Goal: Task Accomplishment & Management: Manage account settings

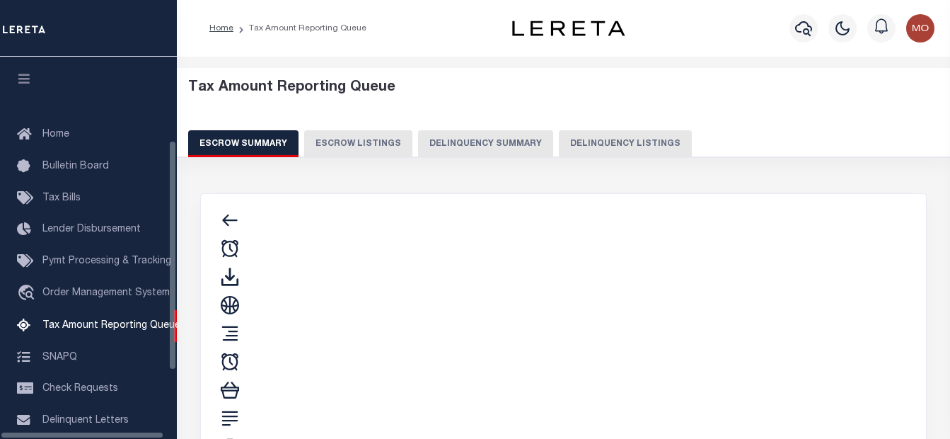
select select "100"
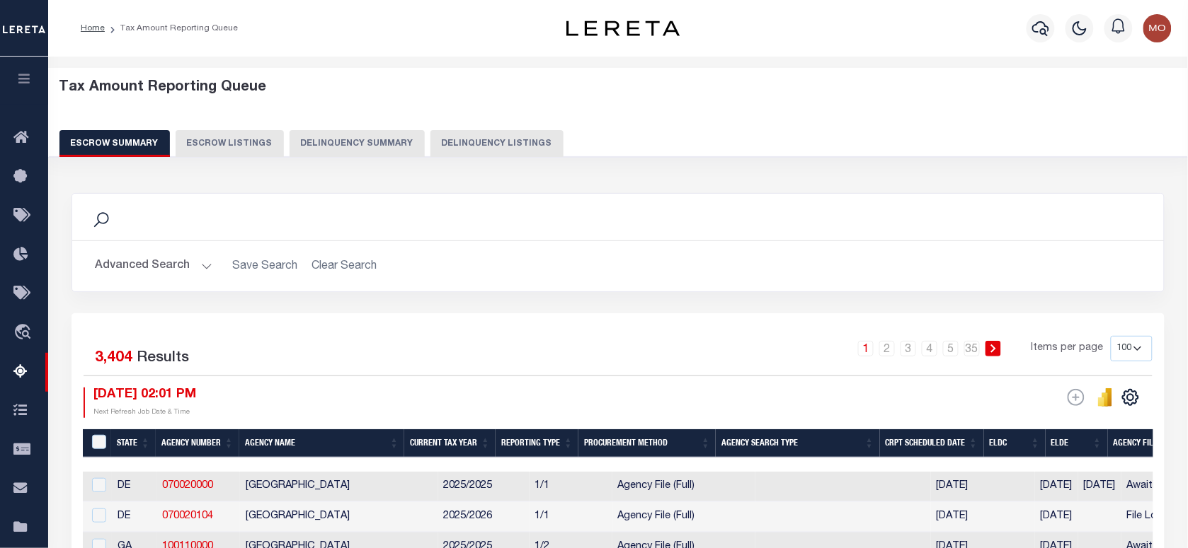
click at [471, 142] on button "Delinquency Listings" at bounding box center [496, 143] width 133 height 27
select select
select select "100"
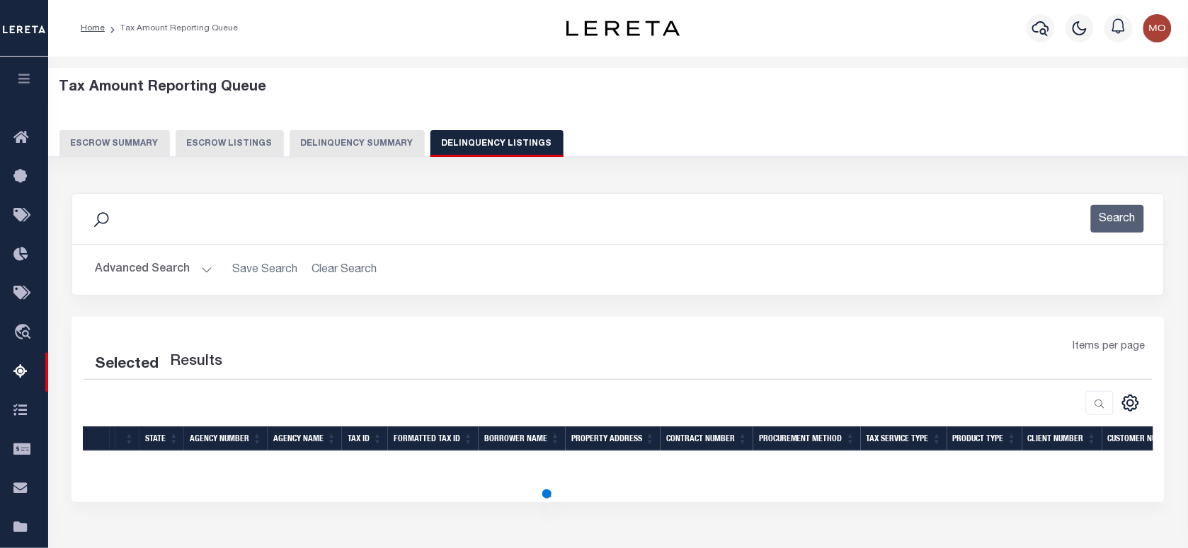
select select "100"
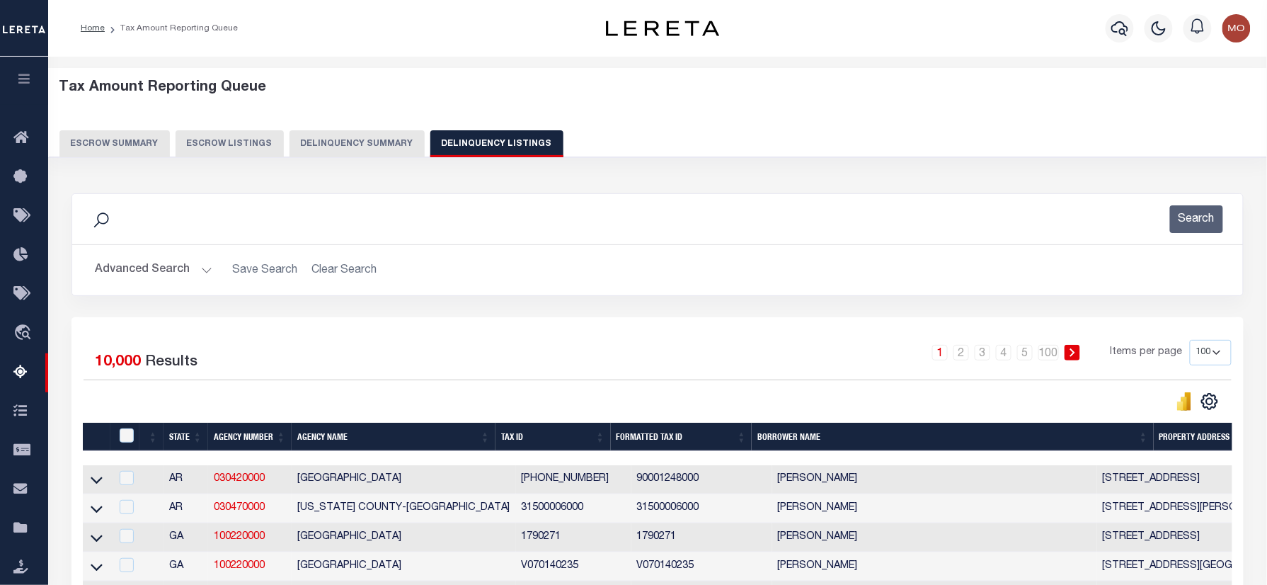
click at [168, 268] on button "Advanced Search" at bounding box center [153, 270] width 117 height 28
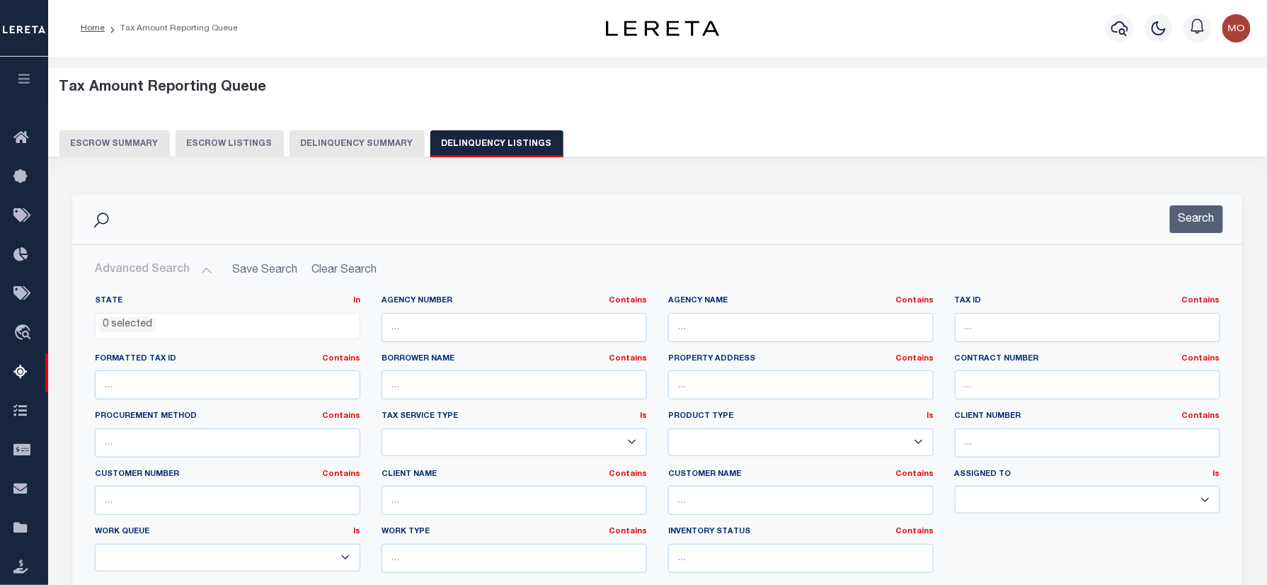
click at [132, 318] on li "0 selected" at bounding box center [127, 325] width 57 height 16
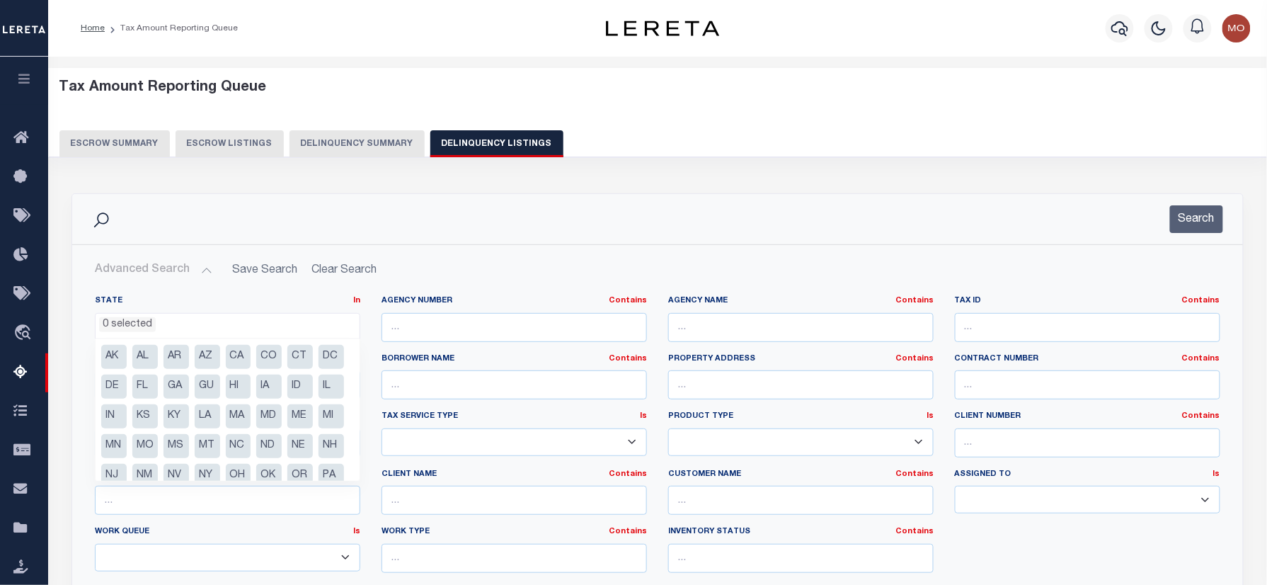
click at [226, 438] on li "NC" at bounding box center [238, 446] width 25 height 24
select select "NC"
click at [705, 323] on input "text" at bounding box center [800, 327] width 265 height 29
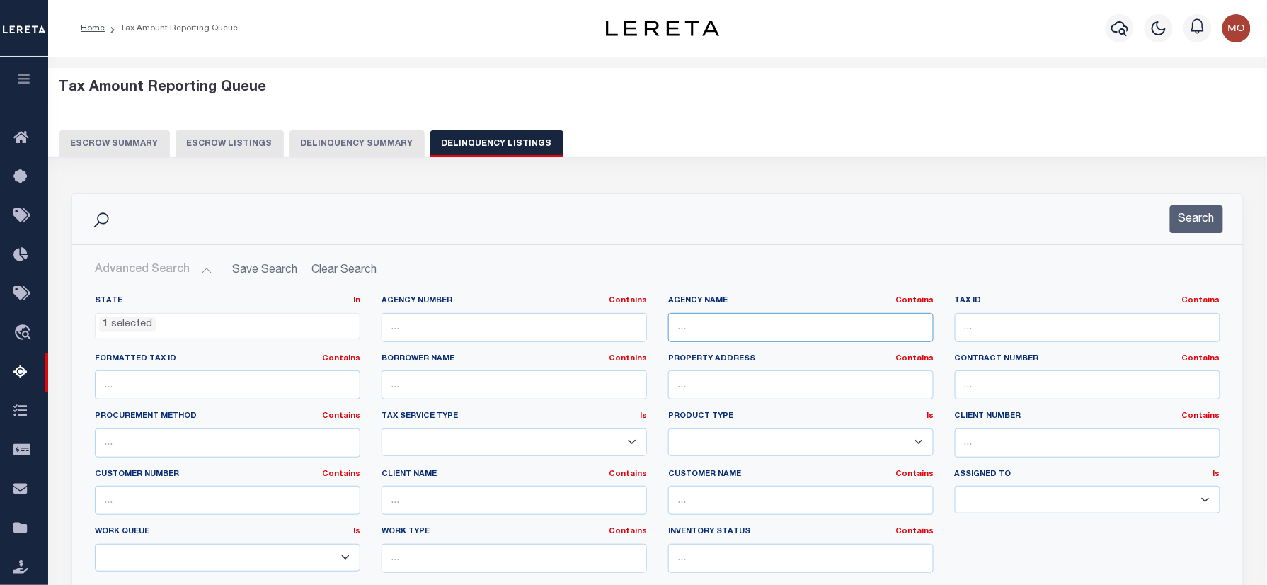
paste input "[GEOGRAPHIC_DATA]"
type input "[GEOGRAPHIC_DATA]"
click at [950, 224] on button "Search" at bounding box center [1196, 219] width 53 height 28
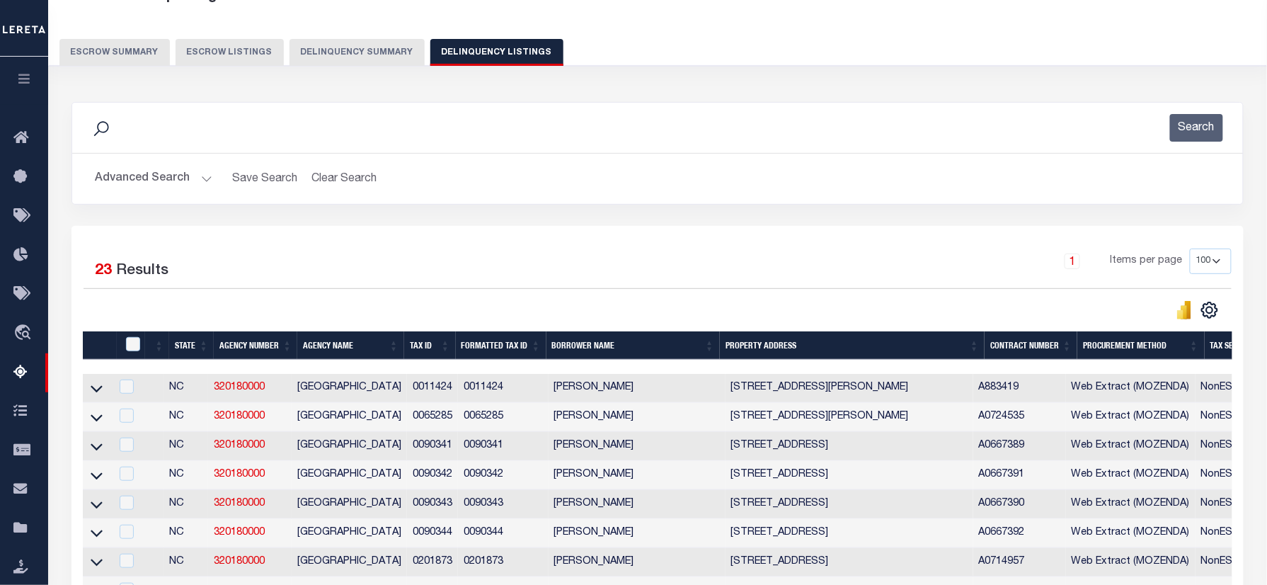
scroll to position [0, 0]
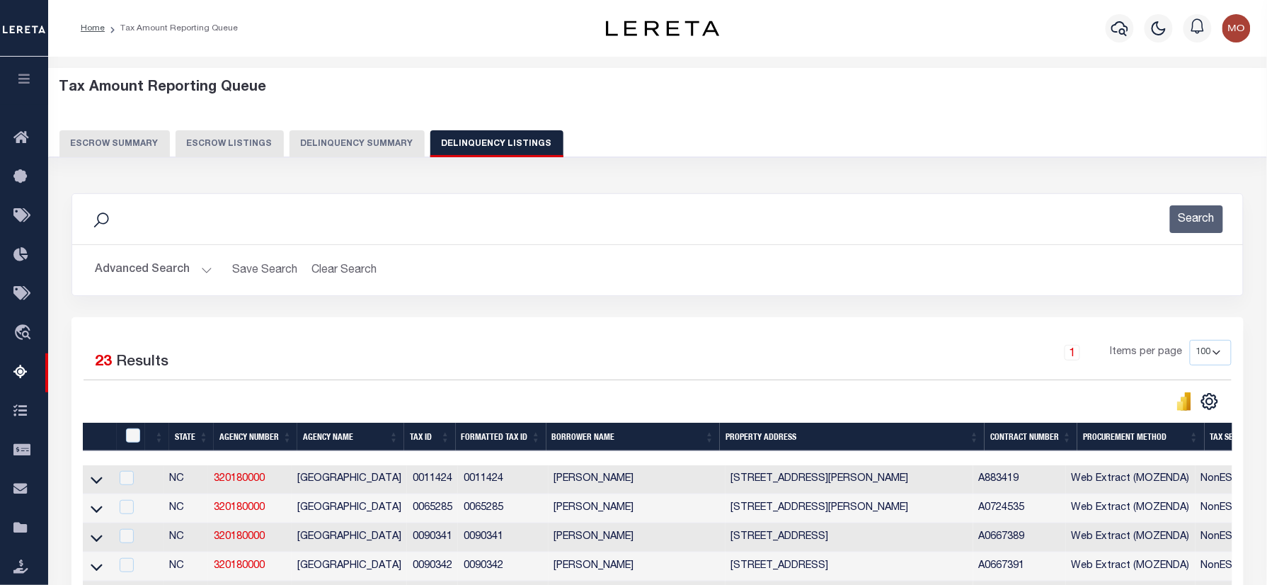
click at [364, 221] on div "Search" at bounding box center [658, 219] width 1148 height 28
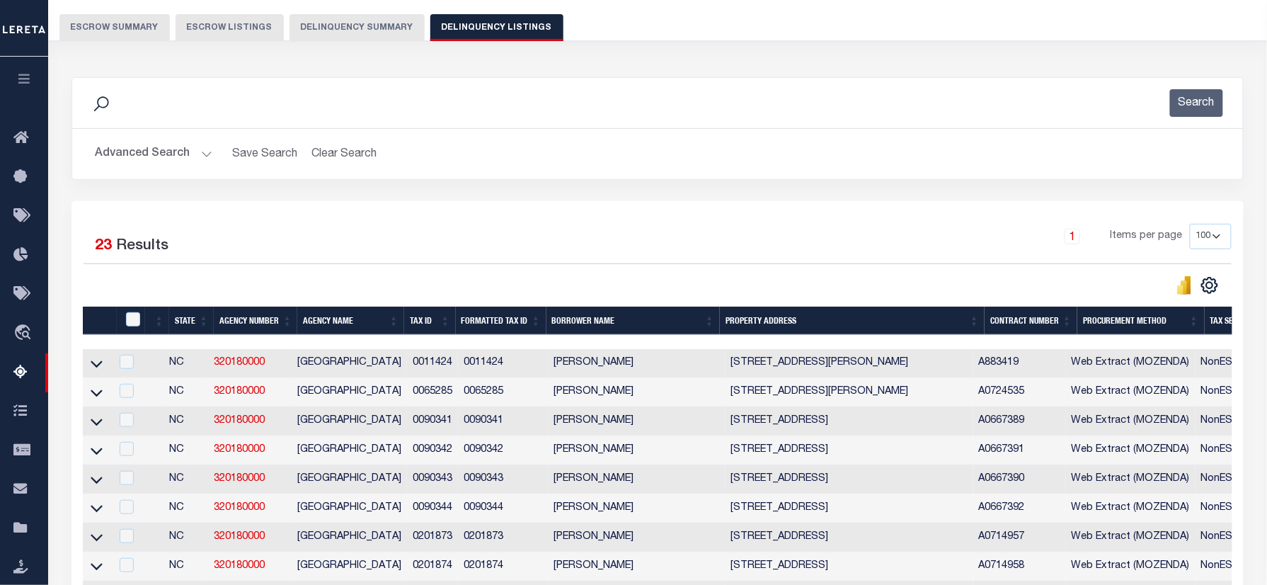
scroll to position [188, 0]
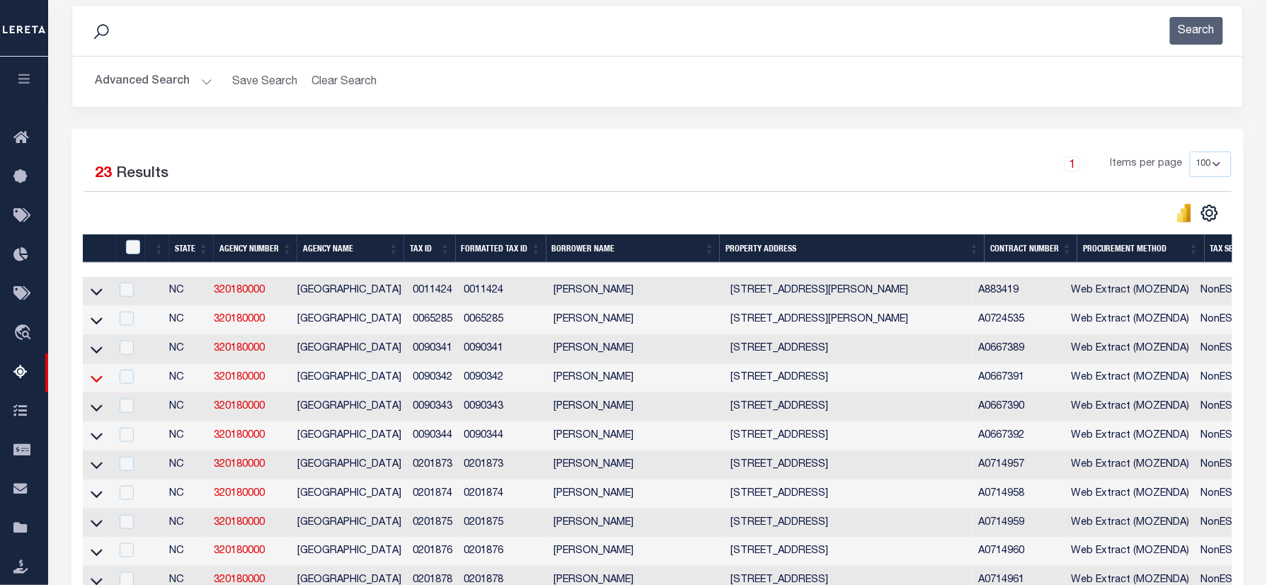
click at [98, 383] on icon at bounding box center [97, 378] width 12 height 15
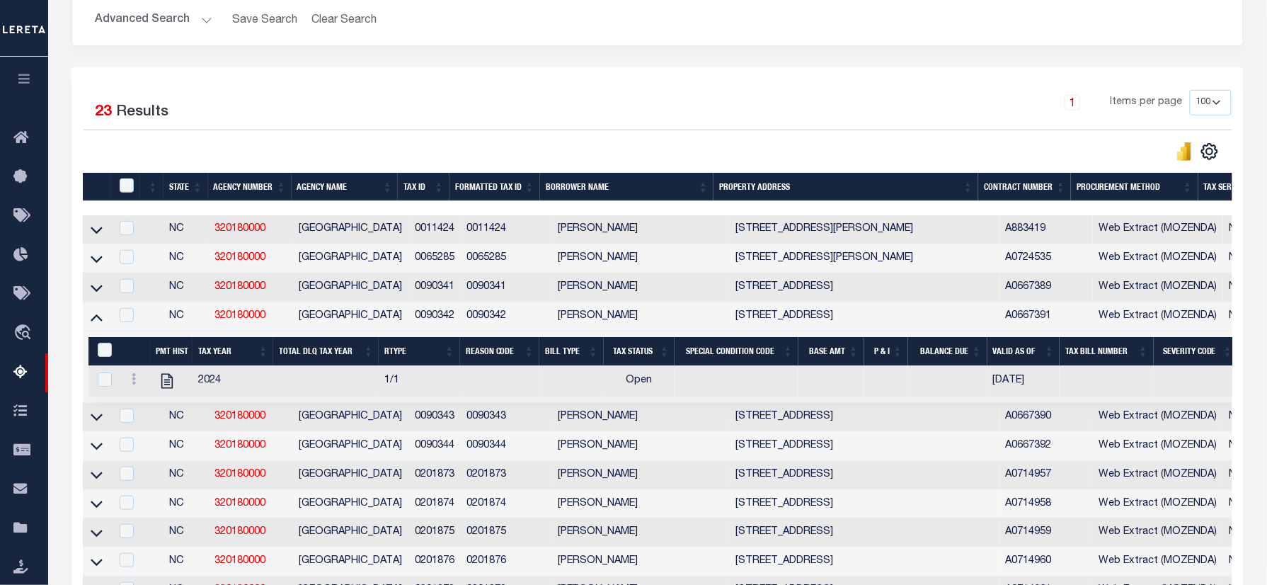
scroll to position [283, 0]
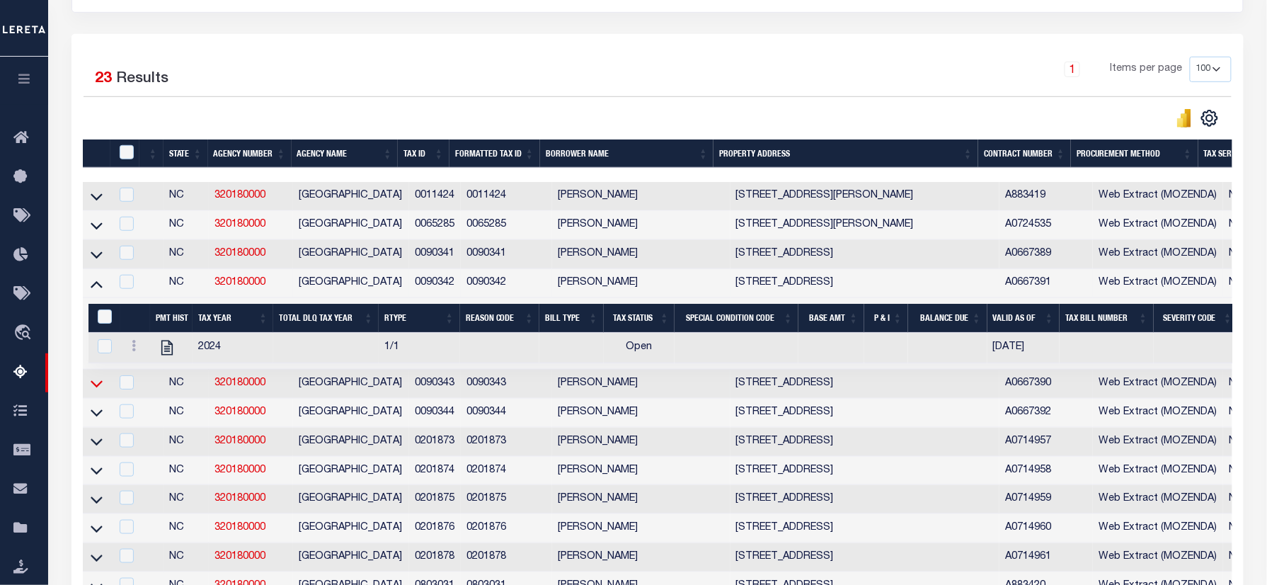
click at [98, 388] on icon at bounding box center [97, 384] width 12 height 7
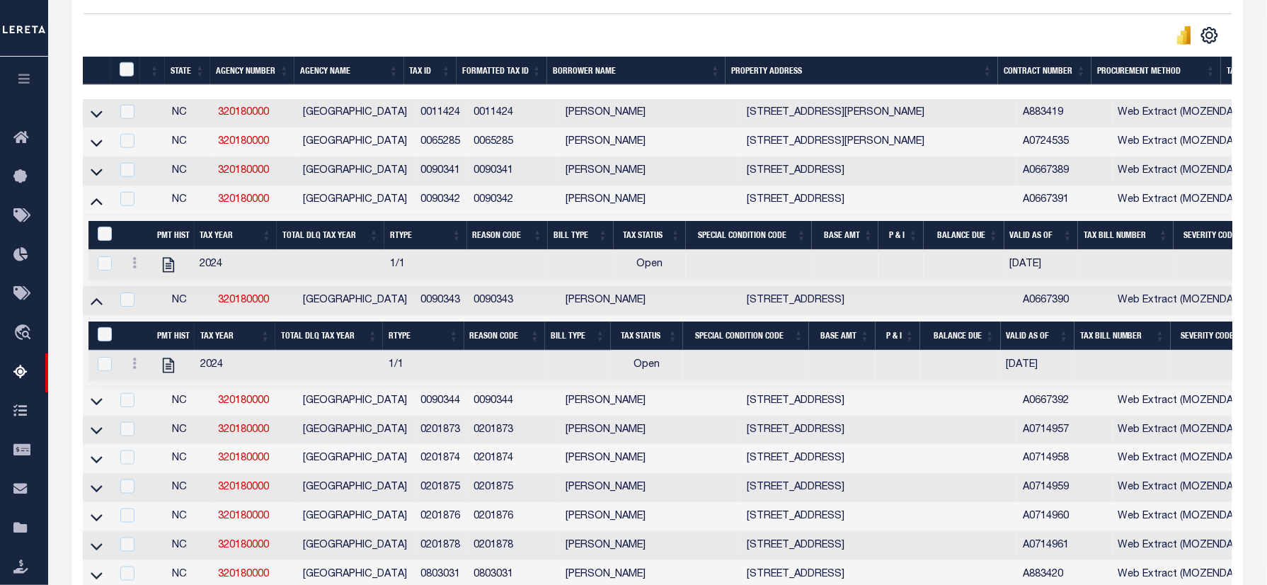
scroll to position [471, 0]
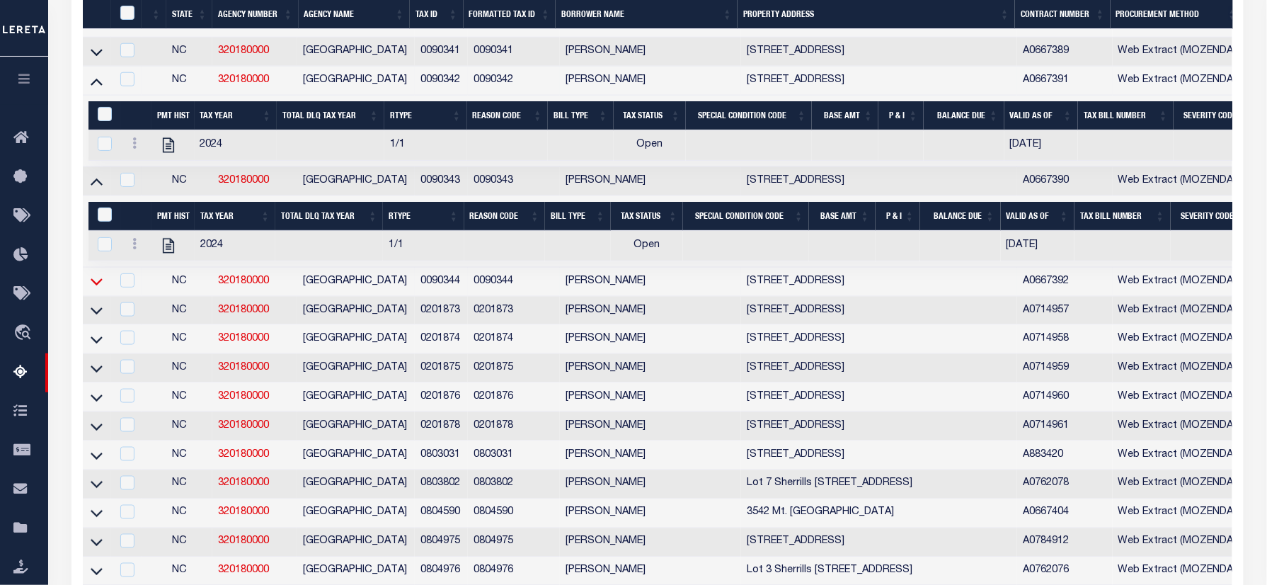
click at [94, 286] on icon at bounding box center [97, 282] width 12 height 7
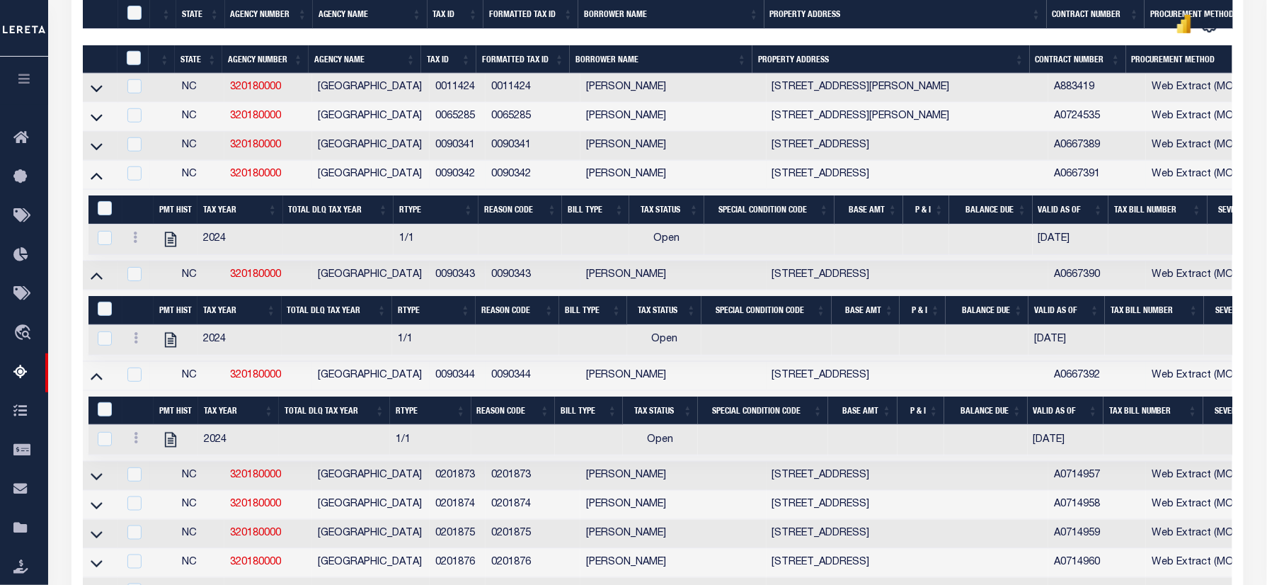
scroll to position [566, 0]
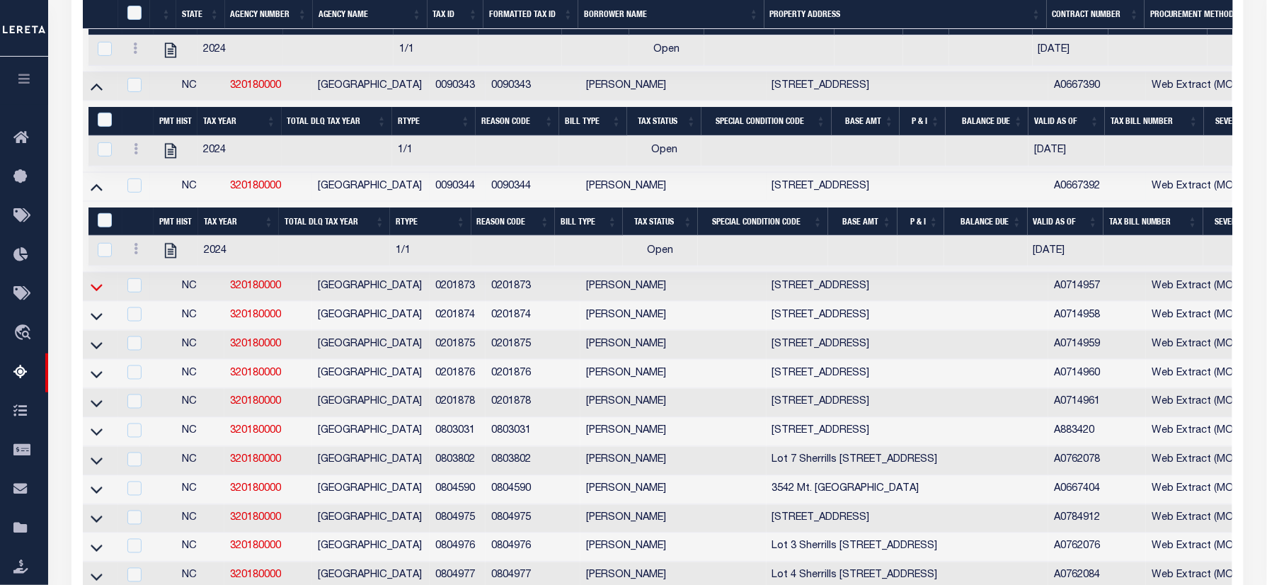
click at [98, 294] on icon at bounding box center [97, 287] width 12 height 15
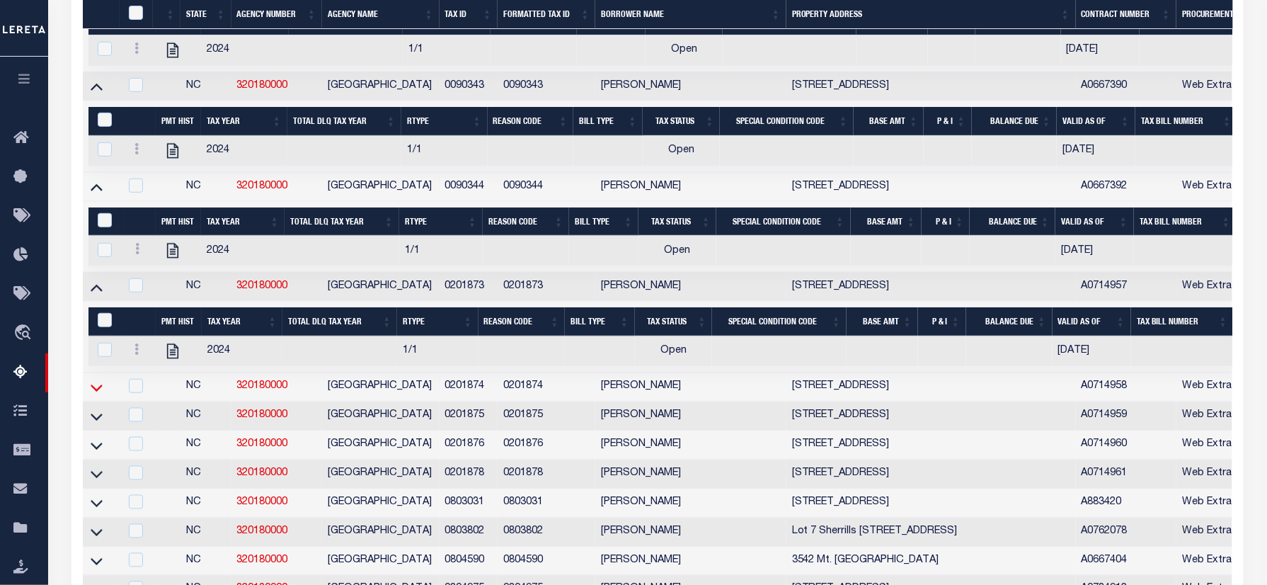
click at [97, 395] on icon at bounding box center [97, 387] width 12 height 15
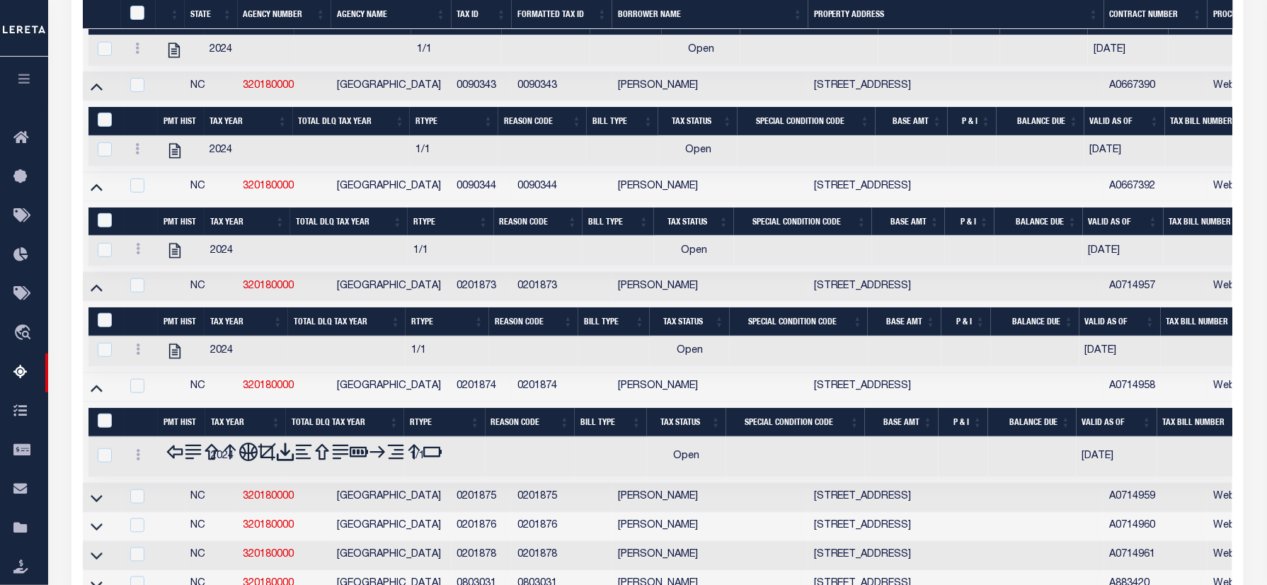
scroll to position [660, 0]
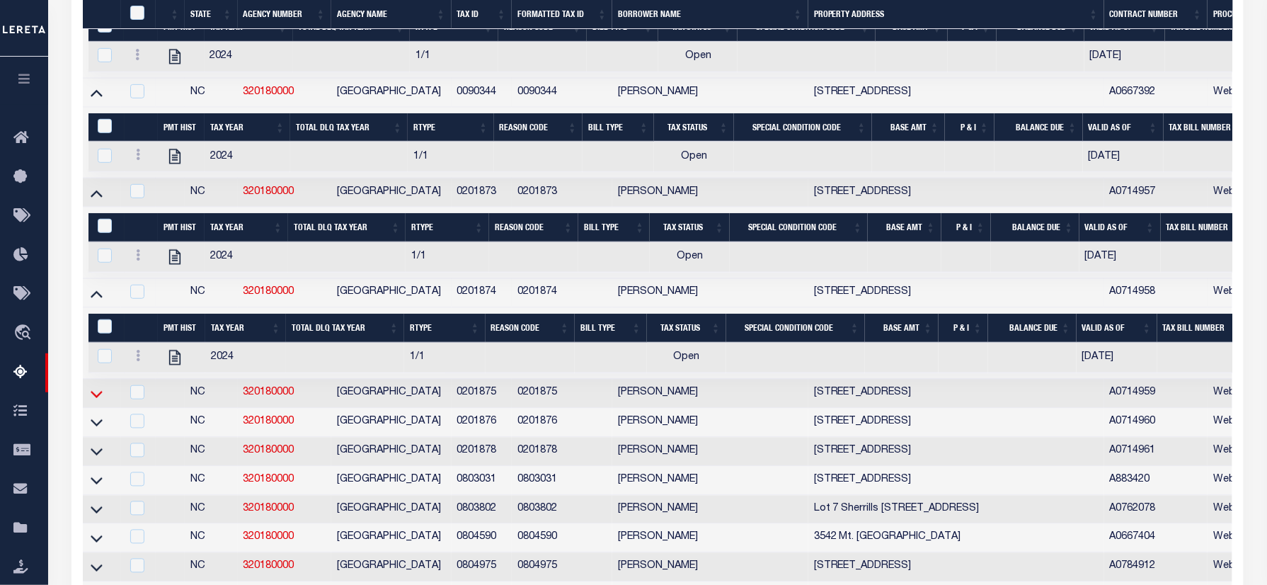
click at [97, 401] on icon at bounding box center [97, 393] width 12 height 15
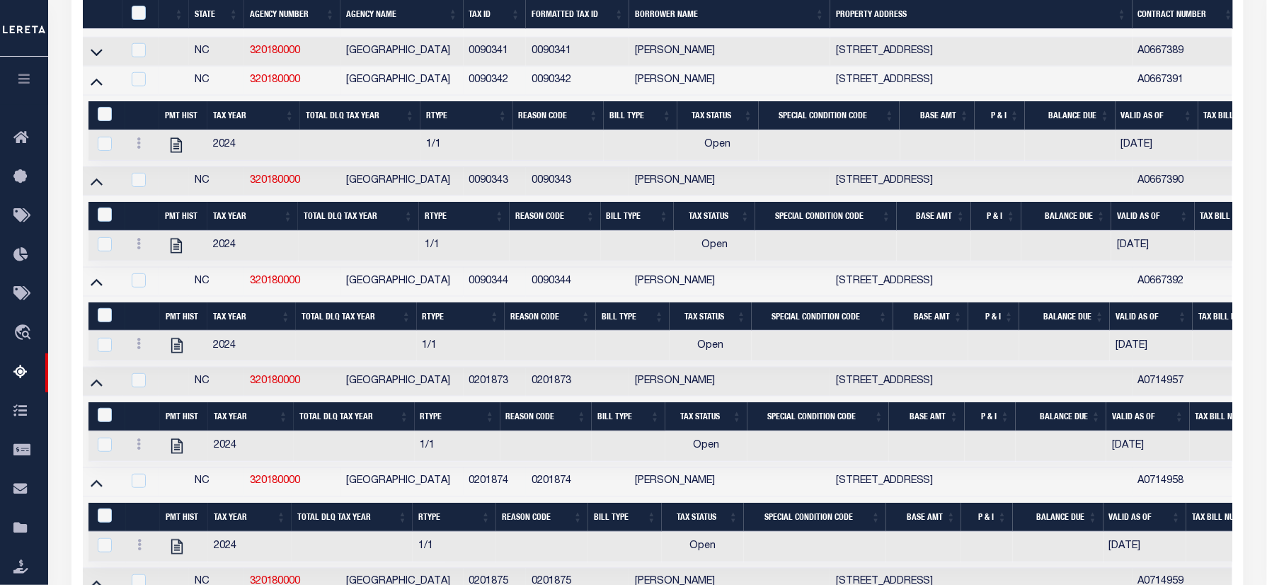
scroll to position [883, 0]
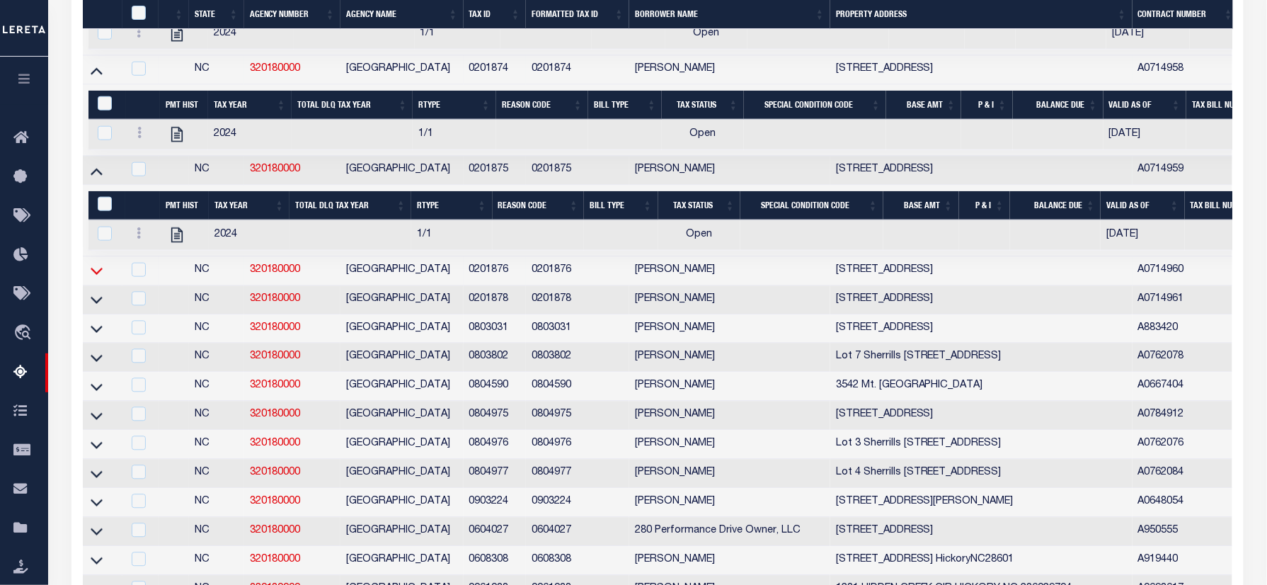
click at [96, 278] on icon at bounding box center [97, 270] width 12 height 15
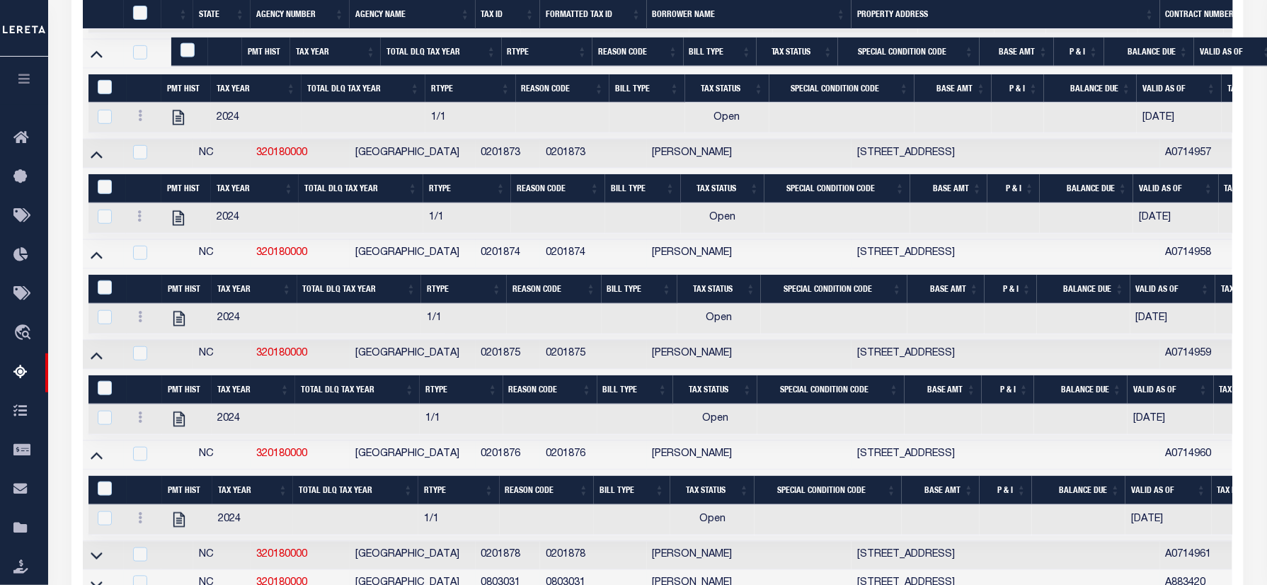
scroll to position [982, 0]
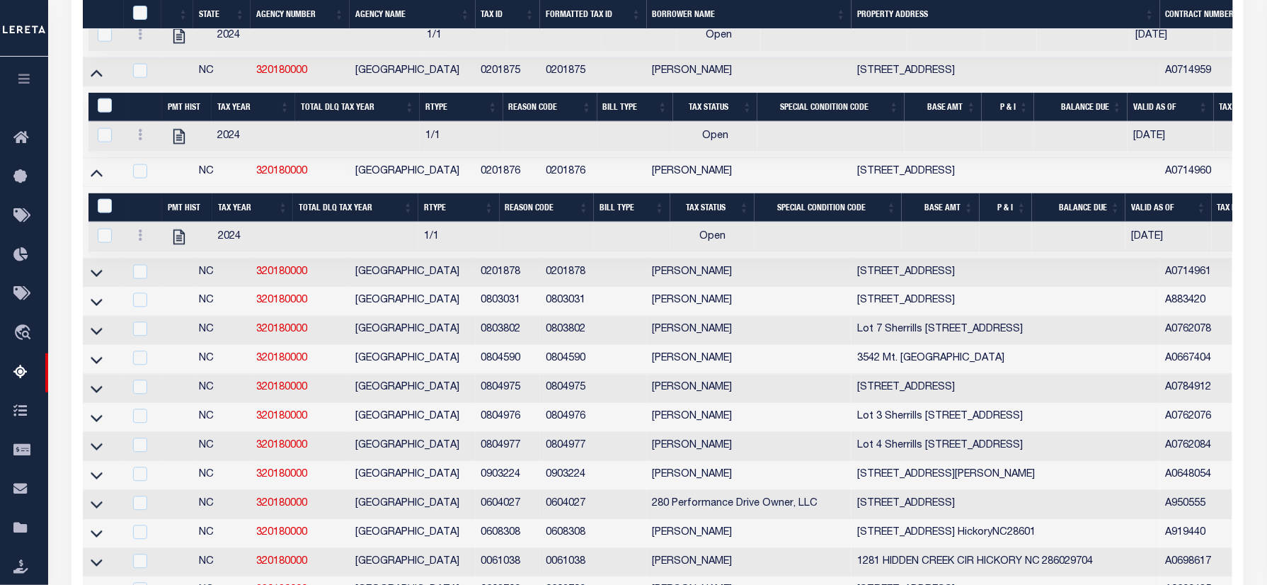
drag, startPoint x: 91, startPoint y: 301, endPoint x: 462, endPoint y: 317, distance: 371.2
click at [91, 280] on icon at bounding box center [97, 272] width 12 height 15
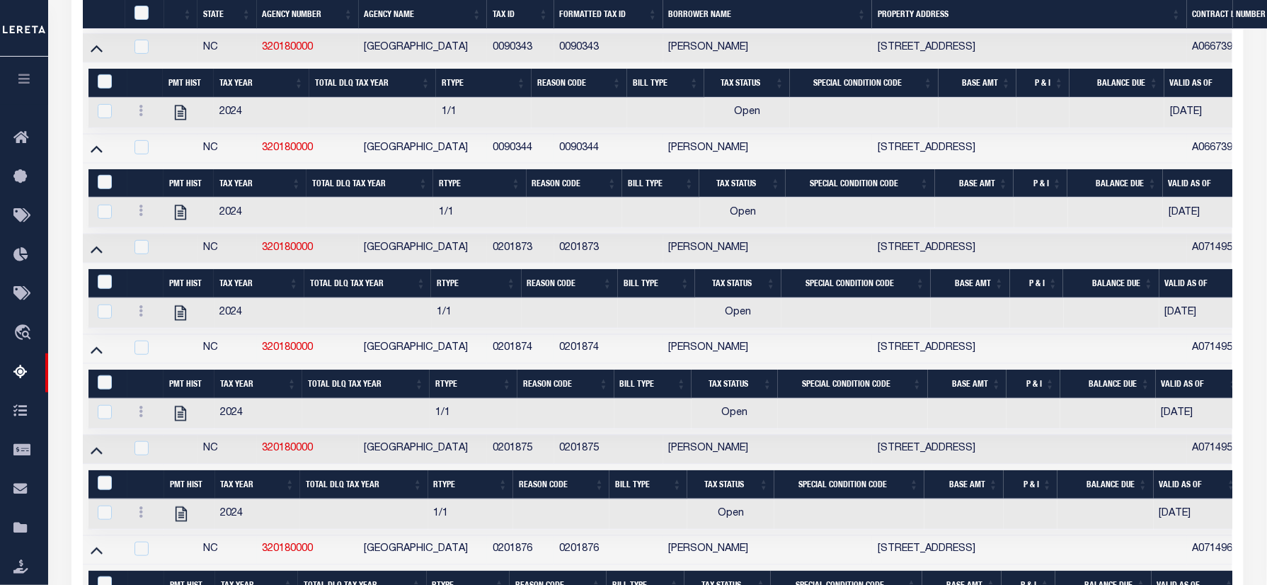
scroll to position [1286, 0]
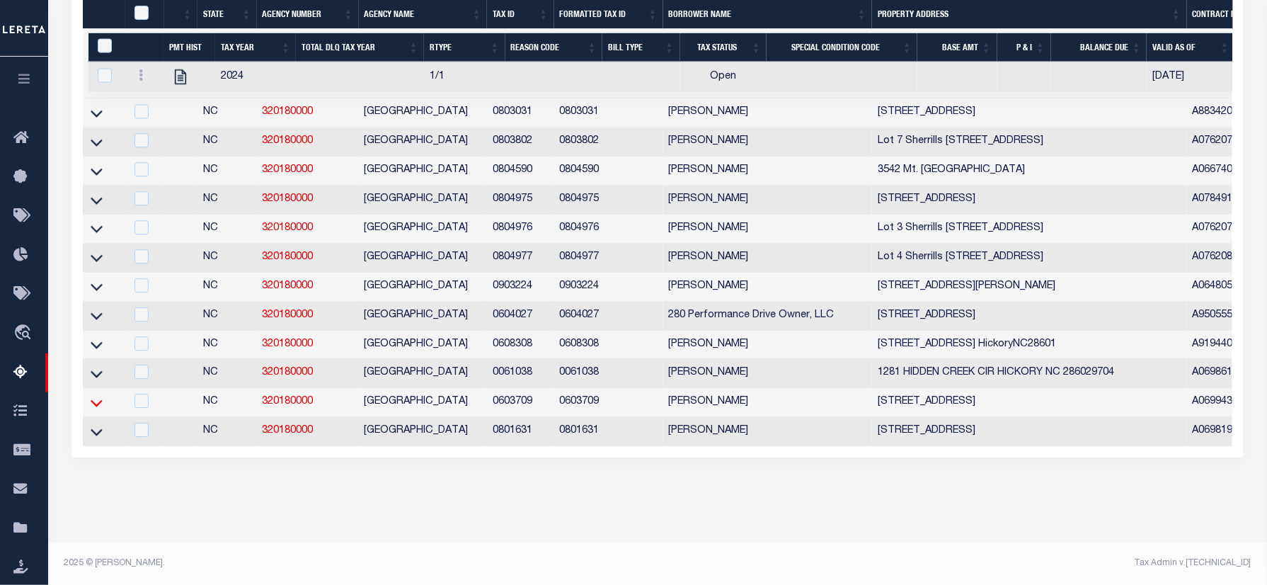
click at [94, 396] on icon at bounding box center [97, 402] width 12 height 15
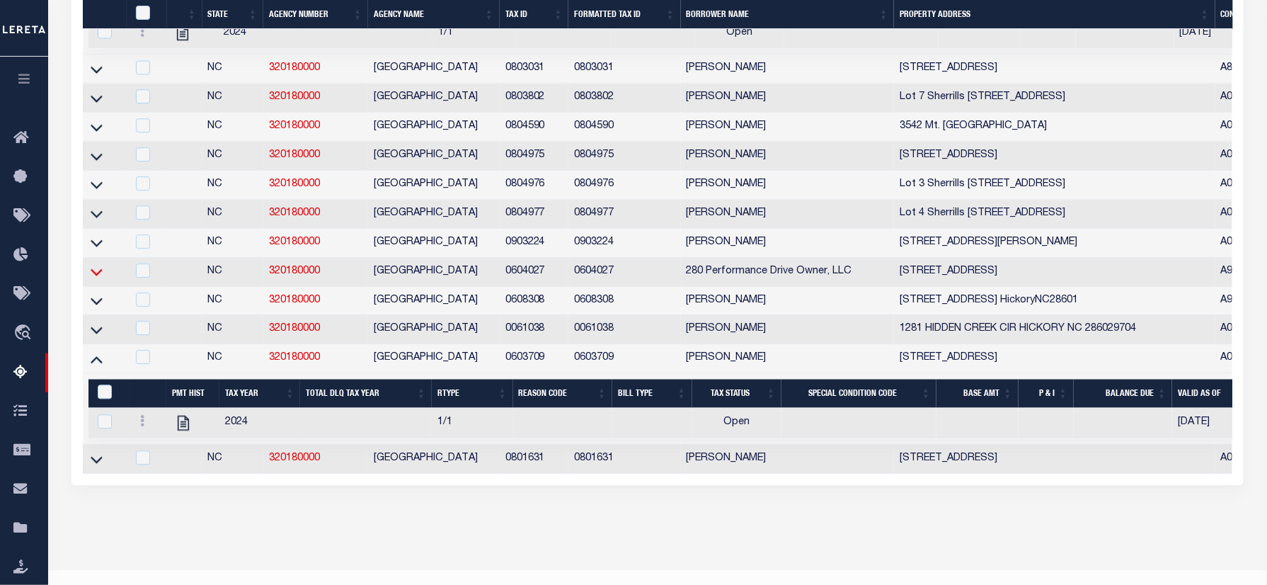
click at [99, 279] on icon at bounding box center [97, 271] width 12 height 15
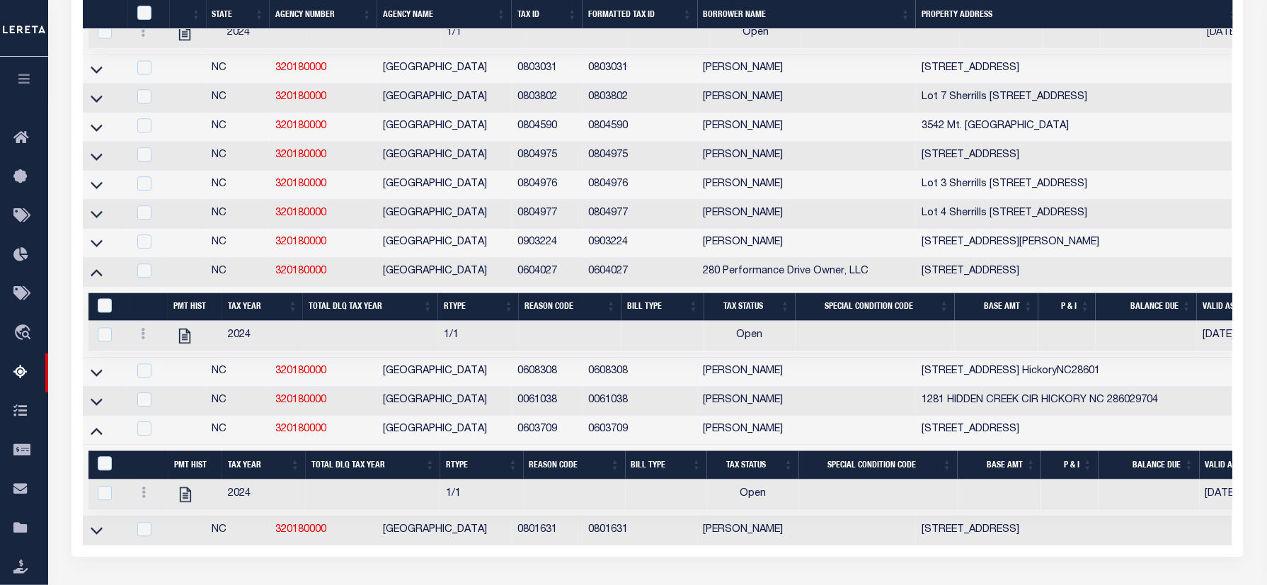
drag, startPoint x: 99, startPoint y: 409, endPoint x: 89, endPoint y: 397, distance: 15.6
click at [99, 379] on icon at bounding box center [97, 371] width 12 height 15
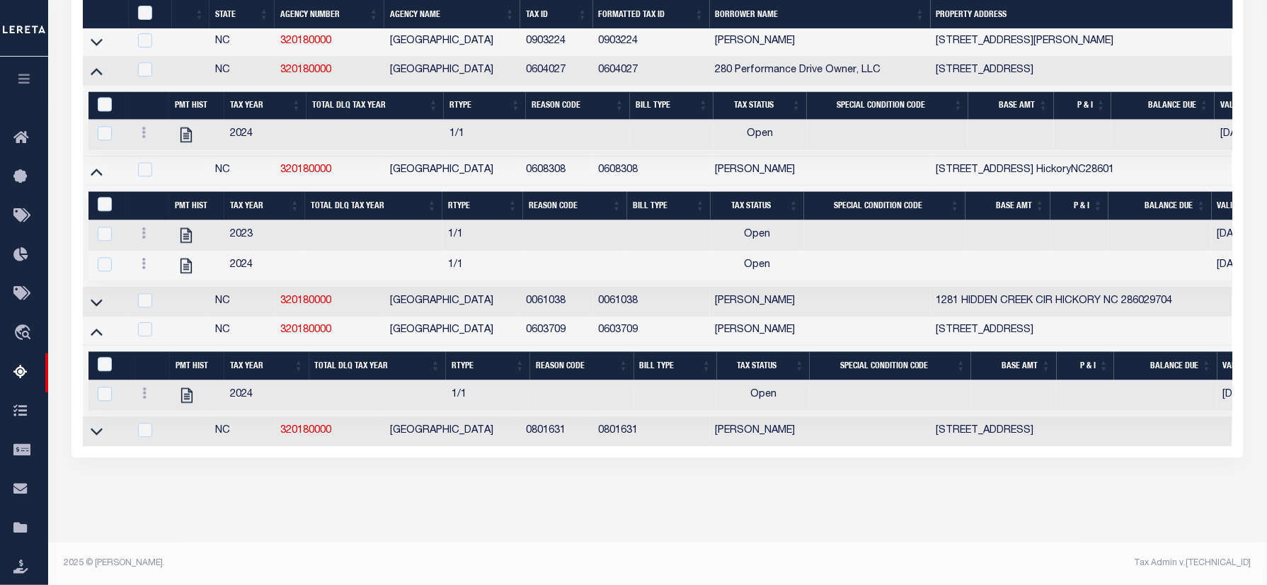
scroll to position [1536, 0]
click at [92, 423] on icon at bounding box center [97, 430] width 12 height 15
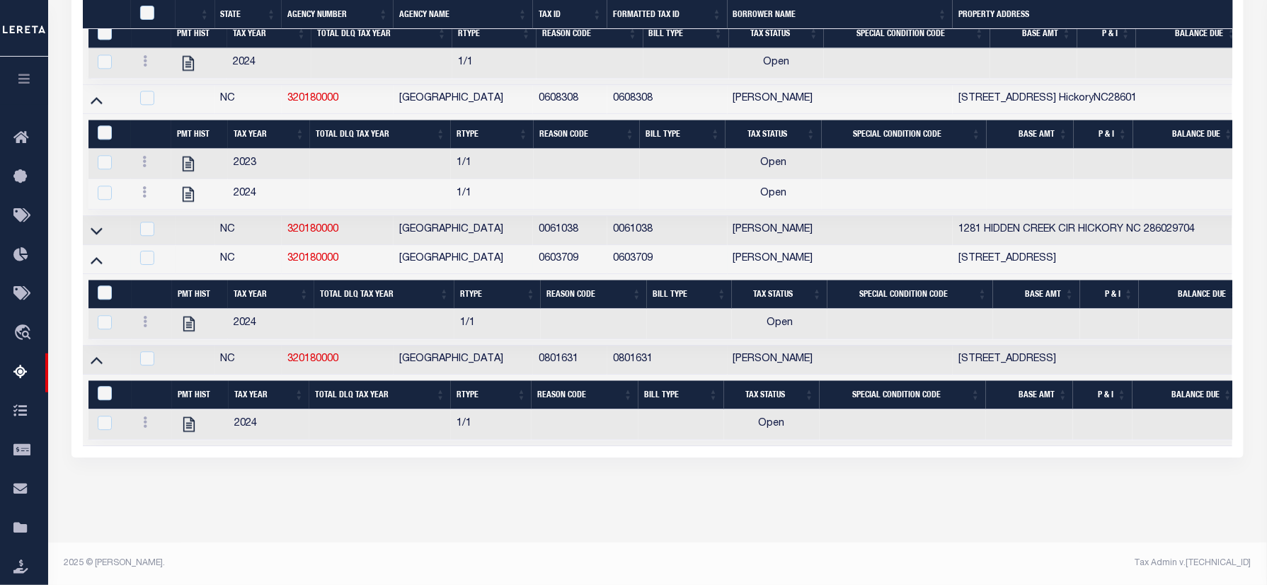
scroll to position [1088, 0]
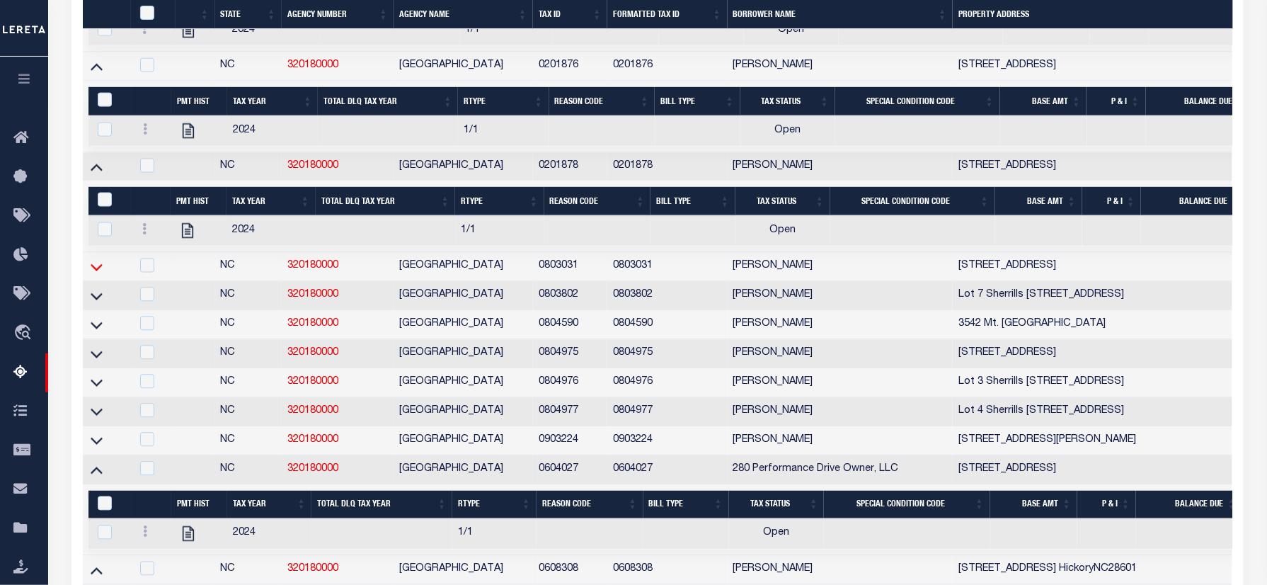
click at [100, 274] on icon at bounding box center [97, 266] width 12 height 15
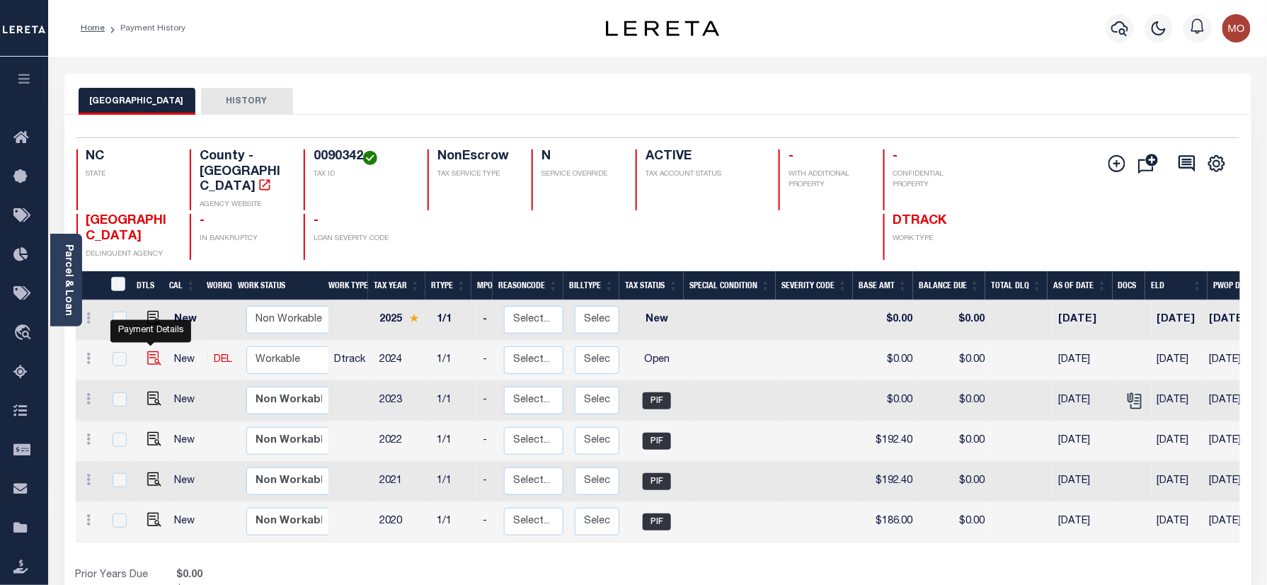
click at [147, 351] on img "" at bounding box center [154, 358] width 14 height 14
checkbox input "true"
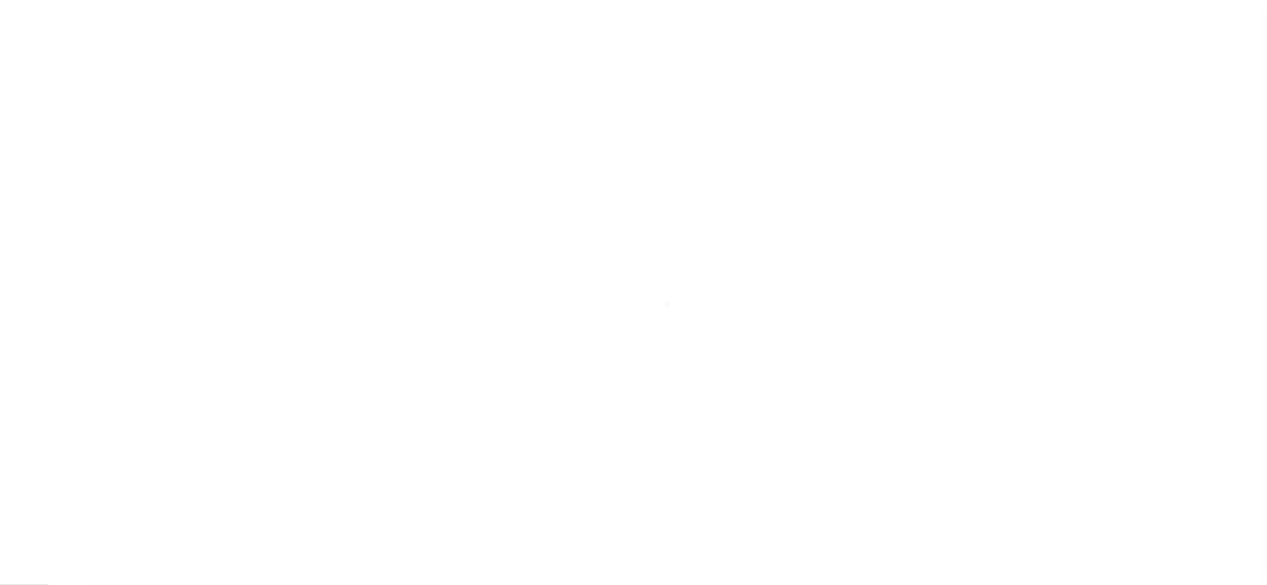
checkbox input "false"
type input "[DATE]"
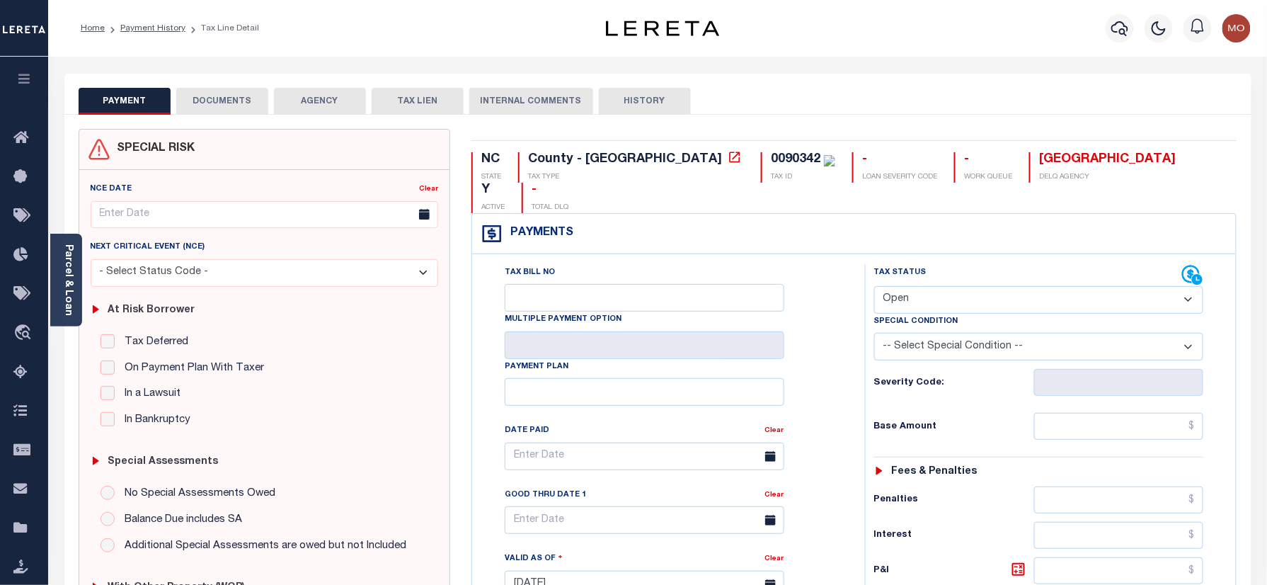
click at [771, 153] on div "0090342" at bounding box center [796, 159] width 50 height 13
copy div "0090342"
click at [941, 286] on select "- Select Status Code - Open Due/Unpaid Paid Incomplete No Tax Due Internal Refu…" at bounding box center [1039, 300] width 330 height 28
select select "DUE"
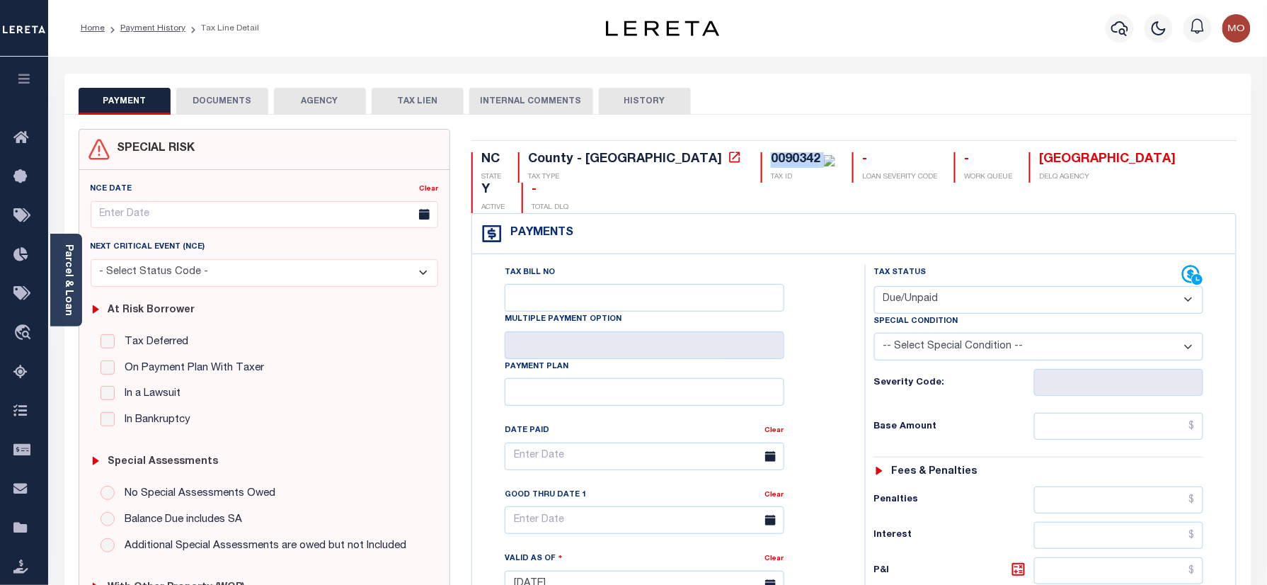
click at [874, 286] on select "- Select Status Code - Open Due/Unpaid Paid Incomplete No Tax Due Internal Refu…" at bounding box center [1039, 300] width 330 height 28
type input "[DATE]"
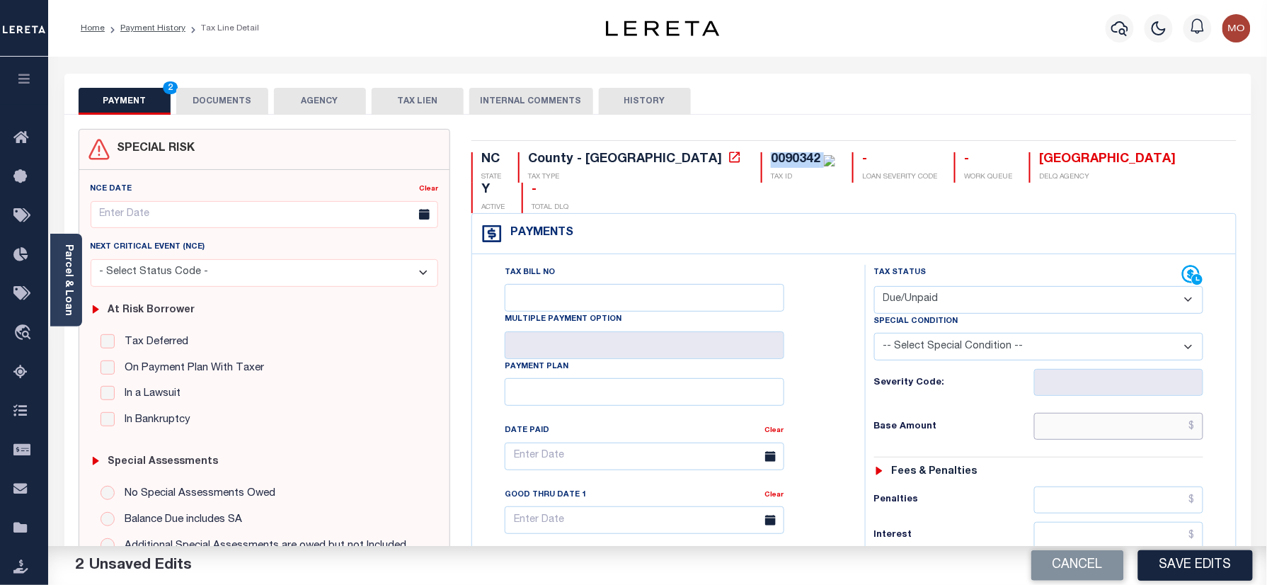
click at [1069, 413] on input "text" at bounding box center [1119, 426] width 170 height 27
paste input "182.65"
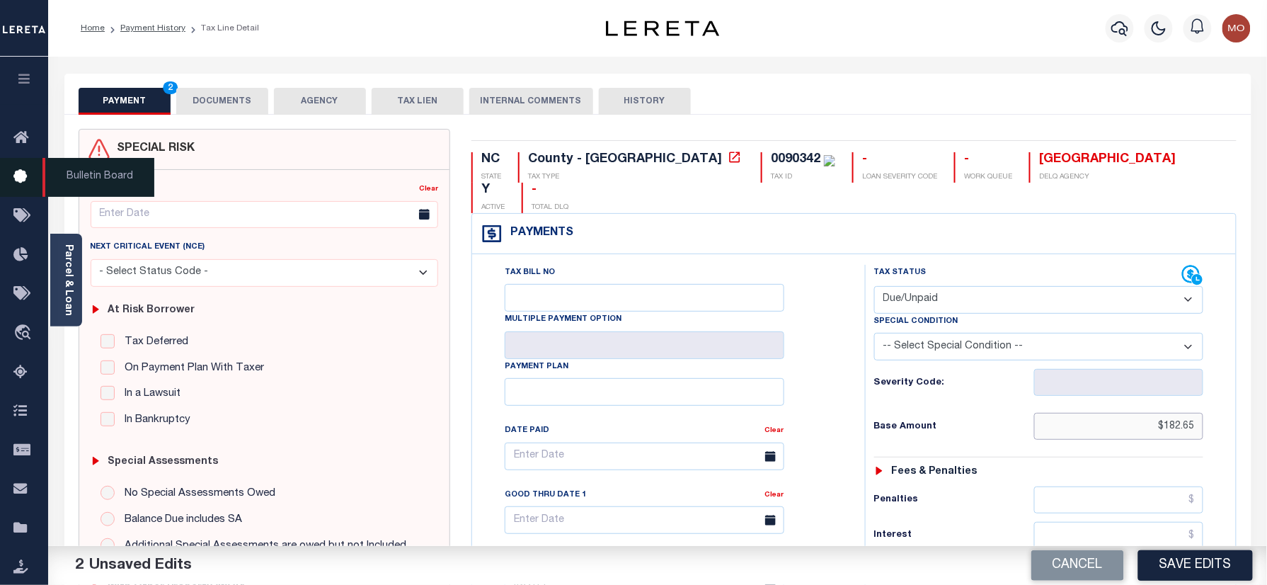
type input "$182.65"
click at [844, 414] on div "Tax Bill No Multiple Payment Option Payment Plan Clear" at bounding box center [665, 577] width 379 height 625
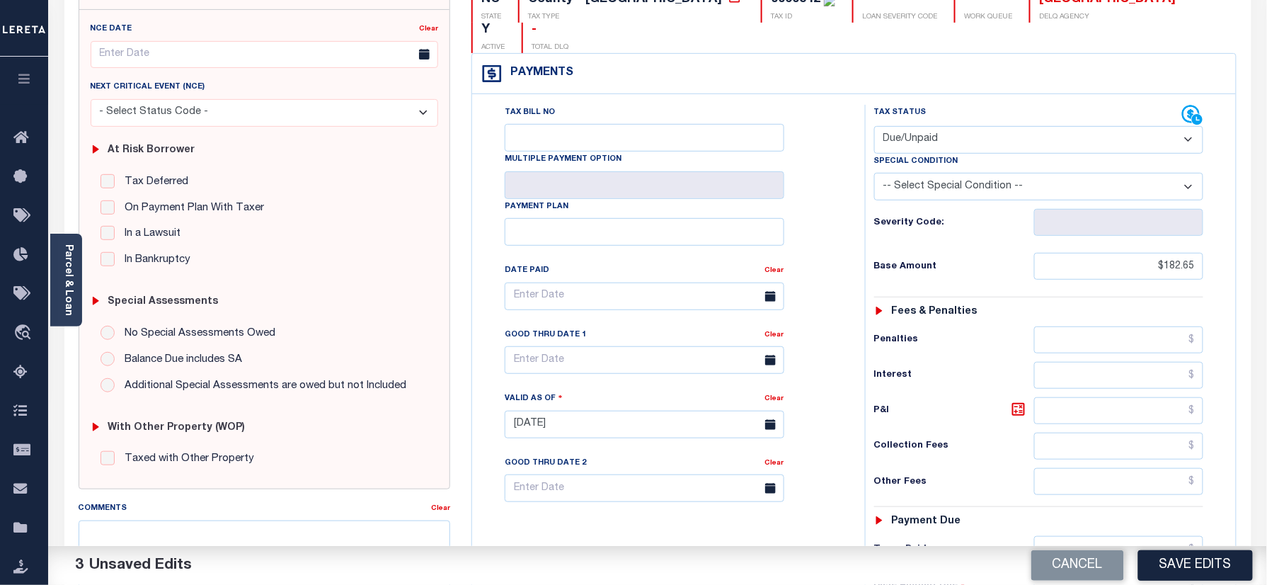
scroll to position [283, 0]
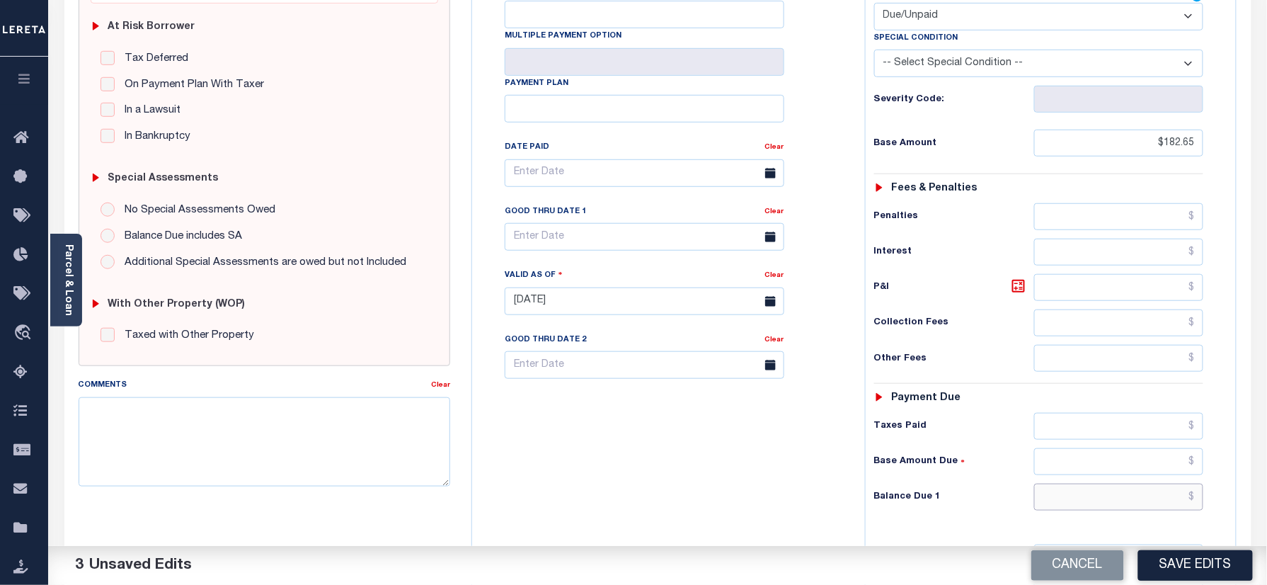
drag, startPoint x: 1099, startPoint y: 486, endPoint x: 1017, endPoint y: 259, distance: 240.9
click at [1100, 486] on input "text" at bounding box center [1119, 496] width 170 height 27
paste input "200.26"
type input "$200.26"
click at [1017, 282] on icon at bounding box center [1018, 286] width 8 height 8
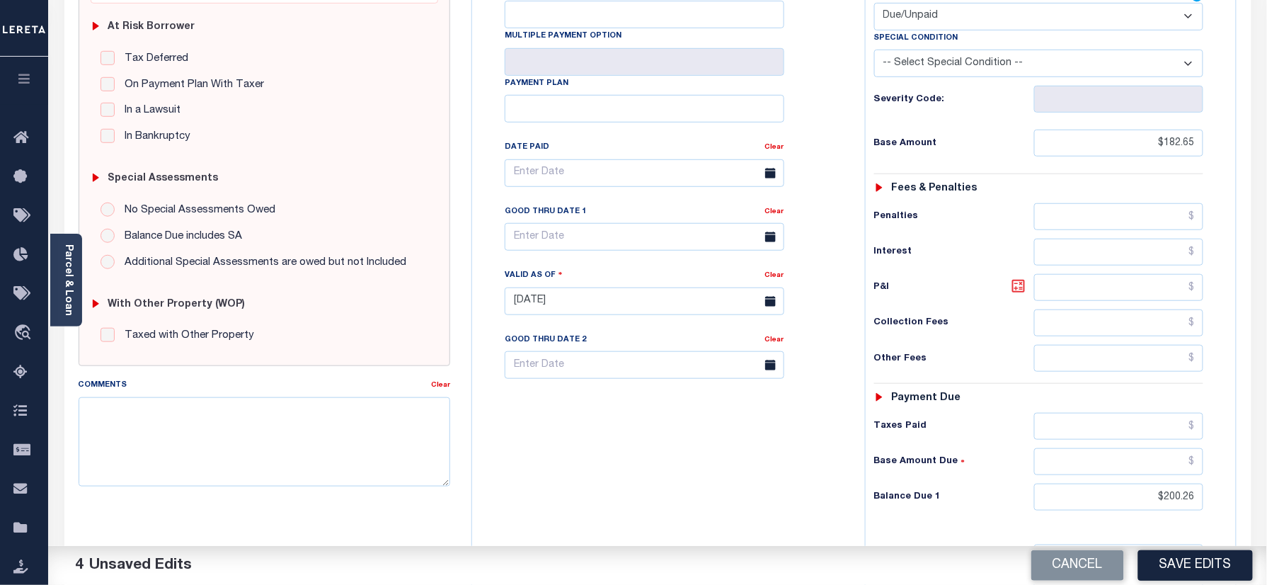
type input "$17.61"
click at [590, 223] on input "text" at bounding box center [645, 237] width 280 height 28
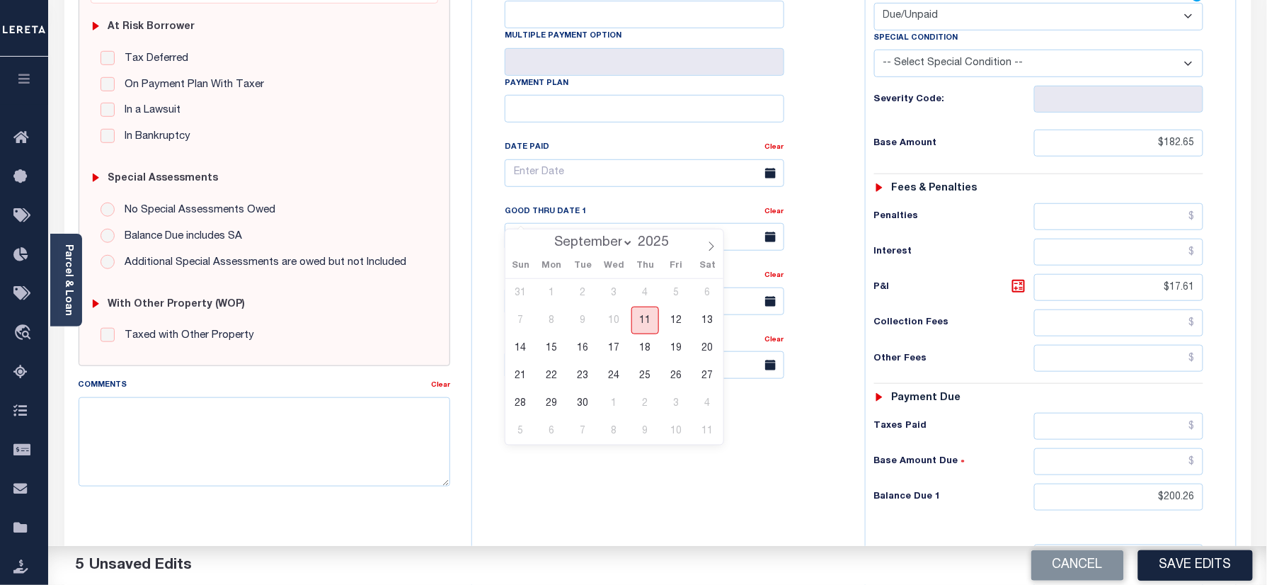
click at [640, 320] on span "11" at bounding box center [645, 320] width 28 height 28
type input "[DATE]"
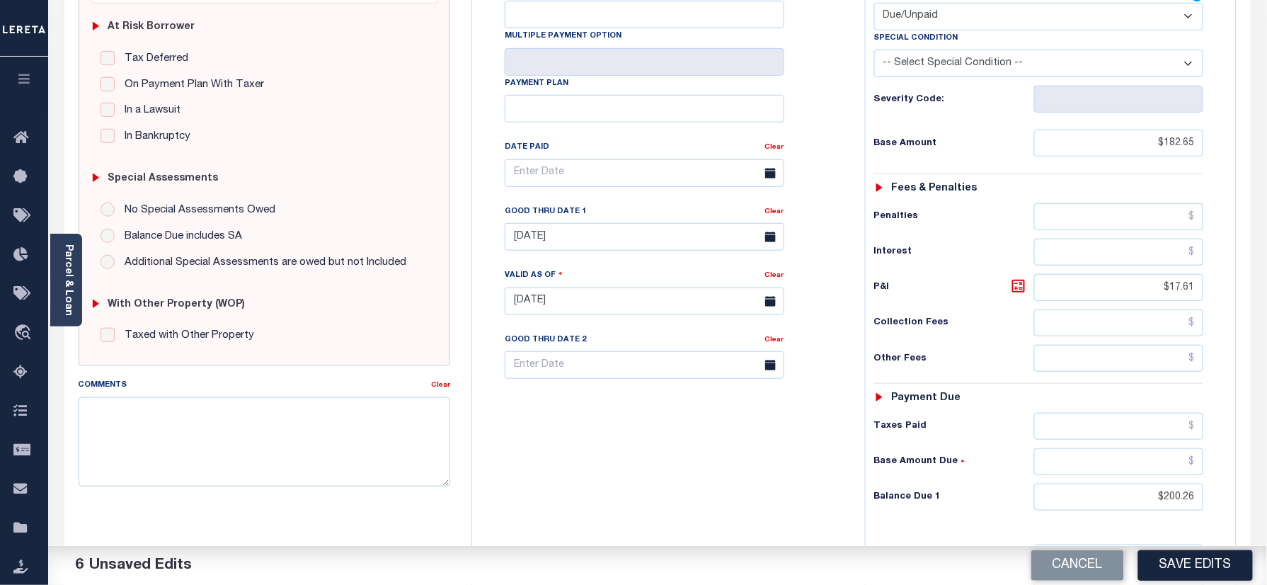
click at [621, 461] on div "Tax Bill No Multiple Payment Option Payment Plan Clear" at bounding box center [665, 294] width 379 height 625
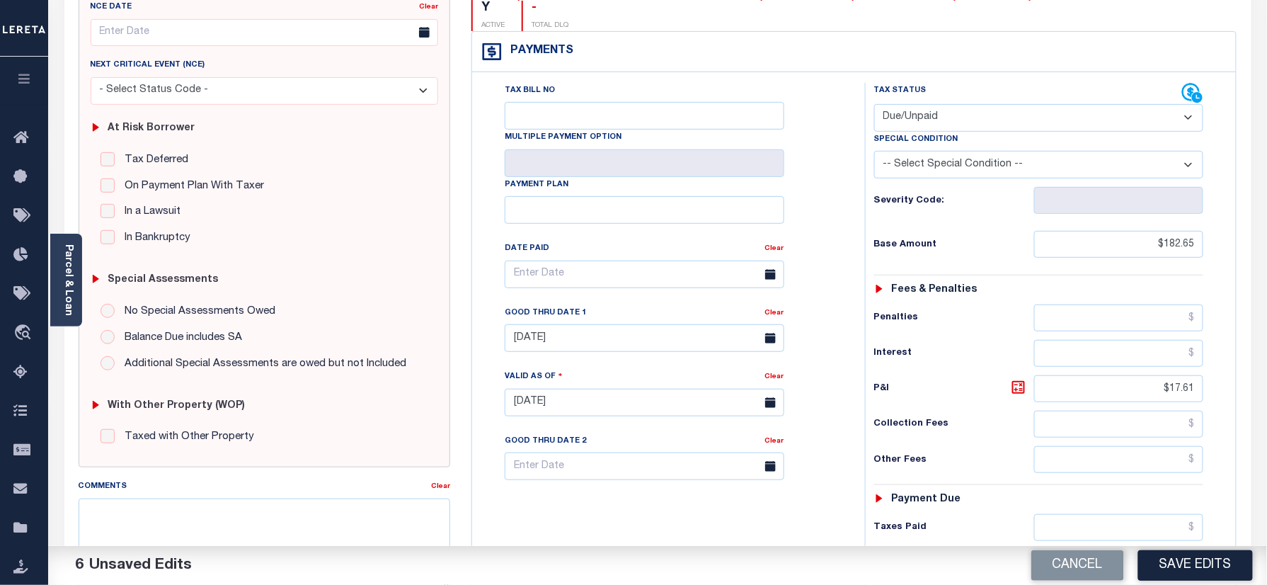
scroll to position [0, 0]
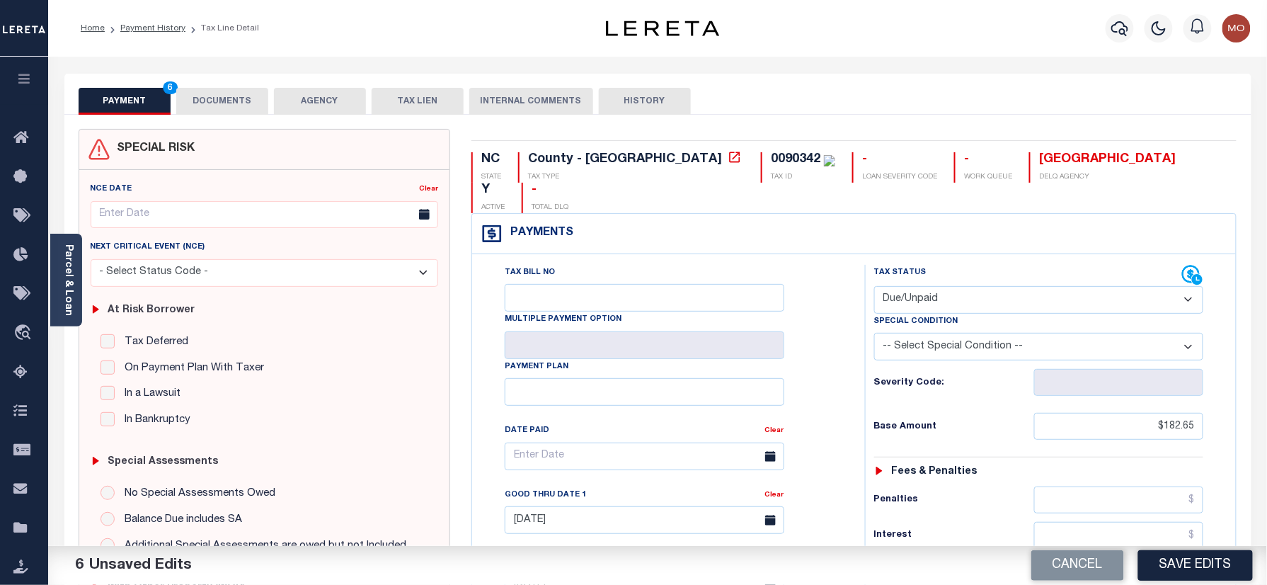
click at [219, 99] on button "DOCUMENTS" at bounding box center [222, 101] width 92 height 27
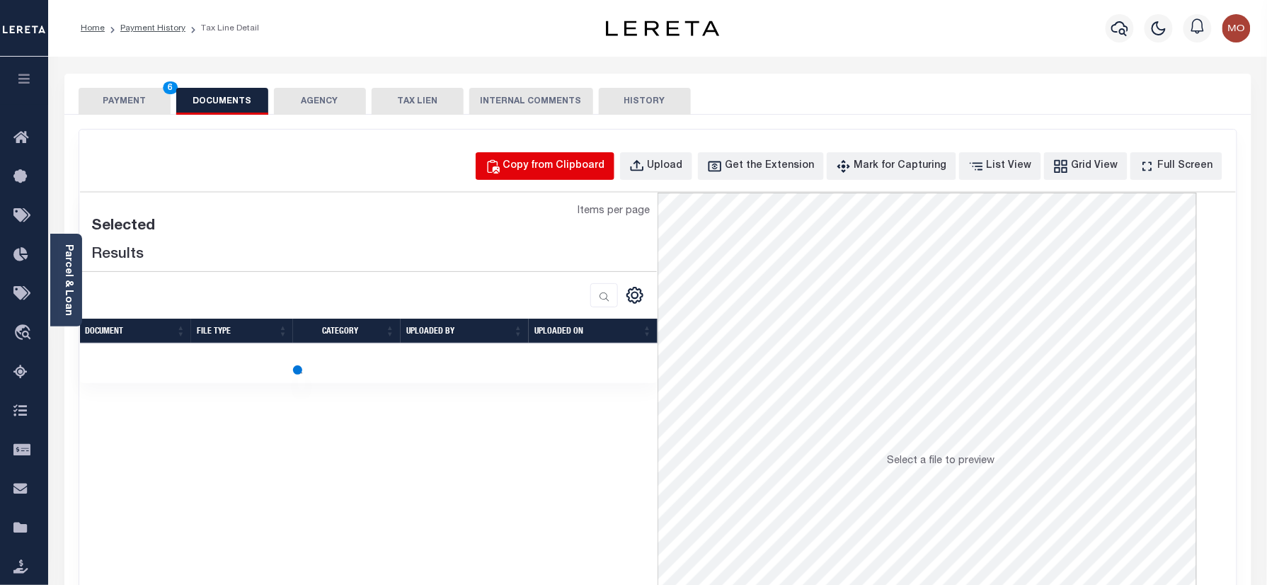
click at [556, 177] on button "Copy from Clipboard" at bounding box center [545, 166] width 139 height 28
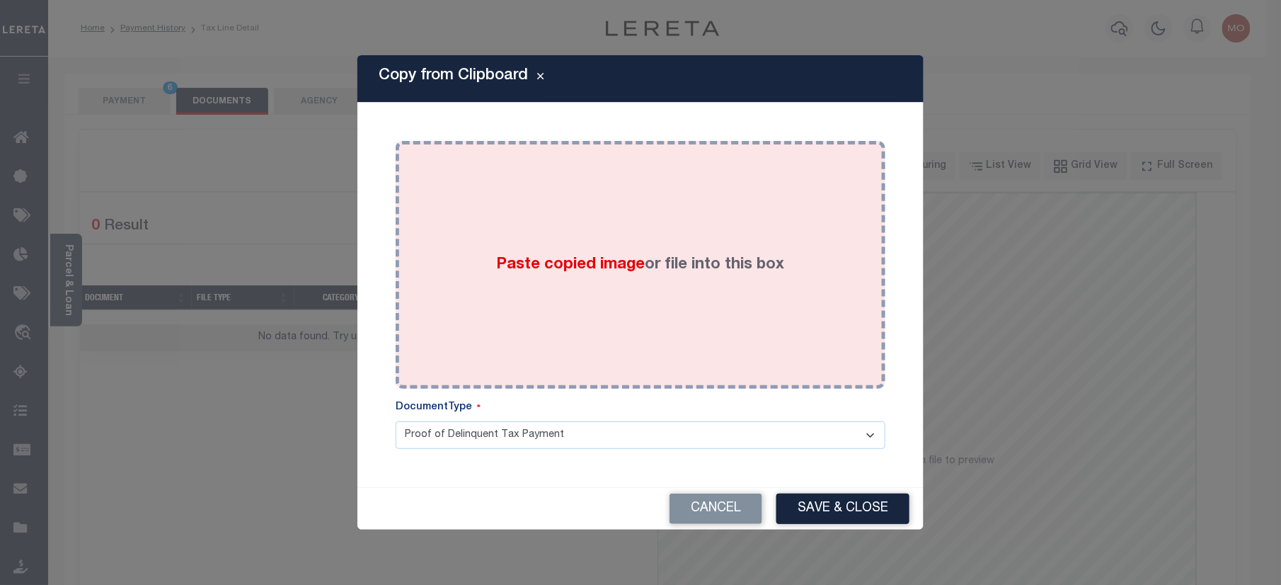
click at [516, 272] on span "Paste copied image" at bounding box center [571, 265] width 149 height 16
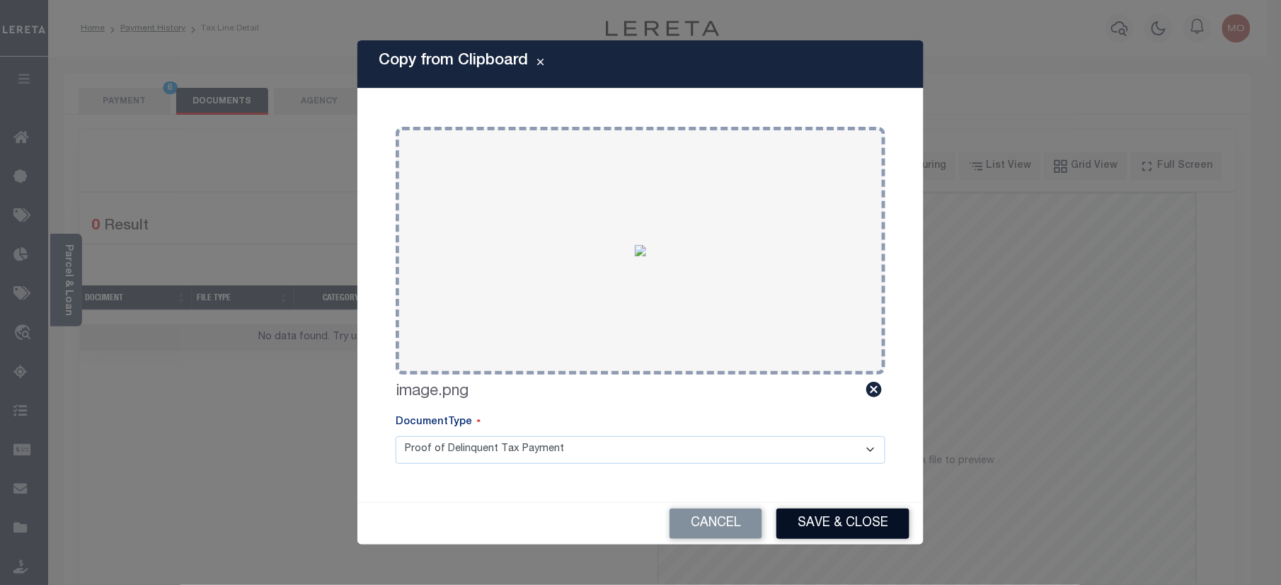
click at [828, 532] on button "Save & Close" at bounding box center [842, 523] width 133 height 30
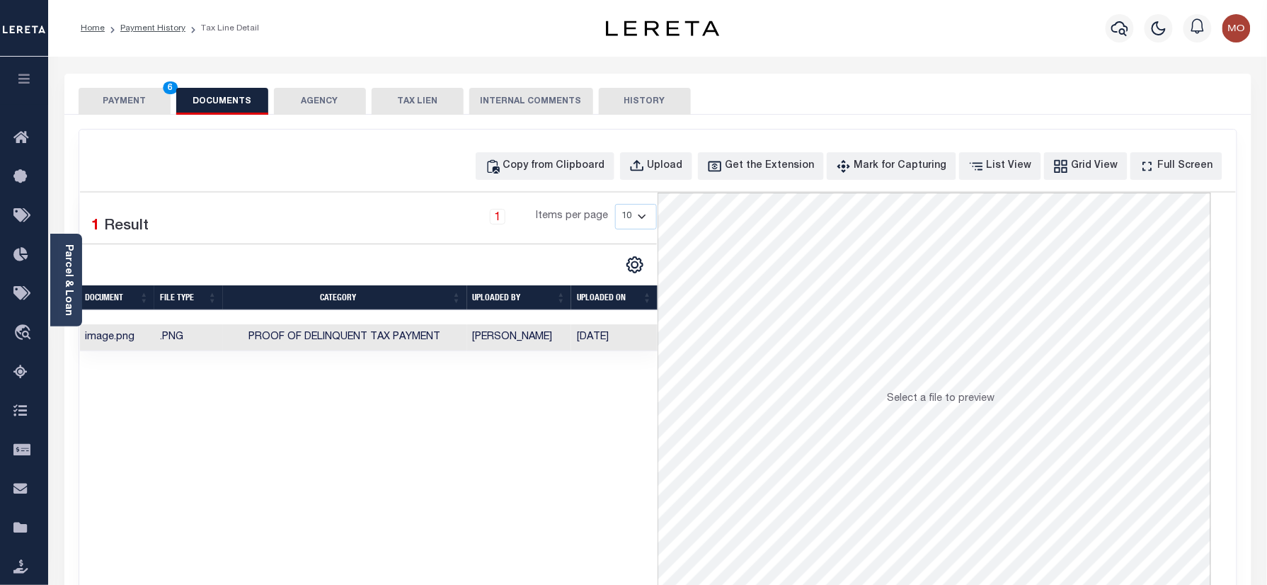
click at [139, 100] on button "PAYMENT 6" at bounding box center [125, 101] width 92 height 27
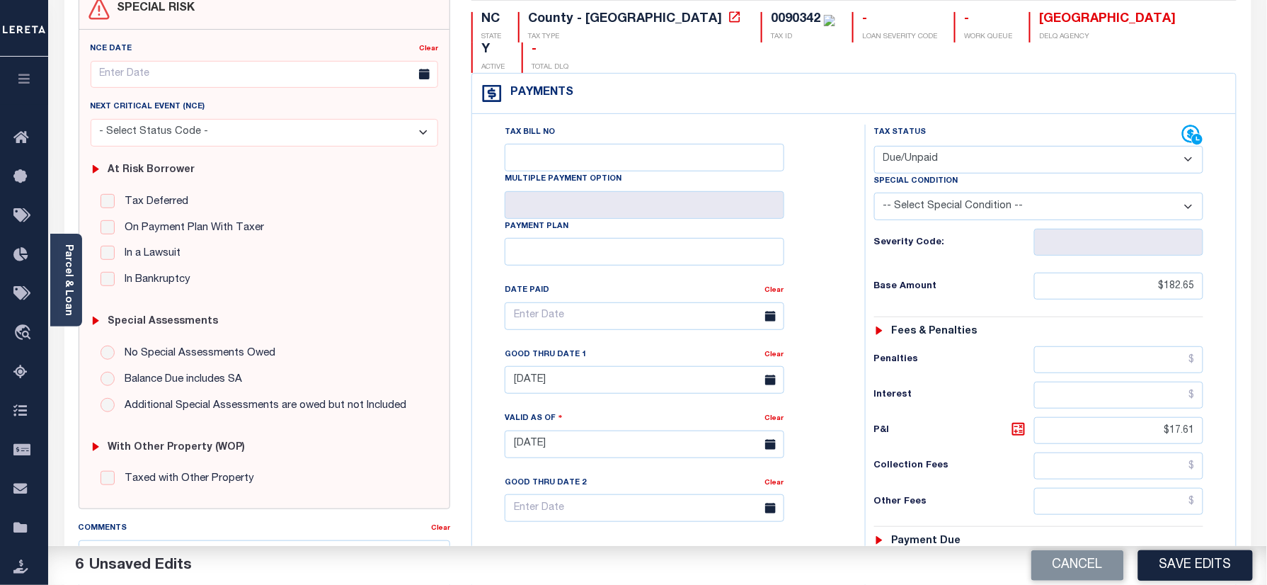
scroll to position [283, 0]
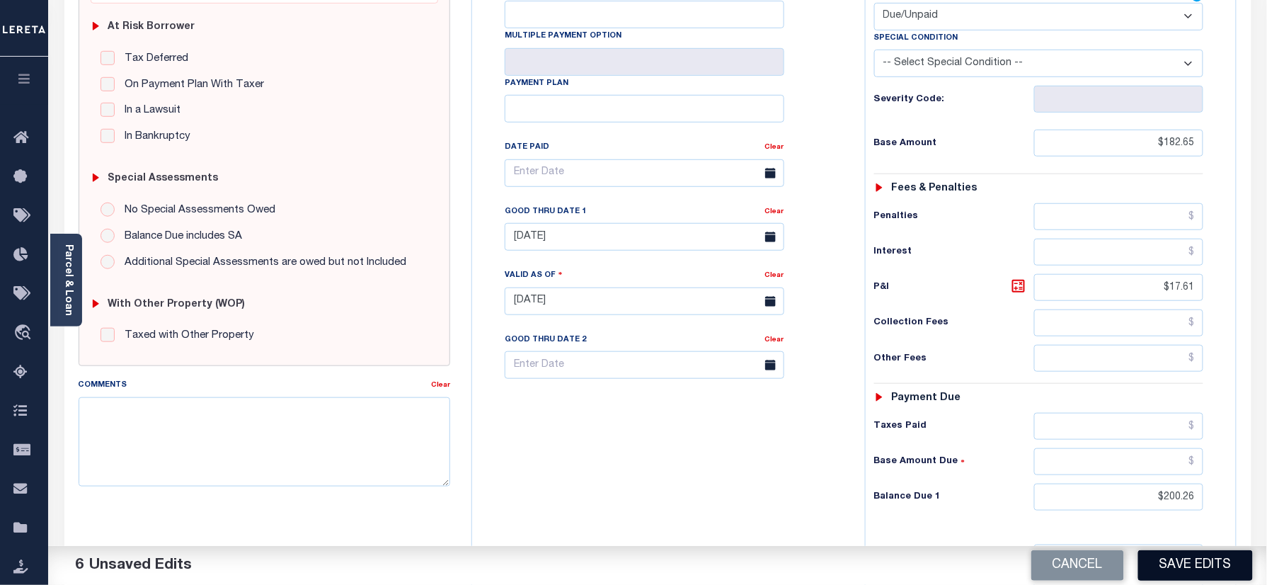
click at [1165, 561] on button "Save Edits" at bounding box center [1195, 565] width 115 height 30
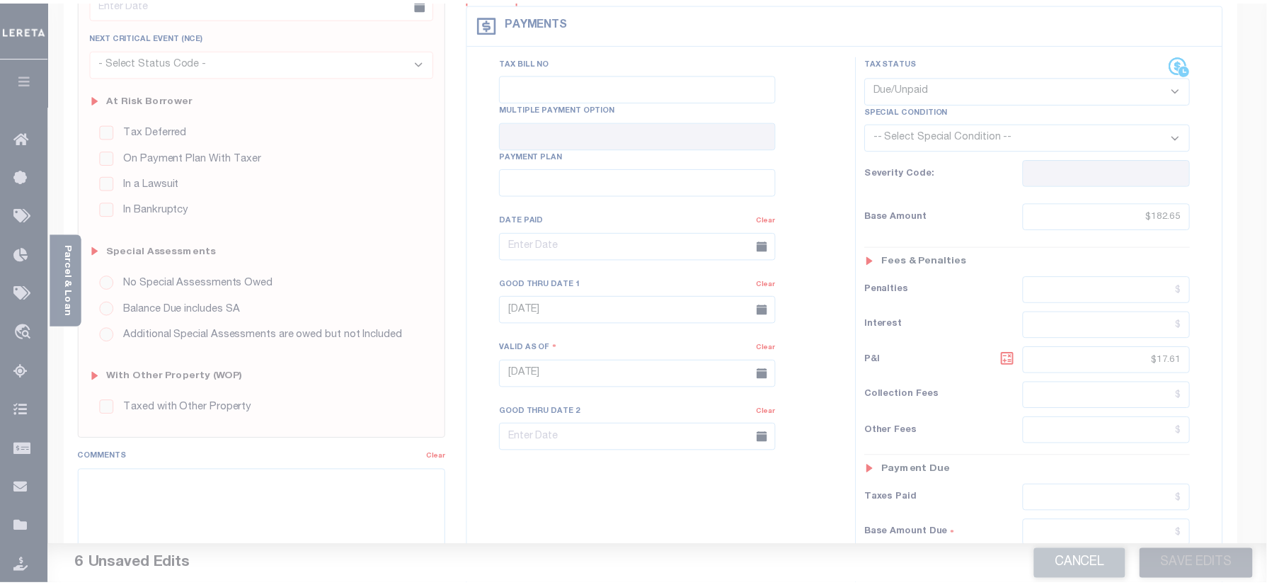
scroll to position [188, 0]
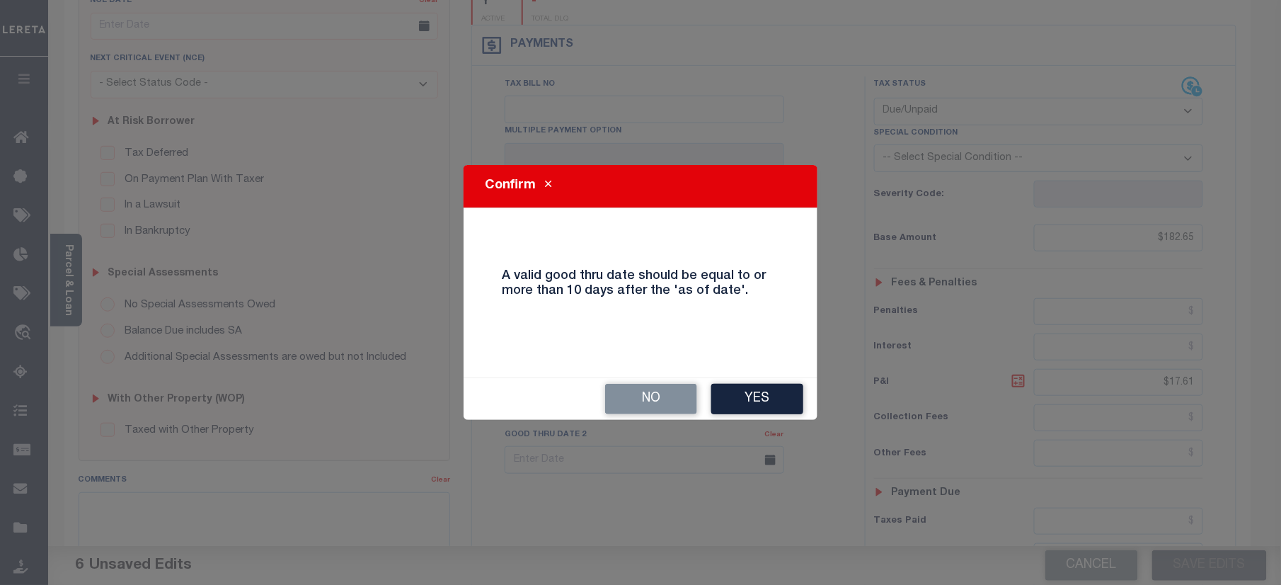
click at [756, 398] on button "Yes" at bounding box center [757, 399] width 92 height 30
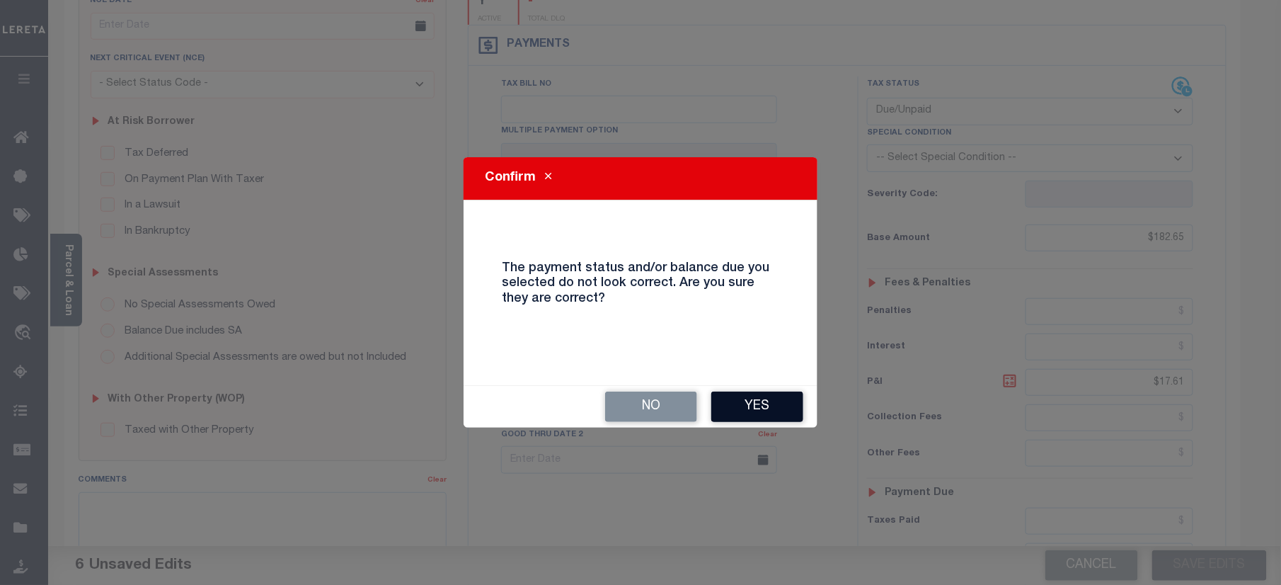
click at [745, 402] on button "Yes" at bounding box center [757, 406] width 92 height 30
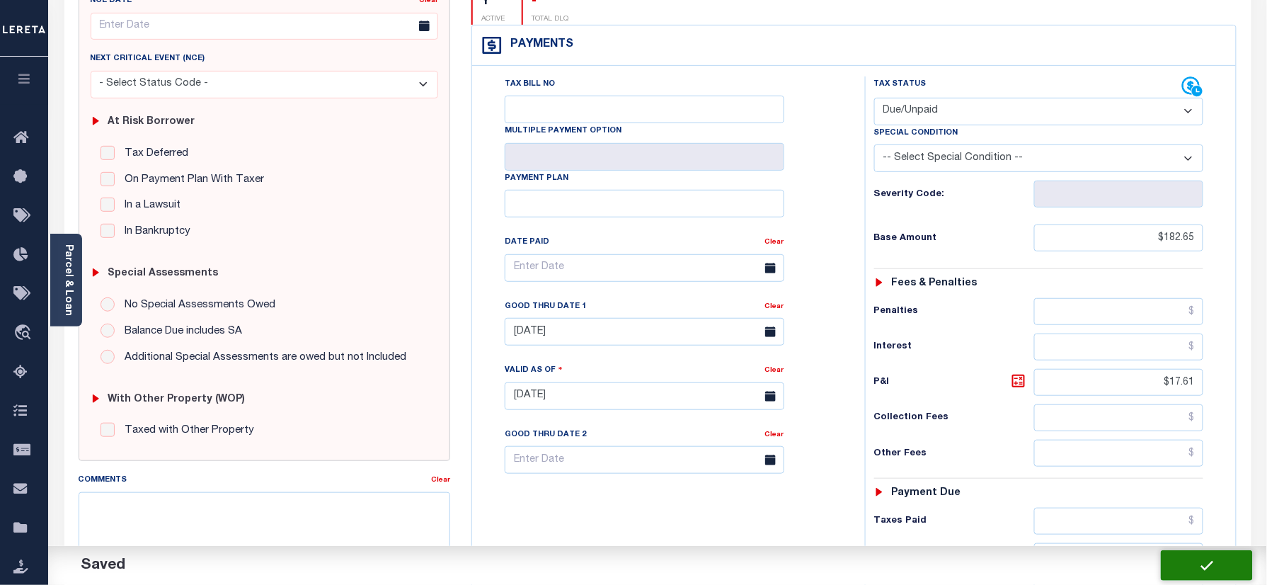
checkbox input "false"
type input "$182.65"
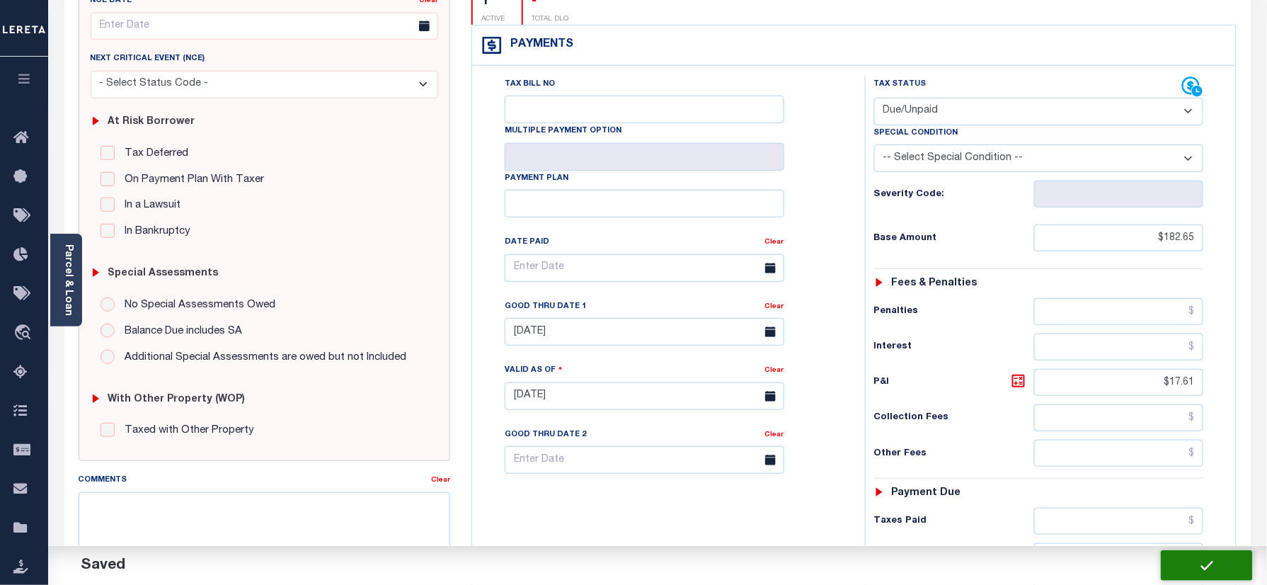
type input "$17.61"
type input "$200.26"
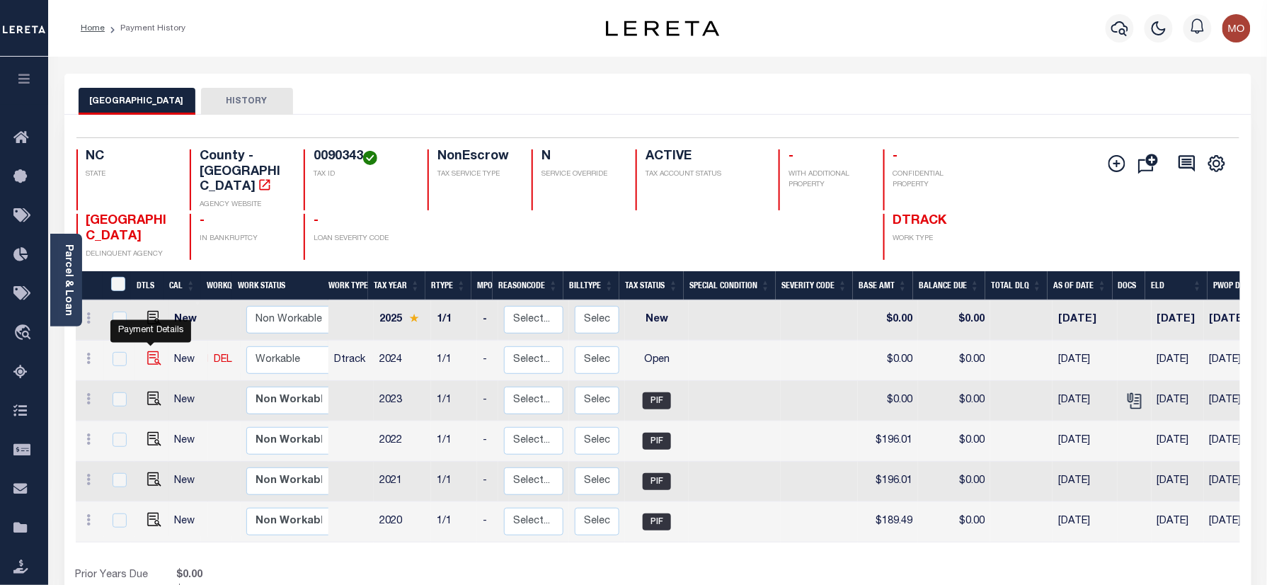
click at [148, 351] on img "" at bounding box center [154, 358] width 14 height 14
checkbox input "true"
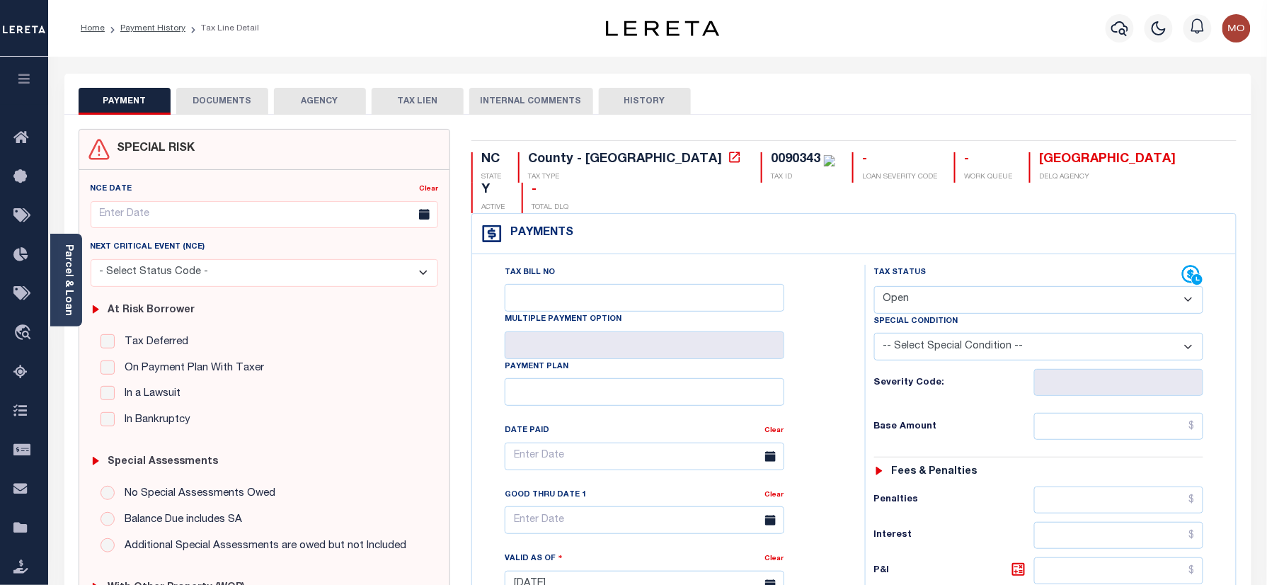
click at [771, 163] on div "0090343" at bounding box center [796, 159] width 50 height 13
copy div "0090343"
drag, startPoint x: 975, startPoint y: 270, endPoint x: 974, endPoint y: 286, distance: 16.3
click at [975, 286] on select "- Select Status Code - Open Due/Unpaid Paid Incomplete No Tax Due Internal Refu…" at bounding box center [1039, 300] width 330 height 28
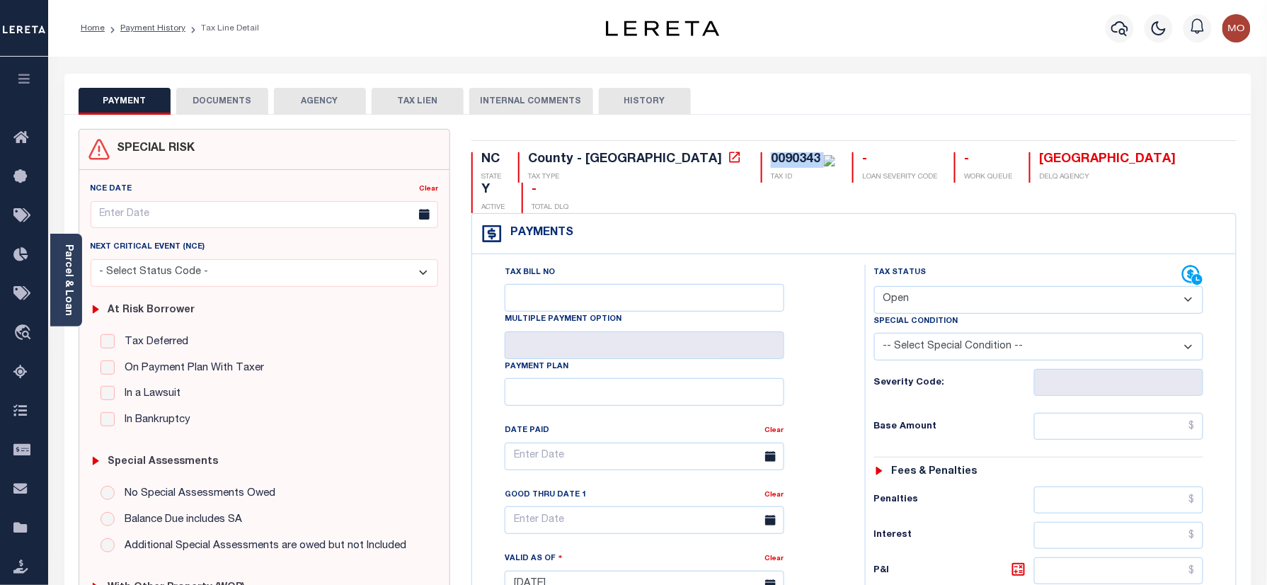
select select "DUE"
click at [874, 286] on select "- Select Status Code - Open Due/Unpaid Paid Incomplete No Tax Due Internal Refu…" at bounding box center [1039, 300] width 330 height 28
type input "[DATE]"
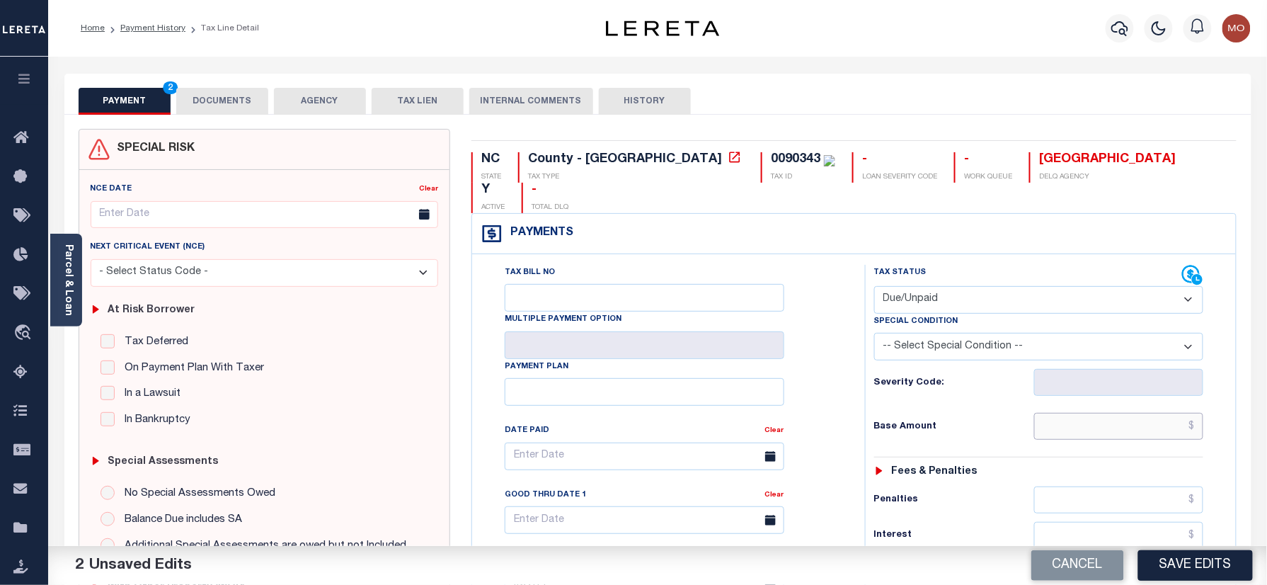
click at [1074, 413] on input "text" at bounding box center [1119, 426] width 170 height 27
paste input "186.06"
type input "$186.06"
click at [805, 426] on div "Tax Bill No Multiple Payment Option Payment Plan Clear" at bounding box center [664, 463] width 357 height 397
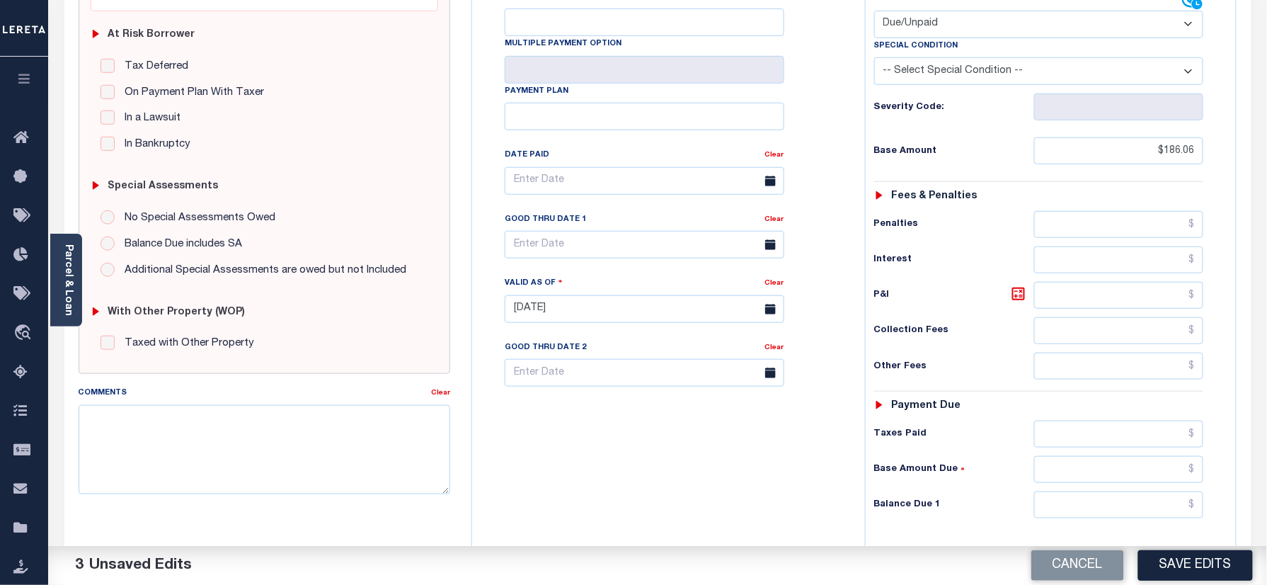
scroll to position [283, 0]
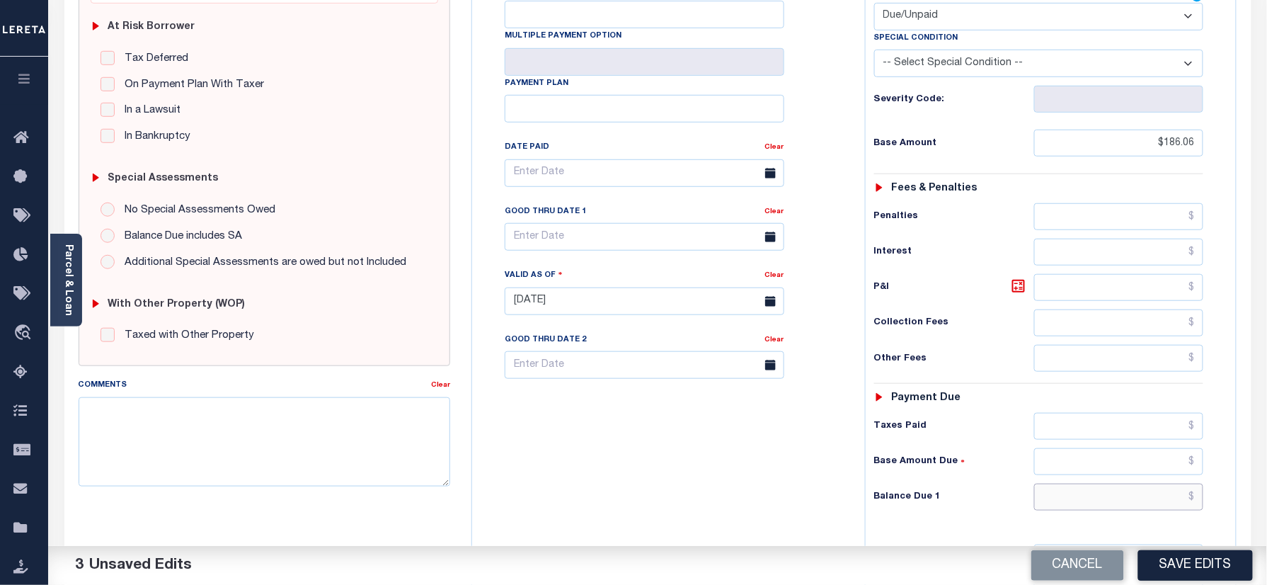
click at [1102, 483] on input "text" at bounding box center [1119, 496] width 170 height 27
paste input "203.95"
type input "$203.95"
click at [779, 469] on div "Tax Bill No Multiple Payment Option Payment Plan Clear" at bounding box center [665, 294] width 379 height 625
click at [1011, 277] on icon at bounding box center [1018, 285] width 17 height 17
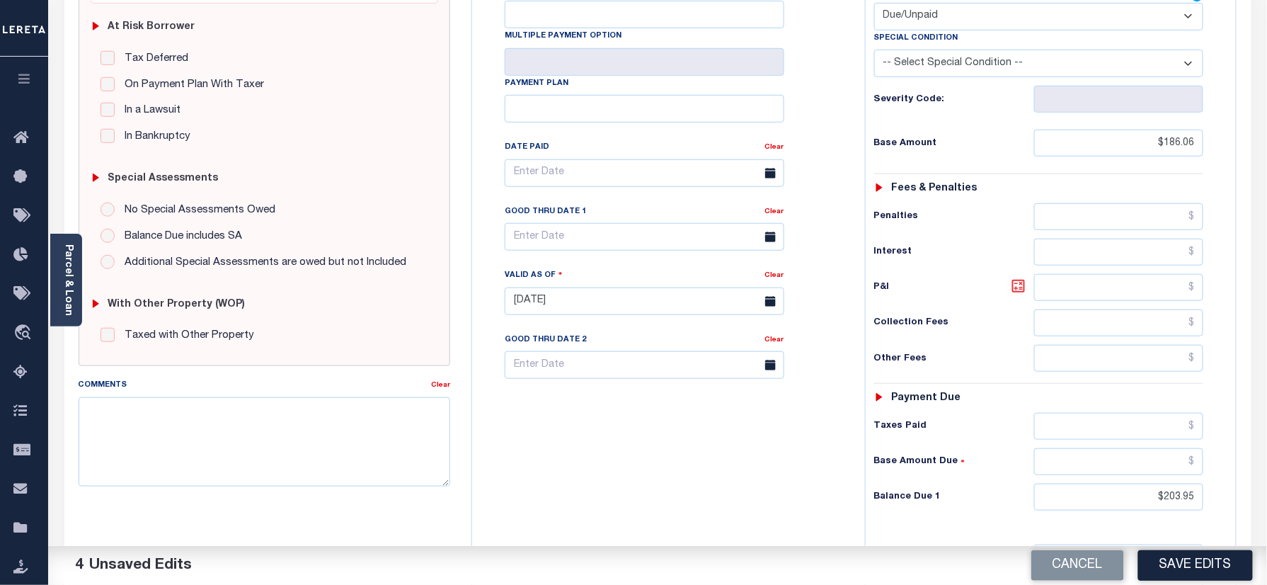
type input "$17.89"
click at [535, 229] on div "Tax Bill No Multiple Payment Option Payment Plan Clear" at bounding box center [664, 180] width 357 height 397
click at [539, 223] on input "text" at bounding box center [645, 237] width 280 height 28
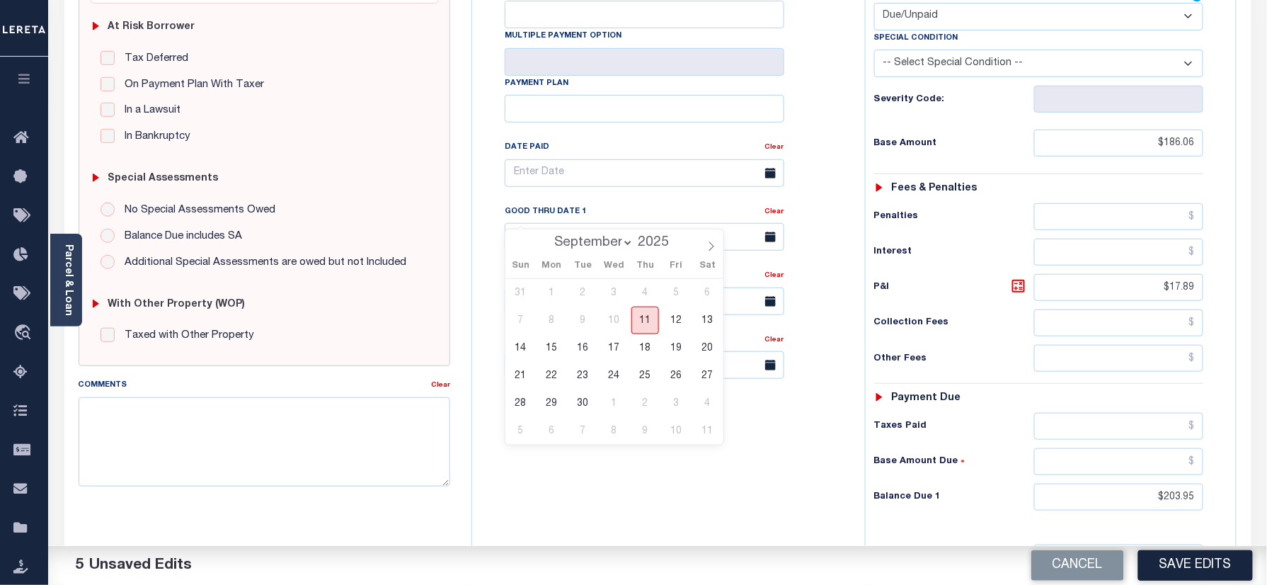
click at [645, 316] on span "11" at bounding box center [645, 320] width 28 height 28
type input "09/11/2025"
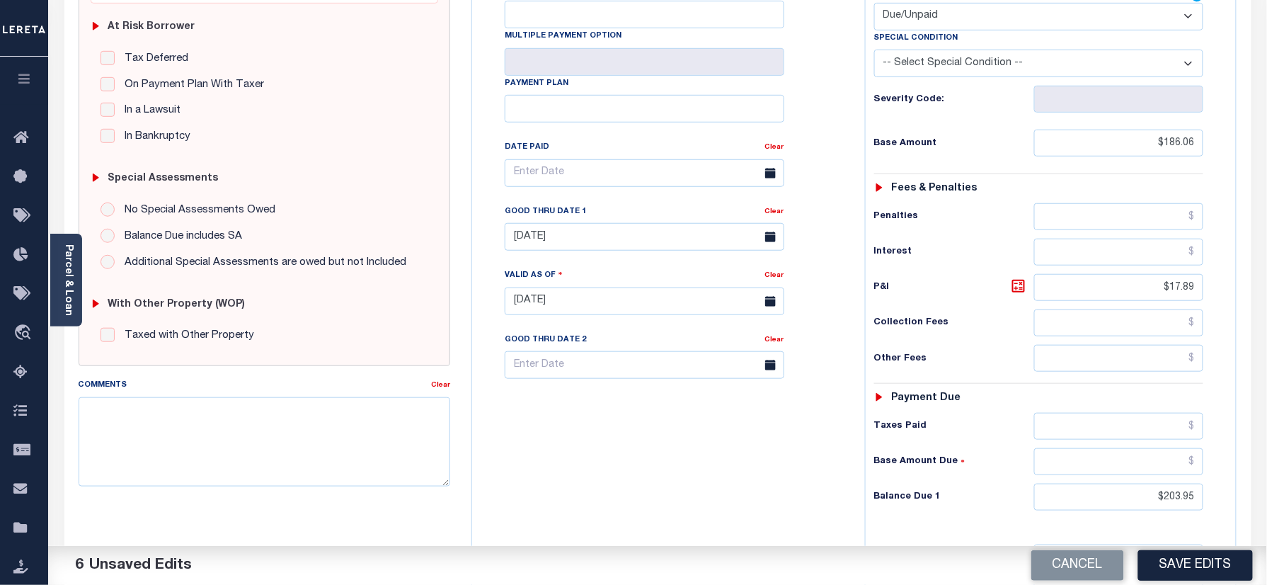
click at [630, 465] on div "Tax Bill No Multiple Payment Option Payment Plan Clear" at bounding box center [665, 294] width 379 height 625
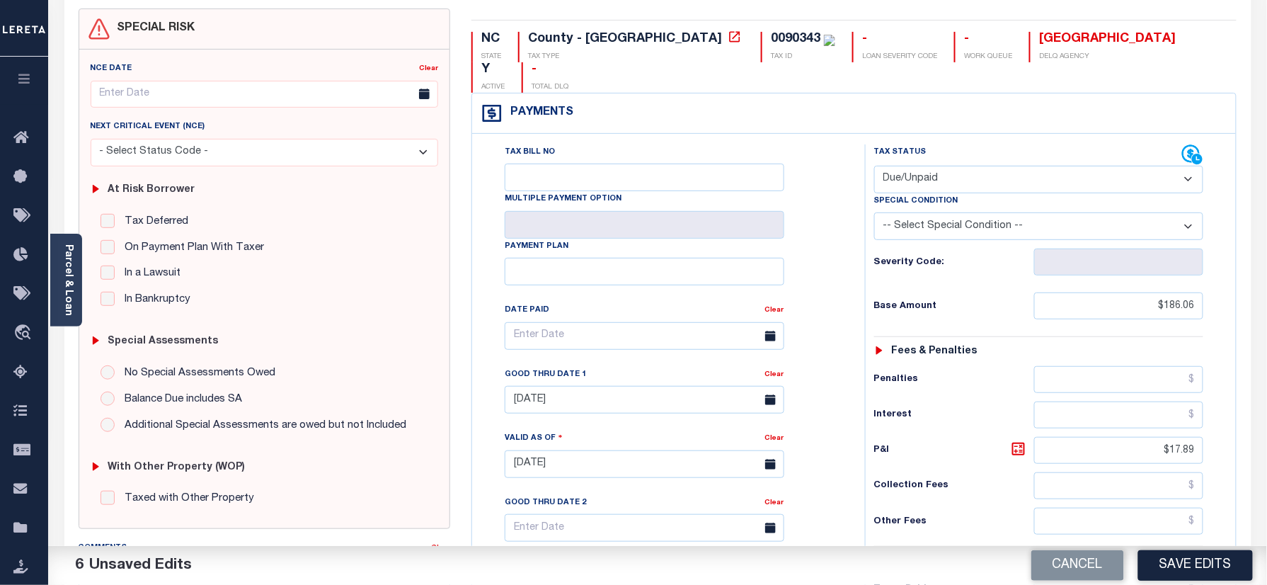
scroll to position [0, 0]
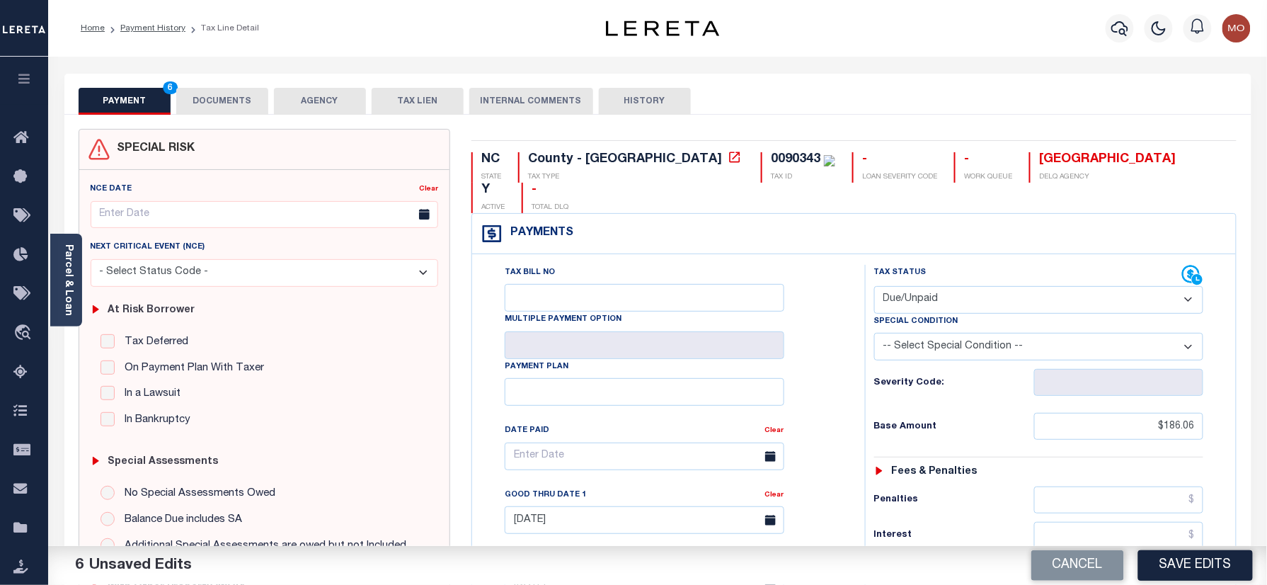
click at [219, 96] on button "DOCUMENTS" at bounding box center [222, 101] width 92 height 27
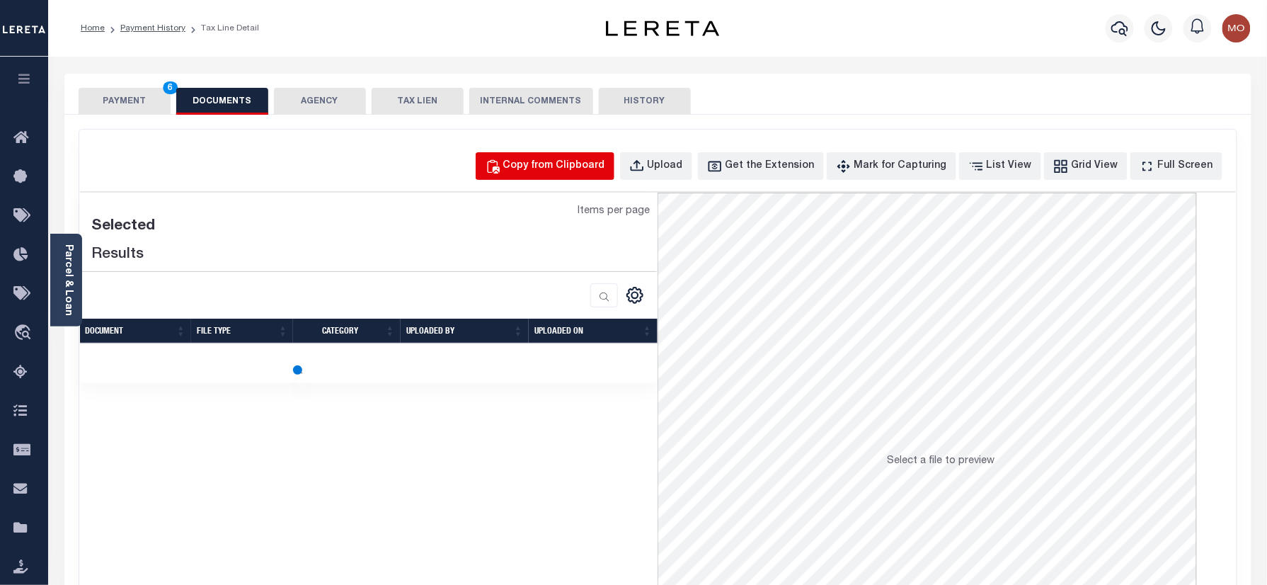
click at [587, 167] on div "Copy from Clipboard" at bounding box center [554, 167] width 102 height 16
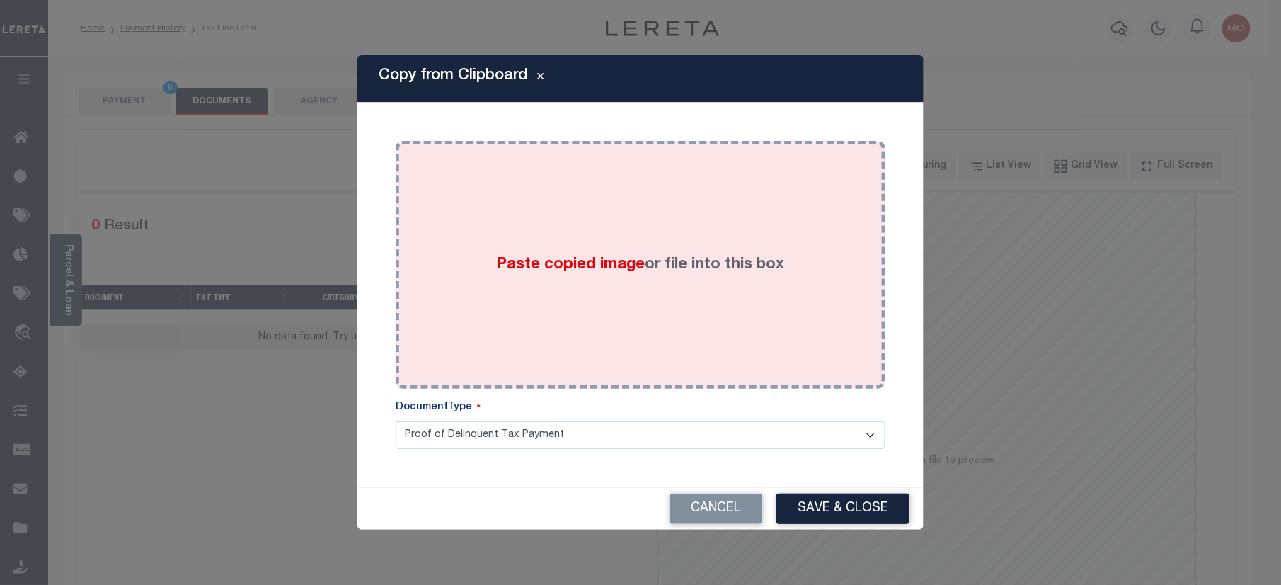
click at [569, 267] on span "Paste copied image" at bounding box center [571, 265] width 149 height 16
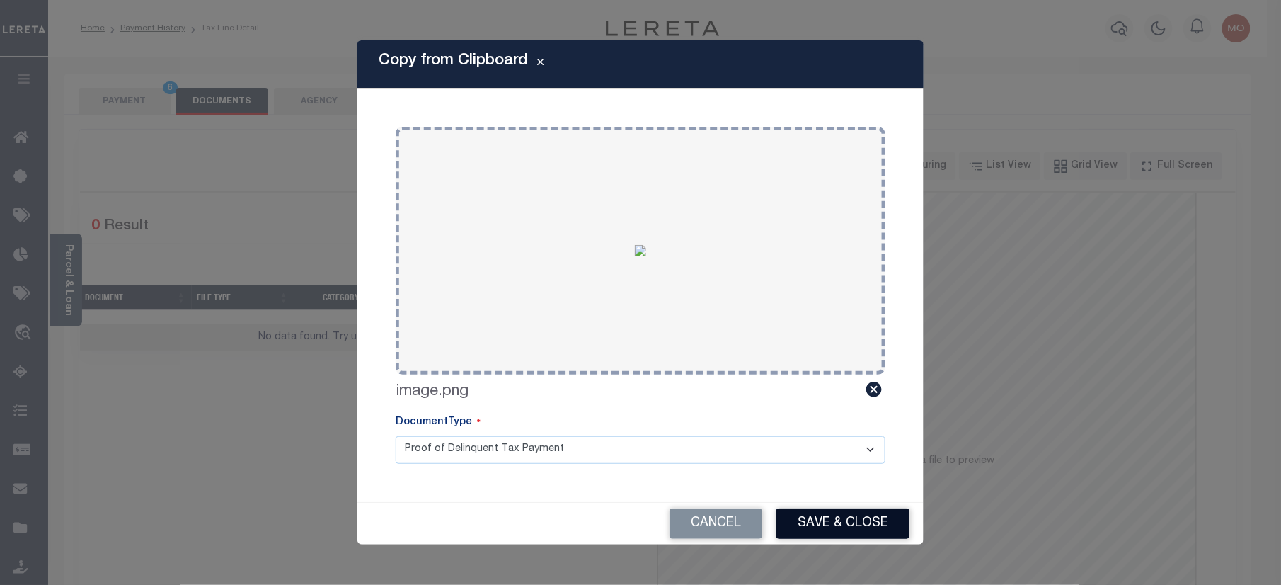
click at [822, 521] on button "Save & Close" at bounding box center [842, 523] width 133 height 30
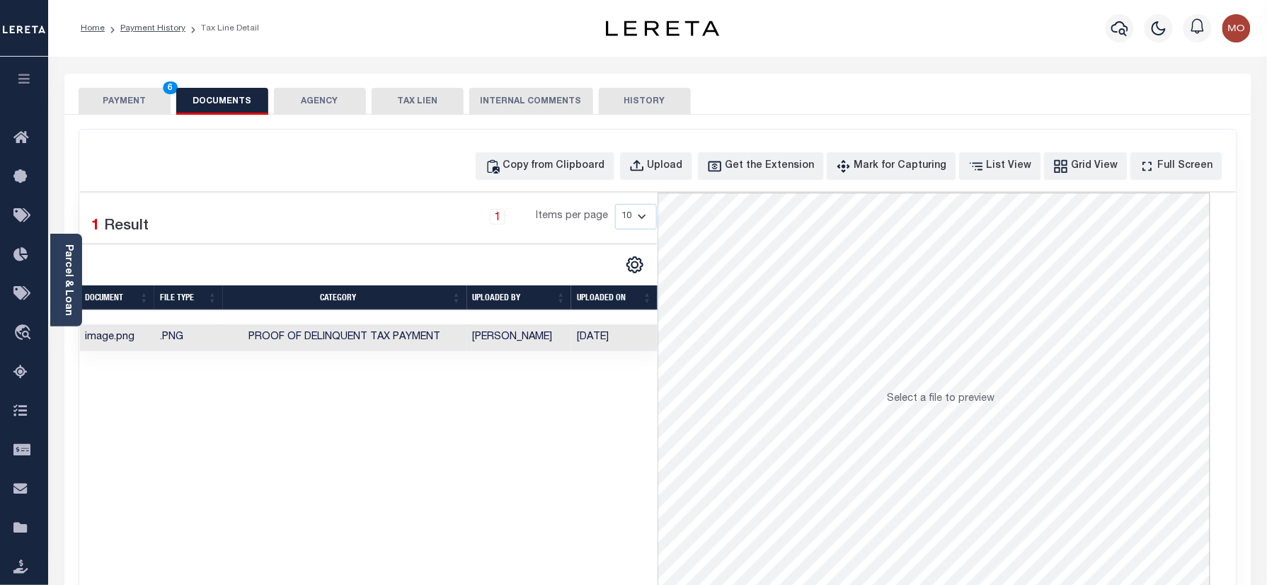
click at [129, 99] on button "PAYMENT 6" at bounding box center [125, 101] width 92 height 27
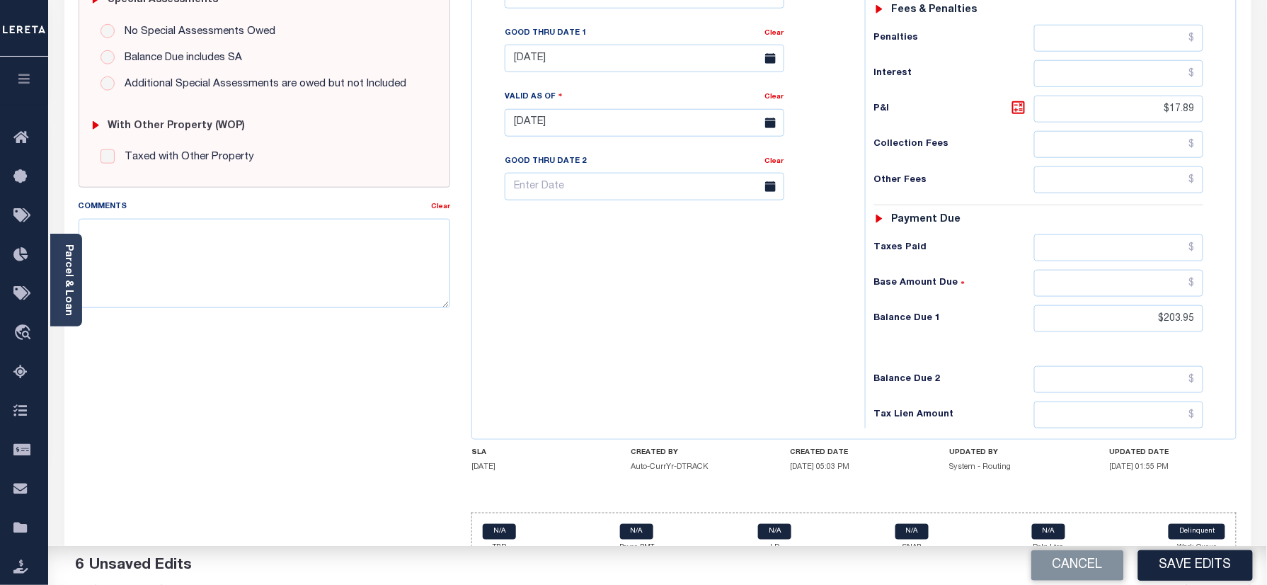
click at [1200, 553] on button "Save Edits" at bounding box center [1195, 565] width 115 height 30
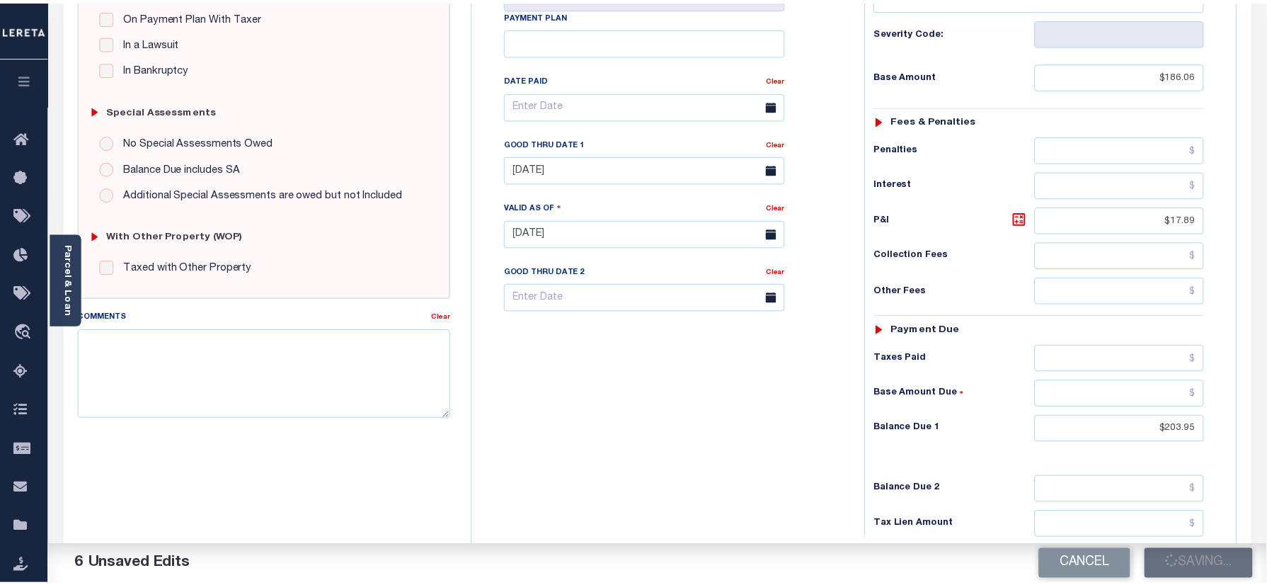
scroll to position [272, 0]
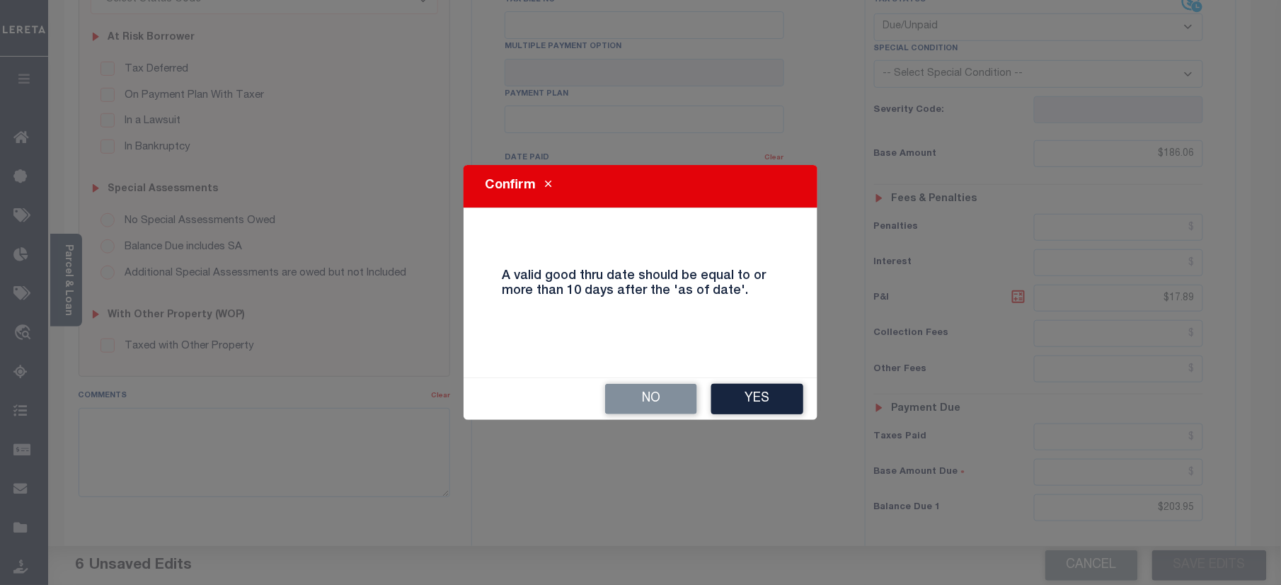
click at [759, 408] on button "Yes" at bounding box center [757, 399] width 92 height 30
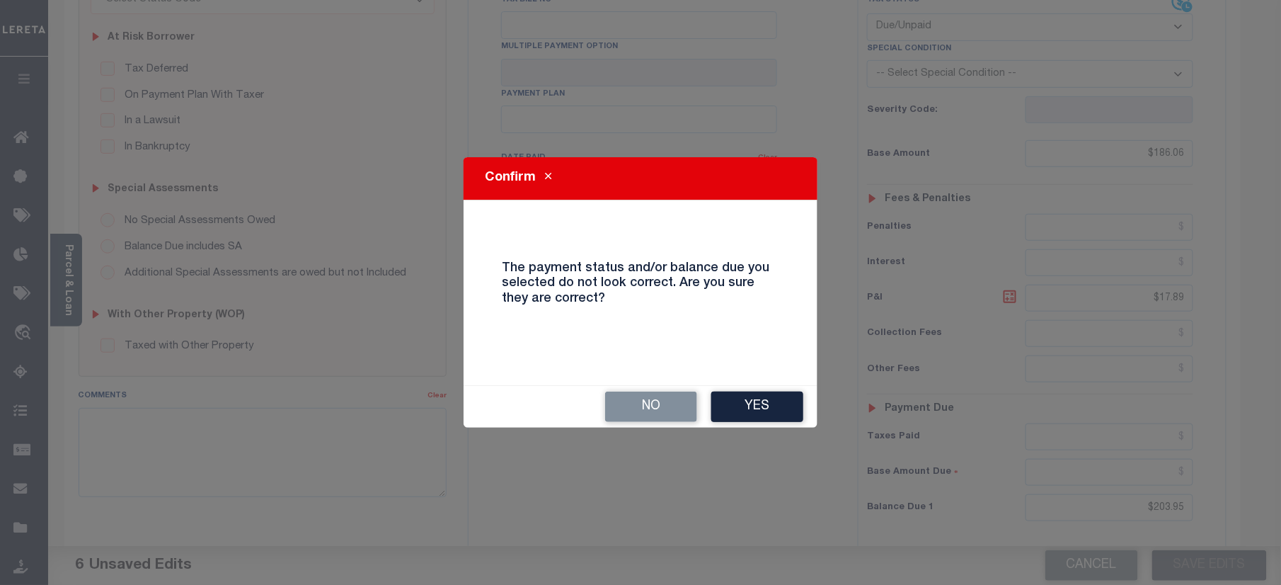
click at [759, 388] on div "No Yes" at bounding box center [641, 407] width 354 height 42
click at [752, 406] on button "Yes" at bounding box center [757, 406] width 92 height 30
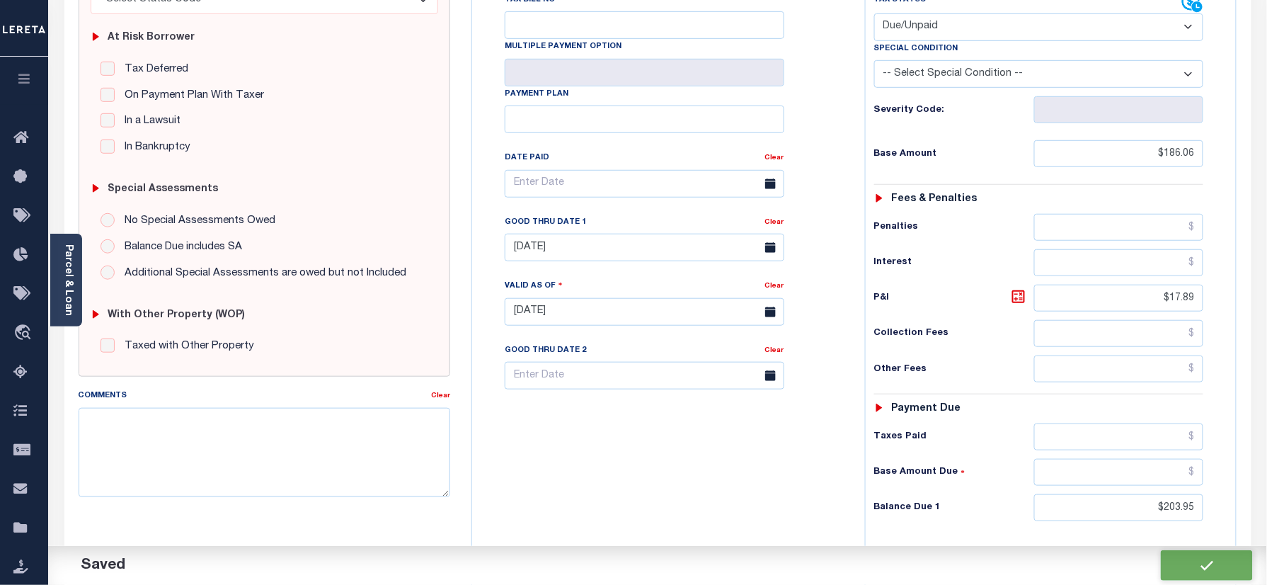
checkbox input "false"
type input "$186.06"
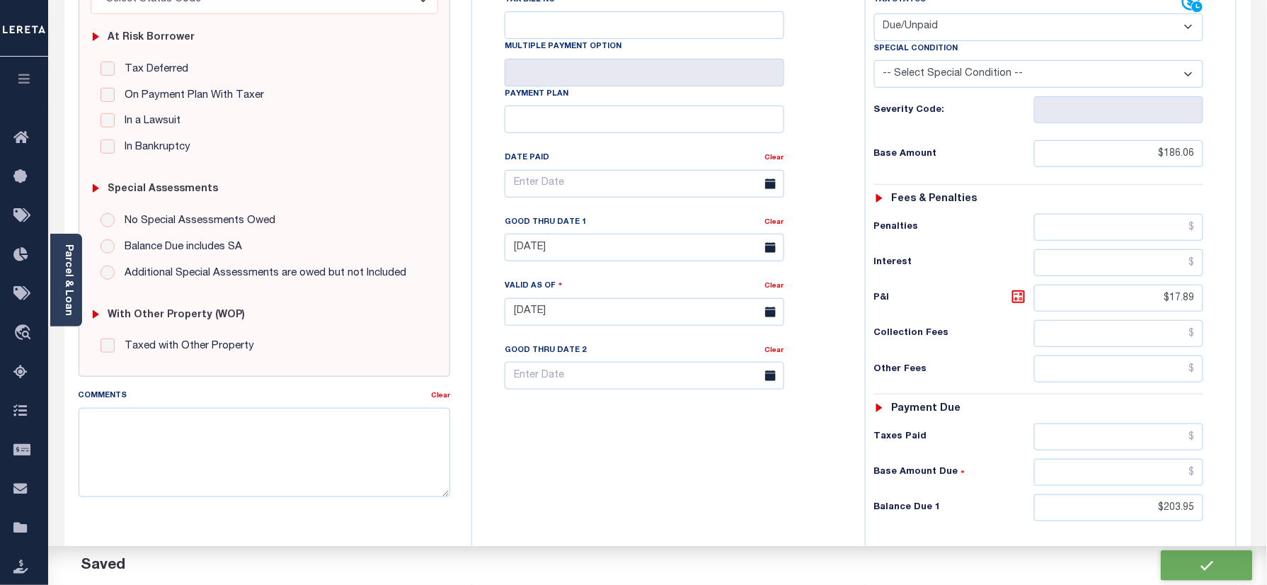
type input "$17.89"
type input "$203.95"
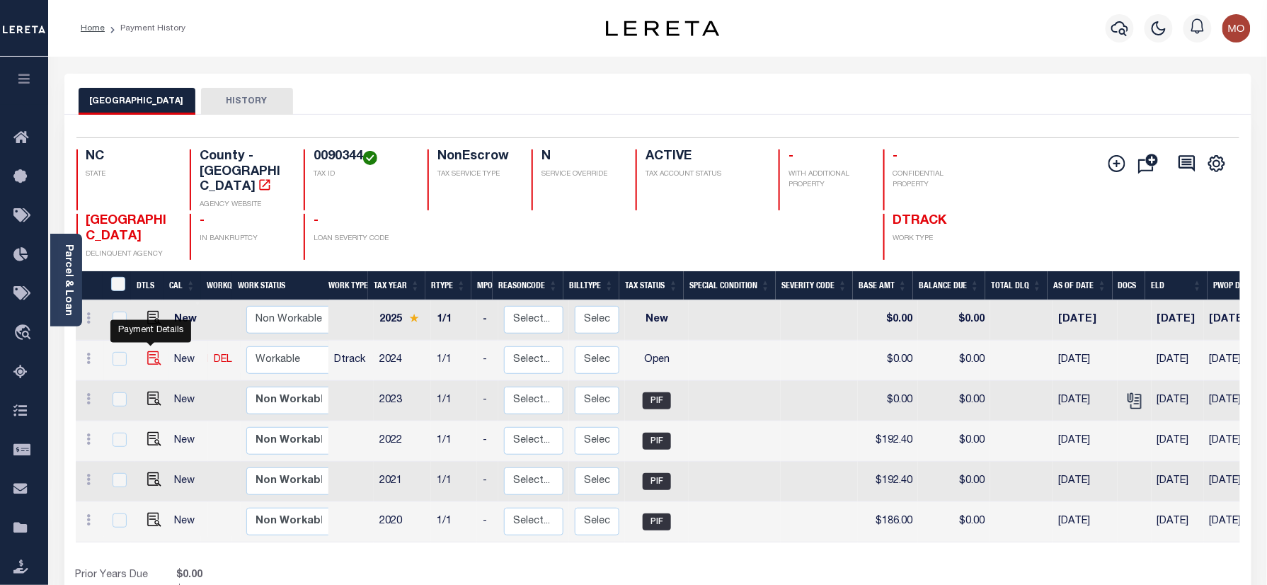
click at [151, 351] on img "" at bounding box center [154, 358] width 14 height 14
checkbox input "true"
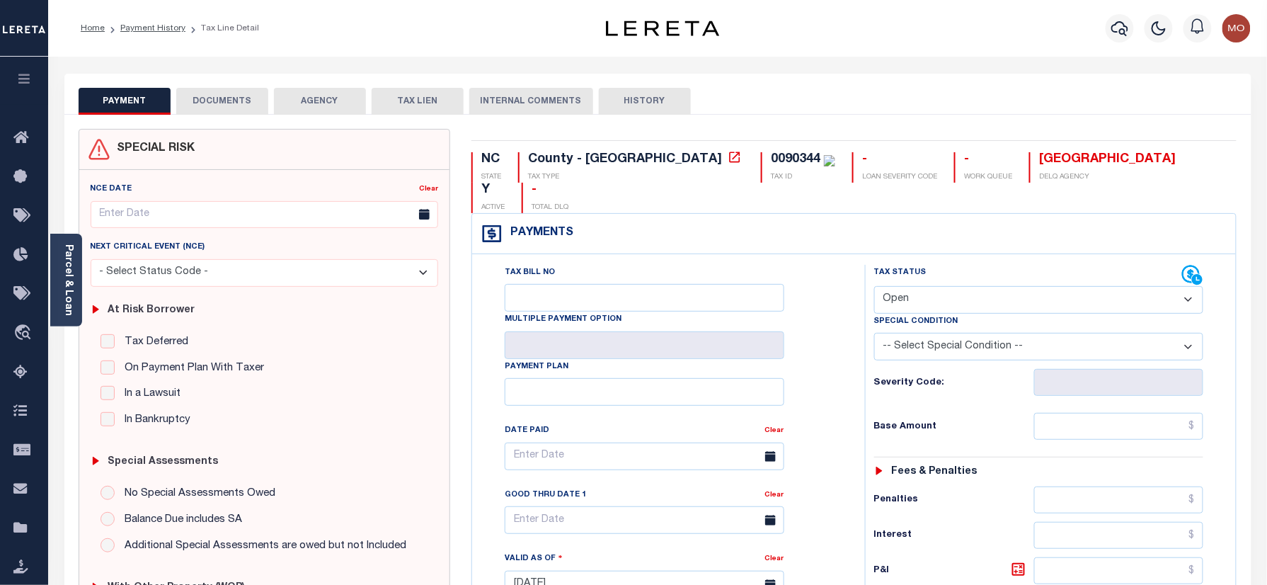
click at [771, 162] on div "0090344" at bounding box center [796, 159] width 50 height 13
copy div "0090344"
drag, startPoint x: 955, startPoint y: 266, endPoint x: 957, endPoint y: 289, distance: 22.7
click at [955, 286] on select "- Select Status Code - Open Due/Unpaid Paid Incomplete No Tax Due Internal Refu…" at bounding box center [1039, 300] width 330 height 28
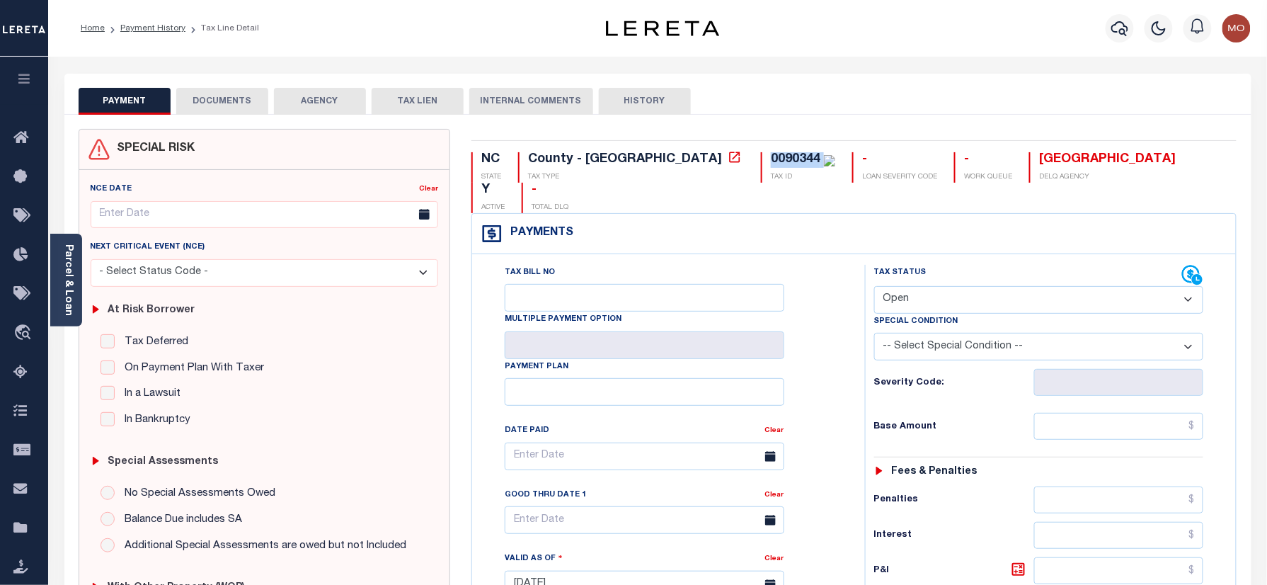
select select "DUE"
click at [874, 286] on select "- Select Status Code - Open Due/Unpaid Paid Incomplete No Tax Due Internal Refu…" at bounding box center [1039, 300] width 330 height 28
type input "[DATE]"
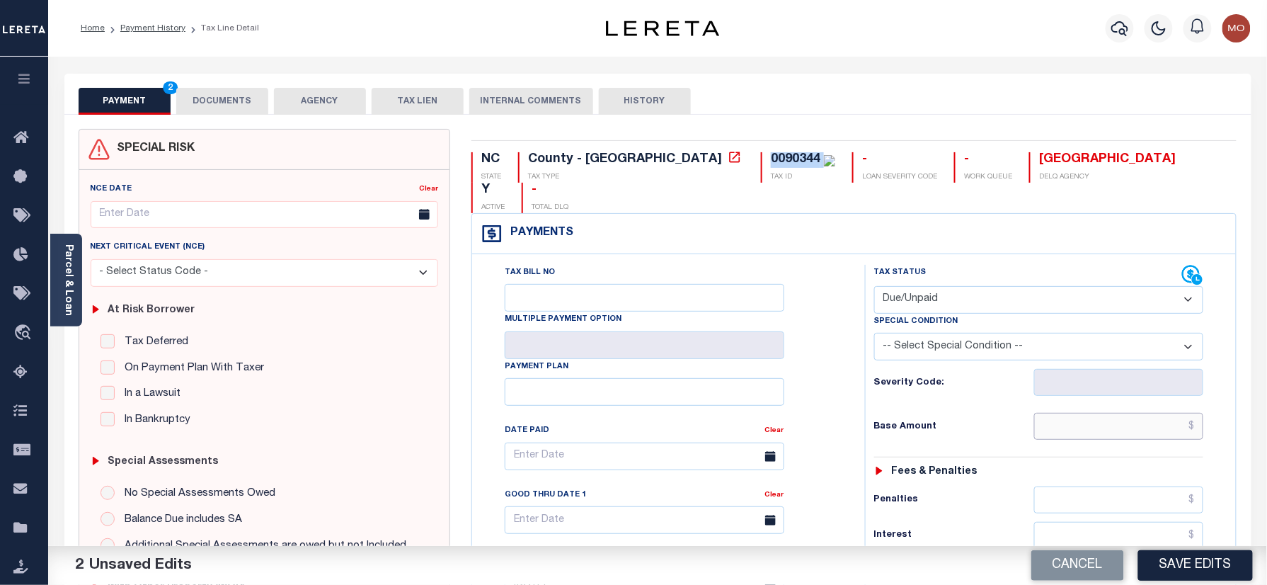
click at [1087, 413] on input "text" at bounding box center [1119, 426] width 170 height 27
paste input "182.65"
type input "$182.65"
click at [797, 392] on div "Tax Bill No Multiple Payment Option Payment Plan Clear" at bounding box center [664, 463] width 357 height 397
drag, startPoint x: 853, startPoint y: 435, endPoint x: 883, endPoint y: 436, distance: 30.5
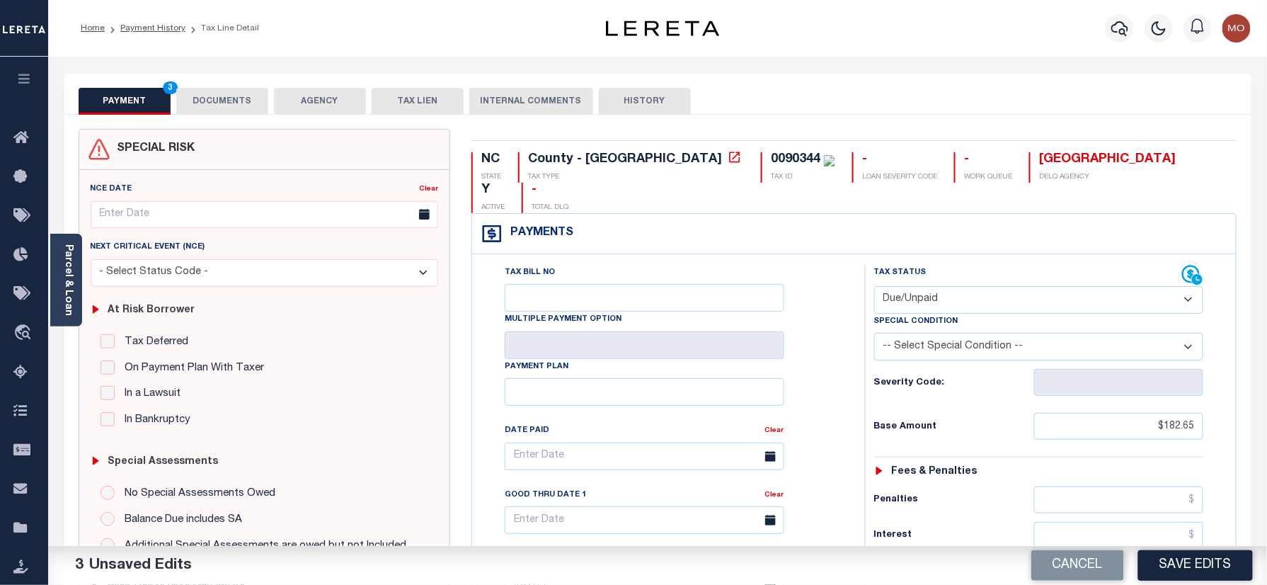
click at [852, 435] on div "Tax Bill No Multiple Payment Option Payment Plan Clear" at bounding box center [665, 577] width 379 height 625
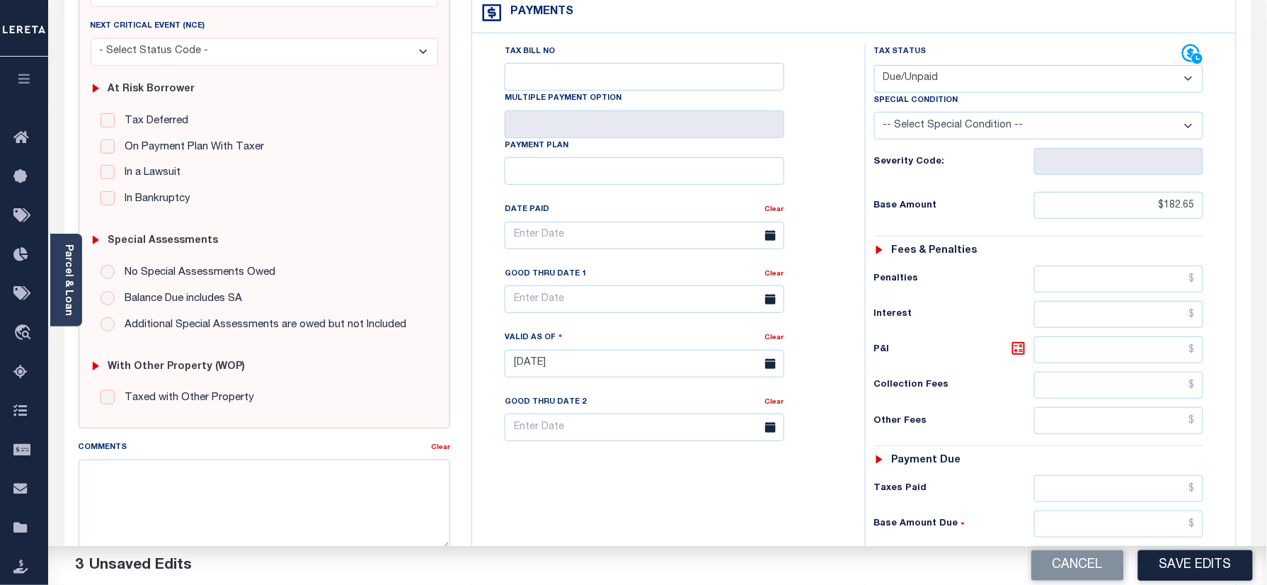
scroll to position [283, 0]
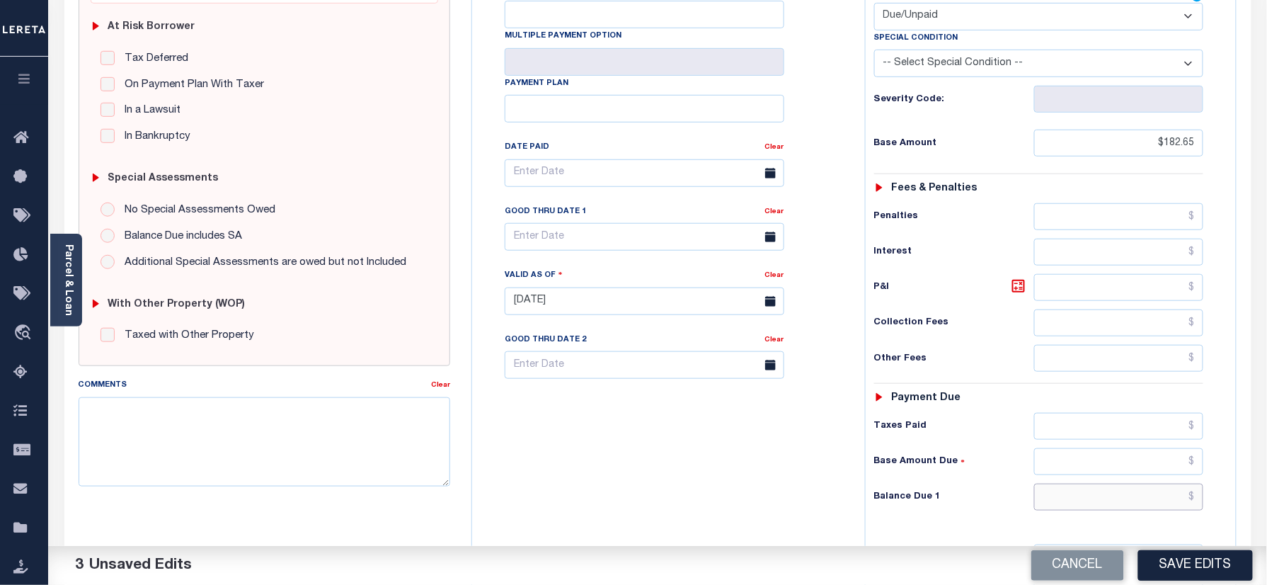
click at [1108, 483] on input "text" at bounding box center [1119, 496] width 170 height 27
paste input "200.26"
type input "$200.26"
click at [1021, 277] on icon at bounding box center [1018, 285] width 17 height 17
type input "$17.61"
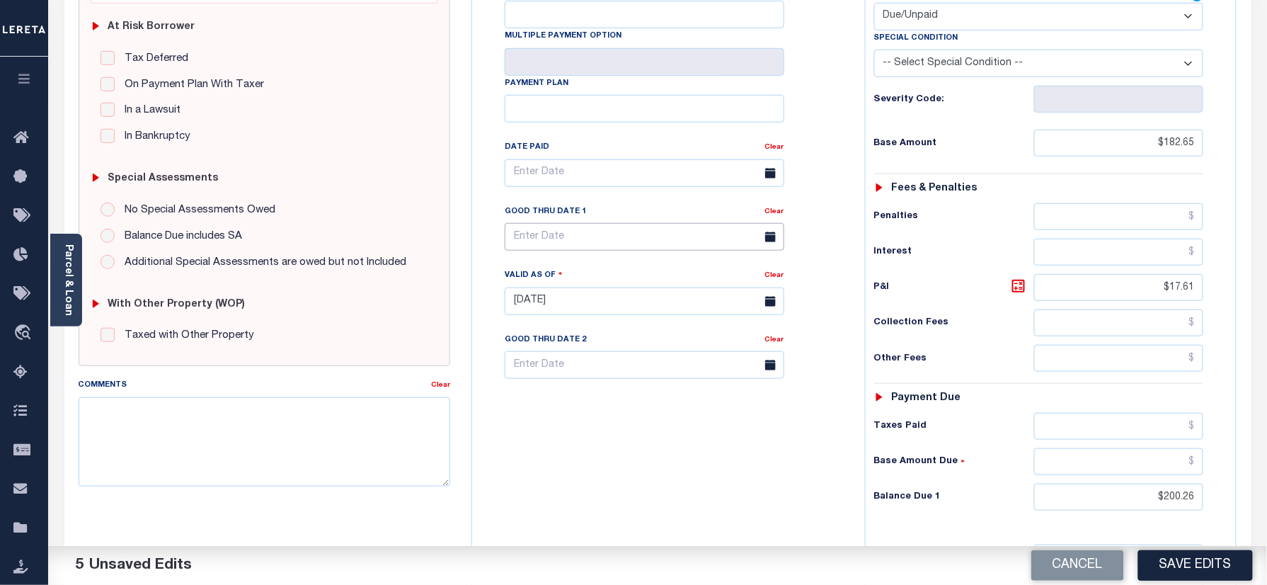
click at [565, 223] on input "text" at bounding box center [645, 237] width 280 height 28
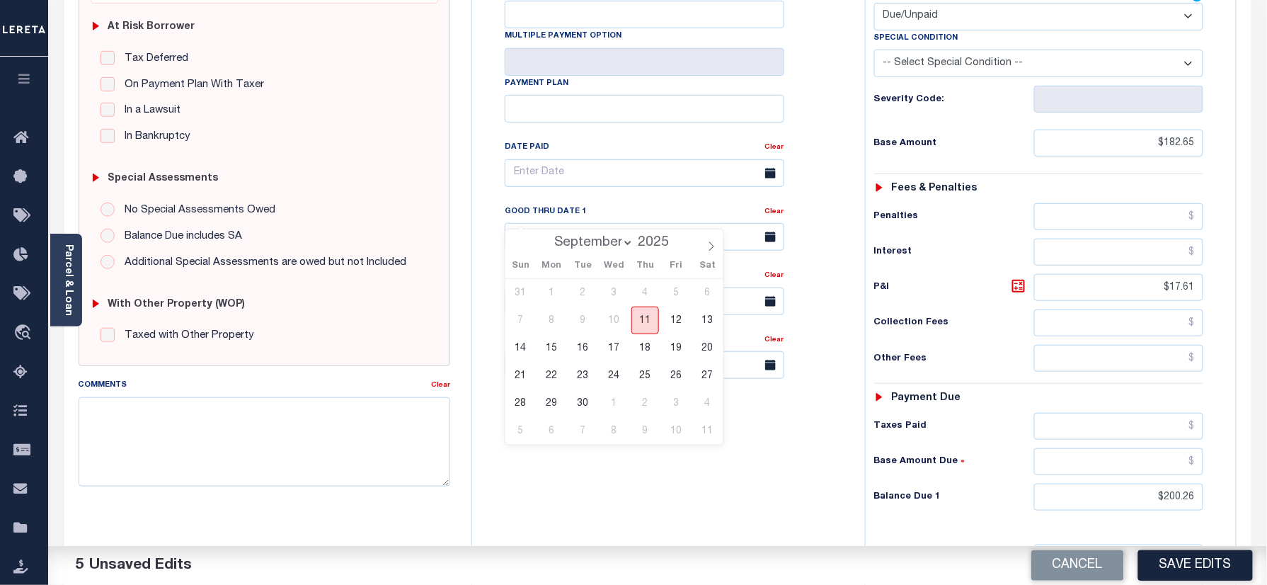
click at [650, 318] on span "11" at bounding box center [645, 320] width 28 height 28
type input "[DATE]"
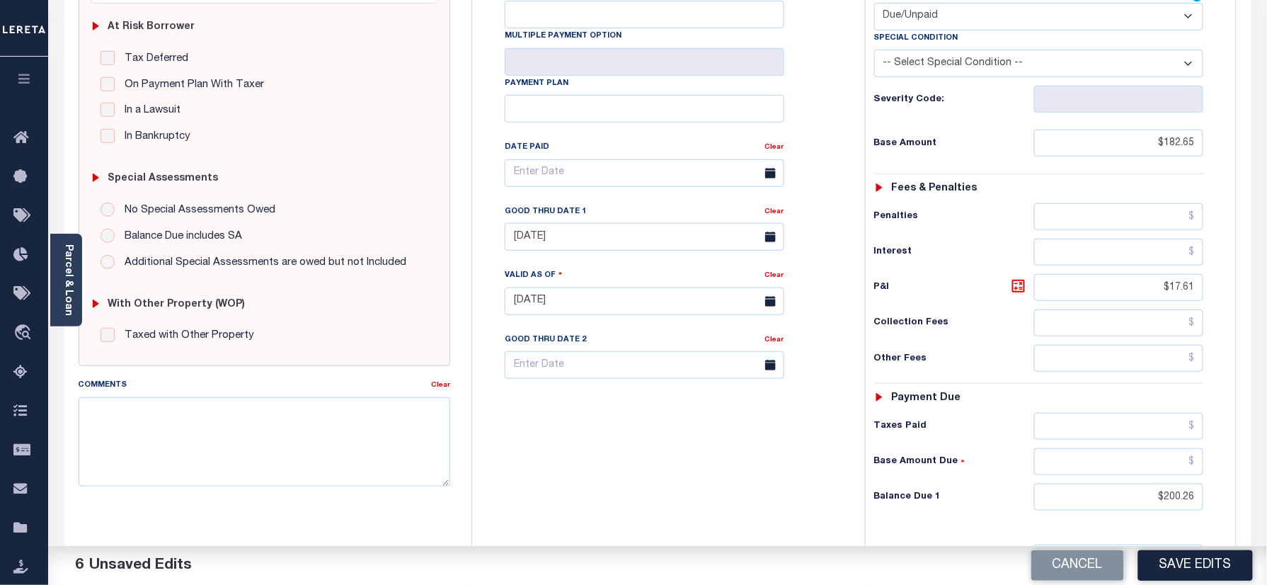
click at [619, 397] on div "Tax Bill No Multiple Payment Option Payment Plan Clear" at bounding box center [665, 294] width 379 height 625
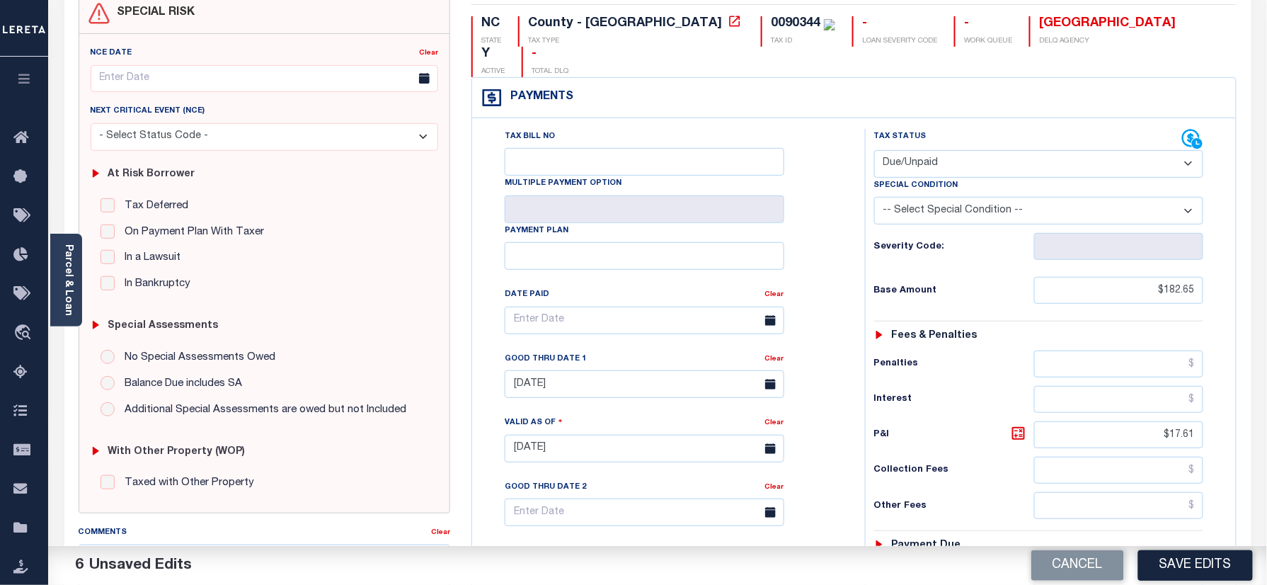
scroll to position [0, 0]
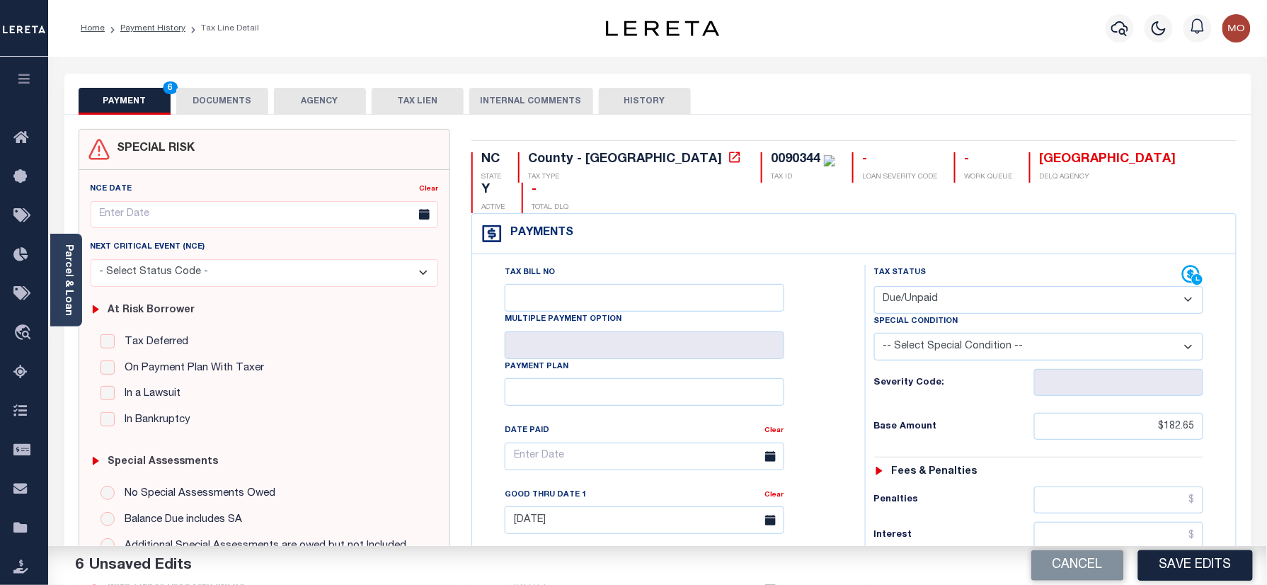
click at [226, 97] on button "DOCUMENTS" at bounding box center [222, 101] width 92 height 27
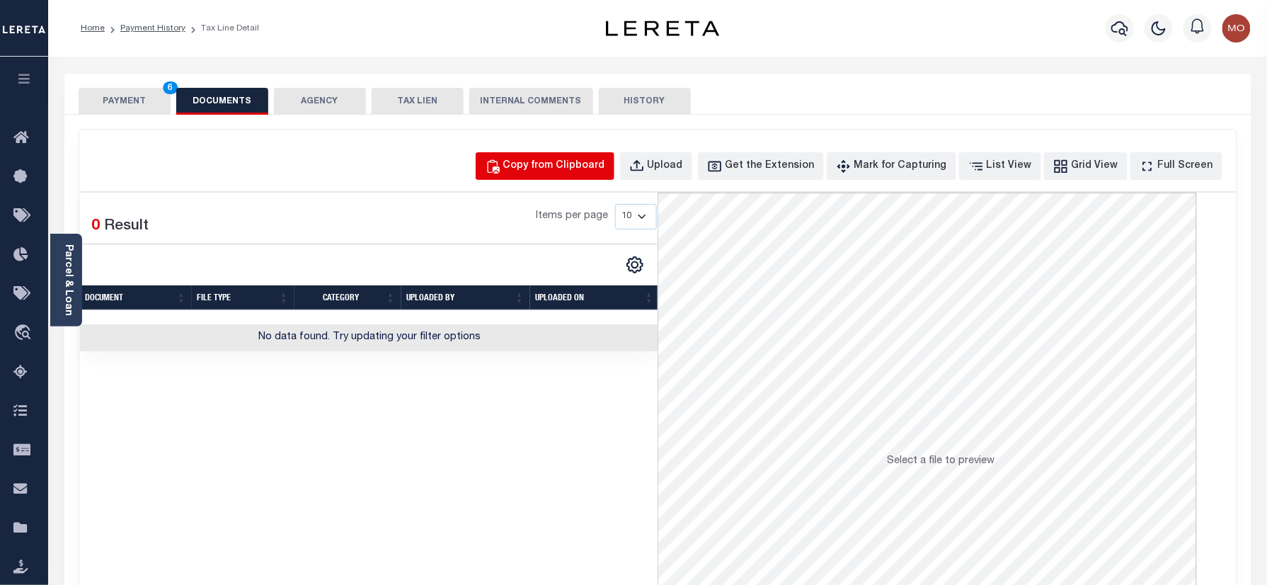
click at [582, 162] on div "Copy from Clipboard" at bounding box center [554, 167] width 102 height 16
select select "POP"
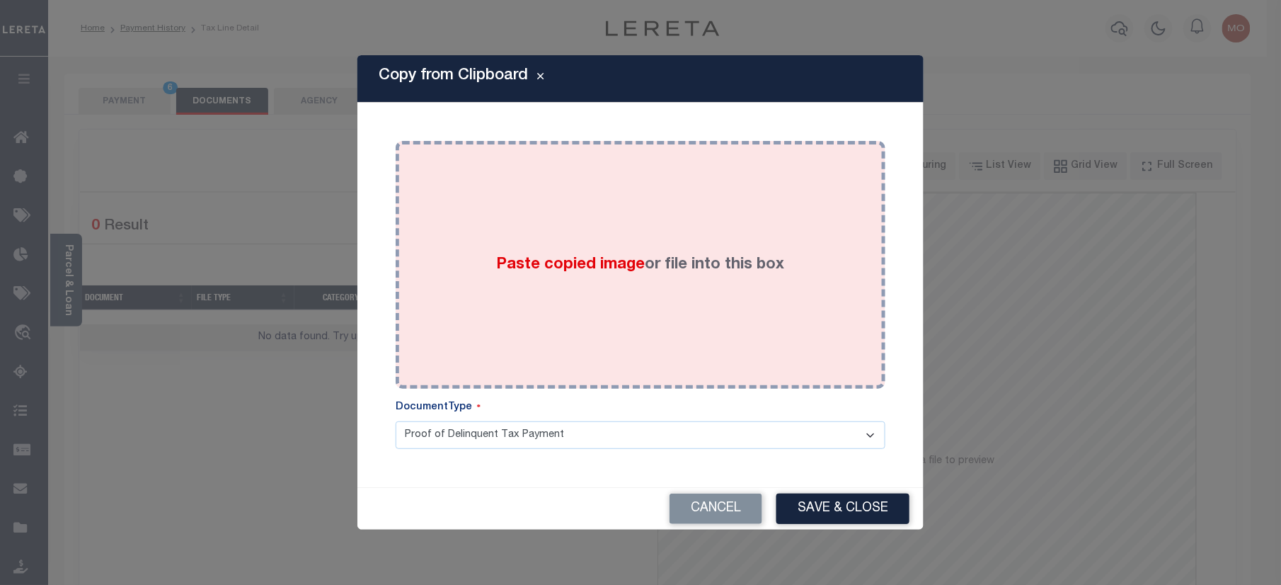
click at [621, 275] on label "Paste copied image or file into this box" at bounding box center [641, 264] width 288 height 23
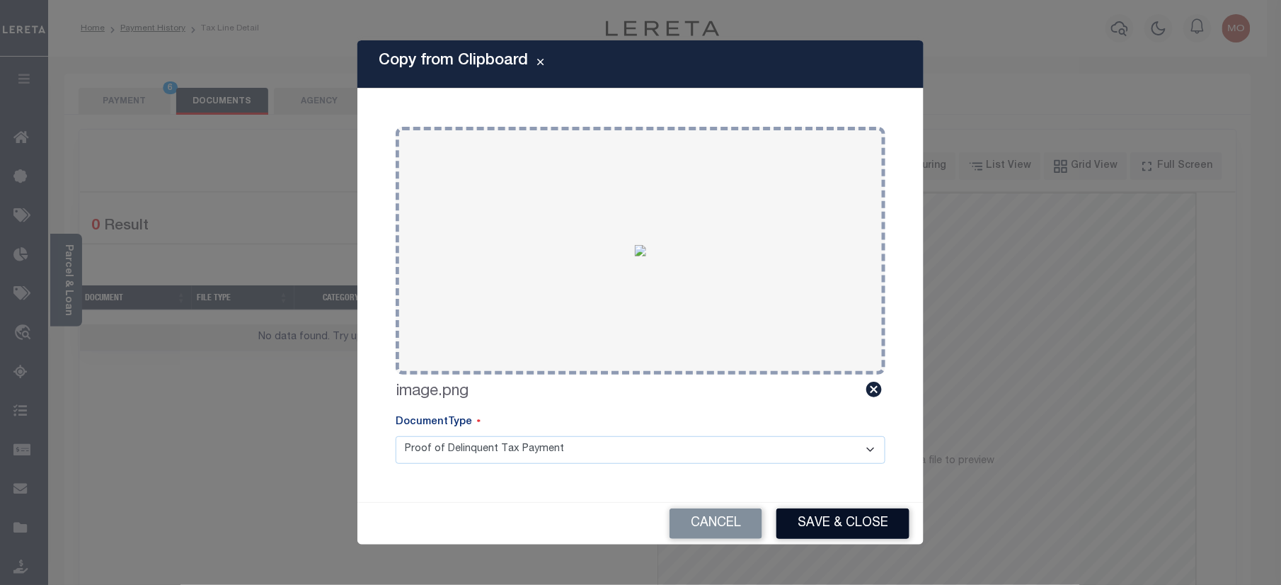
click at [837, 522] on button "Save & Close" at bounding box center [842, 523] width 133 height 30
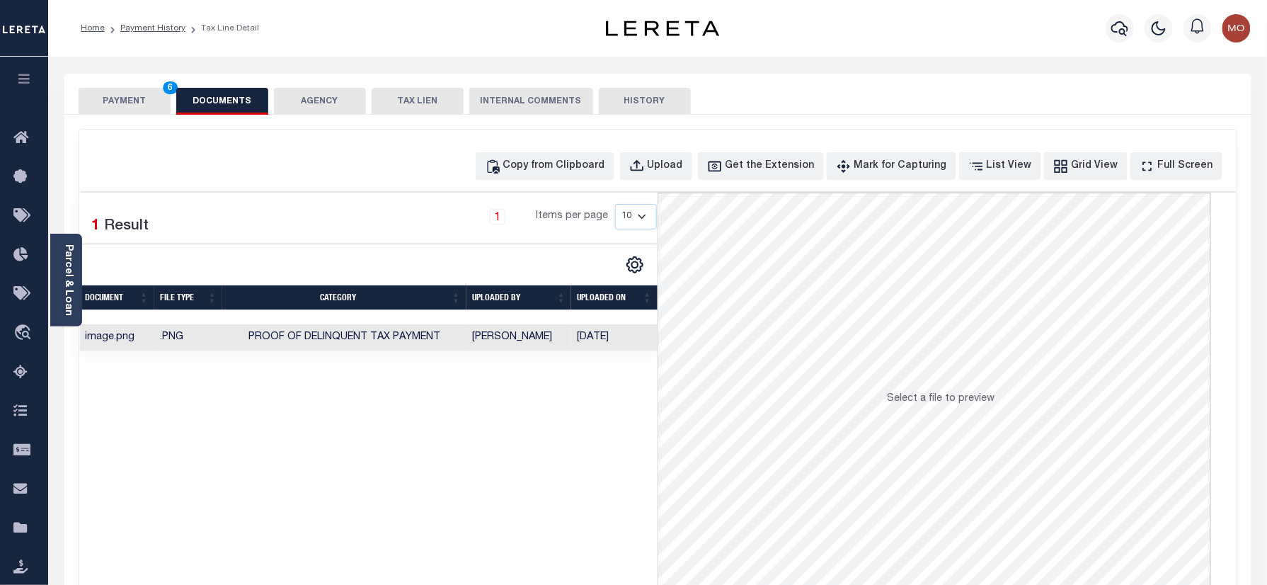
click at [122, 96] on button "PAYMENT 6" at bounding box center [125, 101] width 92 height 27
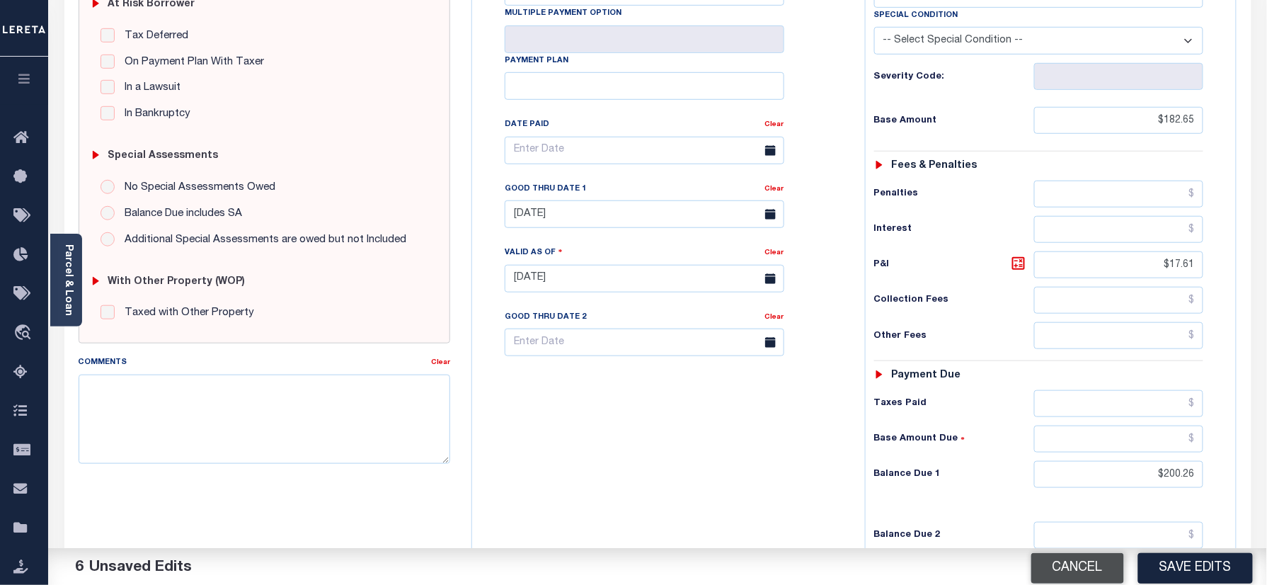
scroll to position [377, 0]
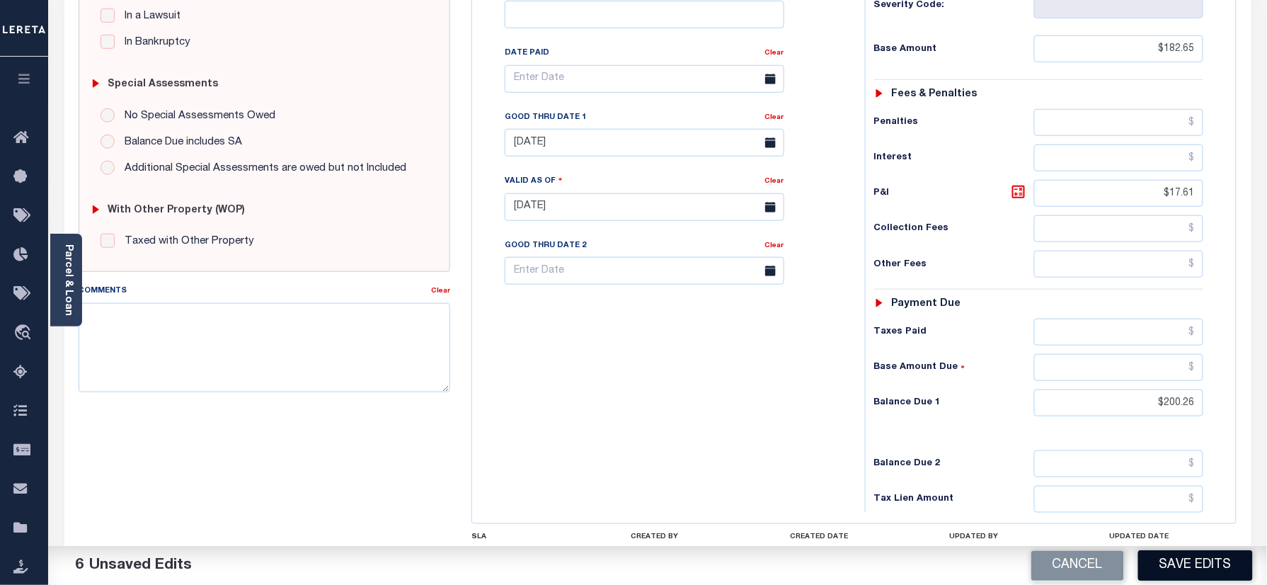
click at [1169, 553] on button "Save Edits" at bounding box center [1195, 565] width 115 height 30
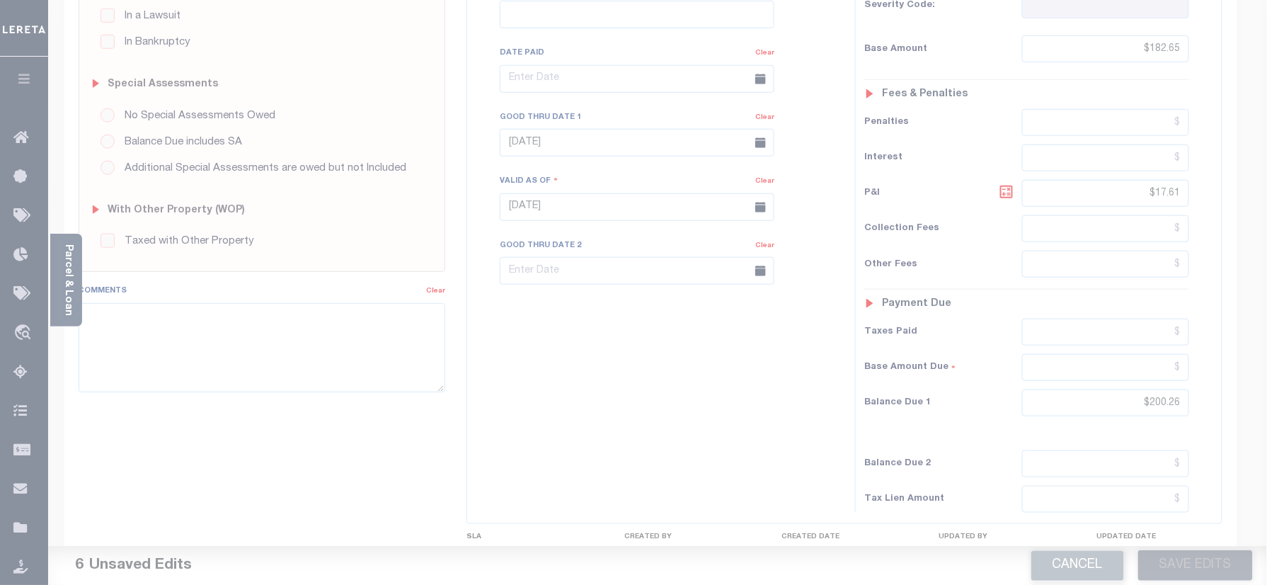
scroll to position [188, 0]
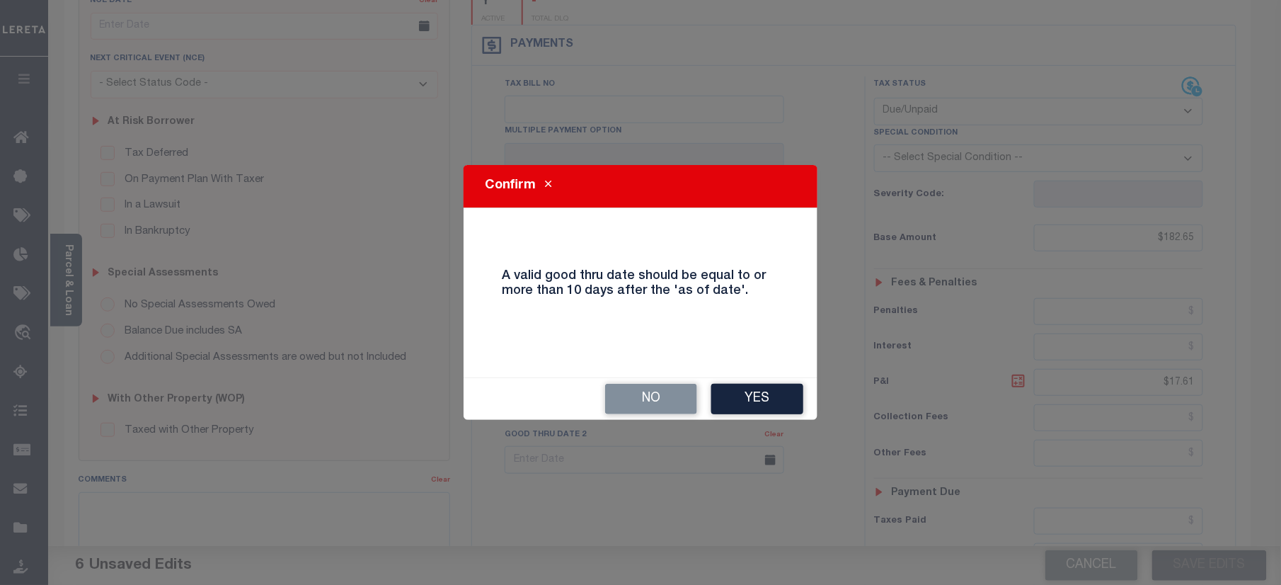
click at [791, 417] on div "No Yes" at bounding box center [641, 399] width 354 height 42
click at [780, 405] on button "Yes" at bounding box center [757, 399] width 92 height 30
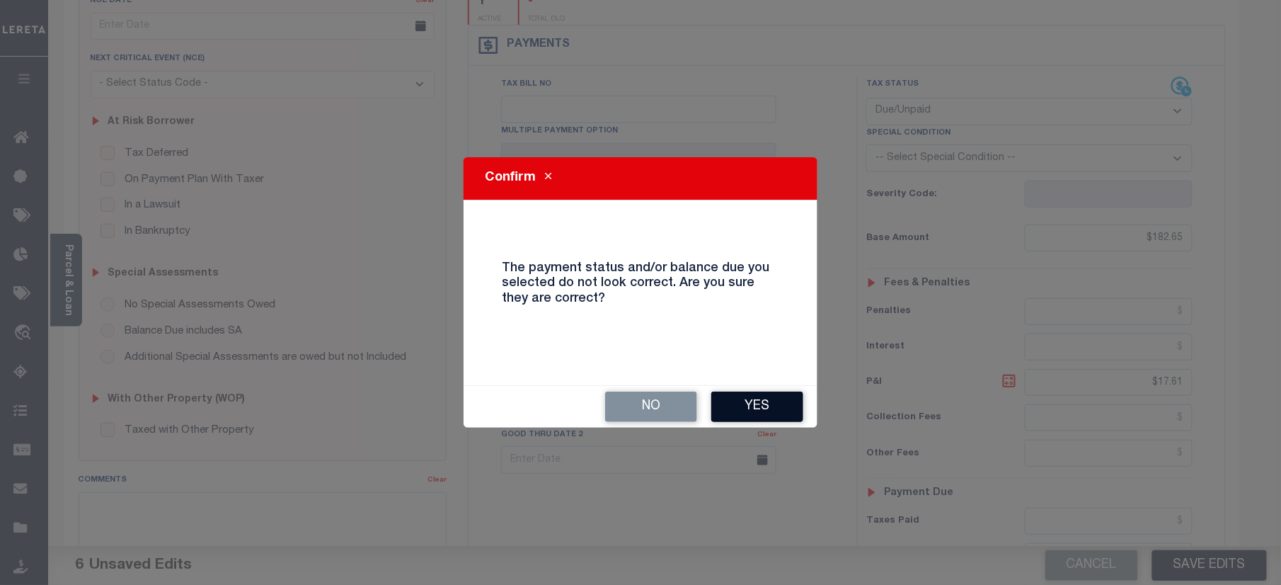
click at [771, 403] on button "Yes" at bounding box center [757, 406] width 92 height 30
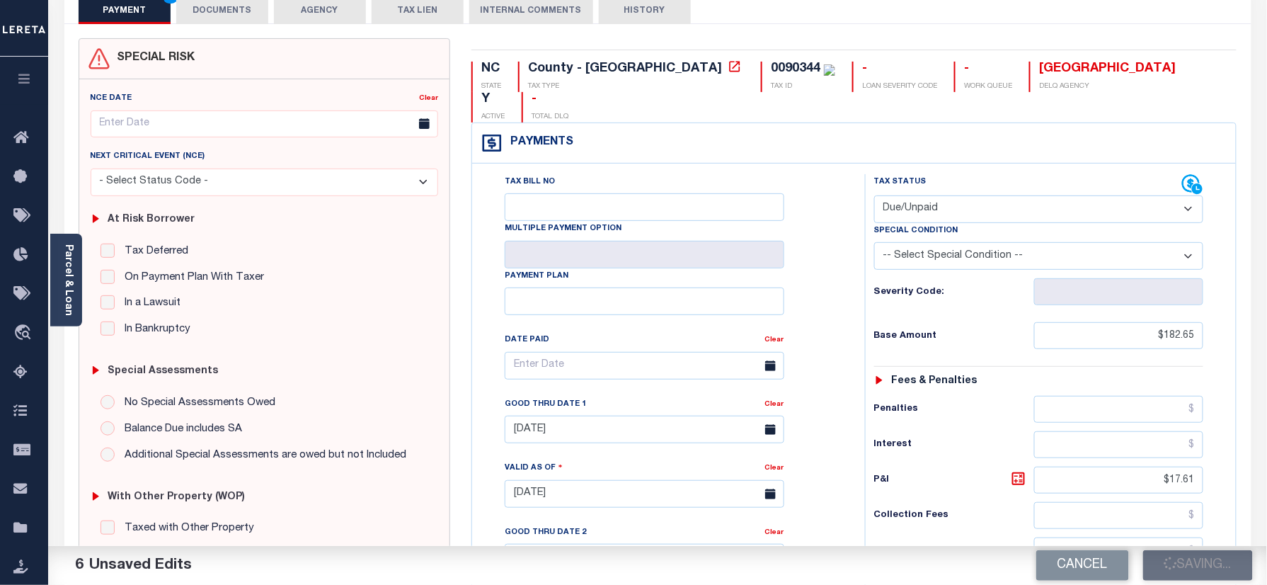
scroll to position [0, 0]
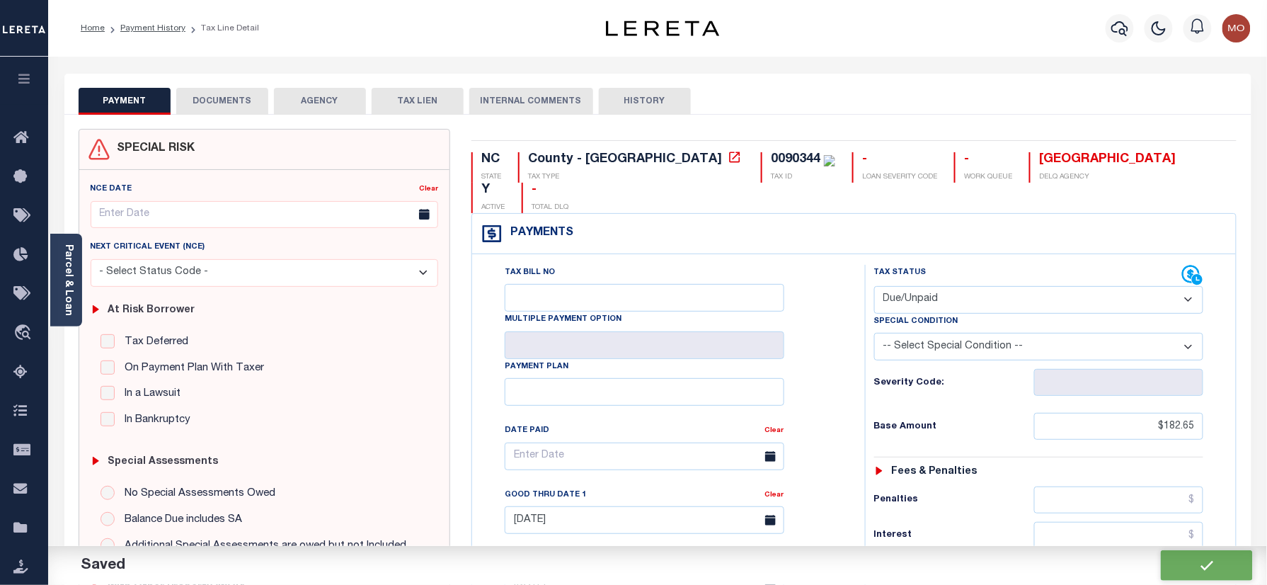
checkbox input "false"
type input "$182.65"
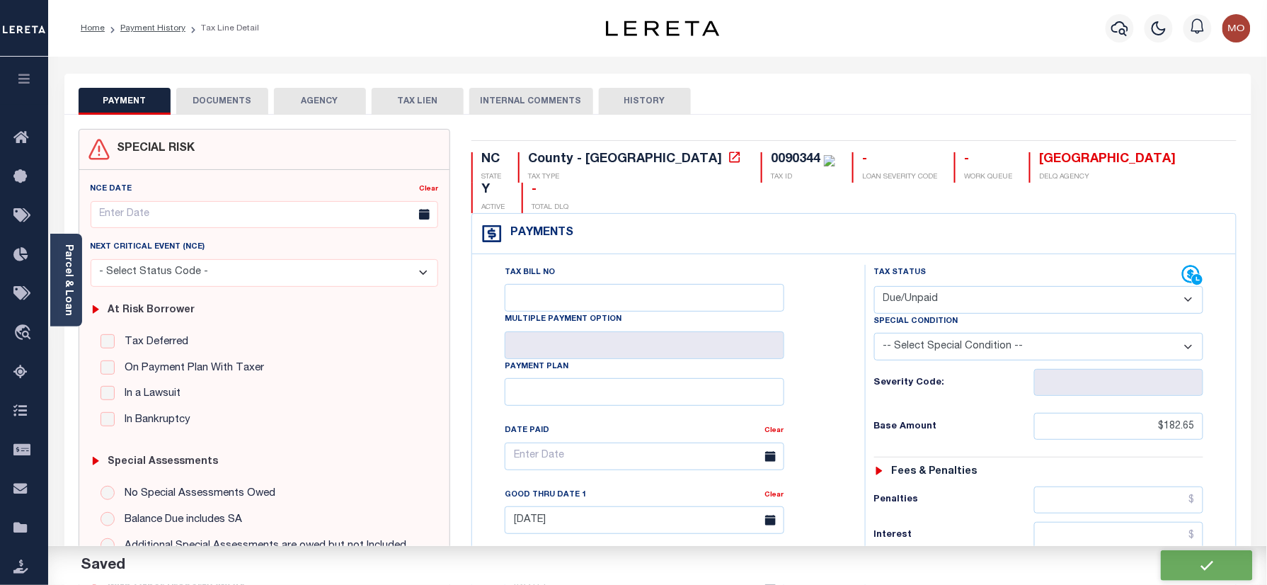
type input "$17.61"
type input "$200.26"
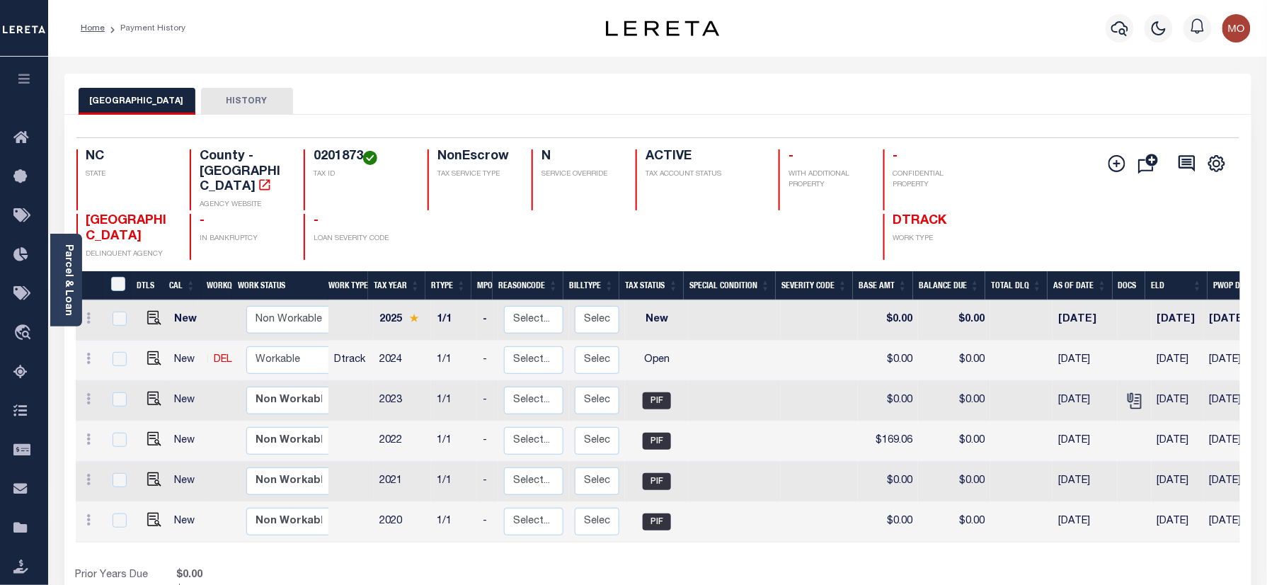
click at [151, 352] on td at bounding box center [151, 360] width 35 height 40
checkbox input "true"
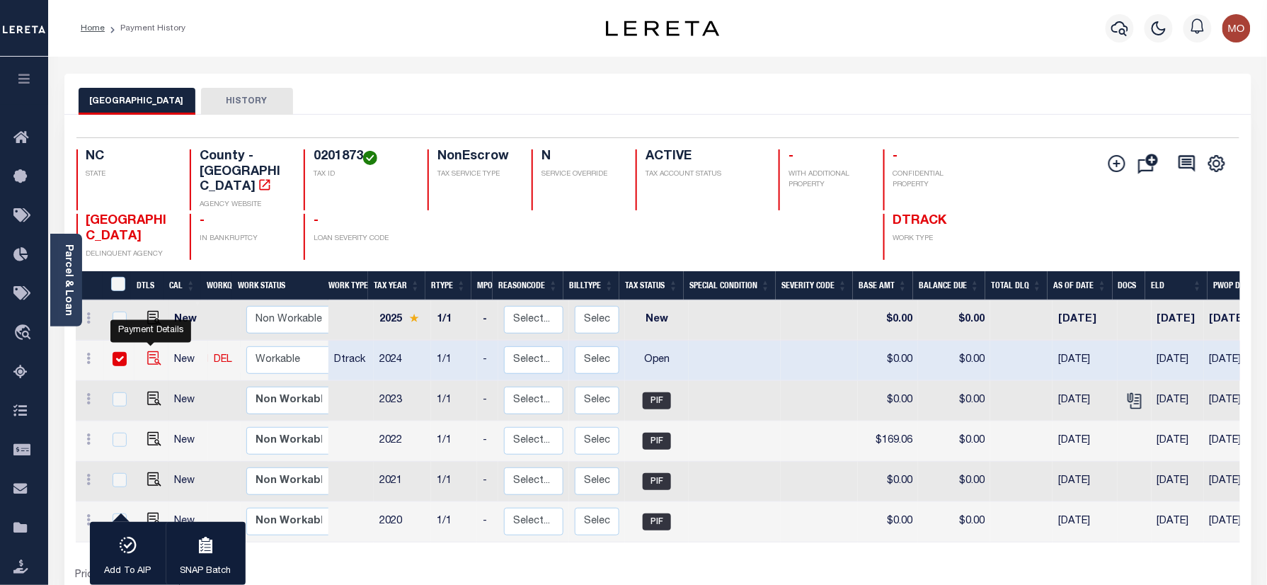
click at [150, 351] on img "" at bounding box center [154, 358] width 14 height 14
checkbox input "false"
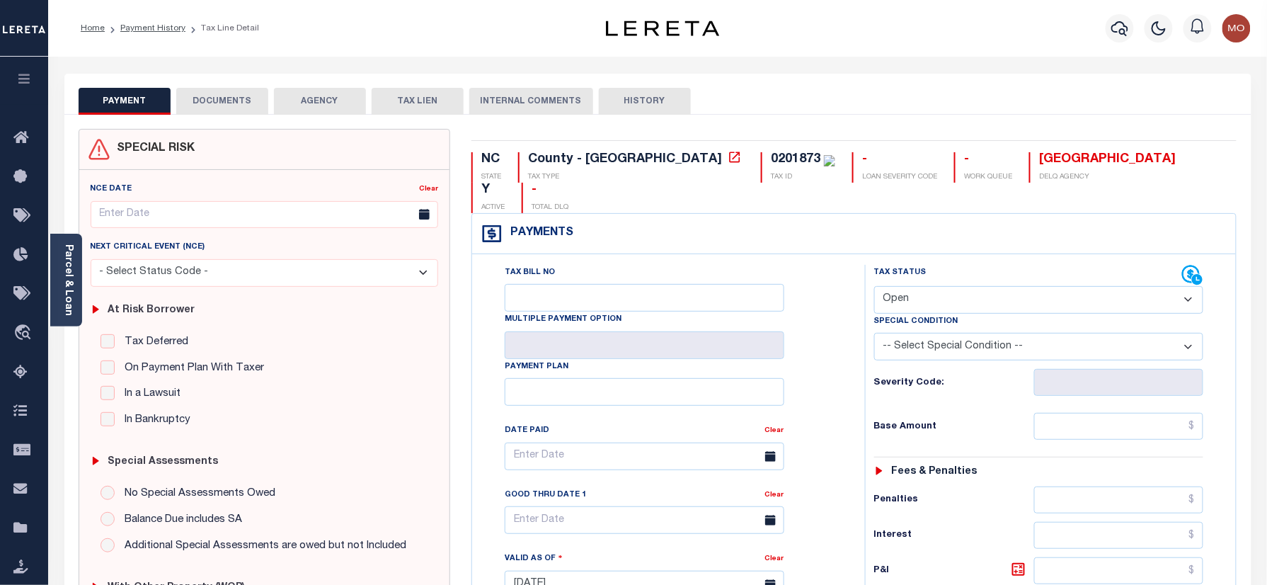
click at [771, 154] on div "0201873" at bounding box center [796, 159] width 50 height 13
copy div "0201873"
click at [955, 286] on select "- Select Status Code - Open Due/Unpaid Paid Incomplete No Tax Due Internal Refu…" at bounding box center [1039, 300] width 330 height 28
select select "DUE"
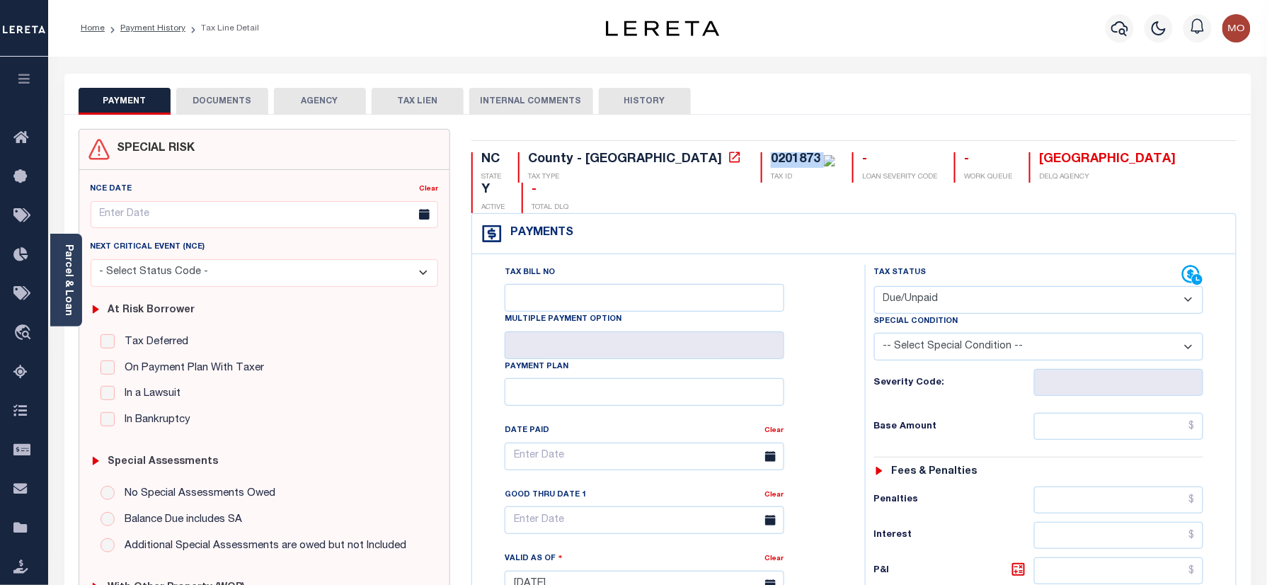
click at [874, 286] on select "- Select Status Code - Open Due/Unpaid Paid Incomplete No Tax Due Internal Refu…" at bounding box center [1039, 300] width 330 height 28
type input "[DATE]"
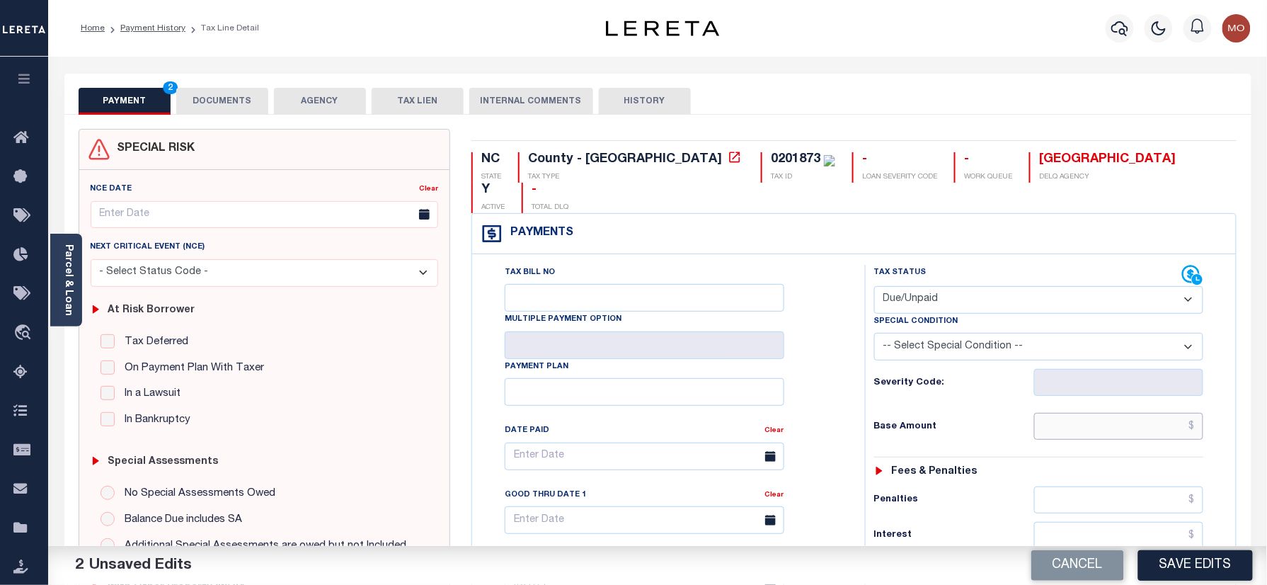
click at [1076, 413] on input "text" at bounding box center [1119, 426] width 170 height 27
paste input "1,855.92"
type input "$1,855.92"
click at [835, 372] on div "Tax Bill No Multiple Payment Option Payment Plan Clear" at bounding box center [664, 463] width 357 height 397
click at [842, 394] on div "Tax Bill No Multiple Payment Option Payment Plan Clear" at bounding box center [664, 463] width 357 height 397
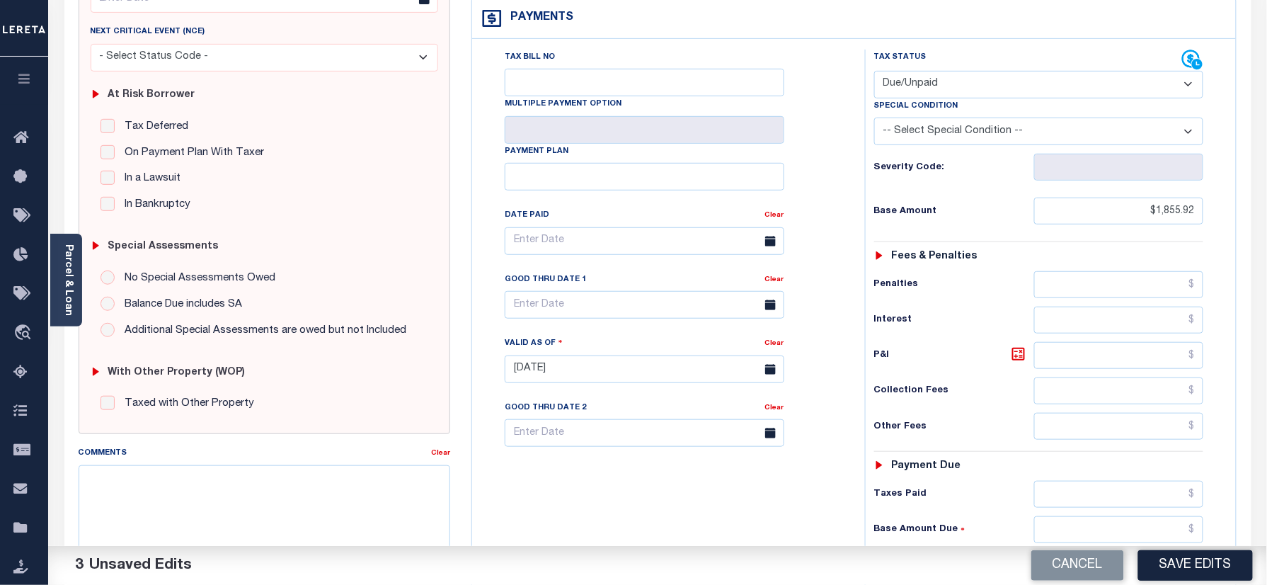
scroll to position [377, 0]
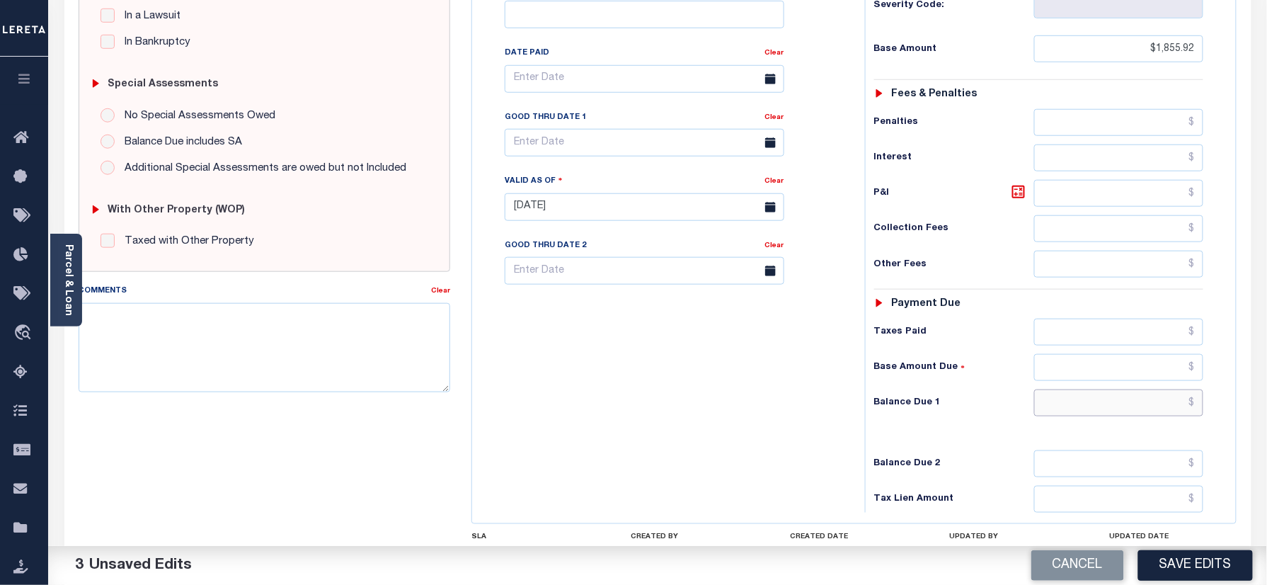
drag, startPoint x: 1086, startPoint y: 379, endPoint x: 759, endPoint y: 386, distance: 326.3
click at [1086, 389] on input "text" at bounding box center [1119, 402] width 170 height 27
paste input "2,007.39"
type input "$2,007.39"
click at [752, 378] on div "Tax Bill No Multiple Payment Option Payment Plan Clear" at bounding box center [665, 199] width 379 height 625
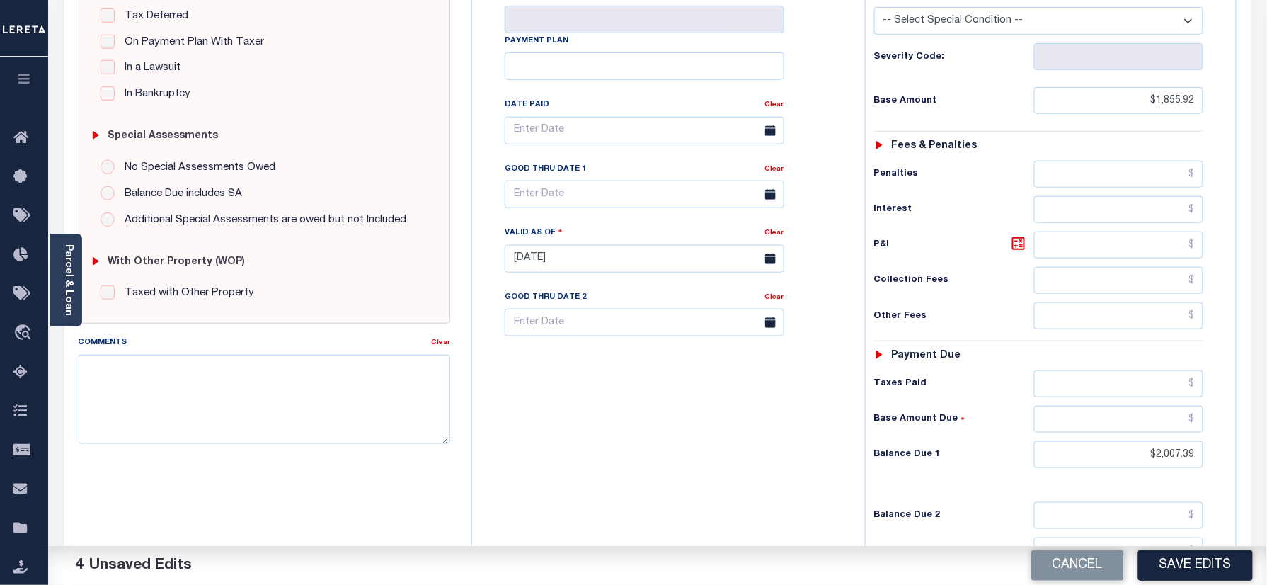
scroll to position [283, 0]
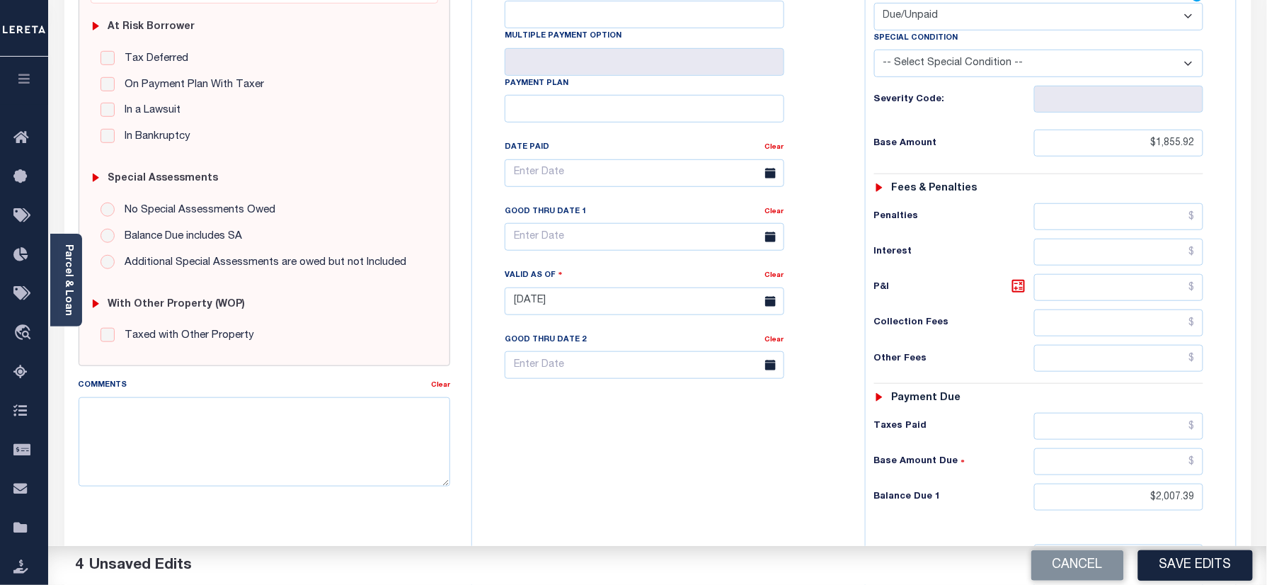
click at [1005, 274] on div "P&I" at bounding box center [1039, 287] width 330 height 27
click at [1021, 277] on icon at bounding box center [1018, 285] width 17 height 17
type input "$151.47"
click at [556, 223] on input "text" at bounding box center [645, 237] width 280 height 28
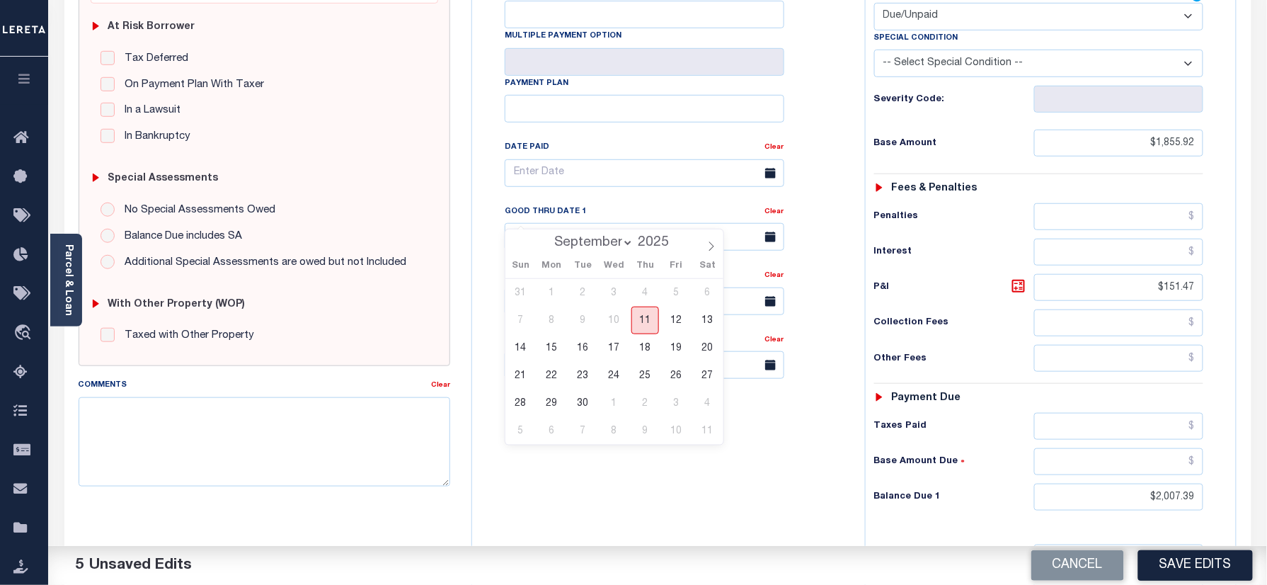
click at [651, 321] on span "11" at bounding box center [645, 320] width 28 height 28
type input "[DATE]"
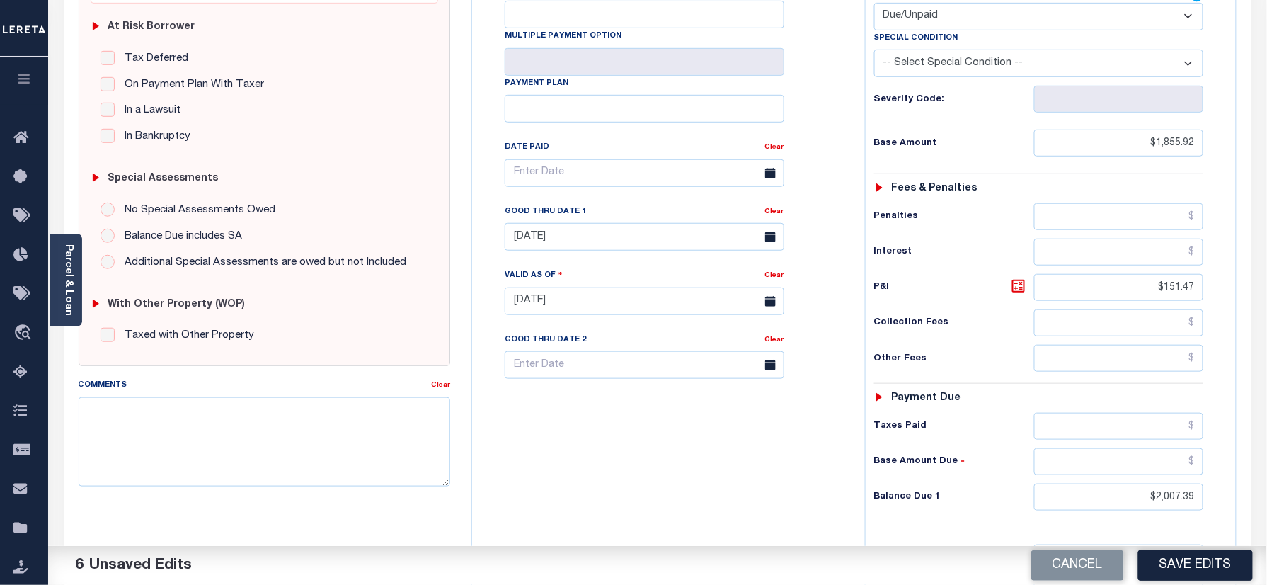
click at [621, 420] on div "Tax Bill No Multiple Payment Option Payment Plan Clear" at bounding box center [665, 294] width 379 height 625
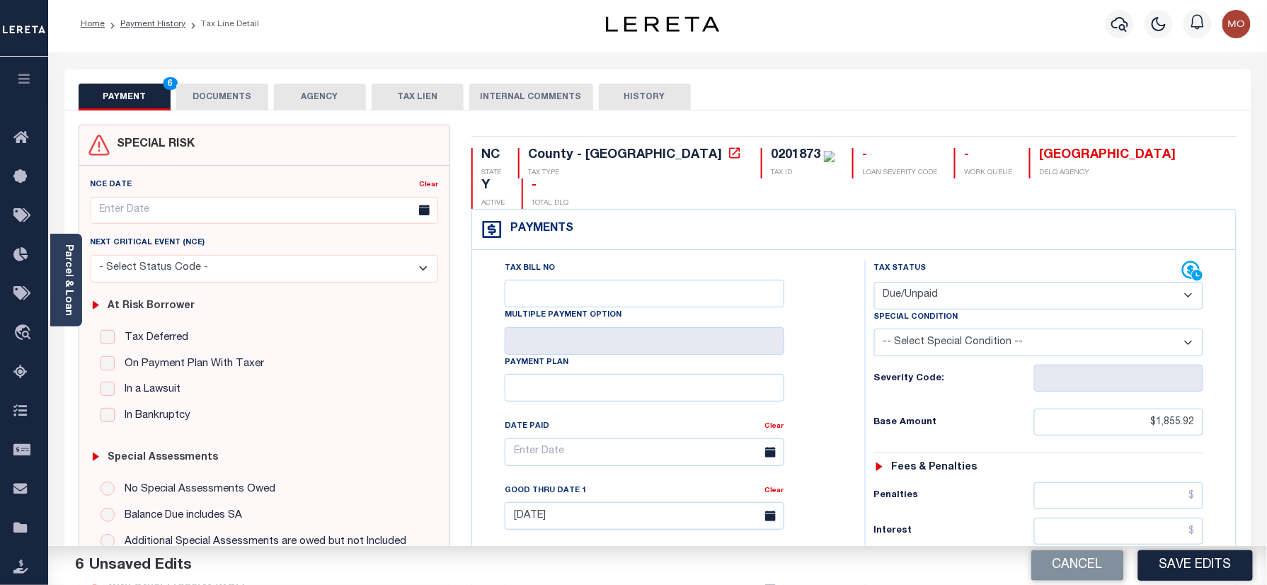
scroll to position [0, 0]
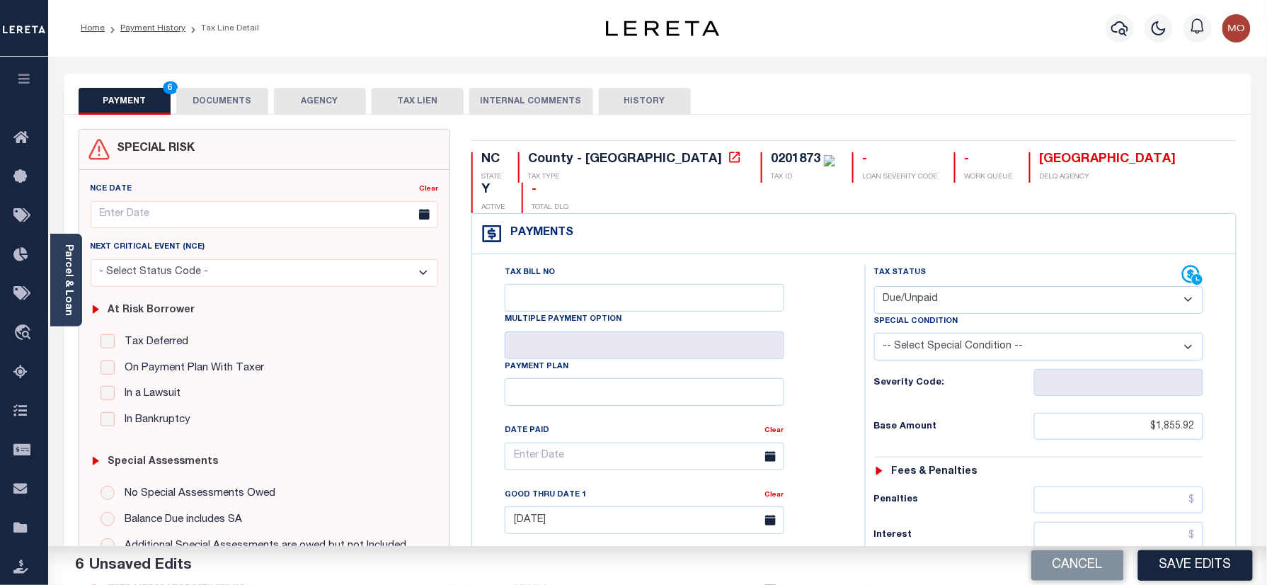
click at [201, 89] on button "DOCUMENTS" at bounding box center [222, 101] width 92 height 27
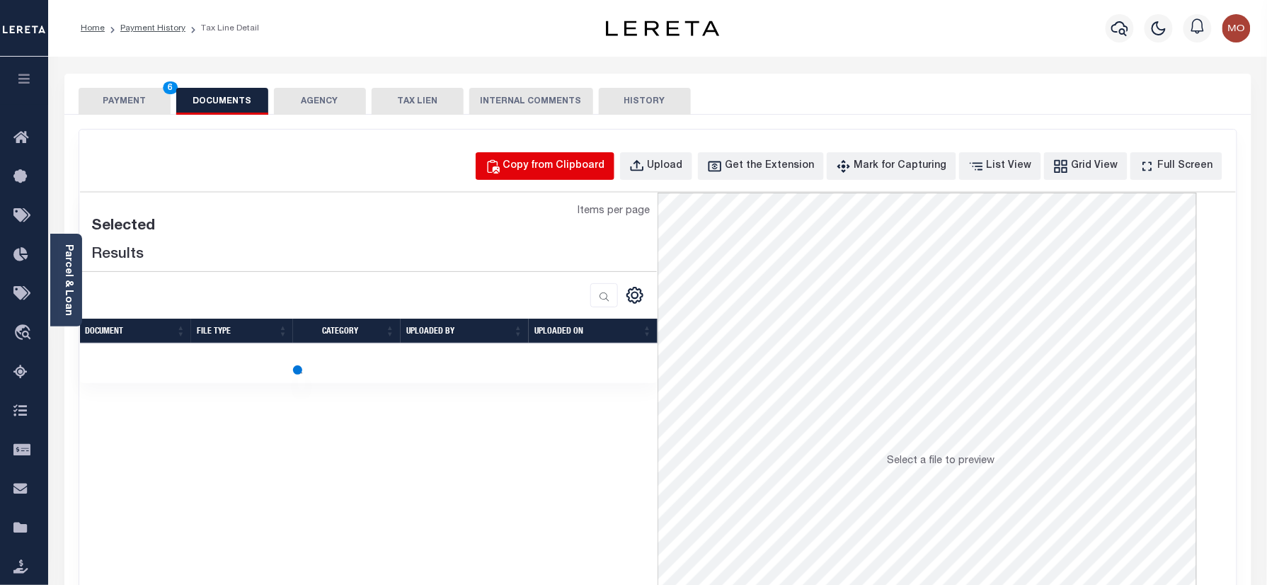
click at [569, 173] on div "Copy from Clipboard" at bounding box center [554, 167] width 102 height 16
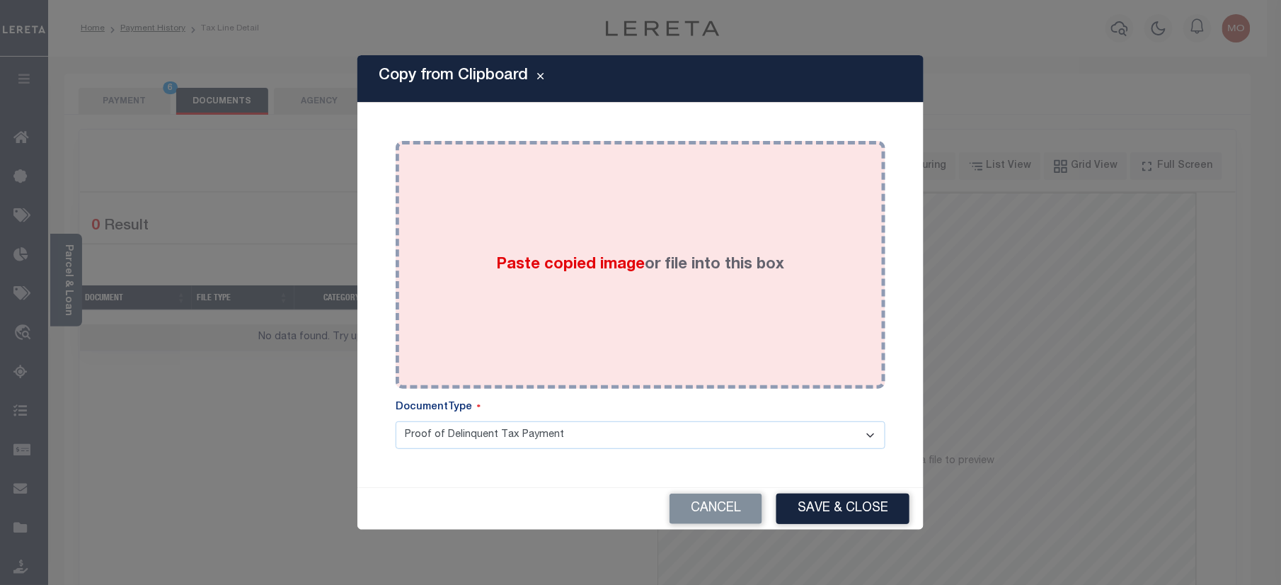
click at [556, 261] on span "Paste copied image" at bounding box center [571, 265] width 149 height 16
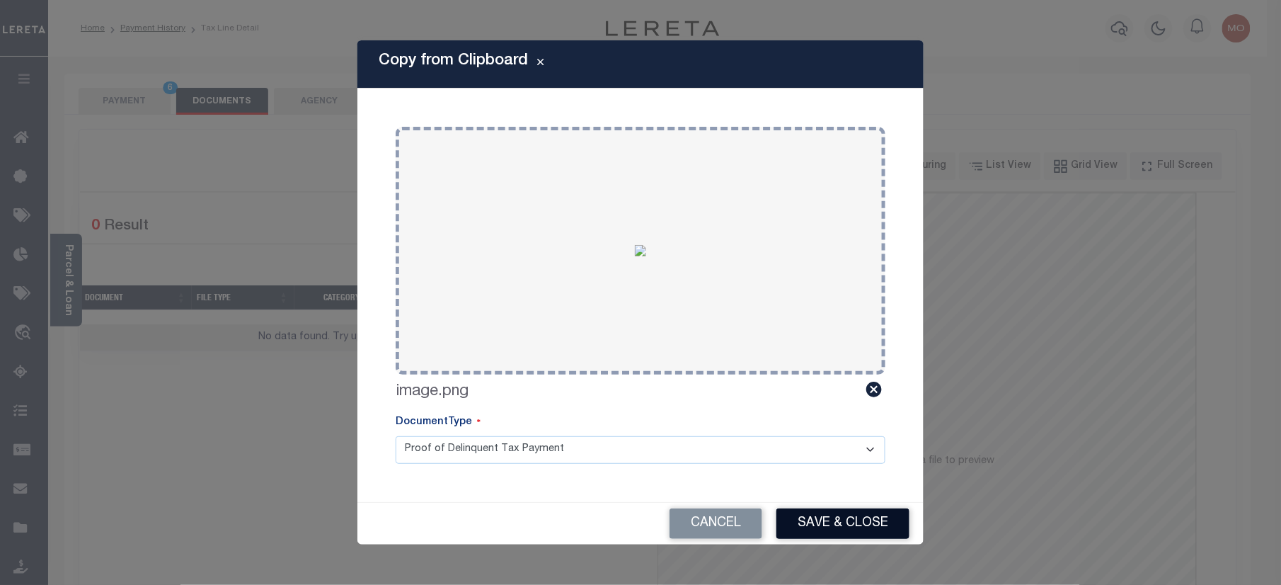
click at [825, 524] on button "Save & Close" at bounding box center [842, 523] width 133 height 30
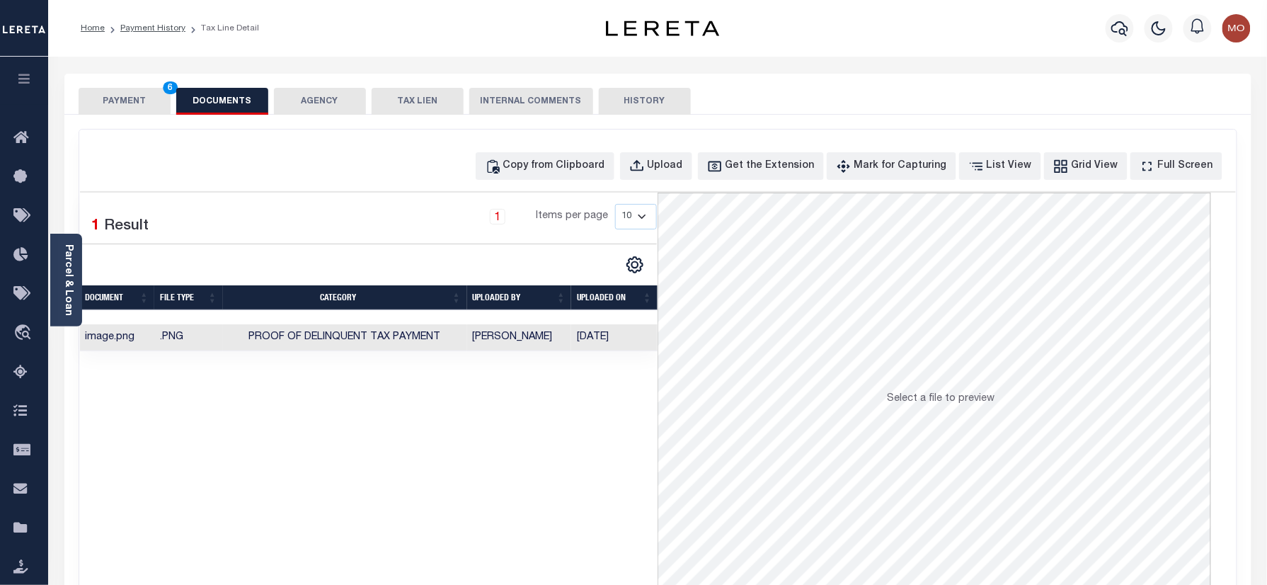
click at [114, 103] on button "PAYMENT 6" at bounding box center [125, 101] width 92 height 27
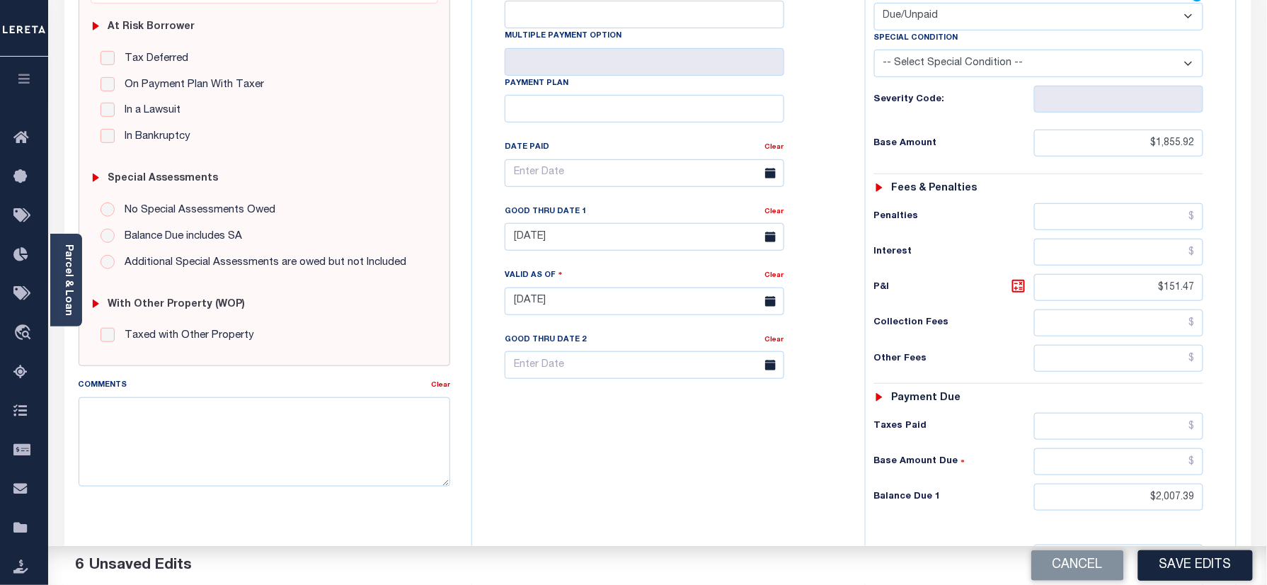
click at [1176, 570] on button "Save Edits" at bounding box center [1195, 565] width 115 height 30
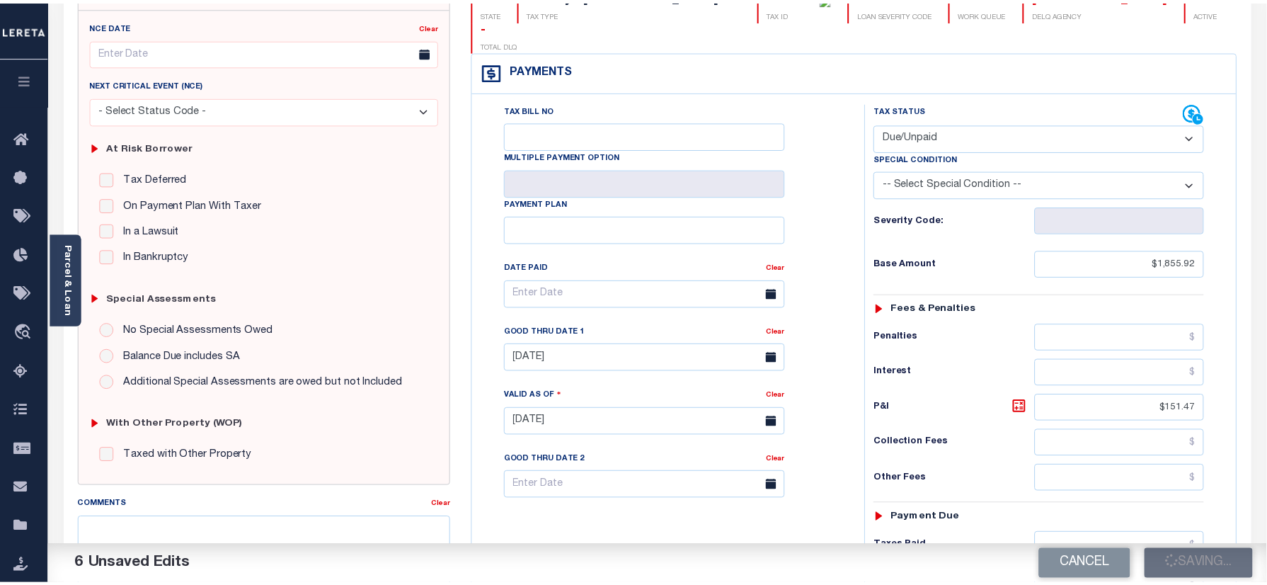
scroll to position [94, 0]
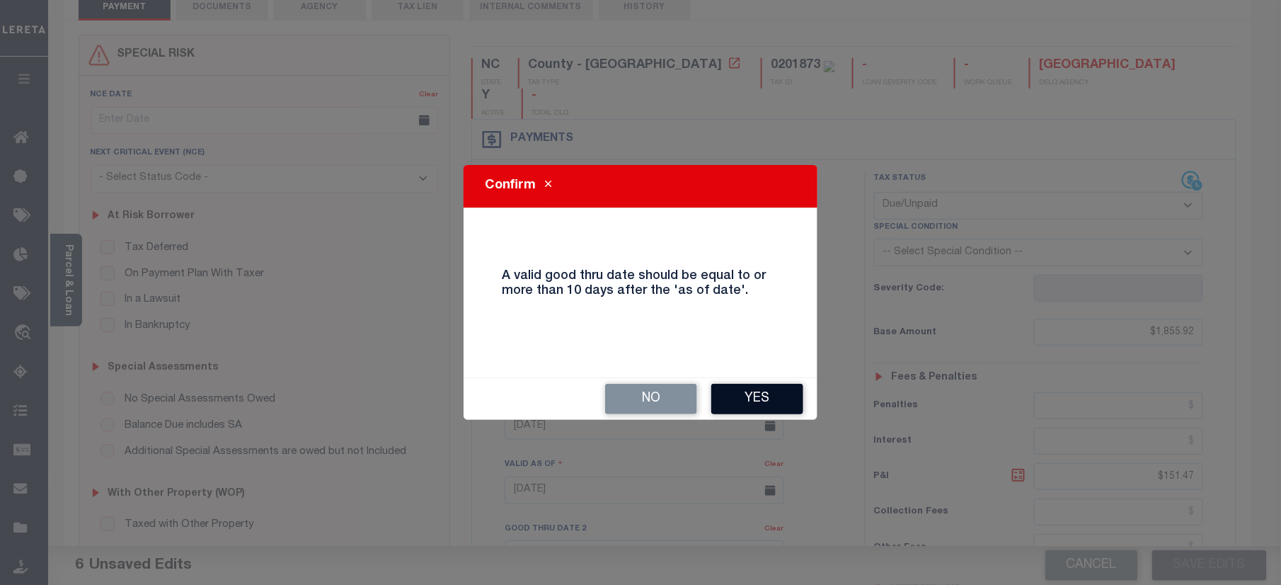
click at [743, 388] on button "Yes" at bounding box center [757, 399] width 92 height 30
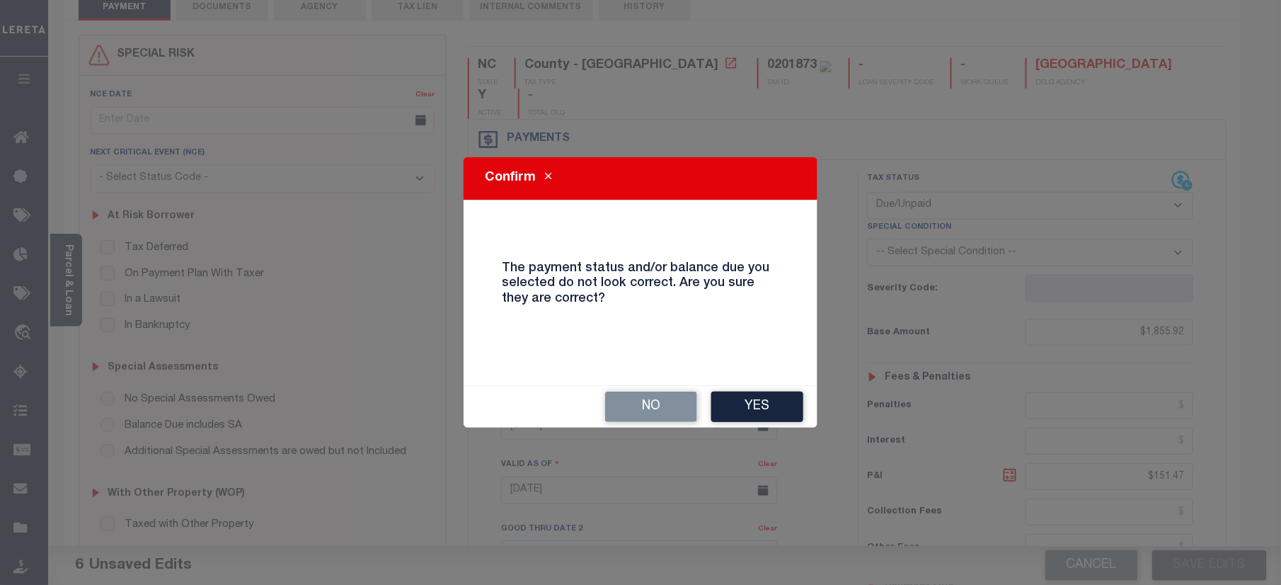
click at [751, 397] on button "Yes" at bounding box center [757, 406] width 92 height 30
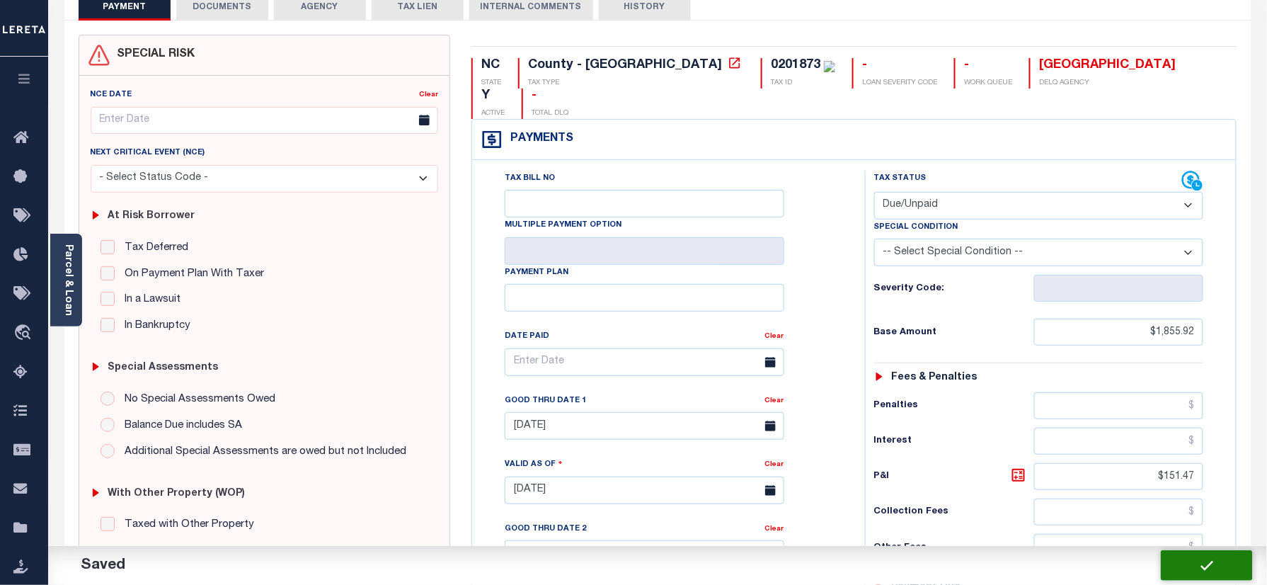
checkbox input "false"
type input "$1,855.92"
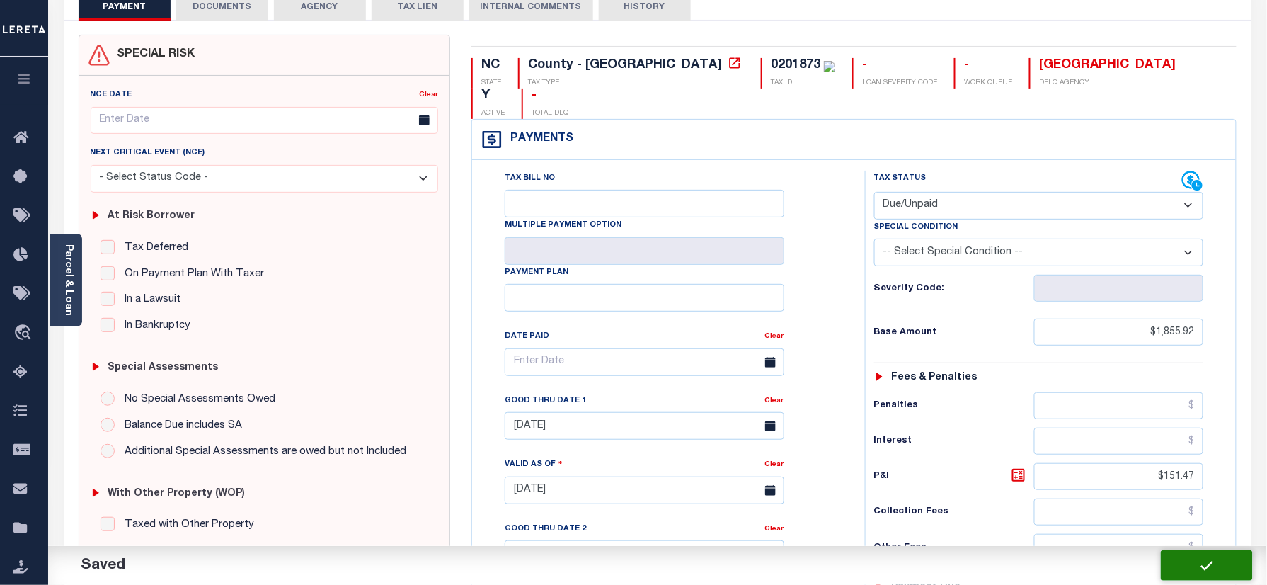
type input "$151.47"
type input "$2,007.39"
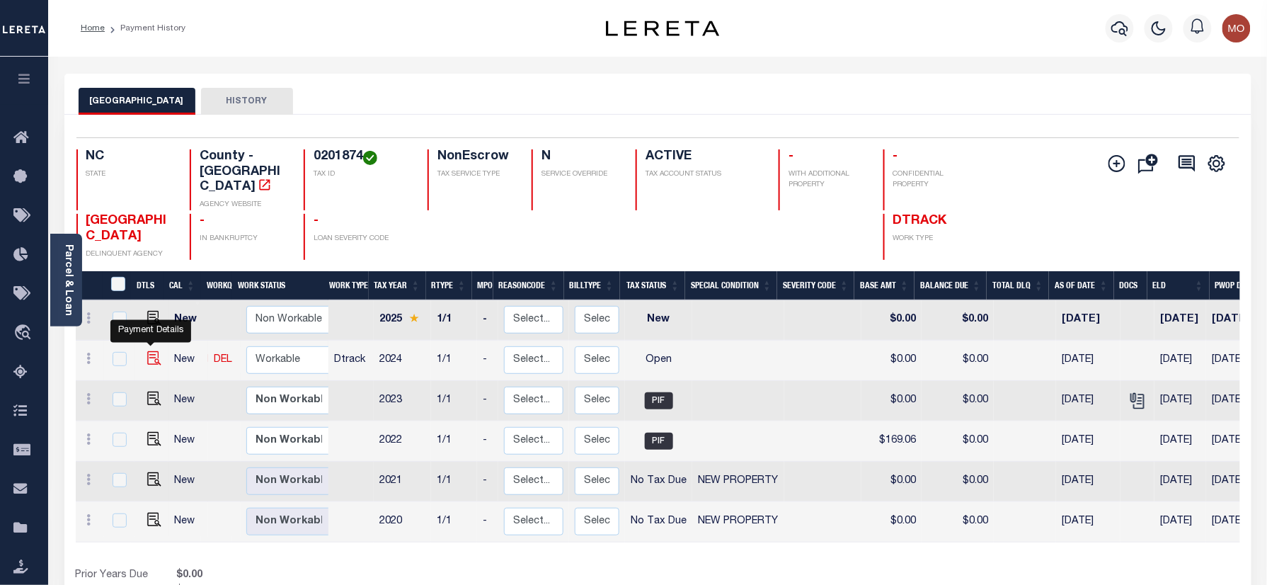
click at [149, 351] on img "" at bounding box center [154, 358] width 14 height 14
checkbox input "true"
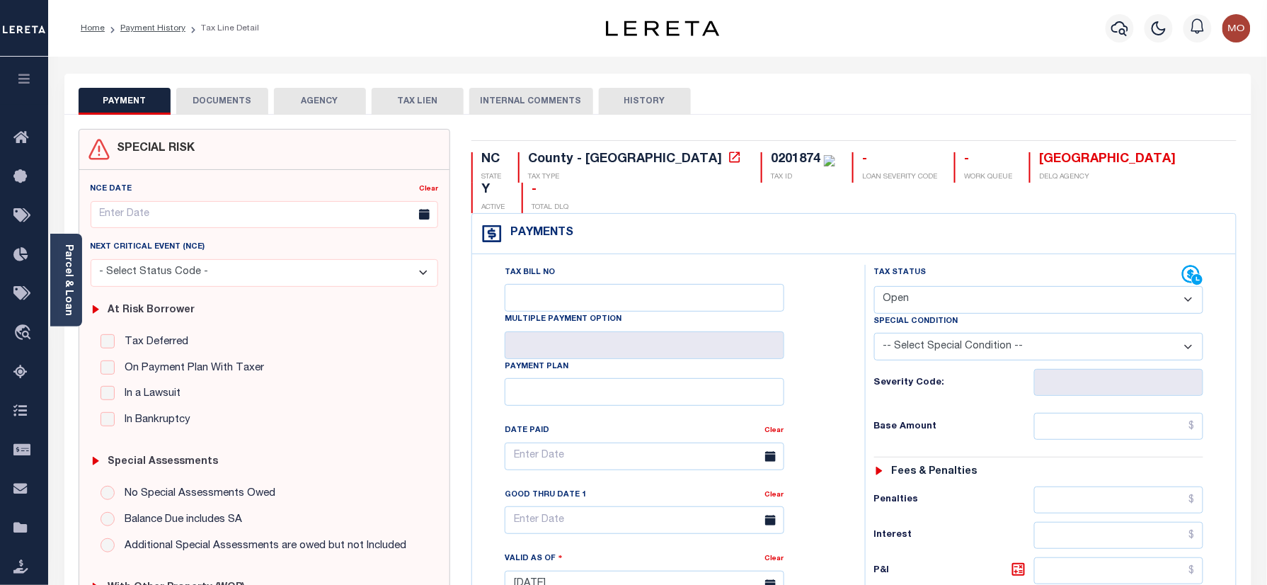
click at [771, 160] on div "0201874" at bounding box center [796, 159] width 50 height 13
copy div "0201874"
click at [943, 286] on select "- Select Status Code - Open Due/Unpaid Paid Incomplete No Tax Due Internal Refu…" at bounding box center [1039, 300] width 330 height 28
select select "DUE"
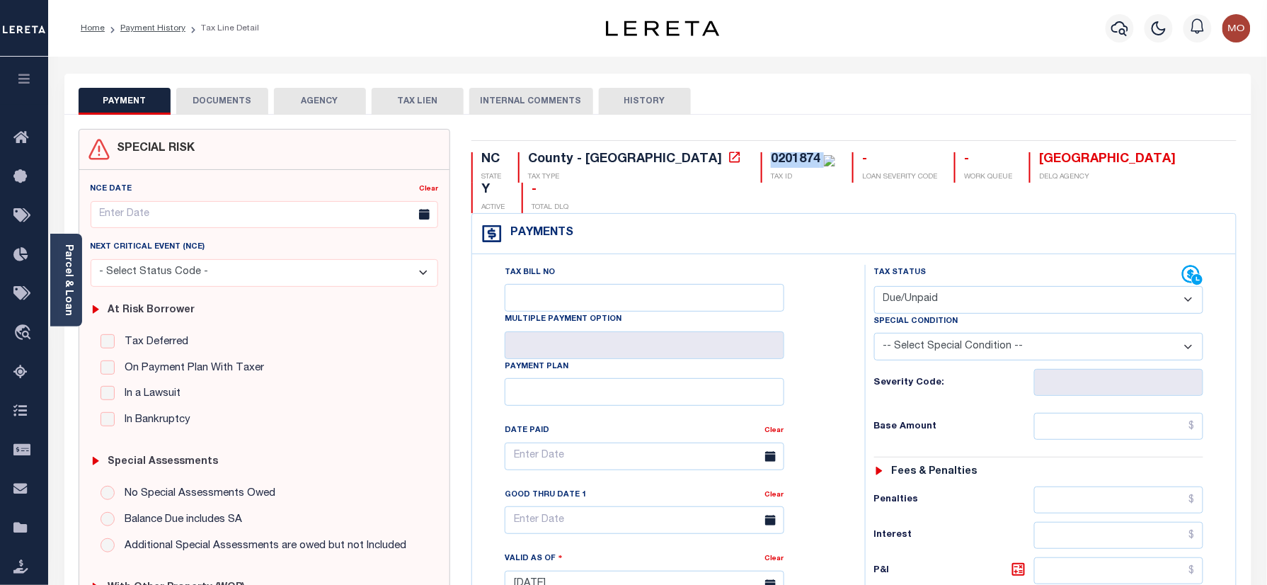
click at [874, 286] on select "- Select Status Code - Open Due/Unpaid Paid Incomplete No Tax Due Internal Refu…" at bounding box center [1039, 300] width 330 height 28
type input "[DATE]"
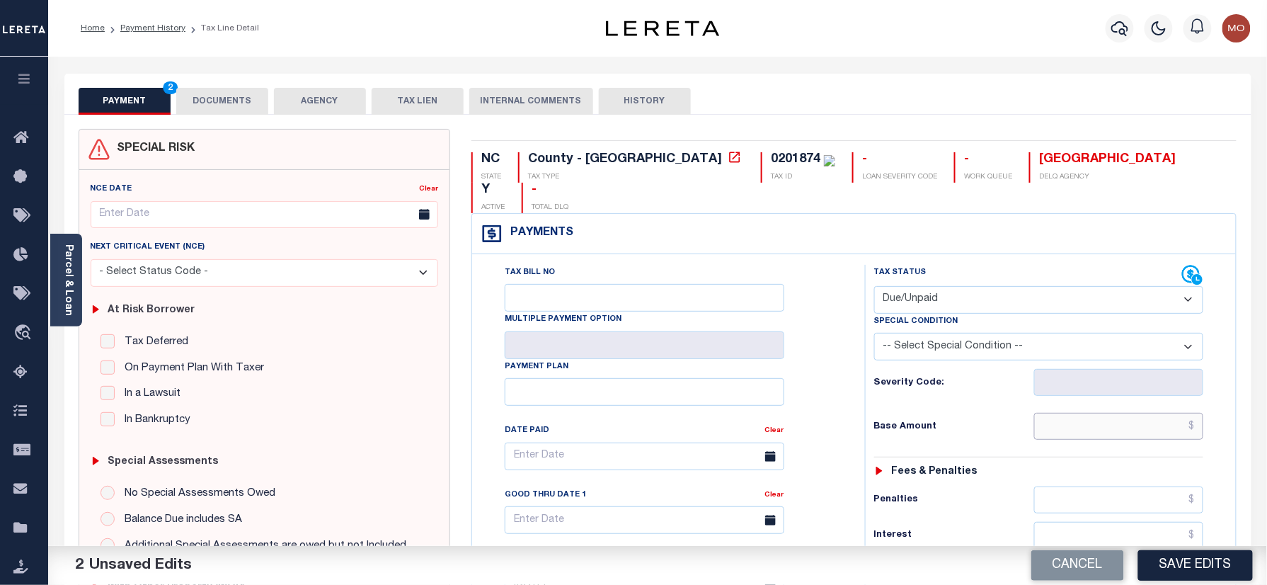
click at [1083, 413] on input "text" at bounding box center [1119, 426] width 170 height 27
paste input "2,230.29"
type input "$2,230.29"
click at [764, 382] on div "Tax Bill No Multiple Payment Option Payment Plan Clear" at bounding box center [664, 463] width 357 height 397
drag, startPoint x: 850, startPoint y: 350, endPoint x: 872, endPoint y: 361, distance: 24.7
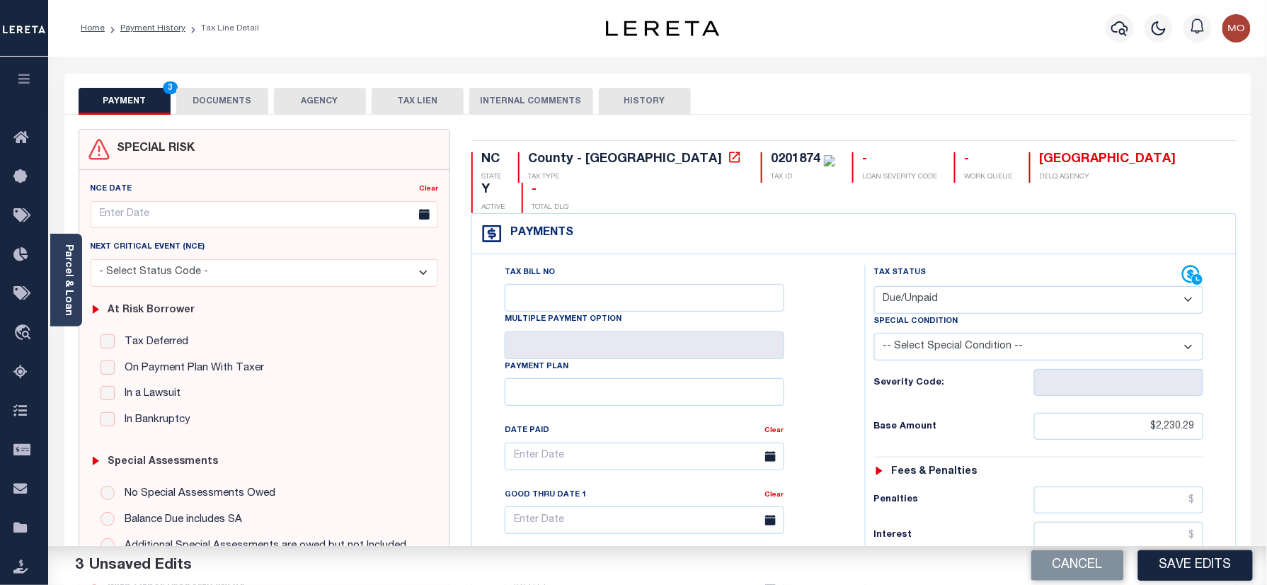
click at [850, 350] on div "Tax Bill No Multiple Payment Option Payment Plan Clear" at bounding box center [665, 577] width 379 height 625
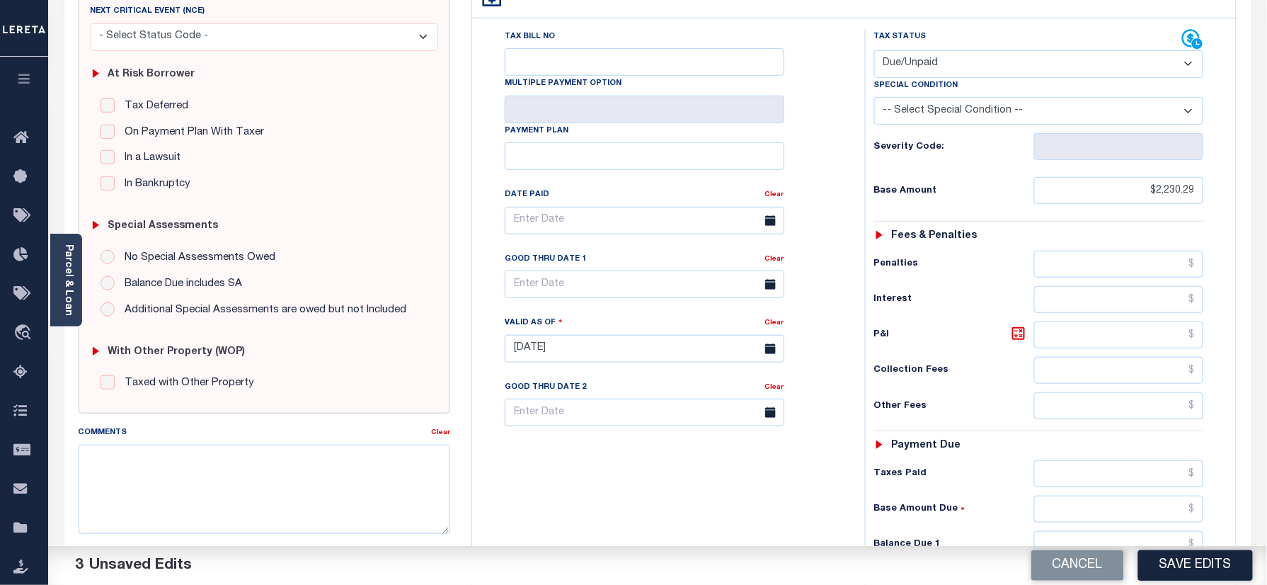
scroll to position [465, 0]
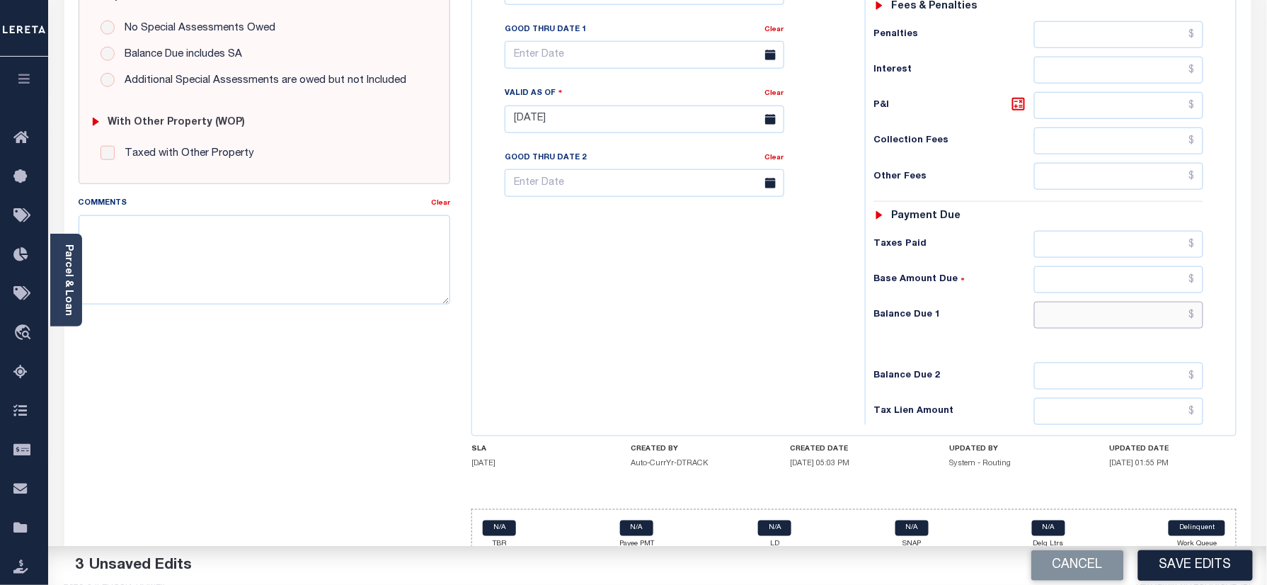
click at [1074, 301] on input "text" at bounding box center [1119, 314] width 170 height 27
paste input "2,411.71"
type input "$2,411.71"
click at [793, 284] on div "Tax Bill No Multiple Payment Option Payment Plan Clear" at bounding box center [665, 112] width 379 height 625
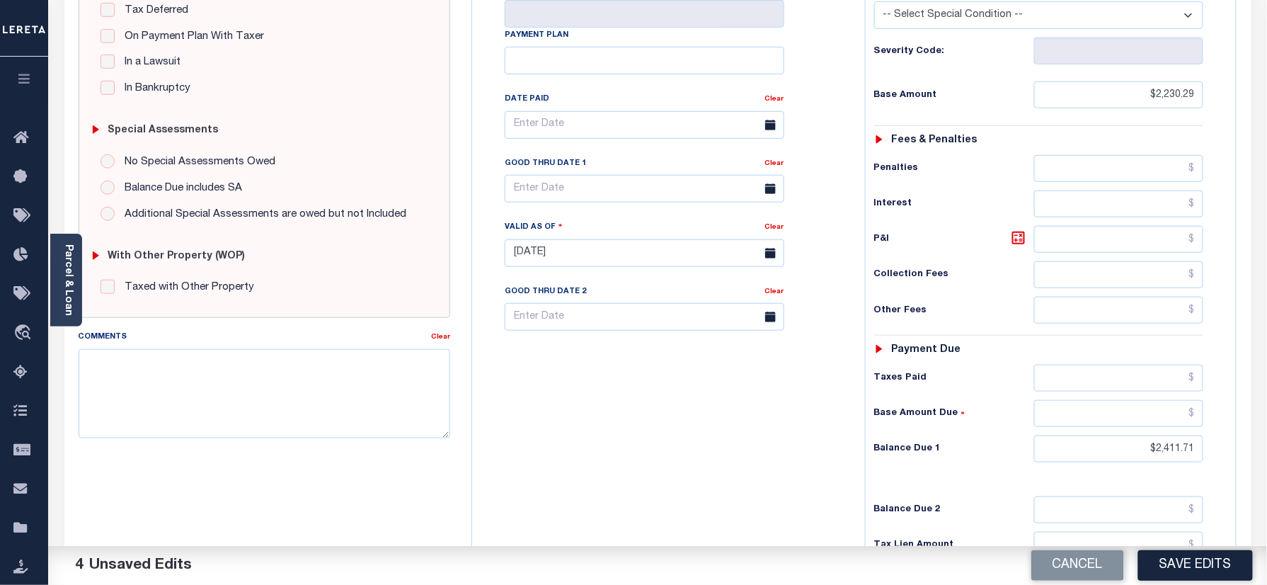
scroll to position [276, 0]
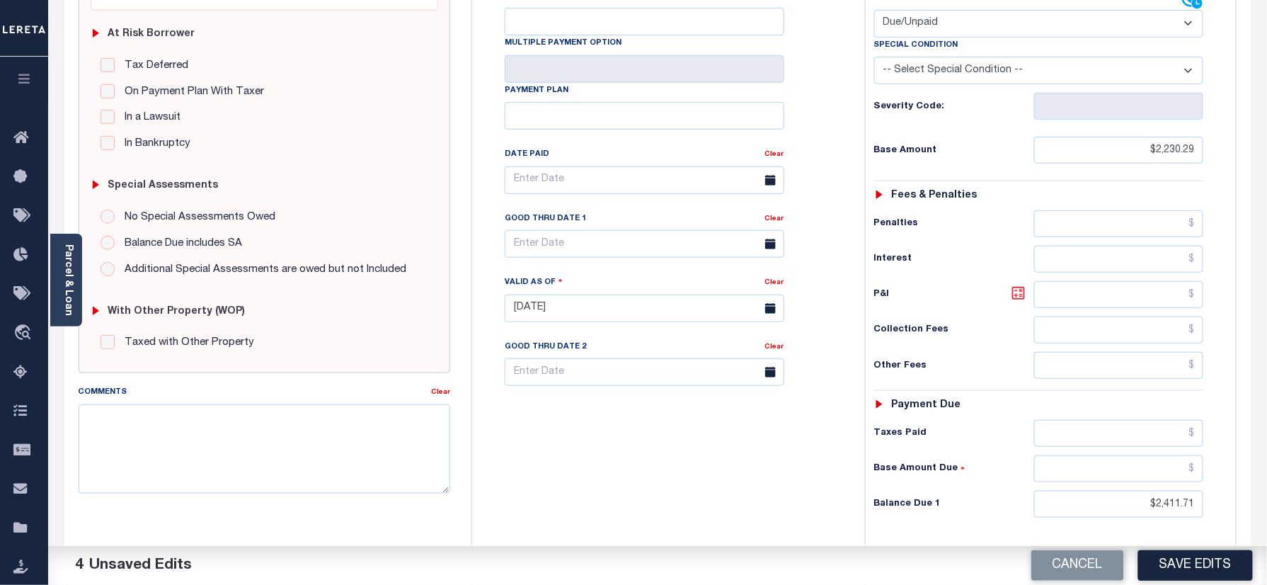
click at [1018, 285] on icon at bounding box center [1018, 293] width 17 height 17
type input "$181.42"
click at [611, 230] on input "text" at bounding box center [645, 244] width 280 height 28
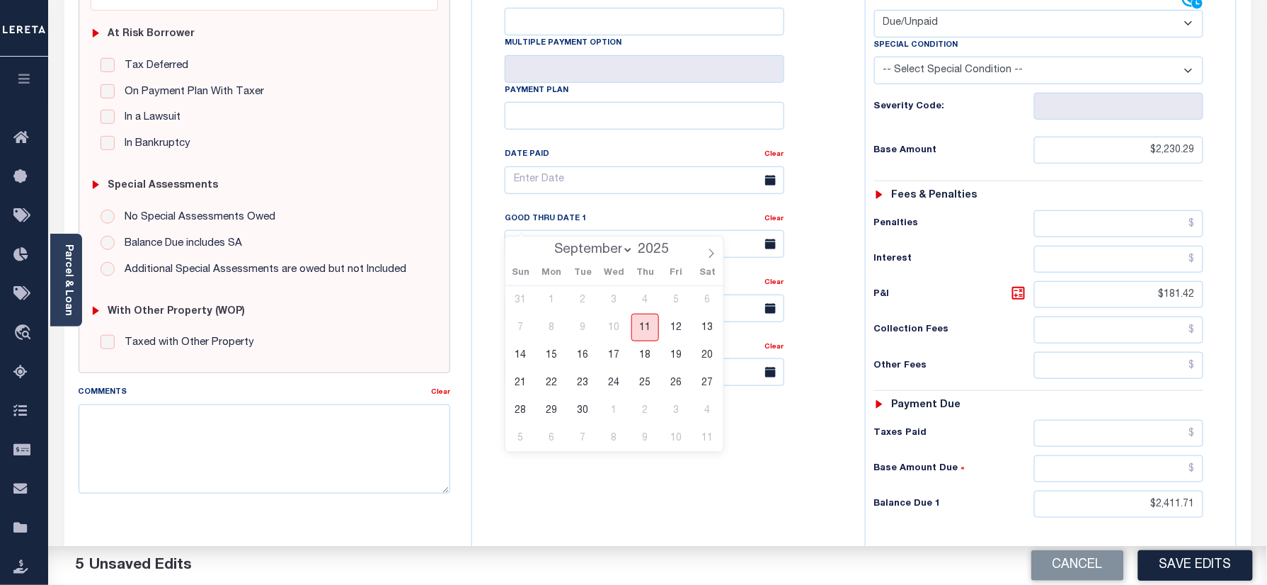
click at [647, 318] on span "11" at bounding box center [645, 328] width 28 height 28
type input "[DATE]"
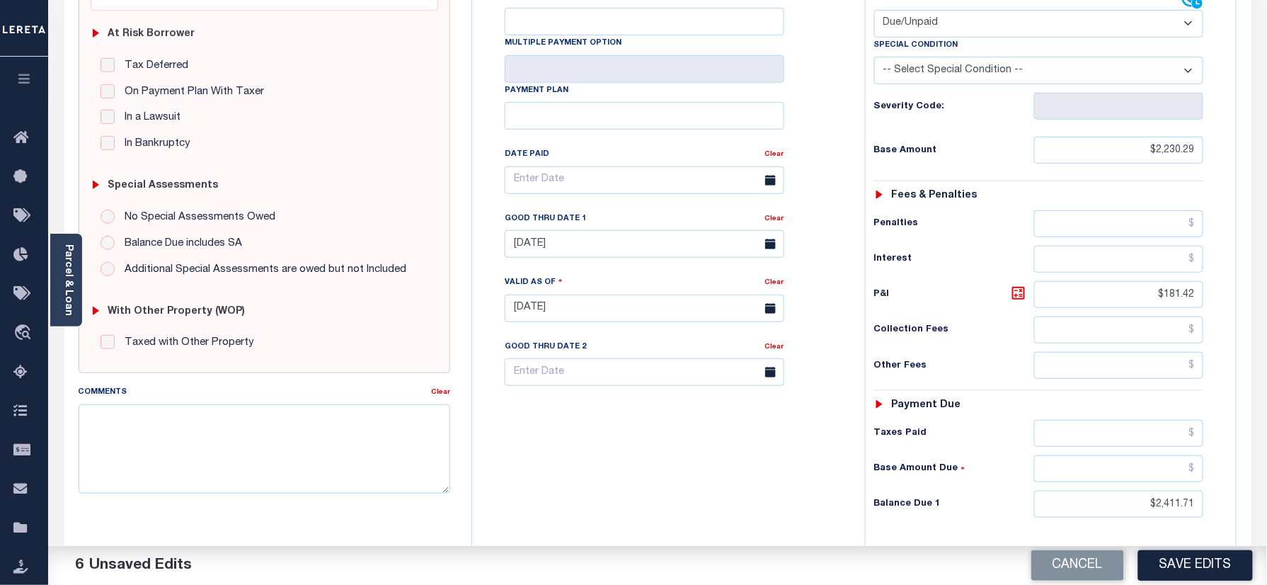
click at [627, 428] on div "Tax Bill No Multiple Payment Option Payment Plan Clear" at bounding box center [665, 301] width 379 height 625
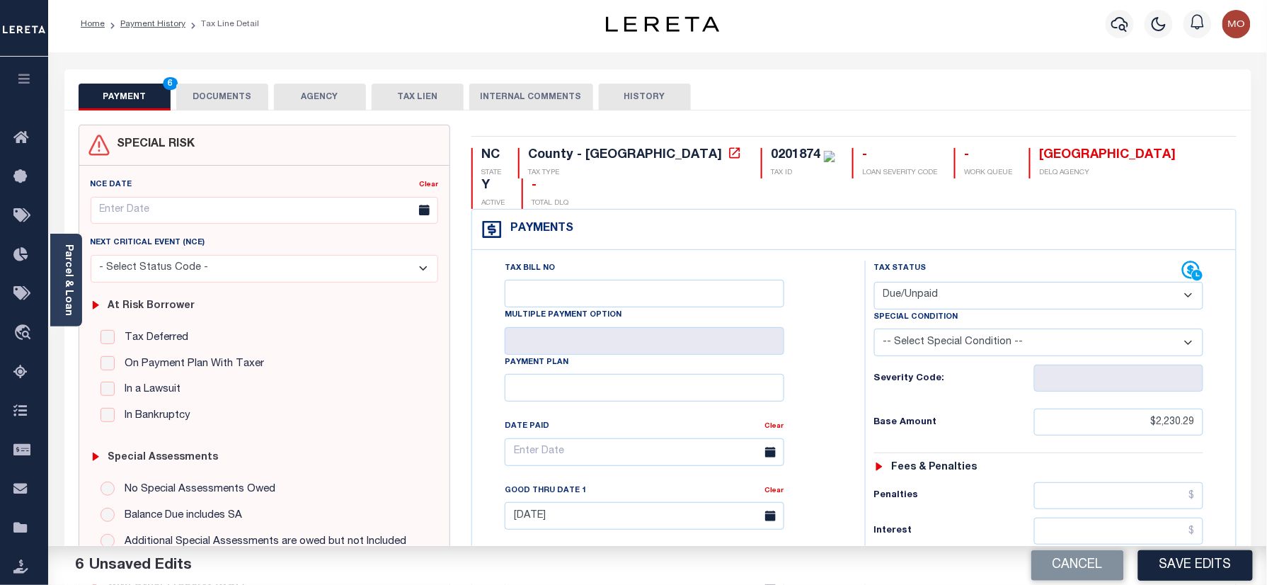
scroll to position [0, 0]
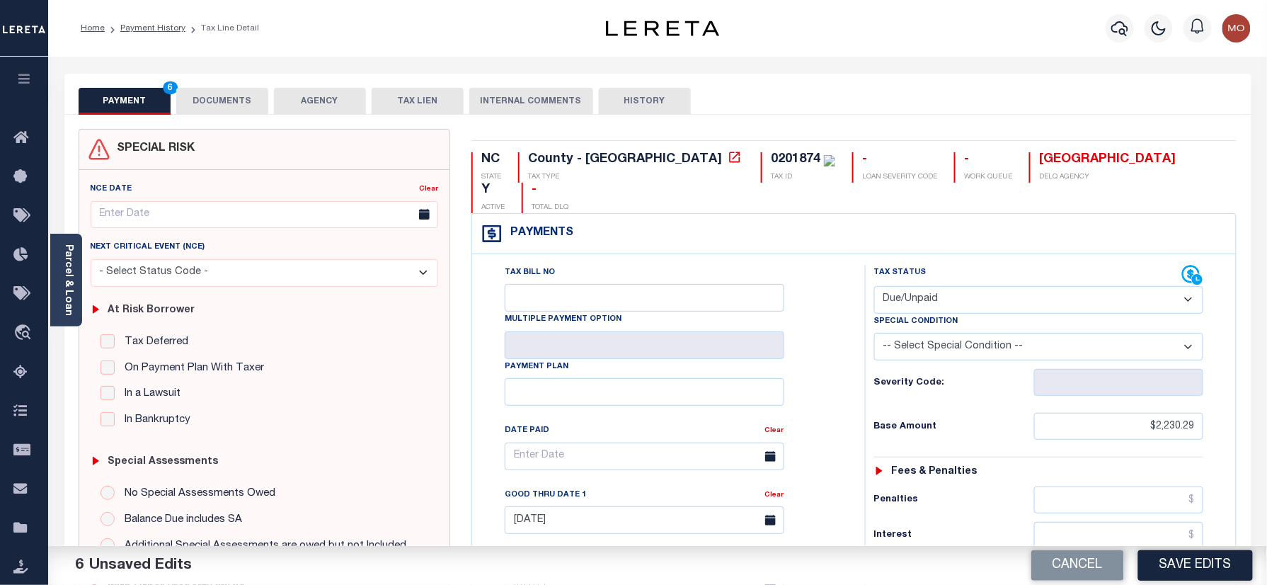
click at [771, 165] on div "0201874" at bounding box center [796, 159] width 50 height 13
click at [250, 102] on button "DOCUMENTS" at bounding box center [222, 101] width 92 height 27
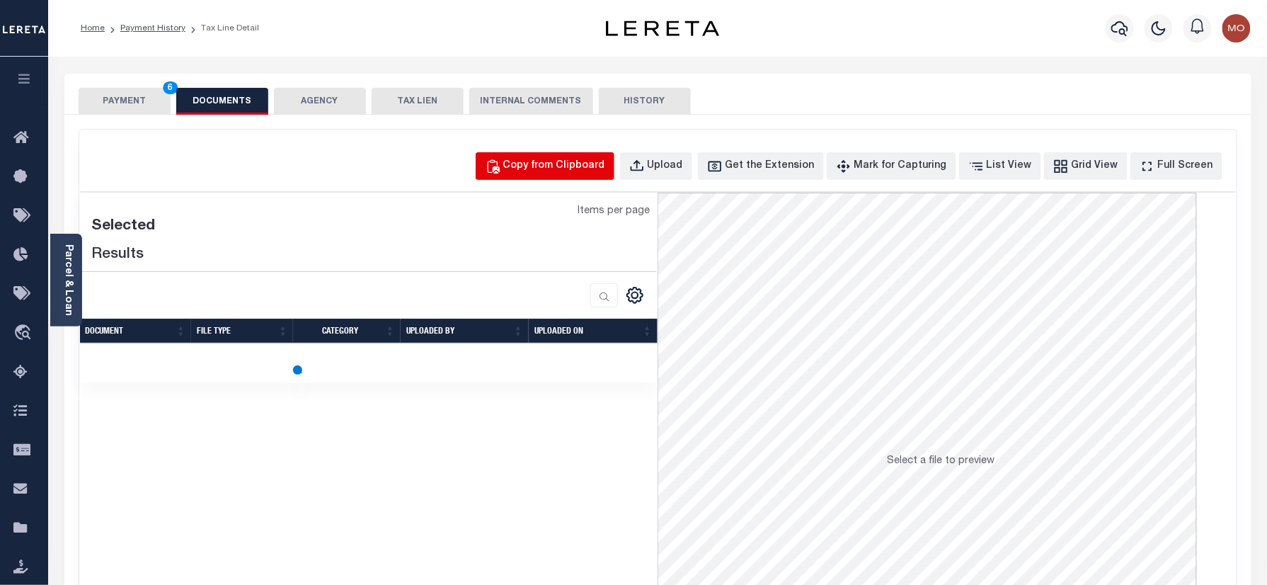
click at [578, 180] on button "Copy from Clipboard" at bounding box center [545, 166] width 139 height 28
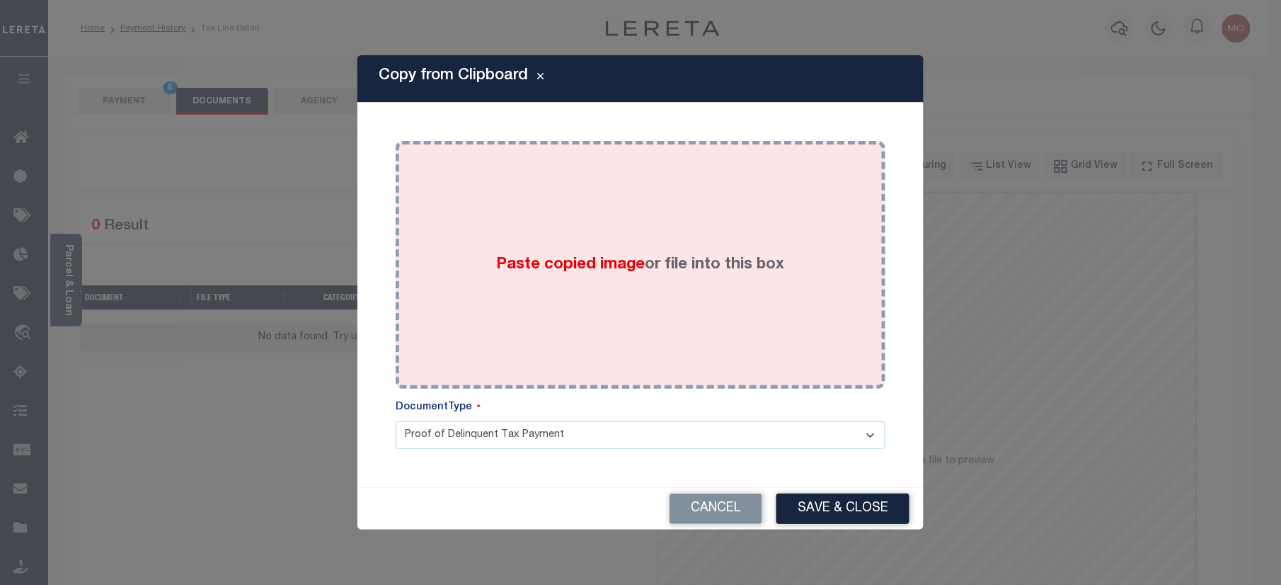
click at [568, 285] on div "Paste copied image or file into this box" at bounding box center [640, 264] width 469 height 226
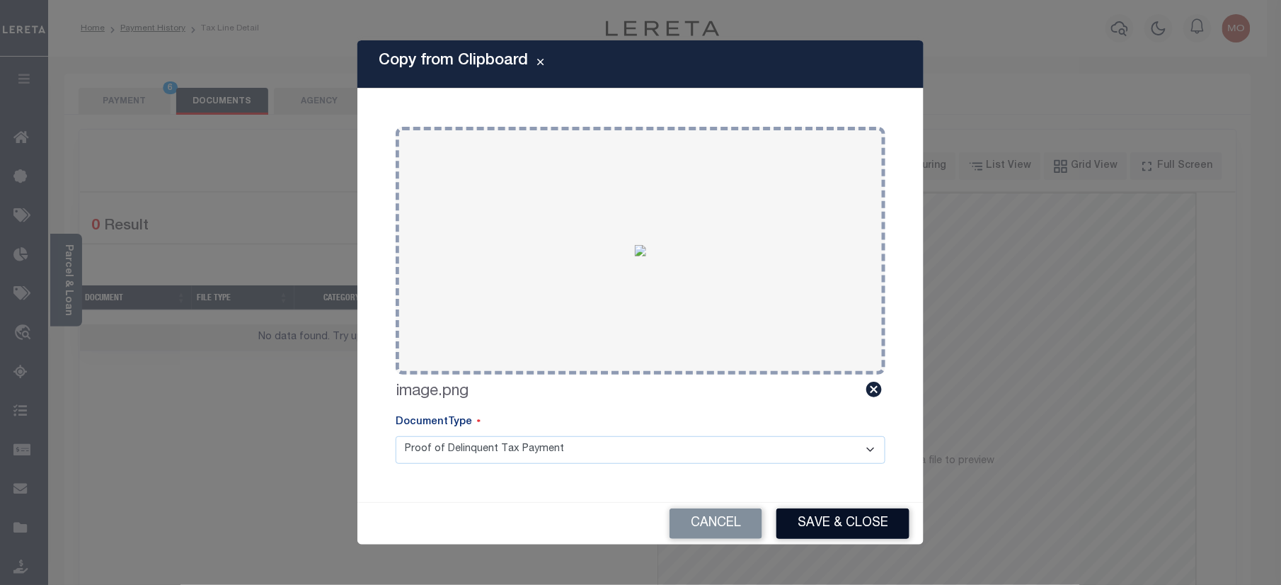
click at [849, 524] on button "Save & Close" at bounding box center [842, 523] width 133 height 30
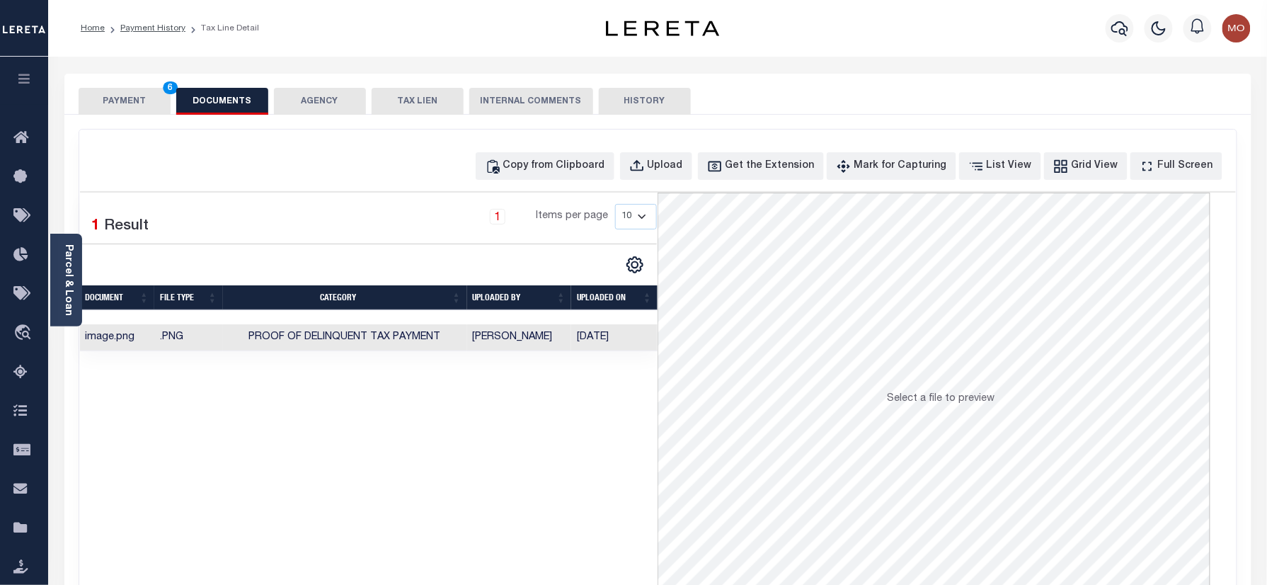
click at [139, 100] on button "PAYMENT 6" at bounding box center [125, 101] width 92 height 27
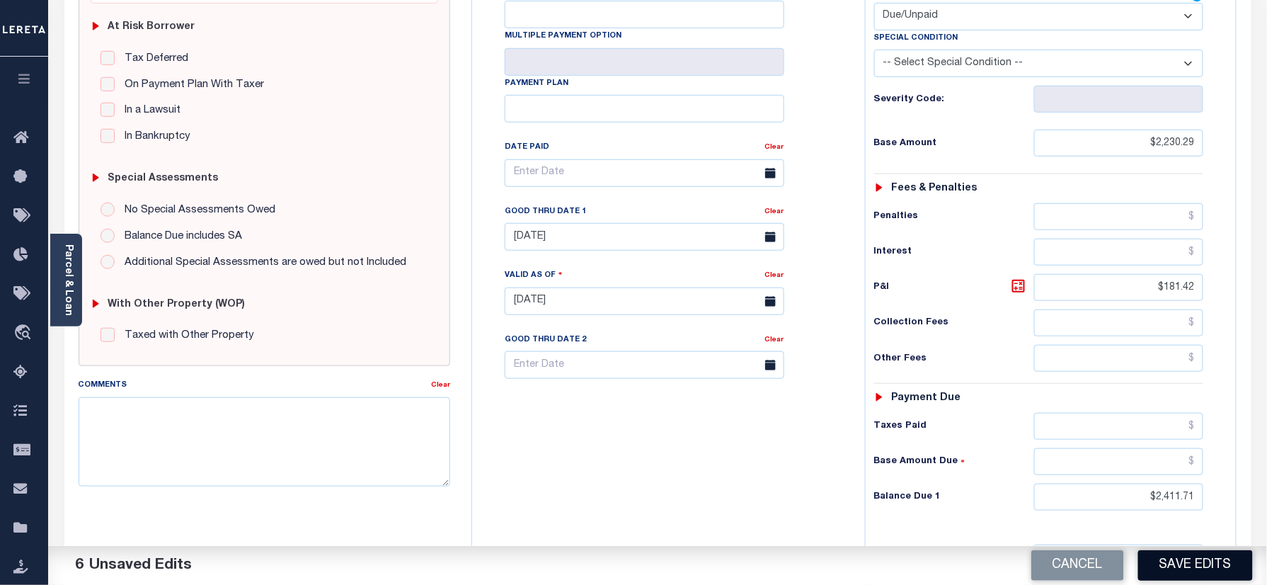
click at [1189, 570] on button "Save Edits" at bounding box center [1195, 565] width 115 height 30
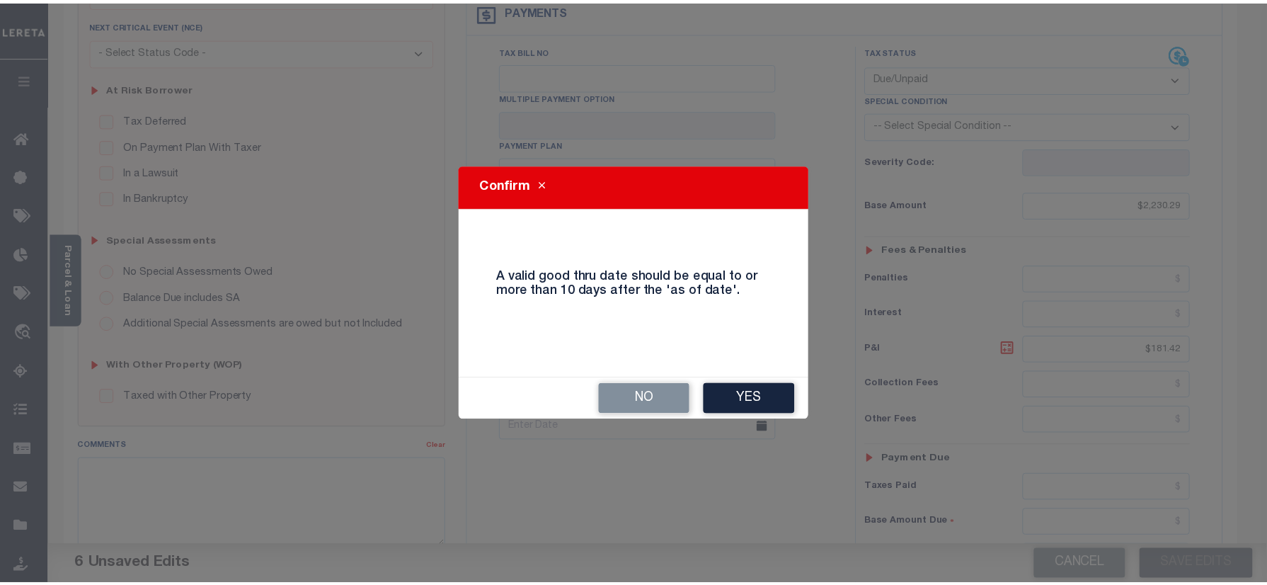
scroll to position [188, 0]
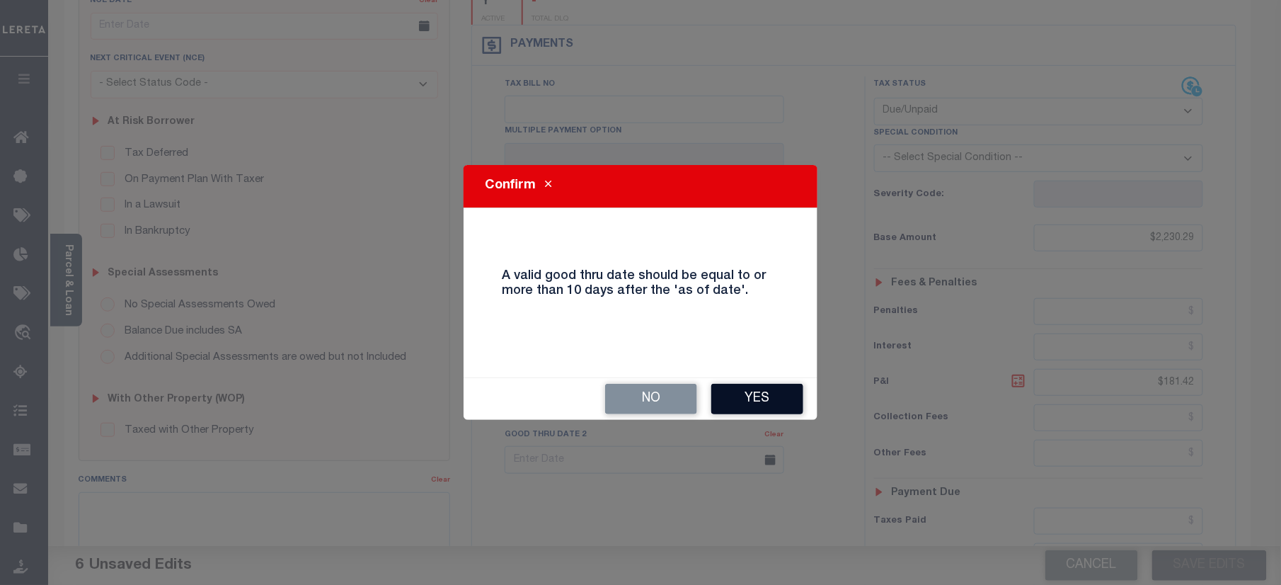
click at [742, 399] on button "Yes" at bounding box center [757, 399] width 92 height 30
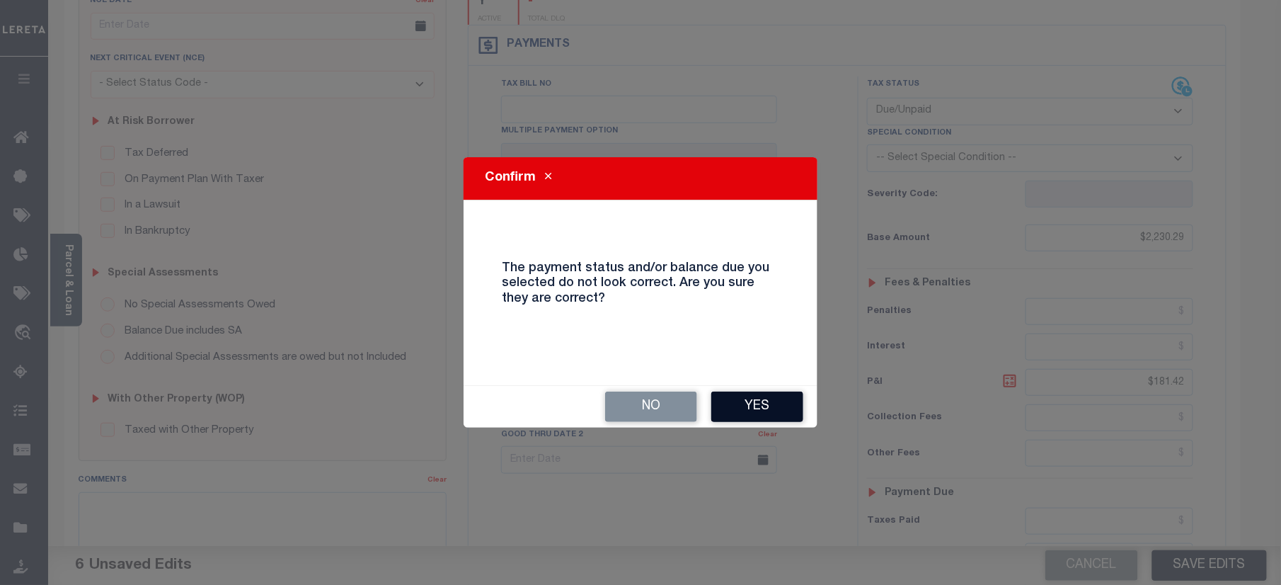
click at [732, 398] on button "Yes" at bounding box center [757, 406] width 92 height 30
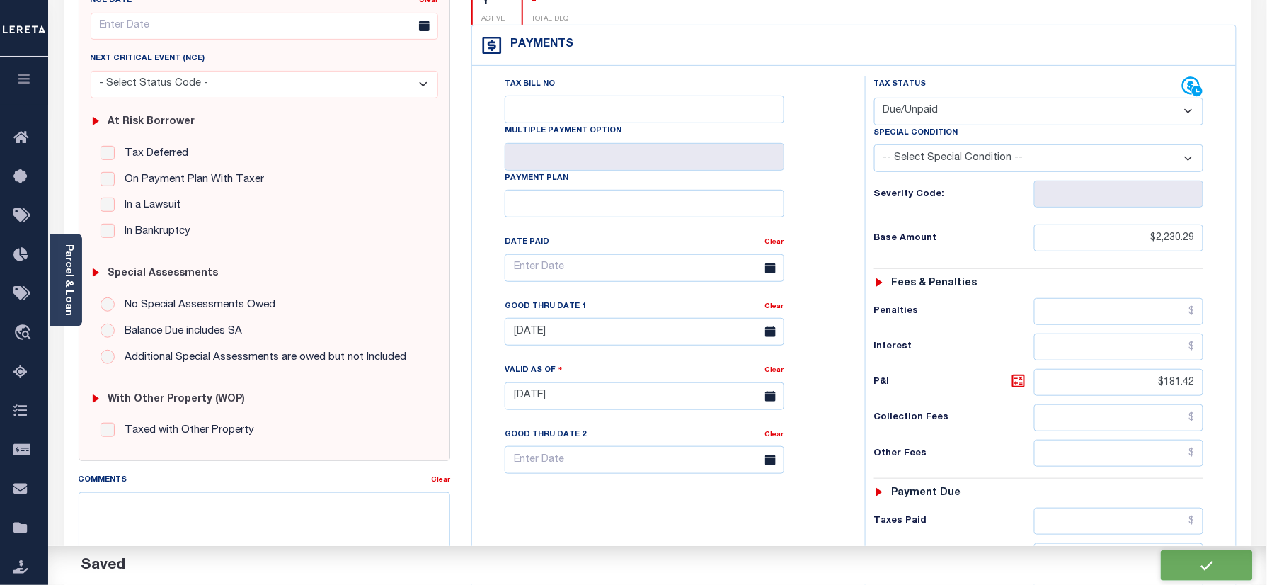
checkbox input "false"
type input "$2,230.29"
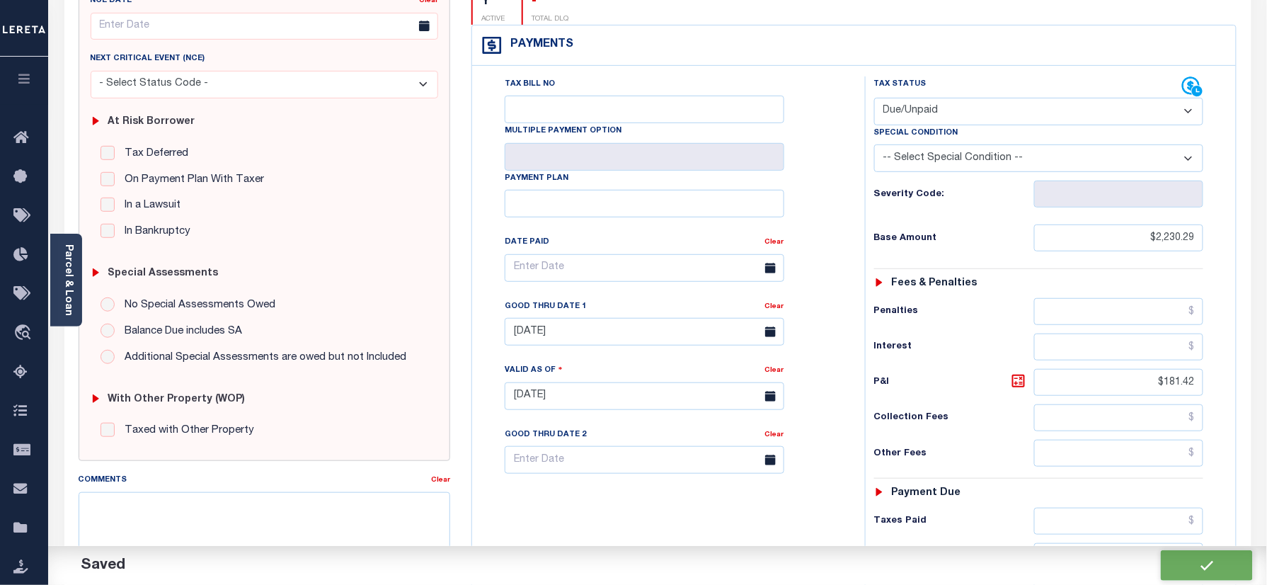
type input "$181.42"
type input "$2,411.71"
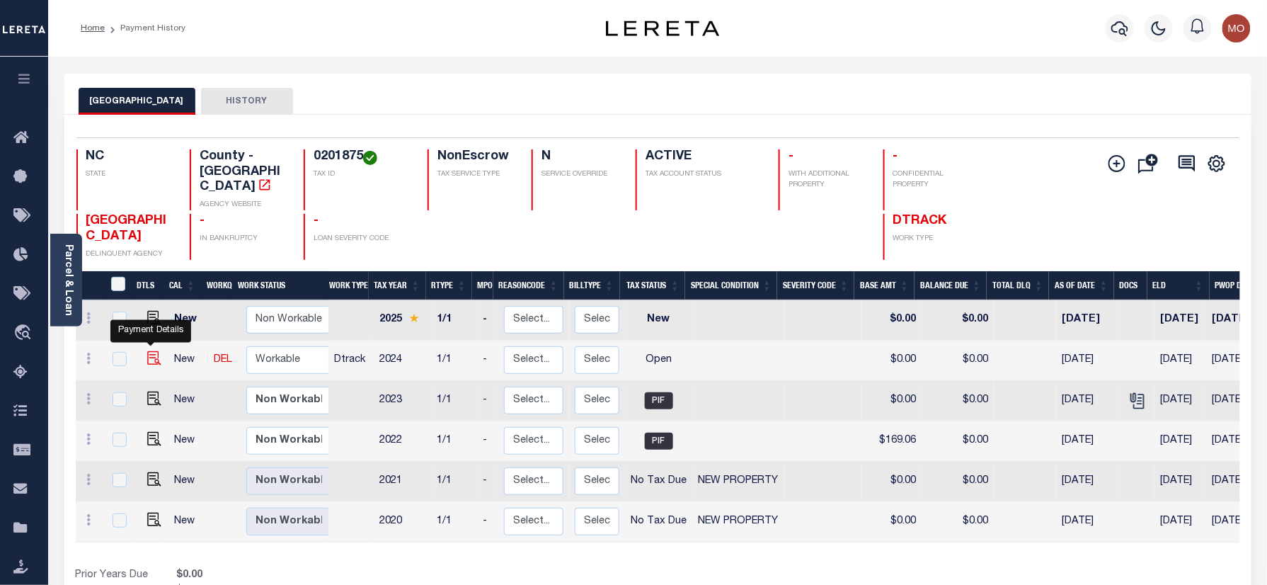
click at [147, 351] on img "" at bounding box center [154, 358] width 14 height 14
checkbox input "true"
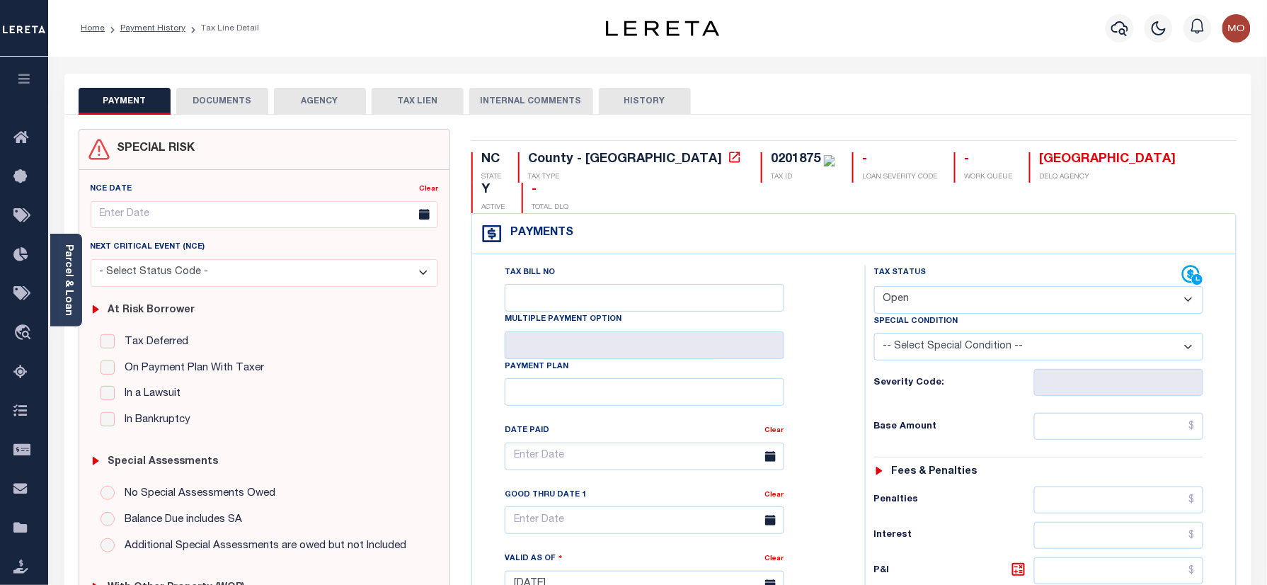
click at [771, 159] on div "0201875" at bounding box center [796, 159] width 50 height 13
copy div "0201875"
click at [960, 286] on select "- Select Status Code - Open Due/Unpaid Paid Incomplete No Tax Due Internal Refu…" at bounding box center [1039, 300] width 330 height 28
select select "DUE"
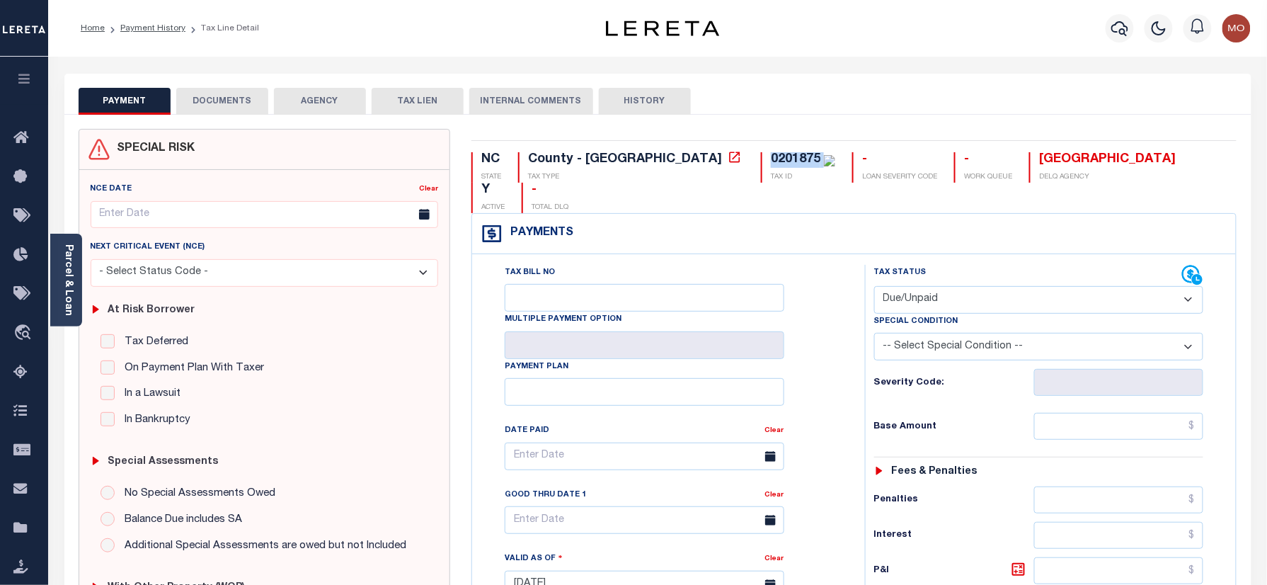
click at [874, 286] on select "- Select Status Code - Open Due/Unpaid Paid Incomplete No Tax Due Internal Refu…" at bounding box center [1039, 300] width 330 height 28
type input "[DATE]"
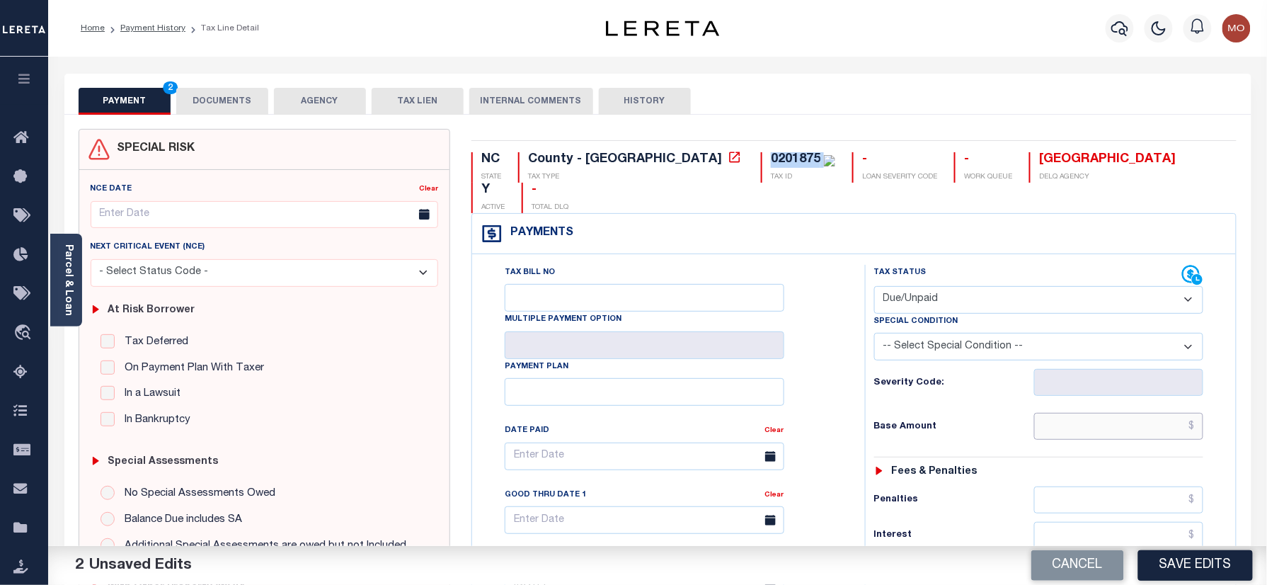
click at [1059, 413] on input "text" at bounding box center [1119, 426] width 170 height 27
paste input "2,372.86"
type input "$2,372.86"
click at [825, 355] on div "Tax Bill No Multiple Payment Option Payment Plan Clear" at bounding box center [664, 463] width 357 height 397
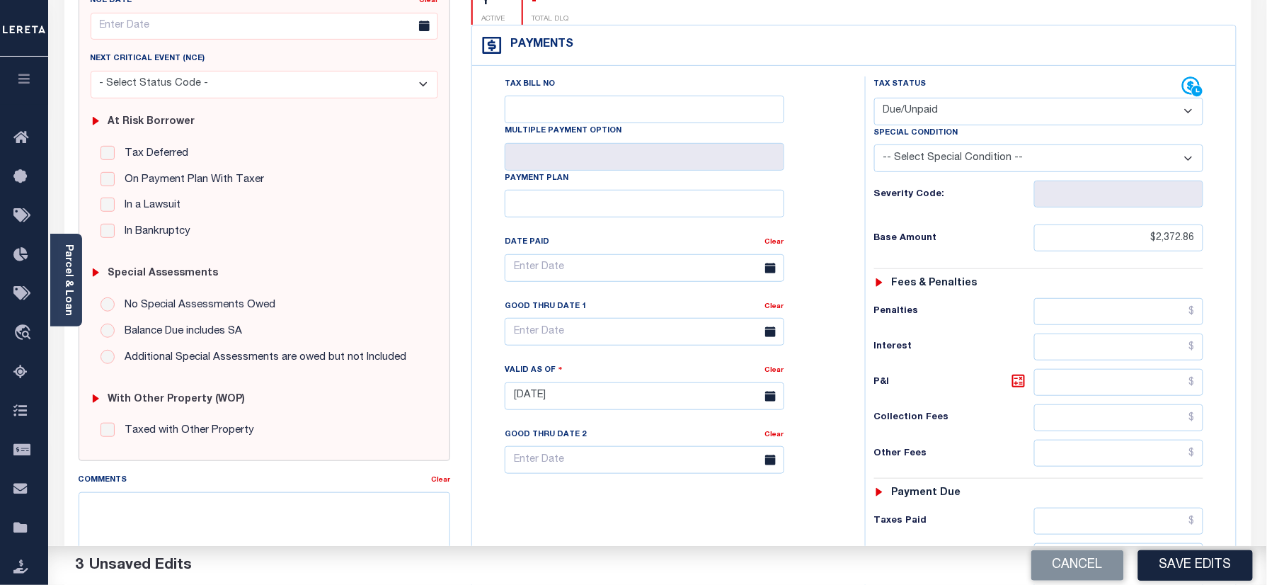
scroll to position [377, 0]
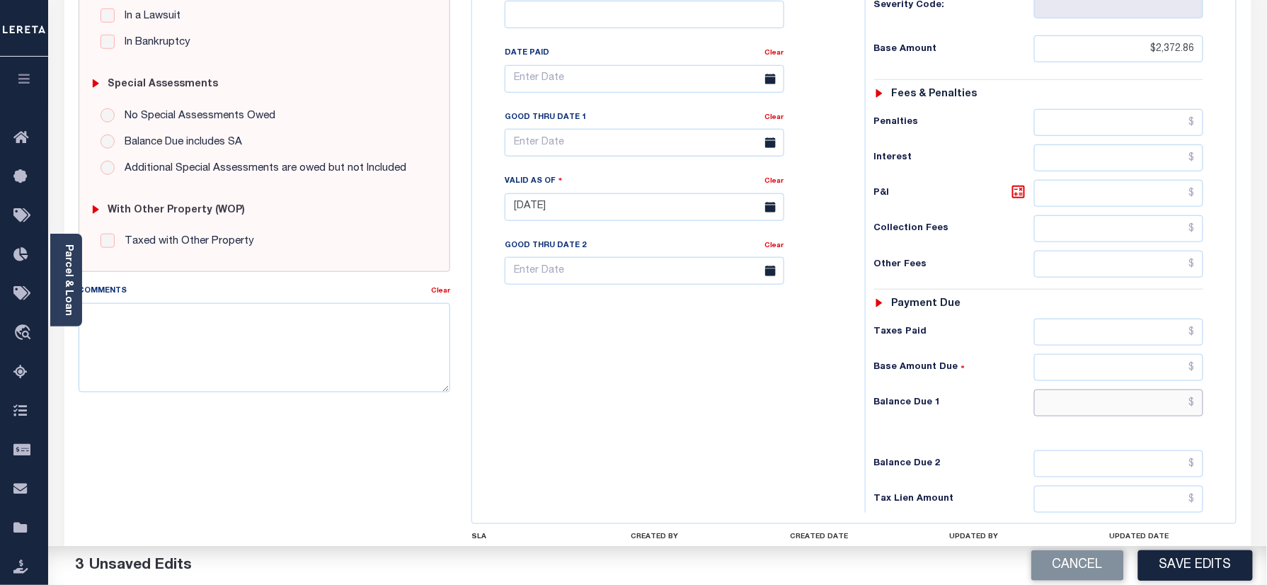
drag, startPoint x: 1079, startPoint y: 379, endPoint x: 1057, endPoint y: 378, distance: 22.7
click at [1079, 389] on input "text" at bounding box center [1119, 402] width 170 height 27
paste input "2,565.69"
type input "$2,565.69"
click at [825, 355] on div "Tax Bill No Multiple Payment Option Payment Plan Clear" at bounding box center [665, 199] width 379 height 625
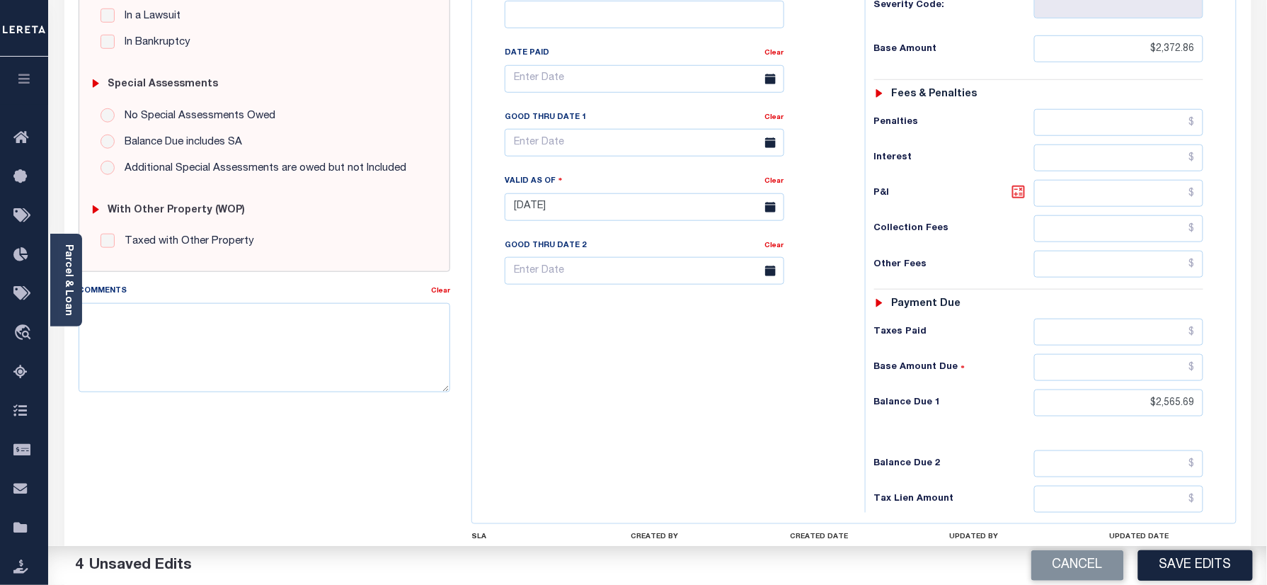
click at [1020, 183] on icon at bounding box center [1018, 191] width 17 height 17
type input "$192.83"
click at [569, 129] on input "text" at bounding box center [645, 143] width 280 height 28
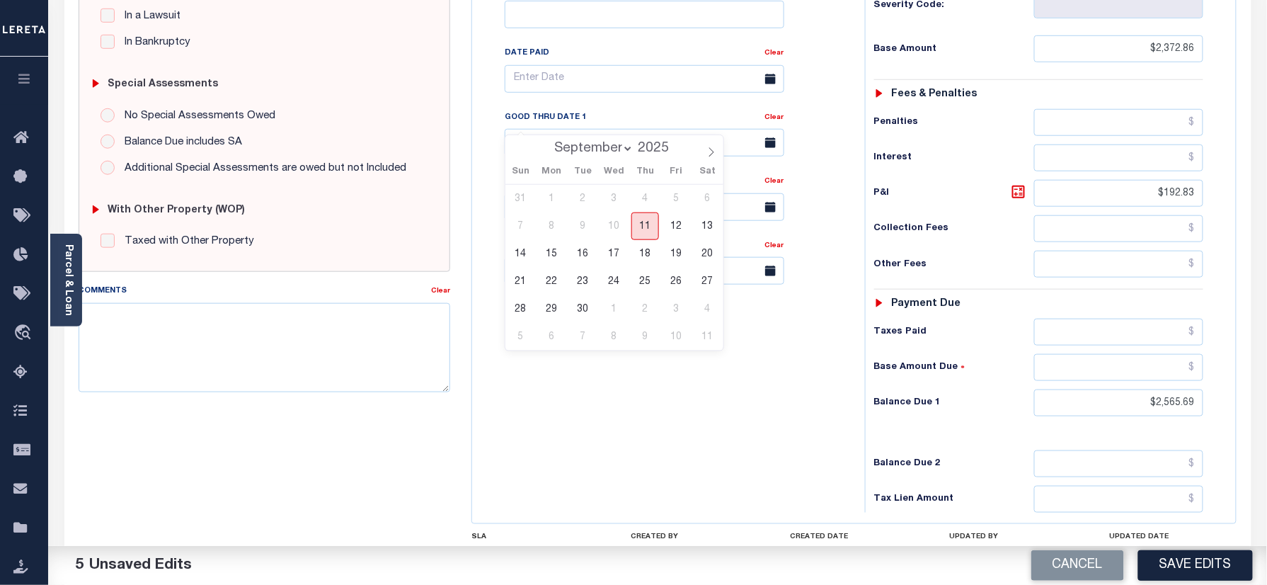
click at [644, 219] on span "11" at bounding box center [645, 226] width 28 height 28
type input "09/11/2025"
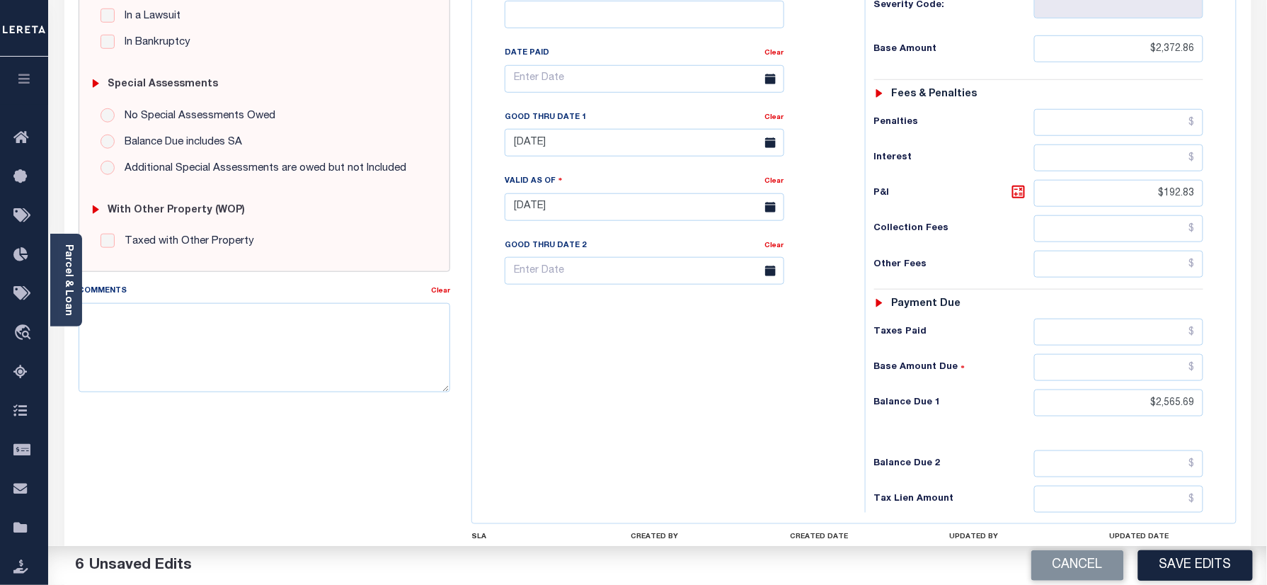
drag, startPoint x: 627, startPoint y: 346, endPoint x: 636, endPoint y: 360, distance: 15.9
click at [628, 346] on div "Tax Bill No Multiple Payment Option Payment Plan Clear" at bounding box center [665, 199] width 379 height 625
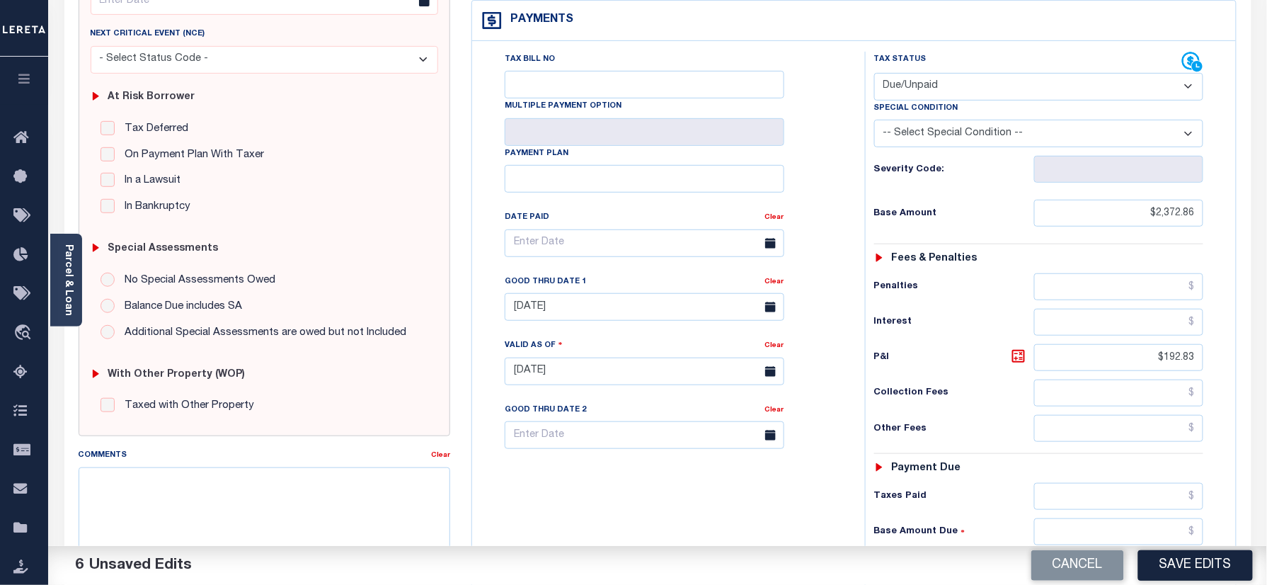
scroll to position [0, 0]
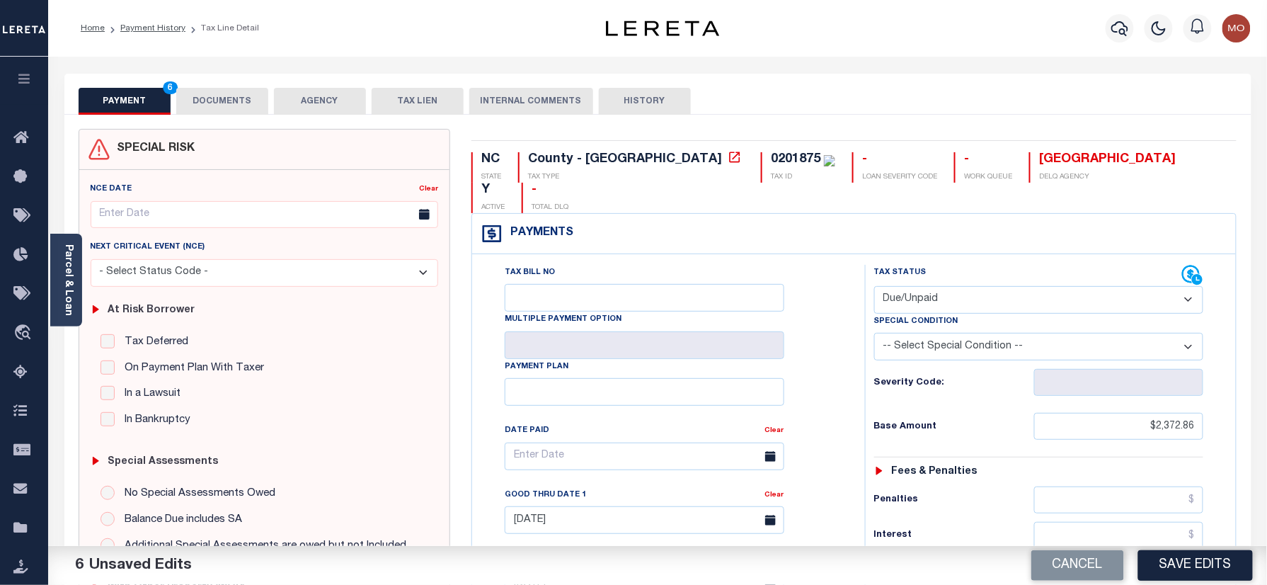
click at [211, 109] on button "DOCUMENTS" at bounding box center [222, 101] width 92 height 27
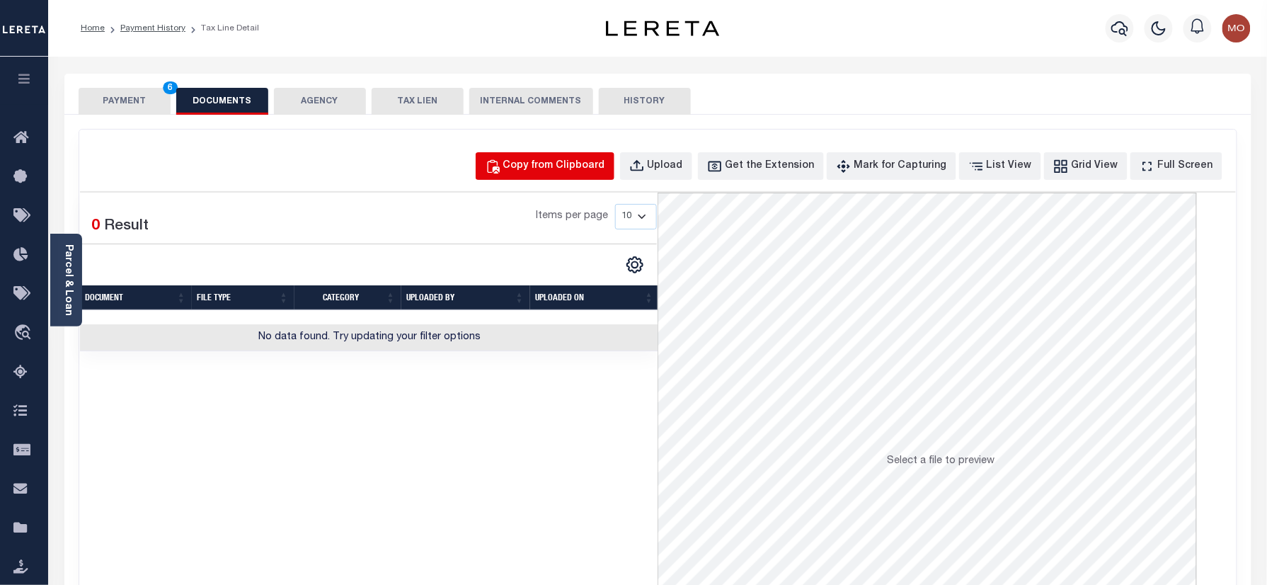
click at [578, 163] on div "Copy from Clipboard" at bounding box center [554, 167] width 102 height 16
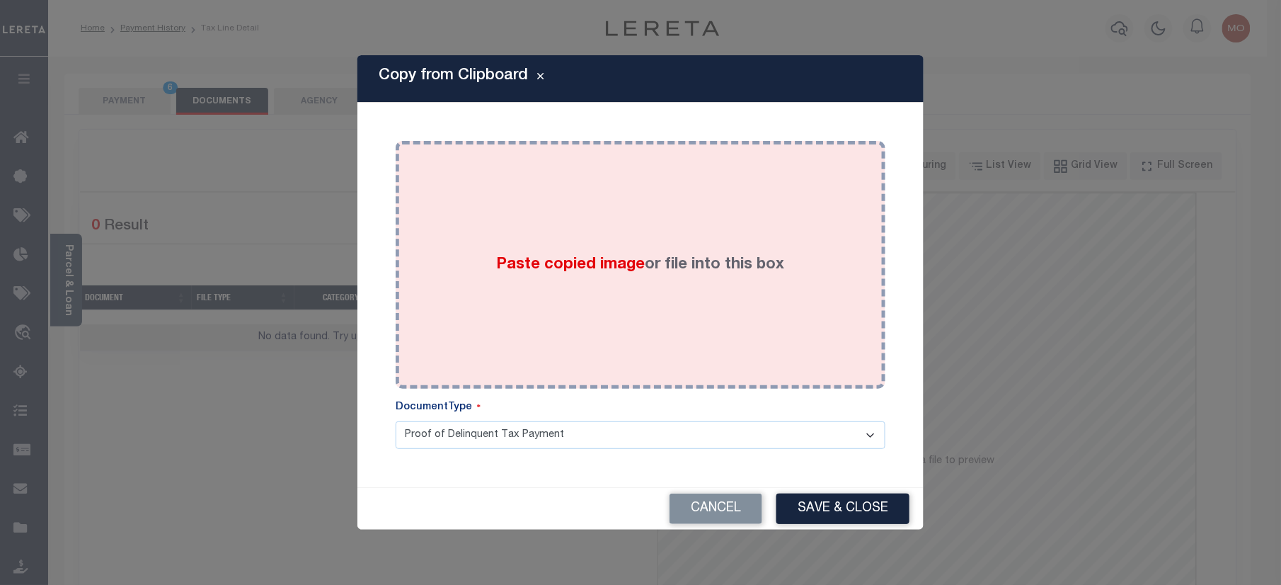
click at [542, 272] on span "Paste copied image" at bounding box center [571, 265] width 149 height 16
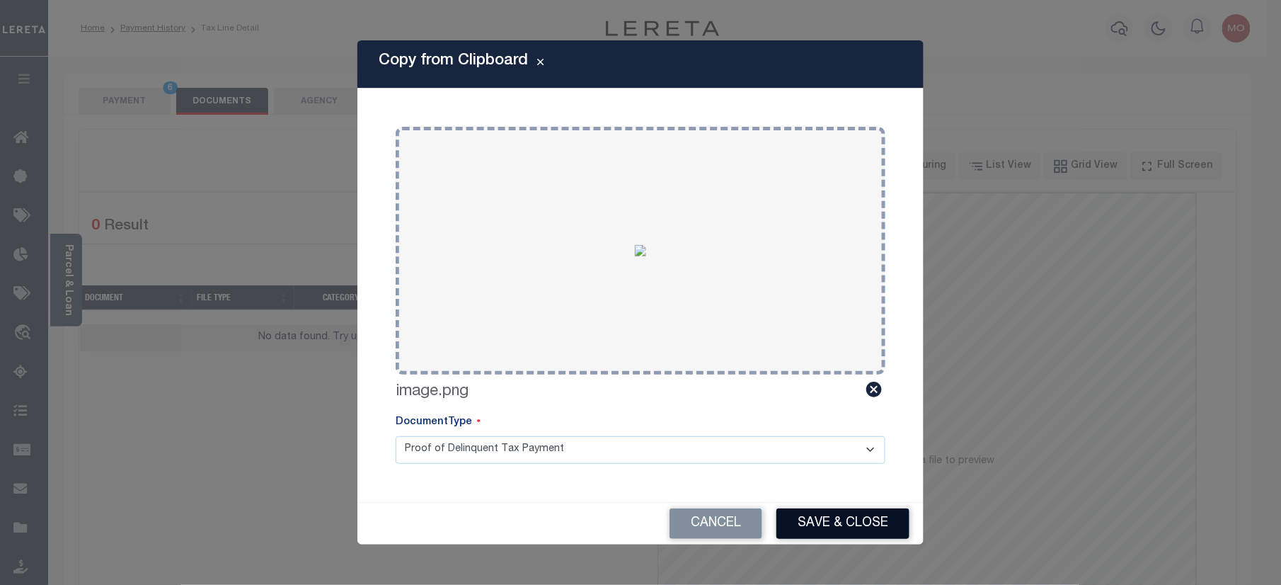
click at [819, 517] on button "Save & Close" at bounding box center [842, 523] width 133 height 30
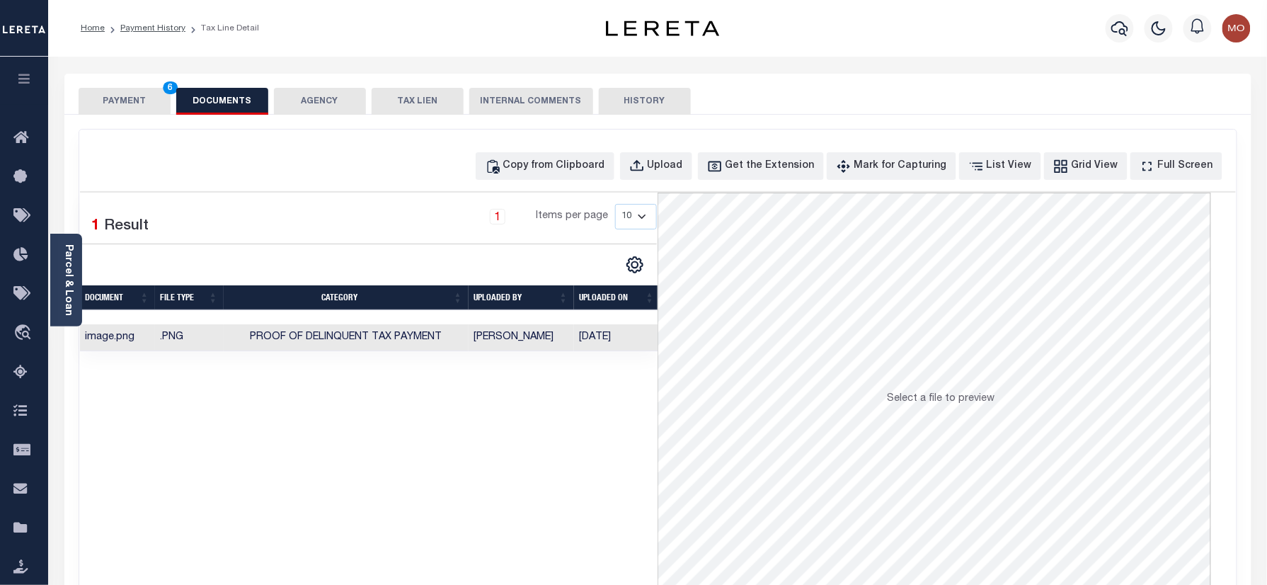
click at [137, 94] on button "PAYMENT 6" at bounding box center [125, 101] width 92 height 27
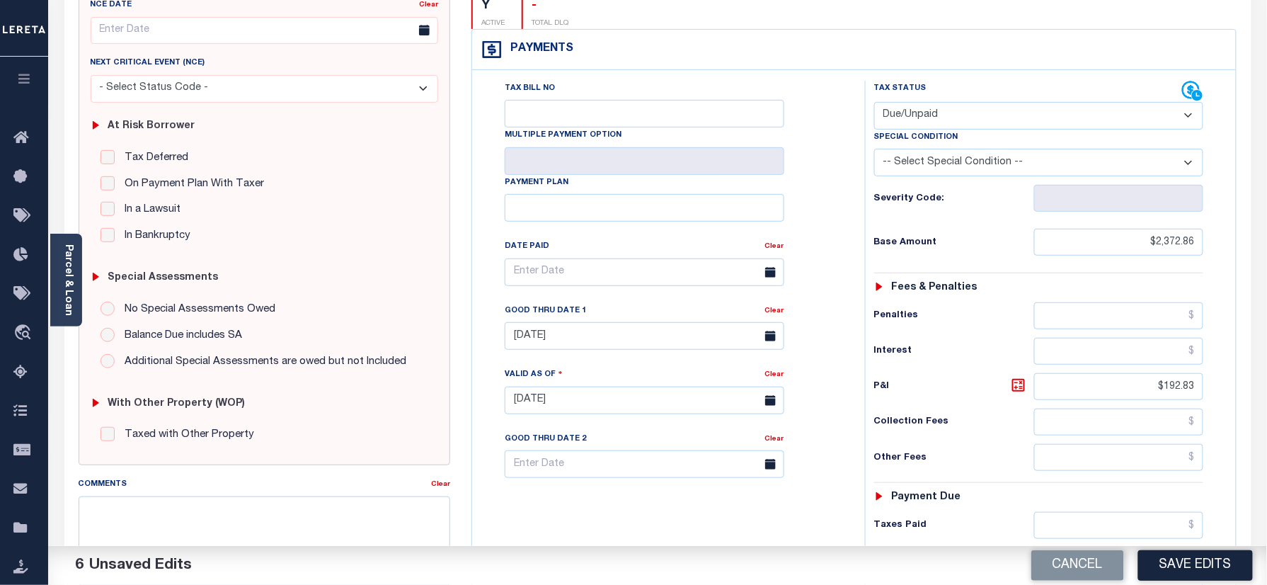
scroll to position [283, 0]
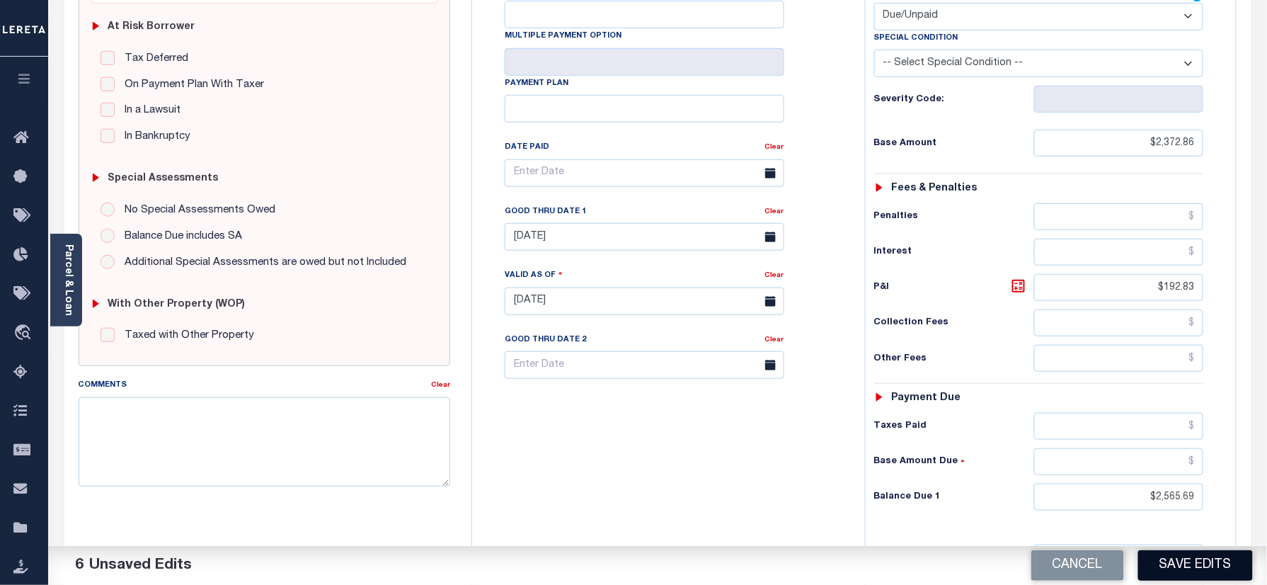
click at [1173, 576] on button "Save Edits" at bounding box center [1195, 565] width 115 height 30
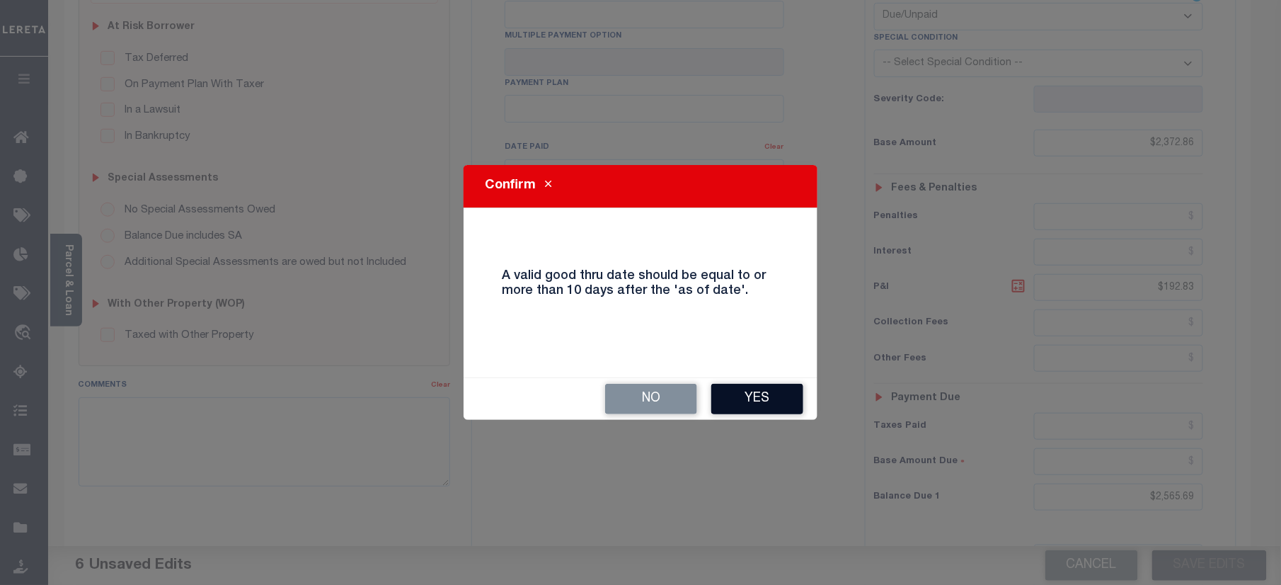
click at [743, 386] on button "Yes" at bounding box center [757, 399] width 92 height 30
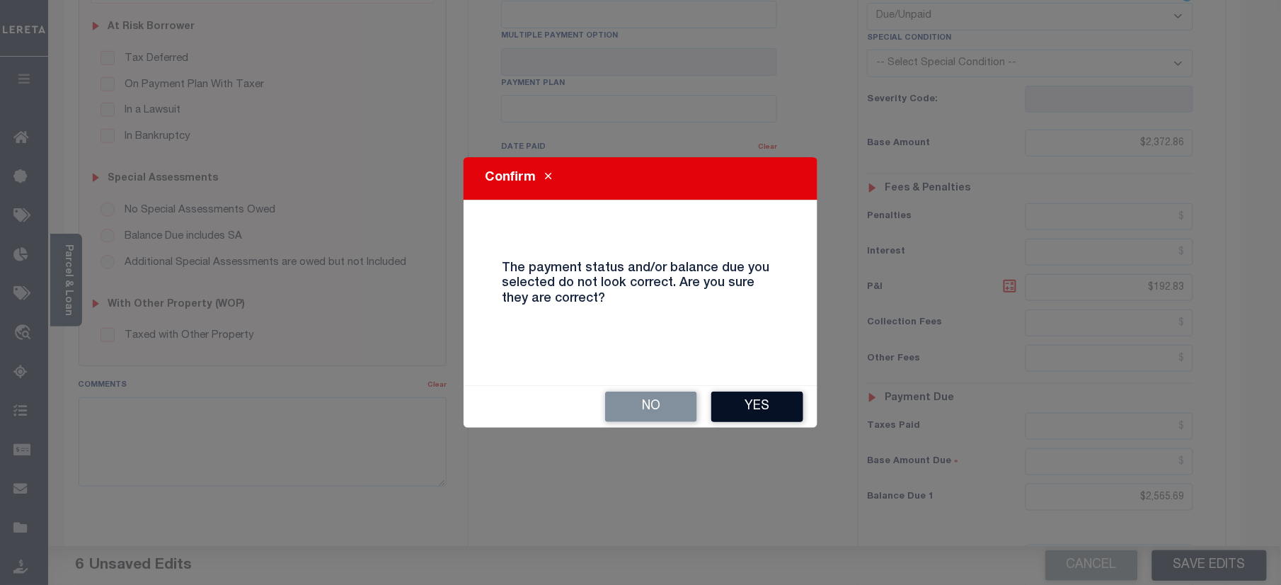
click at [746, 406] on button "Yes" at bounding box center [757, 406] width 92 height 30
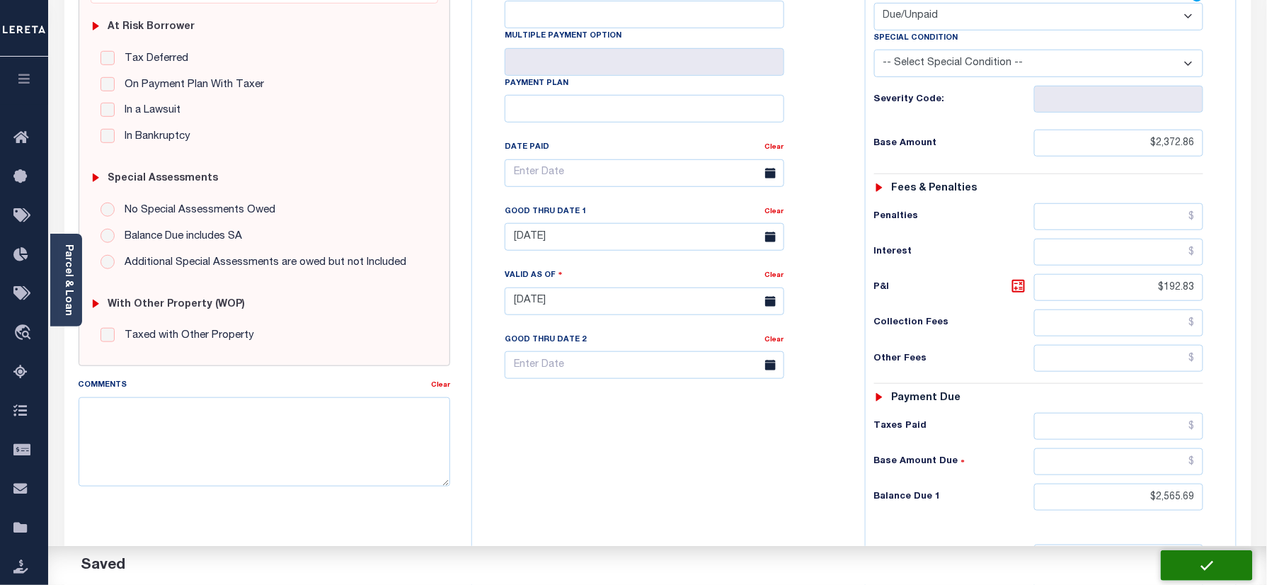
checkbox input "false"
type input "$2,372.86"
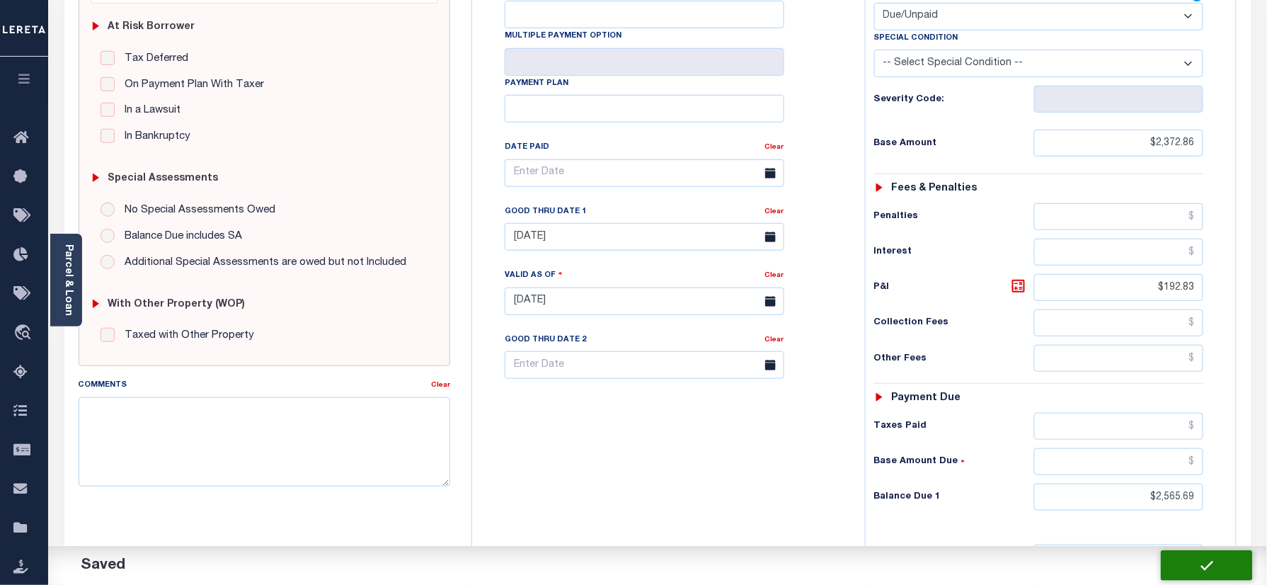
type input "$192.83"
type input "$2,565.69"
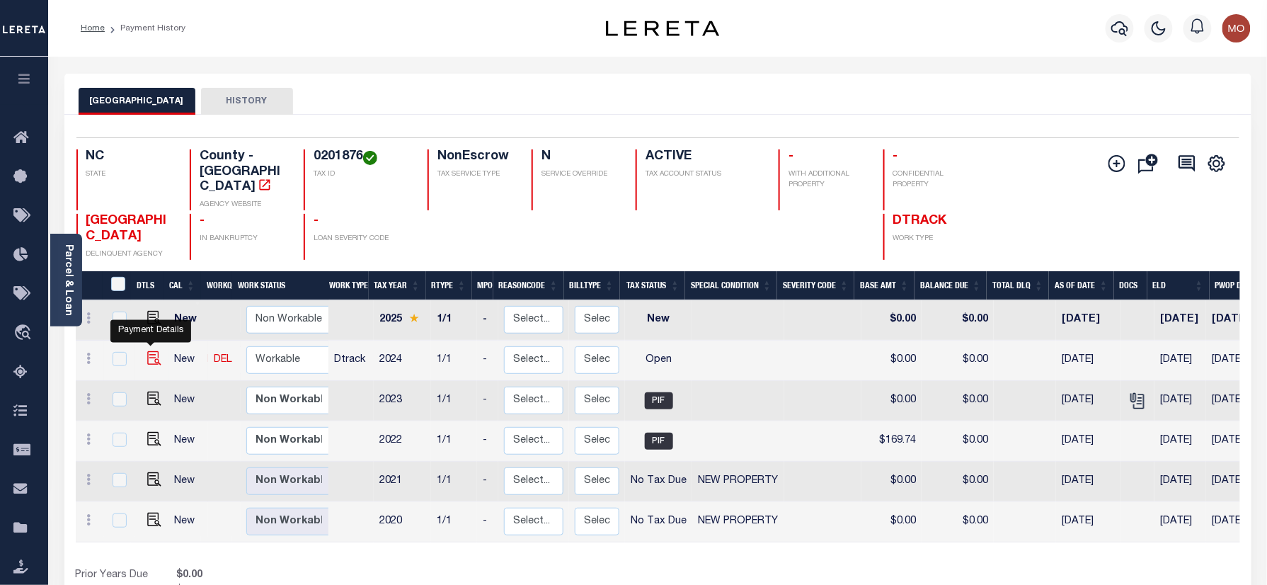
click at [151, 351] on img "" at bounding box center [154, 358] width 14 height 14
checkbox input "true"
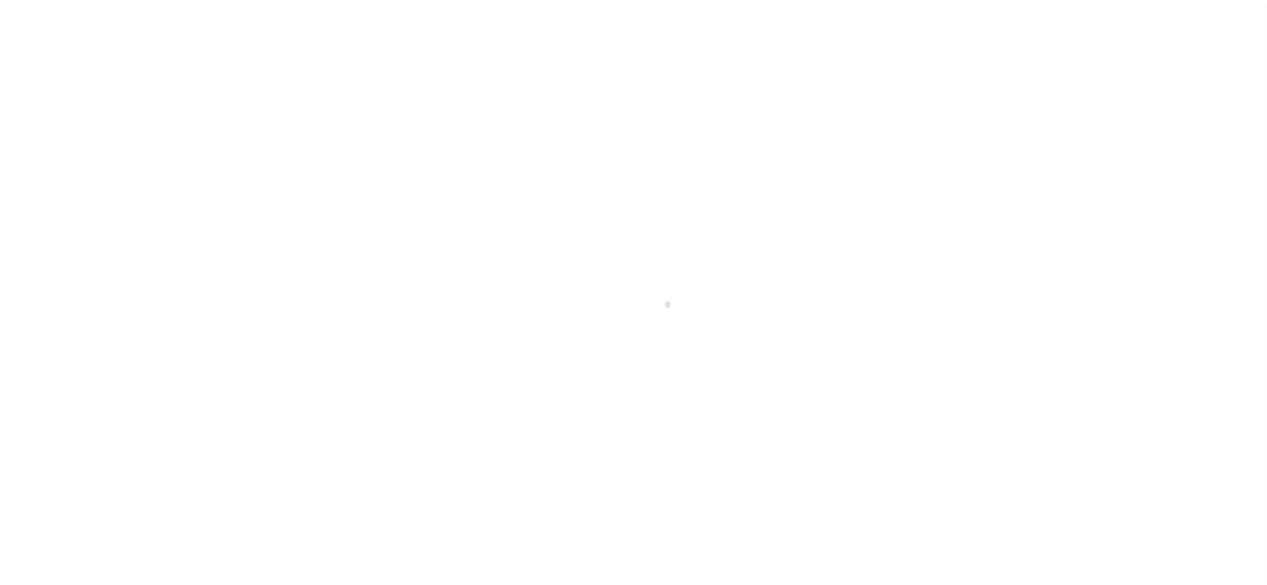
checkbox input "false"
type input "[DATE]"
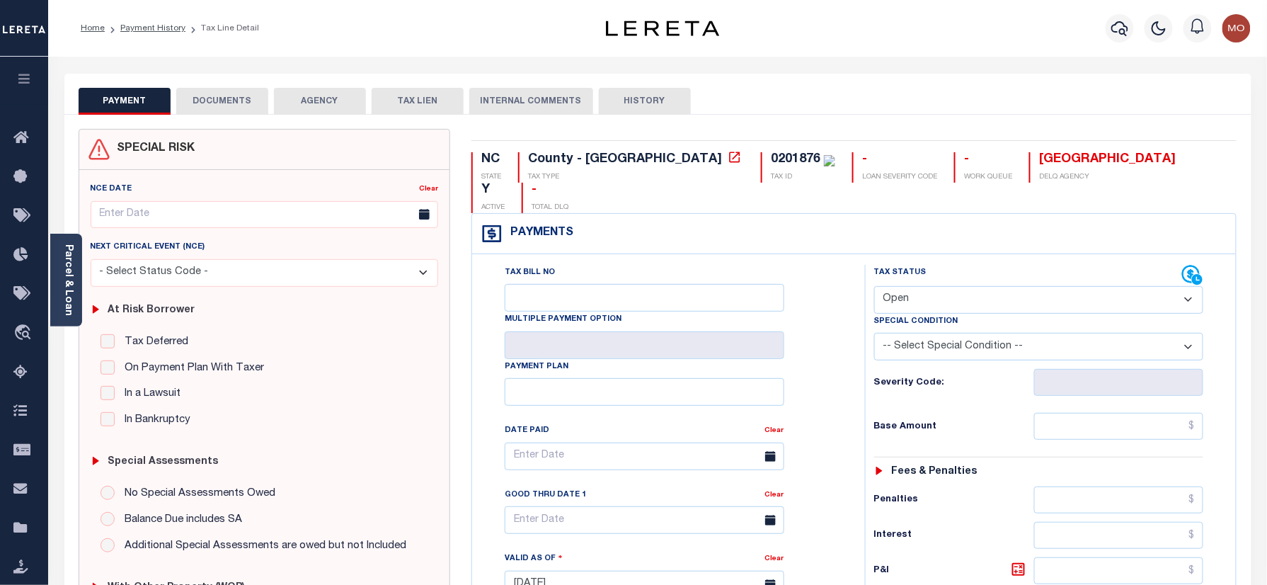
click at [771, 159] on div "0201876" at bounding box center [796, 159] width 50 height 13
copy div "0201876"
drag, startPoint x: 943, startPoint y: 267, endPoint x: 949, endPoint y: 283, distance: 17.5
click at [943, 286] on select "- Select Status Code - Open Due/Unpaid Paid Incomplete No Tax Due Internal Refu…" at bounding box center [1039, 300] width 330 height 28
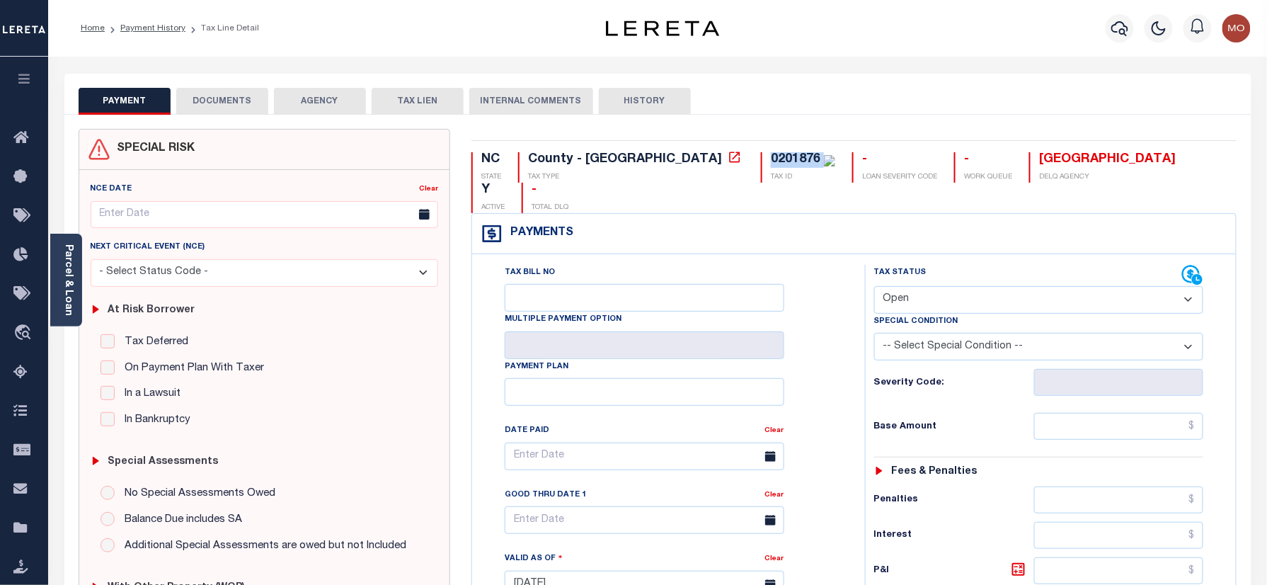
select select "DUE"
click at [874, 286] on select "- Select Status Code - Open Due/Unpaid Paid Incomplete No Tax Due Internal Refu…" at bounding box center [1039, 300] width 330 height 28
type input "[DATE]"
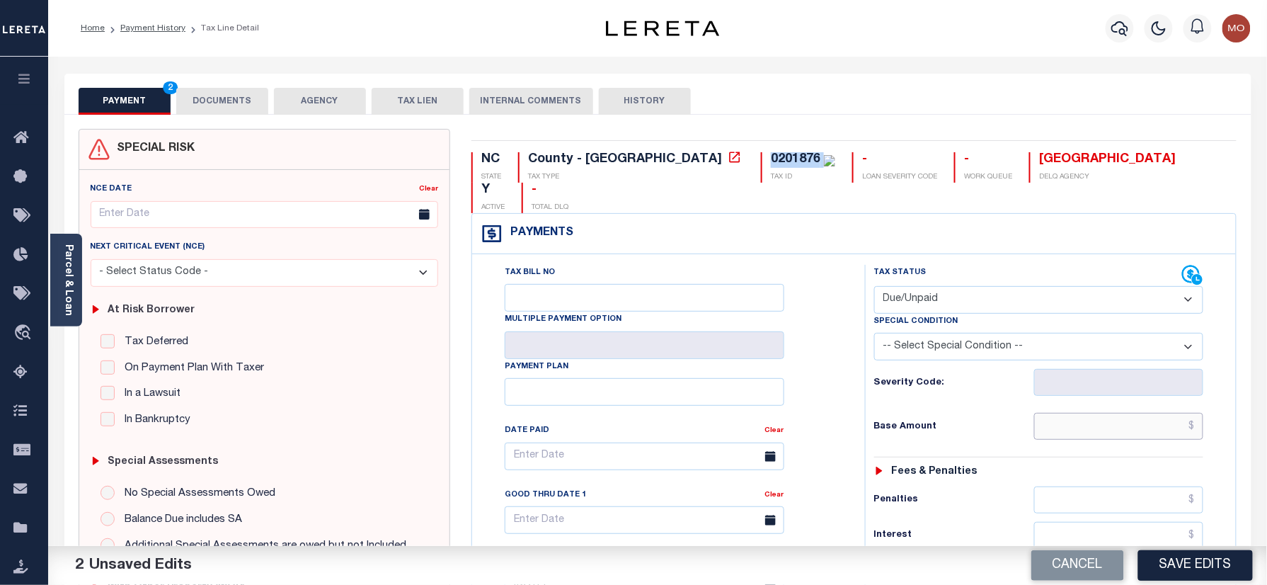
drag, startPoint x: 1071, startPoint y: 399, endPoint x: 1018, endPoint y: 405, distance: 54.1
click at [1071, 413] on input "text" at bounding box center [1119, 426] width 170 height 27
paste input "1,461.10"
type input "$1,461.10"
click at [848, 318] on div "Tax Bill No Multiple Payment Option Payment Plan Clear" at bounding box center [665, 577] width 379 height 625
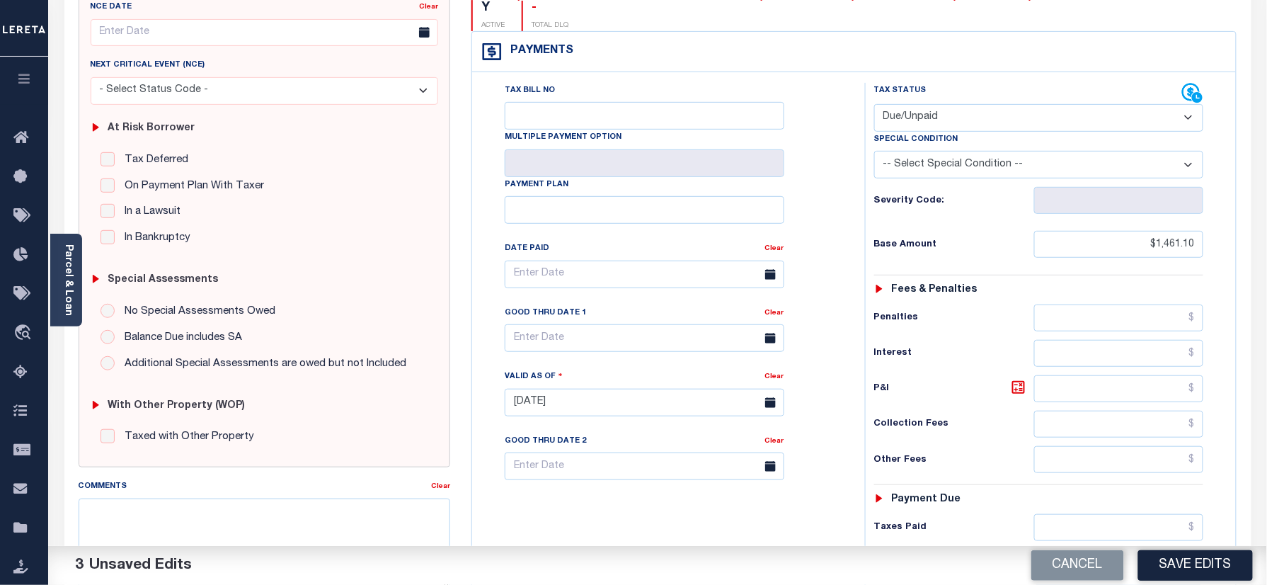
scroll to position [283, 0]
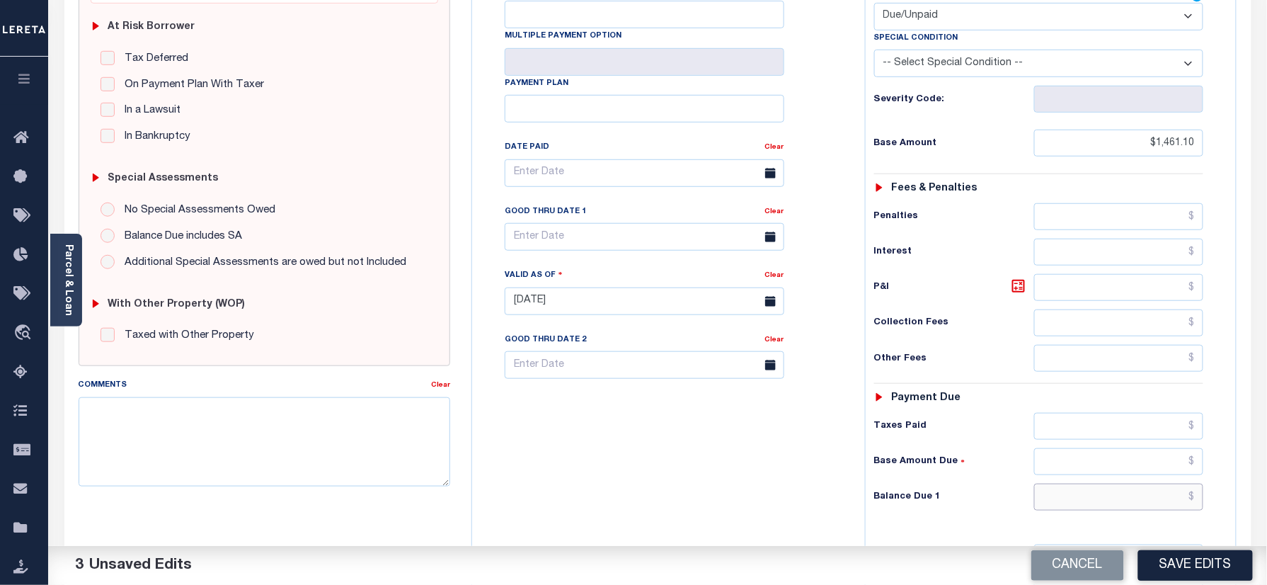
click at [1103, 483] on input "text" at bounding box center [1119, 496] width 170 height 27
paste input "1,580.99"
type input "$1,580.99"
click at [1026, 277] on icon at bounding box center [1018, 285] width 17 height 17
type input "$119.89"
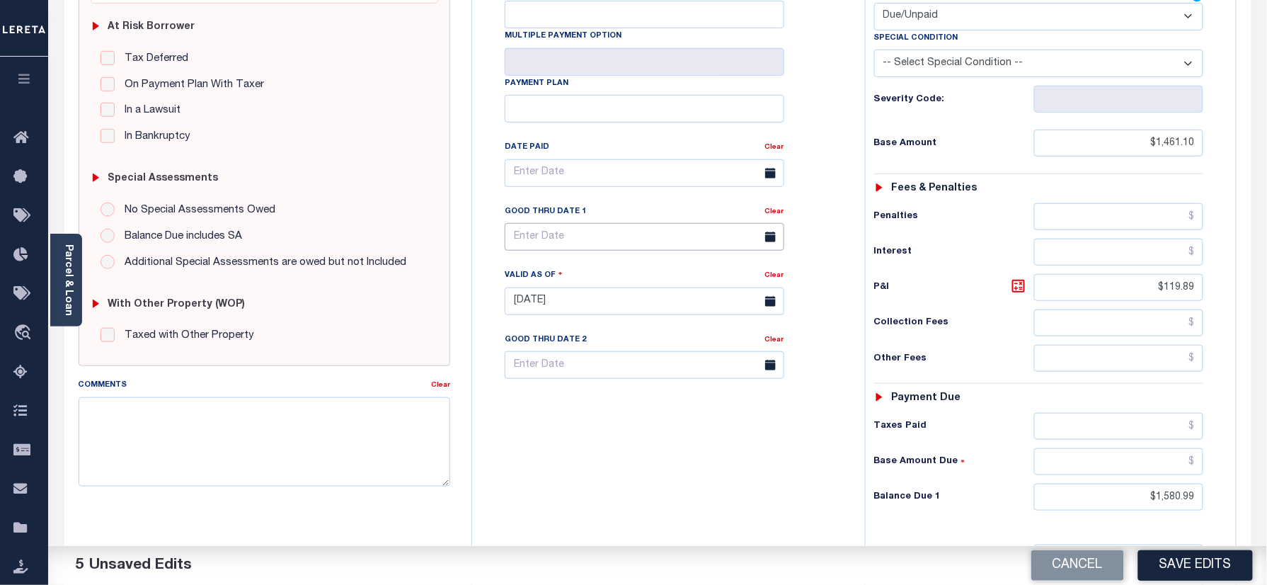
click at [572, 225] on body "Home Payment History Tax Line Detail" at bounding box center [633, 252] width 1267 height 1070
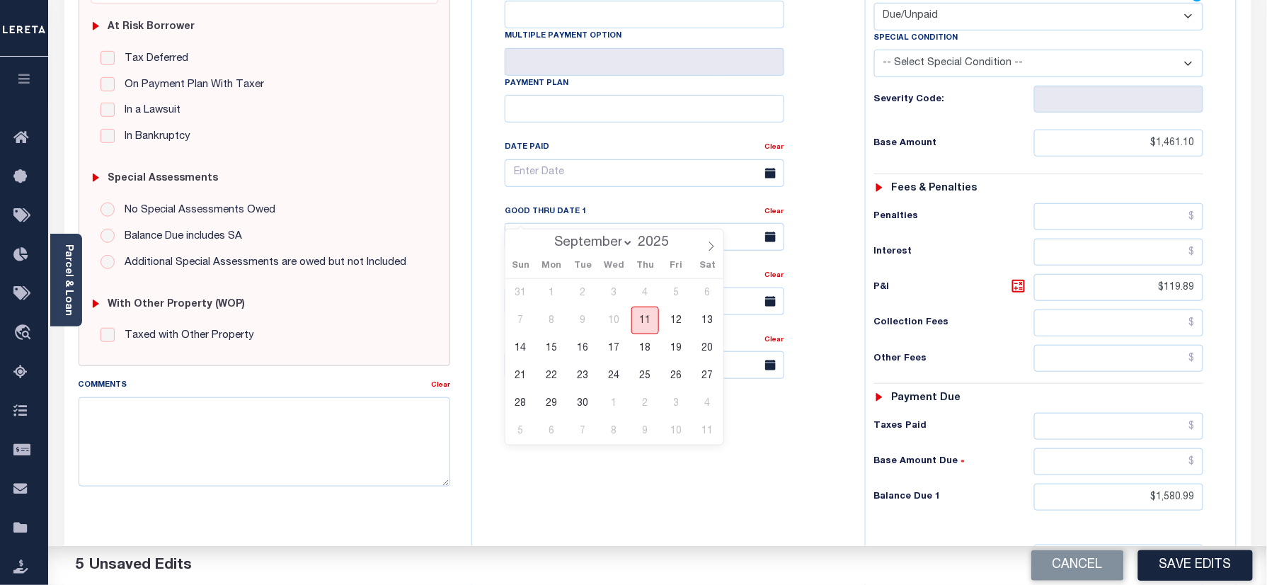
click at [643, 321] on span "11" at bounding box center [645, 320] width 28 height 28
type input "[DATE]"
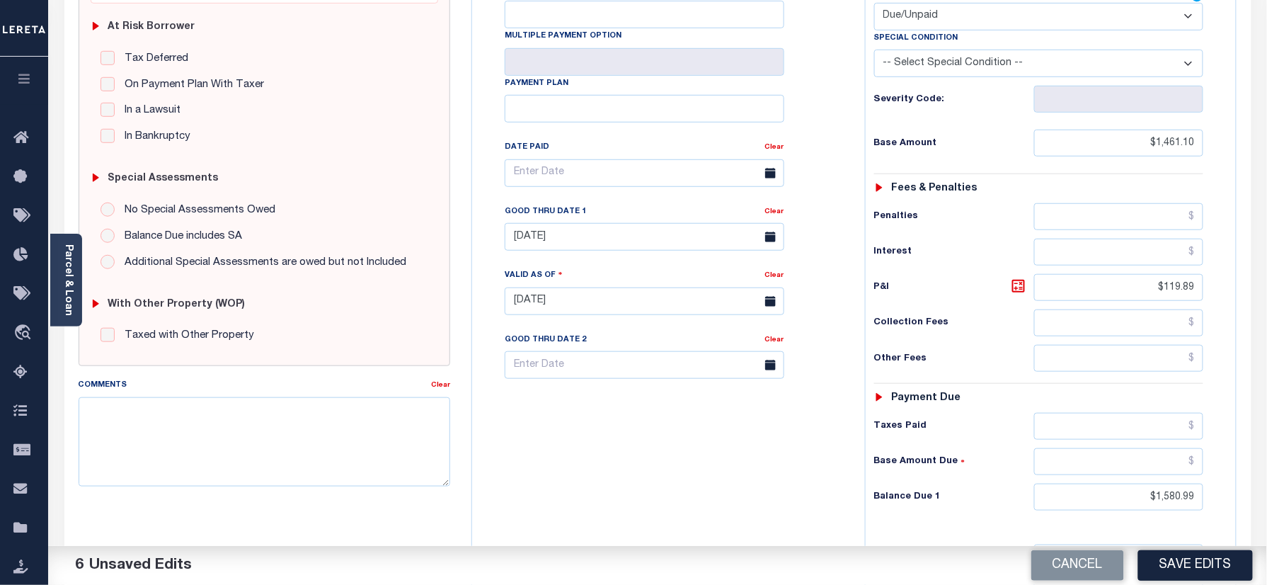
click at [629, 408] on div "Tax Bill No Multiple Payment Option Payment Plan Clear" at bounding box center [665, 294] width 379 height 625
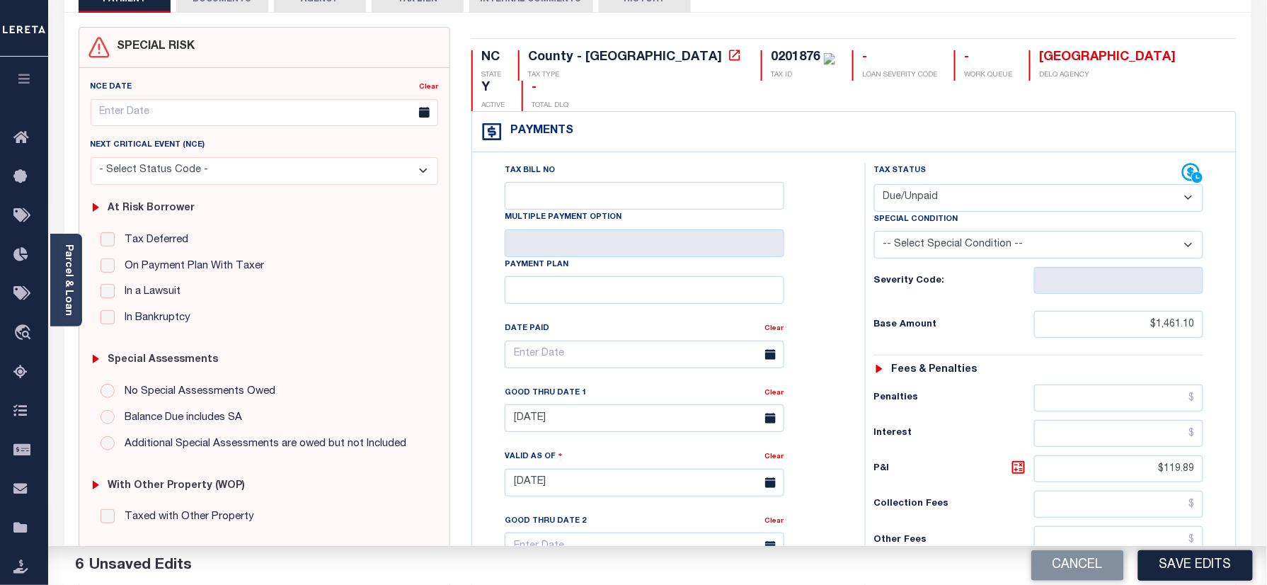
scroll to position [0, 0]
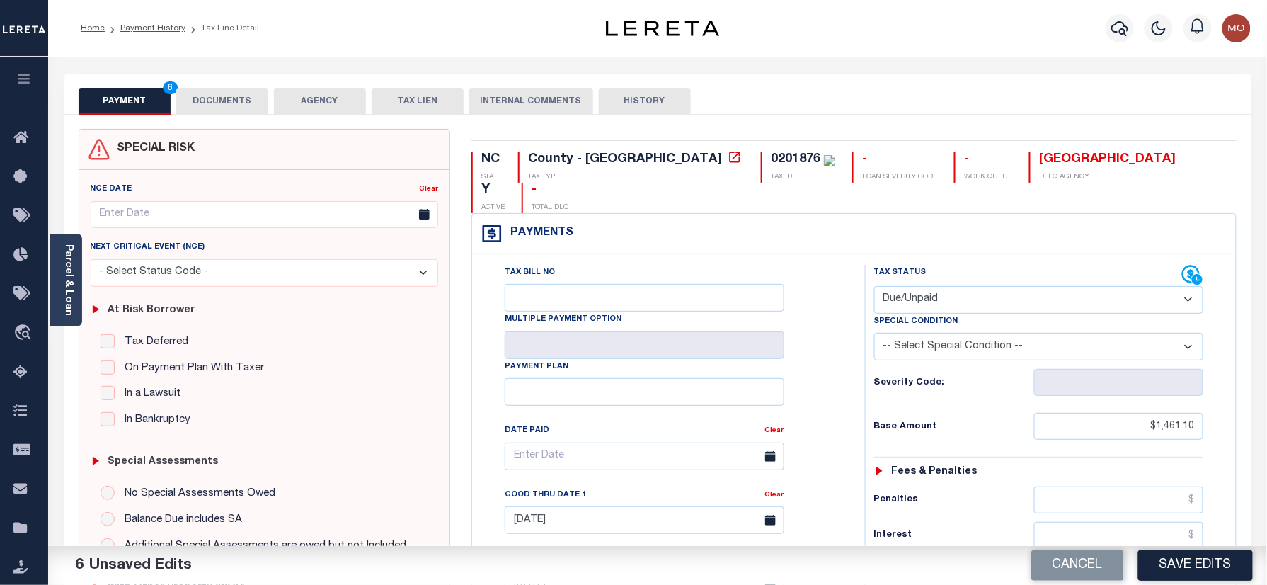
click at [771, 168] on div "0201876" at bounding box center [803, 160] width 64 height 16
click at [207, 99] on button "DOCUMENTS" at bounding box center [222, 101] width 92 height 27
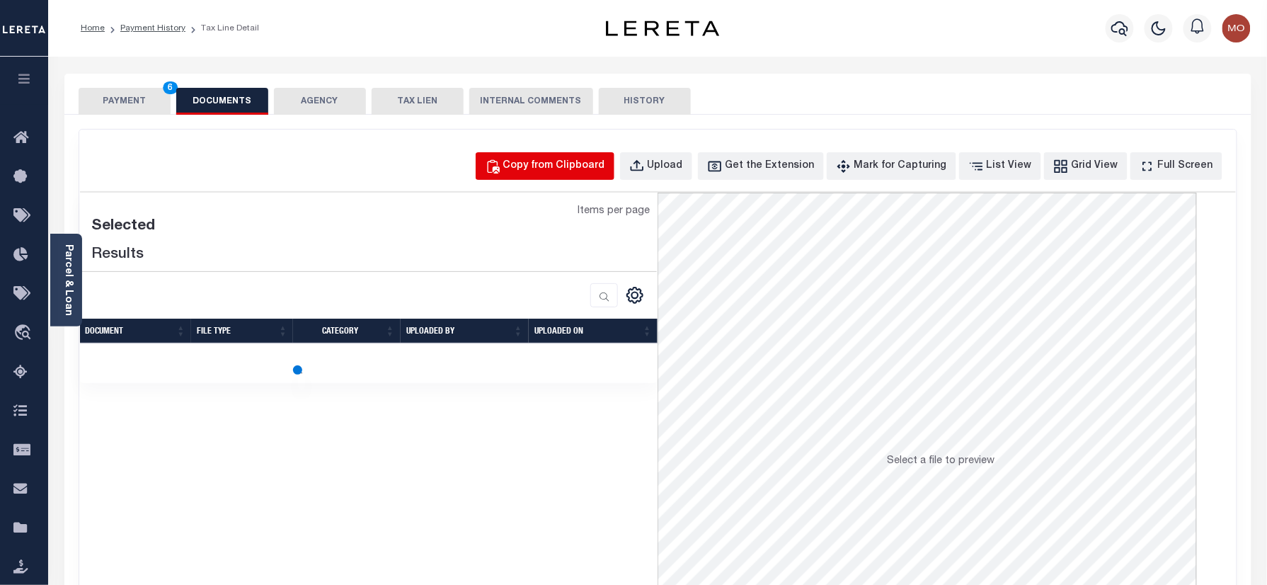
click at [563, 165] on div "Copy from Clipboard" at bounding box center [554, 167] width 102 height 16
select select "POP"
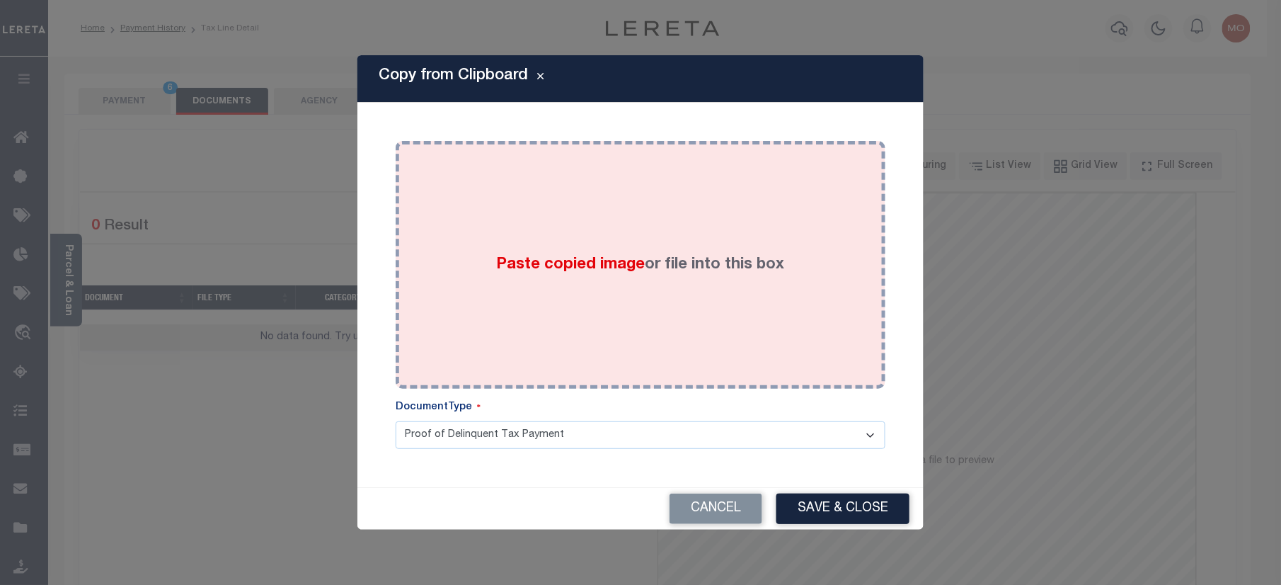
click at [579, 259] on span "Paste copied image" at bounding box center [571, 265] width 149 height 16
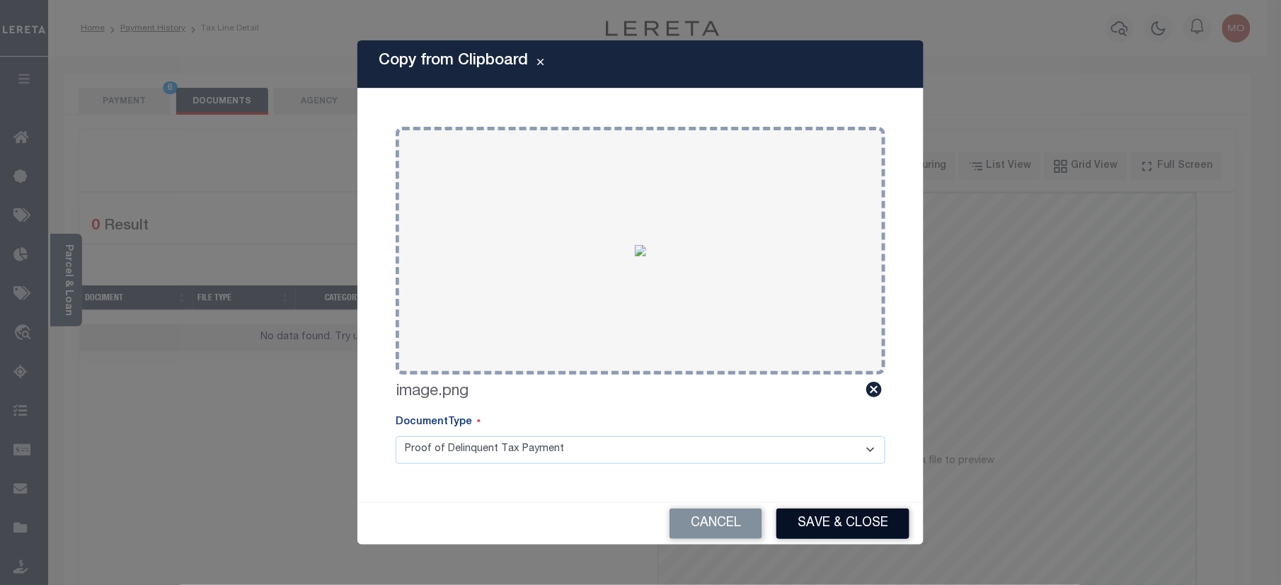
click at [819, 522] on button "Save & Close" at bounding box center [842, 523] width 133 height 30
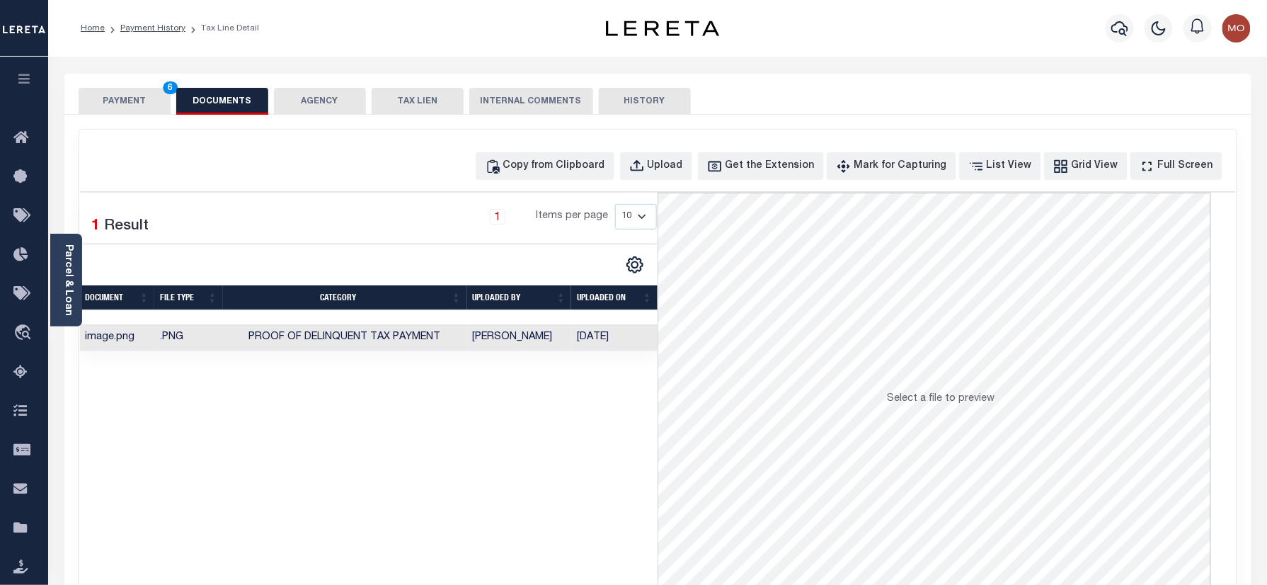
click at [134, 96] on button "PAYMENT 6" at bounding box center [125, 101] width 92 height 27
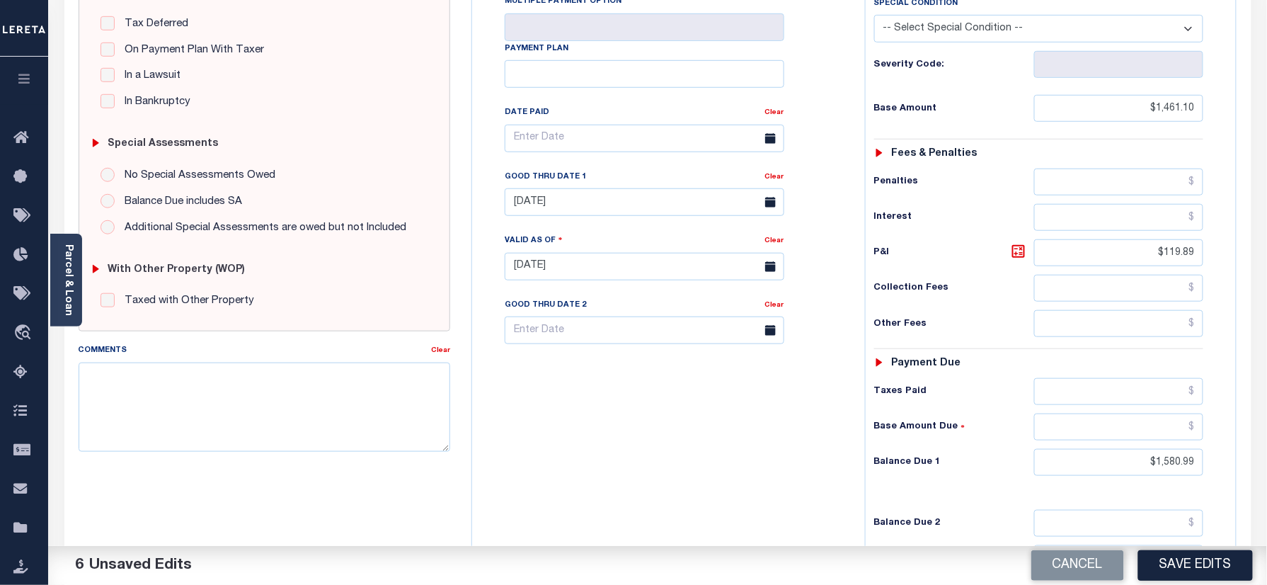
scroll to position [461, 0]
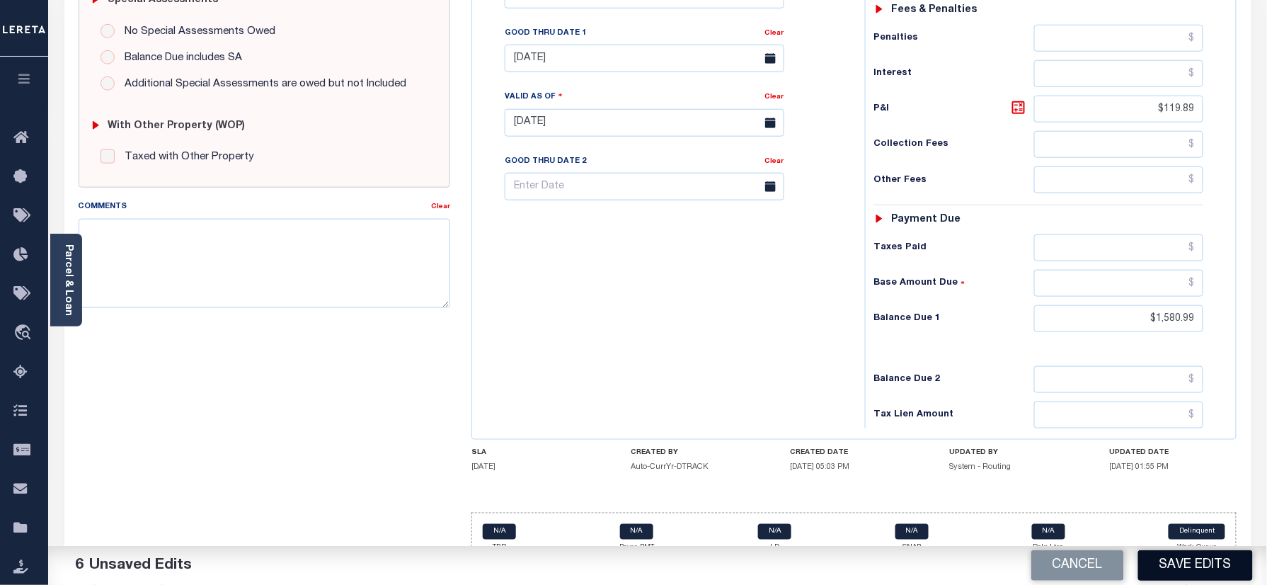
click at [1189, 567] on button "Save Edits" at bounding box center [1195, 565] width 115 height 30
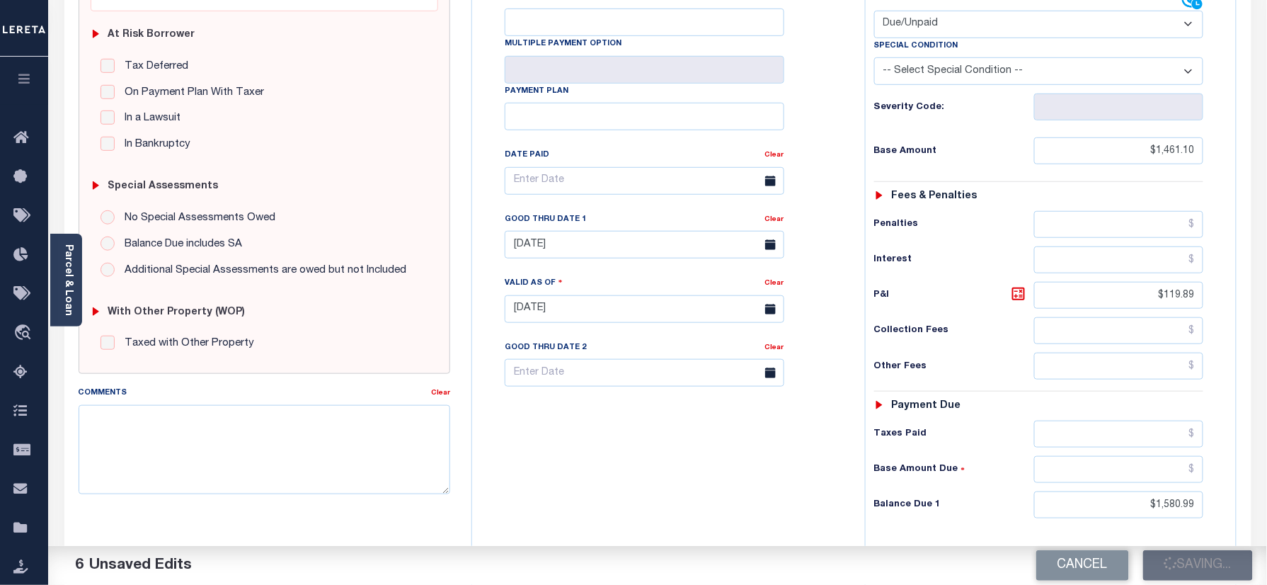
scroll to position [272, 0]
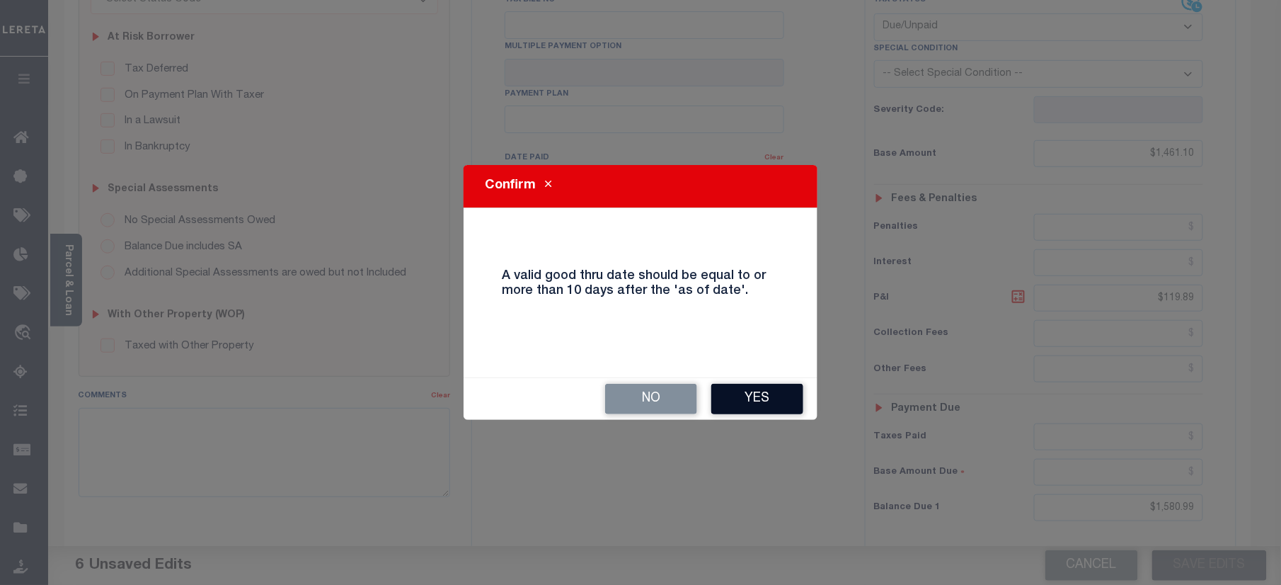
click at [762, 401] on button "Yes" at bounding box center [757, 399] width 92 height 30
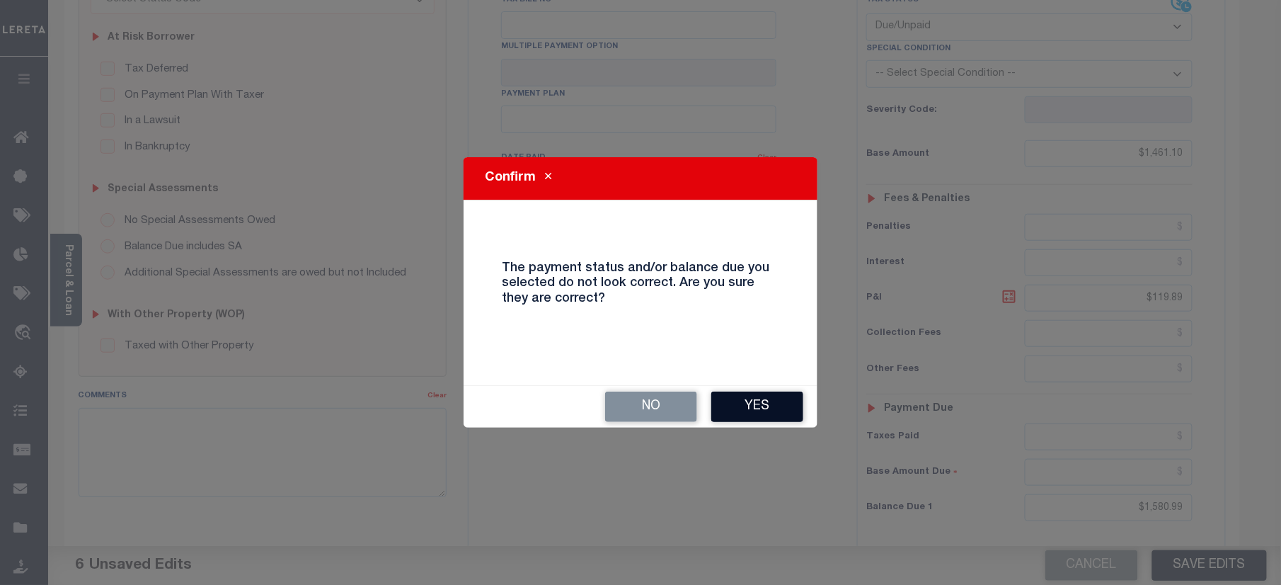
click at [760, 411] on button "Yes" at bounding box center [757, 406] width 92 height 30
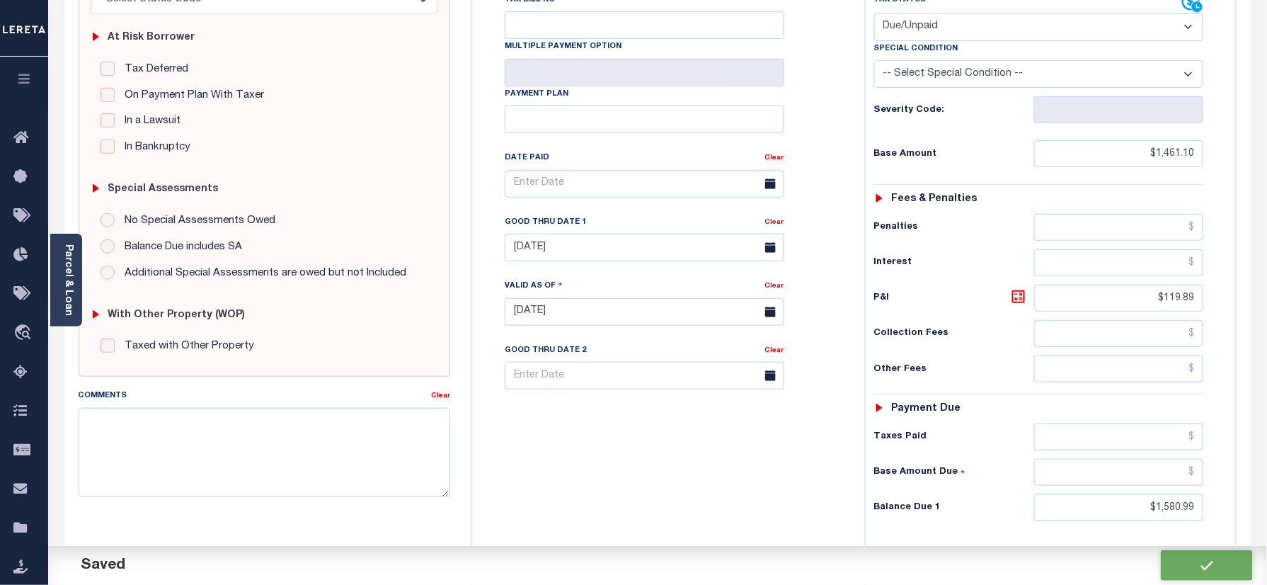
checkbox input "false"
type input "$1,461.1"
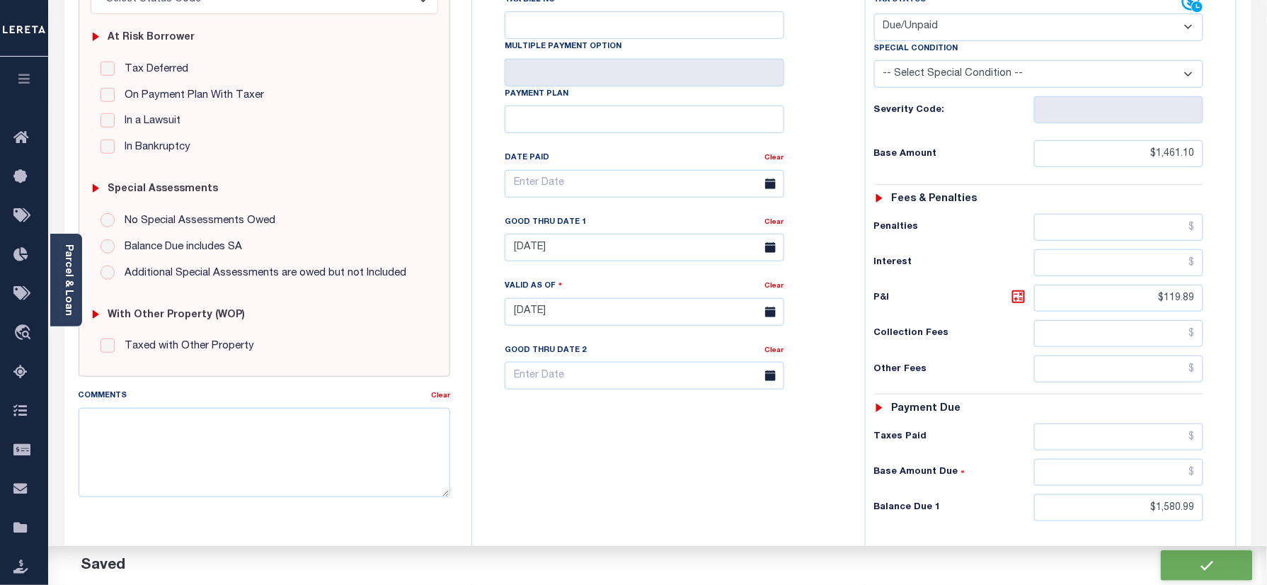
type input "$119.89"
type input "$1,580.99"
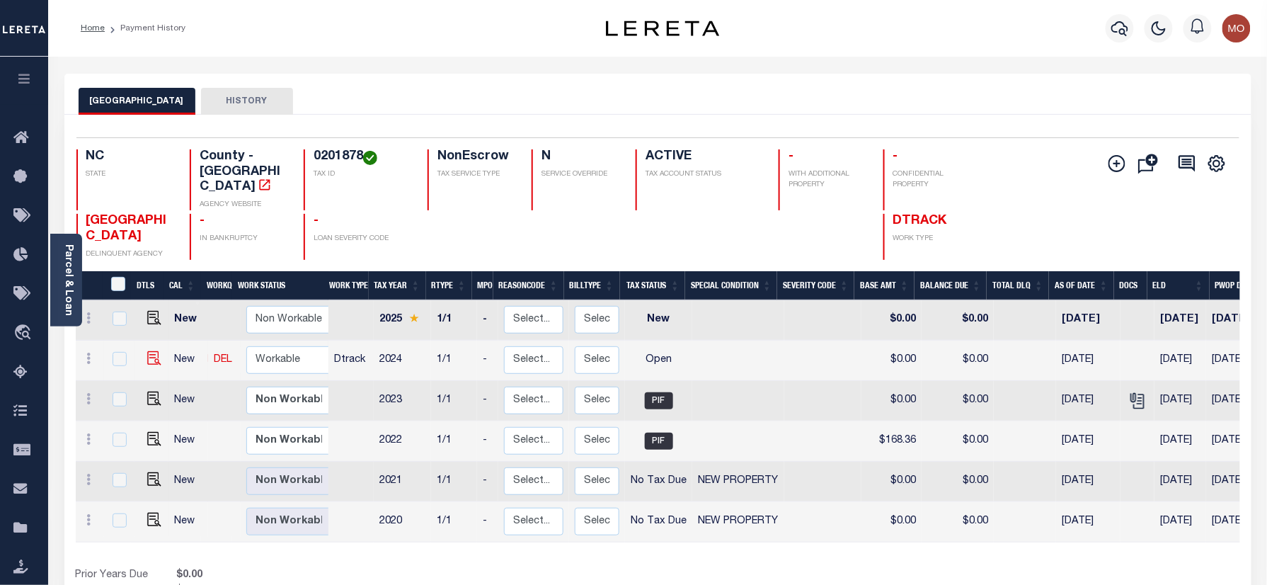
click at [149, 351] on img at bounding box center [154, 358] width 14 height 14
checkbox input "true"
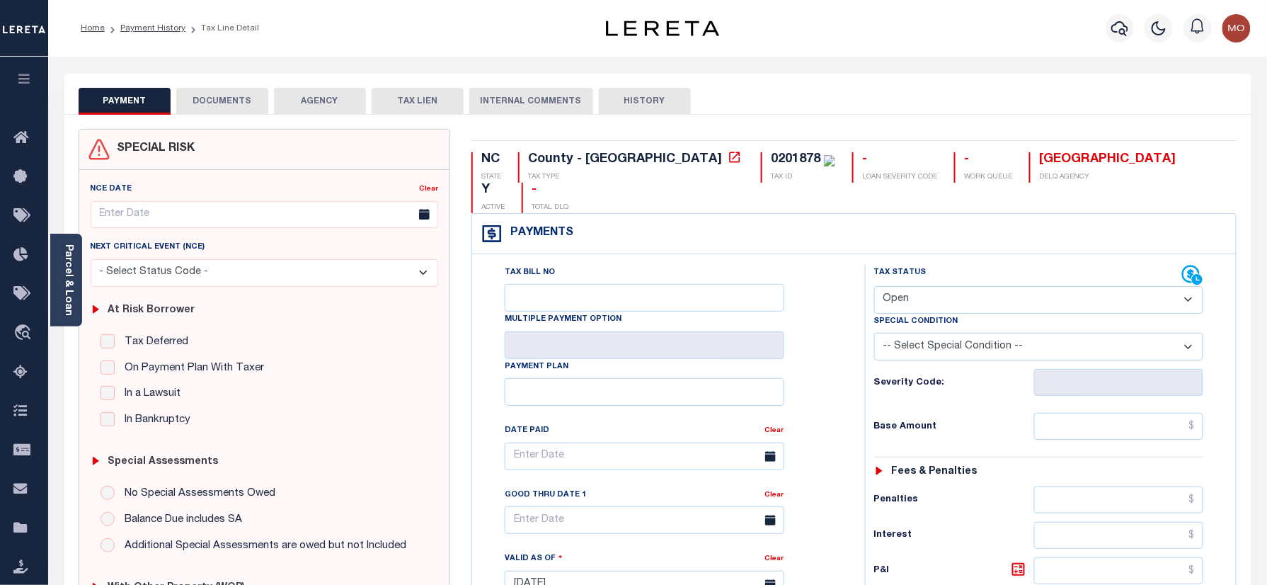
click at [771, 154] on div "0201878" at bounding box center [796, 159] width 50 height 13
copy div "0201878"
click at [982, 286] on select "- Select Status Code - Open Due/Unpaid Paid Incomplete No Tax Due Internal Refu…" at bounding box center [1039, 300] width 330 height 28
select select "DUE"
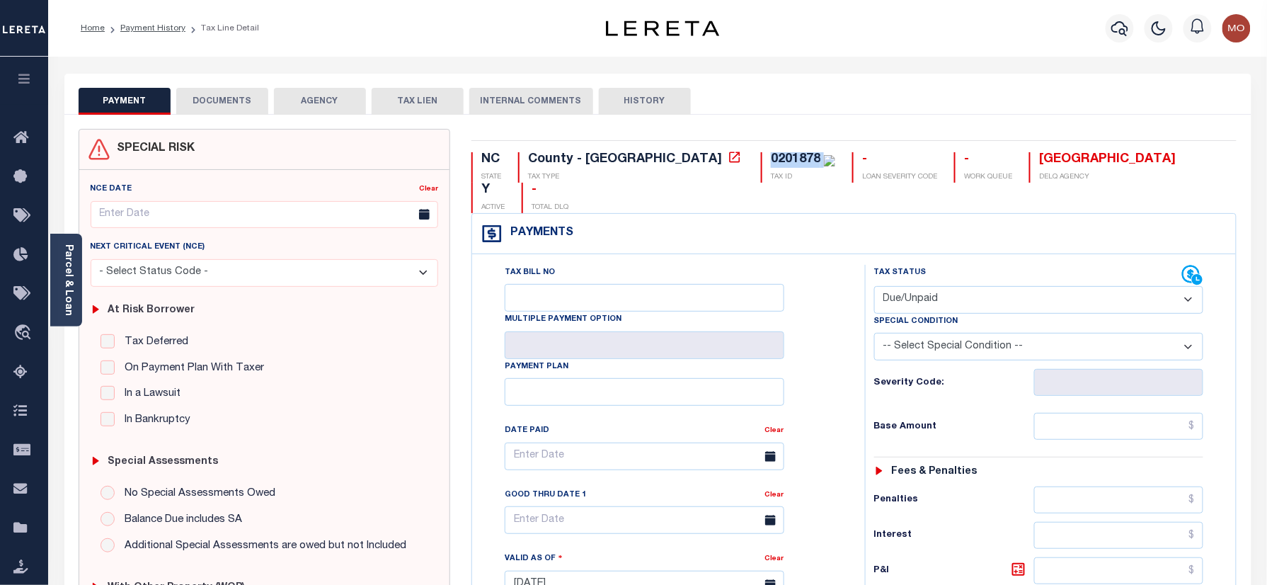
click at [874, 286] on select "- Select Status Code - Open Due/Unpaid Paid Incomplete No Tax Due Internal Refu…" at bounding box center [1039, 300] width 330 height 28
type input "[DATE]"
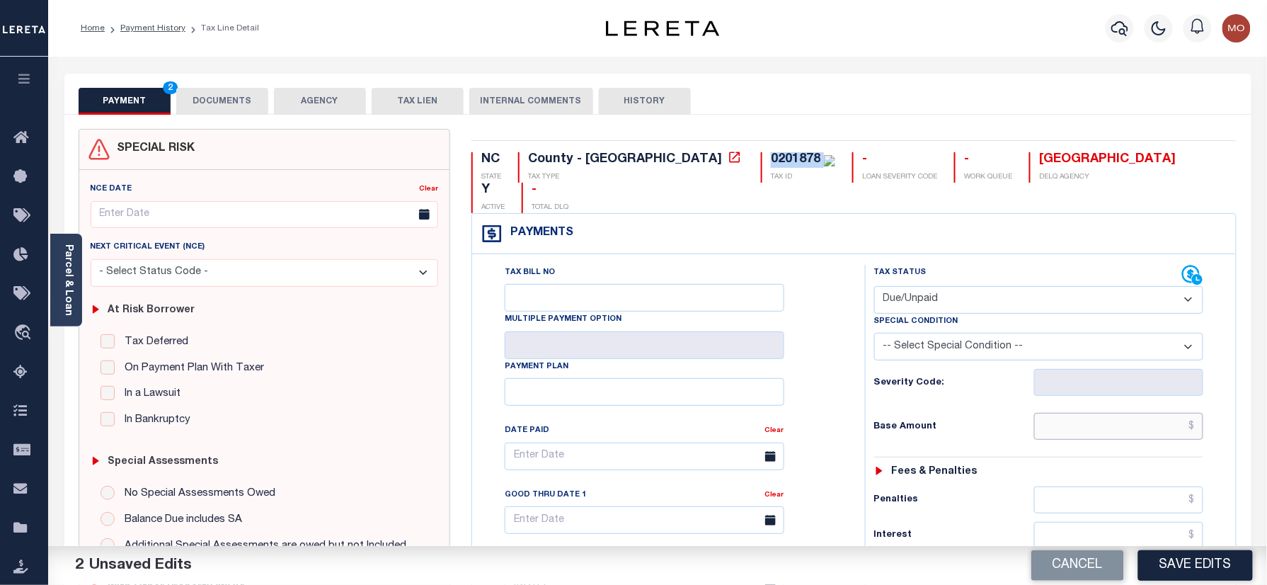
click at [1050, 413] on input "text" at bounding box center [1119, 426] width 170 height 27
paste input "1,791.61"
type input "$1,791.61"
click at [841, 371] on div "Tax Bill No Multiple Payment Option Payment Plan Clear" at bounding box center [664, 463] width 357 height 397
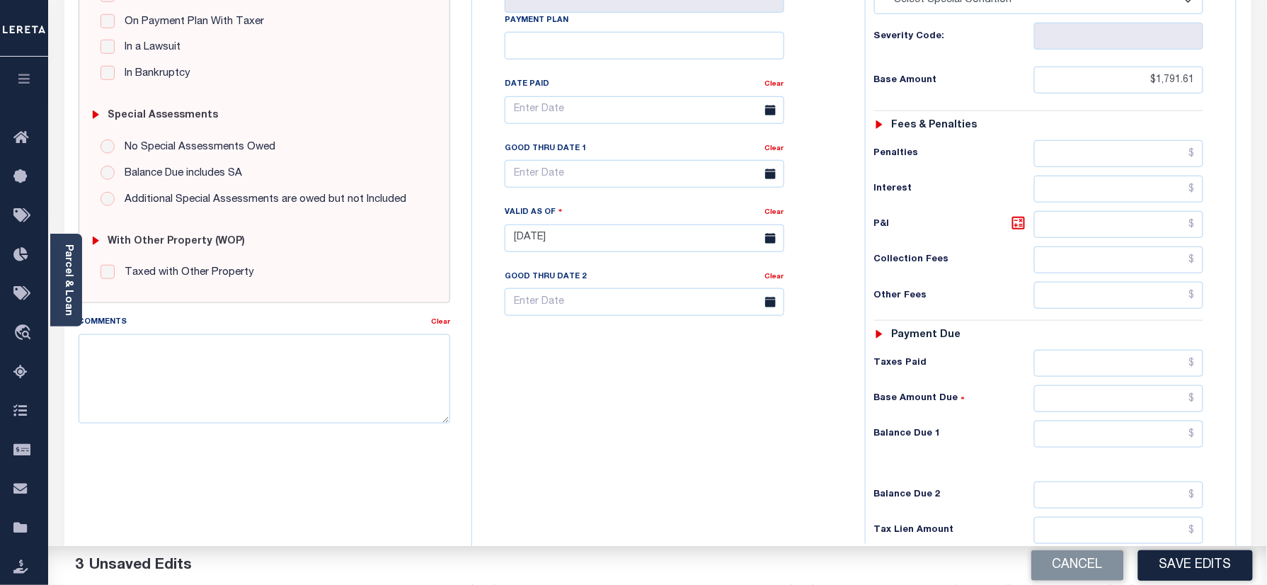
scroll to position [377, 0]
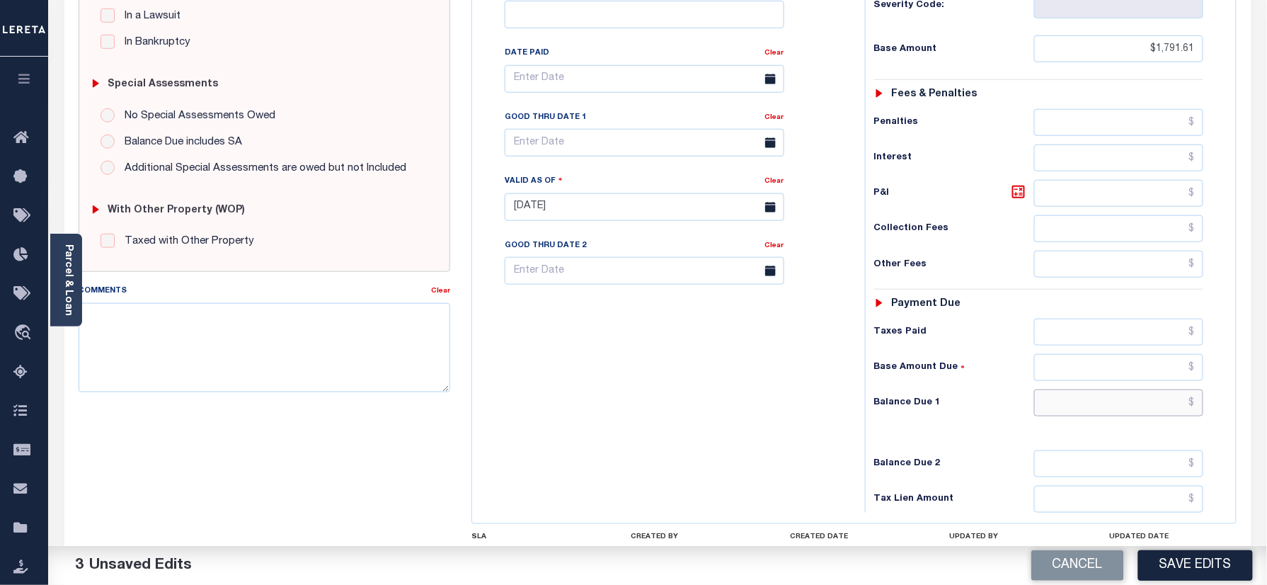
click at [1102, 389] on input "text" at bounding box center [1119, 402] width 170 height 27
paste input "1,937.94"
type input "$1,937.94"
click at [1020, 183] on icon at bounding box center [1018, 191] width 17 height 17
type input "$146.33"
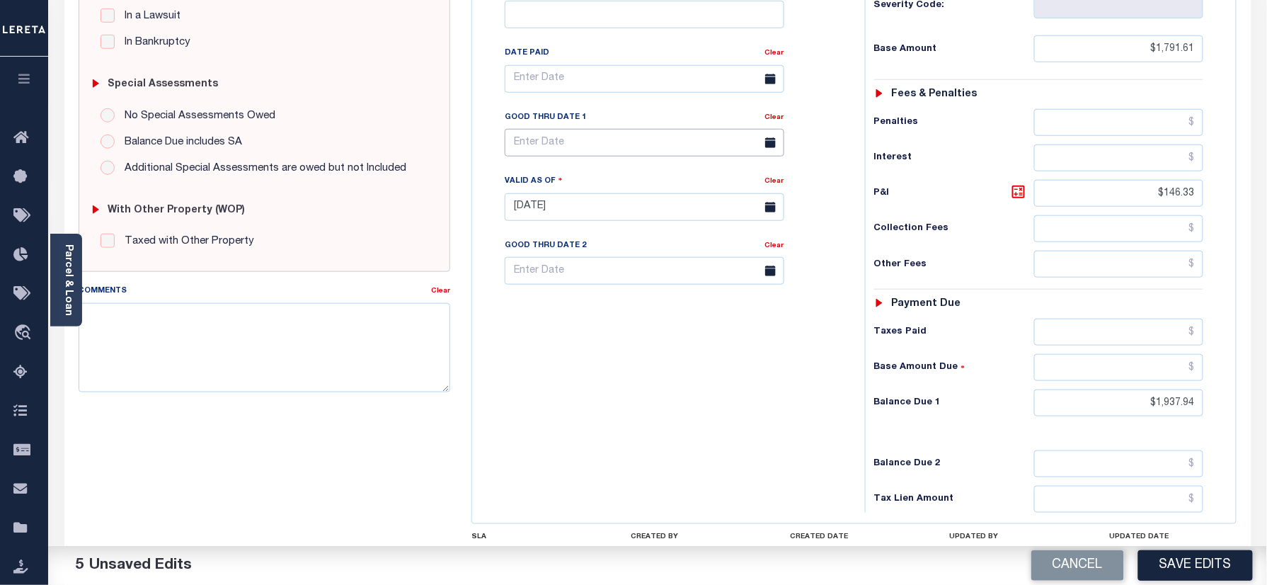
click at [582, 129] on input "text" at bounding box center [645, 143] width 280 height 28
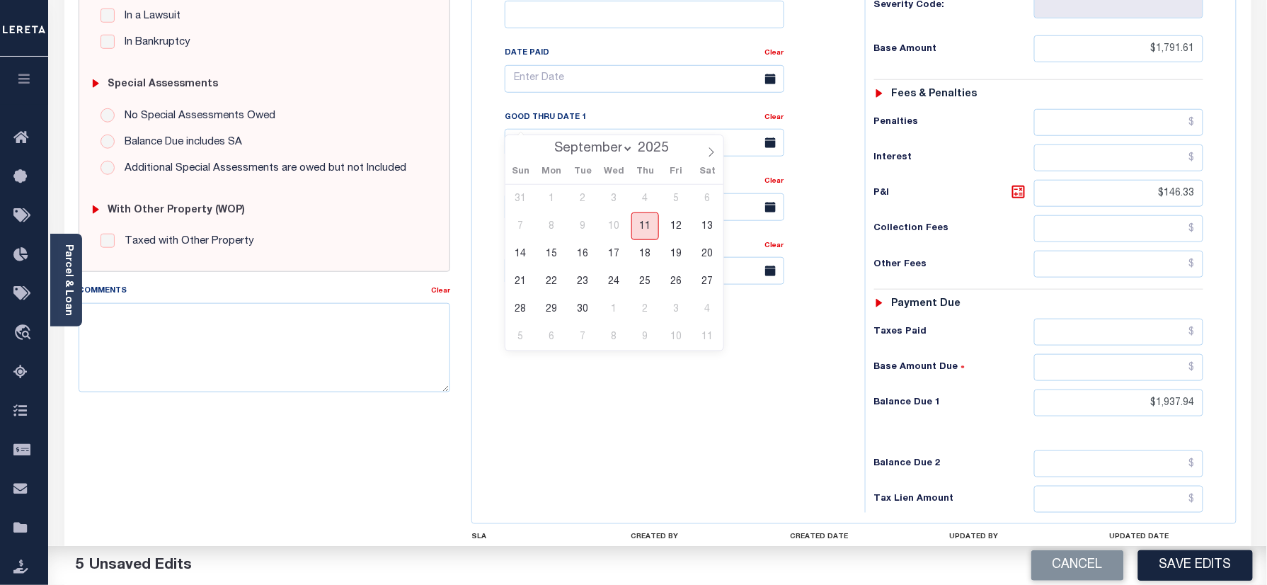
click at [640, 232] on span "11" at bounding box center [645, 226] width 28 height 28
type input "[DATE]"
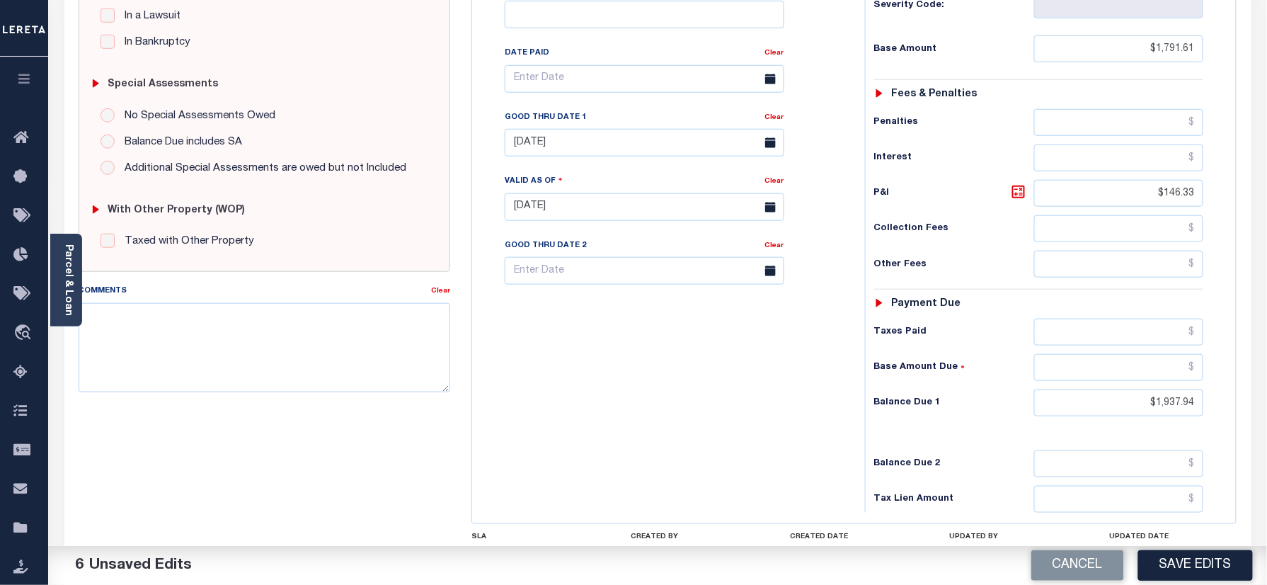
click at [562, 372] on div "Tax Bill No Multiple Payment Option Payment Plan Clear" at bounding box center [665, 199] width 379 height 625
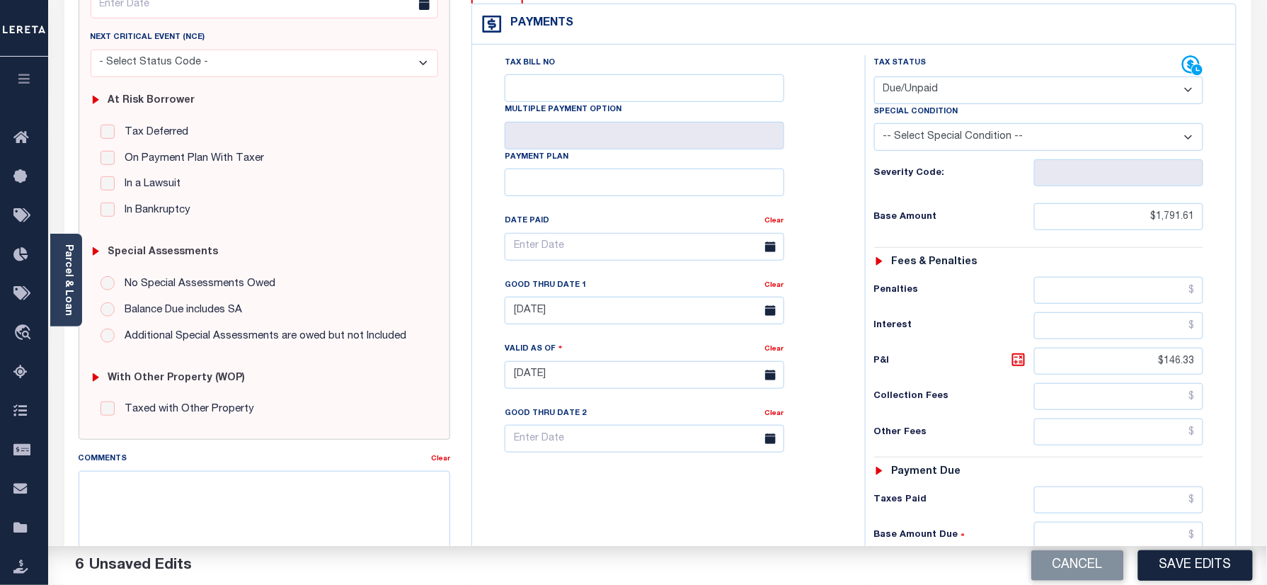
scroll to position [0, 0]
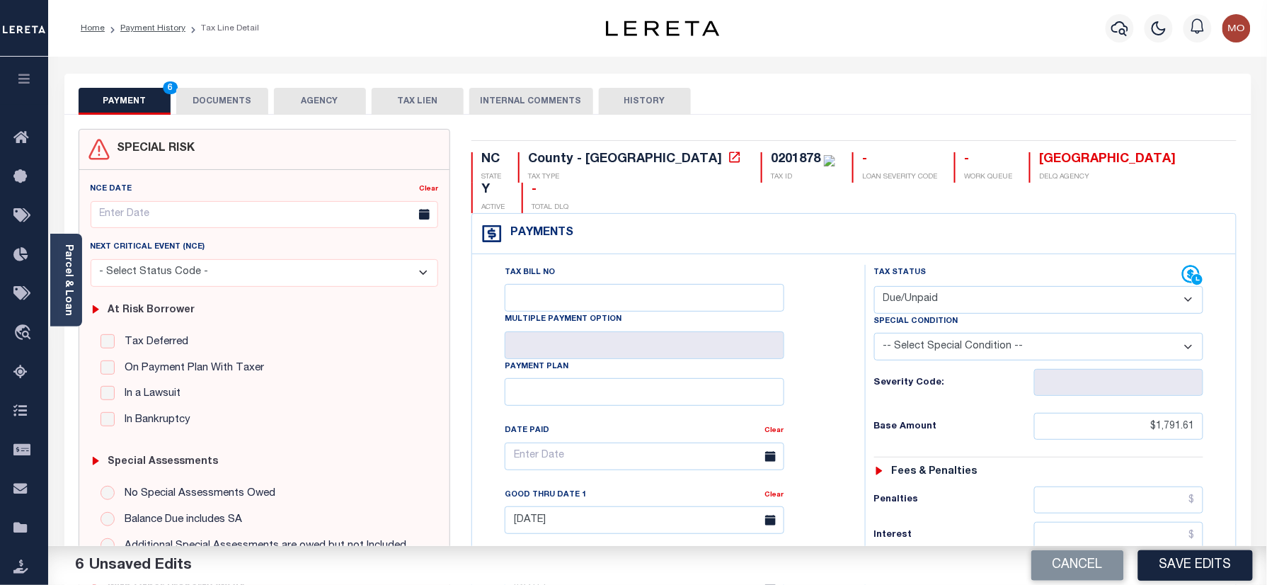
click at [210, 96] on button "DOCUMENTS" at bounding box center [222, 101] width 92 height 27
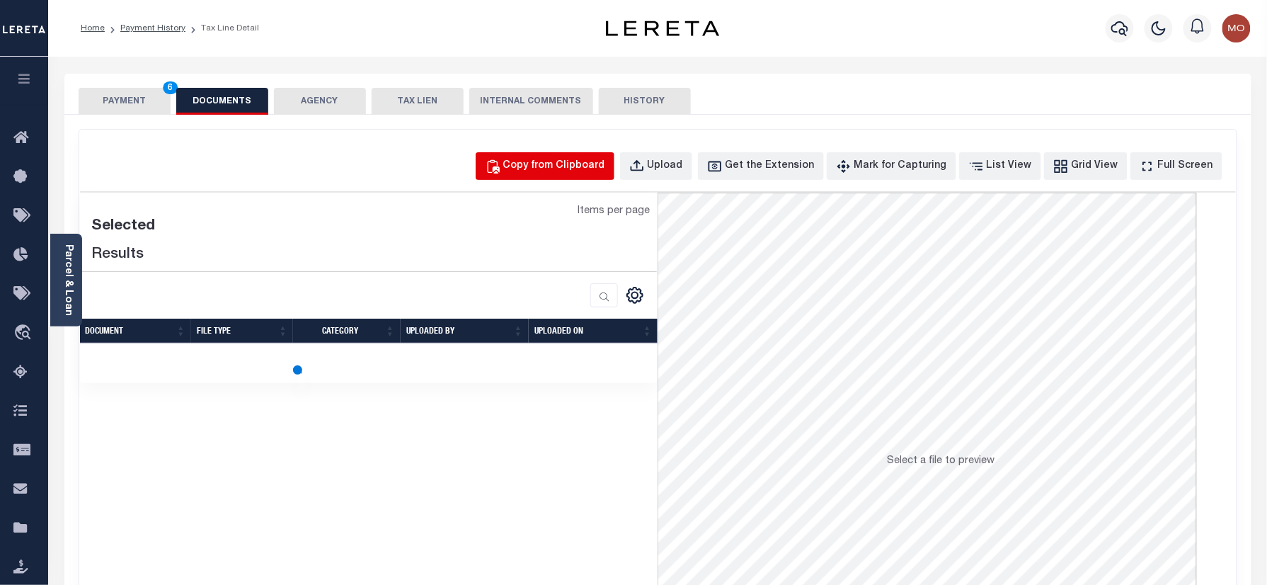
click at [566, 160] on div "Copy from Clipboard" at bounding box center [554, 167] width 102 height 16
select select "POP"
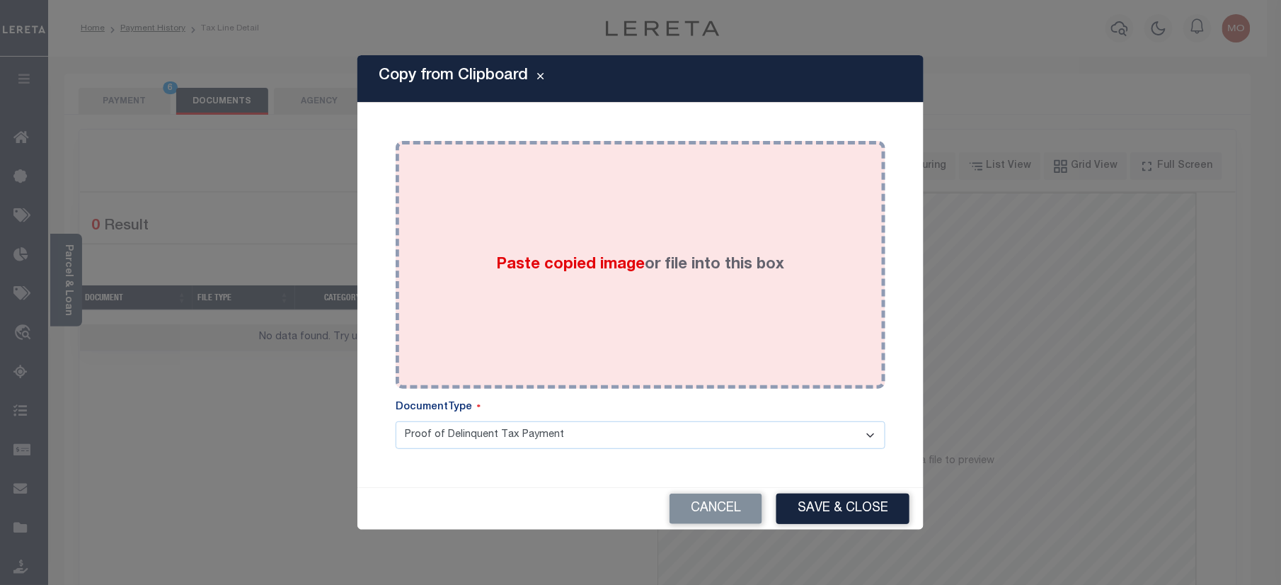
click at [556, 300] on div "Paste copied image or file into this box" at bounding box center [640, 264] width 469 height 226
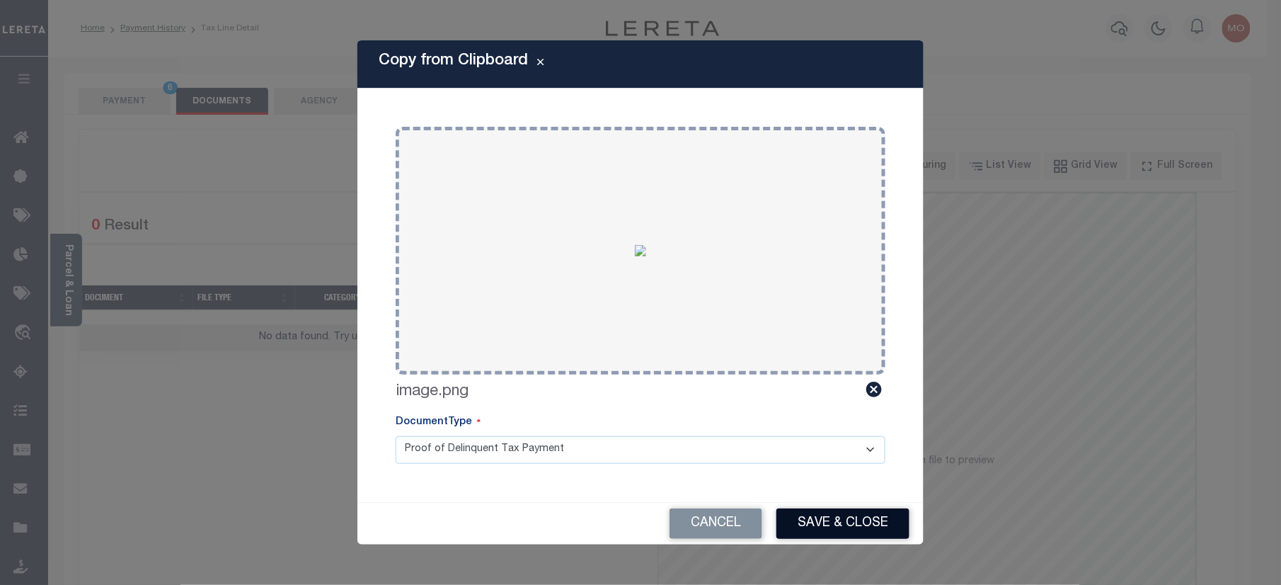
drag, startPoint x: 827, startPoint y: 512, endPoint x: 816, endPoint y: 507, distance: 11.7
click at [827, 511] on button "Save & Close" at bounding box center [842, 523] width 133 height 30
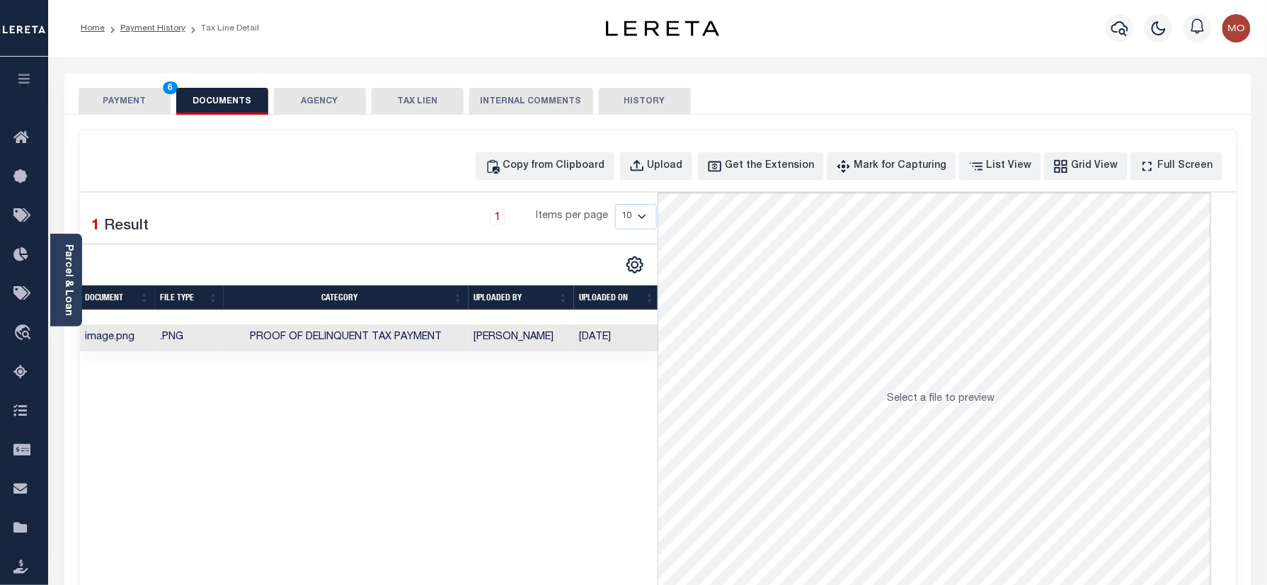
click at [111, 98] on button "PAYMENT 6" at bounding box center [125, 101] width 92 height 27
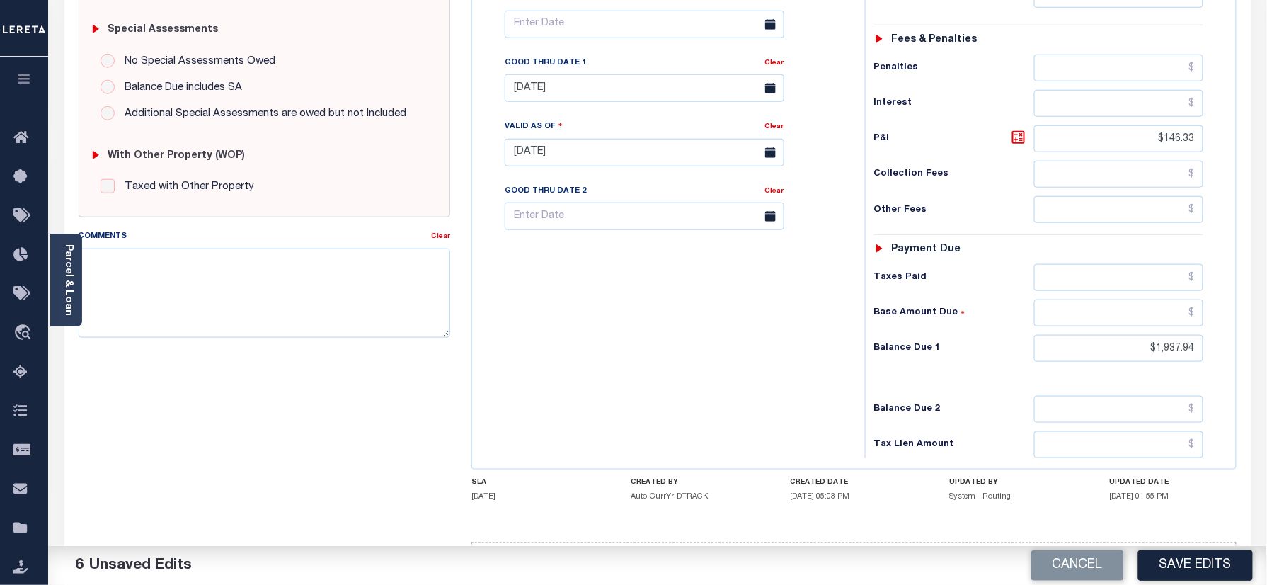
scroll to position [461, 0]
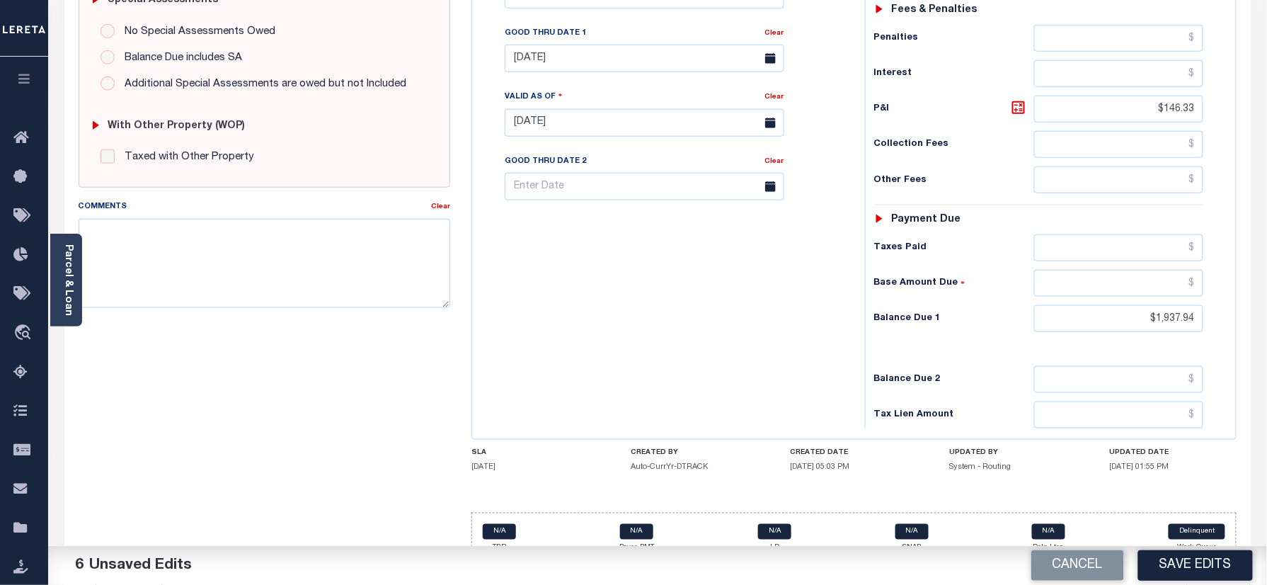
drag, startPoint x: 1178, startPoint y: 568, endPoint x: 1119, endPoint y: 534, distance: 67.9
click at [1178, 568] on button "Save Edits" at bounding box center [1195, 565] width 115 height 30
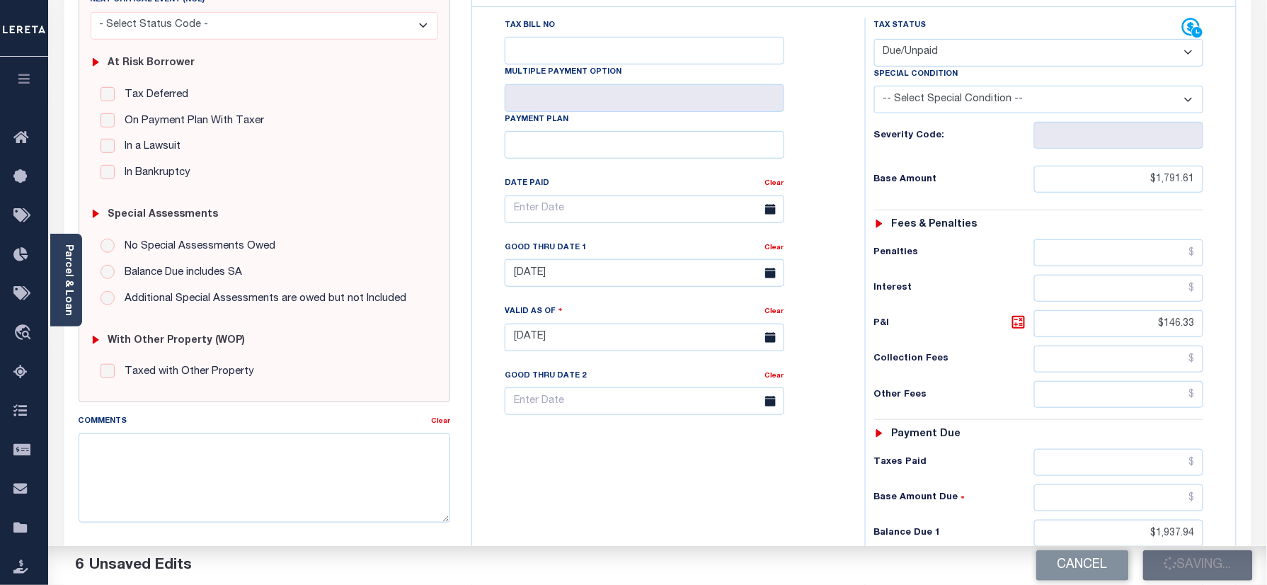
scroll to position [178, 0]
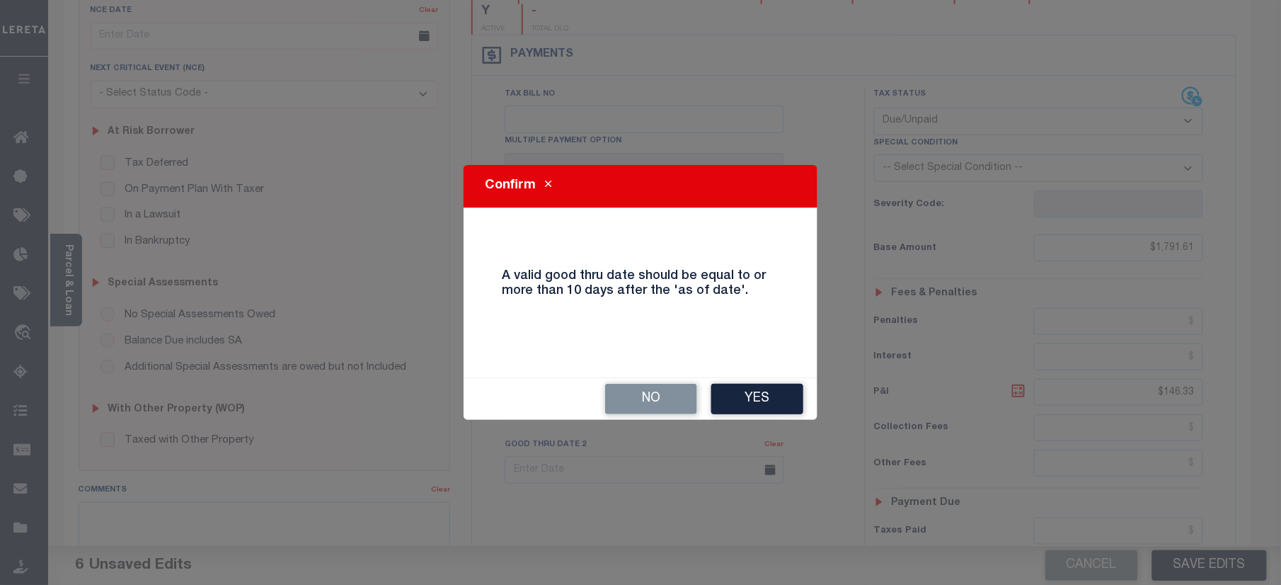
click at [757, 394] on button "Yes" at bounding box center [757, 399] width 92 height 30
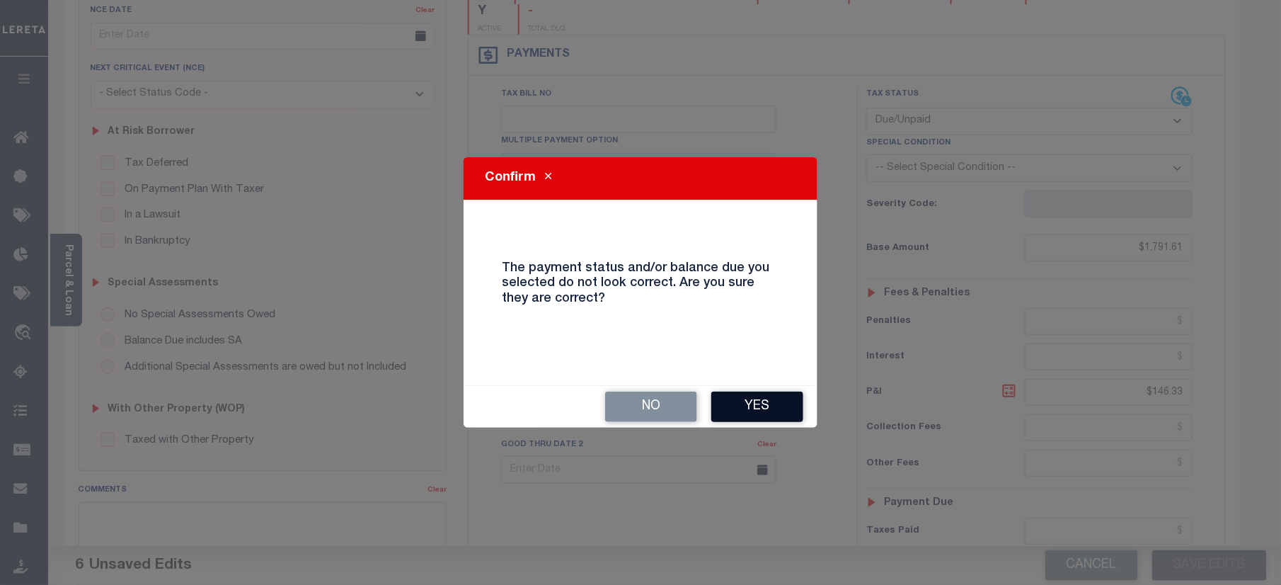
click at [747, 395] on button "Yes" at bounding box center [757, 406] width 92 height 30
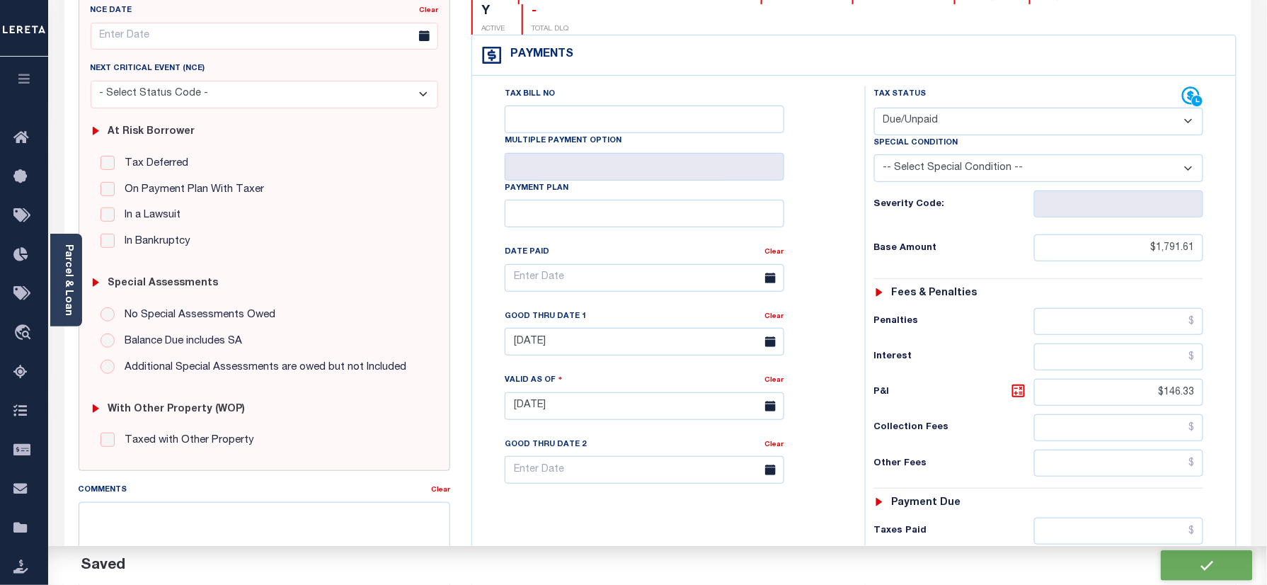
checkbox input "false"
type input "$1,791.61"
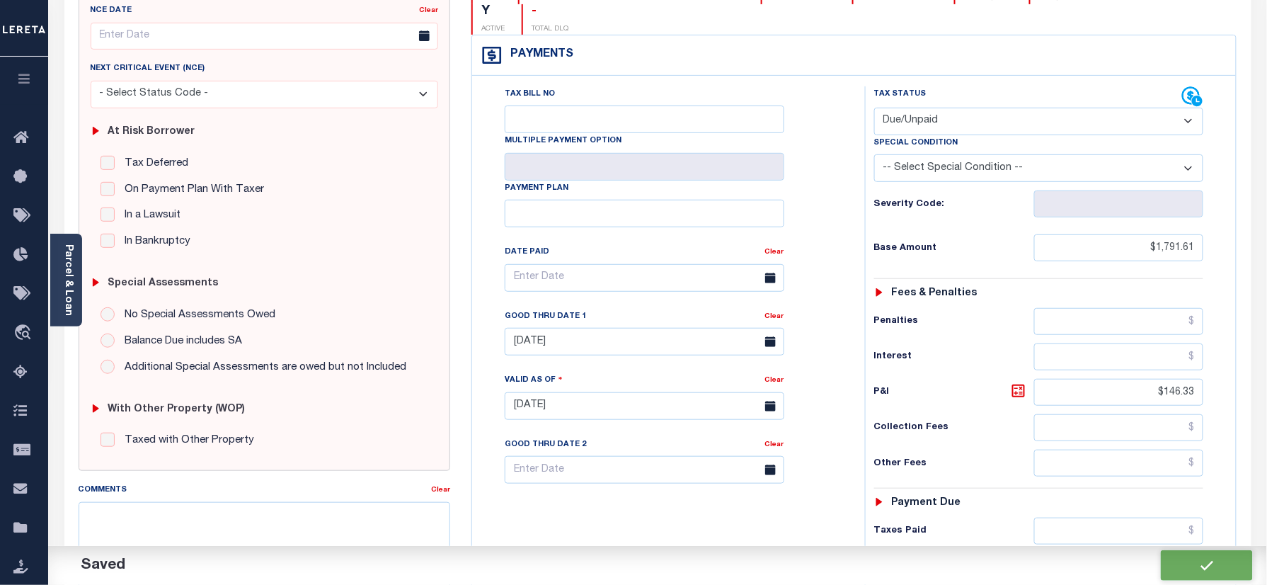
type input "$146.33"
type input "$1,937.94"
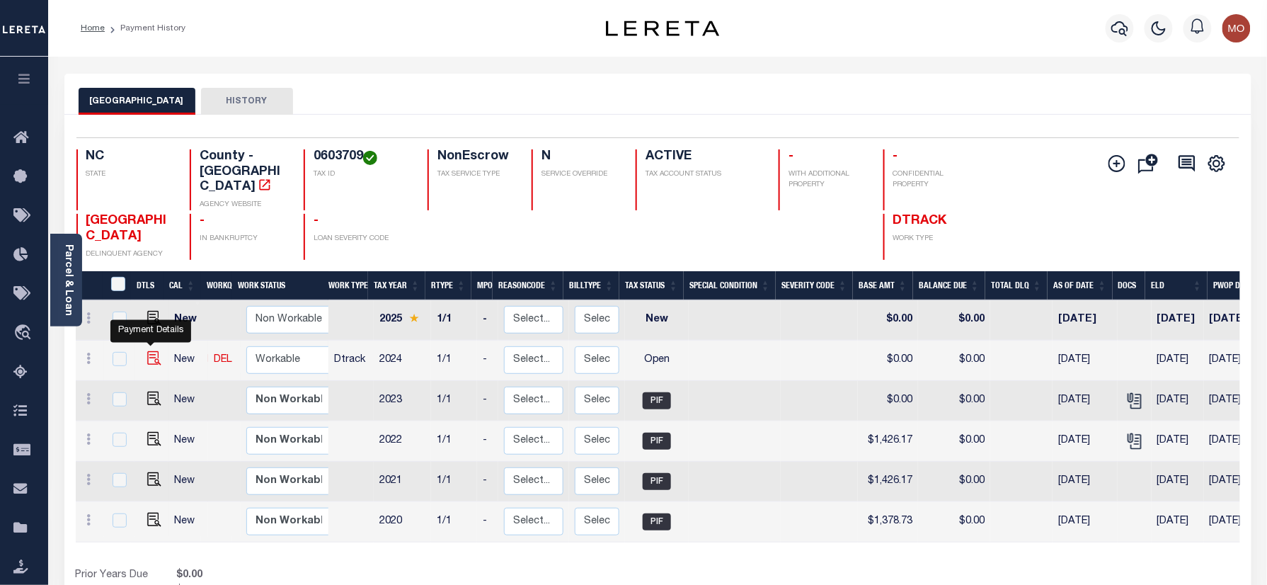
click at [147, 351] on img "" at bounding box center [154, 358] width 14 height 14
checkbox input "true"
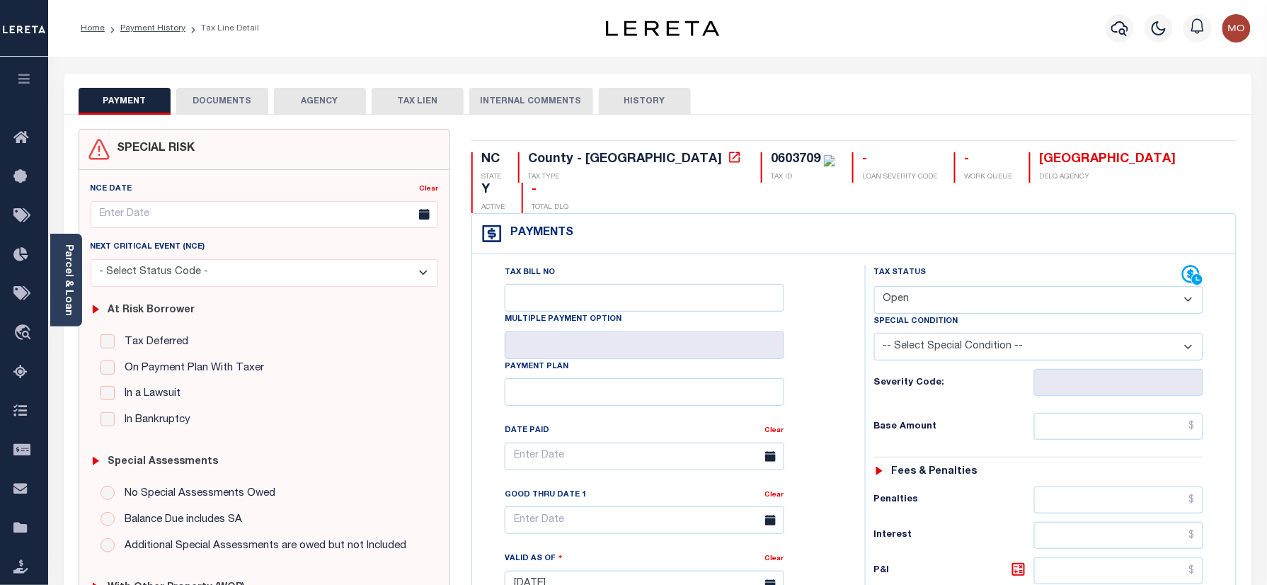
click at [771, 156] on div "0603709" at bounding box center [796, 159] width 50 height 13
copy div "0603709"
click at [771, 161] on div "0603709" at bounding box center [796, 159] width 50 height 13
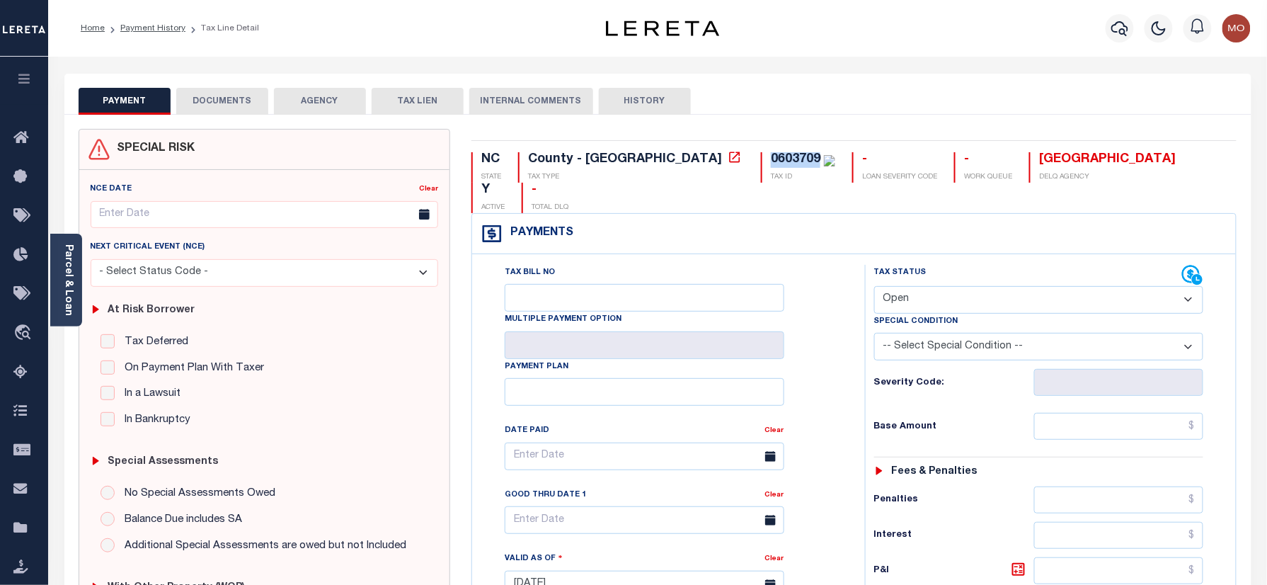
click at [960, 286] on select "- Select Status Code - Open Due/Unpaid Paid Incomplete No Tax Due Internal Refu…" at bounding box center [1039, 300] width 330 height 28
select select "PYD"
click at [874, 286] on select "- Select Status Code - Open Due/Unpaid Paid Incomplete No Tax Due Internal Refu…" at bounding box center [1039, 300] width 330 height 28
type input "[DATE]"
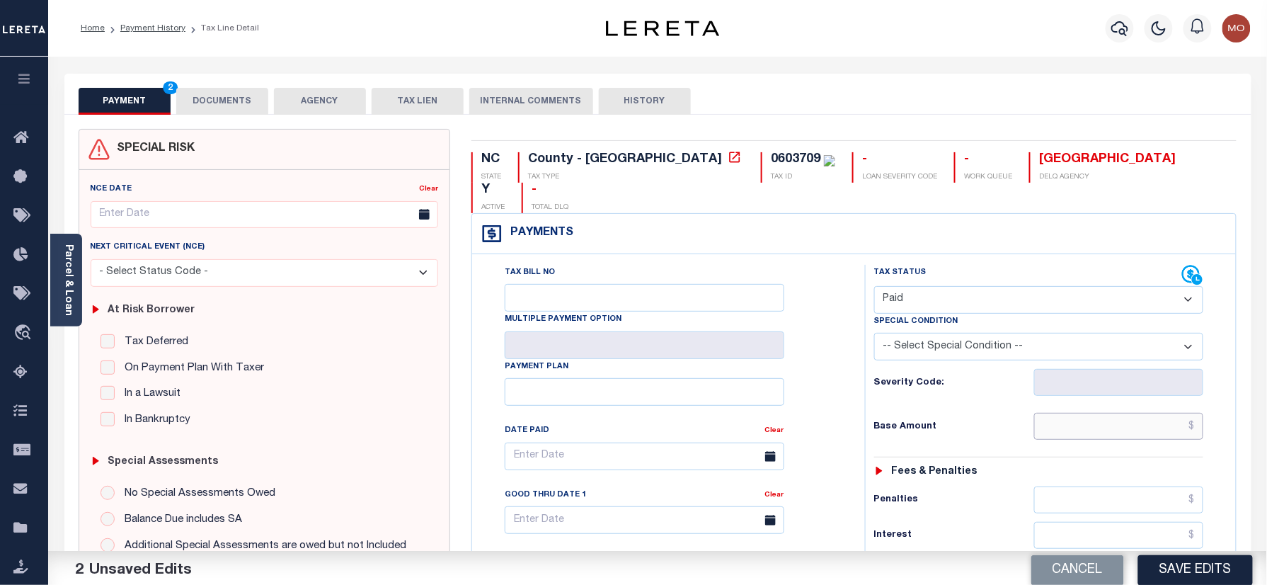
click at [1077, 413] on input "text" at bounding box center [1119, 426] width 170 height 27
paste input "1,389.50"
type input "$1,389.50"
click at [858, 401] on div "Tax Status Status" at bounding box center [1043, 577] width 379 height 625
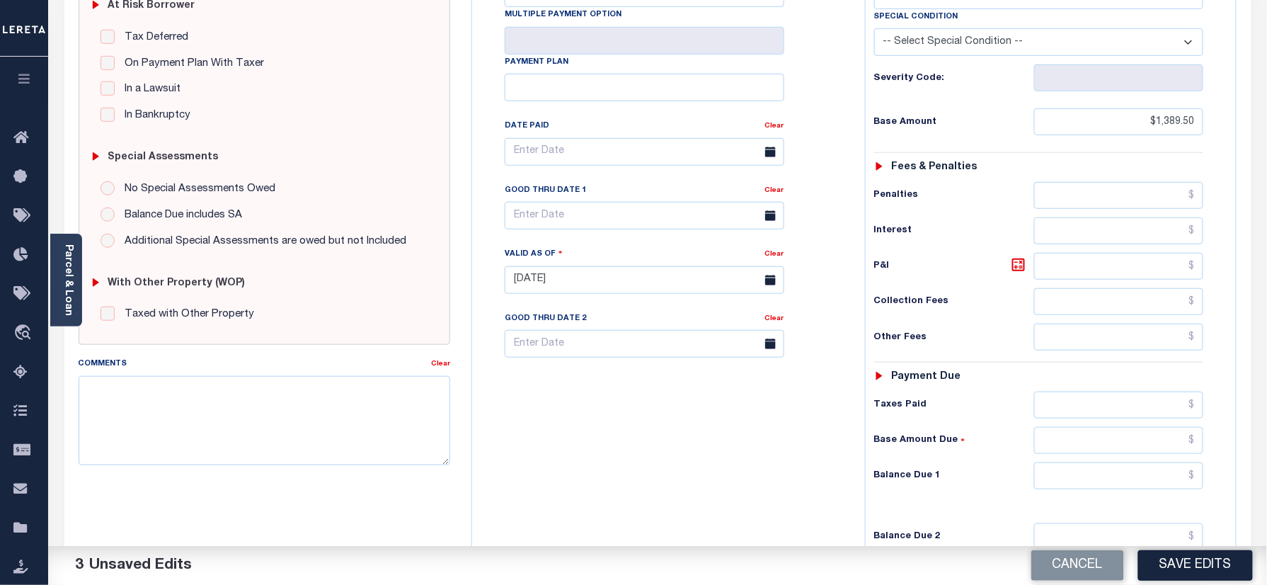
scroll to position [377, 0]
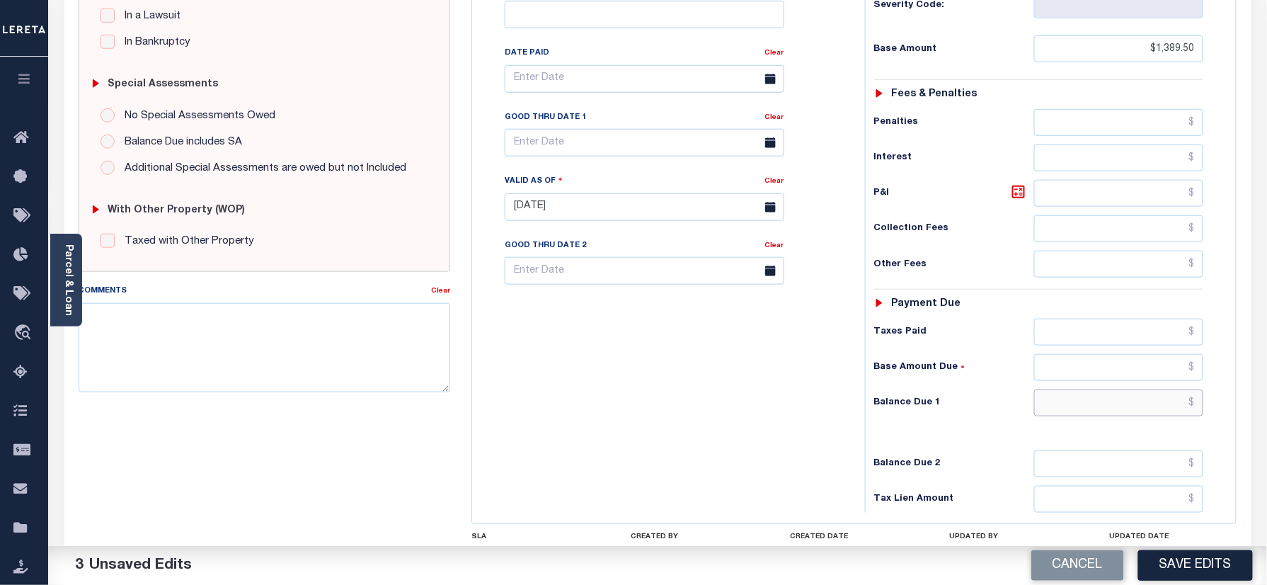
click at [1064, 389] on input "text" at bounding box center [1119, 402] width 170 height 27
type input "$0.00"
click at [587, 402] on div "Tax Bill No Multiple Payment Option Payment Plan Clear" at bounding box center [665, 199] width 379 height 625
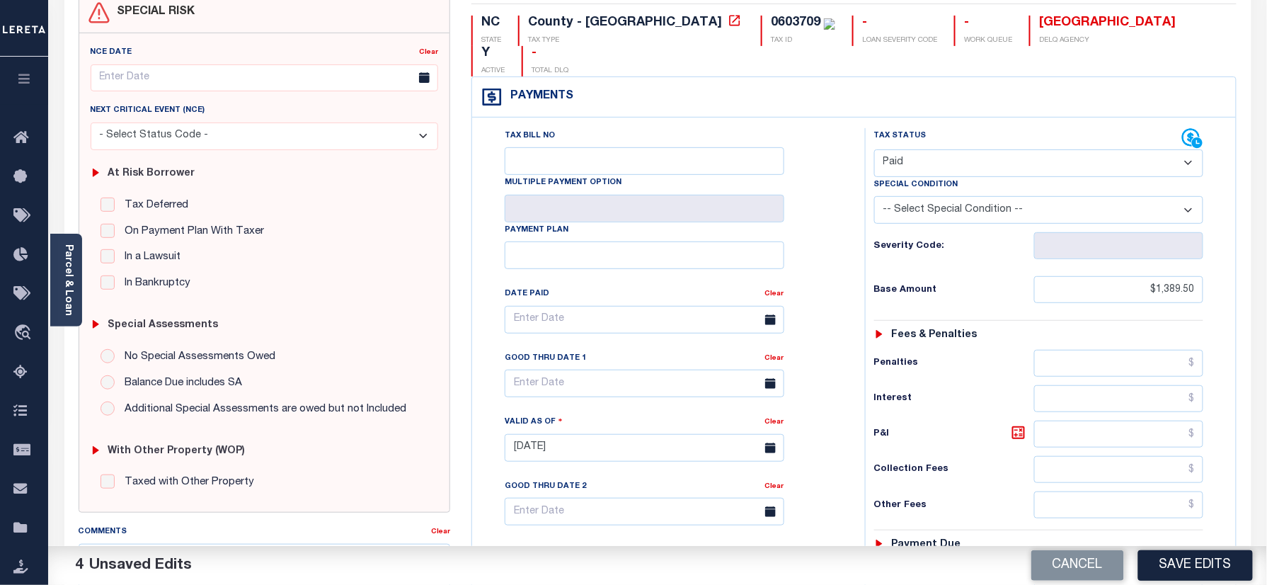
scroll to position [0, 0]
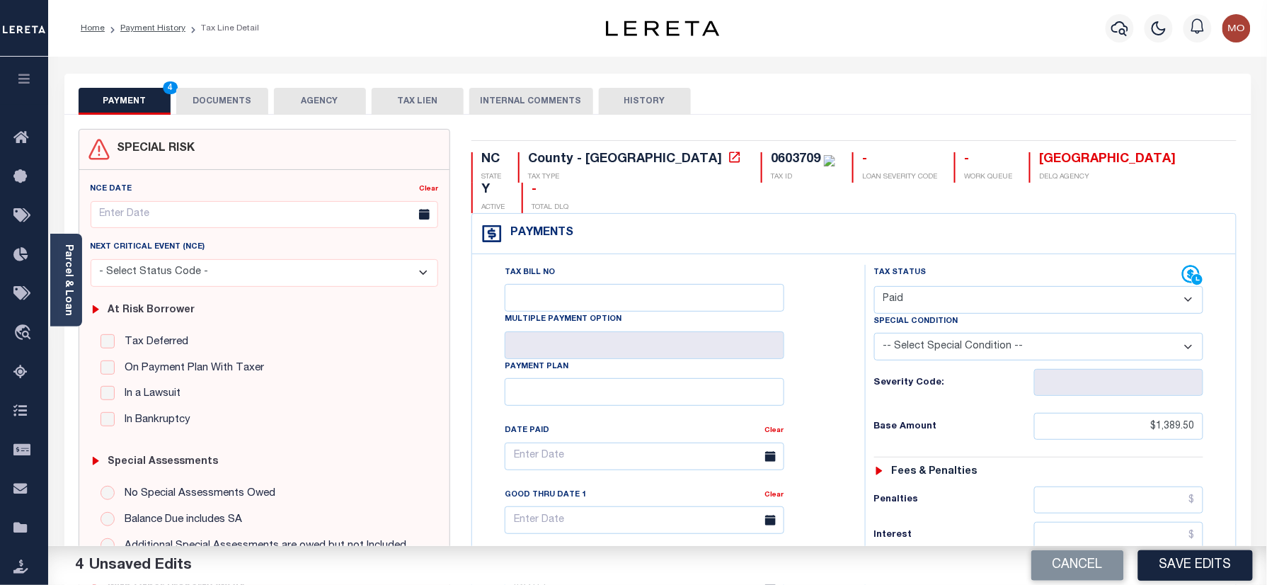
click at [771, 159] on div "0603709" at bounding box center [796, 159] width 50 height 13
copy div "0603709"
click at [233, 97] on button "DOCUMENTS" at bounding box center [222, 101] width 92 height 27
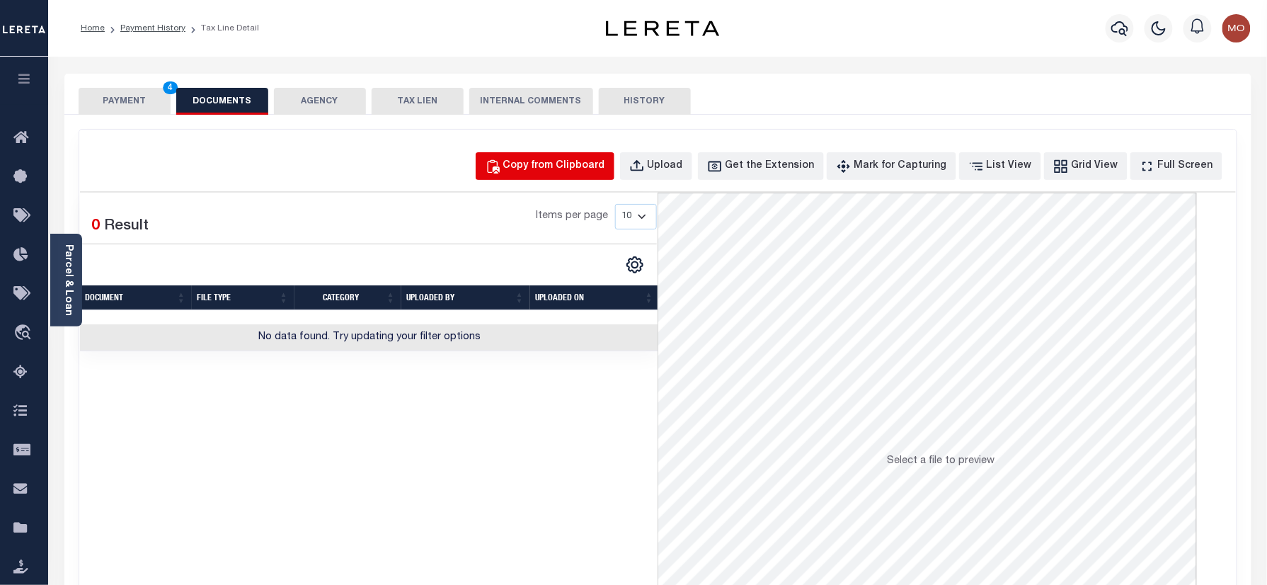
click at [592, 161] on div "Copy from Clipboard" at bounding box center [554, 167] width 102 height 16
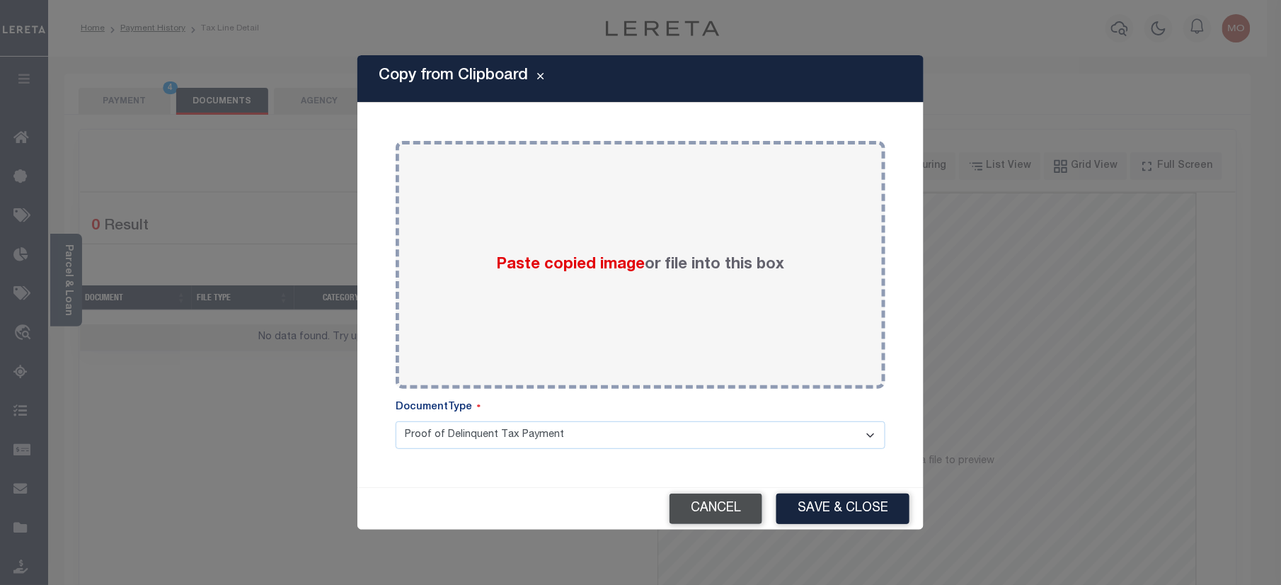
click at [723, 508] on button "Cancel" at bounding box center [716, 508] width 93 height 30
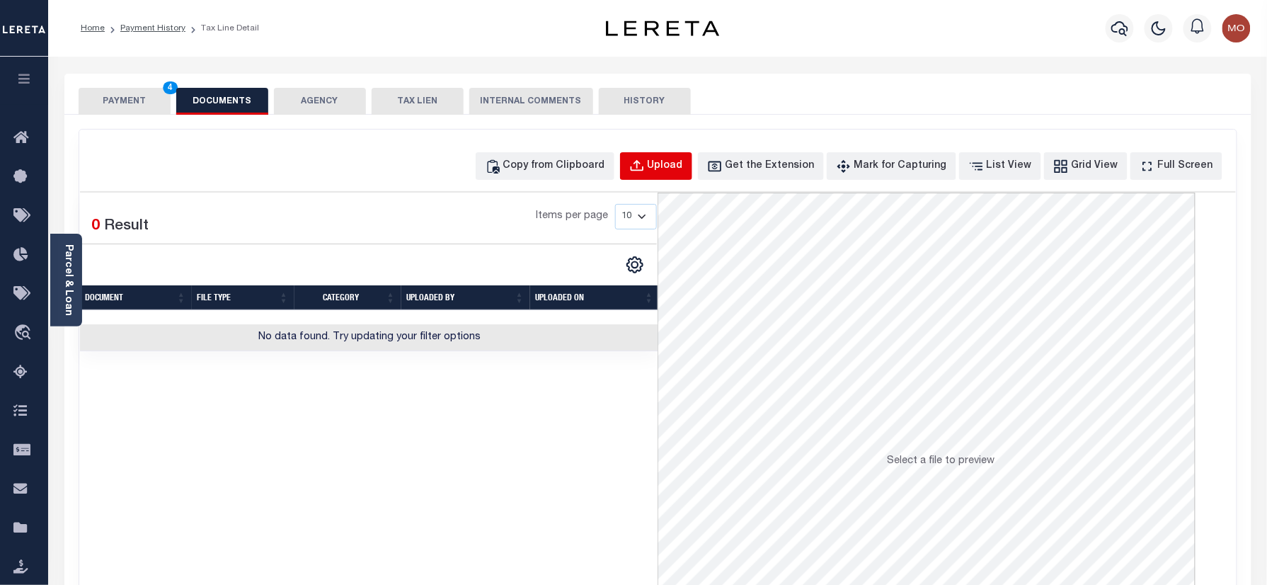
click at [677, 164] on div "Upload" at bounding box center [665, 167] width 35 height 16
select select "POP"
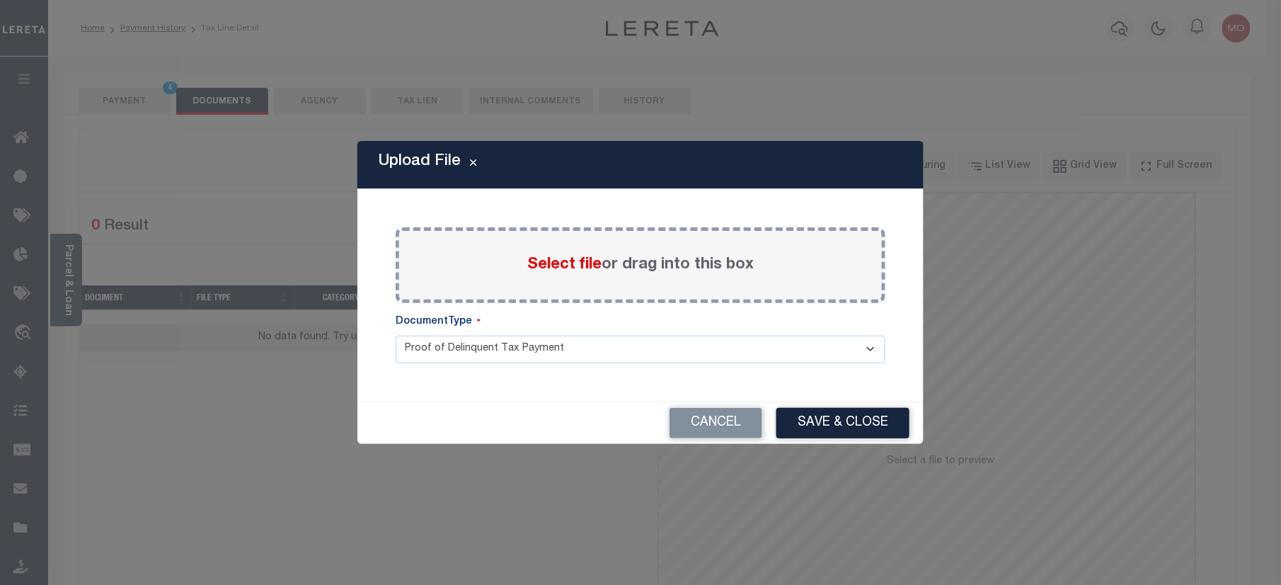
click at [564, 270] on span "Select file" at bounding box center [564, 265] width 74 height 16
click at [0, 0] on input "Select file or drag into this box" at bounding box center [0, 0] width 0 height 0
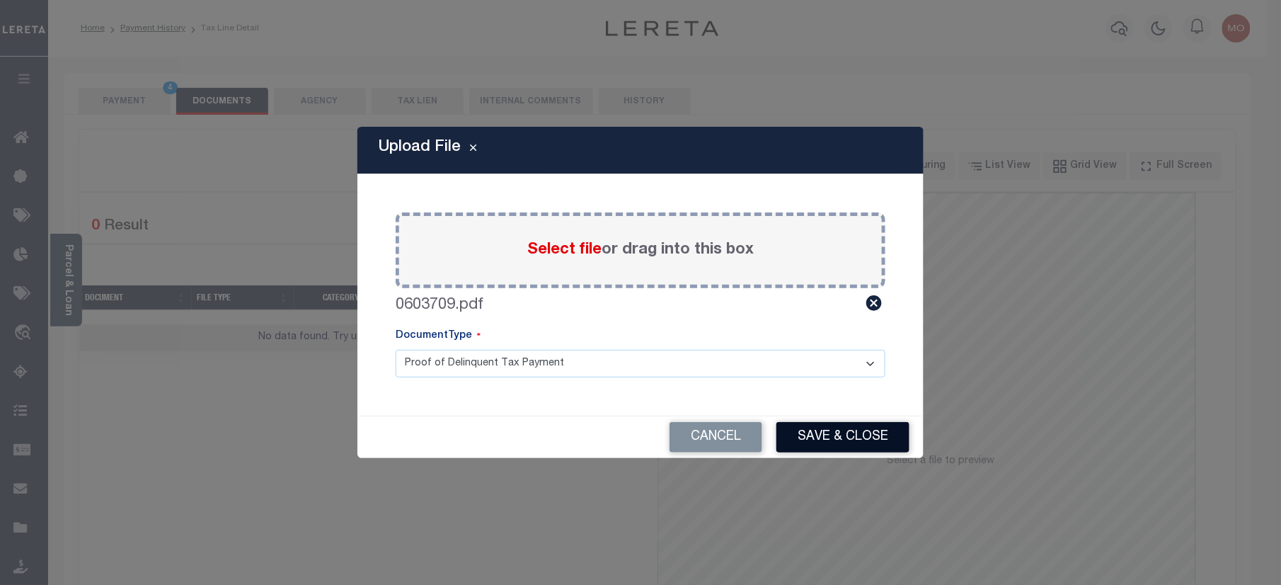
click at [834, 439] on button "Save & Close" at bounding box center [842, 437] width 133 height 30
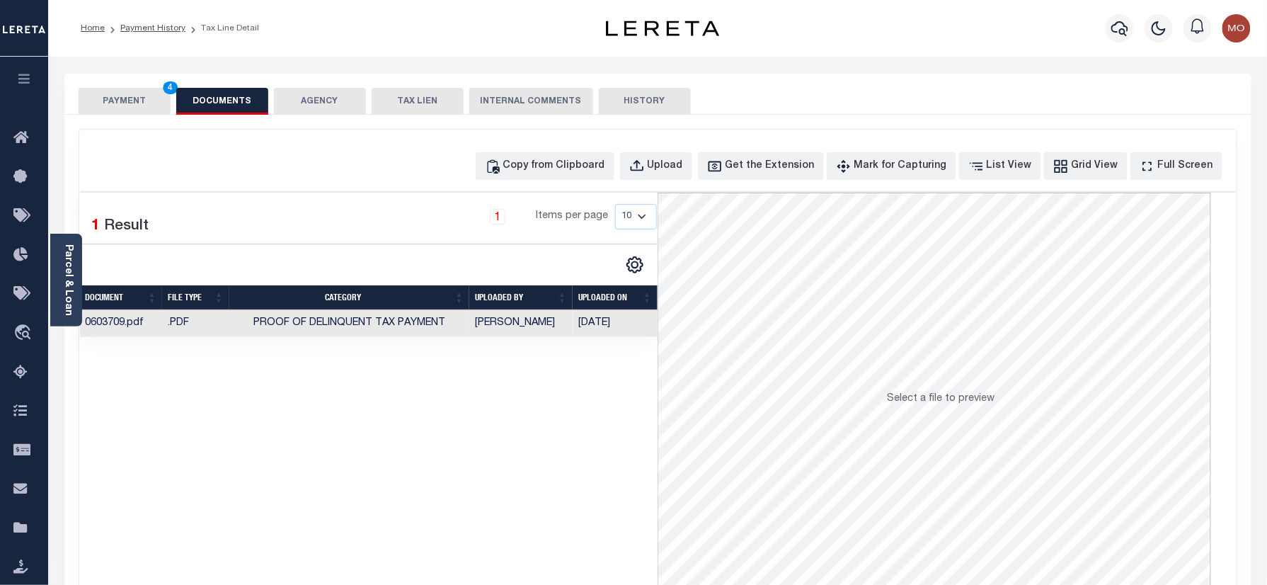
click at [122, 91] on button "PAYMENT 4" at bounding box center [125, 101] width 92 height 27
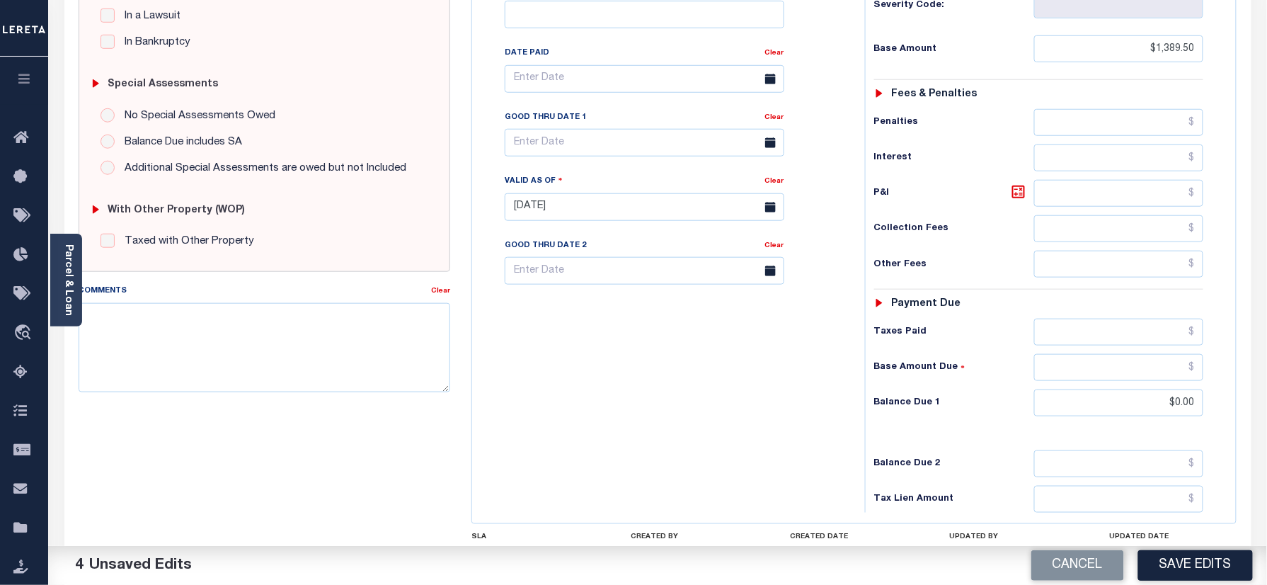
click at [1176, 567] on button "Save Edits" at bounding box center [1195, 565] width 115 height 30
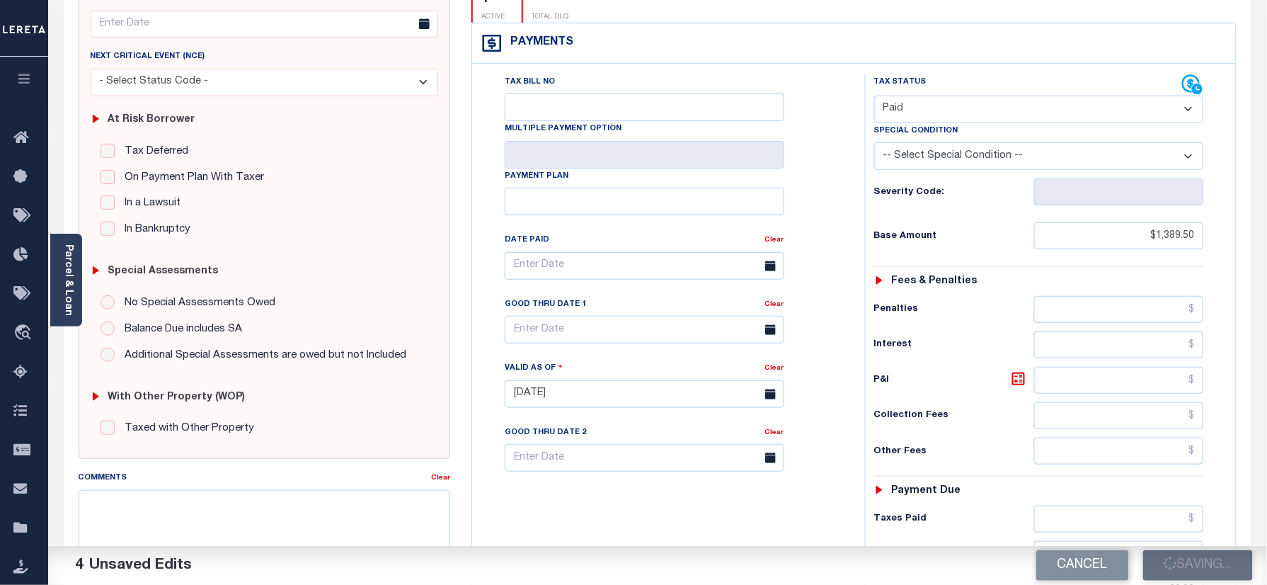
scroll to position [188, 0]
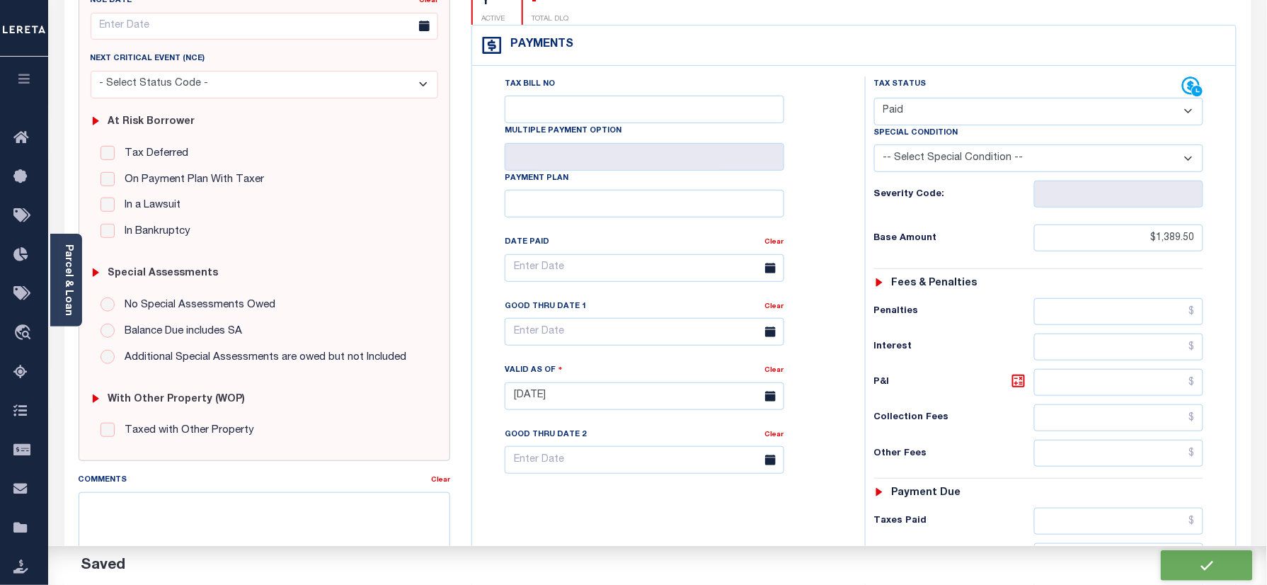
checkbox input "false"
type input "$1,389.5"
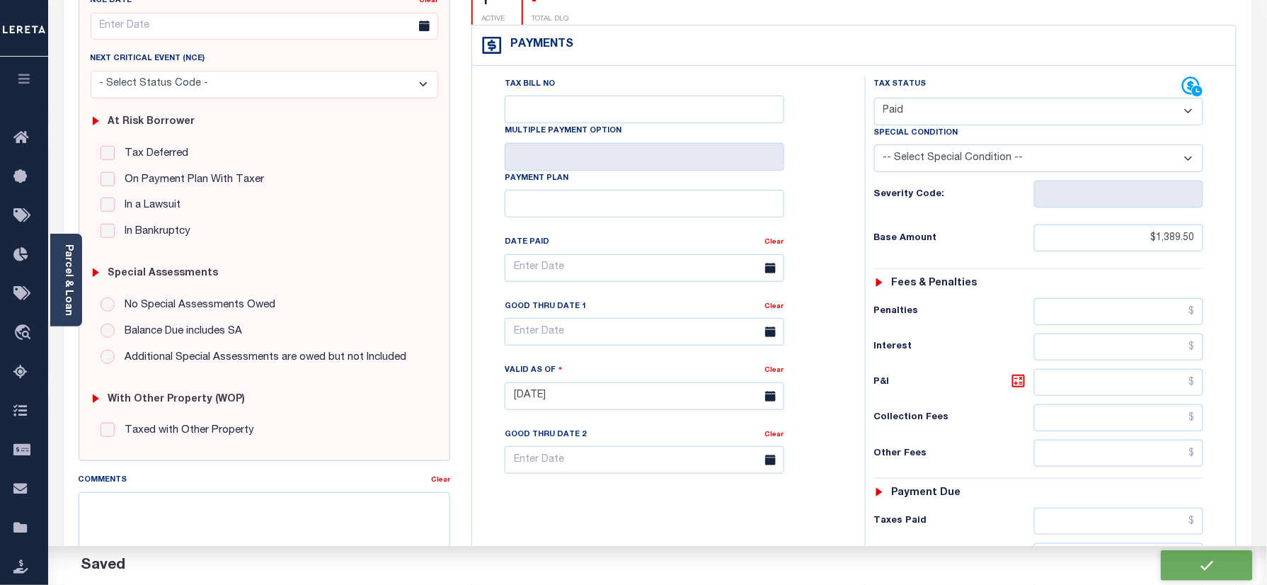
type input "$0"
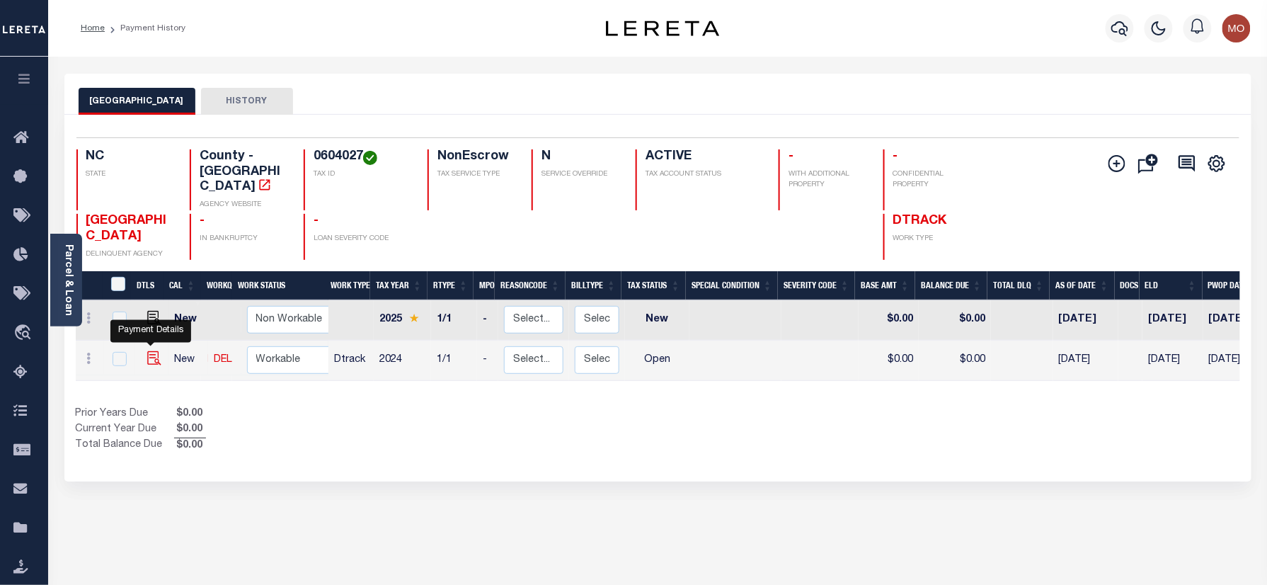
click at [150, 351] on img "" at bounding box center [154, 358] width 14 height 14
checkbox input "true"
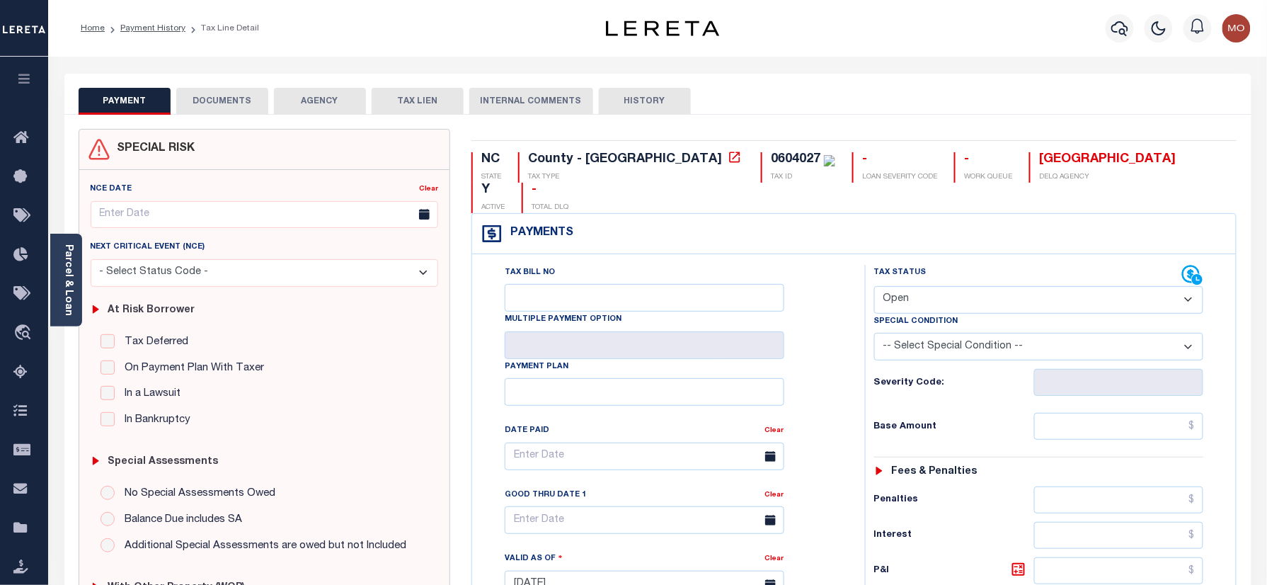
click at [771, 154] on div "0604027" at bounding box center [796, 159] width 50 height 13
copy div "0604027"
click at [978, 286] on select "- Select Status Code - Open Due/Unpaid Paid Incomplete No Tax Due Internal Refu…" at bounding box center [1039, 300] width 330 height 28
select select "PYD"
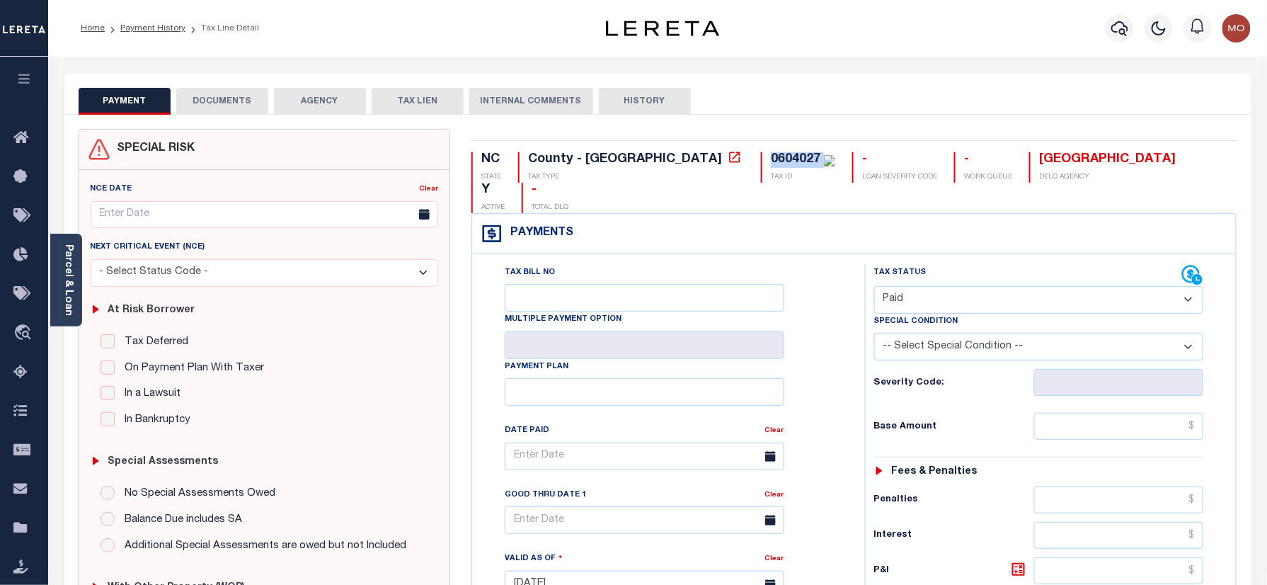
click at [874, 286] on select "- Select Status Code - Open Due/Unpaid Paid Incomplete No Tax Due Internal Refu…" at bounding box center [1039, 300] width 330 height 28
type input "[DATE]"
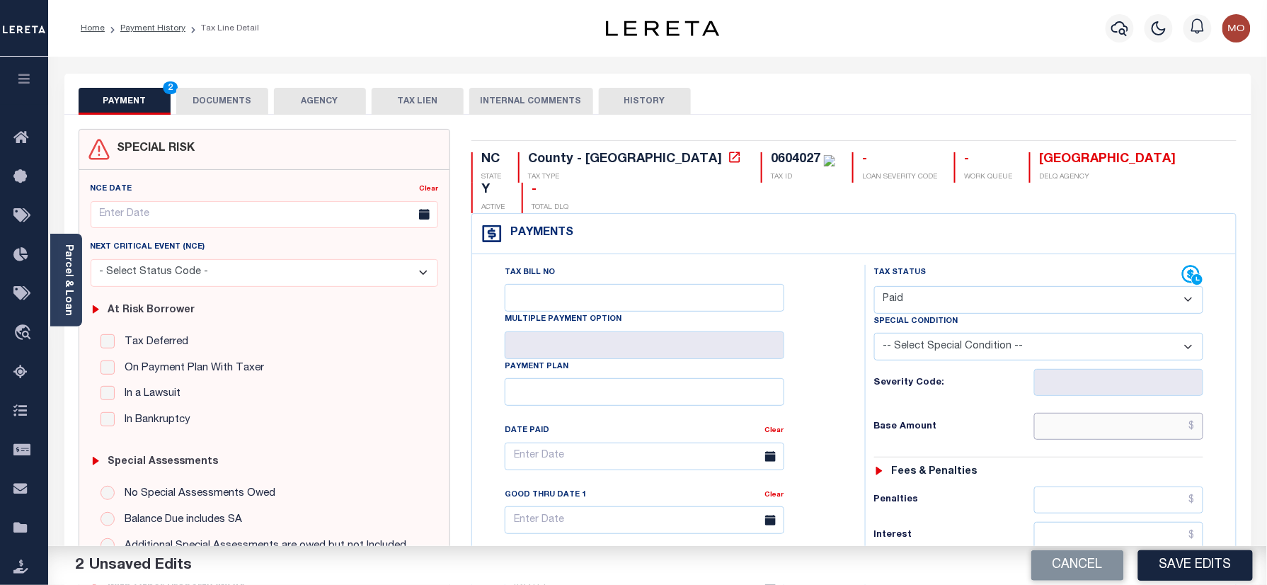
drag, startPoint x: 1069, startPoint y: 403, endPoint x: 1014, endPoint y: 403, distance: 54.5
click at [1069, 413] on input "text" at bounding box center [1119, 426] width 170 height 27
paste input "61,733.66"
type input "$61,733.66"
click at [828, 394] on div "Tax Bill No Multiple Payment Option Payment Plan Clear" at bounding box center [664, 463] width 357 height 397
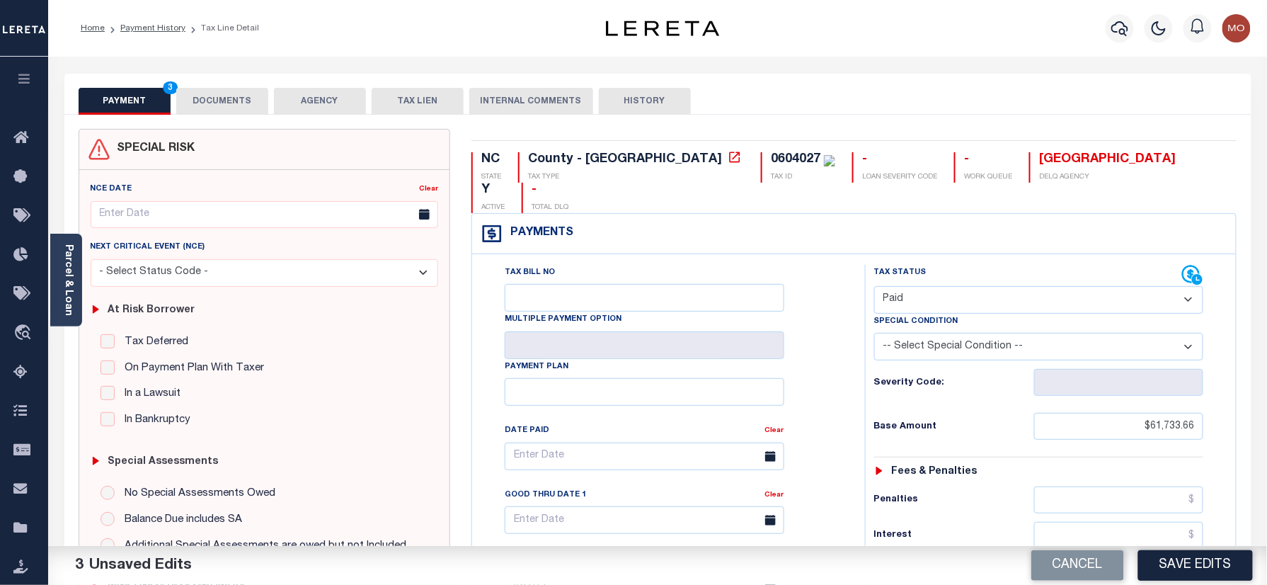
scroll to position [465, 0]
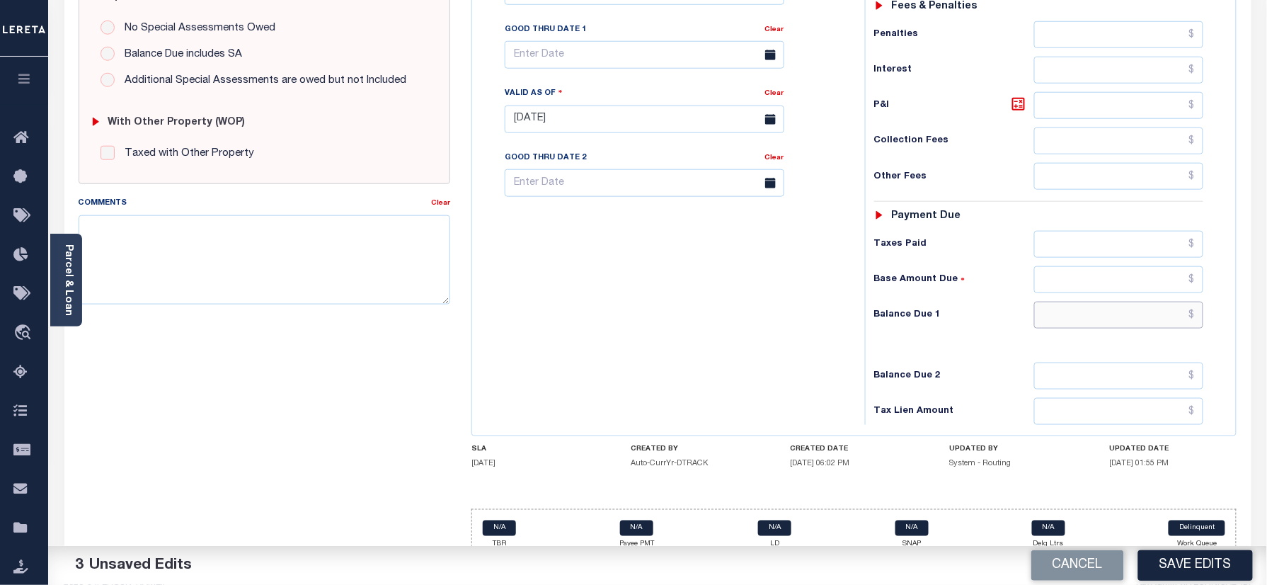
click at [1079, 301] on input "text" at bounding box center [1119, 314] width 170 height 27
type input "$0.00"
click at [698, 269] on div "Tax Bill No Multiple Payment Option Payment Plan Clear" at bounding box center [665, 112] width 379 height 625
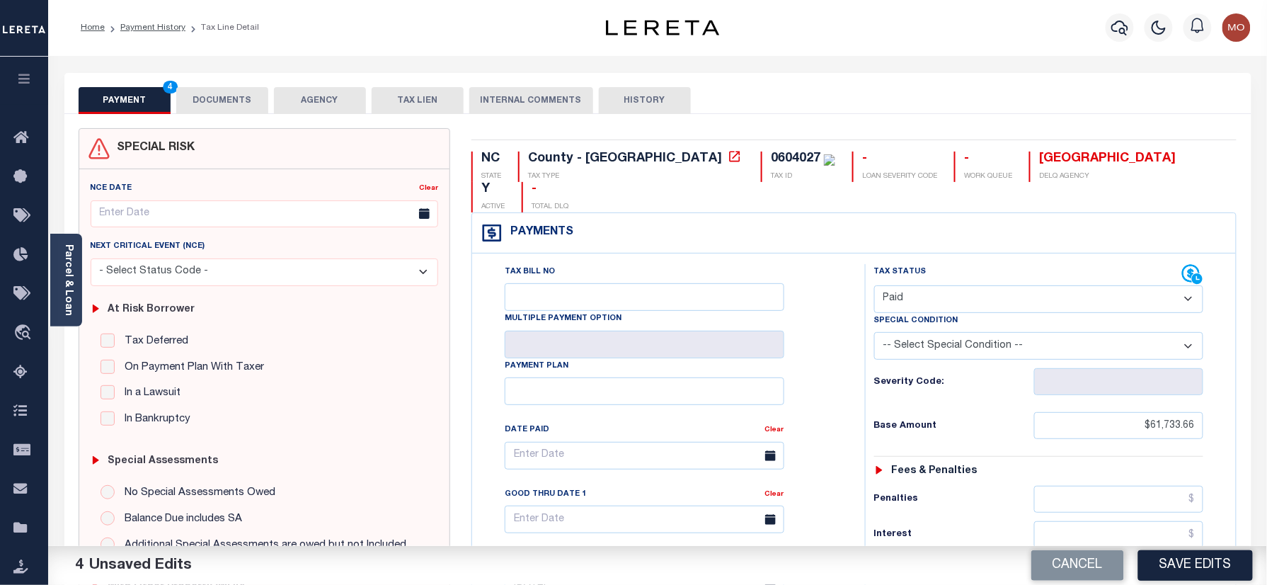
scroll to position [0, 0]
click at [670, 151] on div "NC STATE County - NC TAX TYPE 0604027 TAX ID - LOAN SEVERITY CODE - WORK QUEUE …" at bounding box center [854, 583] width 786 height 909
copy div "0604027"
click at [219, 97] on button "DOCUMENTS" at bounding box center [222, 101] width 92 height 27
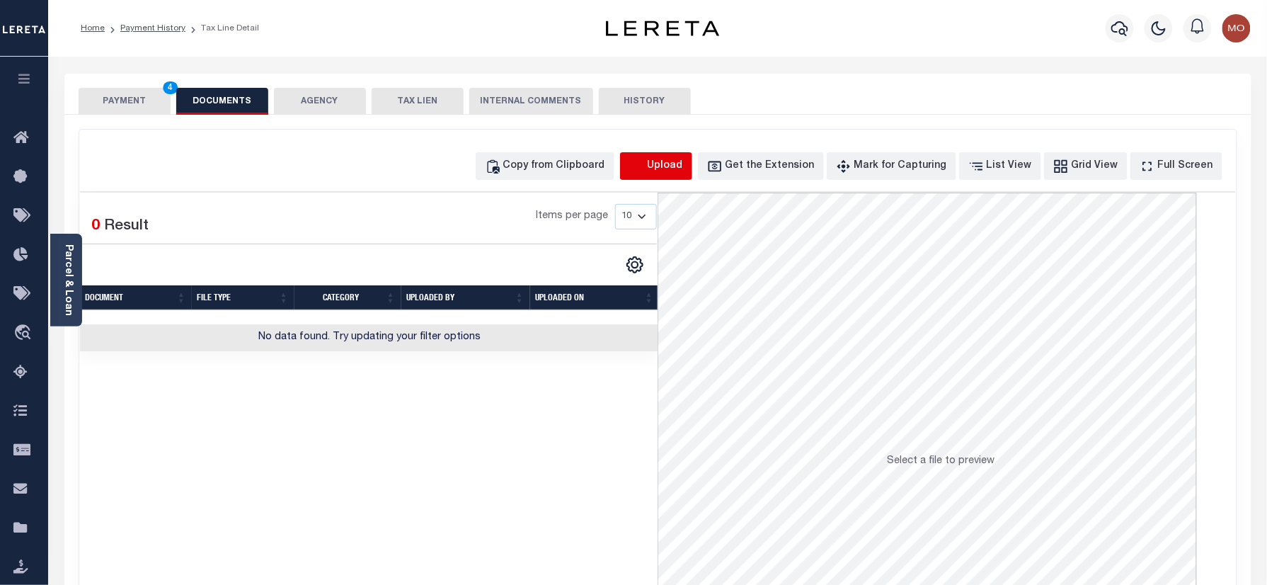
click at [645, 173] on icon "button" at bounding box center [637, 167] width 16 height 16
select select "POP"
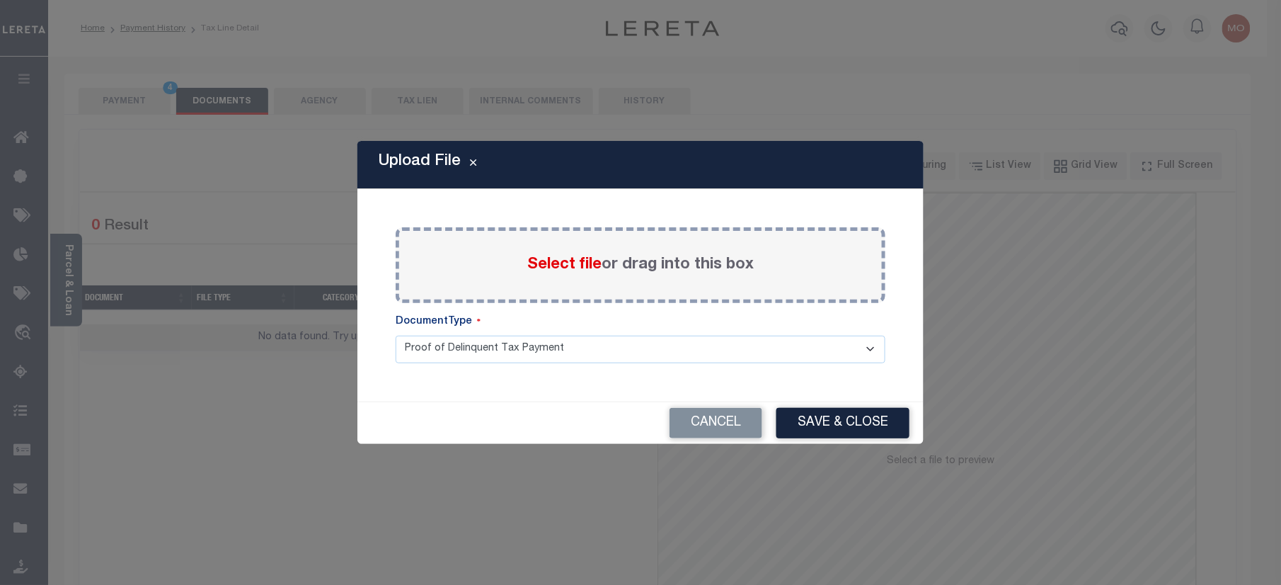
click at [546, 272] on span "Select file" at bounding box center [564, 265] width 74 height 16
click at [0, 0] on input "Select file or drag into this box" at bounding box center [0, 0] width 0 height 0
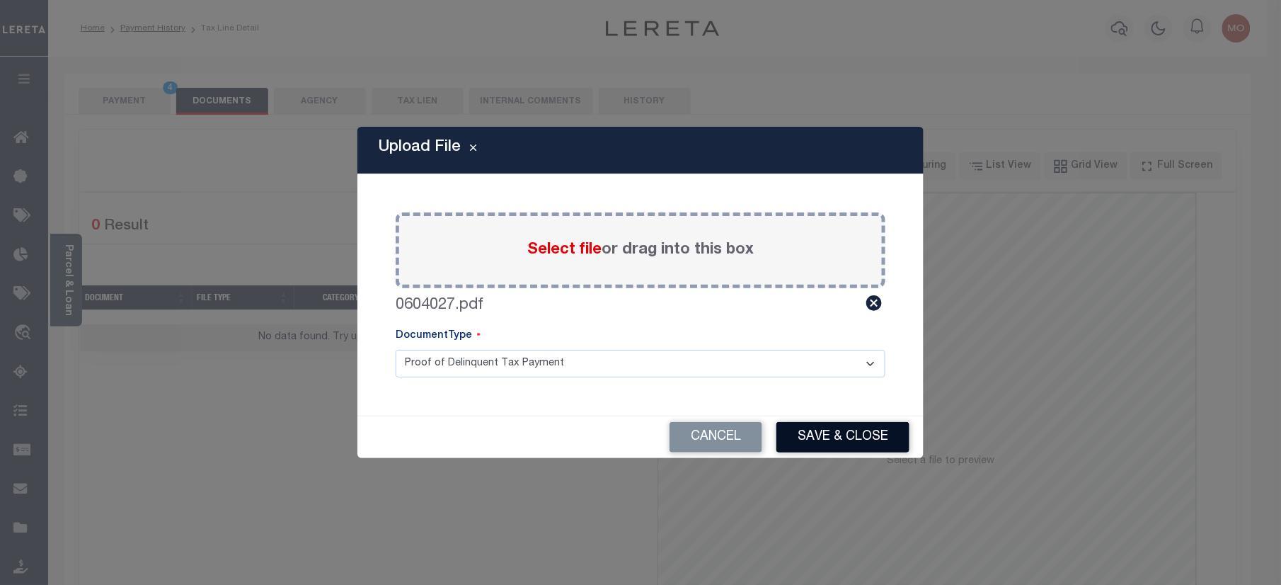
click at [825, 446] on button "Save & Close" at bounding box center [842, 437] width 133 height 30
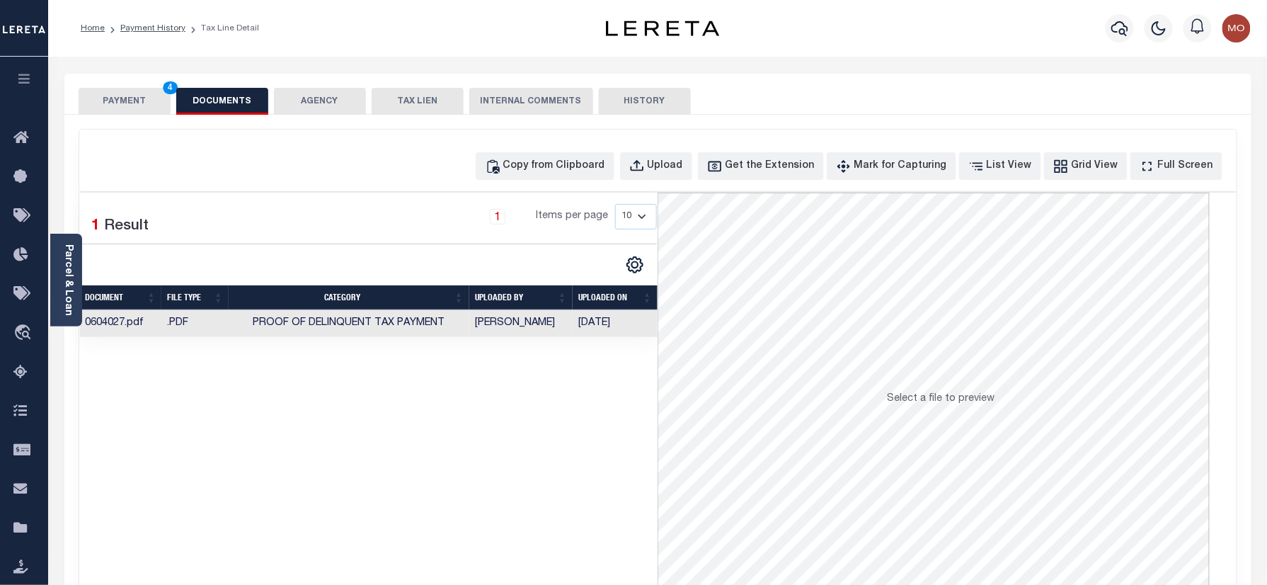
click at [136, 99] on button "PAYMENT 4" at bounding box center [125, 101] width 92 height 27
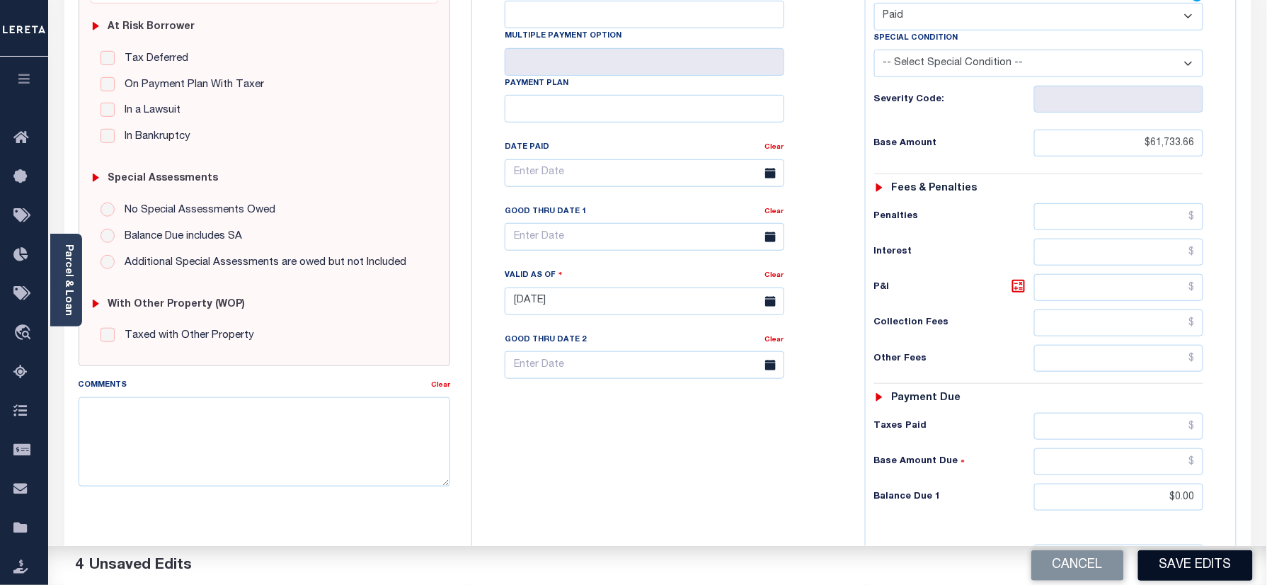
click at [1201, 573] on button "Save Edits" at bounding box center [1195, 565] width 115 height 30
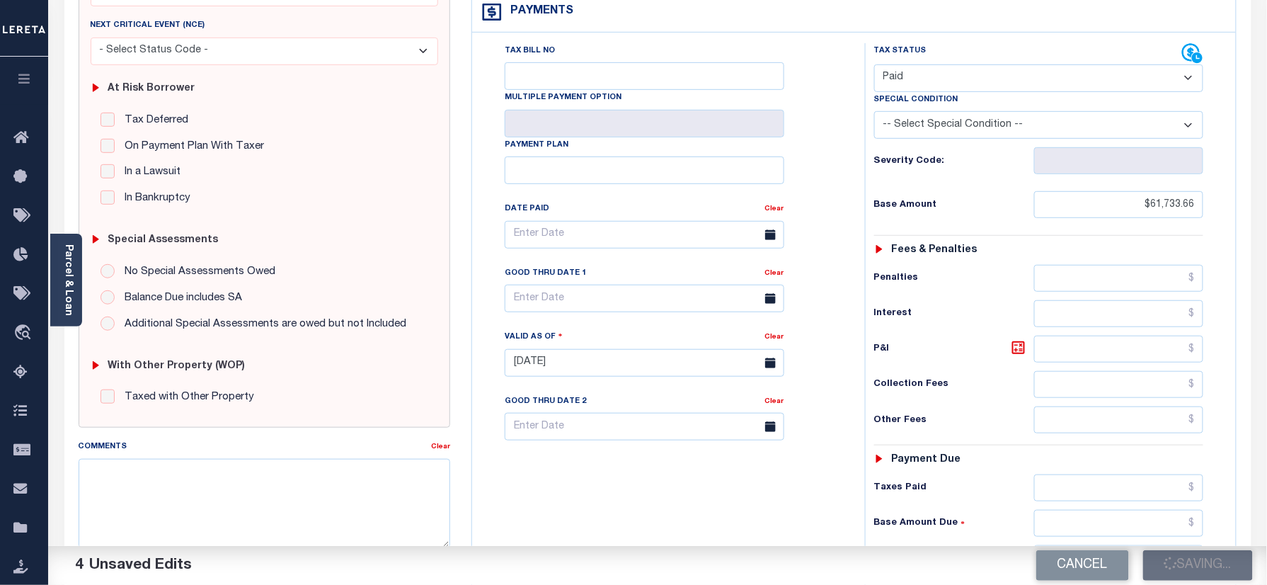
scroll to position [188, 0]
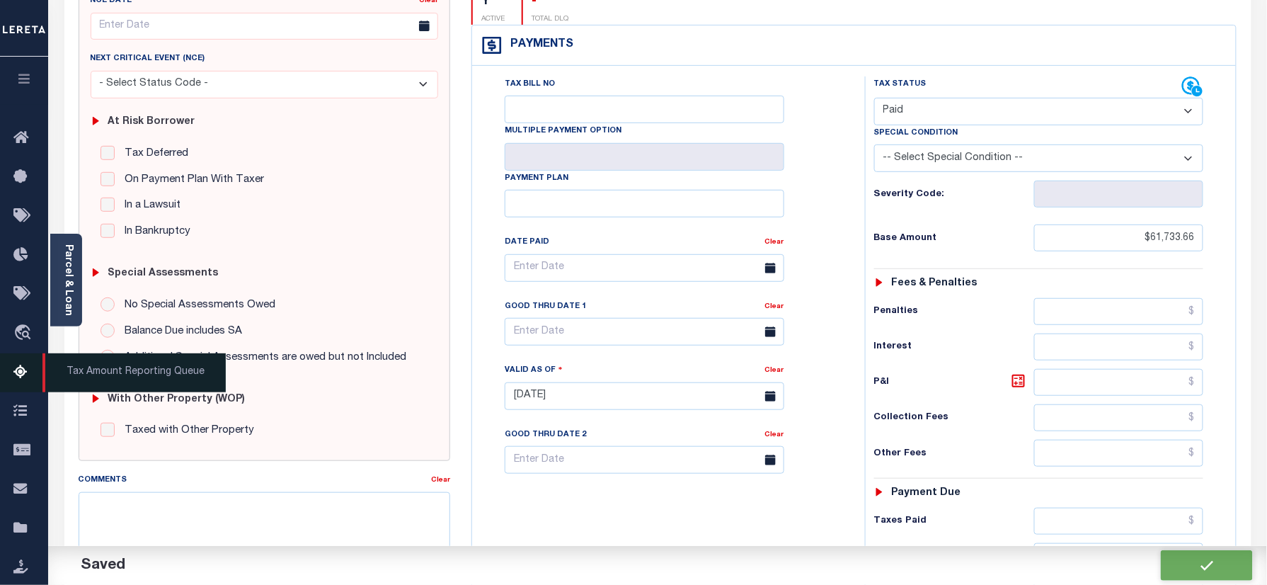
checkbox input "false"
type input "$61,733.66"
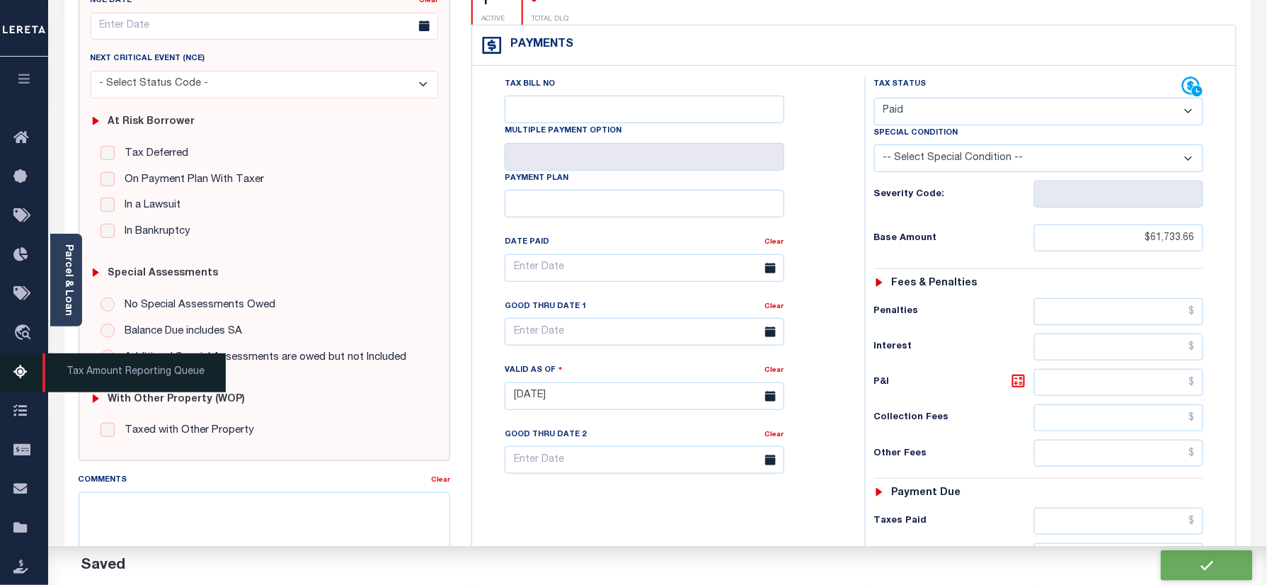
type input "$0"
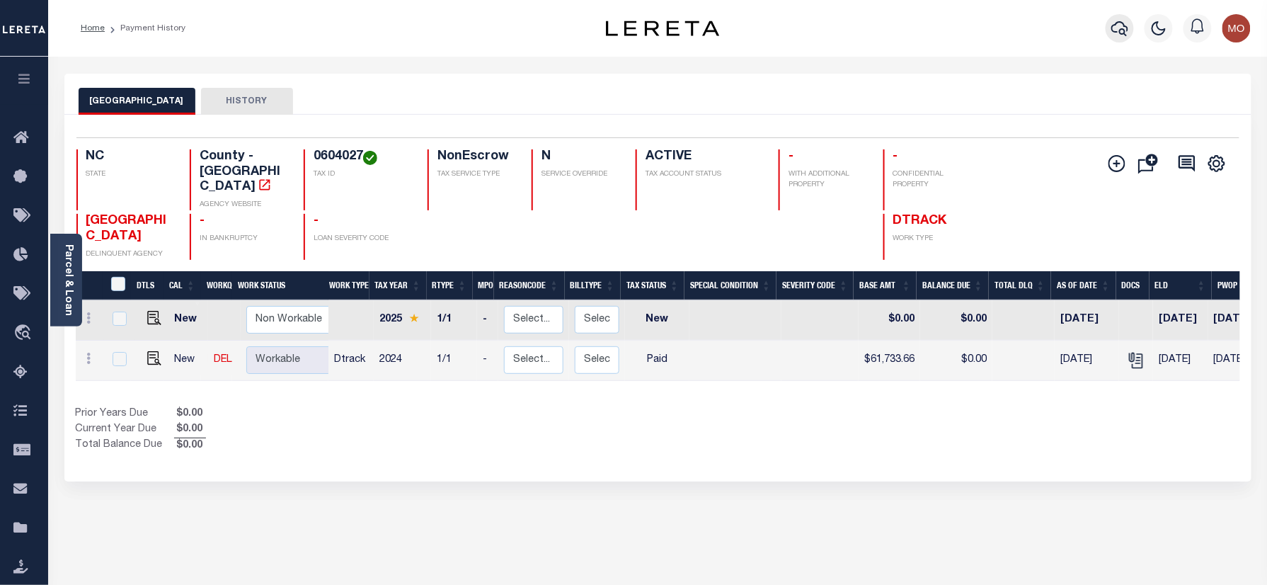
click at [1122, 29] on icon "button" at bounding box center [1119, 28] width 17 height 15
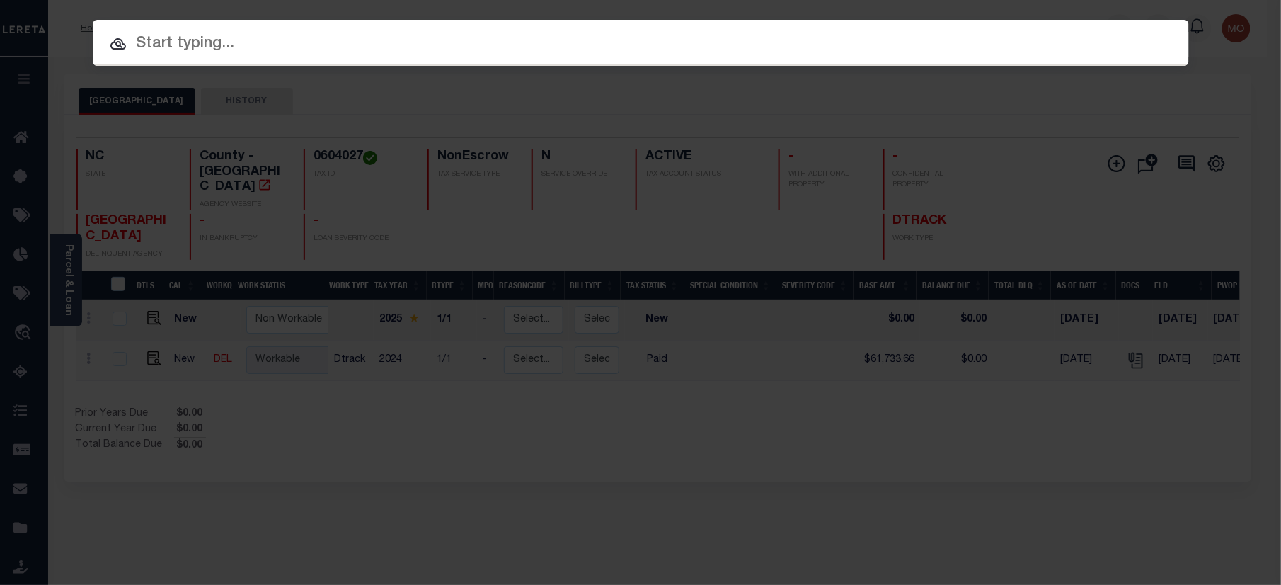
click at [310, 41] on input "text" at bounding box center [641, 44] width 1096 height 25
paste input "110204432"
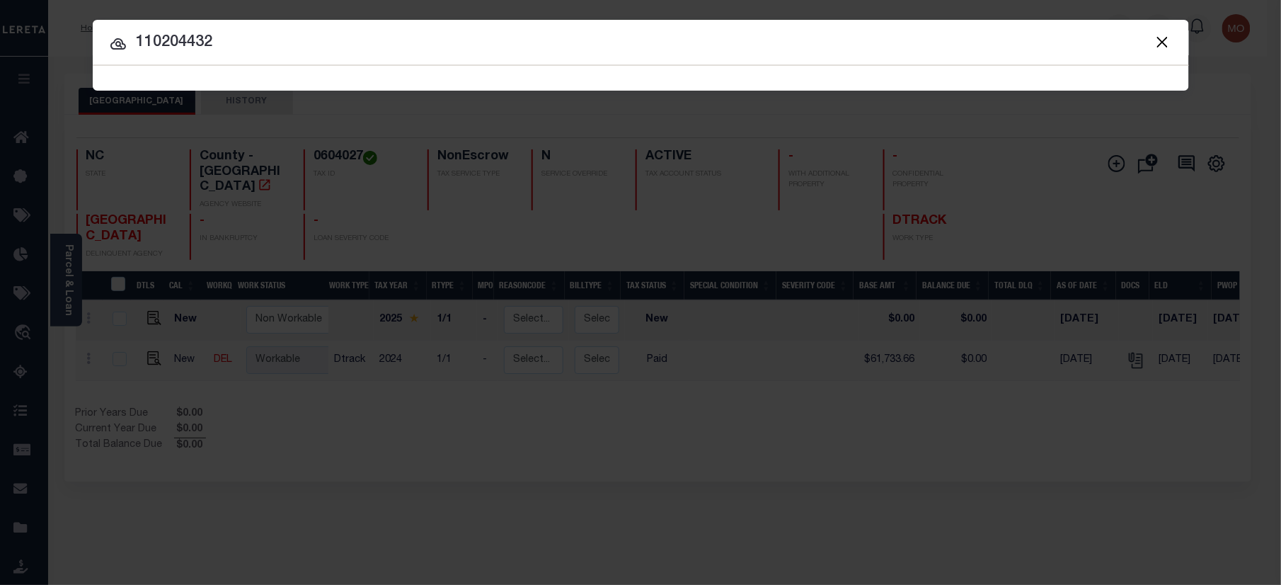
type input "110204432"
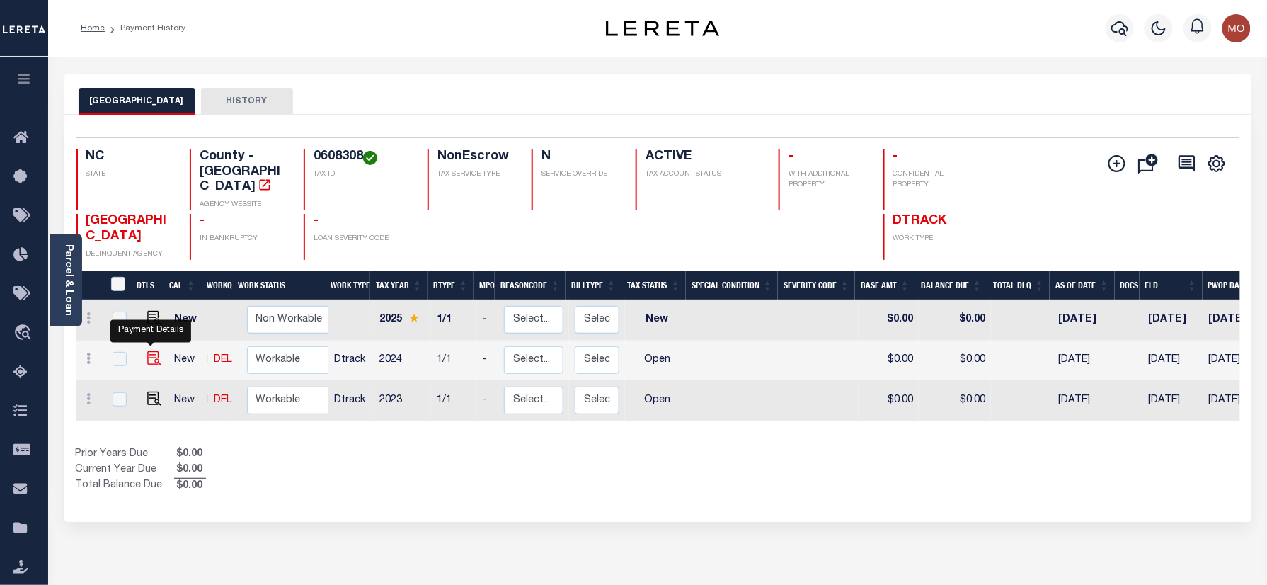
click at [149, 351] on img "" at bounding box center [154, 358] width 14 height 14
checkbox input "true"
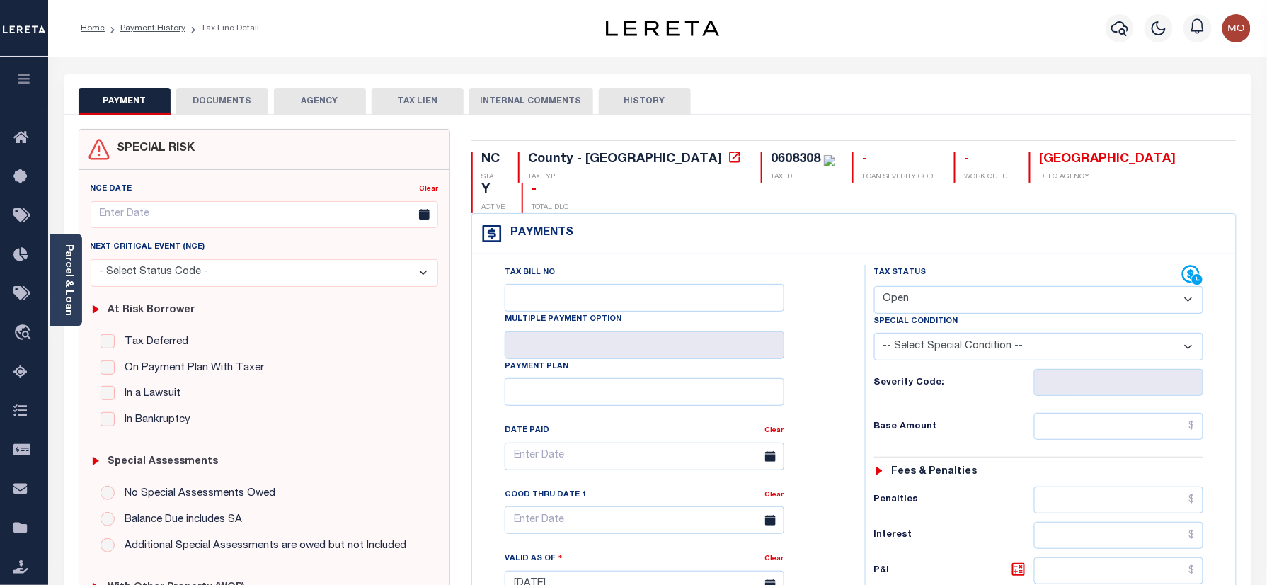
click at [771, 163] on div "0608308" at bounding box center [796, 159] width 50 height 13
copy div "0608308"
click at [941, 286] on select "- Select Status Code - Open Due/Unpaid Paid Incomplete No Tax Due Internal Refu…" at bounding box center [1039, 300] width 330 height 28
select select "PYD"
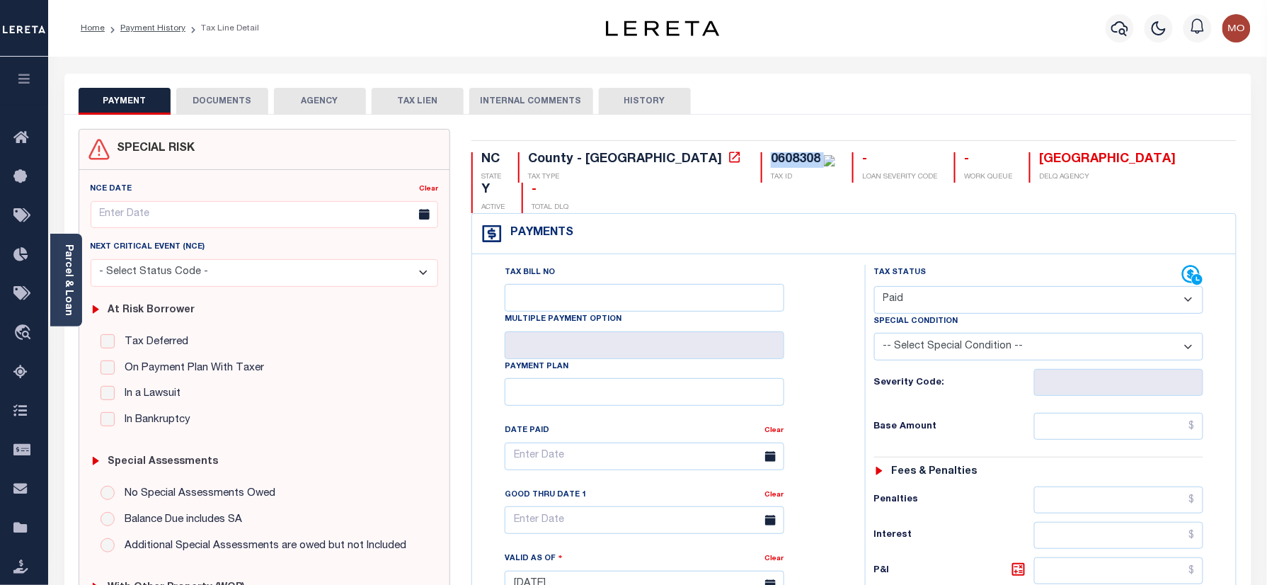
click at [874, 286] on select "- Select Status Code - Open Due/Unpaid Paid Incomplete No Tax Due Internal Refu…" at bounding box center [1039, 300] width 330 height 28
type input "[DATE]"
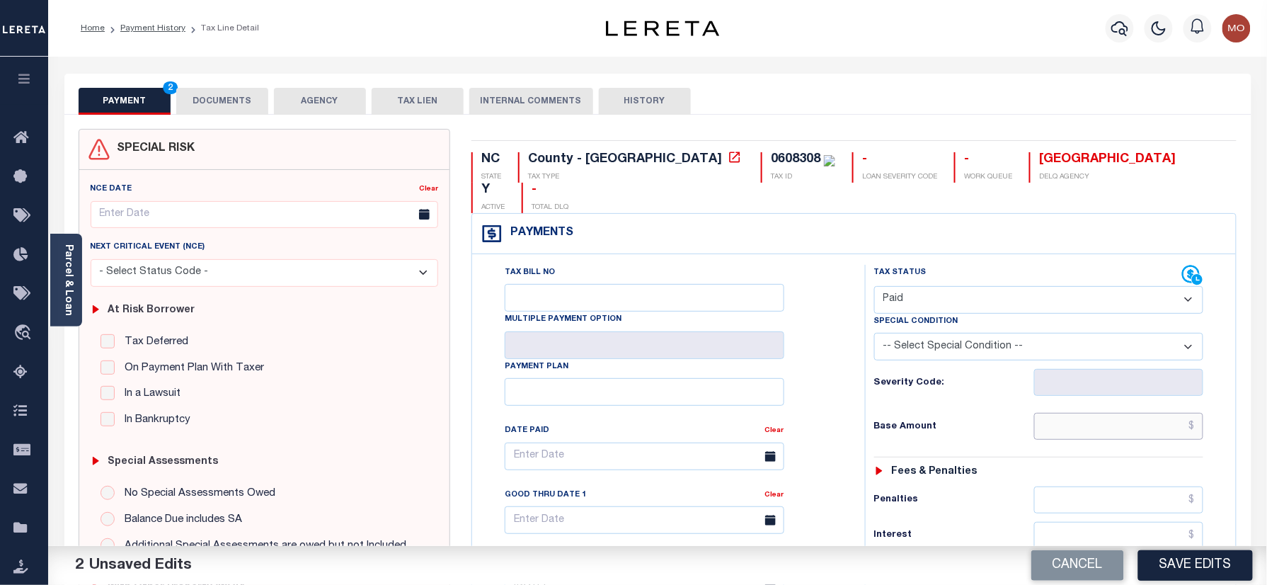
click at [1090, 413] on input "text" at bounding box center [1119, 426] width 170 height 27
paste input "128.03"
type input "$128.03"
click at [904, 421] on h6 "Base Amount" at bounding box center [954, 426] width 160 height 11
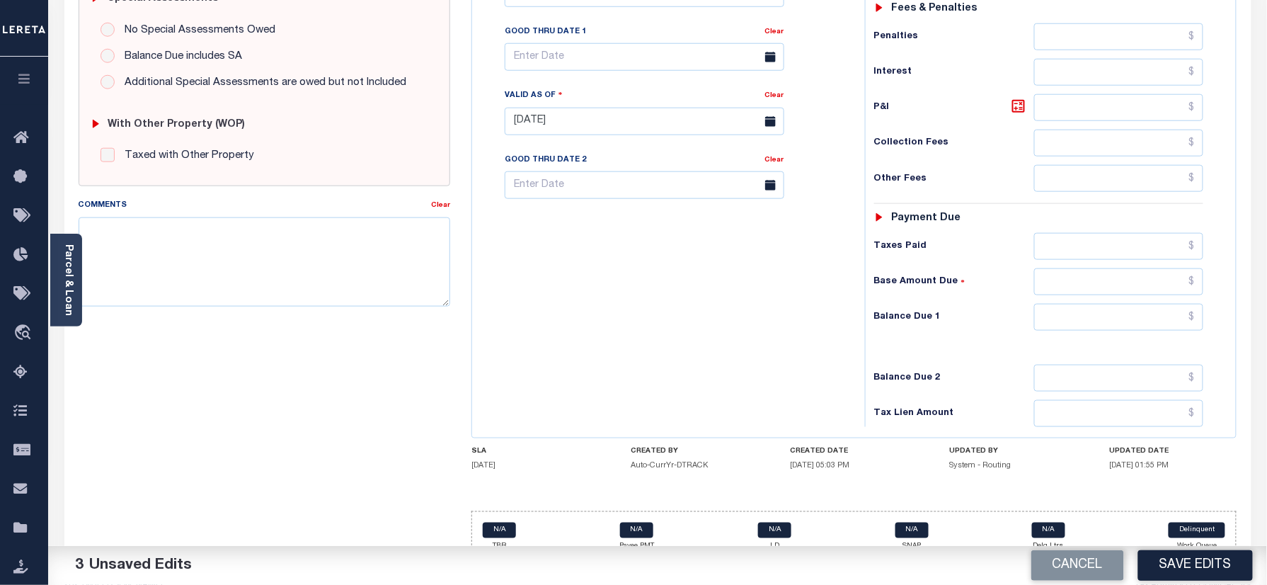
scroll to position [465, 0]
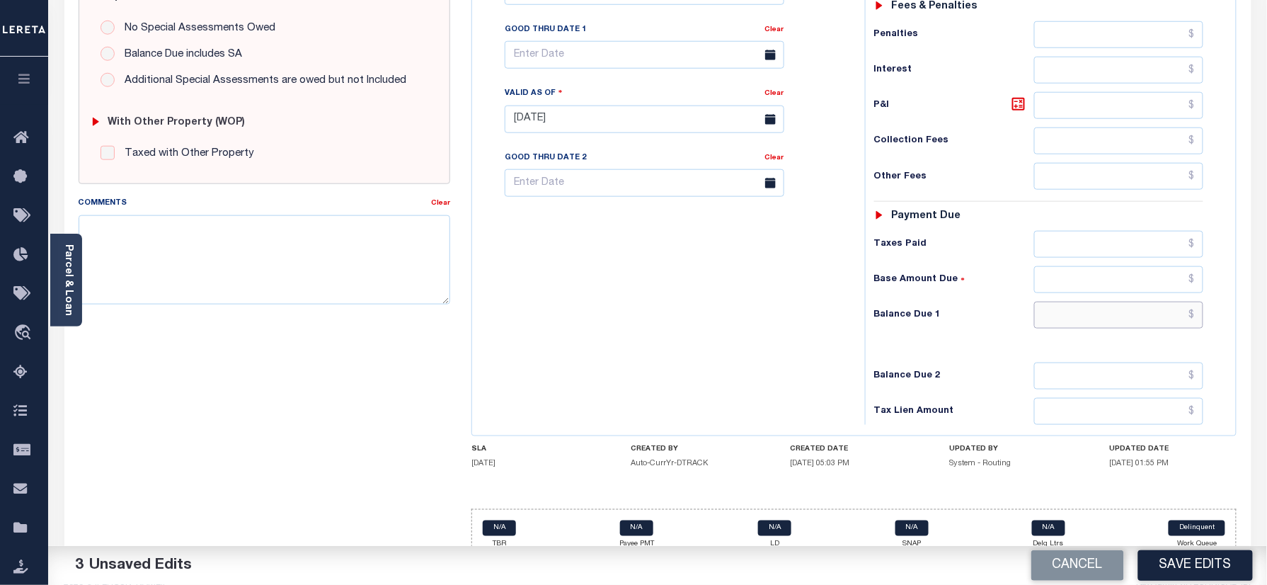
click at [1111, 301] on input "text" at bounding box center [1119, 314] width 170 height 27
type input "$0.00"
click at [601, 293] on div "Tax Bill No Multiple Payment Option Payment Plan Clear" at bounding box center [665, 112] width 379 height 625
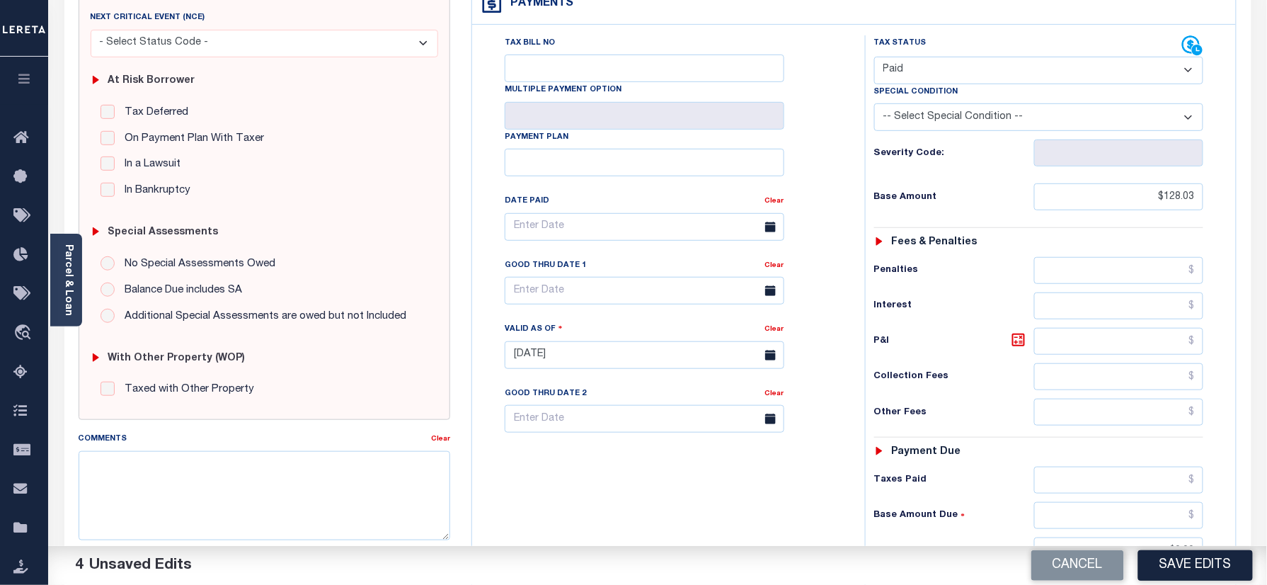
scroll to position [0, 0]
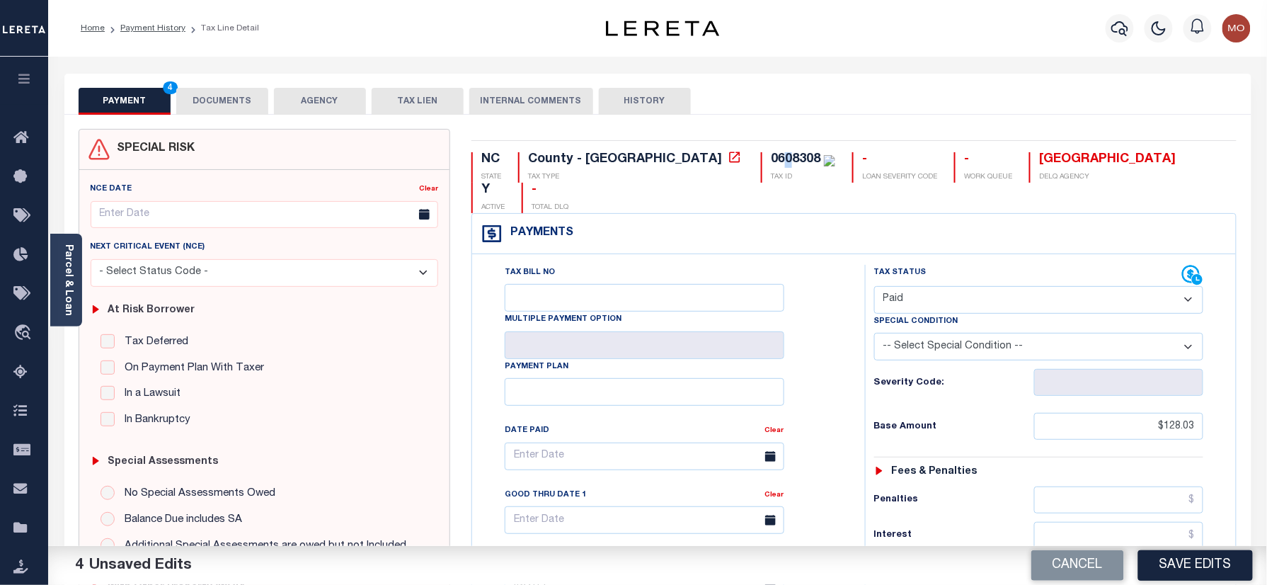
click at [771, 156] on div "0608308" at bounding box center [796, 159] width 50 height 13
click at [771, 157] on div "0608308" at bounding box center [796, 159] width 50 height 13
copy div "0608308"
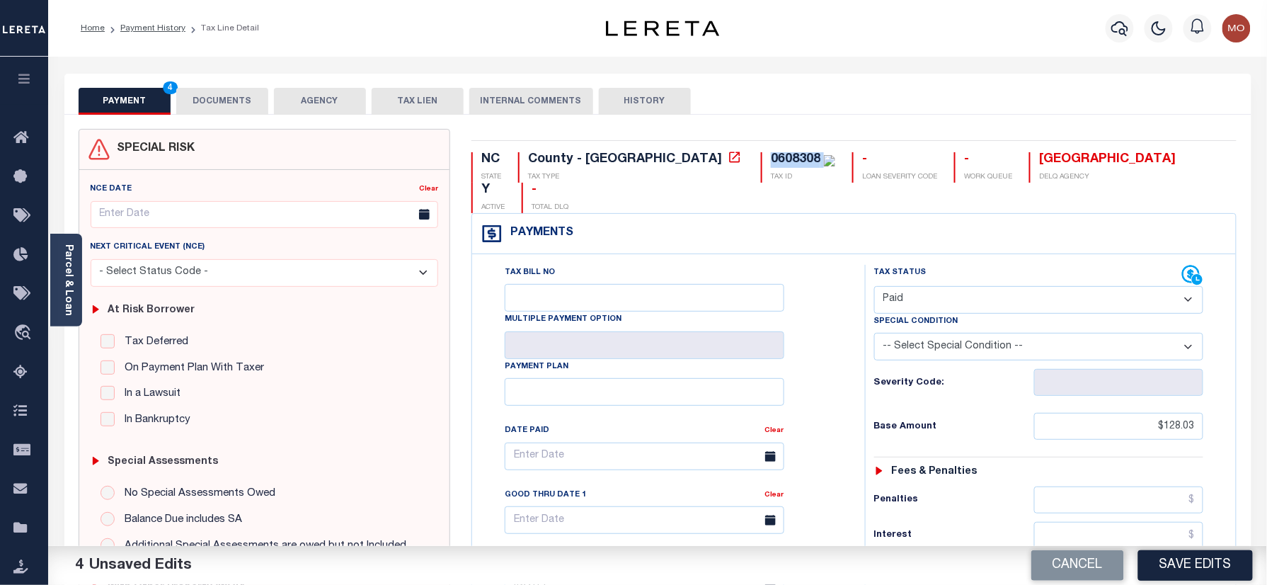
click at [232, 109] on button "DOCUMENTS" at bounding box center [222, 101] width 92 height 27
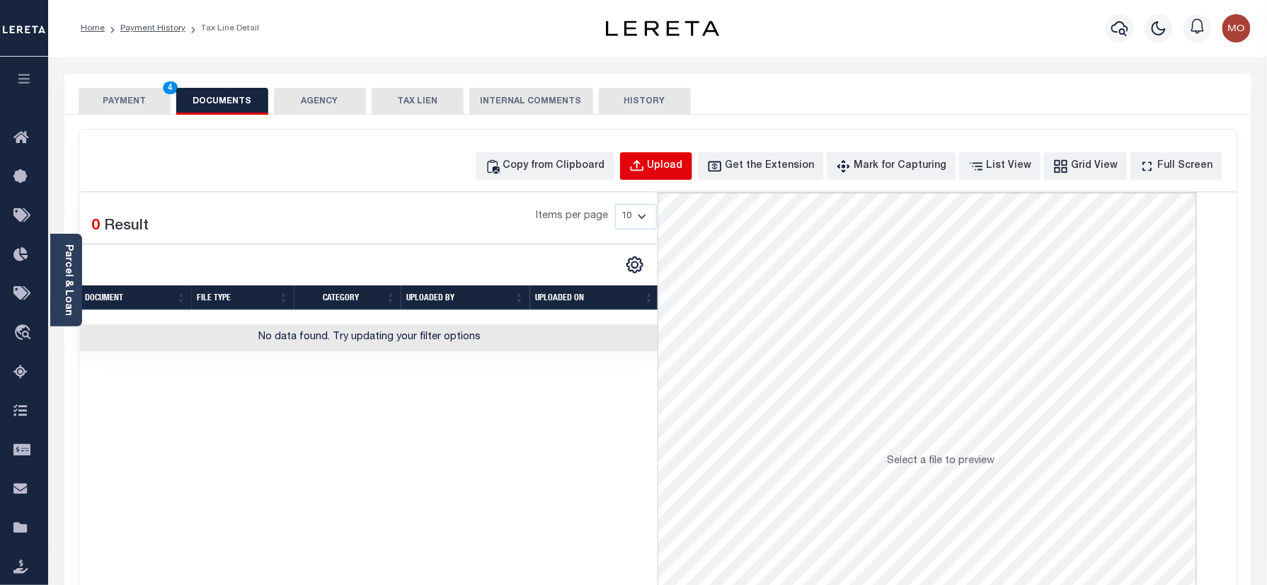
click at [671, 163] on button "Upload" at bounding box center [656, 166] width 72 height 28
select select "POP"
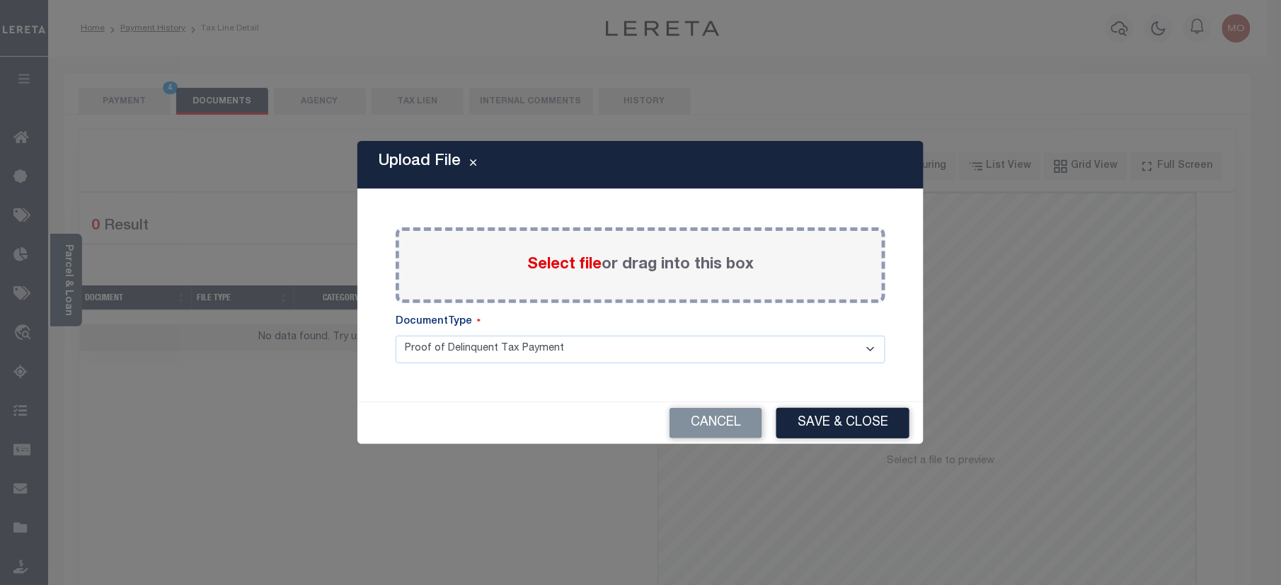
click at [553, 259] on span "Select file" at bounding box center [564, 265] width 74 height 16
click at [0, 0] on input "Select file or drag into this box" at bounding box center [0, 0] width 0 height 0
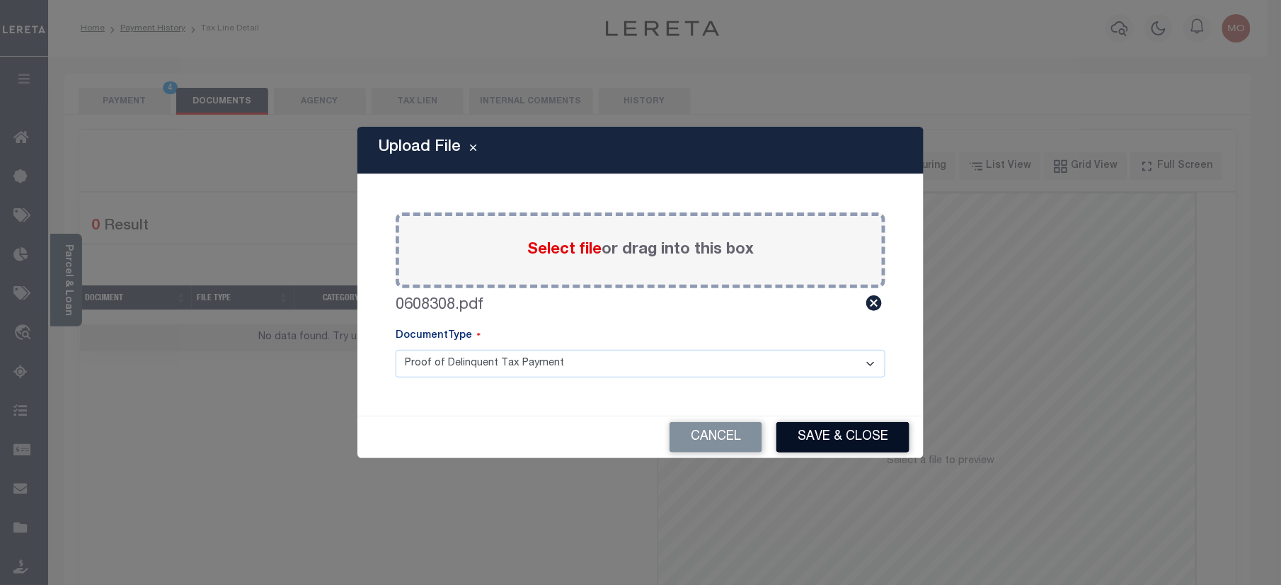
click at [810, 425] on button "Save & Close" at bounding box center [842, 437] width 133 height 30
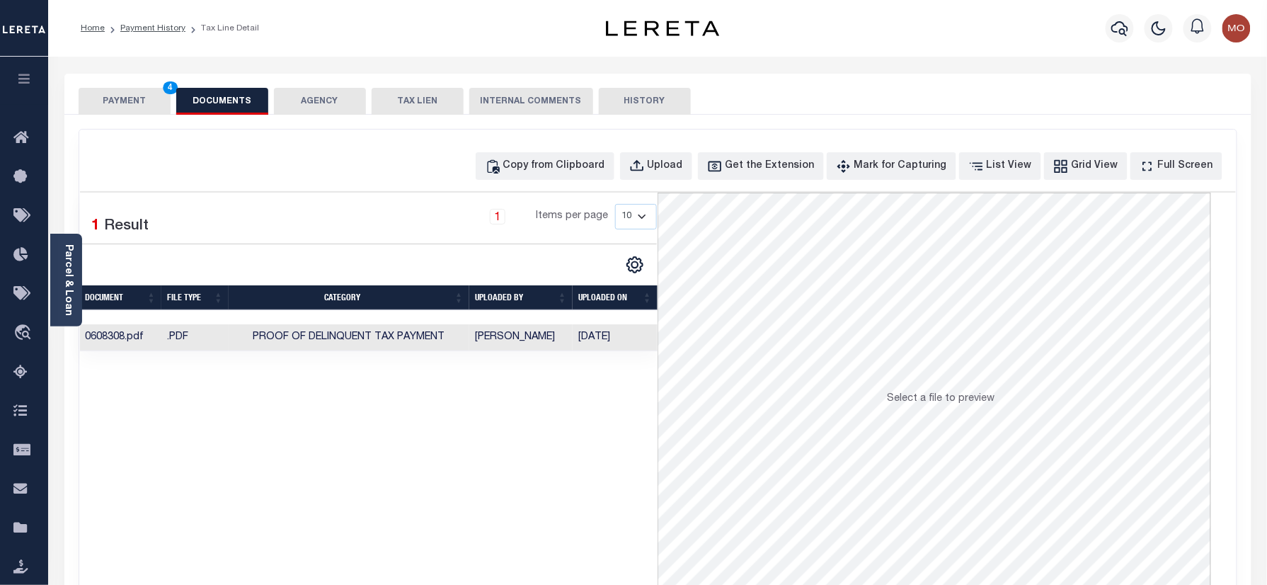
click at [137, 103] on button "PAYMENT 4" at bounding box center [125, 101] width 92 height 27
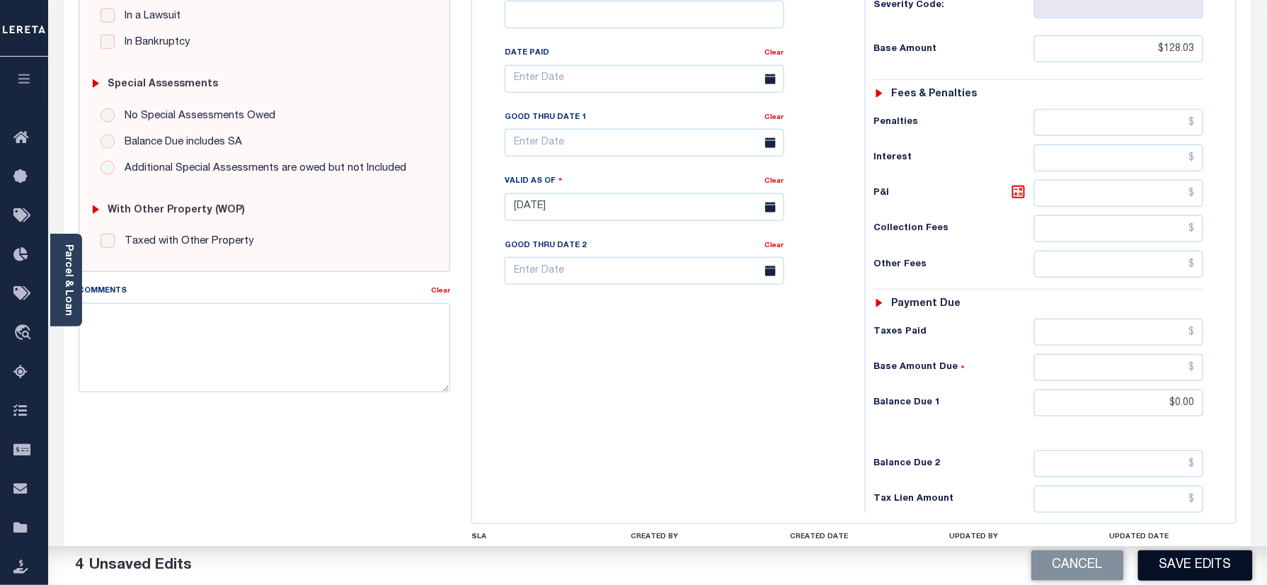
click at [1183, 553] on button "Save Edits" at bounding box center [1195, 565] width 115 height 30
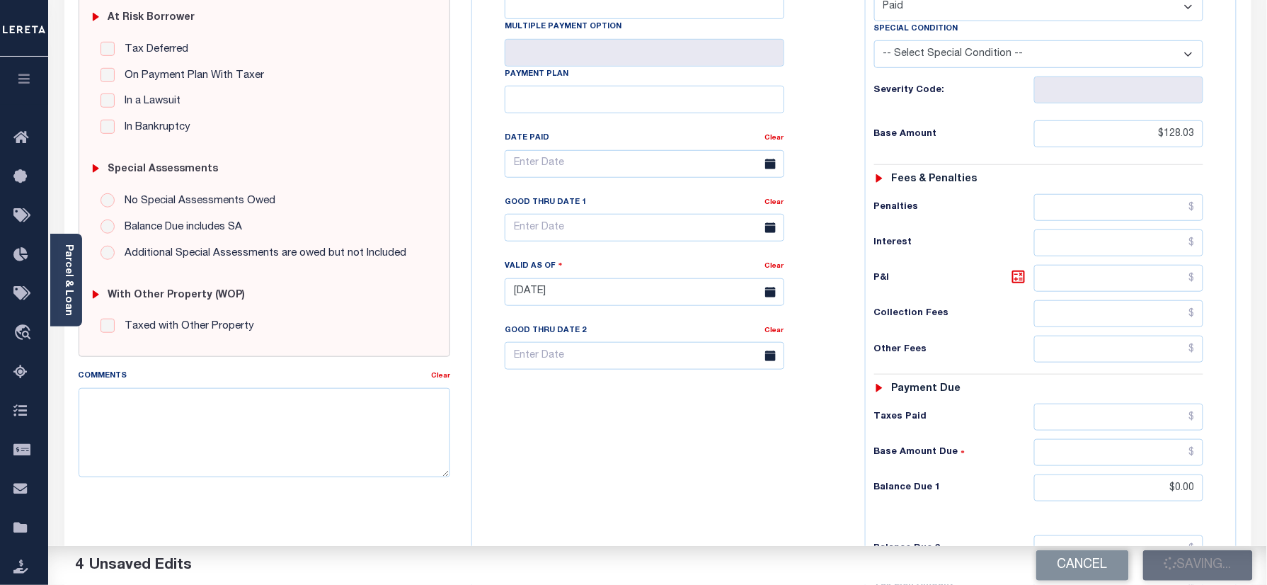
scroll to position [188, 0]
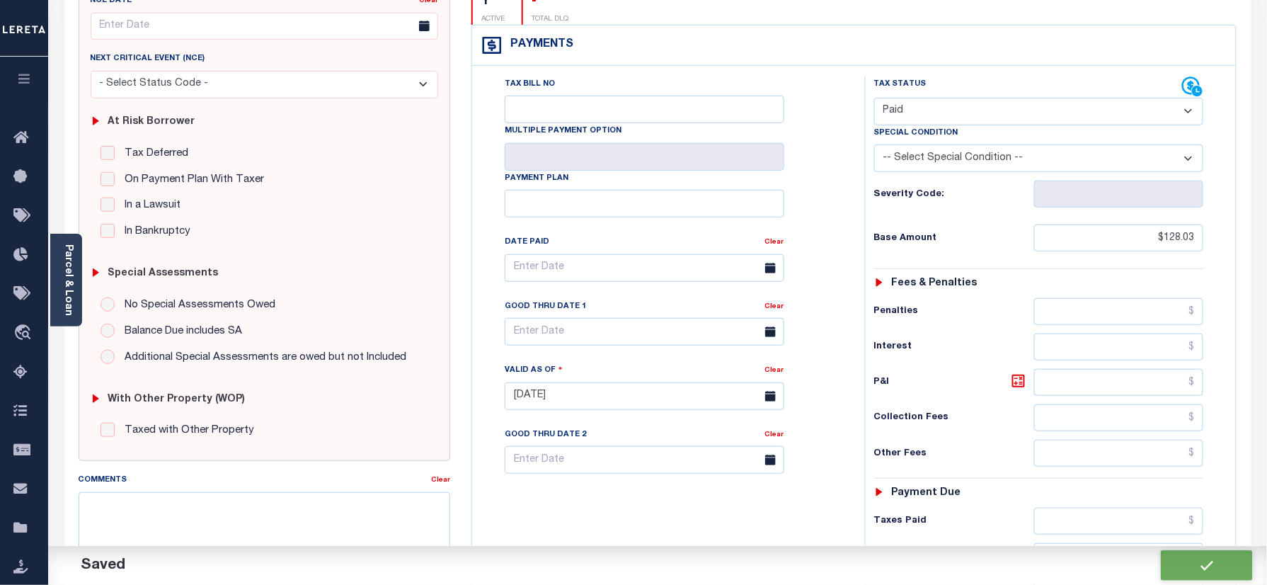
checkbox input "false"
type input "$128.03"
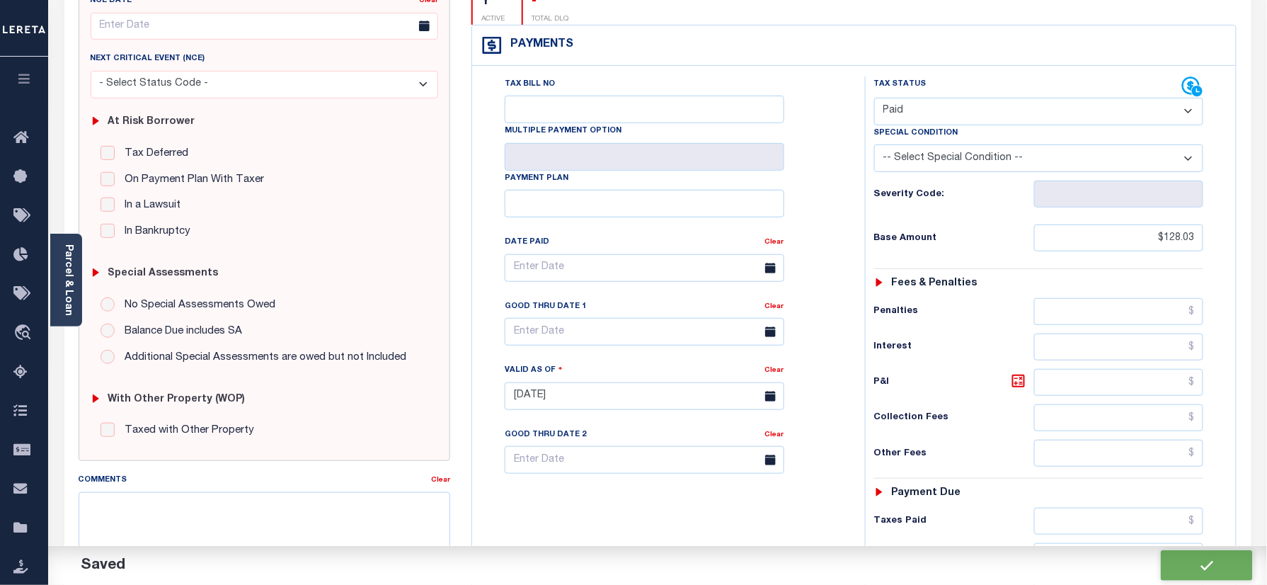
type input "$0"
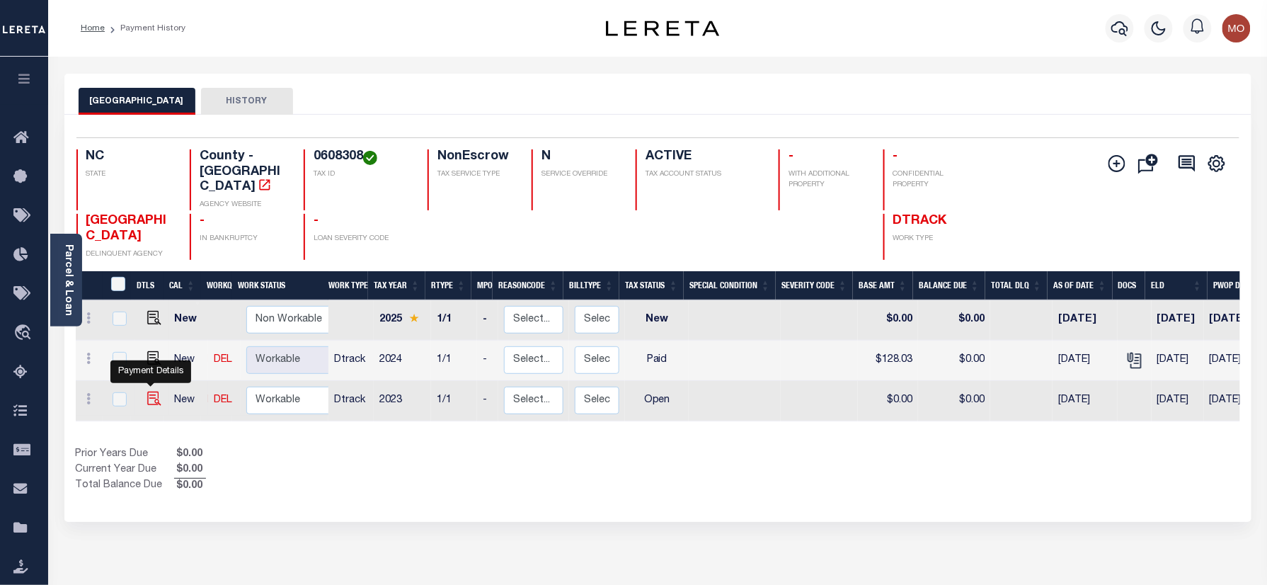
click at [148, 391] on img "" at bounding box center [154, 398] width 14 height 14
checkbox input "true"
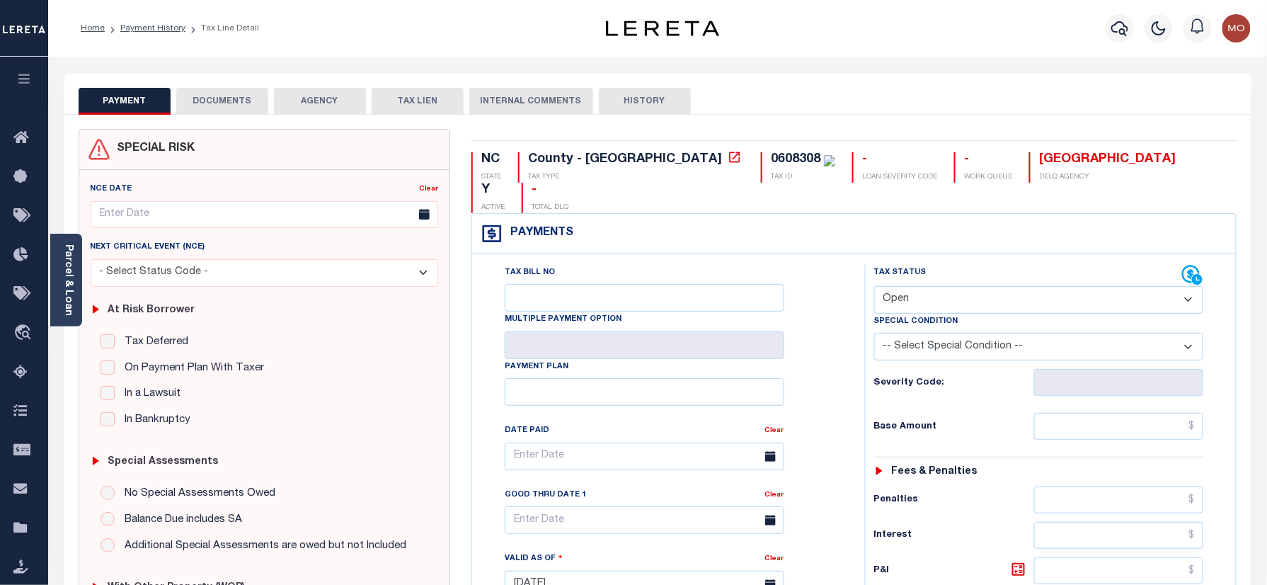
click at [955, 286] on select "- Select Status Code - Open Due/Unpaid Paid Incomplete No Tax Due Internal Refu…" at bounding box center [1039, 300] width 330 height 28
select select "NTX"
click at [874, 286] on select "- Select Status Code - Open Due/Unpaid Paid Incomplete No Tax Due Internal Refu…" at bounding box center [1039, 300] width 330 height 28
type input "[DATE]"
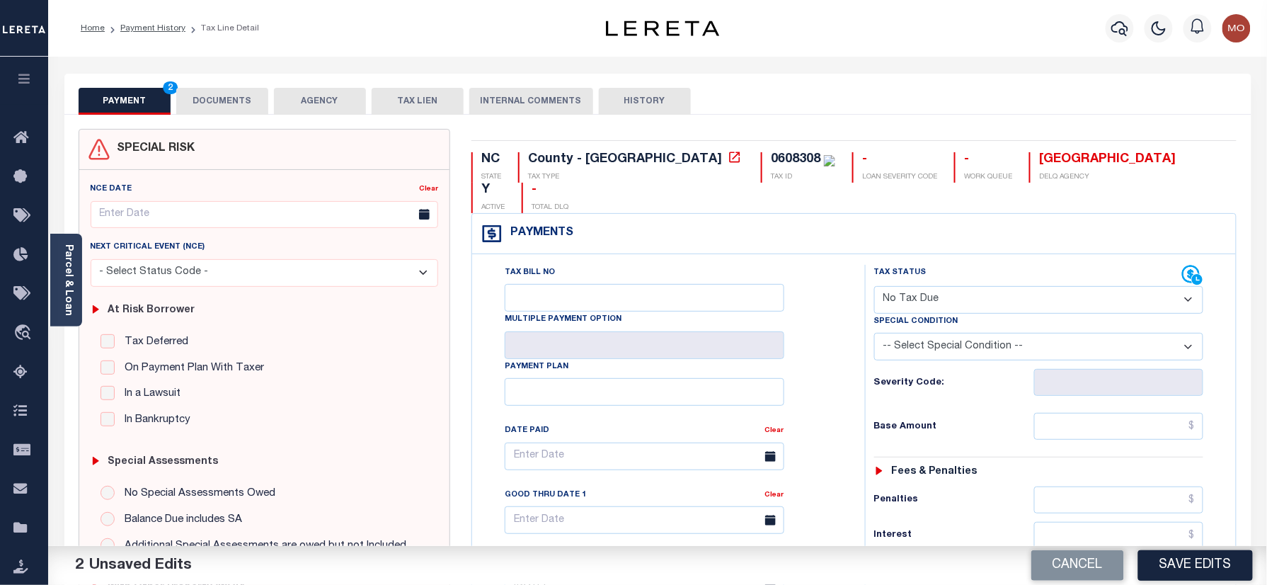
click at [917, 333] on select "-- Select Special Condition -- 3RD PARTY TAX LIEN AGENCY TAX LIEN (A.K.A Inside…" at bounding box center [1039, 347] width 330 height 28
select select "7"
click at [874, 333] on select "-- Select Special Condition -- 3RD PARTY TAX LIEN AGENCY TAX LIEN (A.K.A Inside…" at bounding box center [1039, 347] width 330 height 28
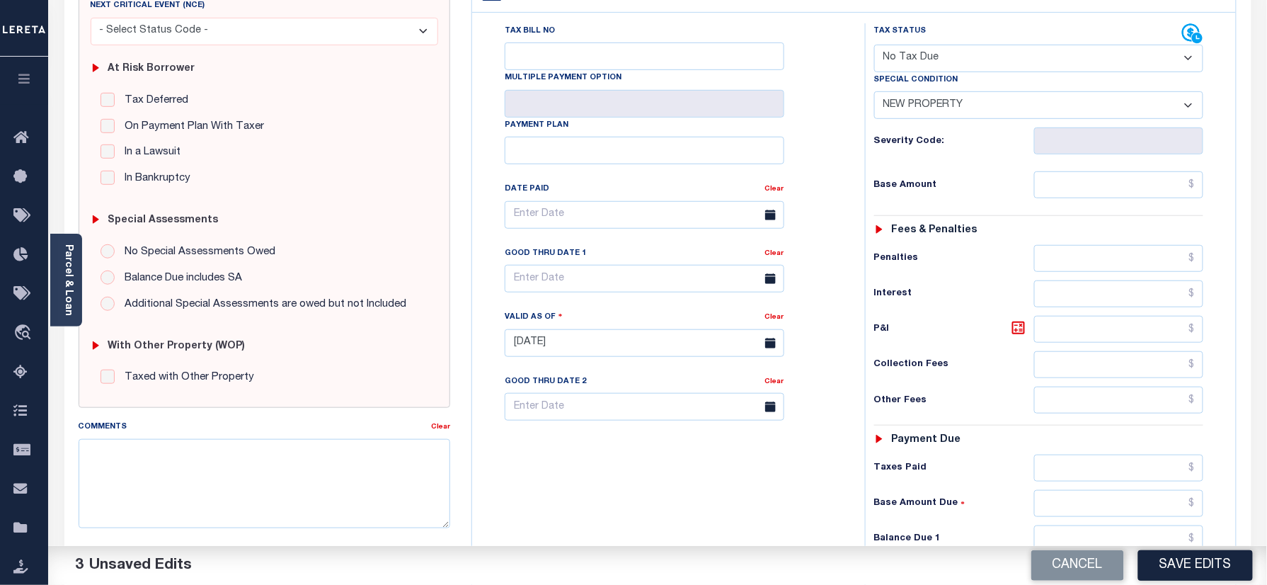
scroll to position [377, 0]
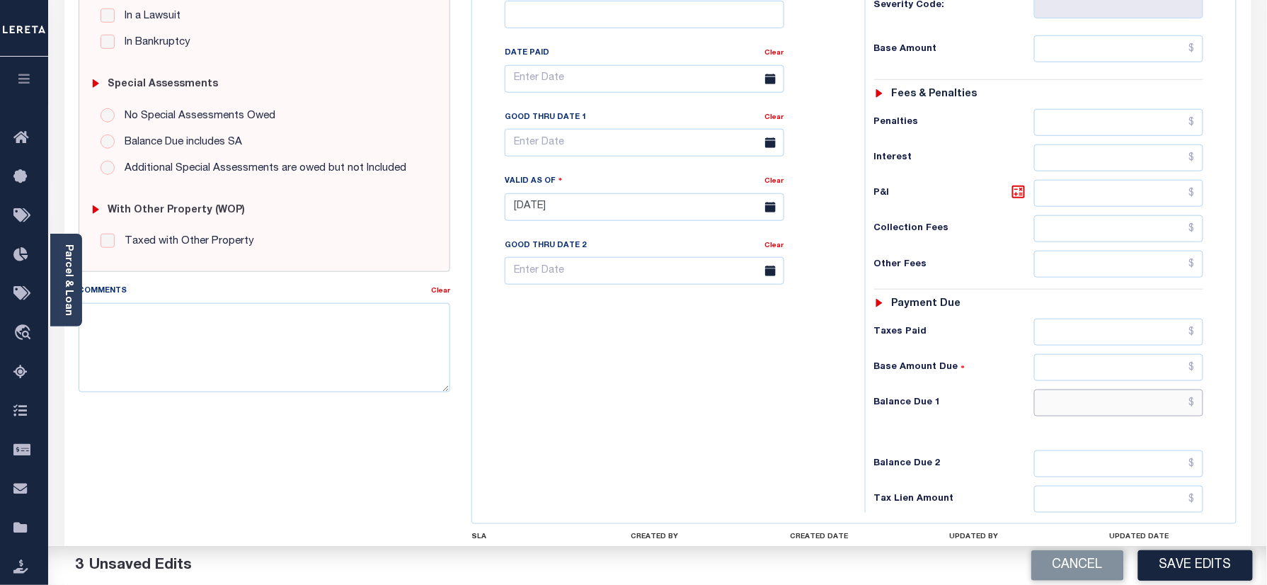
click at [1071, 389] on input "text" at bounding box center [1119, 402] width 170 height 27
type input "$0.00"
click at [634, 360] on div "Tax Bill No Multiple Payment Option Payment Plan Clear" at bounding box center [665, 199] width 379 height 625
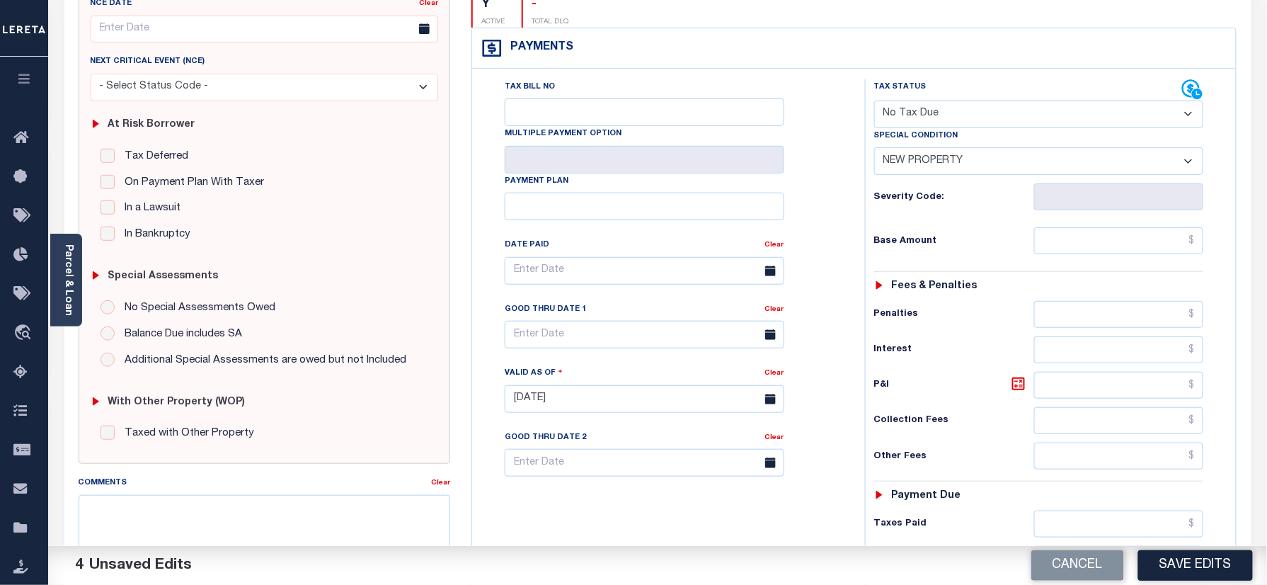
scroll to position [0, 0]
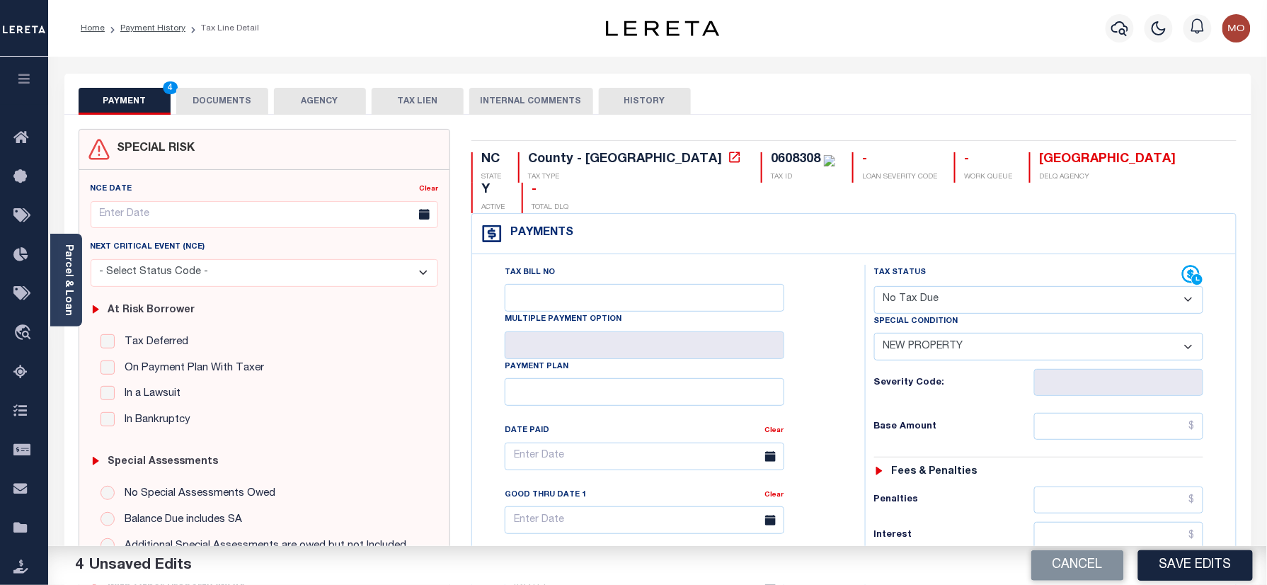
click at [771, 157] on div "0608308" at bounding box center [796, 159] width 50 height 13
copy div "0608308"
click at [222, 99] on button "DOCUMENTS" at bounding box center [222, 101] width 92 height 27
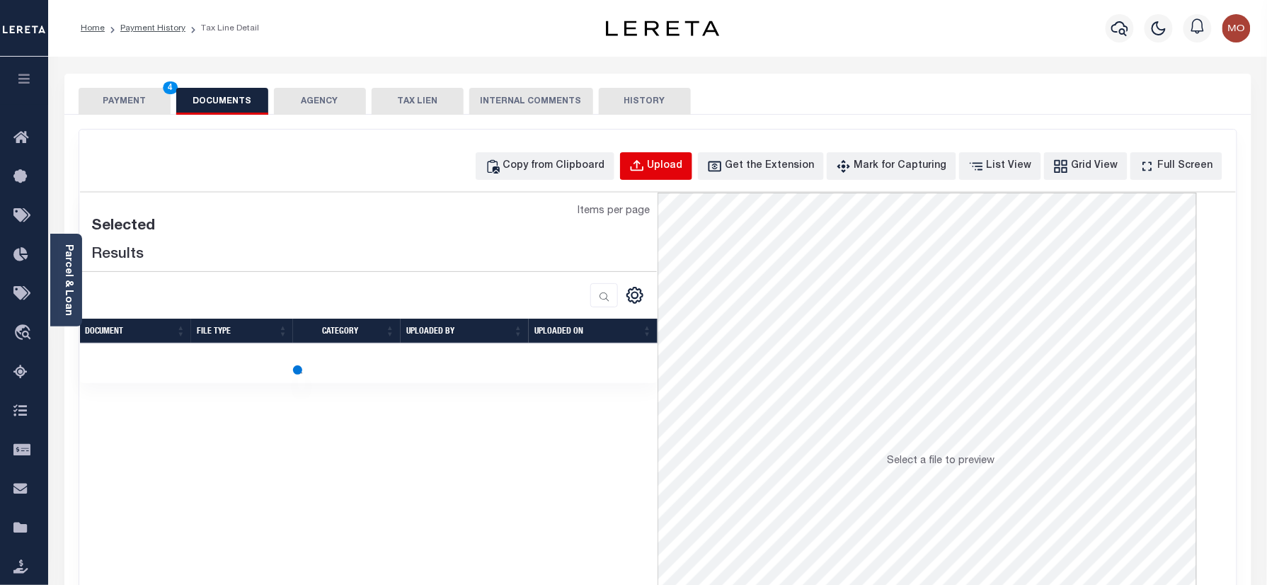
click at [679, 173] on div "Upload" at bounding box center [665, 167] width 35 height 16
select select "POP"
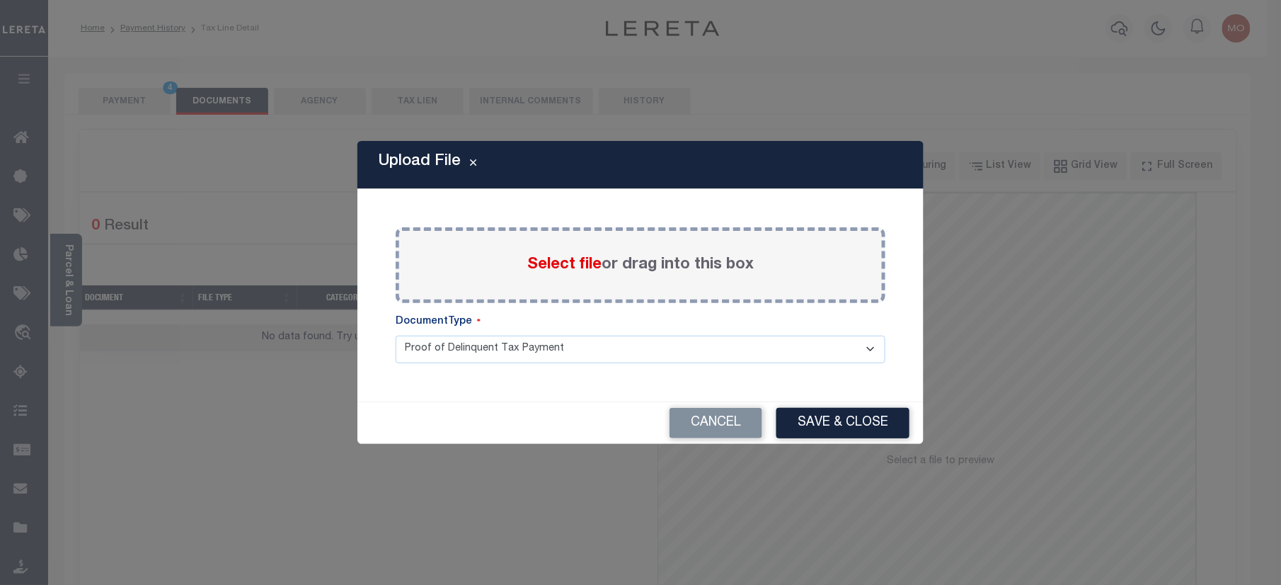
click at [565, 270] on span "Select file" at bounding box center [564, 265] width 74 height 16
click at [0, 0] on input "Select file or drag into this box" at bounding box center [0, 0] width 0 height 0
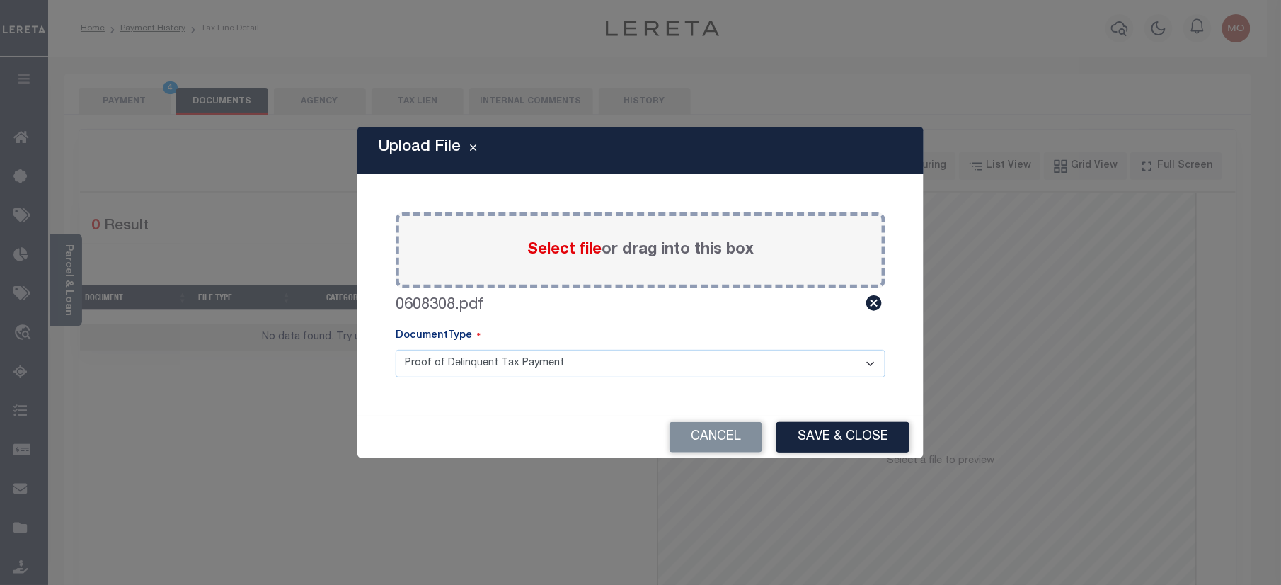
drag, startPoint x: 853, startPoint y: 446, endPoint x: 844, endPoint y: 453, distance: 11.1
click at [851, 446] on button "Save & Close" at bounding box center [842, 437] width 133 height 30
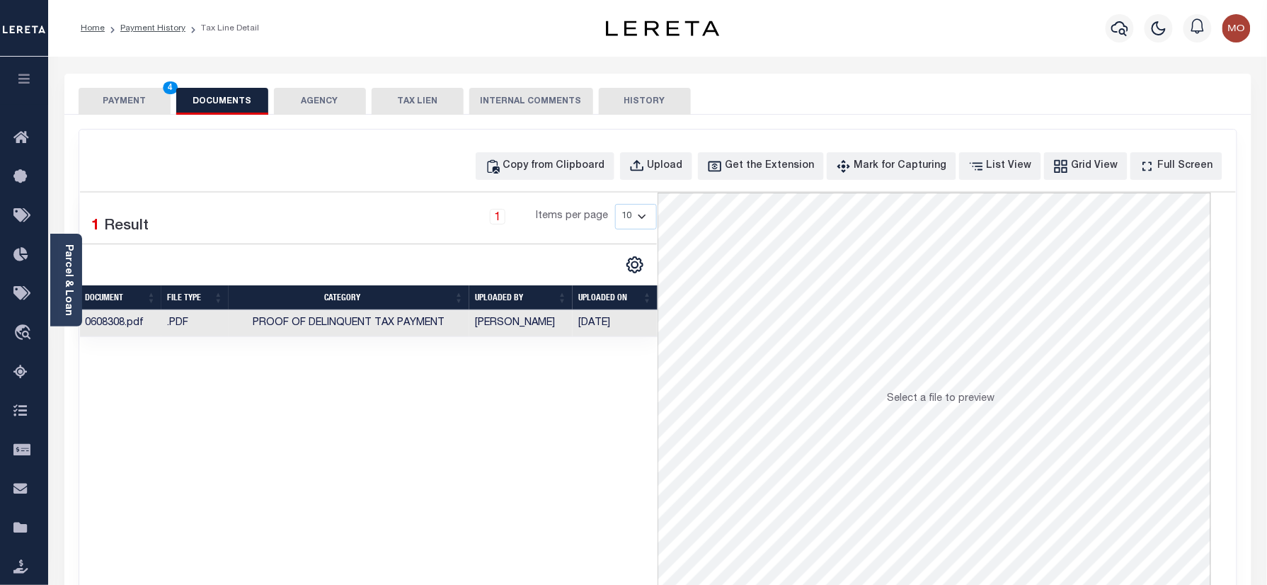
click at [130, 86] on div "PAYMENT 4 DOCUMENTS AGENCY DELINQUENT PAYEE TAX LIEN" at bounding box center [657, 94] width 1187 height 41
click at [134, 99] on button "PAYMENT 4" at bounding box center [125, 101] width 92 height 27
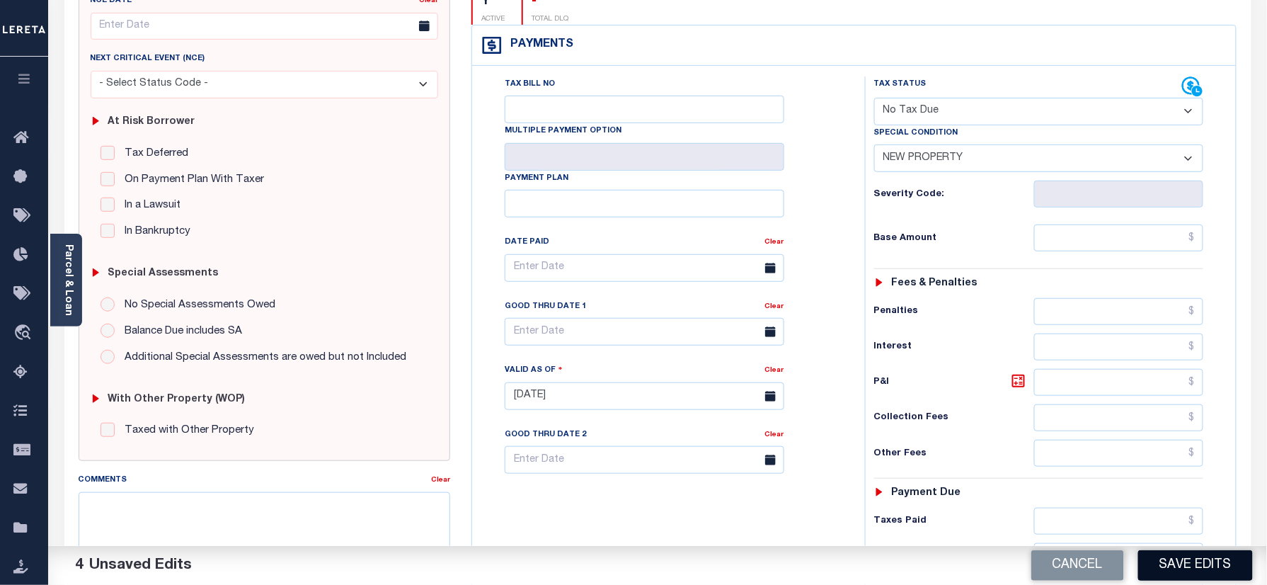
click at [1175, 556] on button "Save Edits" at bounding box center [1195, 565] width 115 height 30
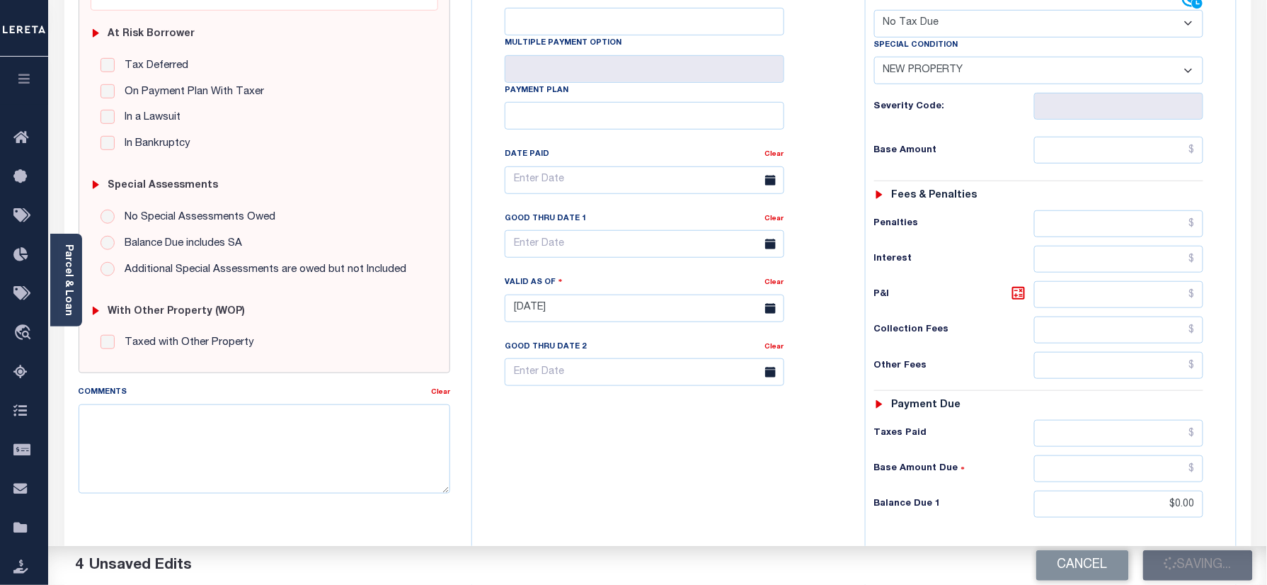
scroll to position [461, 0]
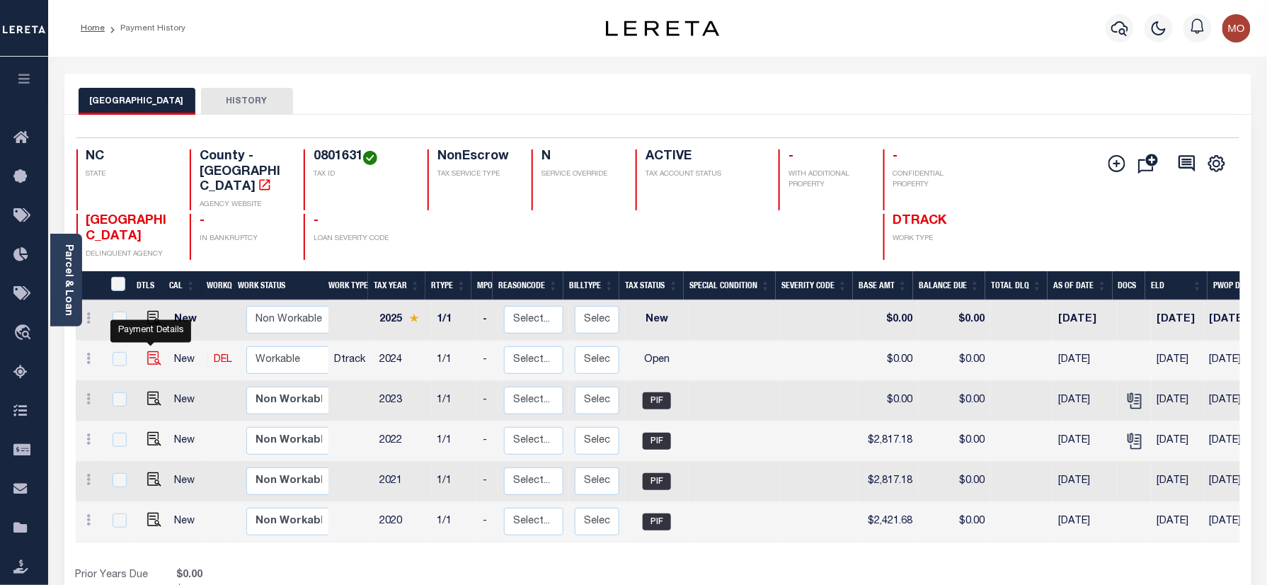
click at [154, 351] on img "" at bounding box center [154, 358] width 14 height 14
checkbox input "true"
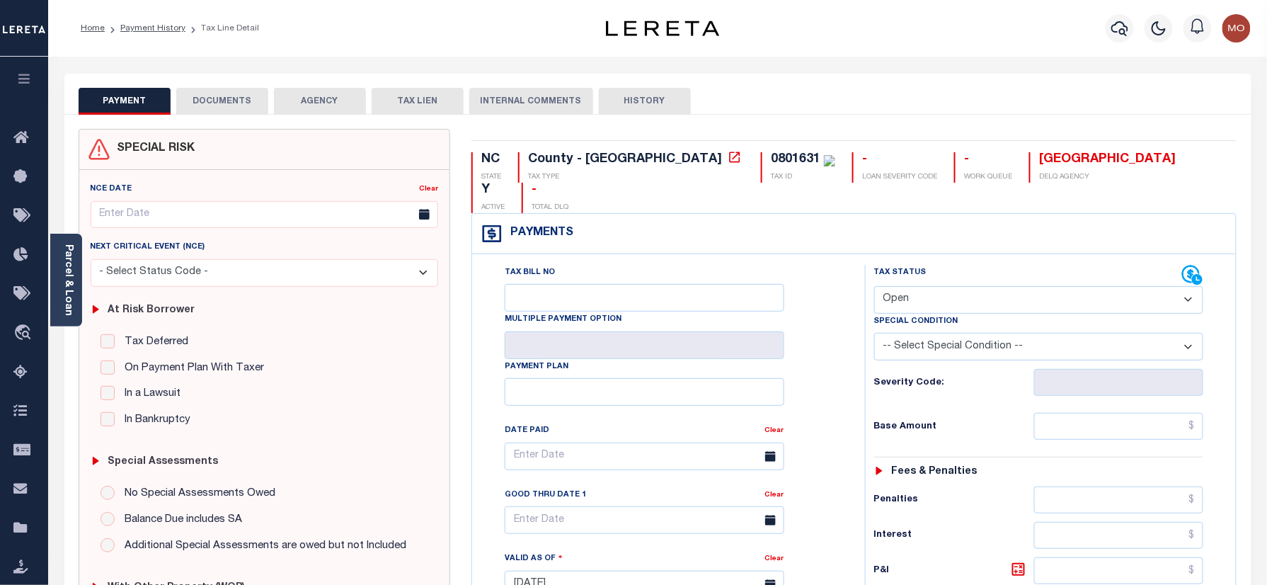
click at [668, 147] on div "NC STATE County - NC TAX TYPE 0801631 TAX ID - LOAN SEVERITY CODE - WORK QUEUE …" at bounding box center [854, 583] width 786 height 909
copy div "0801631"
click at [953, 286] on select "- Select Status Code - Open Due/Unpaid Paid Incomplete No Tax Due Internal Refu…" at bounding box center [1039, 300] width 330 height 28
select select "PYD"
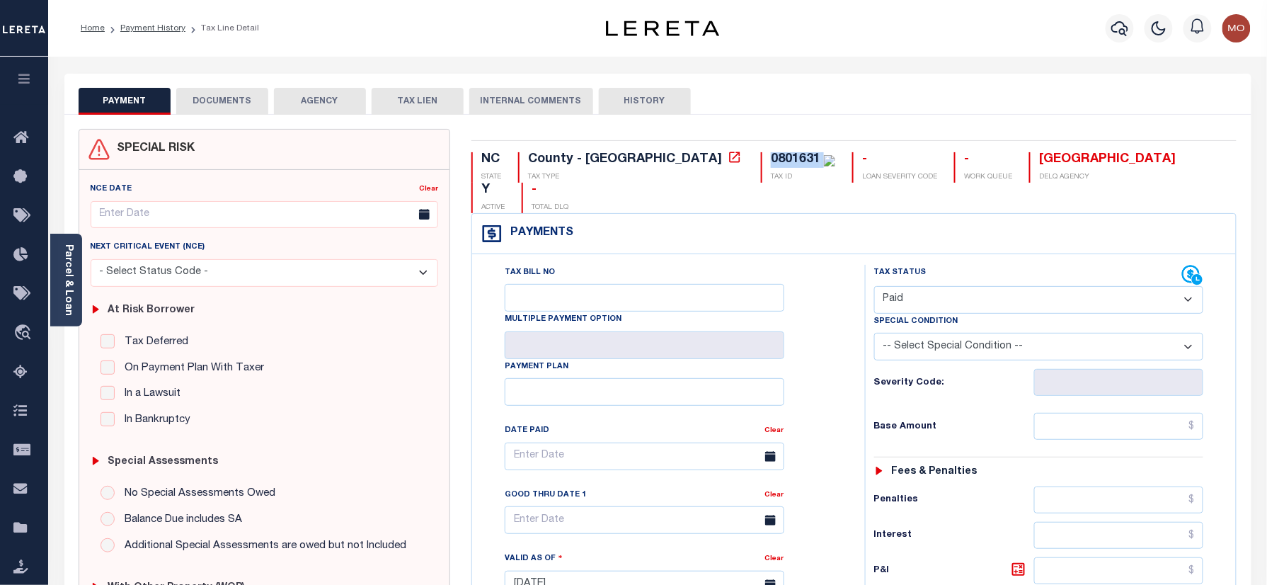
click at [874, 286] on select "- Select Status Code - Open Due/Unpaid Paid Incomplete No Tax Due Internal Refu…" at bounding box center [1039, 300] width 330 height 28
type input "[DATE]"
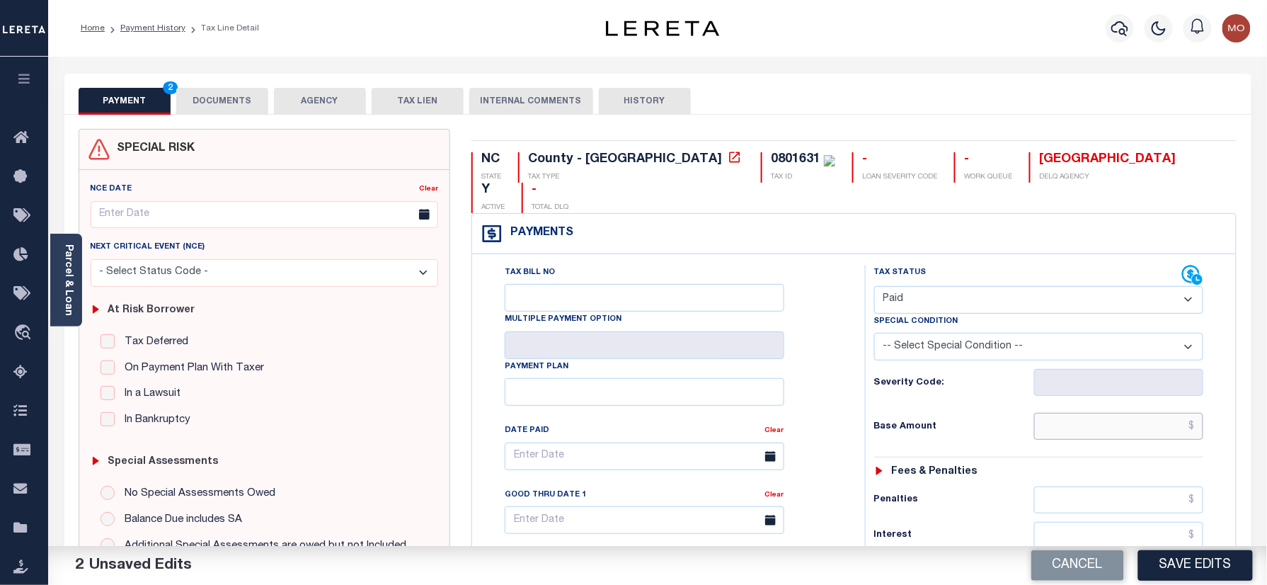
drag, startPoint x: 1085, startPoint y: 402, endPoint x: 930, endPoint y: 405, distance: 155.0
click at [1085, 413] on input "text" at bounding box center [1119, 426] width 170 height 27
paste input "2,812.18"
type input "$2,812.18"
click at [919, 421] on h6 "Base Amount" at bounding box center [954, 426] width 160 height 11
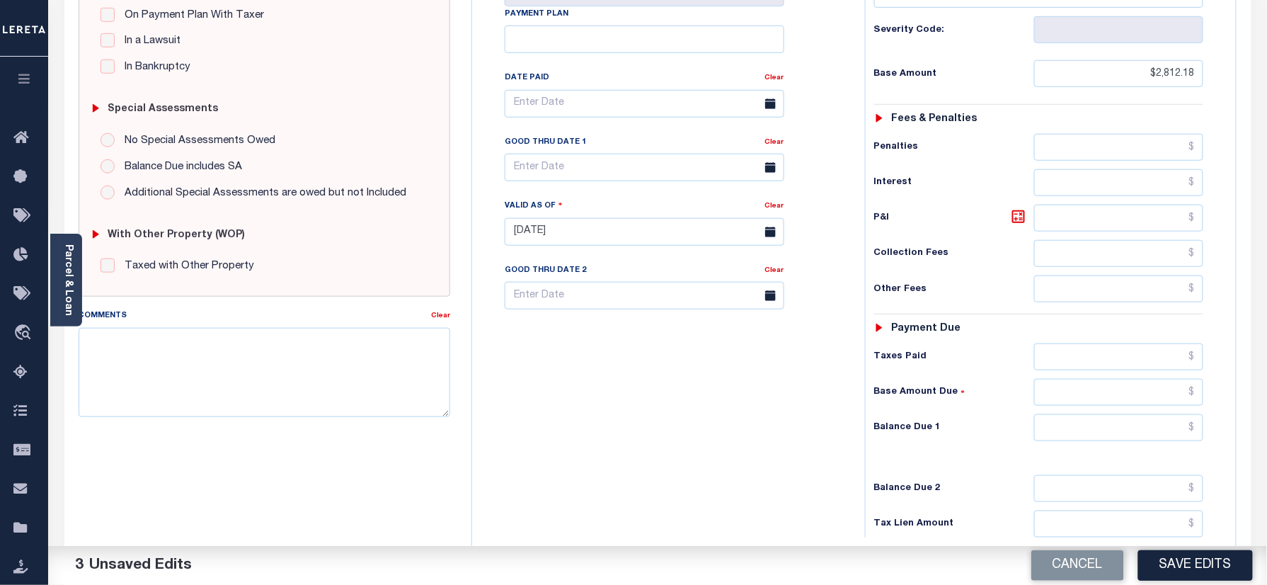
scroll to position [465, 0]
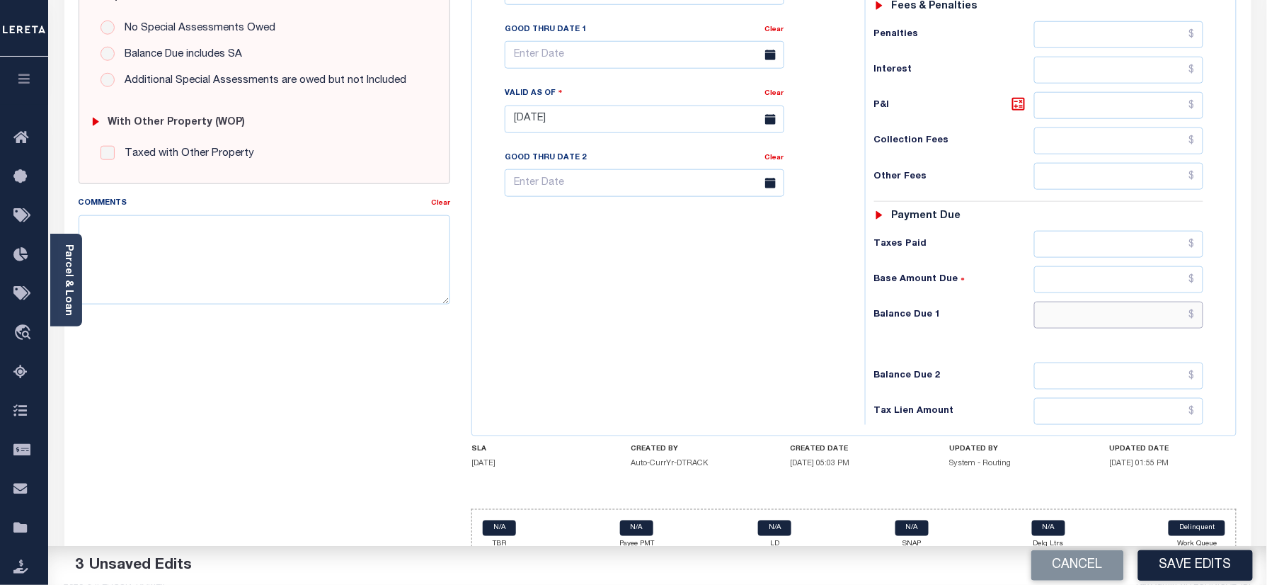
click at [1087, 301] on input "text" at bounding box center [1119, 314] width 170 height 27
type input "$0.00"
click at [561, 267] on div "Tax Bill No Multiple Payment Option Payment Plan Clear" at bounding box center [665, 112] width 379 height 625
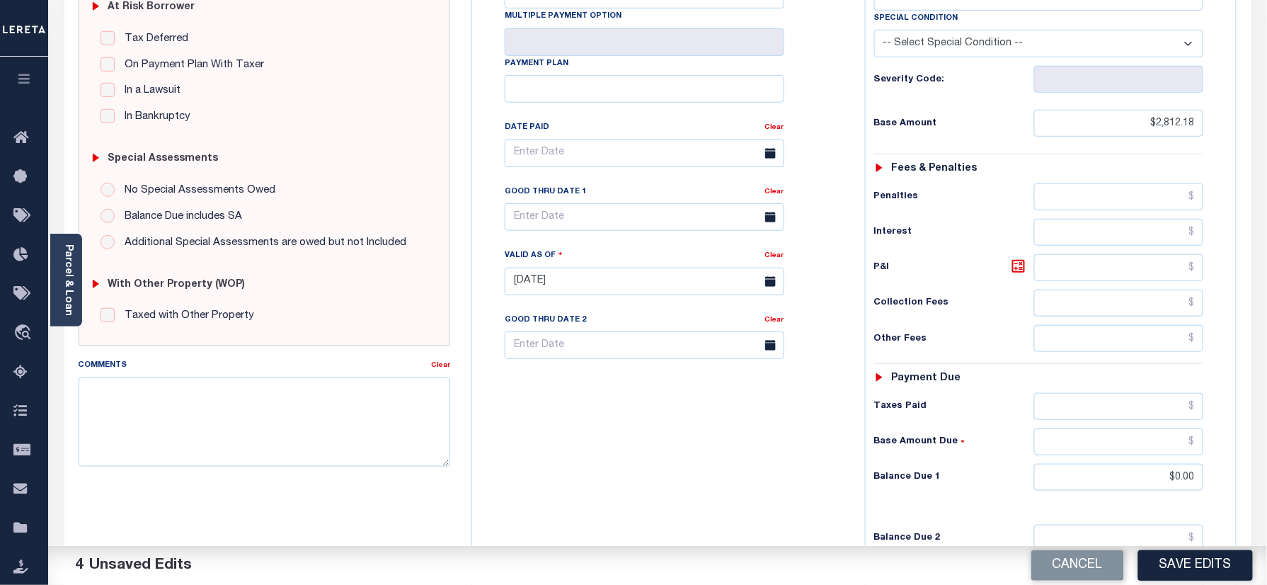
scroll to position [0, 0]
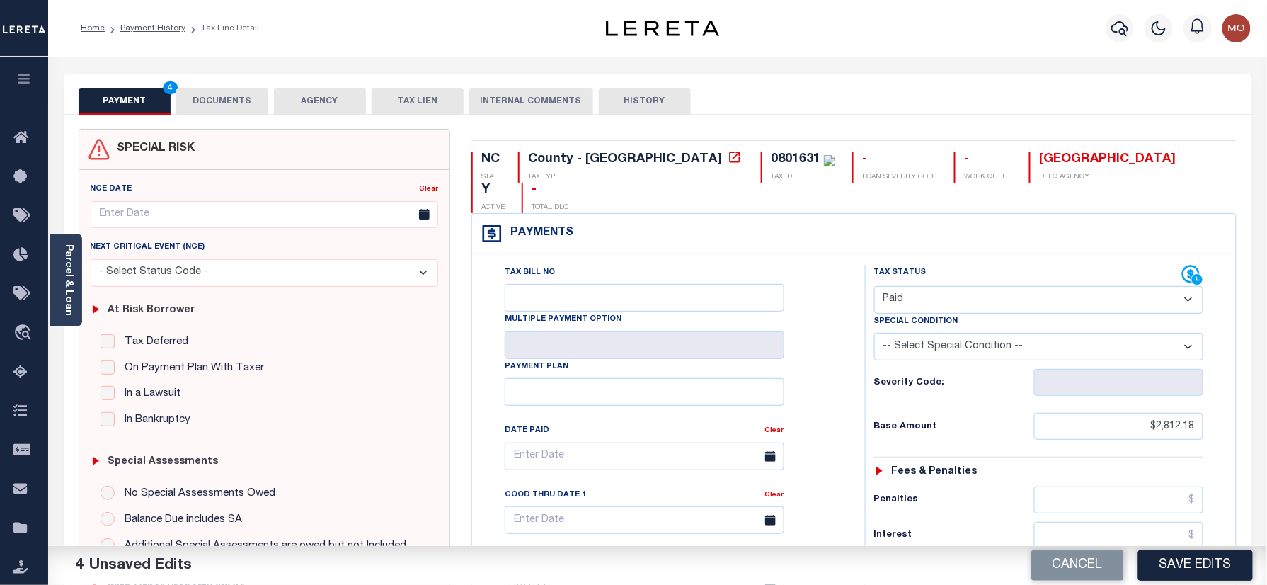
click at [771, 159] on div "0801631" at bounding box center [796, 159] width 50 height 13
copy div "0801631"
click at [210, 96] on button "DOCUMENTS" at bounding box center [222, 101] width 92 height 27
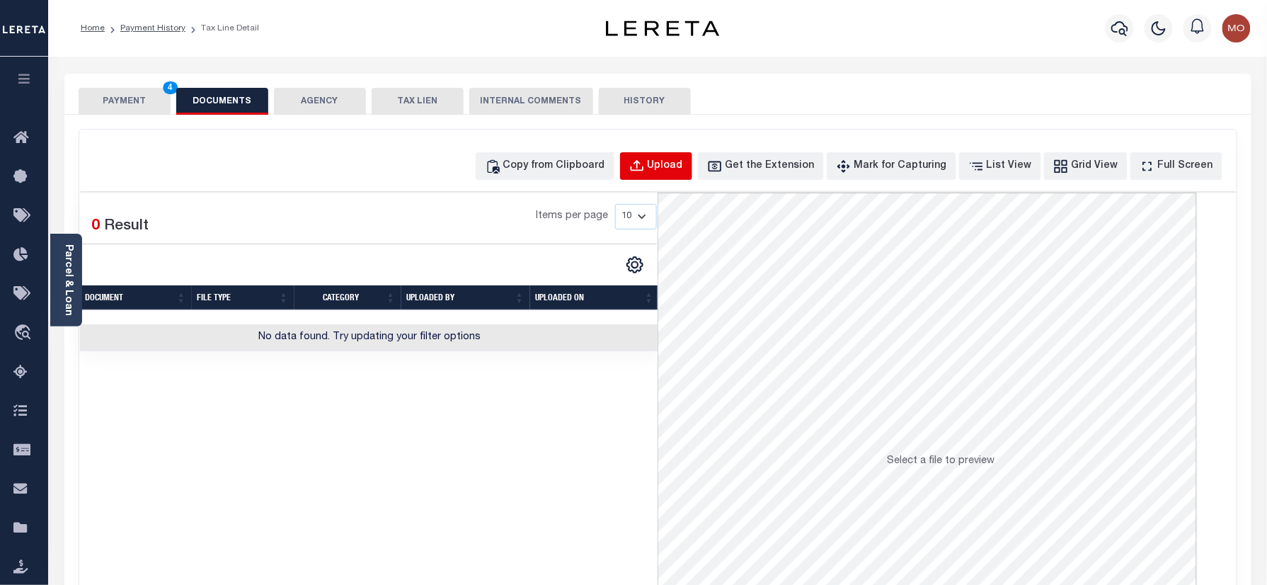
click at [683, 164] on div "Upload" at bounding box center [665, 167] width 35 height 16
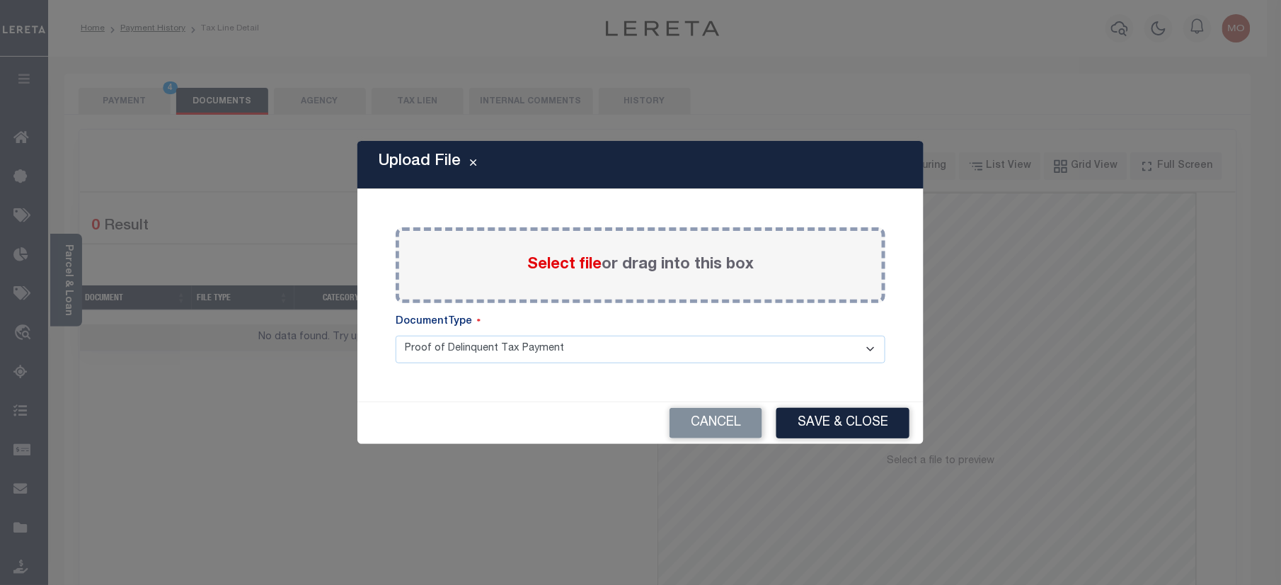
click at [539, 257] on span "Select file" at bounding box center [564, 265] width 74 height 16
click at [0, 0] on input "Select file or drag into this box" at bounding box center [0, 0] width 0 height 0
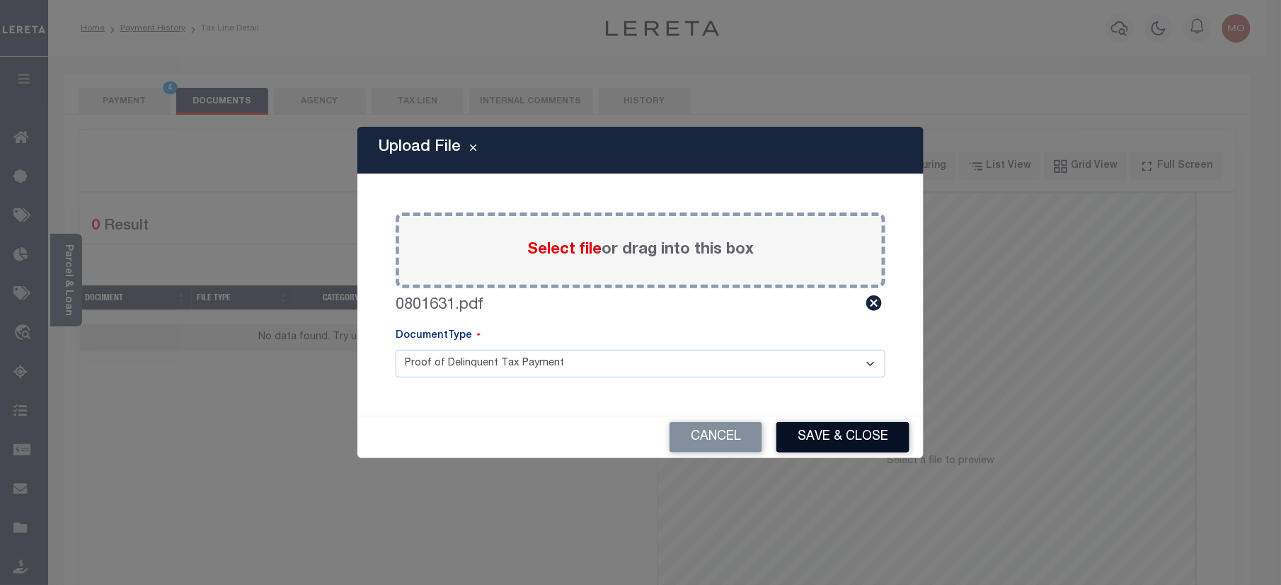
click at [864, 435] on button "Save & Close" at bounding box center [842, 437] width 133 height 30
click at [864, 435] on div "Cancel Save & Close" at bounding box center [640, 437] width 566 height 42
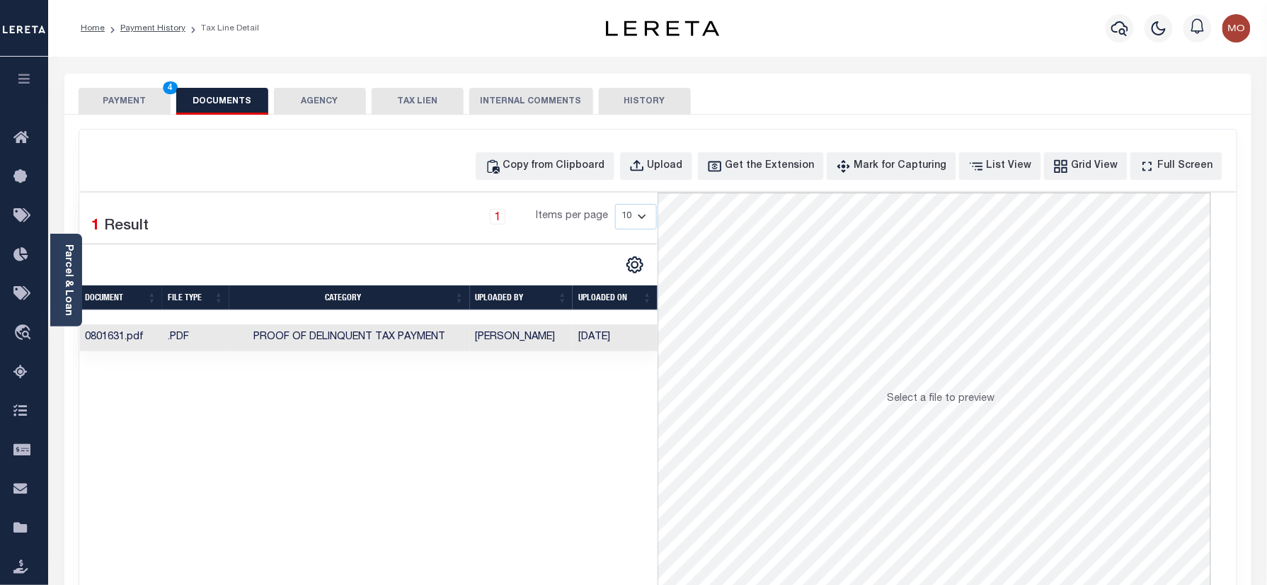
click at [140, 106] on button "PAYMENT 4" at bounding box center [125, 101] width 92 height 27
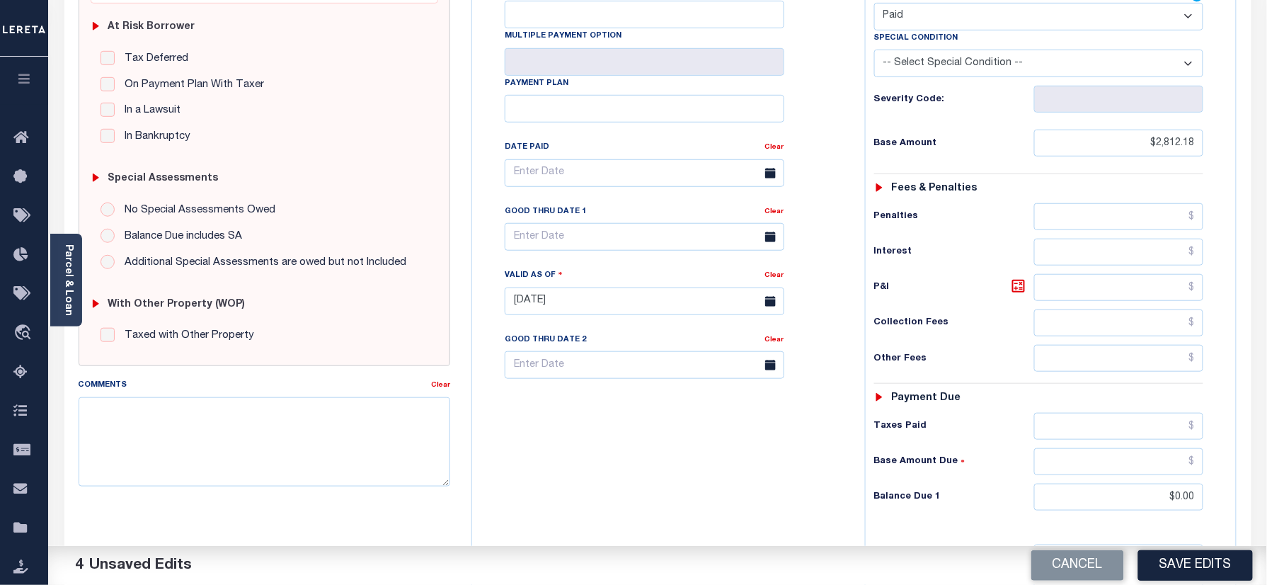
drag, startPoint x: 1183, startPoint y: 567, endPoint x: 977, endPoint y: 507, distance: 214.6
click at [1184, 567] on button "Save Edits" at bounding box center [1195, 565] width 115 height 30
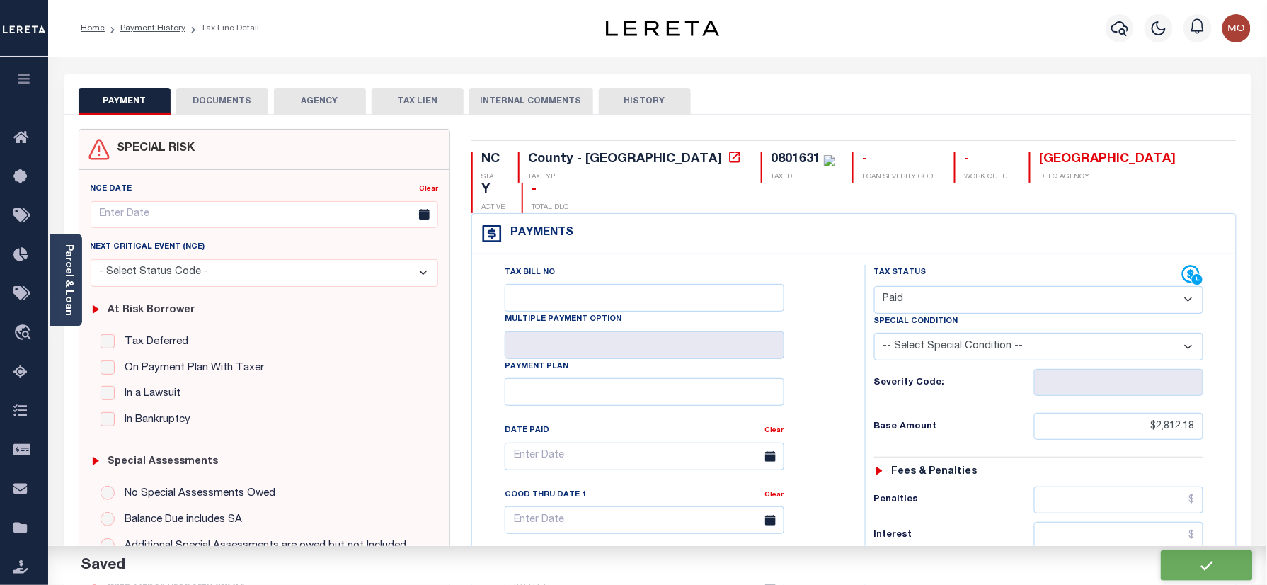
checkbox input "false"
type input "$2,812.18"
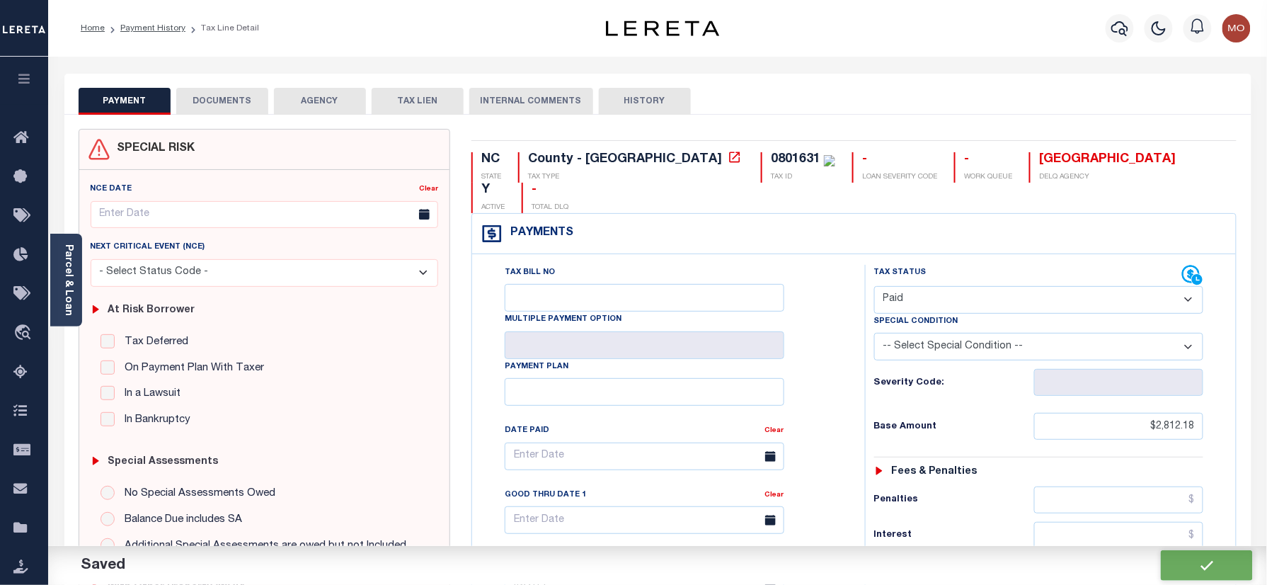
type input "$0"
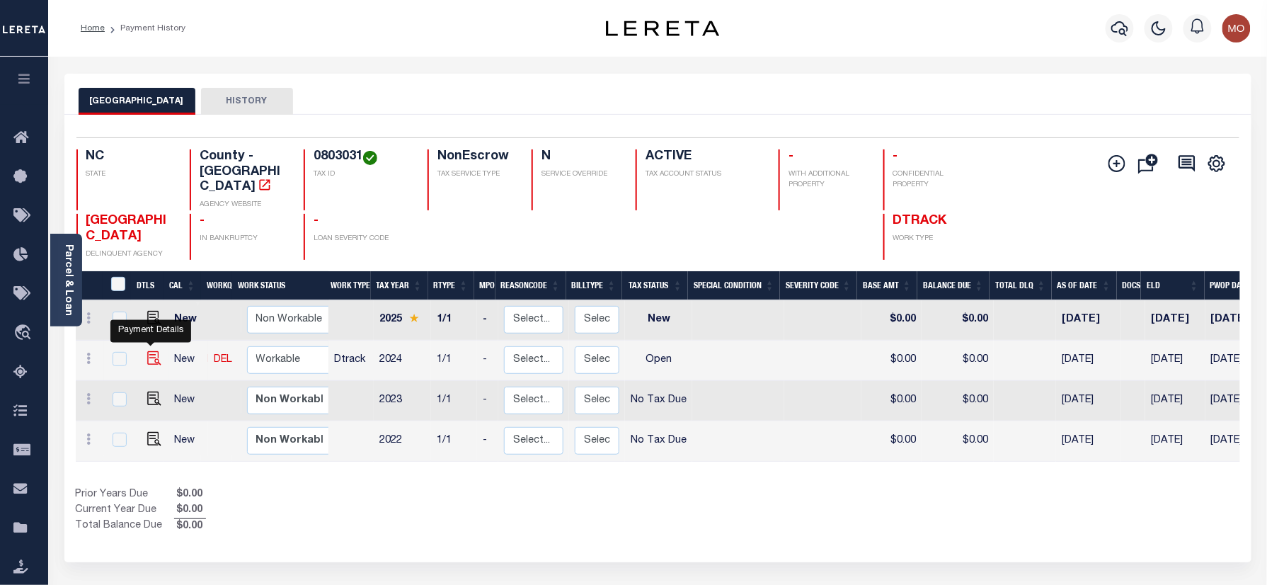
click at [148, 351] on img "" at bounding box center [154, 358] width 14 height 14
checkbox input "true"
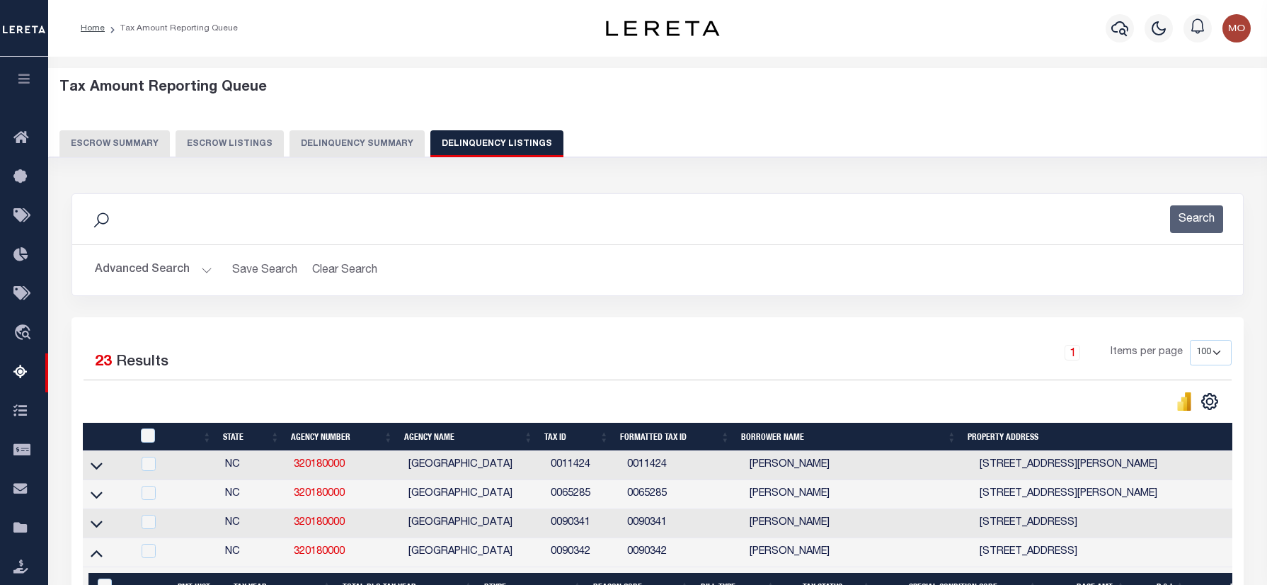
select select "100"
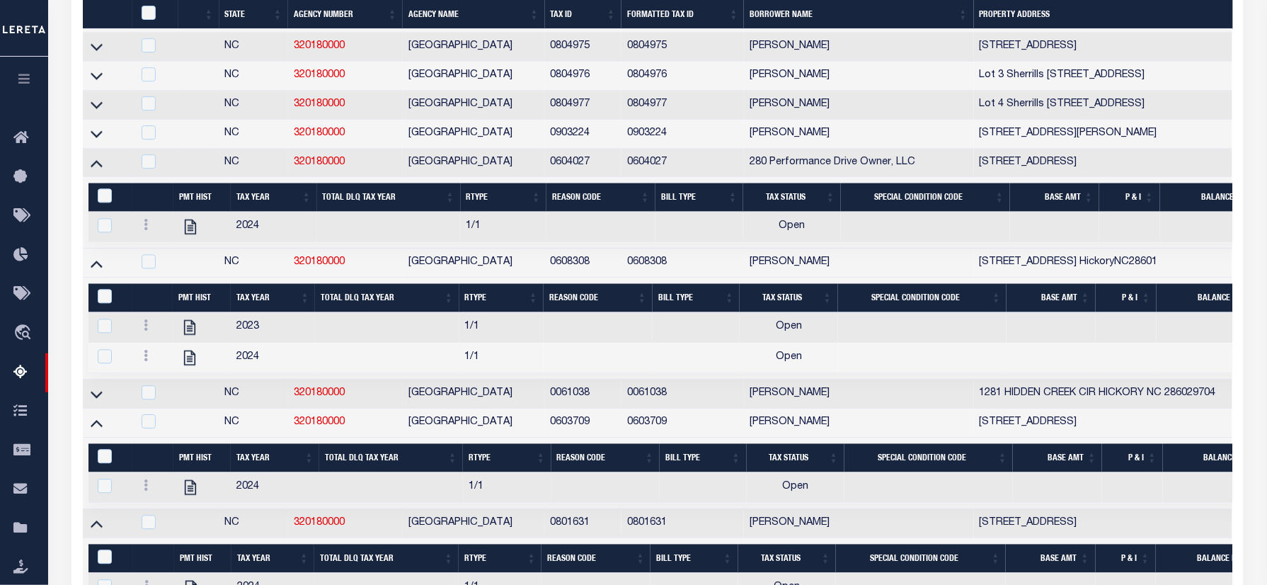
scroll to position [1183, 0]
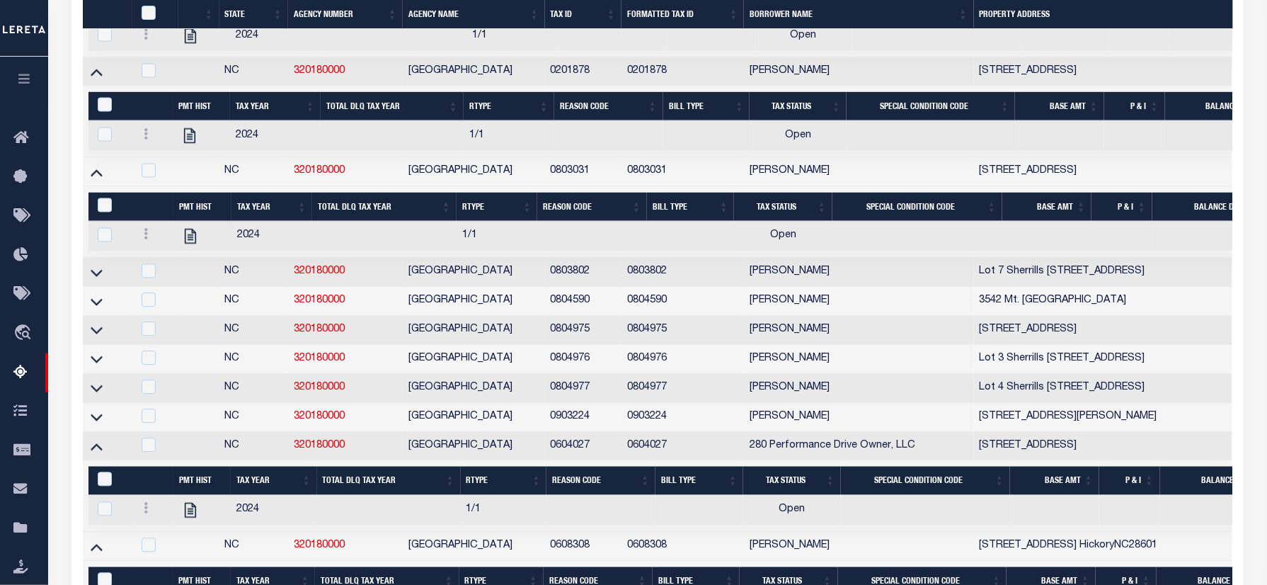
drag, startPoint x: 93, startPoint y: 298, endPoint x: 507, endPoint y: 278, distance: 414.5
click at [93, 280] on icon at bounding box center [97, 272] width 12 height 15
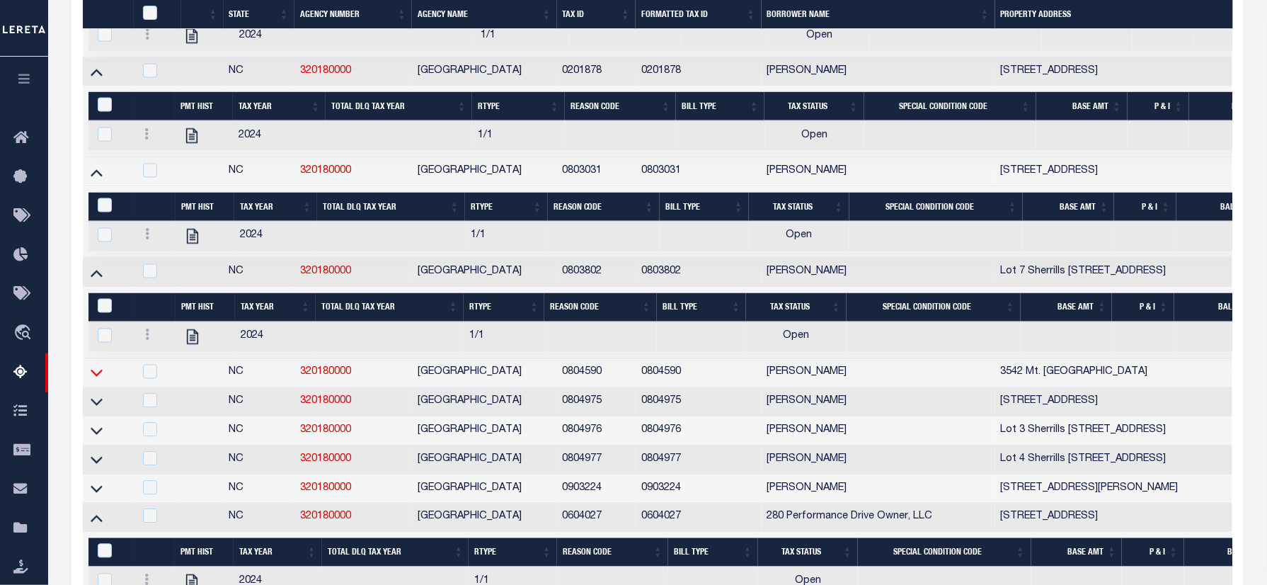
click at [98, 379] on icon at bounding box center [97, 371] width 12 height 15
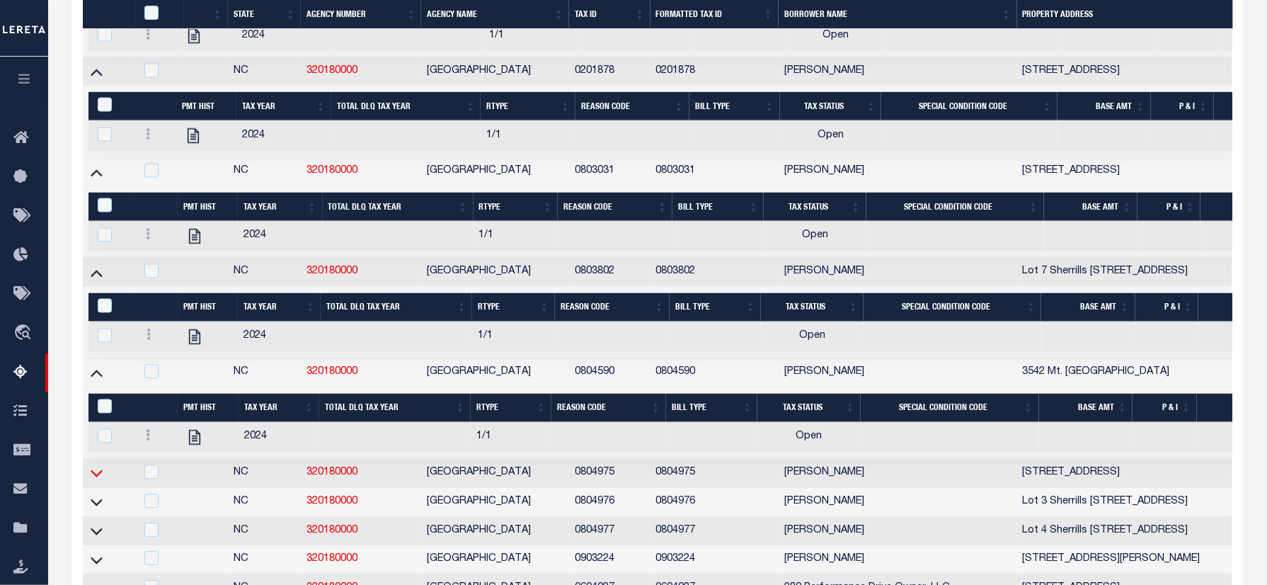
scroll to position [1466, 0]
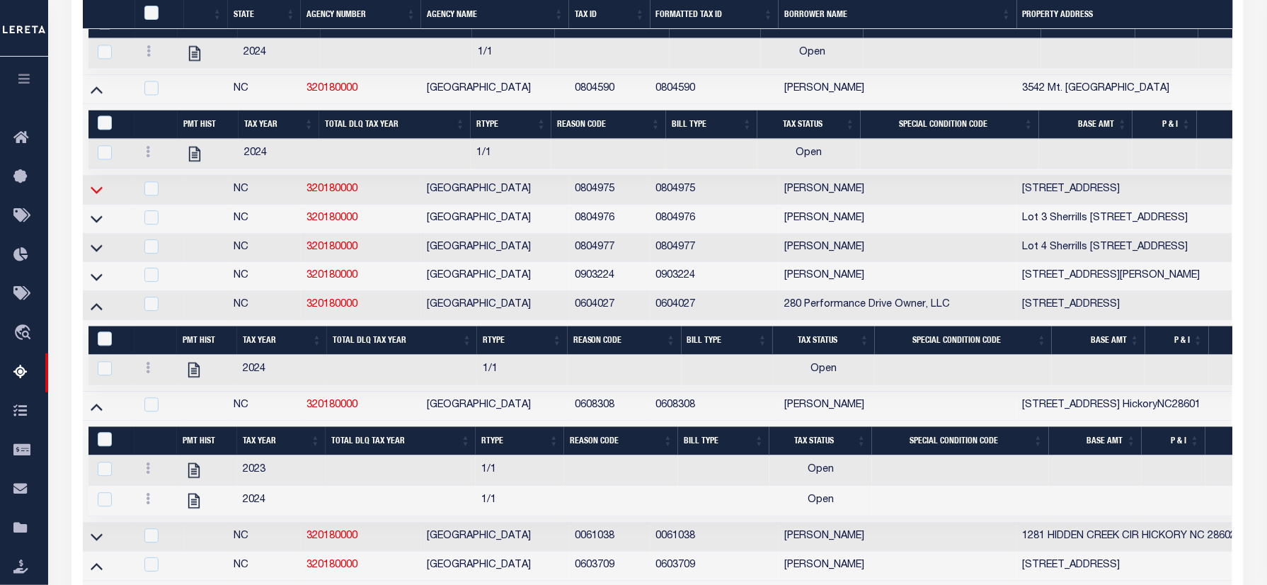
click at [94, 197] on icon at bounding box center [97, 189] width 12 height 15
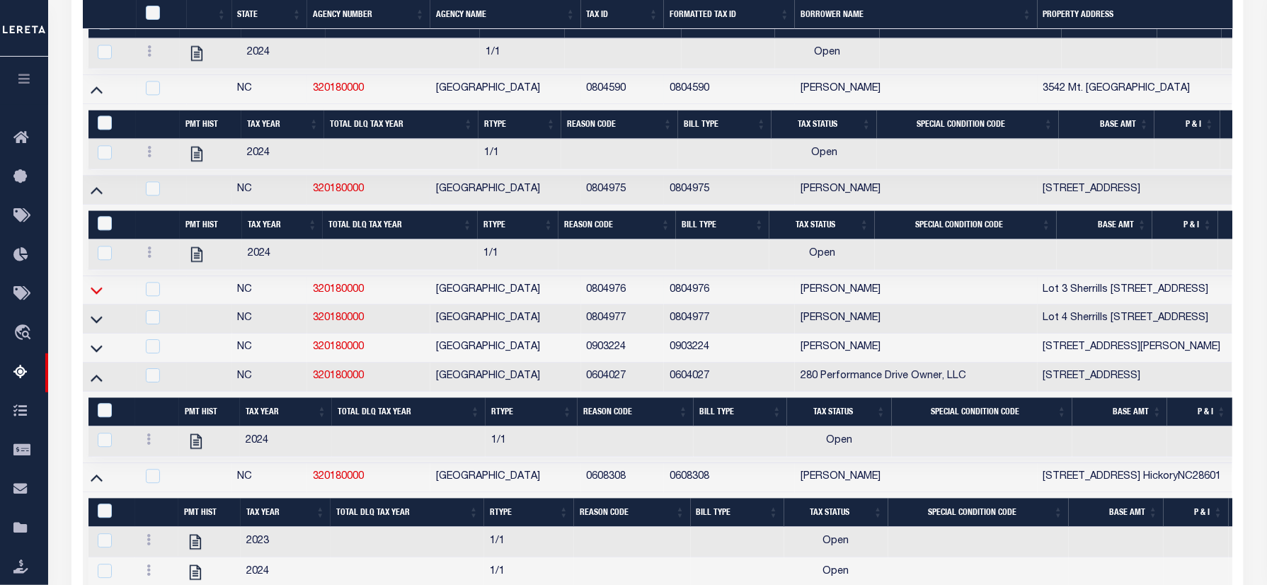
click at [95, 297] on icon at bounding box center [97, 289] width 12 height 15
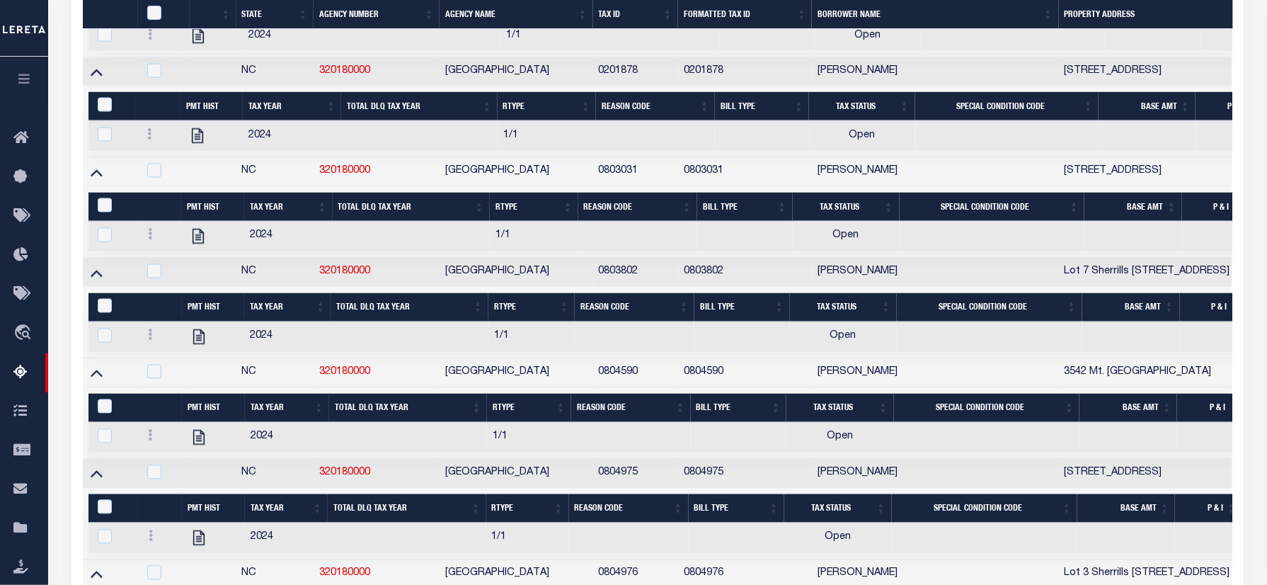
scroll to position [1602, 0]
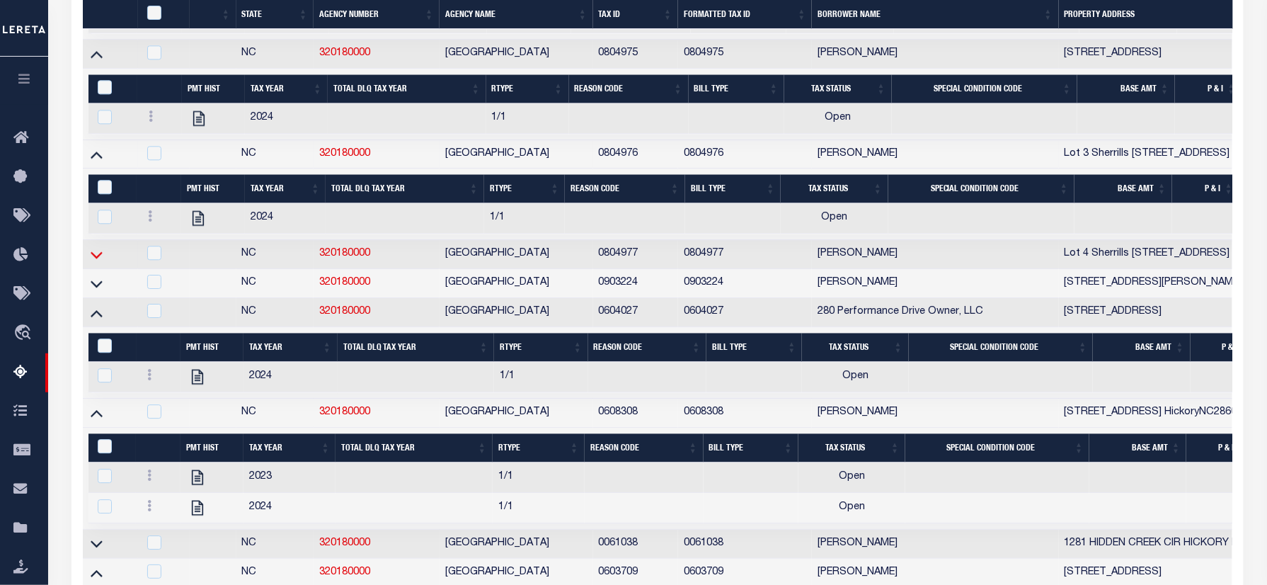
click at [93, 258] on icon at bounding box center [97, 254] width 12 height 7
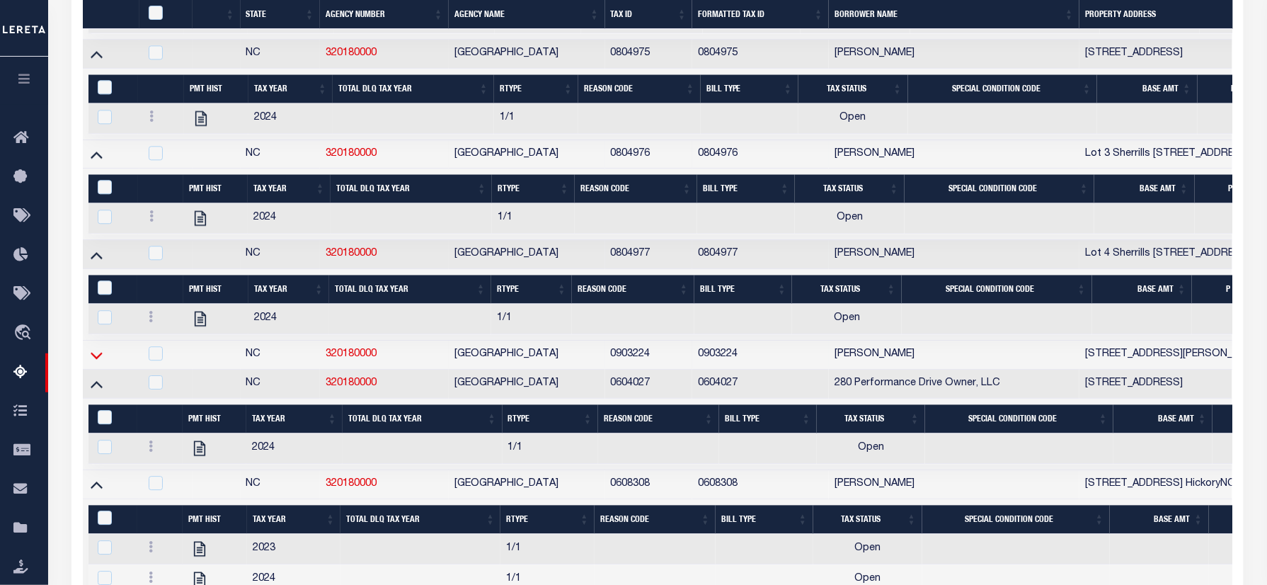
click at [94, 359] on icon at bounding box center [97, 355] width 12 height 7
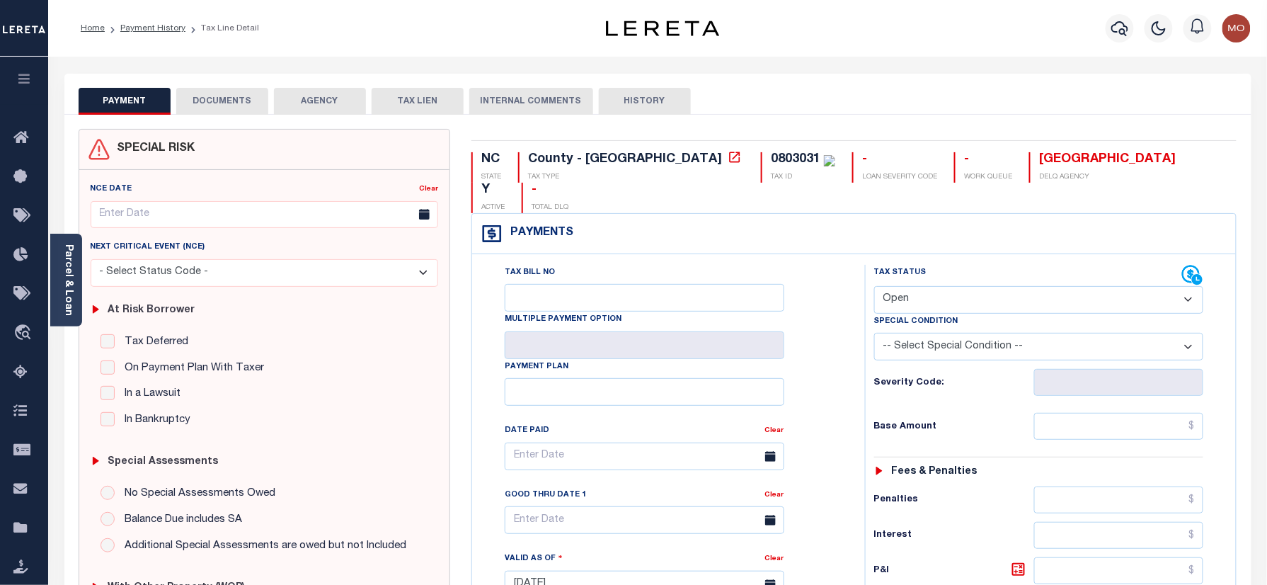
click at [771, 154] on div "0803031" at bounding box center [796, 159] width 50 height 13
copy div "0803031"
click at [933, 286] on select "- Select Status Code - Open Due/Unpaid Paid Incomplete No Tax Due Internal Refu…" at bounding box center [1039, 300] width 330 height 28
select select "DUE"
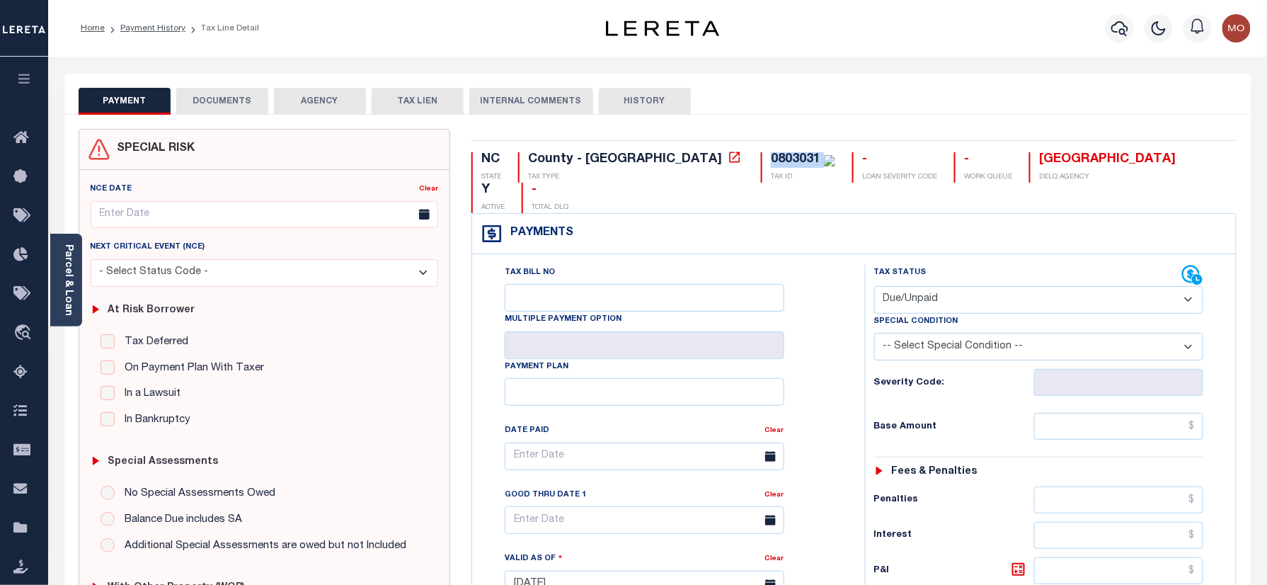
click at [874, 286] on select "- Select Status Code - Open Due/Unpaid Paid Incomplete No Tax Due Internal Refu…" at bounding box center [1039, 300] width 330 height 28
type input "[DATE]"
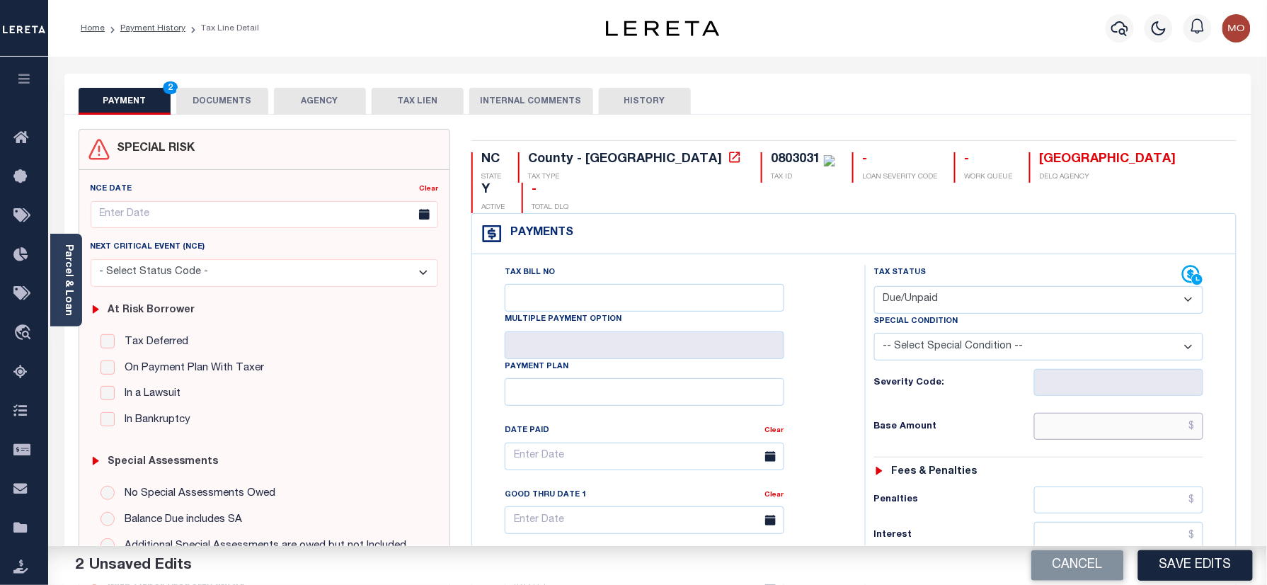
click at [1073, 413] on input "text" at bounding box center [1119, 426] width 170 height 27
paste input "936.24"
type input "$936.24"
click at [825, 360] on div "Tax Bill No Multiple Payment Option Payment Plan Clear" at bounding box center [664, 463] width 357 height 397
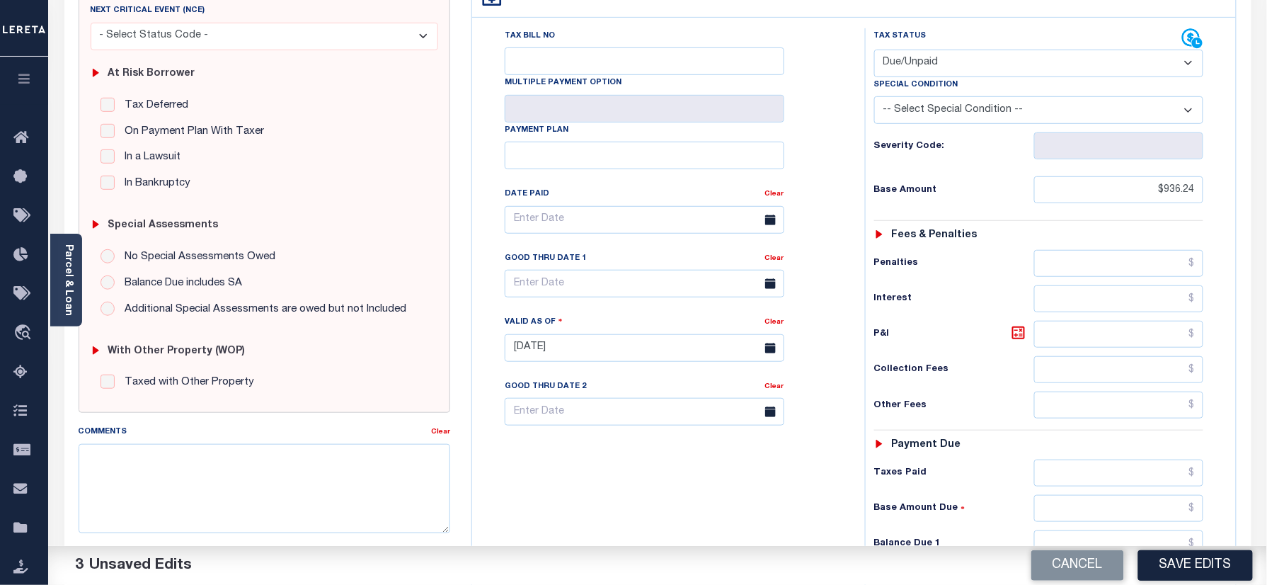
scroll to position [377, 0]
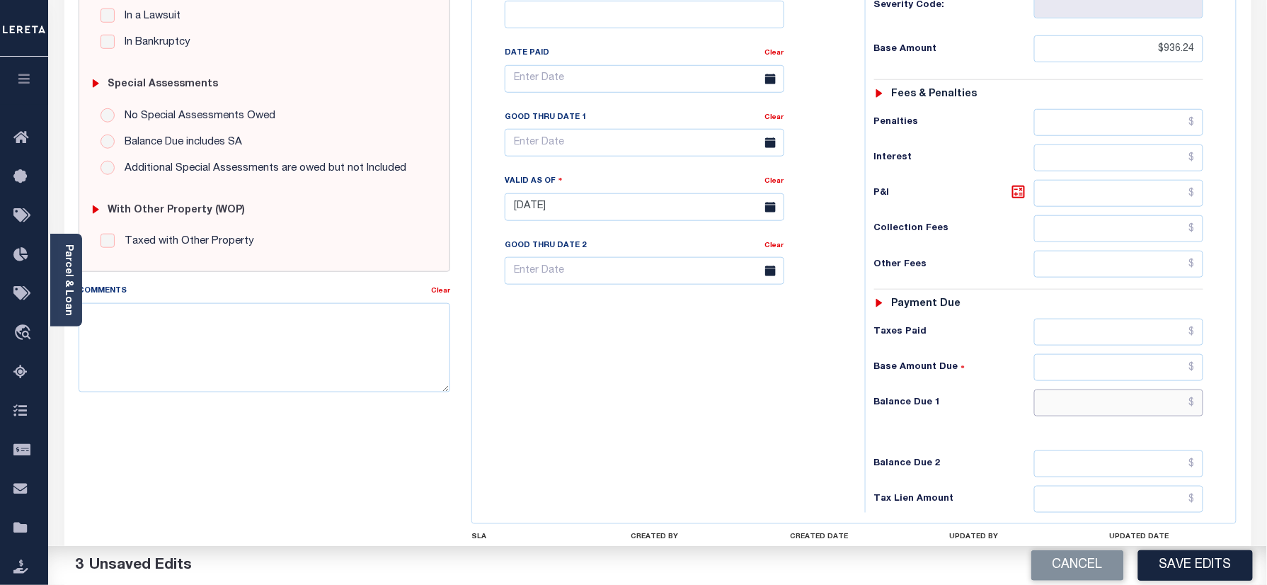
click at [1091, 389] on input "text" at bounding box center [1119, 402] width 170 height 27
paste input "1,014.14"
type input "$1,014.14"
click at [759, 361] on div "Tax Bill No Multiple Payment Option Payment Plan Clear" at bounding box center [665, 199] width 379 height 625
click at [1022, 183] on icon at bounding box center [1018, 191] width 17 height 17
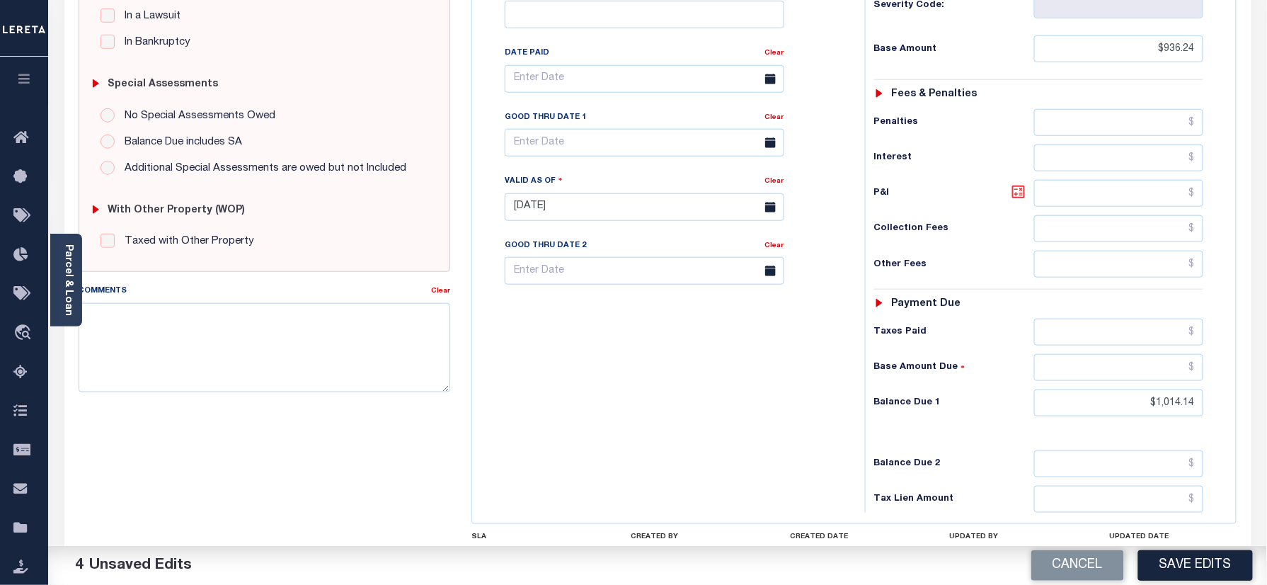
type input "$77.90"
click at [795, 357] on div "Tax Bill No Multiple Payment Option Payment Plan Clear" at bounding box center [665, 199] width 379 height 625
click at [558, 129] on input "text" at bounding box center [645, 143] width 280 height 28
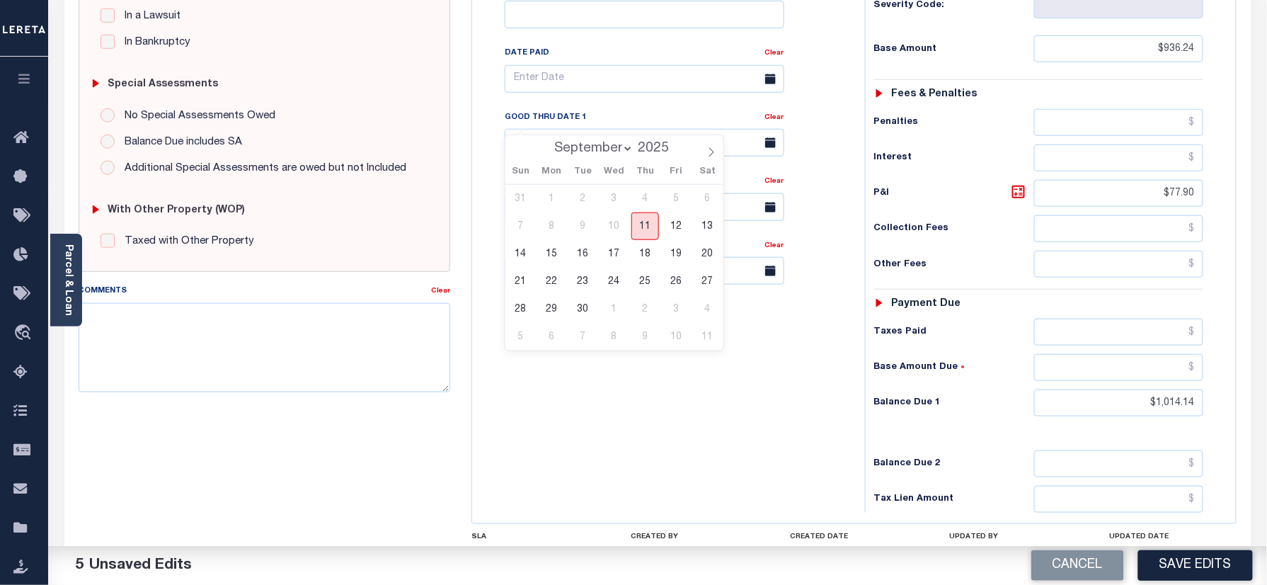
click at [648, 218] on span "11" at bounding box center [645, 226] width 28 height 28
type input "[DATE]"
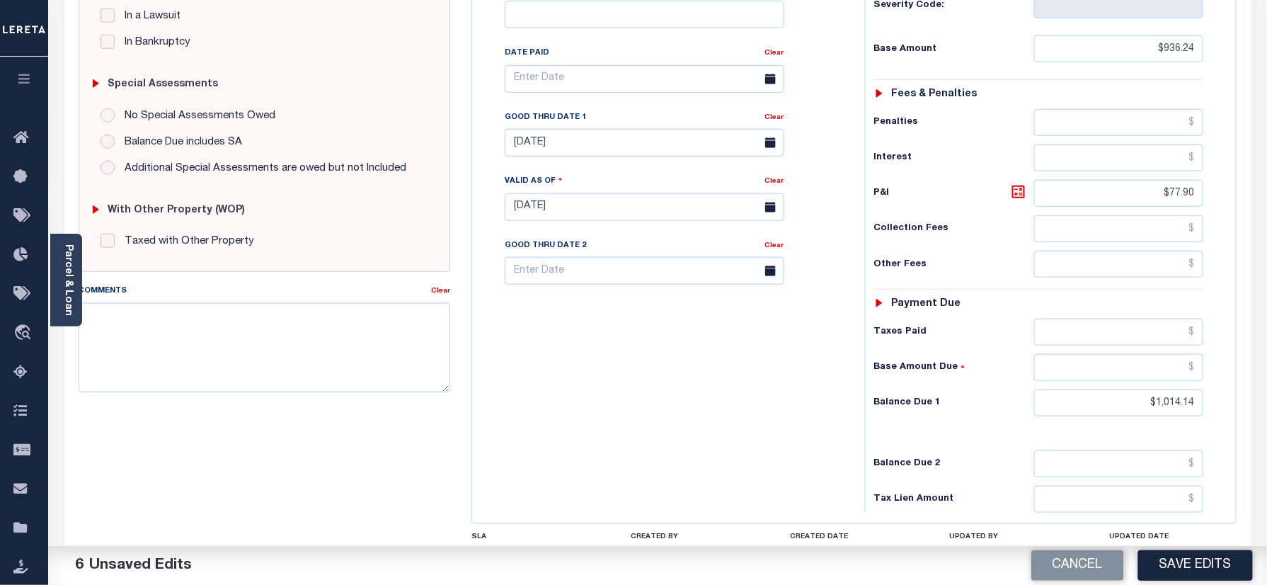
drag, startPoint x: 616, startPoint y: 329, endPoint x: 618, endPoint y: 391, distance: 62.3
click at [618, 330] on div "Tax Bill No Multiple Payment Option Payment Plan Clear" at bounding box center [665, 199] width 379 height 625
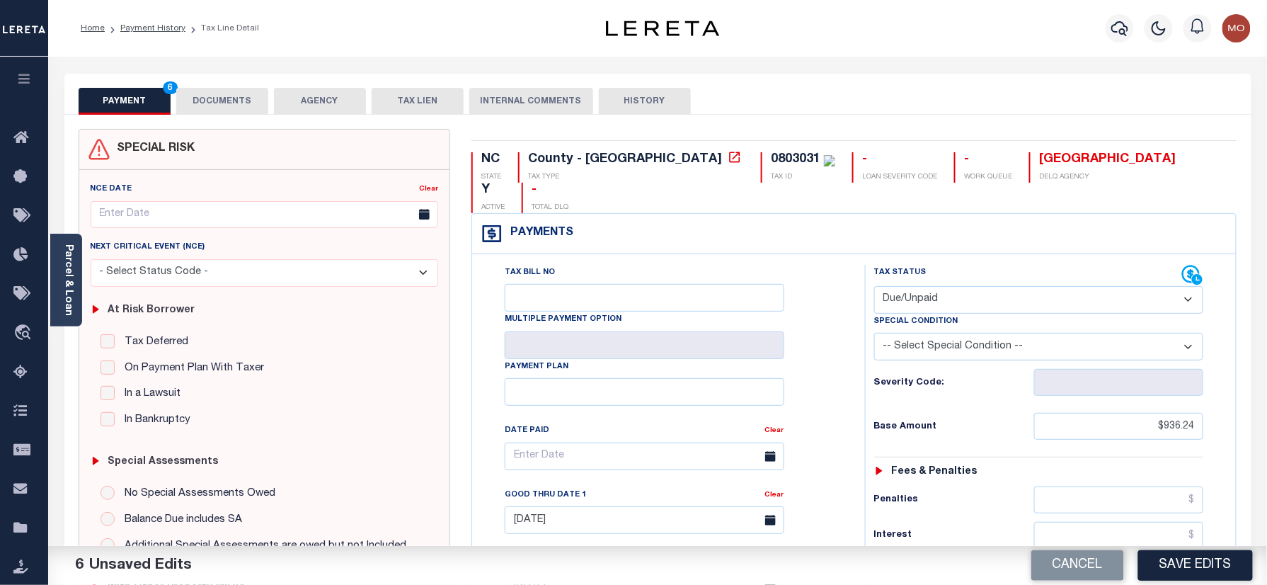
click at [771, 159] on div "0803031" at bounding box center [796, 159] width 50 height 13
copy div "0803031"
click at [214, 96] on button "DOCUMENTS" at bounding box center [222, 101] width 92 height 27
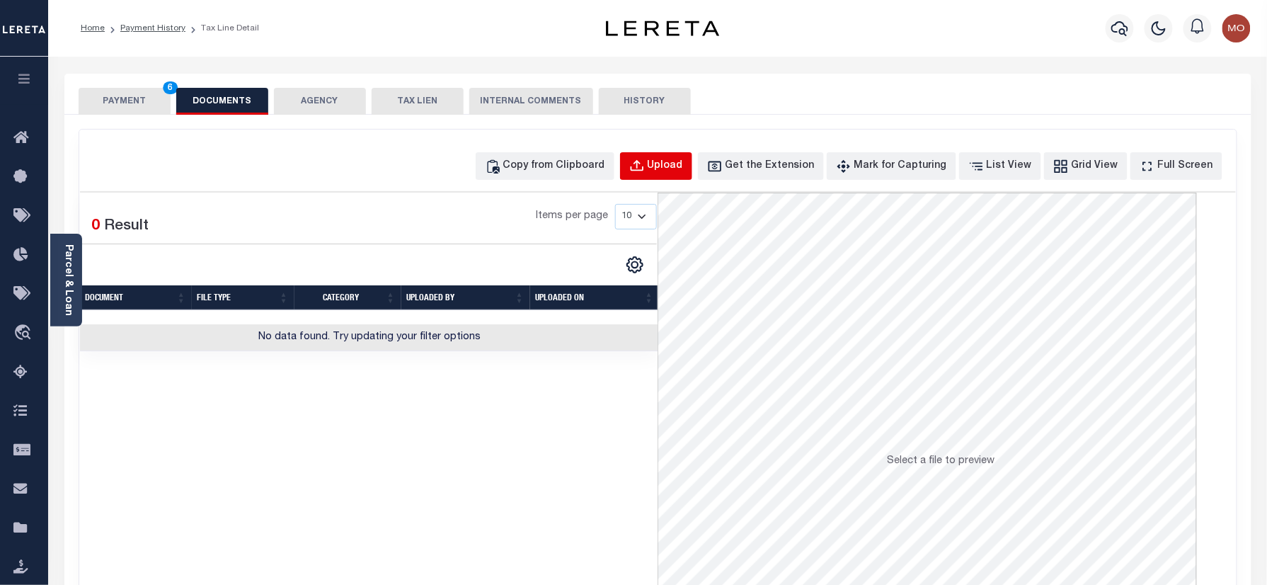
click at [674, 163] on div "Upload" at bounding box center [665, 167] width 35 height 16
select select "POP"
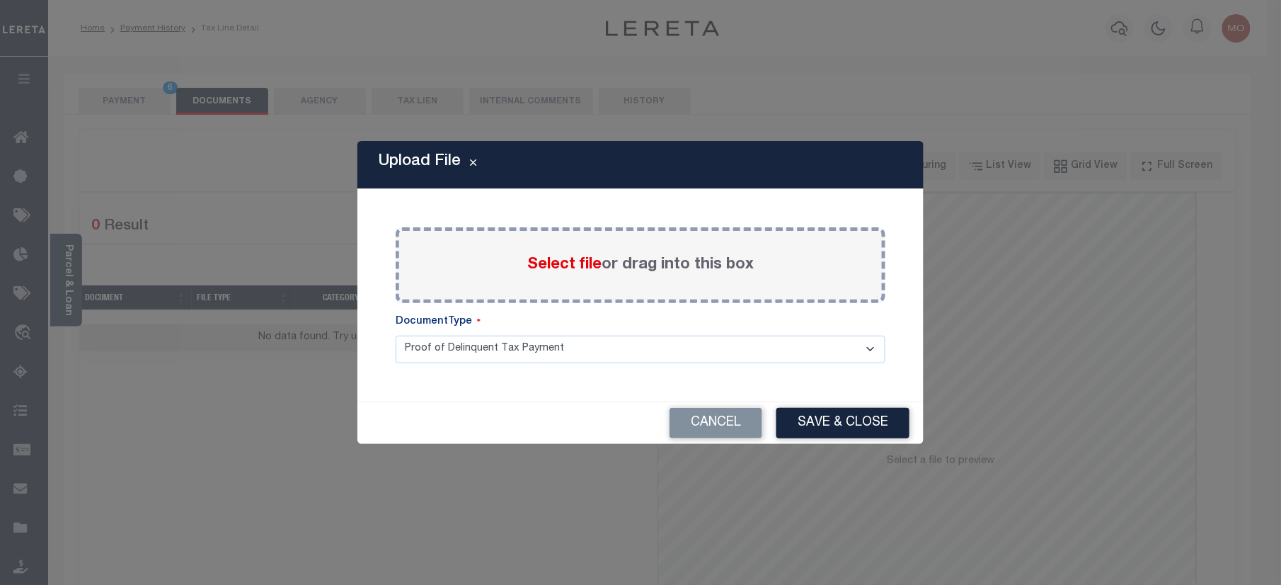
click at [531, 265] on span "Select file" at bounding box center [564, 265] width 74 height 16
click at [0, 0] on input "Select file or drag into this box" at bounding box center [0, 0] width 0 height 0
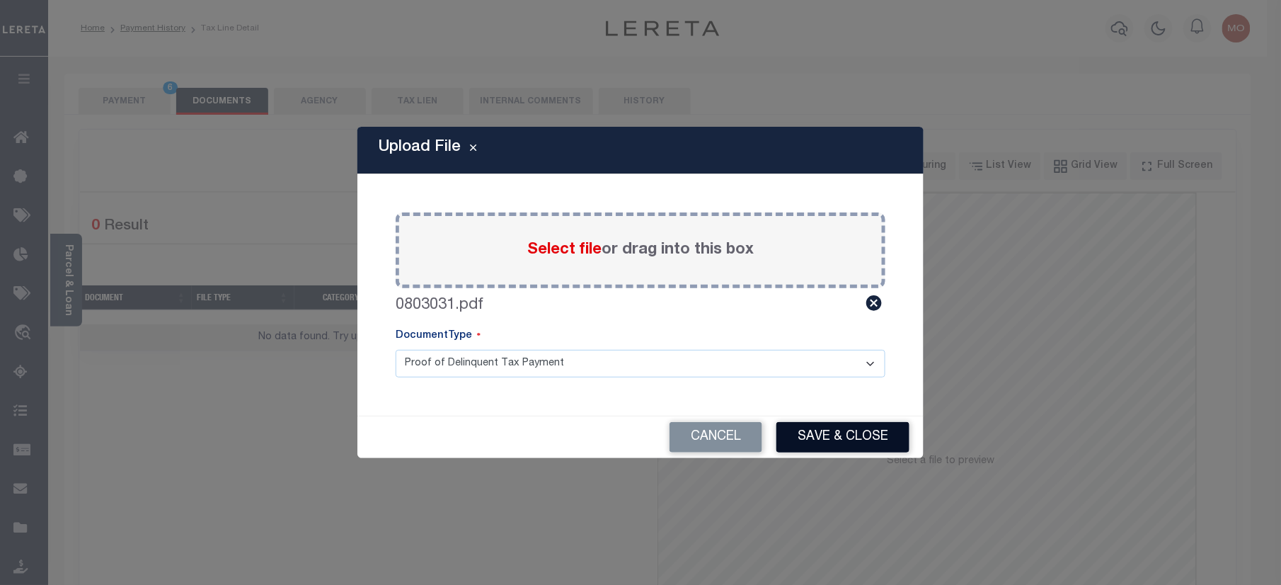
click at [831, 437] on button "Save & Close" at bounding box center [842, 437] width 133 height 30
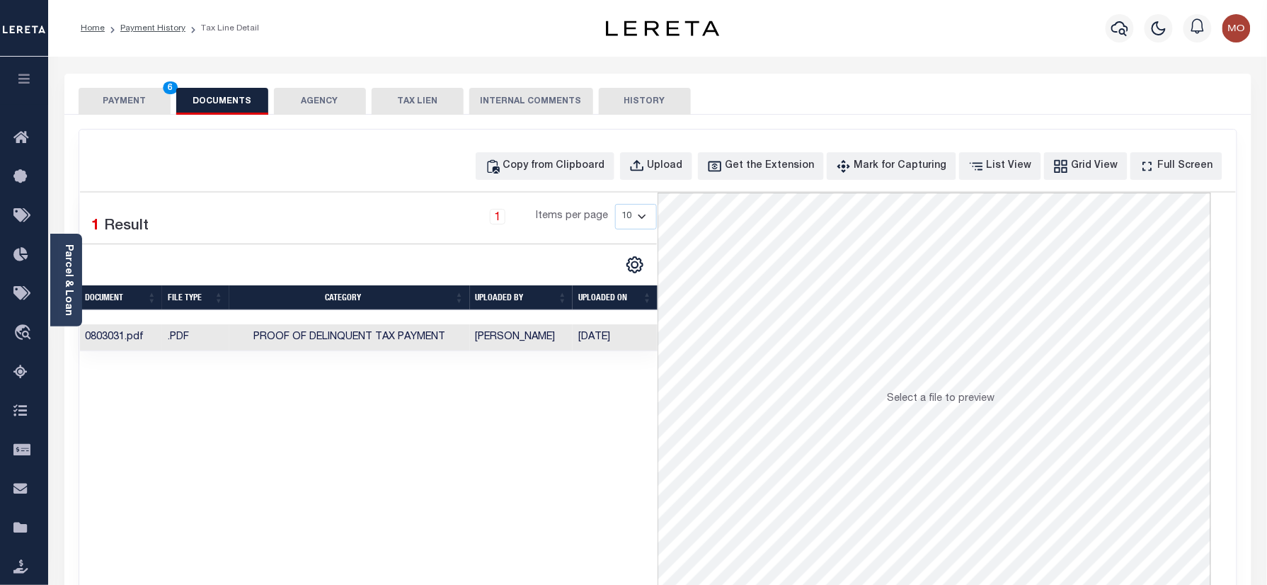
click at [148, 102] on button "PAYMENT 6" at bounding box center [125, 101] width 92 height 27
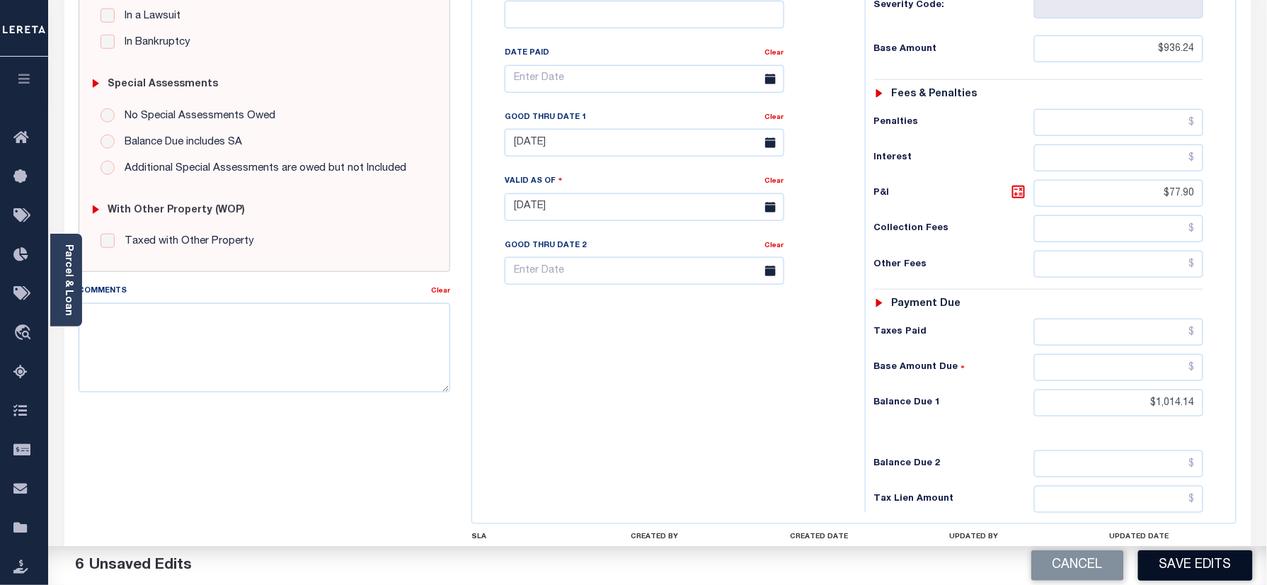
click at [1173, 569] on button "Save Edits" at bounding box center [1195, 565] width 115 height 30
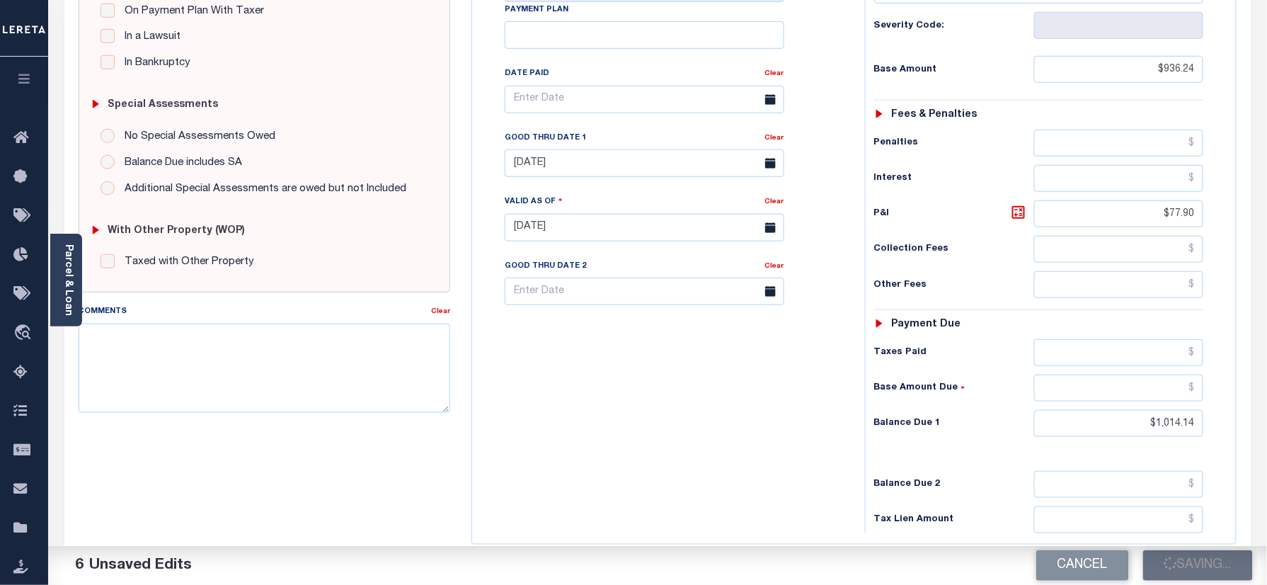
scroll to position [188, 0]
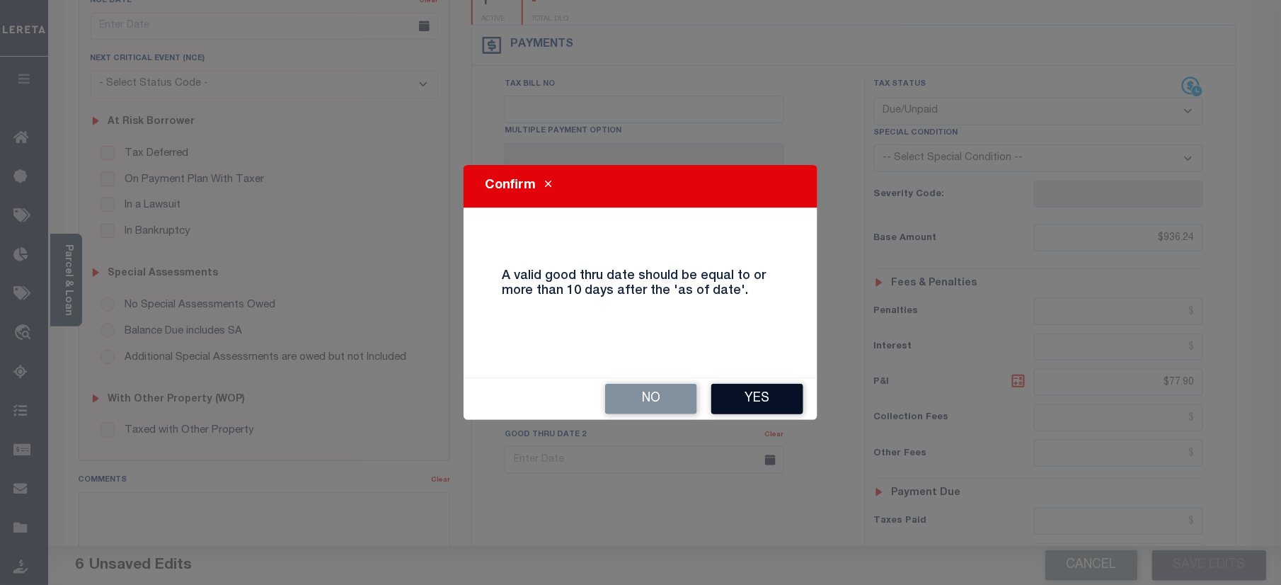
click at [745, 398] on button "Yes" at bounding box center [757, 399] width 92 height 30
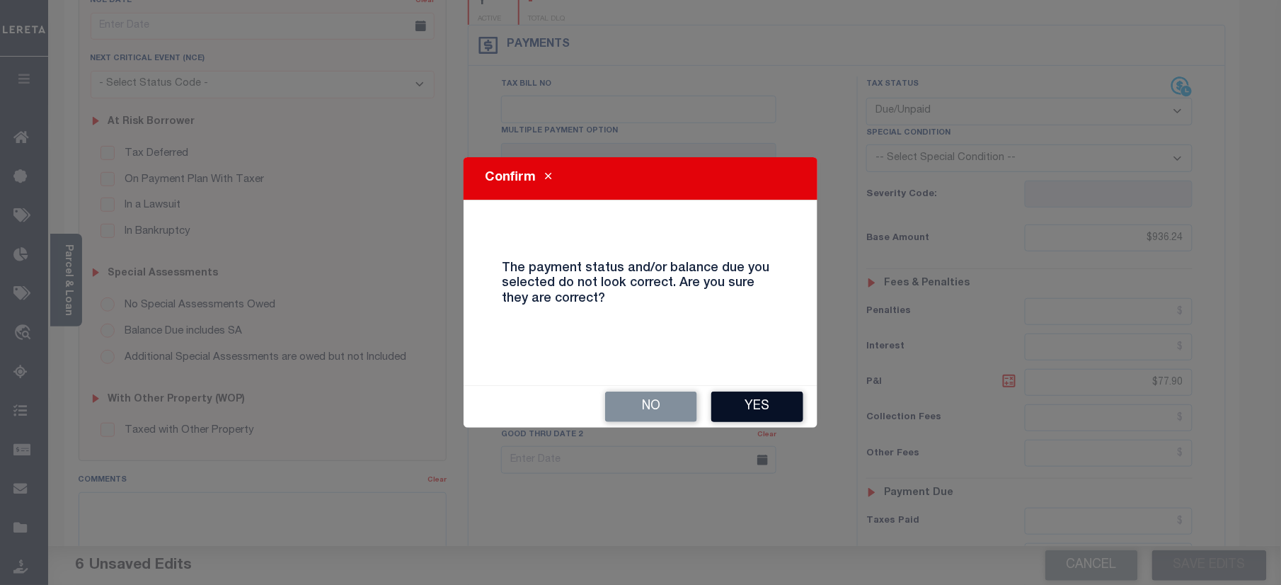
click at [747, 406] on button "Yes" at bounding box center [757, 406] width 92 height 30
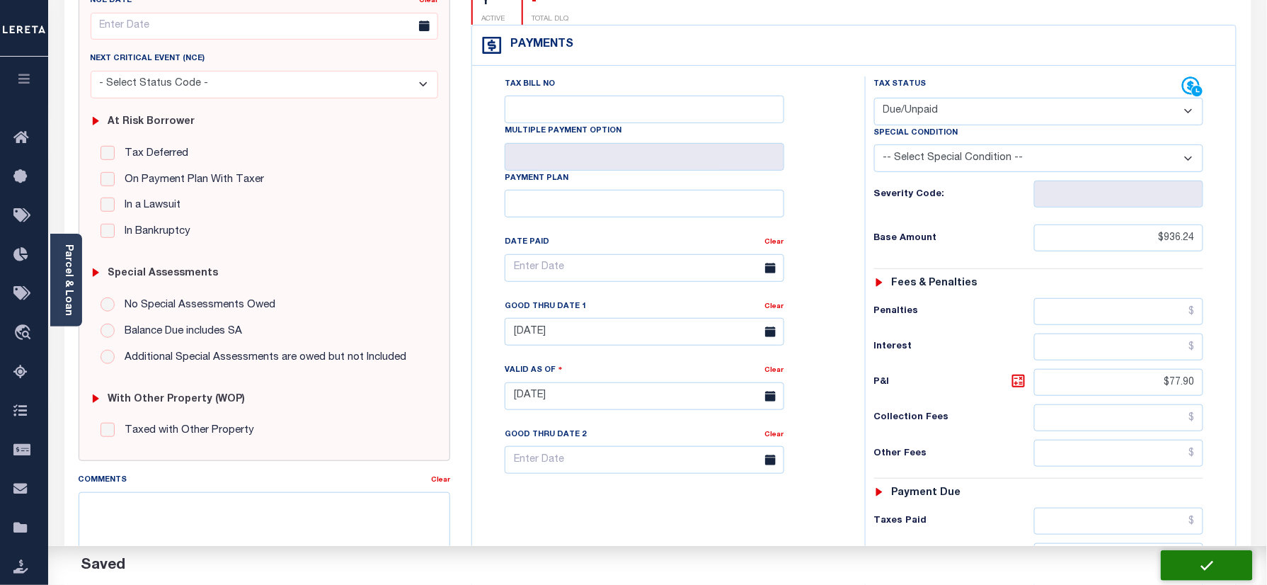
checkbox input "false"
type input "$936.24"
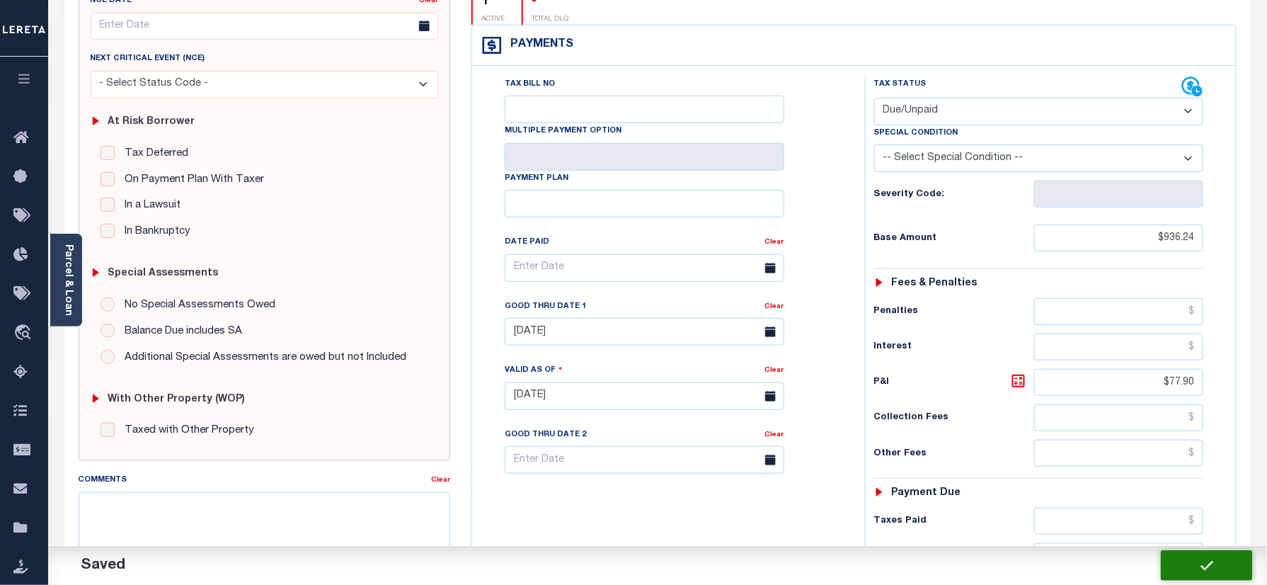
type input "$77.9"
type input "$1,014.14"
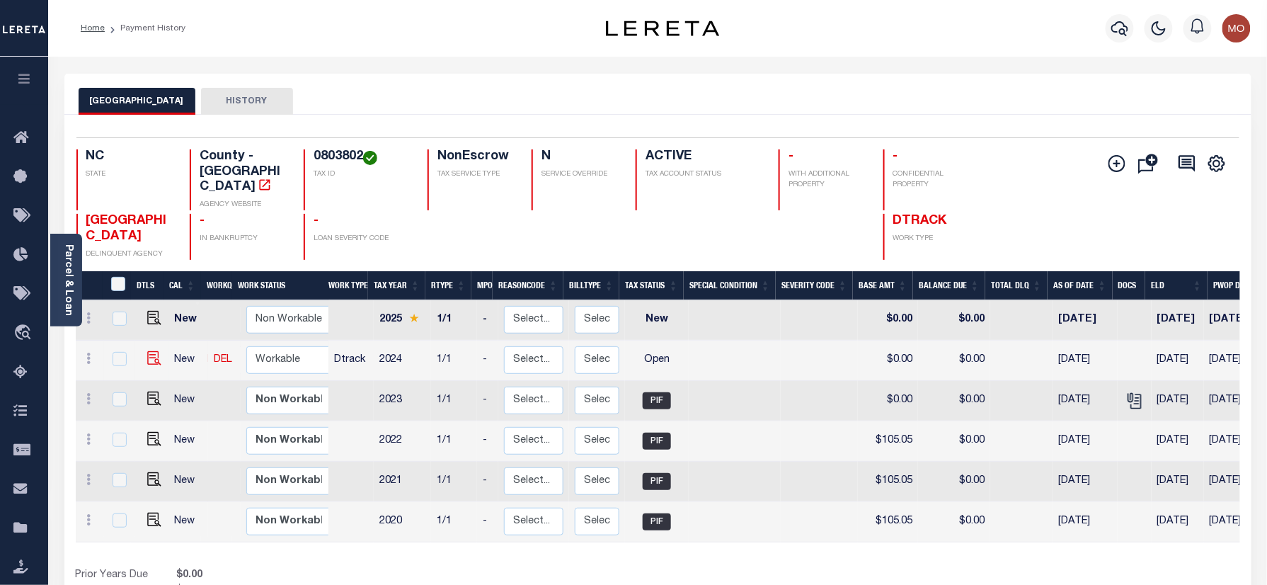
click at [150, 351] on img at bounding box center [154, 358] width 14 height 14
checkbox input "true"
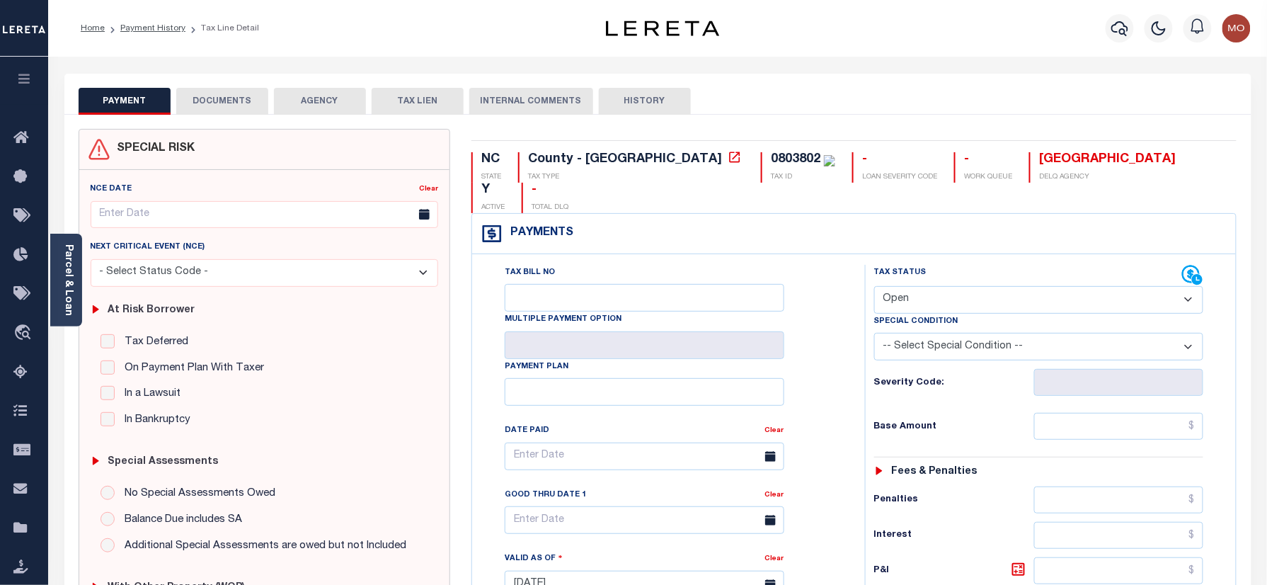
click at [771, 156] on div "0803802" at bounding box center [796, 159] width 50 height 13
copy div "0803802"
drag, startPoint x: 929, startPoint y: 272, endPoint x: 938, endPoint y: 283, distance: 14.6
click at [930, 286] on select "- Select Status Code - Open Due/Unpaid Paid Incomplete No Tax Due Internal Refu…" at bounding box center [1039, 300] width 330 height 28
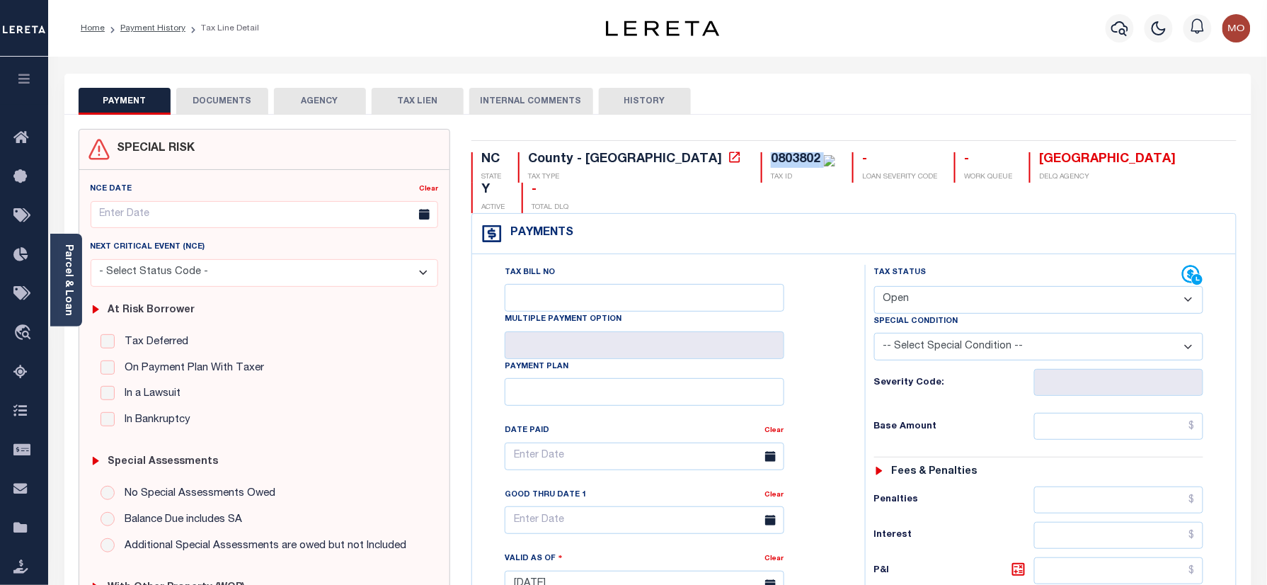
select select "DUE"
click at [874, 286] on select "- Select Status Code - Open Due/Unpaid Paid Incomplete No Tax Due Internal Refu…" at bounding box center [1039, 300] width 330 height 28
type input "[DATE]"
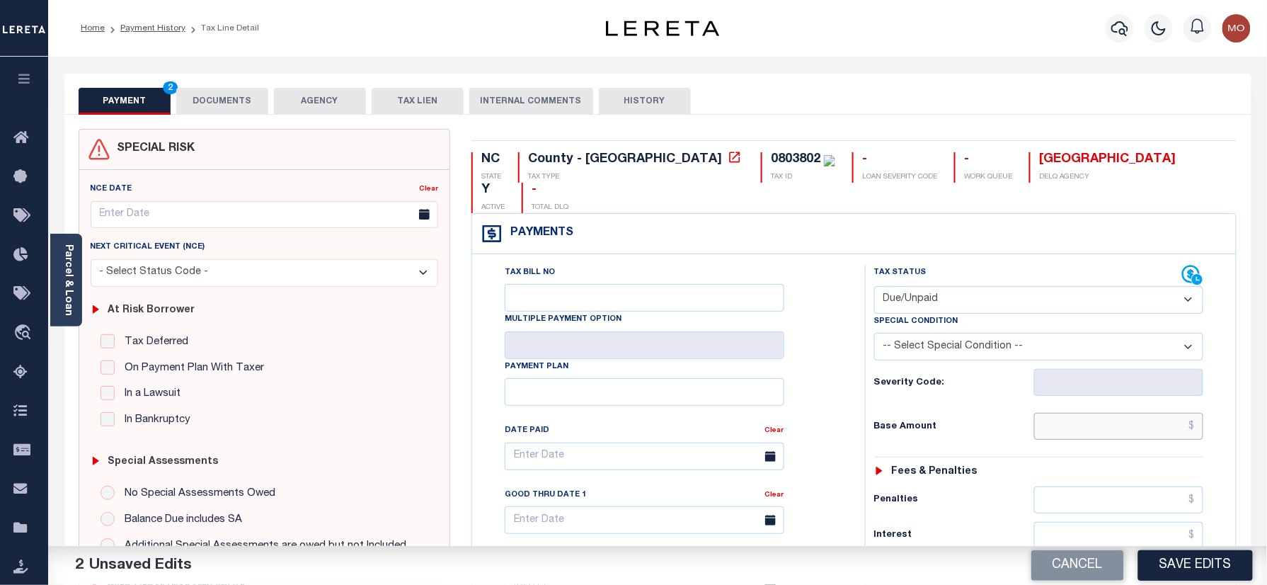
click at [1077, 413] on input "text" at bounding box center [1119, 426] width 170 height 27
paste input "3,063.35"
type input "$3,063.35"
click at [844, 324] on div "Tax Bill No Multiple Payment Option Payment Plan Clear" at bounding box center [664, 463] width 357 height 397
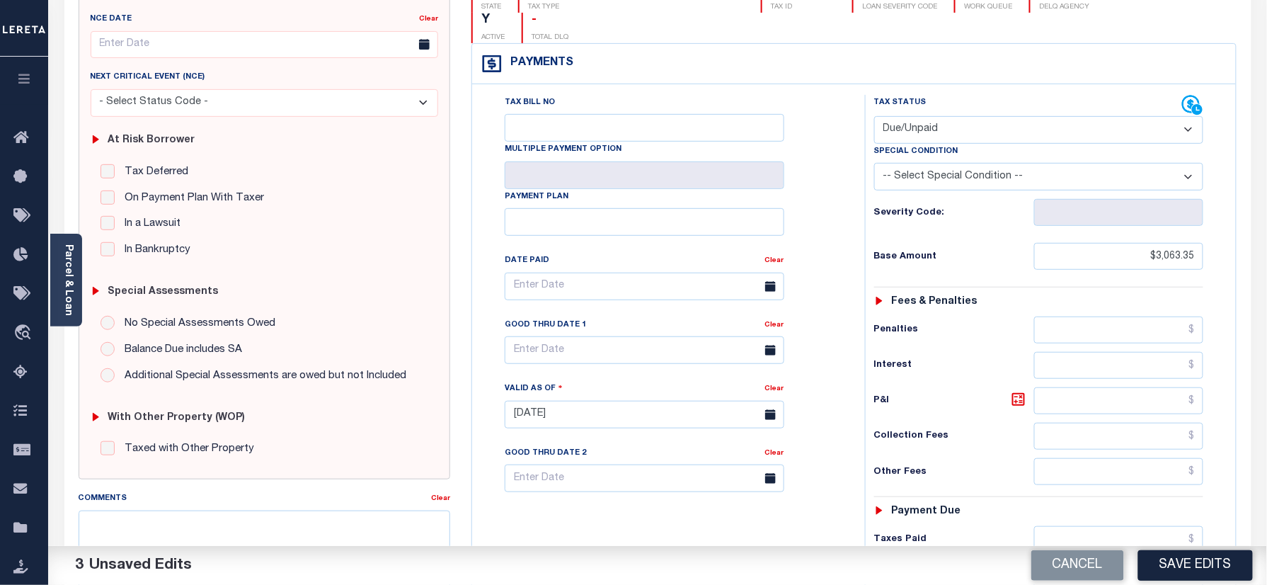
scroll to position [377, 0]
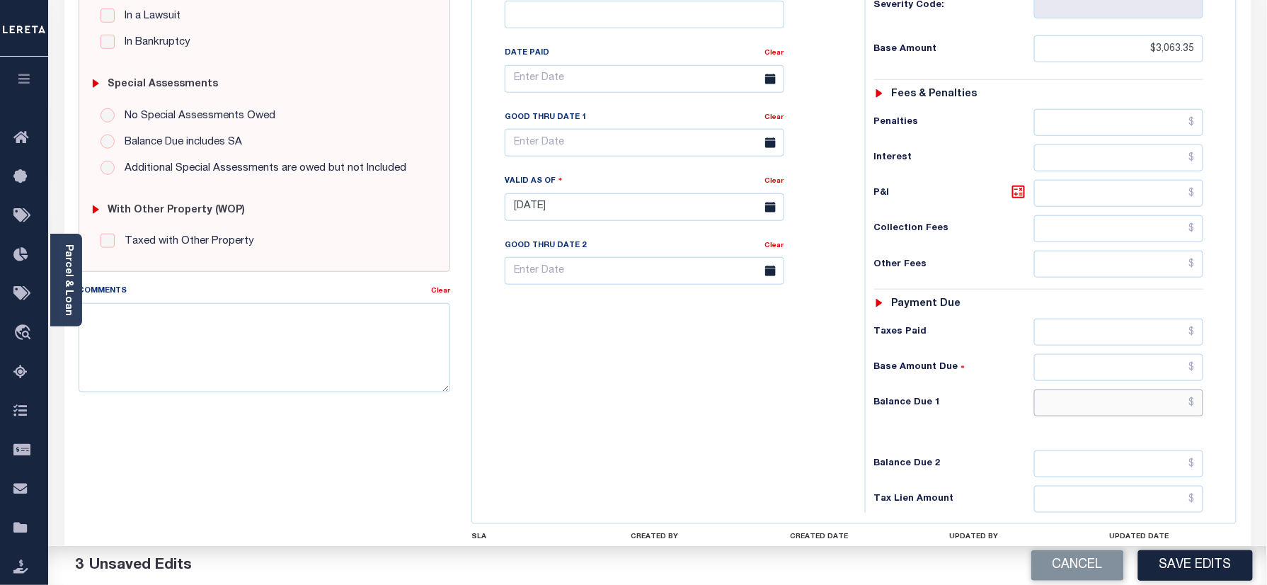
drag, startPoint x: 1134, startPoint y: 377, endPoint x: 999, endPoint y: 354, distance: 136.5
click at [1134, 389] on input "text" at bounding box center [1119, 402] width 170 height 27
paste input "3,431.41"
type input "$3,431.41"
drag, startPoint x: 818, startPoint y: 323, endPoint x: 1057, endPoint y: 277, distance: 242.9
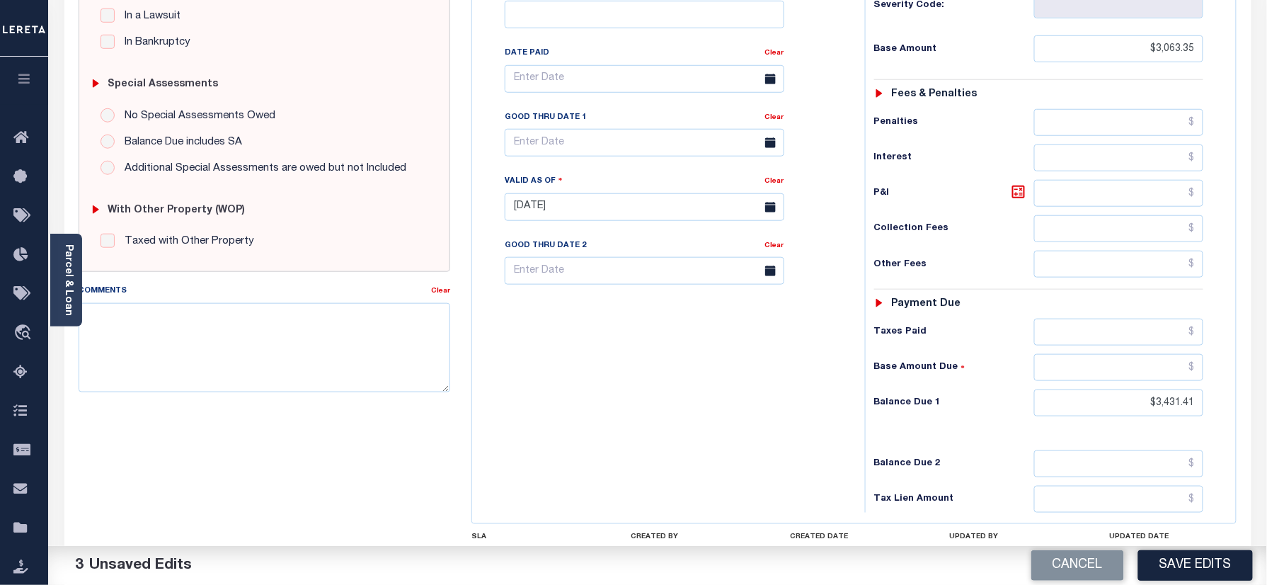
click at [818, 323] on div "Tax Bill No Multiple Payment Option Payment Plan Clear" at bounding box center [665, 199] width 379 height 625
click at [1022, 183] on icon at bounding box center [1018, 191] width 17 height 17
type input "$368.06"
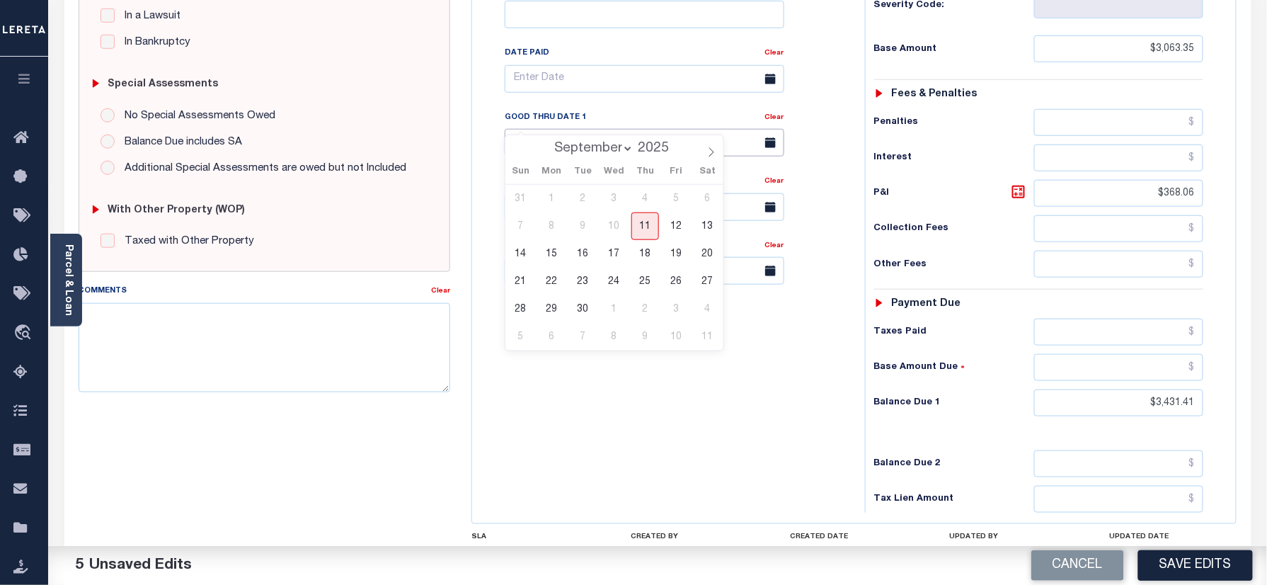
click at [576, 129] on input "text" at bounding box center [645, 143] width 280 height 28
click at [638, 222] on span "11" at bounding box center [645, 226] width 28 height 28
type input "[DATE]"
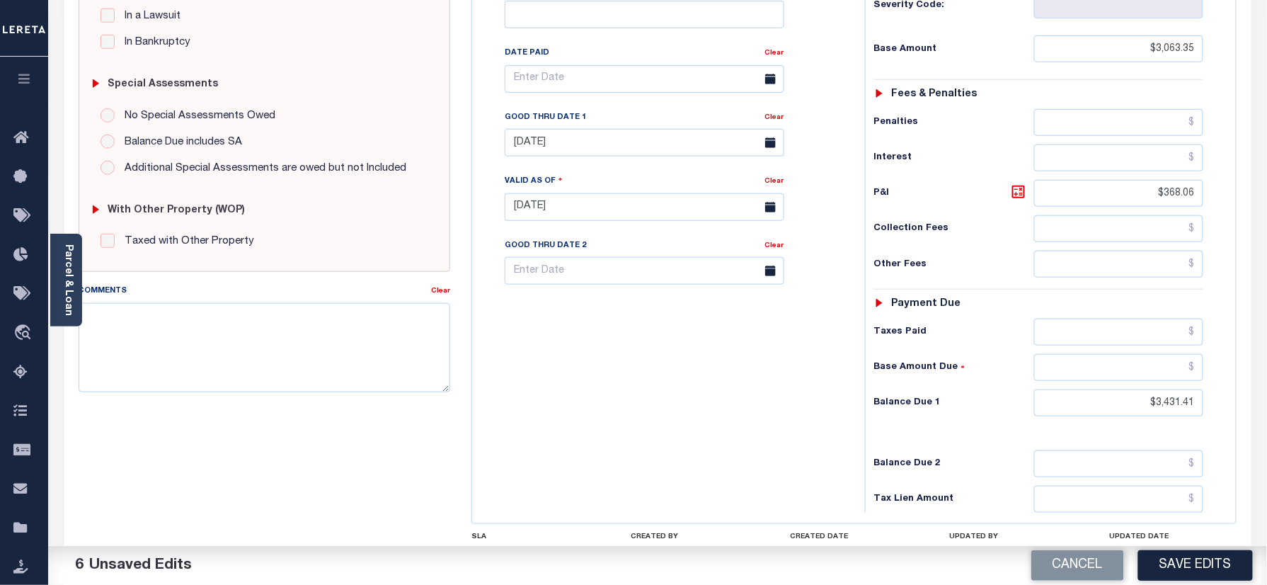
click at [597, 349] on div "Tax Bill No Multiple Payment Option Payment Plan Clear" at bounding box center [665, 199] width 379 height 625
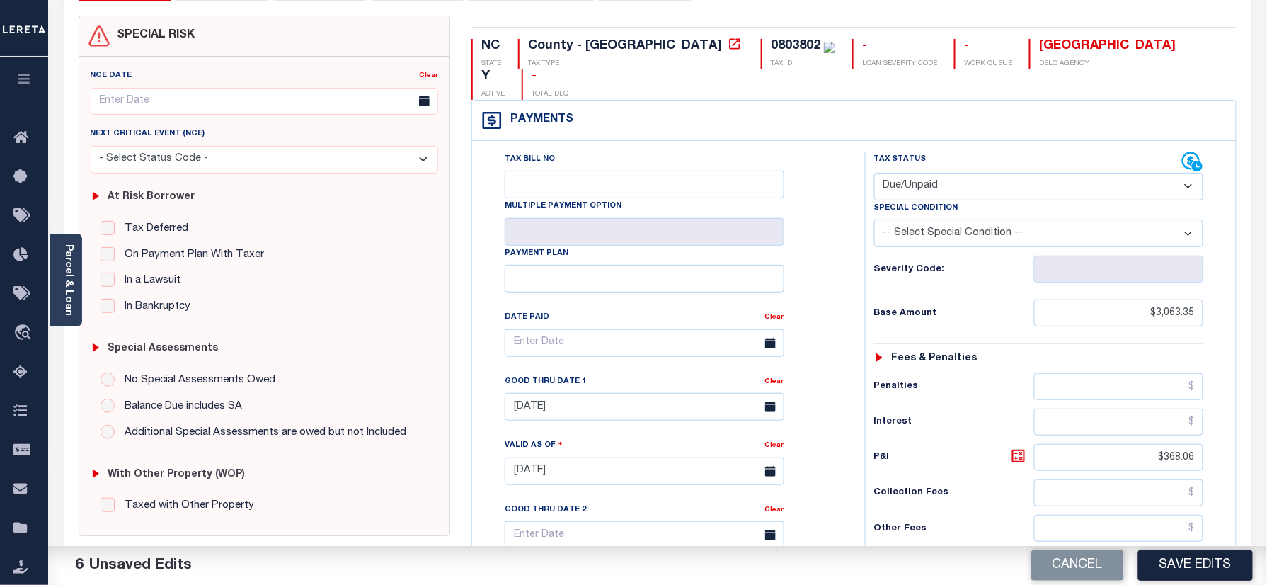
scroll to position [0, 0]
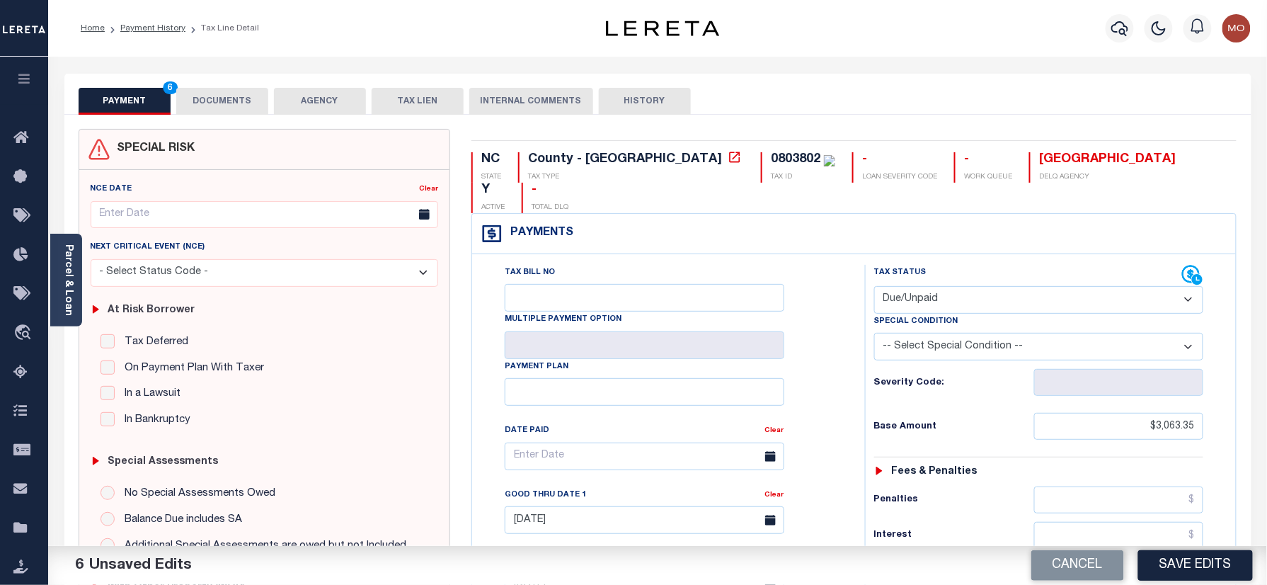
click at [771, 164] on div "0803802" at bounding box center [796, 159] width 50 height 13
copy div "0803802"
click at [219, 100] on button "DOCUMENTS" at bounding box center [222, 101] width 92 height 27
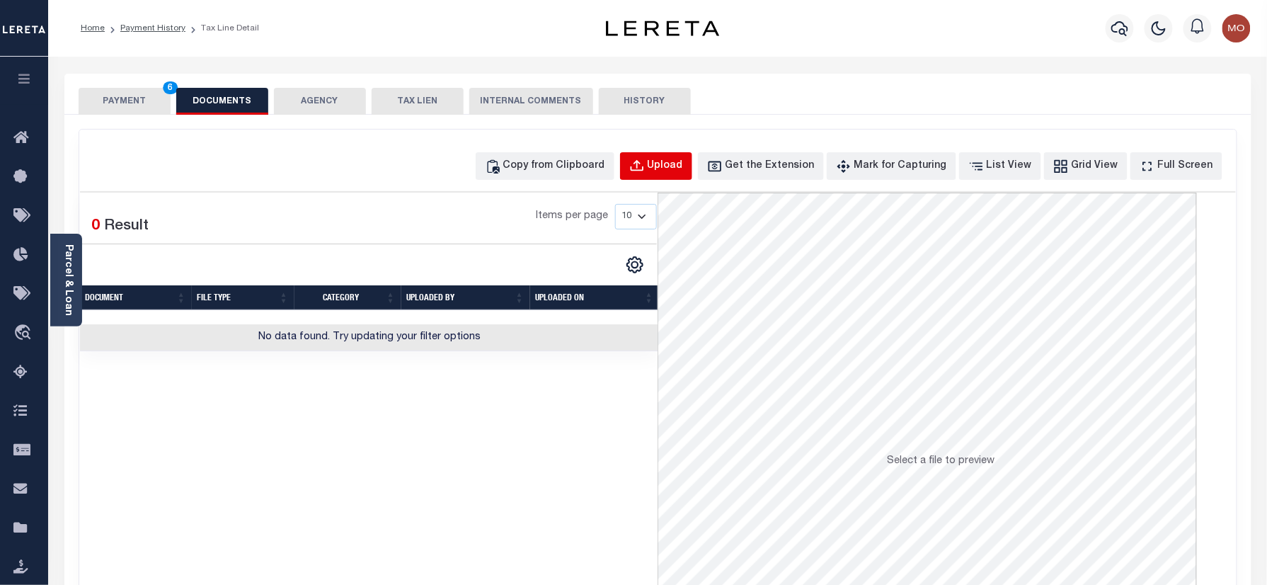
click at [674, 160] on div "Upload" at bounding box center [665, 167] width 35 height 16
select select "POP"
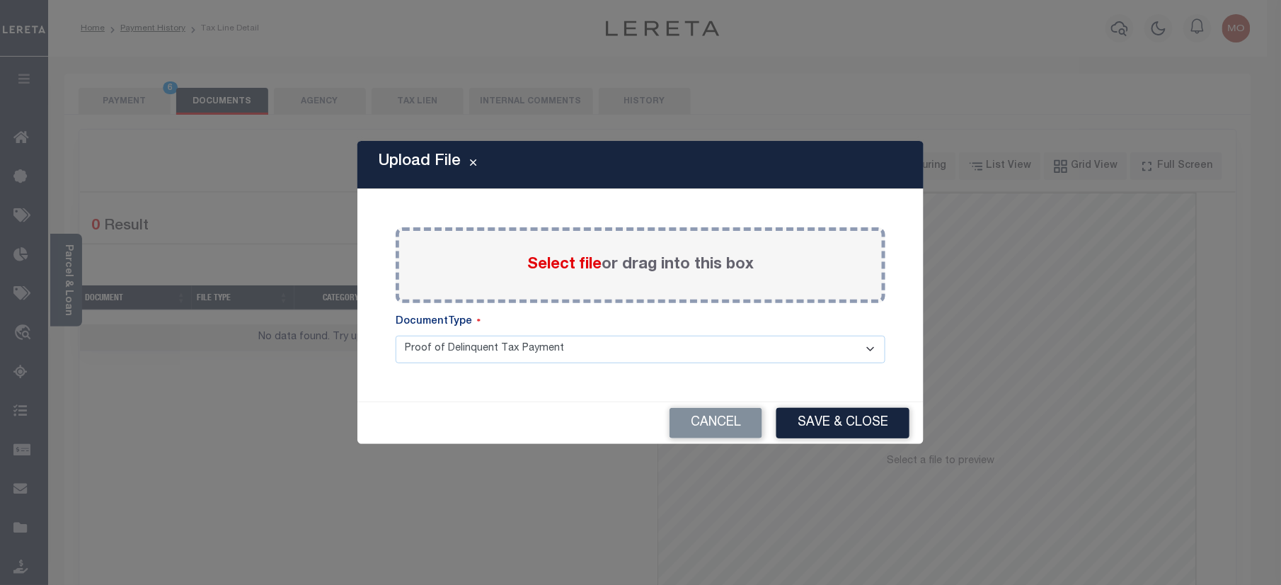
click at [551, 272] on span "Select file" at bounding box center [564, 265] width 74 height 16
click at [0, 0] on input "Select file or drag into this box" at bounding box center [0, 0] width 0 height 0
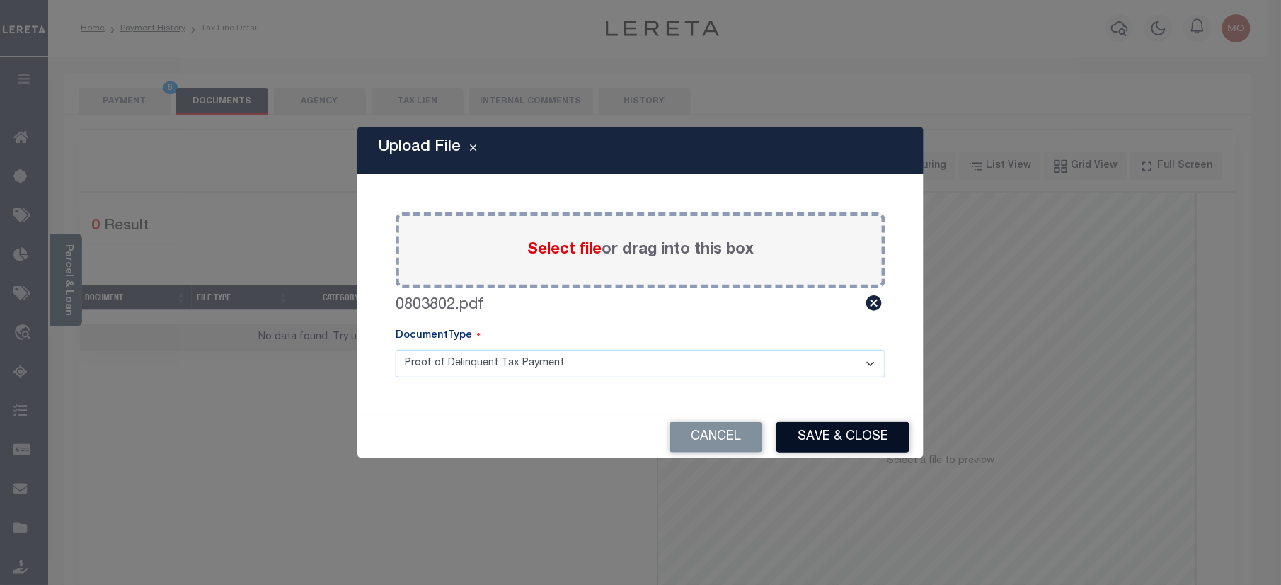
click at [821, 437] on button "Save & Close" at bounding box center [842, 437] width 133 height 30
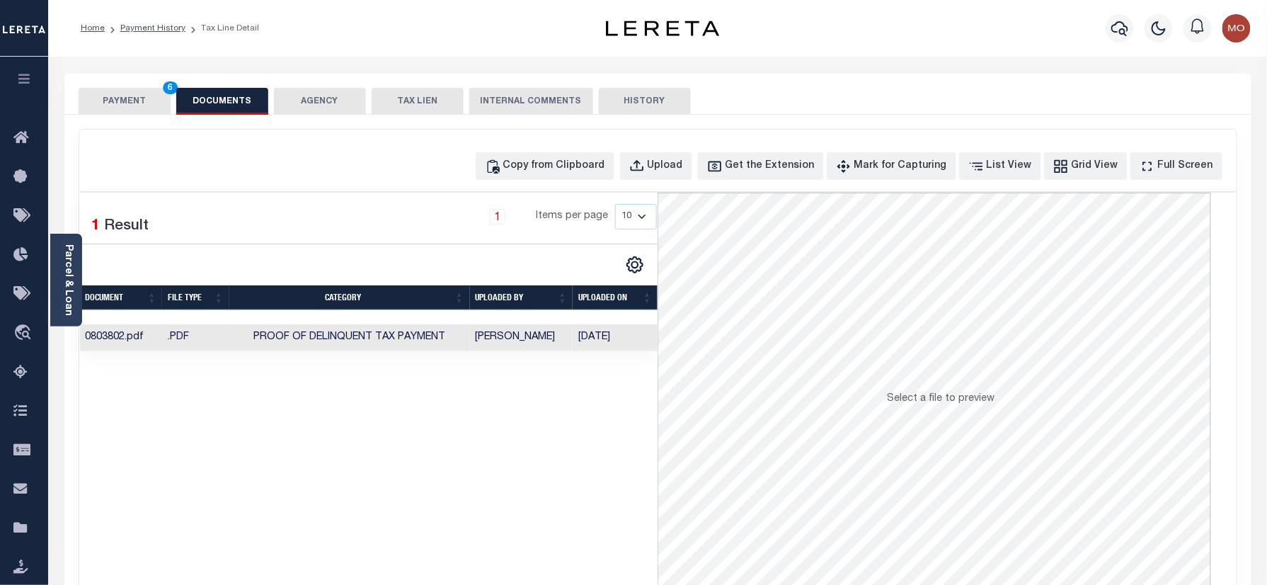
click at [139, 94] on button "PAYMENT 6" at bounding box center [125, 101] width 92 height 27
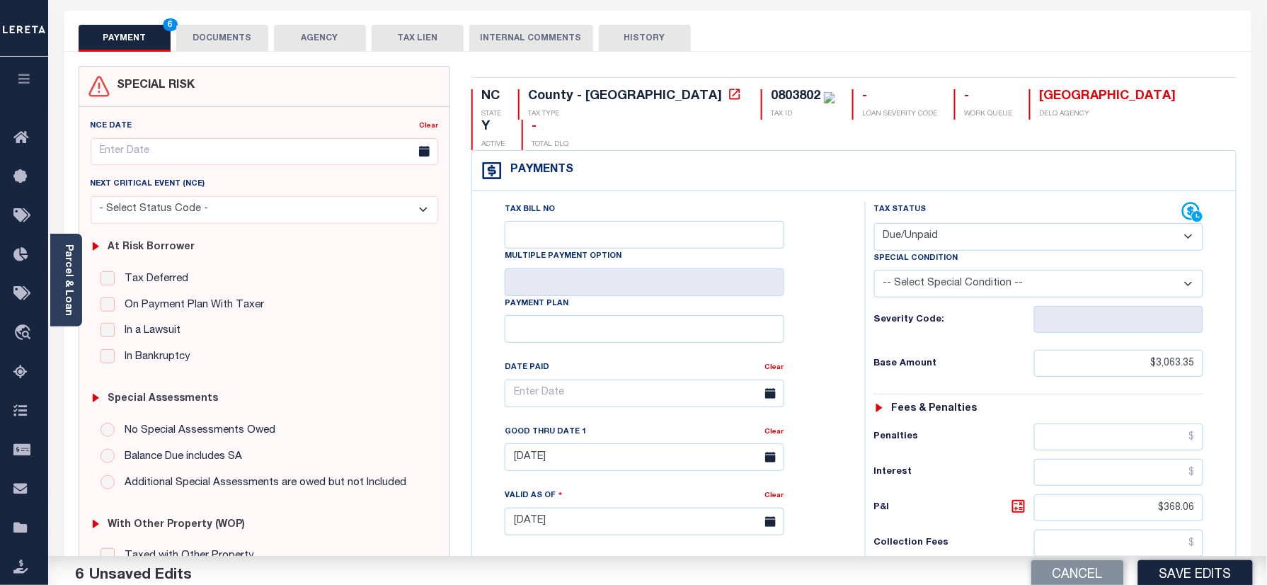
scroll to position [188, 0]
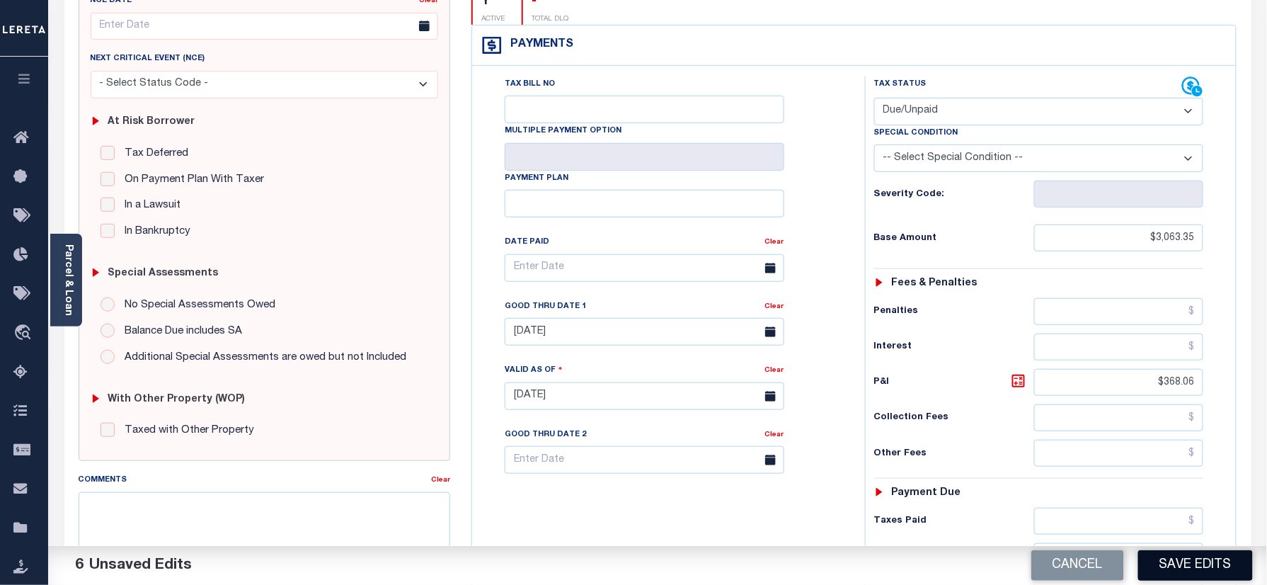
click at [1167, 562] on button "Save Edits" at bounding box center [1195, 565] width 115 height 30
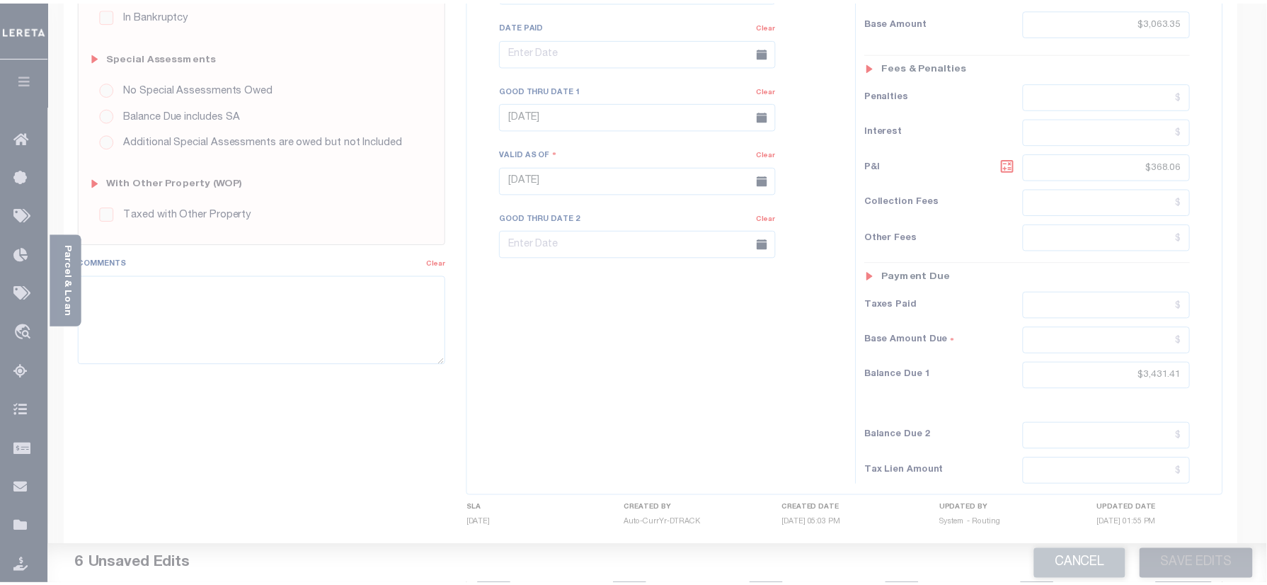
scroll to position [461, 0]
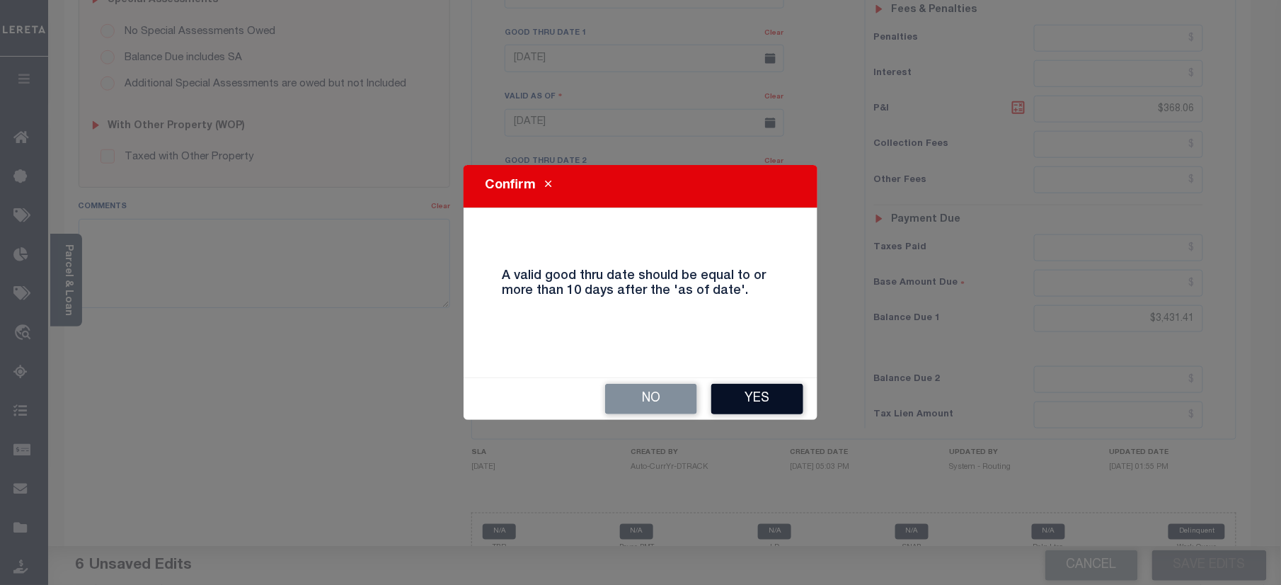
click at [768, 393] on button "Yes" at bounding box center [757, 399] width 92 height 30
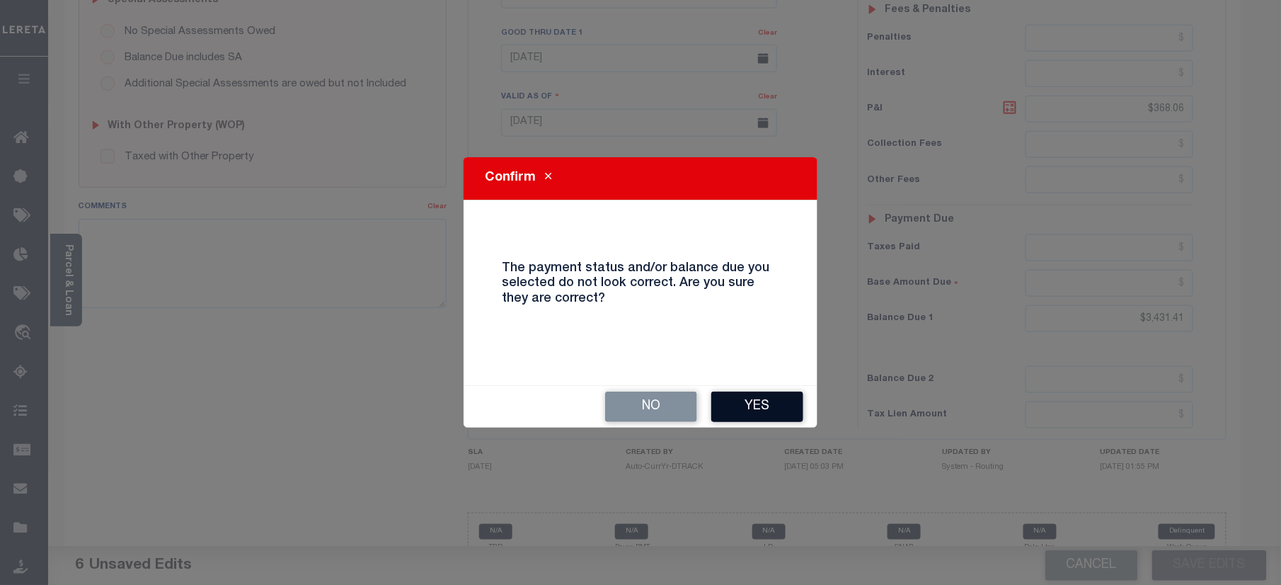
click at [759, 395] on button "Yes" at bounding box center [757, 406] width 92 height 30
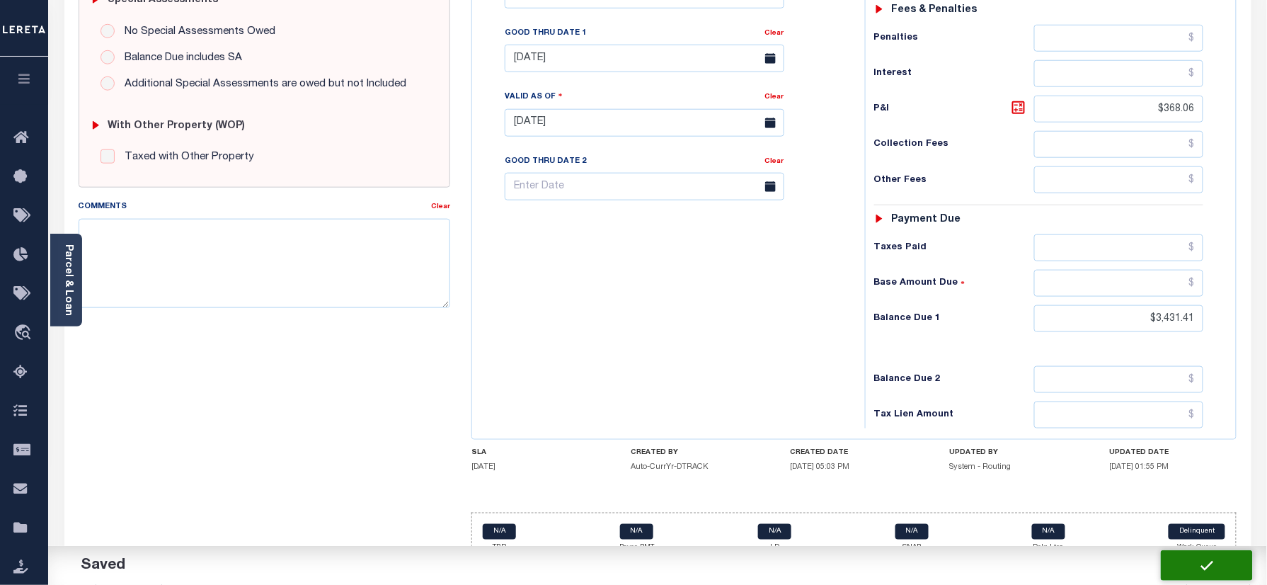
checkbox input "false"
type input "$3,063.35"
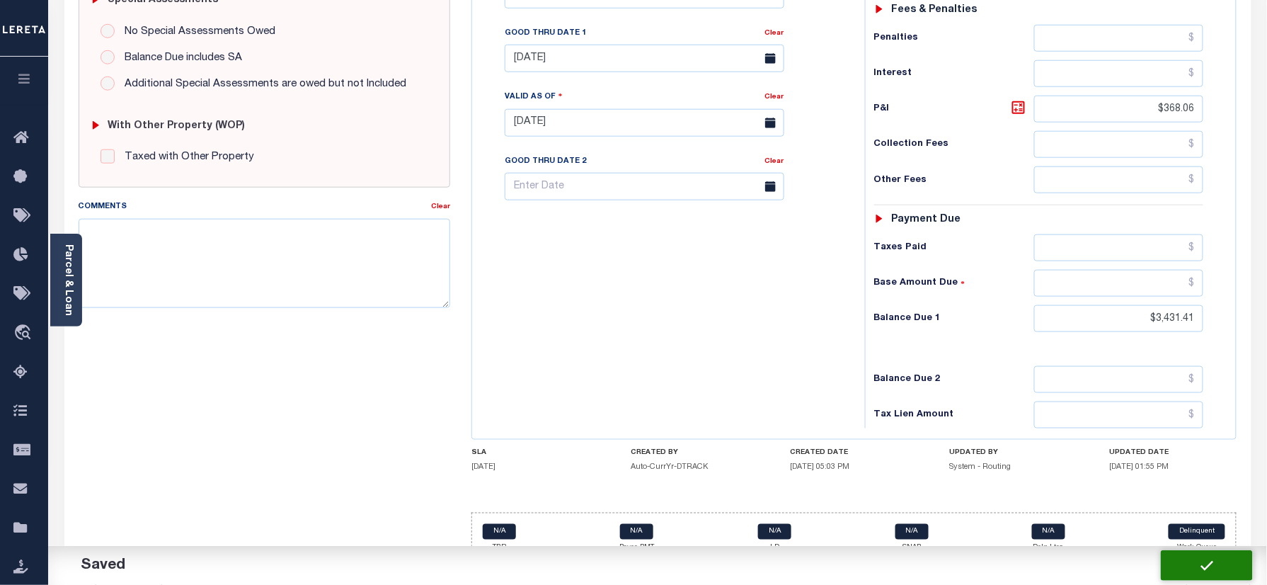
type input "$368.06"
type input "$3,431.41"
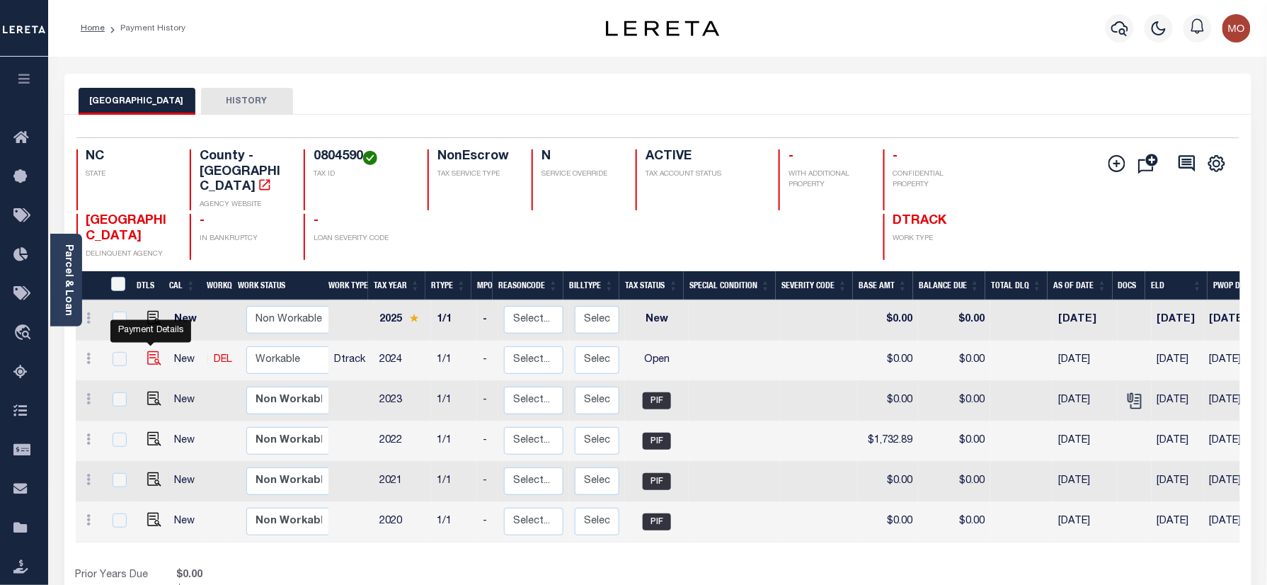
click at [147, 351] on img "" at bounding box center [154, 358] width 14 height 14
checkbox input "true"
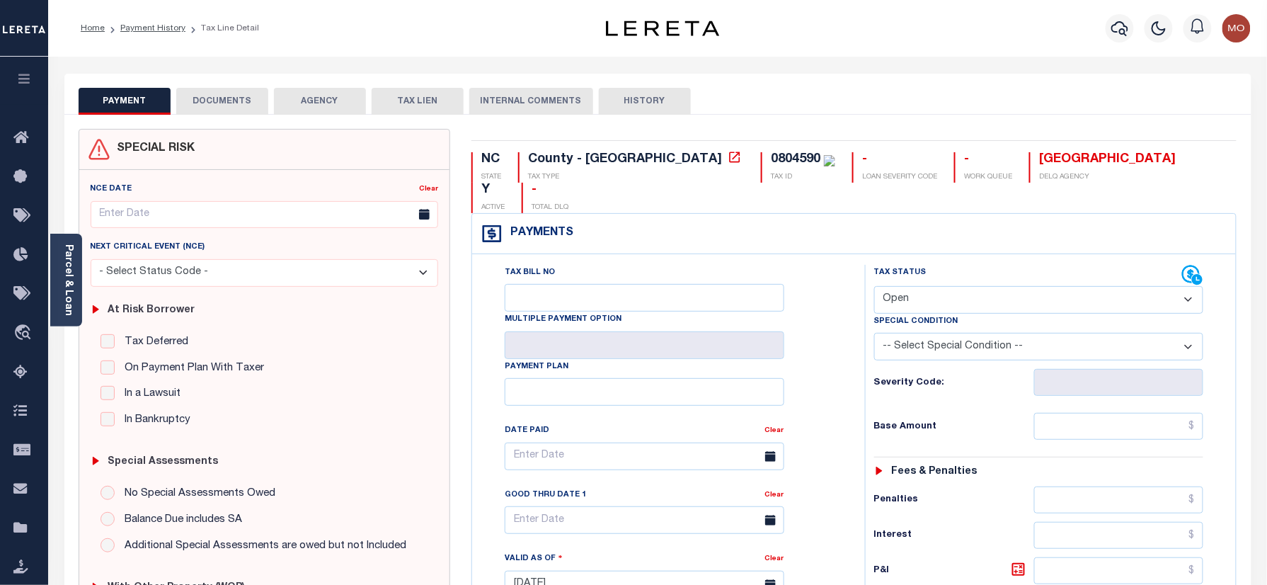
click at [771, 159] on div "0804590" at bounding box center [796, 159] width 50 height 13
copy div "0804590"
click at [1008, 286] on select "- Select Status Code - Open Due/Unpaid Paid Incomplete No Tax Due Internal Refu…" at bounding box center [1039, 300] width 330 height 28
select select "DUE"
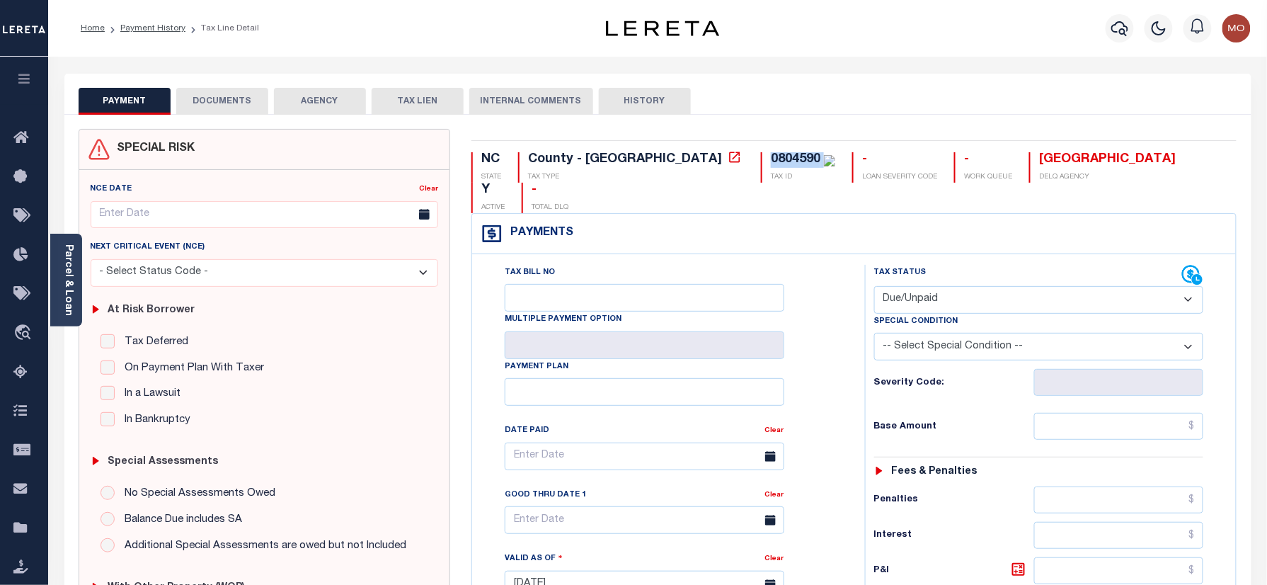
click at [874, 286] on select "- Select Status Code - Open Due/Unpaid Paid Incomplete No Tax Due Internal Refu…" at bounding box center [1039, 300] width 330 height 28
type input "[DATE]"
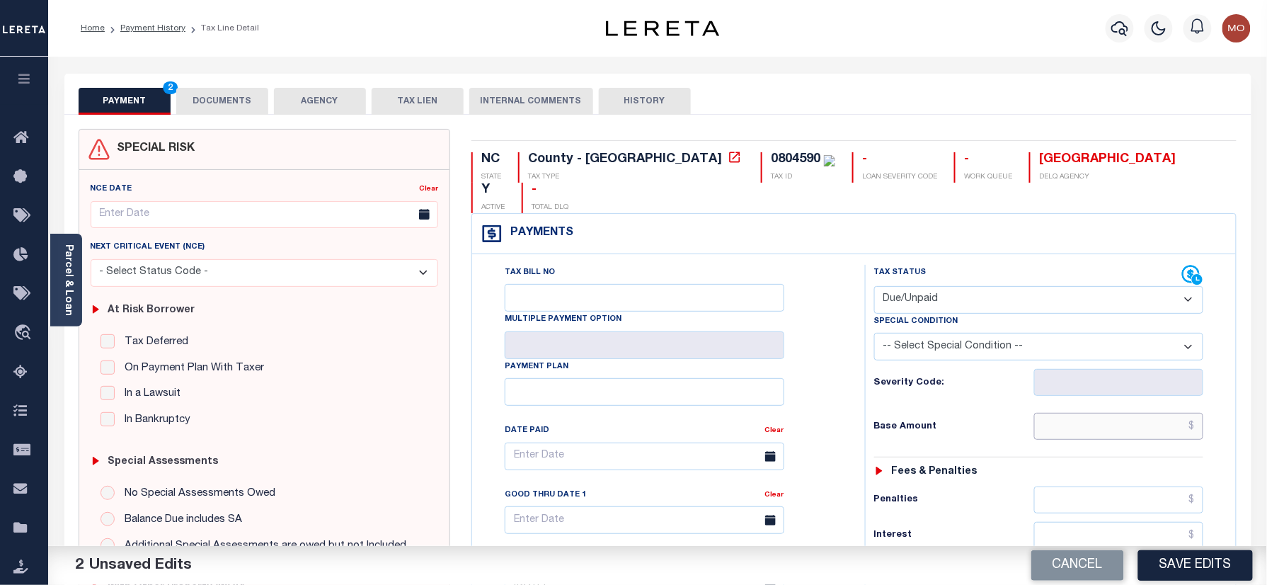
click at [1076, 413] on input "text" at bounding box center [1119, 426] width 170 height 27
paste input "2,713.68"
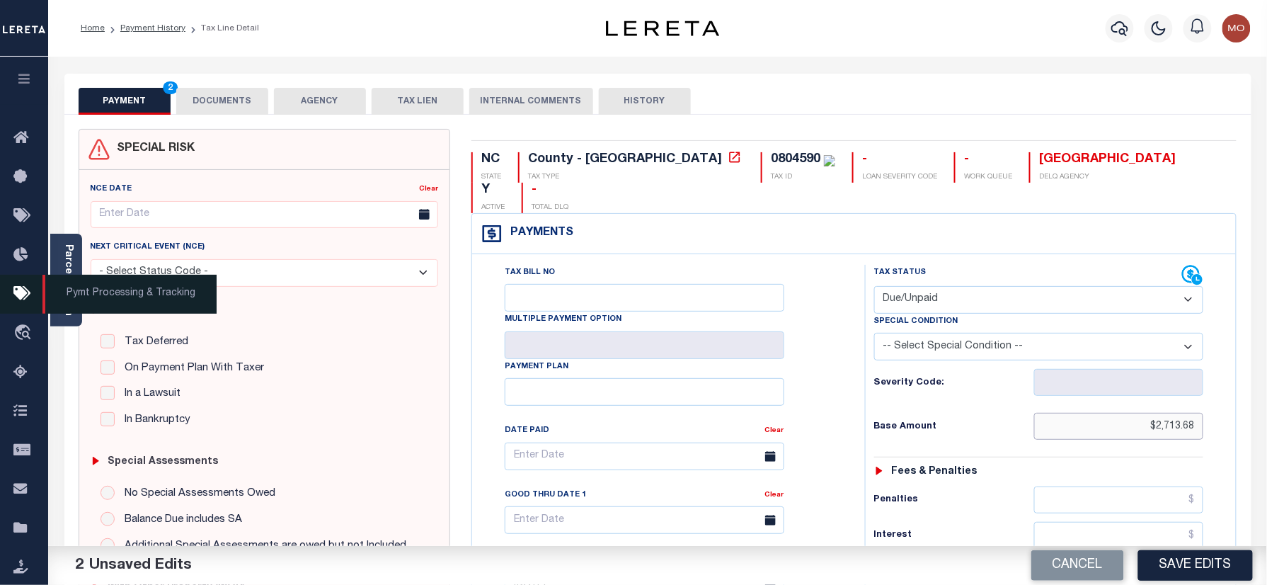
type input "$2,713.68"
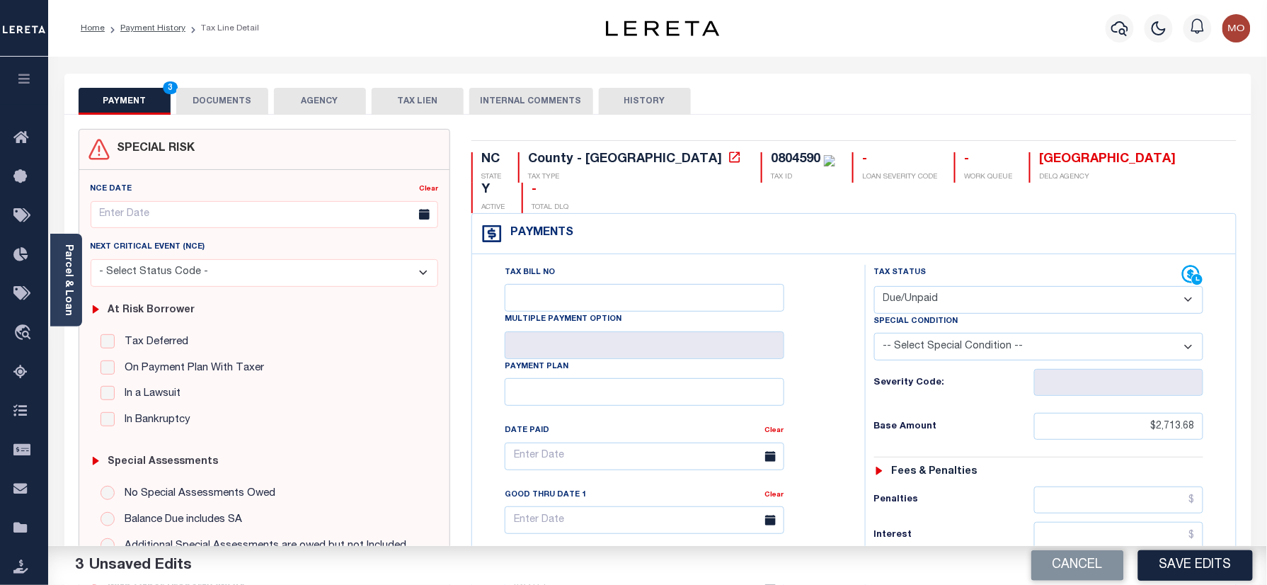
click at [876, 377] on div "Tax Status Status - Select Status Code -" at bounding box center [1043, 577] width 357 height 625
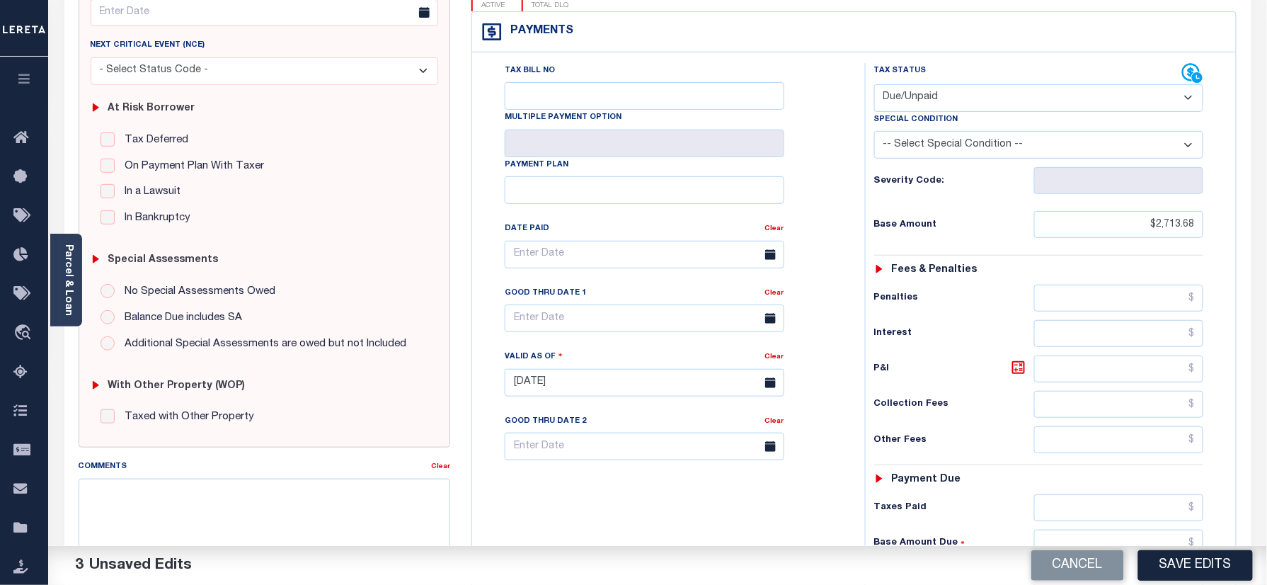
scroll to position [377, 0]
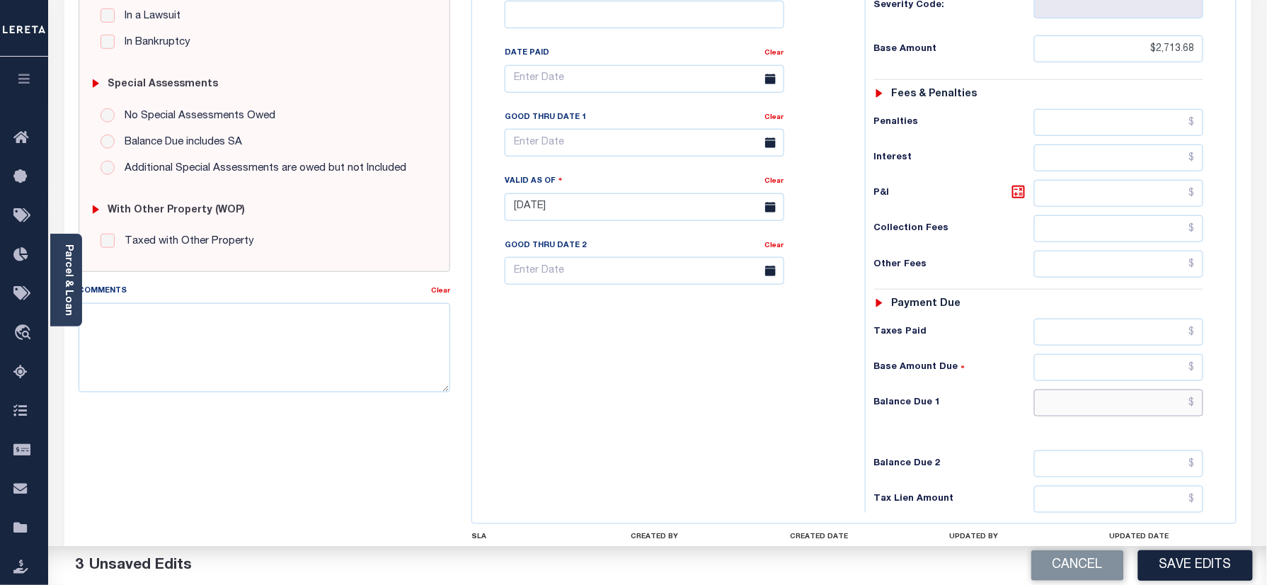
drag, startPoint x: 1093, startPoint y: 392, endPoint x: 882, endPoint y: 374, distance: 212.4
click at [1093, 392] on input "text" at bounding box center [1119, 402] width 170 height 27
paste input "2,933.78"
type input "$2,933.78"
click at [800, 360] on div "Tax Bill No Multiple Payment Option Payment Plan Clear" at bounding box center [665, 199] width 379 height 625
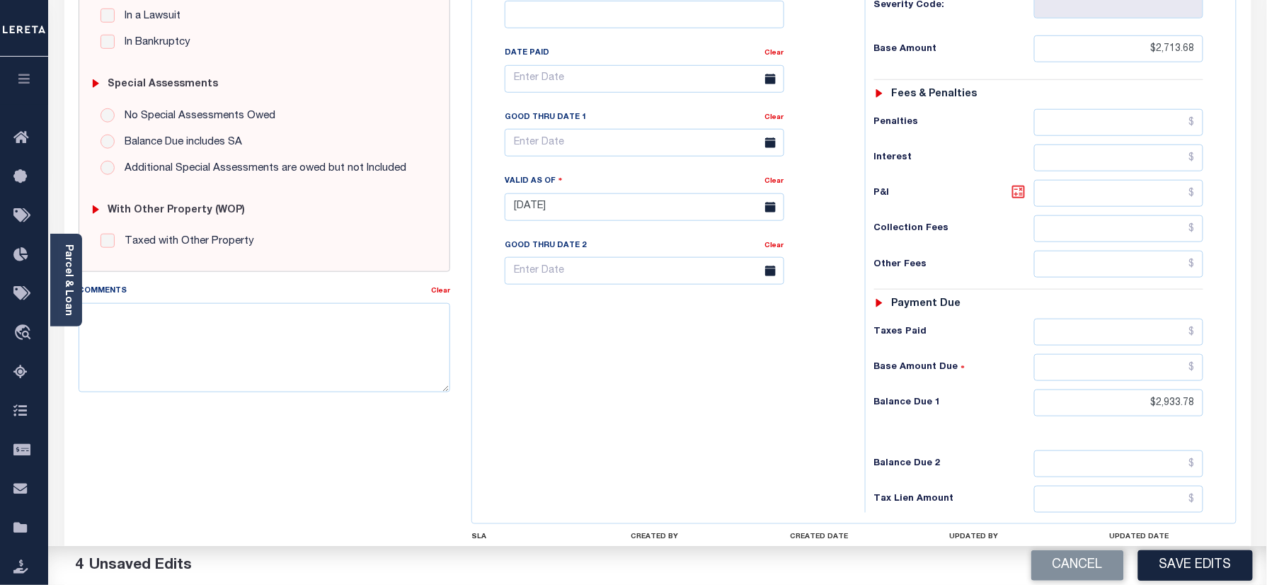
click at [1023, 185] on icon at bounding box center [1018, 191] width 13 height 13
type input "$220.10"
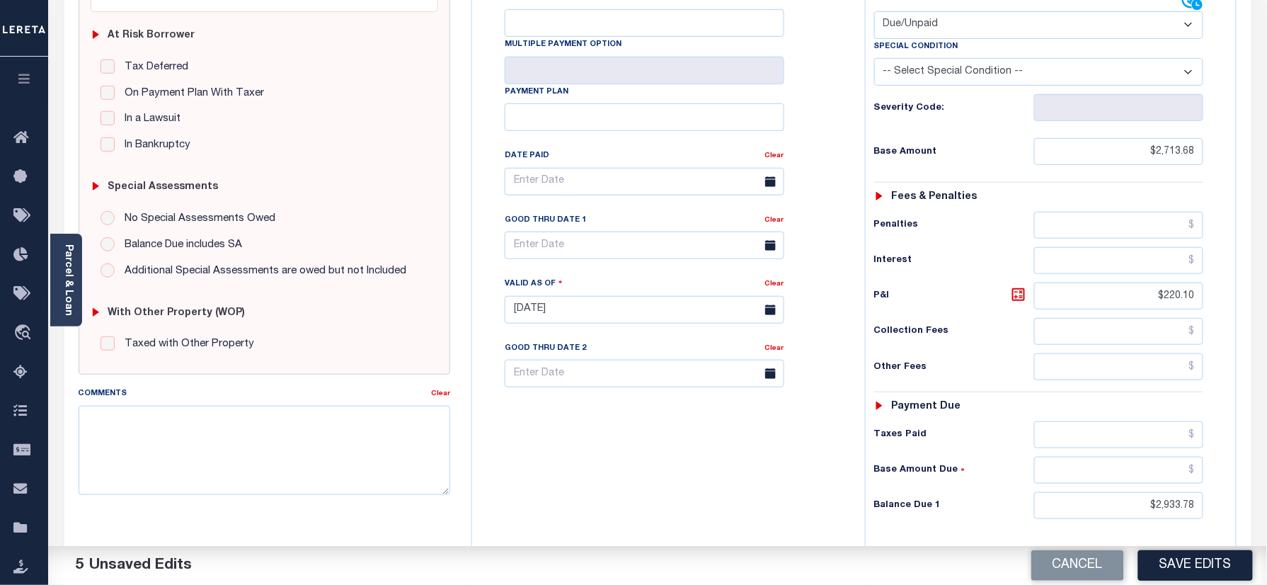
scroll to position [188, 0]
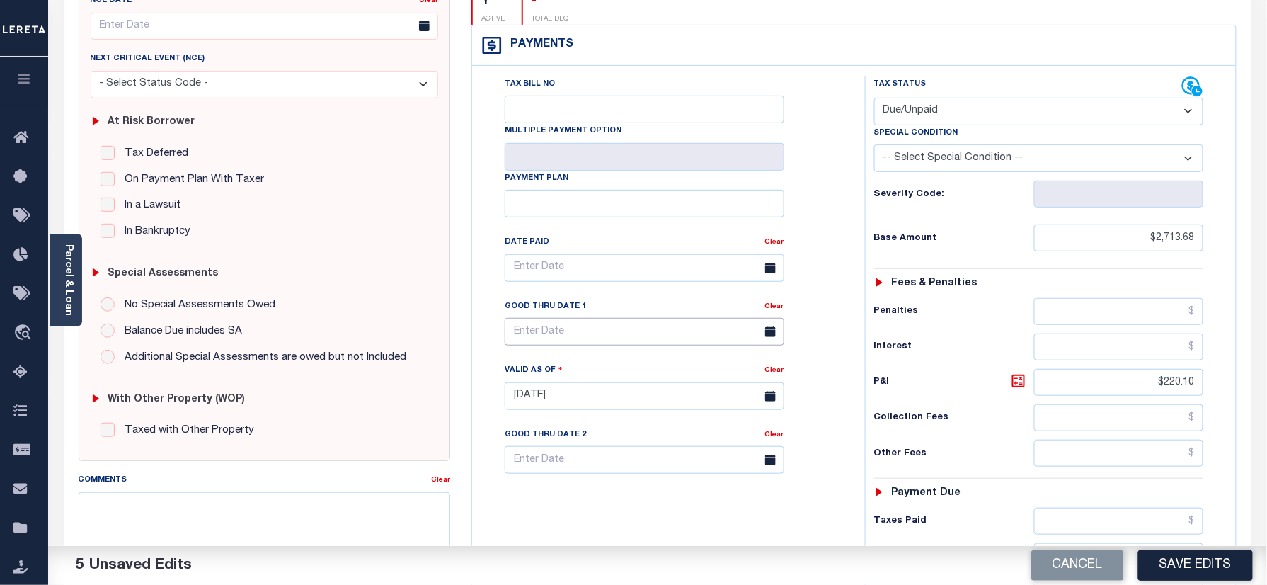
click at [579, 318] on input "text" at bounding box center [645, 332] width 280 height 28
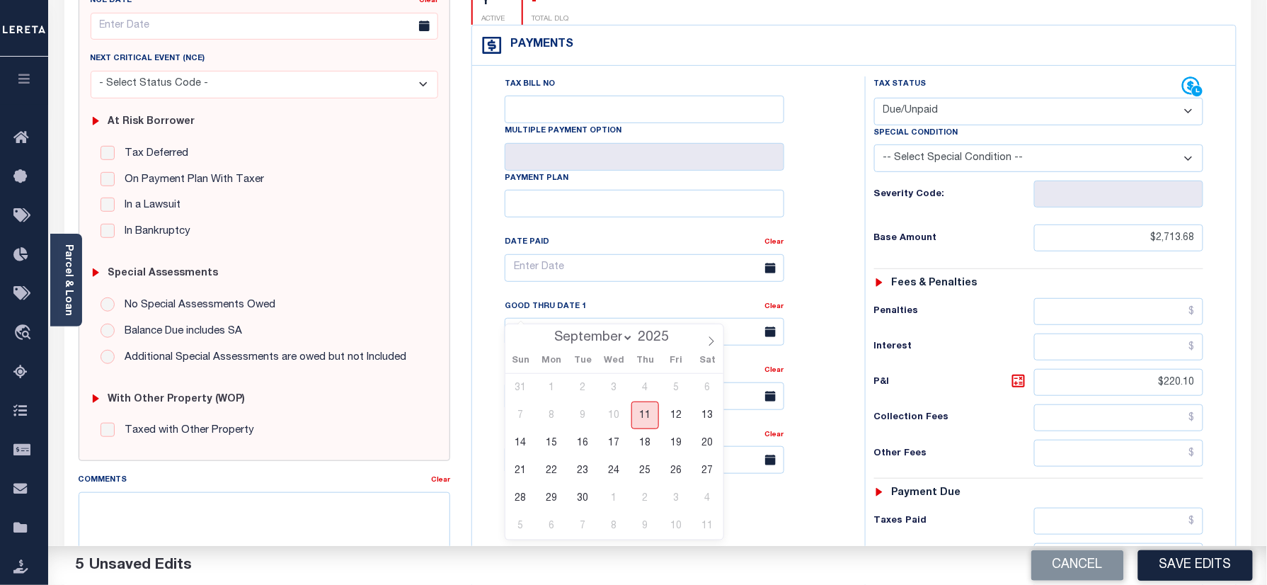
click at [640, 420] on span "11" at bounding box center [645, 415] width 28 height 28
type input "[DATE]"
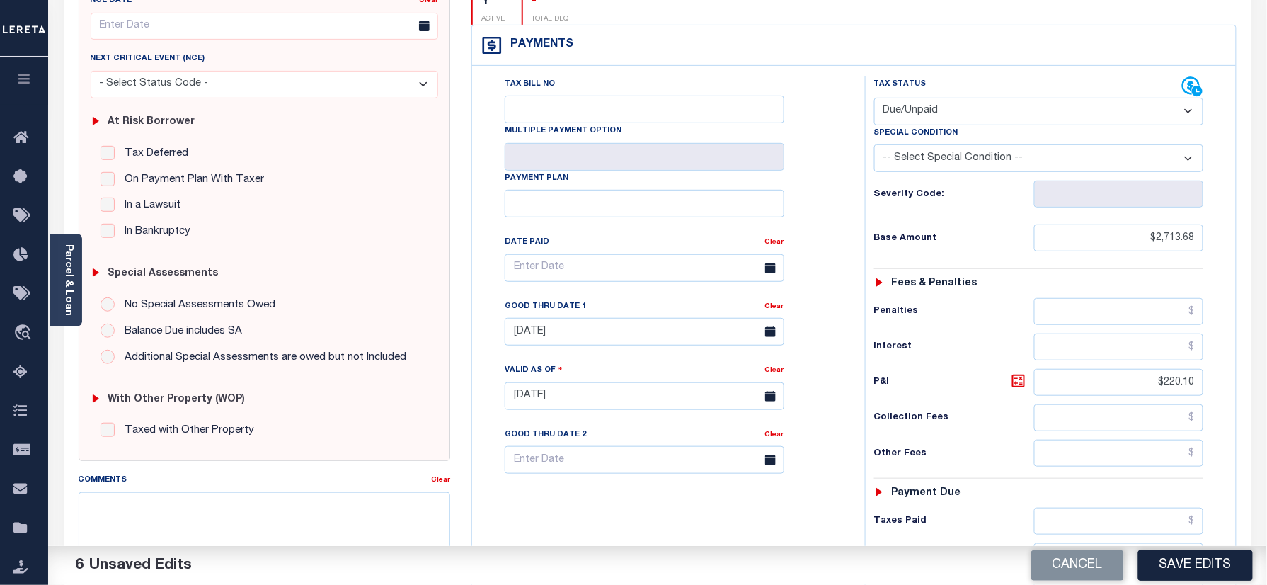
click at [746, 427] on div "Good Thru Date 2" at bounding box center [635, 437] width 260 height 20
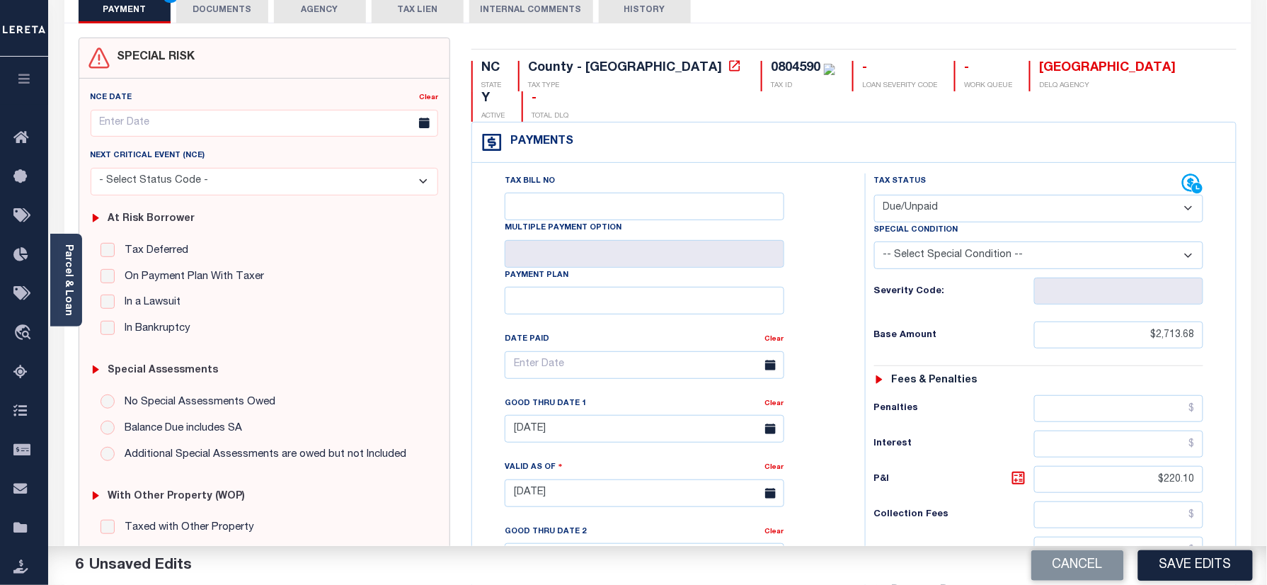
scroll to position [0, 0]
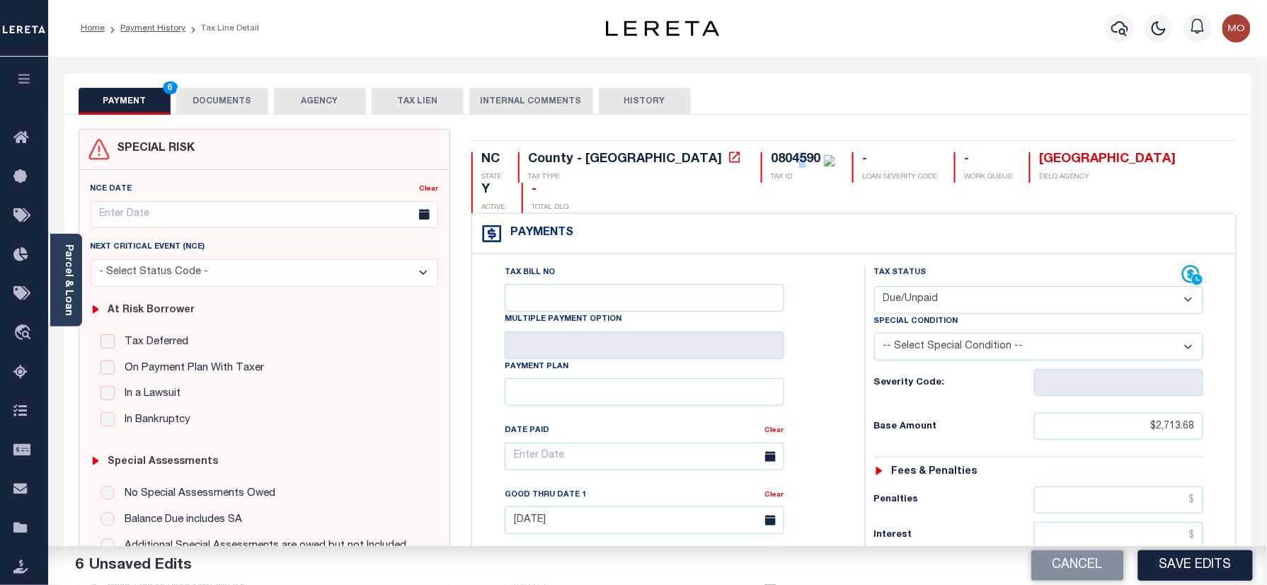
click at [771, 152] on div "0804590" at bounding box center [803, 160] width 64 height 16
copy div "5"
click at [771, 160] on div "0804590" at bounding box center [796, 159] width 50 height 13
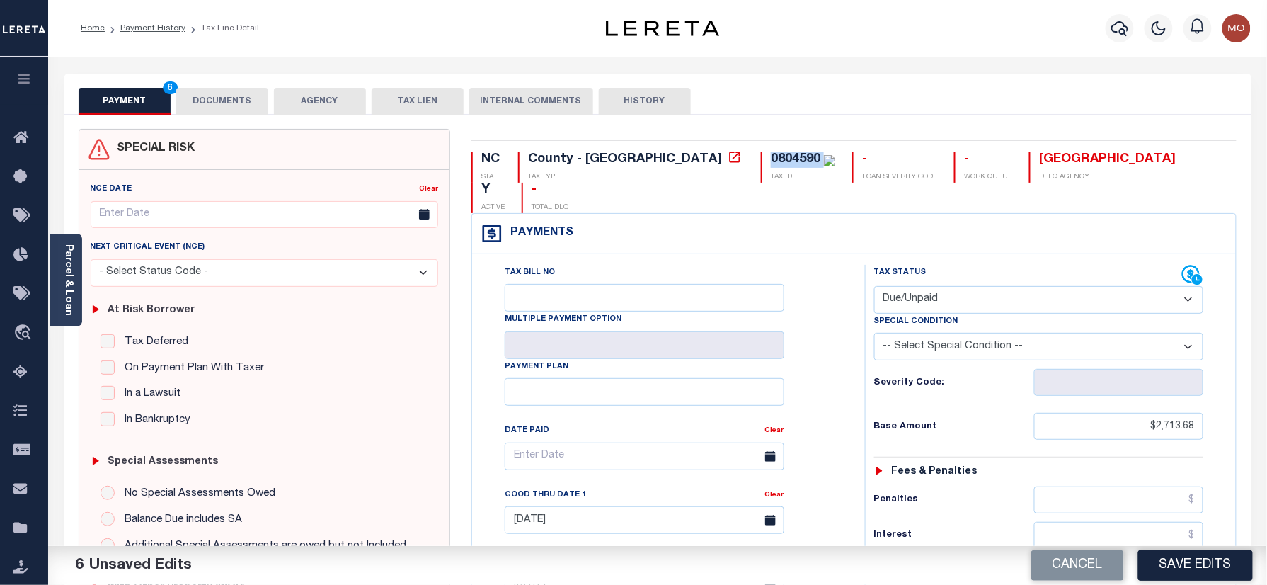
click at [202, 110] on button "DOCUMENTS" at bounding box center [222, 101] width 92 height 27
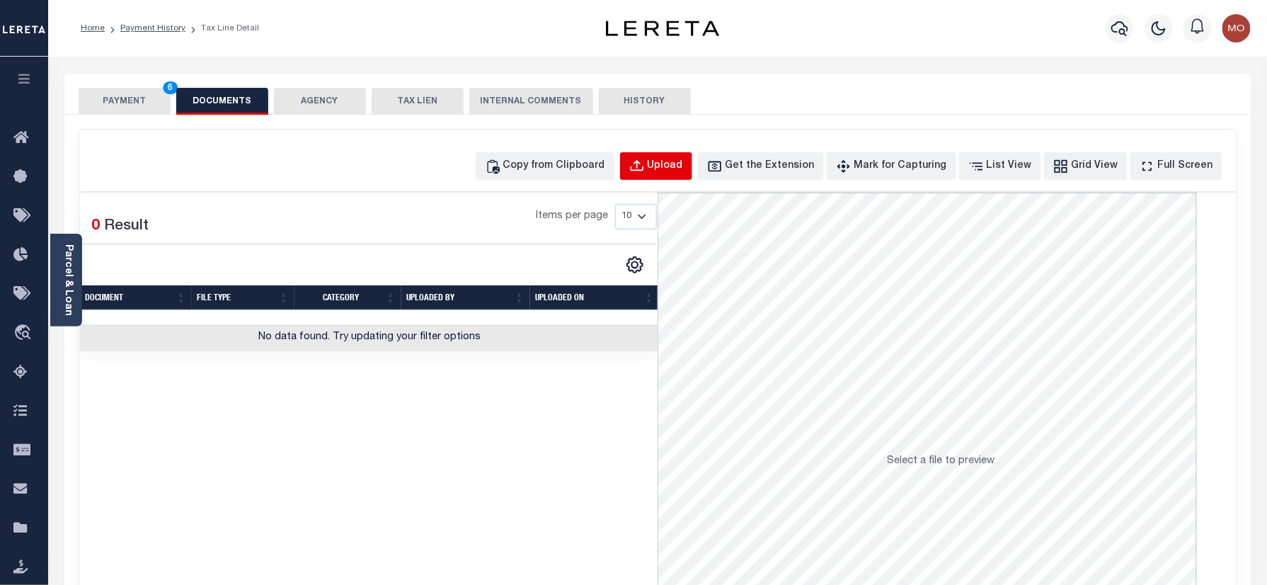
click at [683, 159] on div "Upload" at bounding box center [665, 167] width 35 height 16
select select "POP"
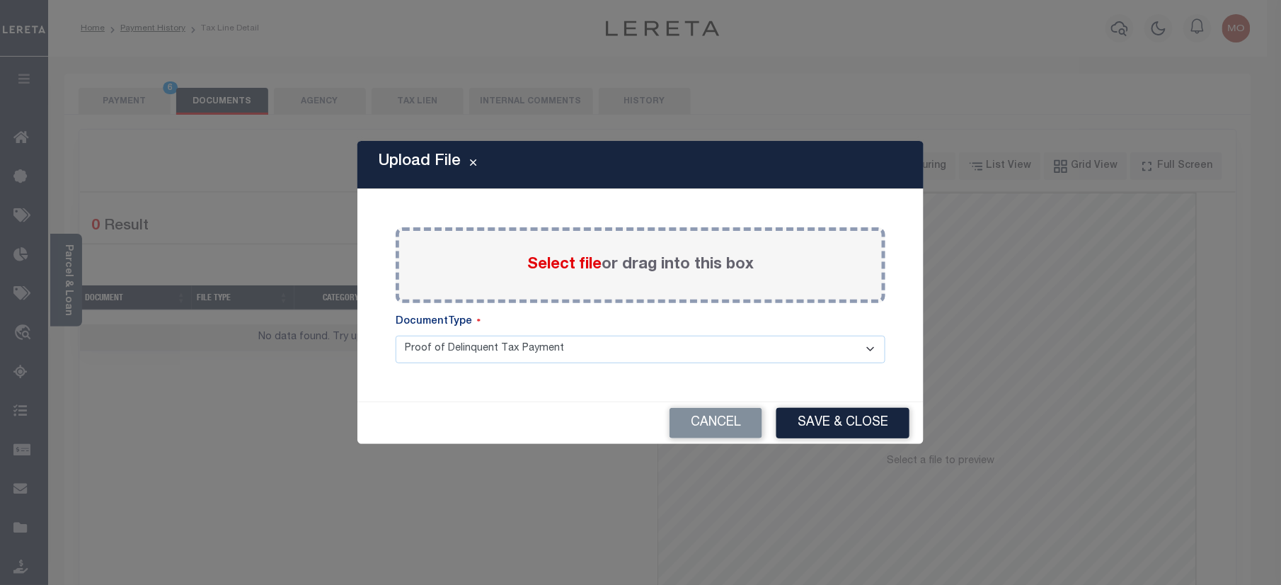
click at [570, 267] on span "Select file" at bounding box center [564, 265] width 74 height 16
click at [0, 0] on input "Select file or drag into this box" at bounding box center [0, 0] width 0 height 0
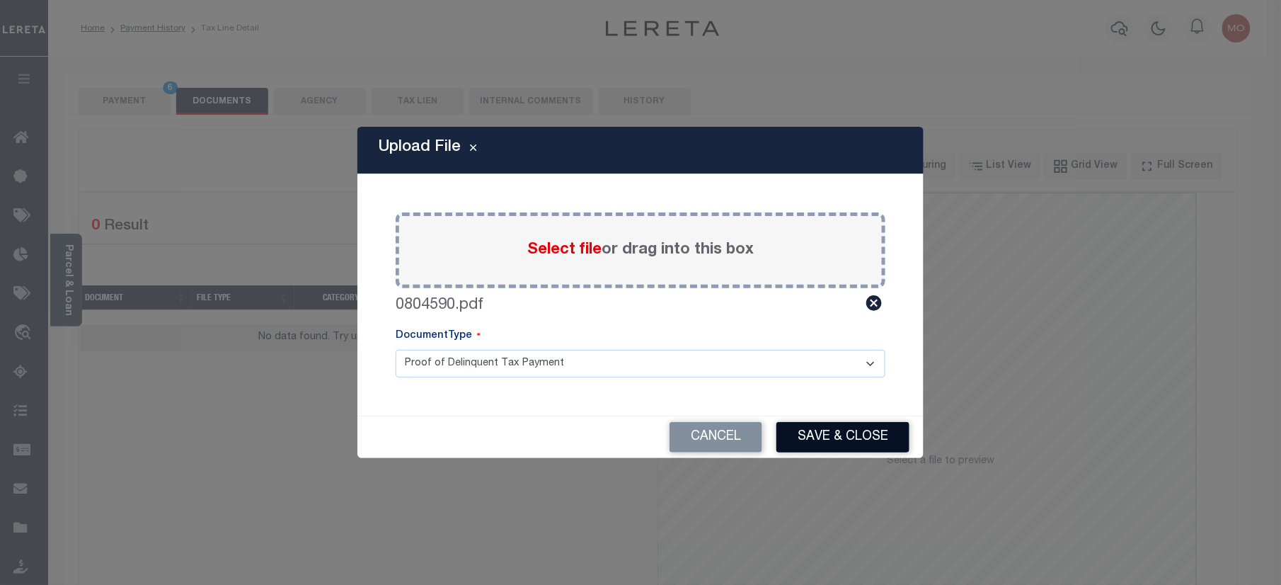
click at [819, 436] on button "Save & Close" at bounding box center [842, 437] width 133 height 30
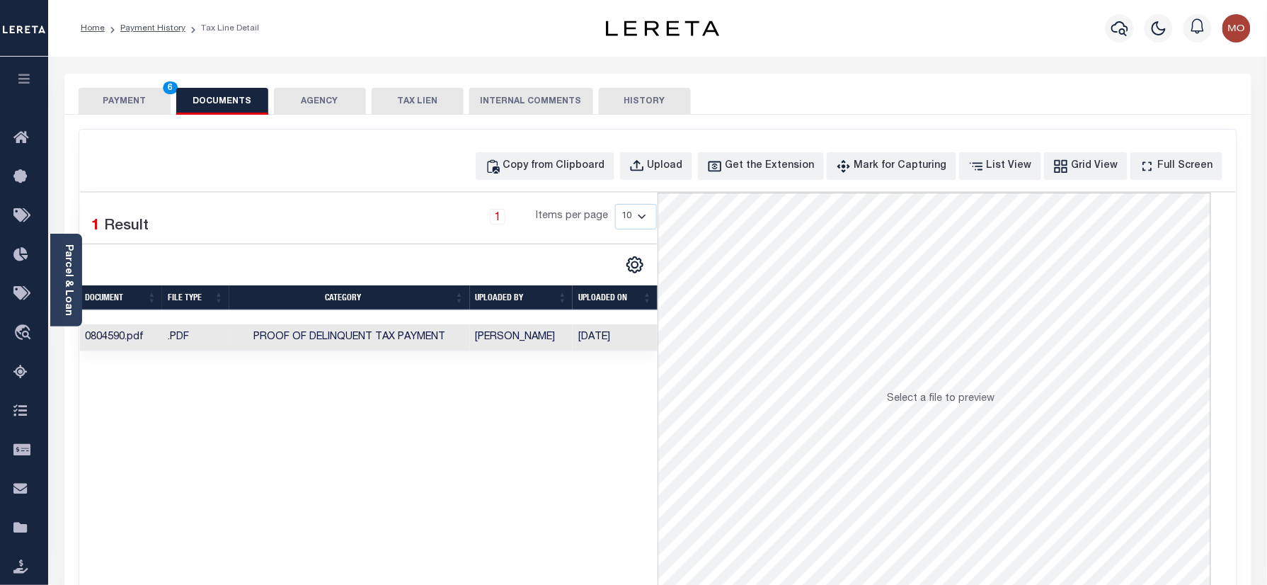
click at [122, 96] on button "PAYMENT 6" at bounding box center [125, 101] width 92 height 27
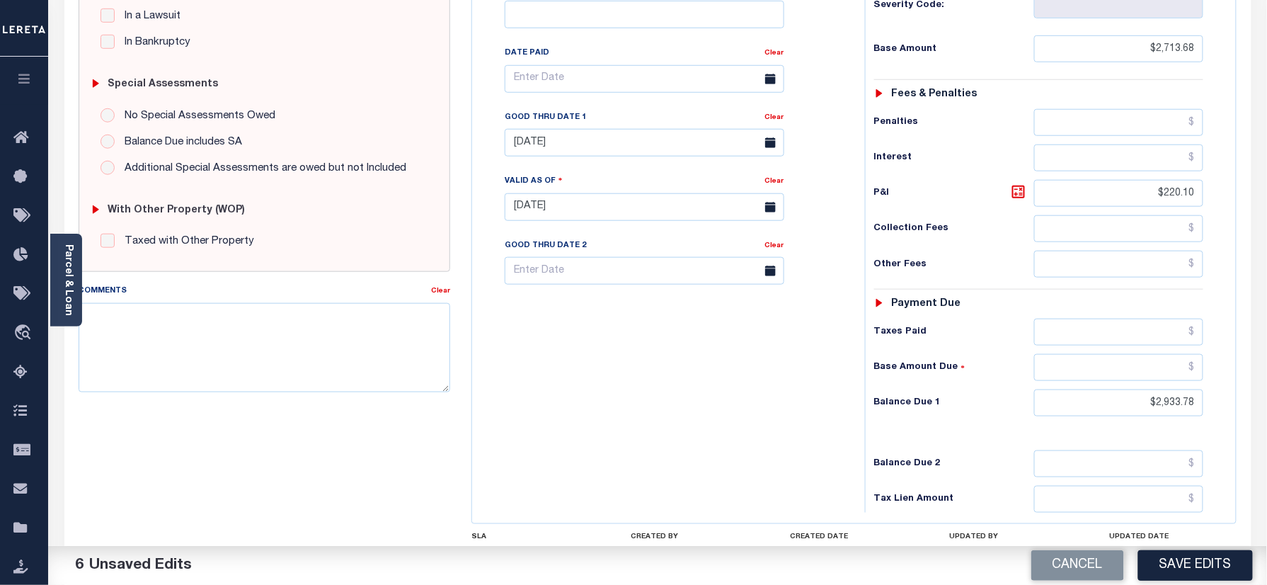
drag, startPoint x: 1170, startPoint y: 565, endPoint x: 924, endPoint y: 483, distance: 259.6
click at [1170, 562] on button "Save Edits" at bounding box center [1195, 565] width 115 height 30
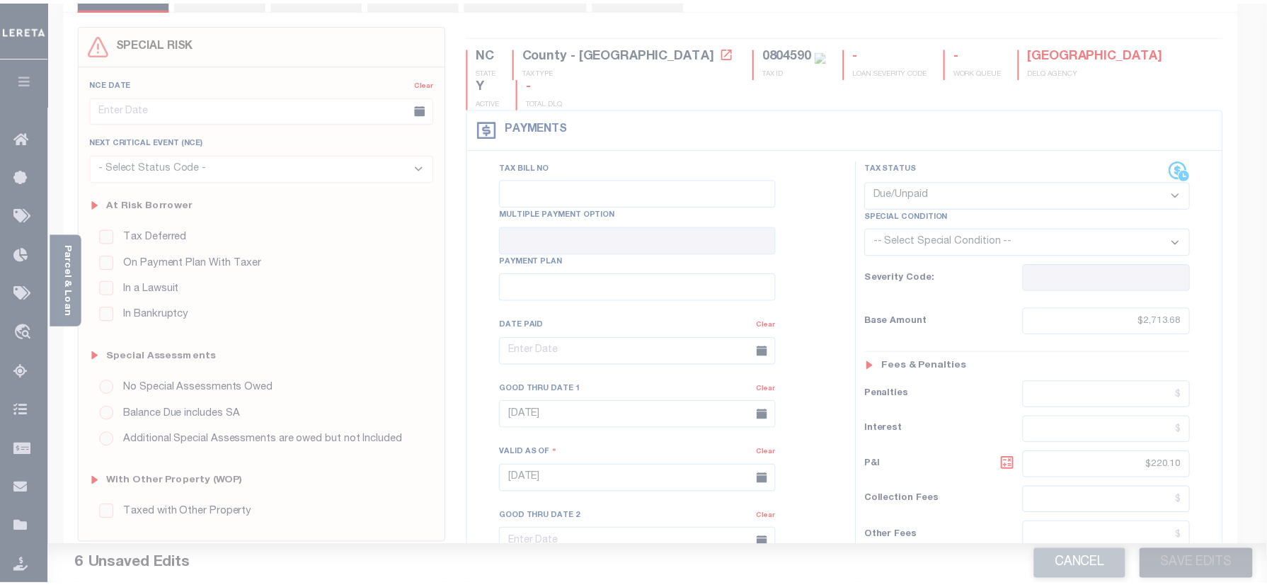
scroll to position [94, 0]
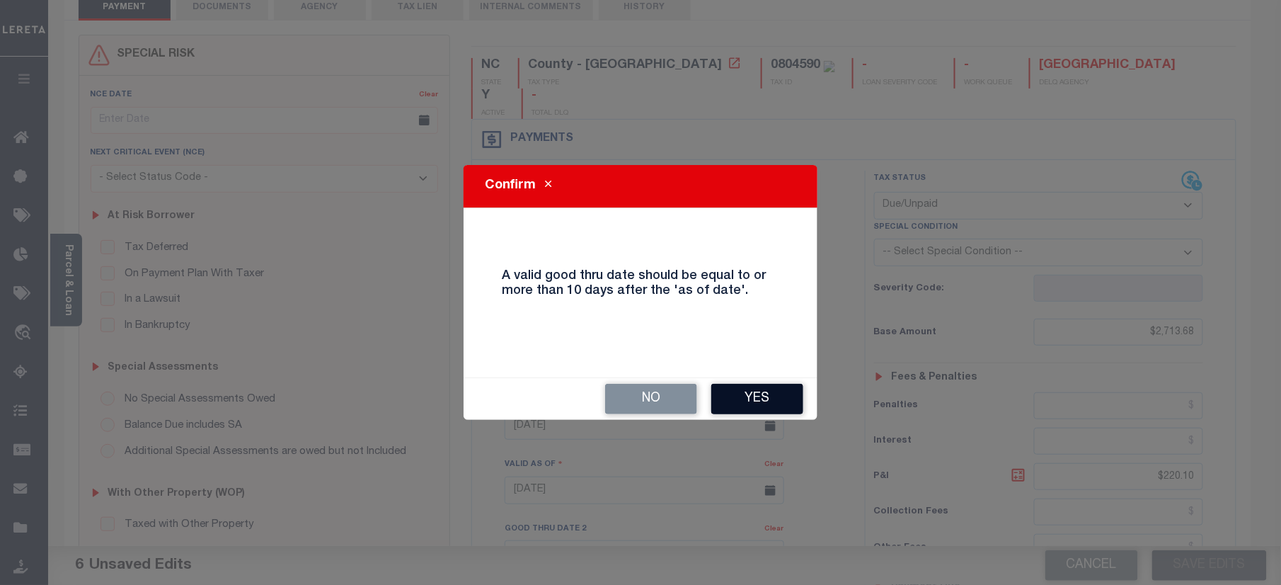
click at [737, 402] on button "Yes" at bounding box center [757, 399] width 92 height 30
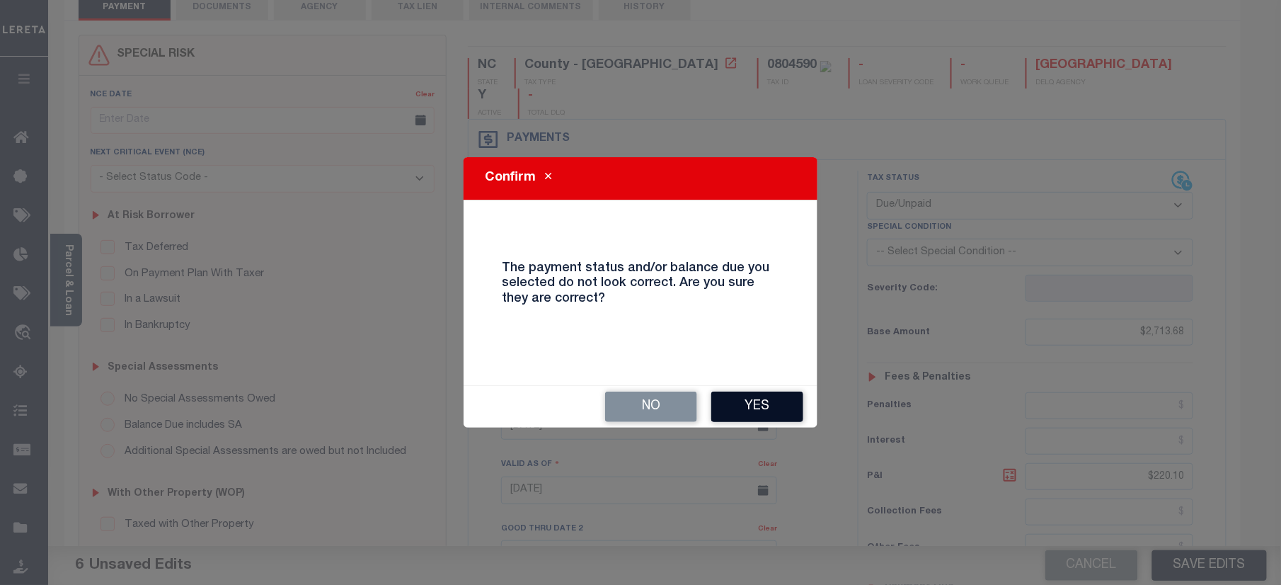
click at [754, 408] on button "Yes" at bounding box center [757, 406] width 92 height 30
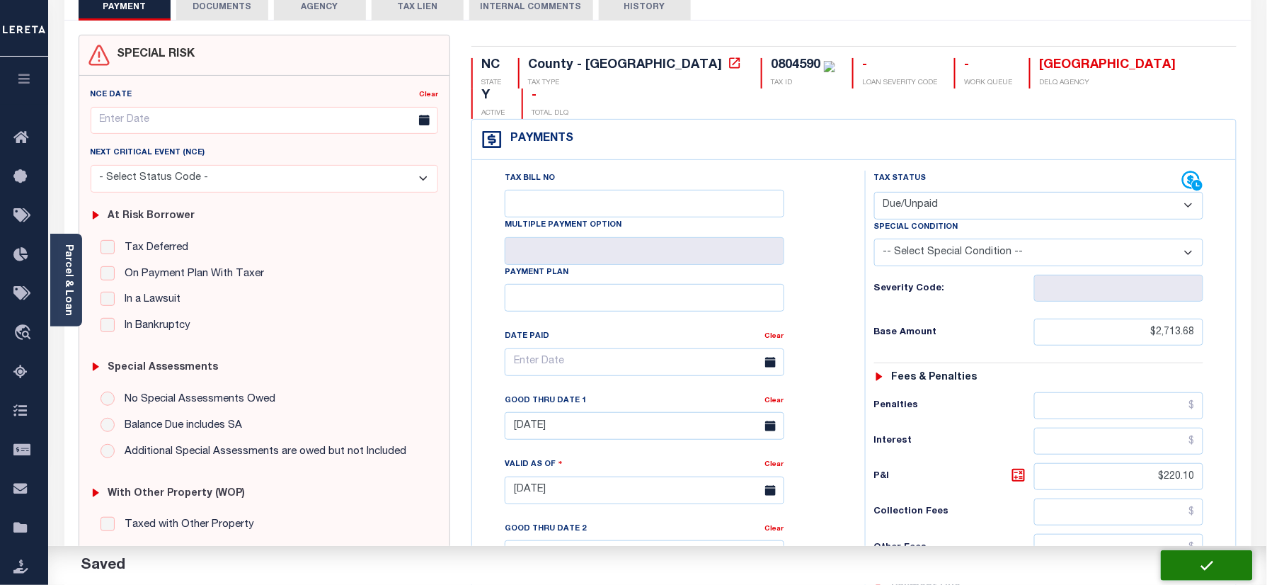
checkbox input "false"
type input "$2,713.68"
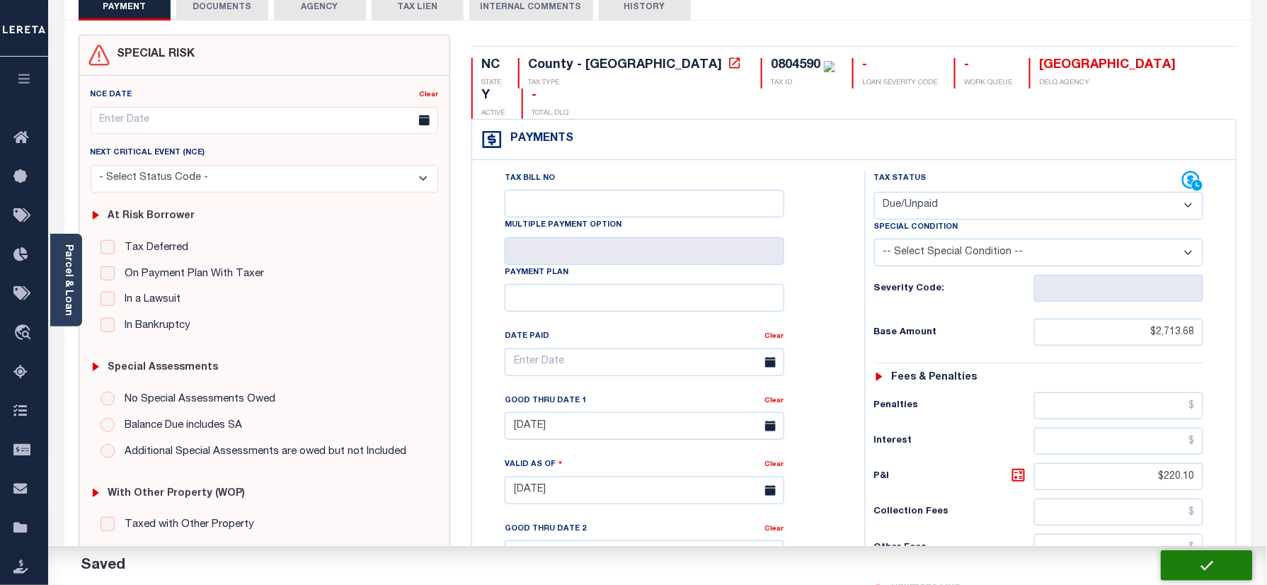
type input "$220.1"
type input "$2,933.78"
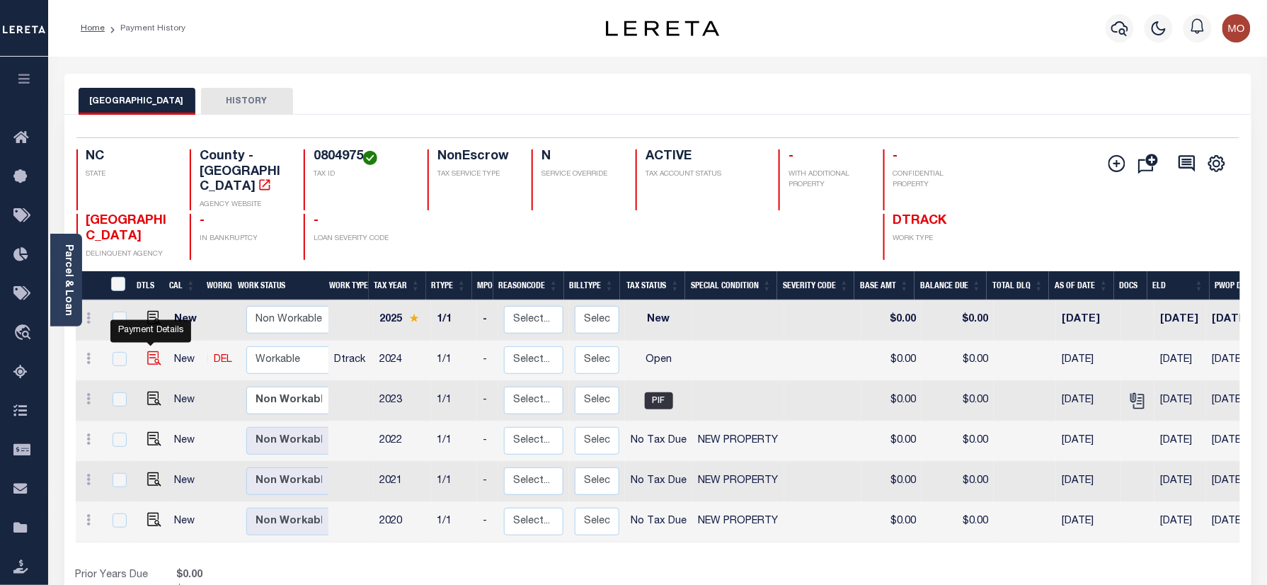
click at [154, 351] on img "" at bounding box center [154, 358] width 14 height 14
checkbox input "true"
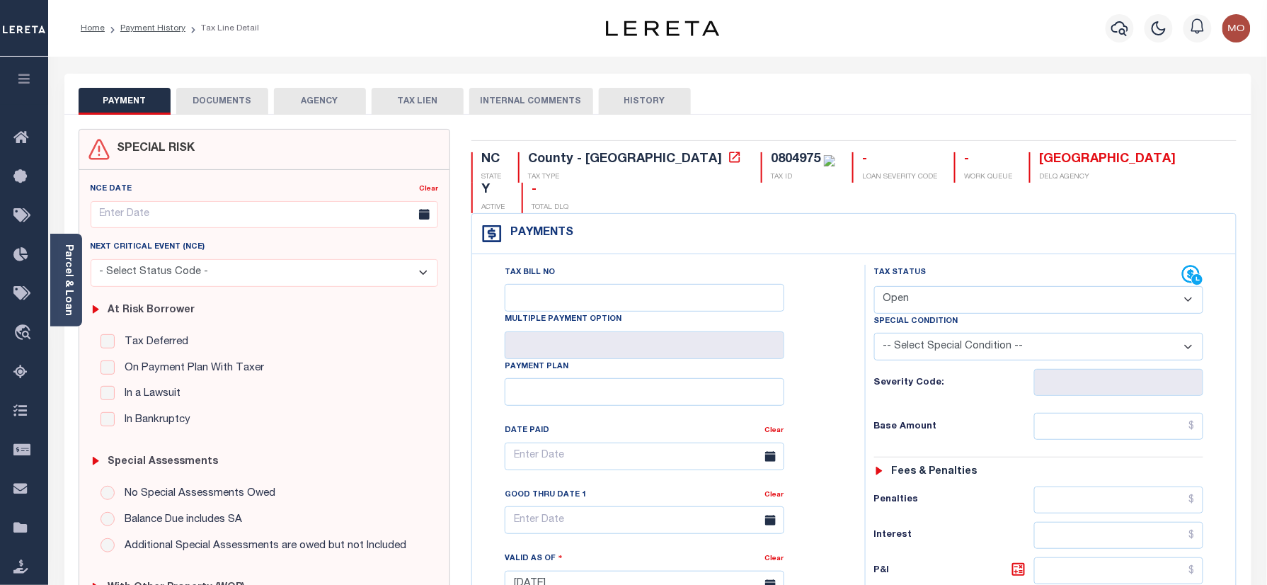
click at [771, 161] on div "0804975" at bounding box center [796, 159] width 50 height 13
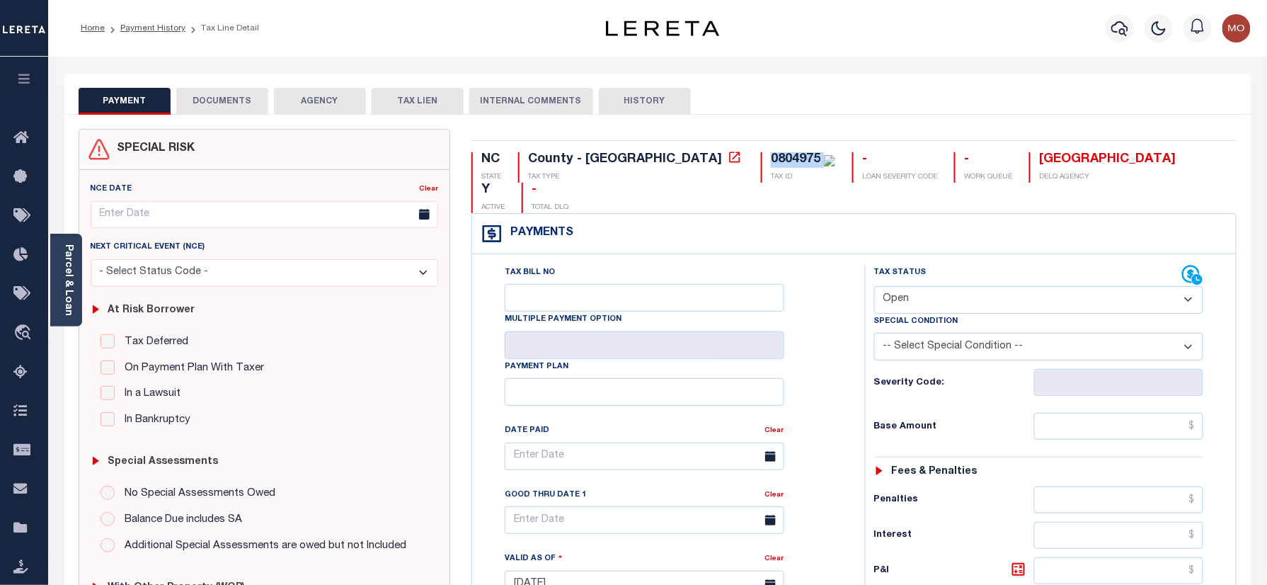
click at [771, 161] on div "0804975" at bounding box center [796, 159] width 50 height 13
copy div "0804975"
drag, startPoint x: 972, startPoint y: 263, endPoint x: 977, endPoint y: 286, distance: 23.2
click at [972, 286] on select "- Select Status Code - Open Due/Unpaid Paid Incomplete No Tax Due Internal Refu…" at bounding box center [1039, 300] width 330 height 28
select select "PYD"
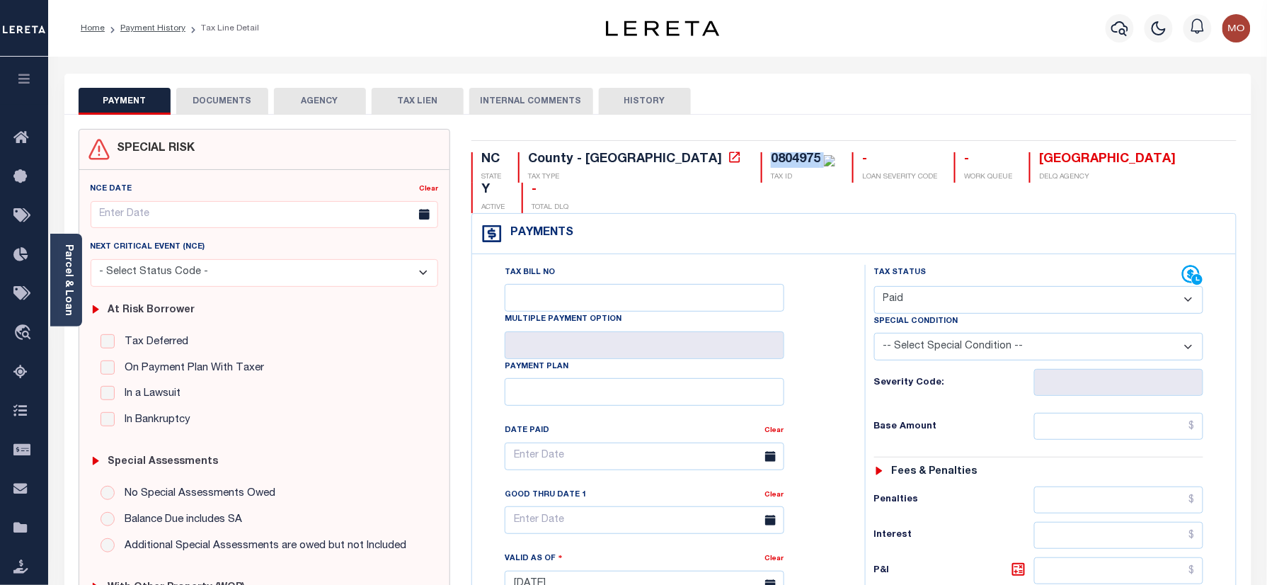
click at [874, 286] on select "- Select Status Code - Open Due/Unpaid Paid Incomplete No Tax Due Internal Refu…" at bounding box center [1039, 300] width 330 height 28
type input "[DATE]"
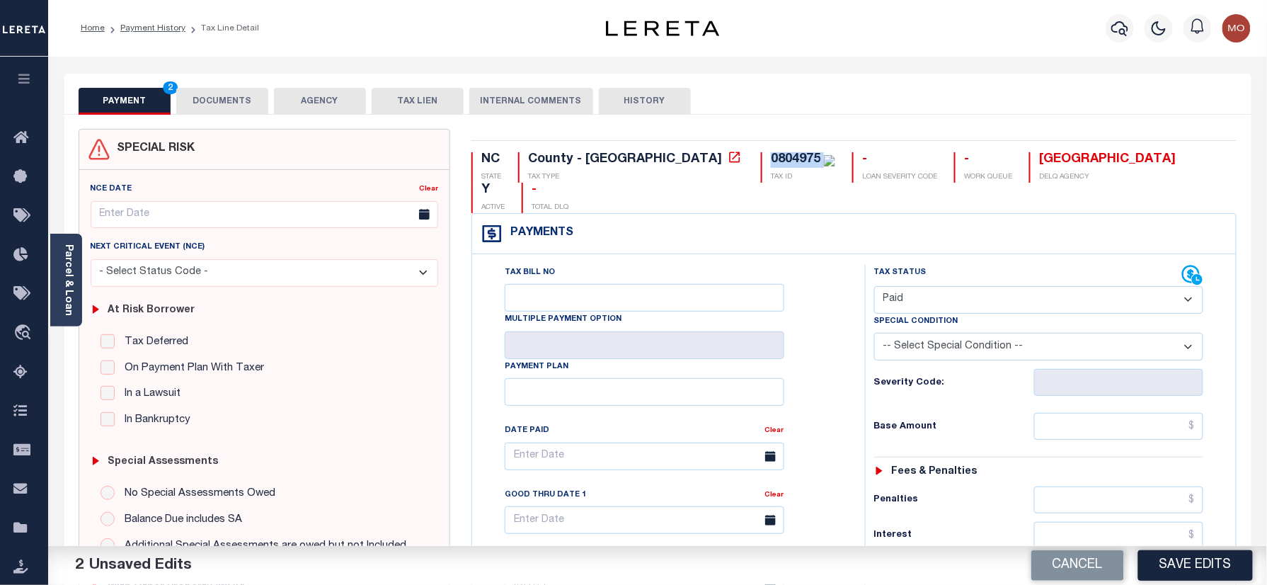
drag, startPoint x: 938, startPoint y: 266, endPoint x: 932, endPoint y: 273, distance: 9.1
click at [938, 286] on select "- Select Status Code - Open Due/Unpaid Paid Incomplete No Tax Due Internal Refu…" at bounding box center [1039, 300] width 330 height 28
select select "DUE"
click at [874, 286] on select "- Select Status Code - Open Due/Unpaid Paid Incomplete No Tax Due Internal Refu…" at bounding box center [1039, 300] width 330 height 28
click at [1090, 413] on input "text" at bounding box center [1119, 426] width 170 height 27
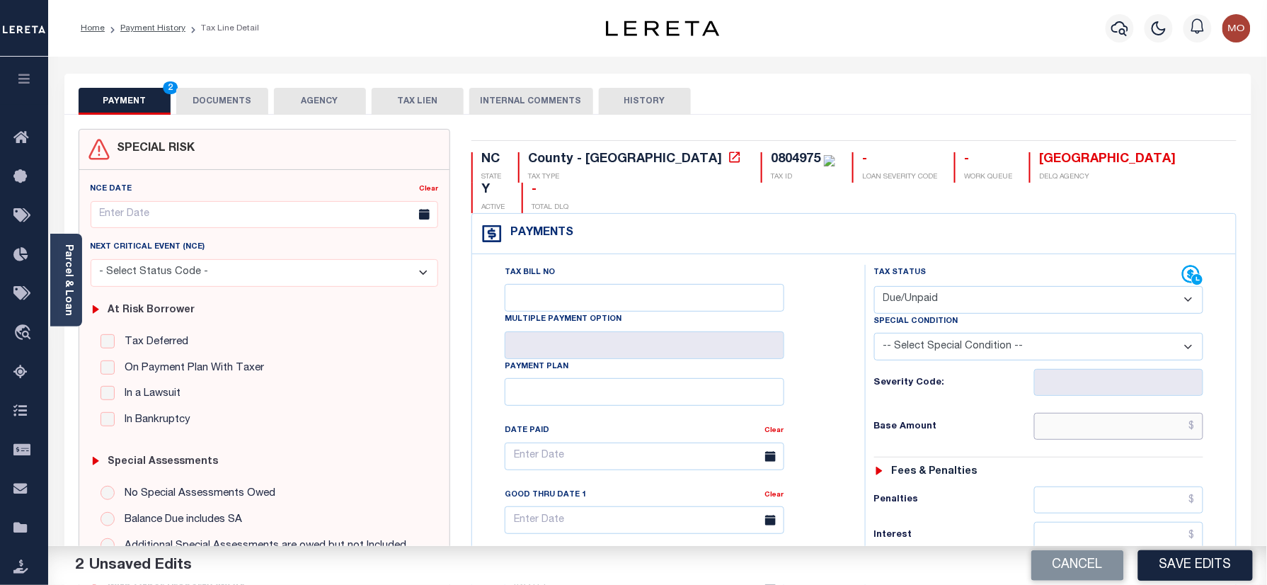
paste input "3,499.21"
type input "$3,499.21"
click at [875, 421] on h6 "Base Amount" at bounding box center [954, 426] width 160 height 11
drag, startPoint x: 808, startPoint y: 398, endPoint x: 875, endPoint y: 397, distance: 67.2
click at [808, 396] on div "Tax Bill No Multiple Payment Option Payment Plan Clear" at bounding box center [664, 463] width 357 height 397
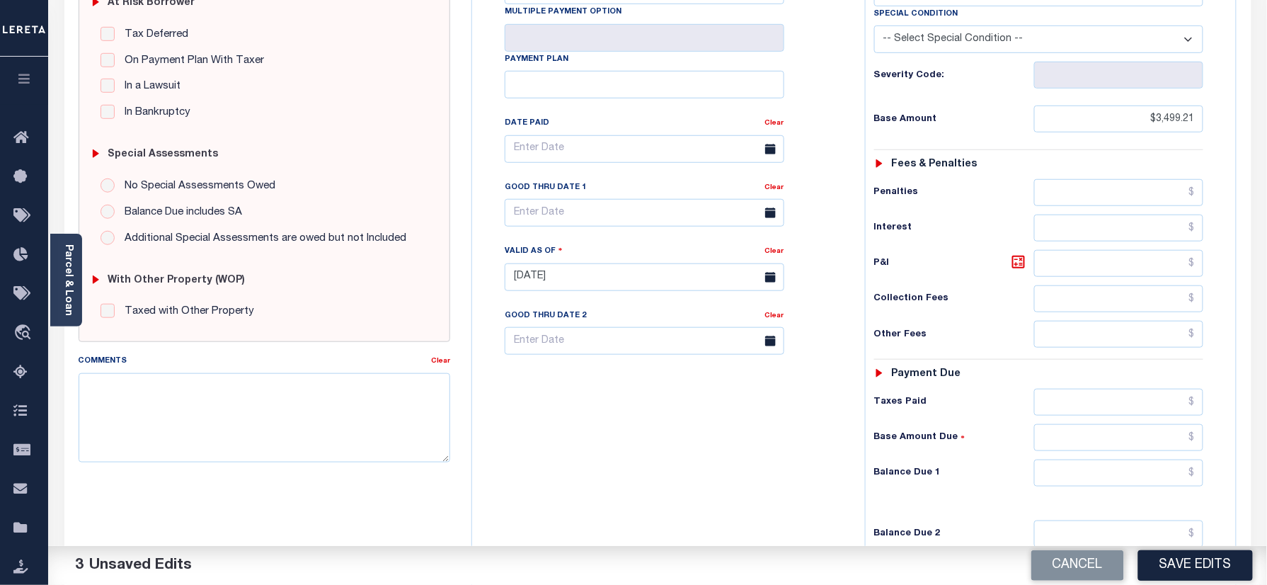
scroll to position [465, 0]
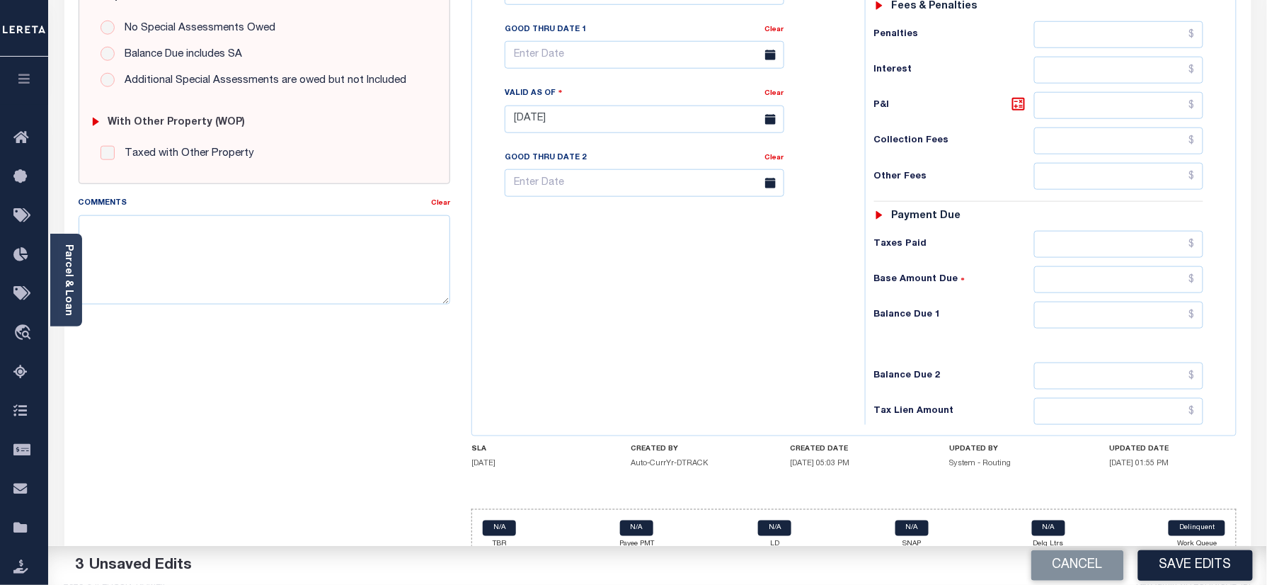
click at [1074, 311] on div "Tax Status Status - Select Status Code -" at bounding box center [1043, 112] width 357 height 625
click at [1079, 301] on input "text" at bounding box center [1119, 314] width 170 height 27
paste input "3,782.15"
type input "$3,782.15"
click at [763, 300] on div "Tax Bill No Multiple Payment Option Payment Plan Clear" at bounding box center [665, 112] width 379 height 625
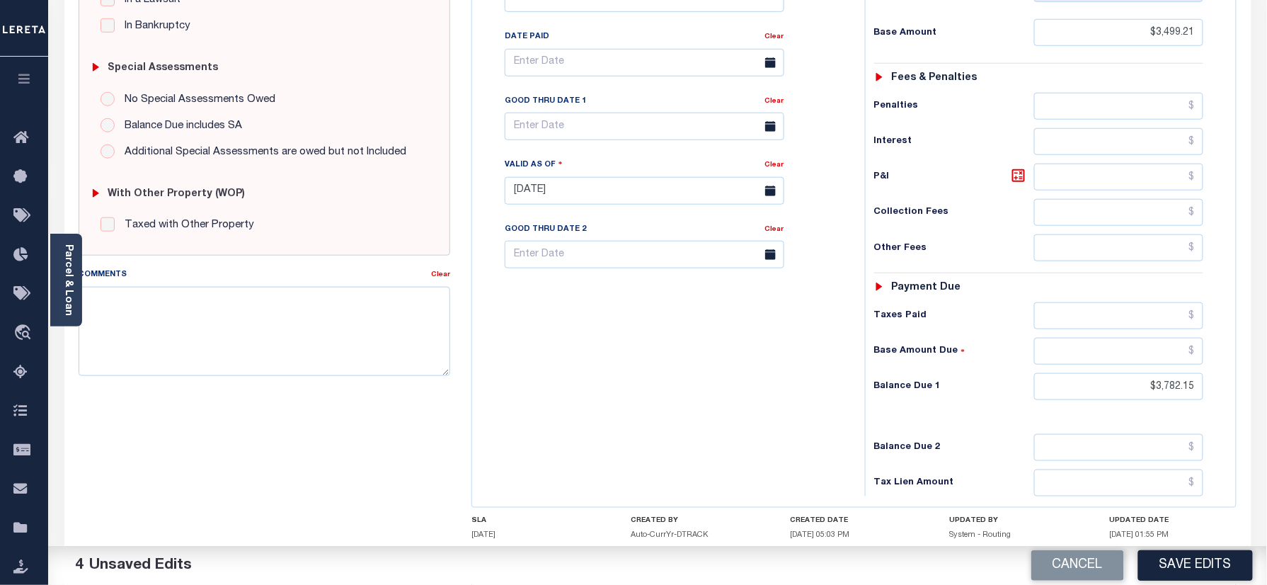
scroll to position [276, 0]
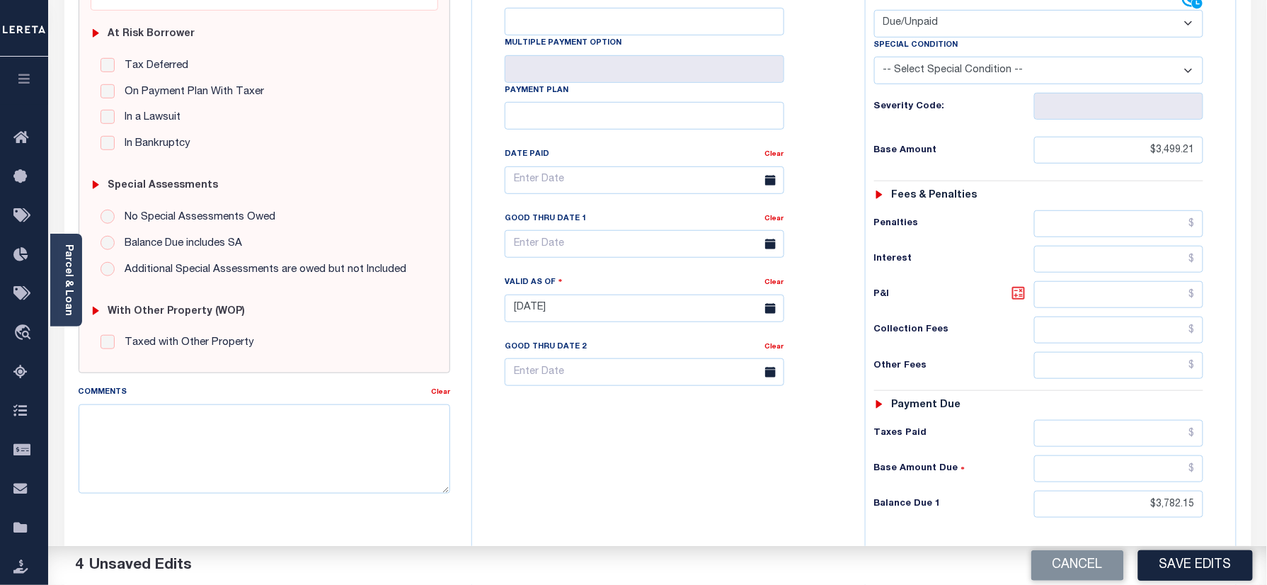
click at [1018, 285] on icon at bounding box center [1018, 293] width 17 height 17
type input "$282.94"
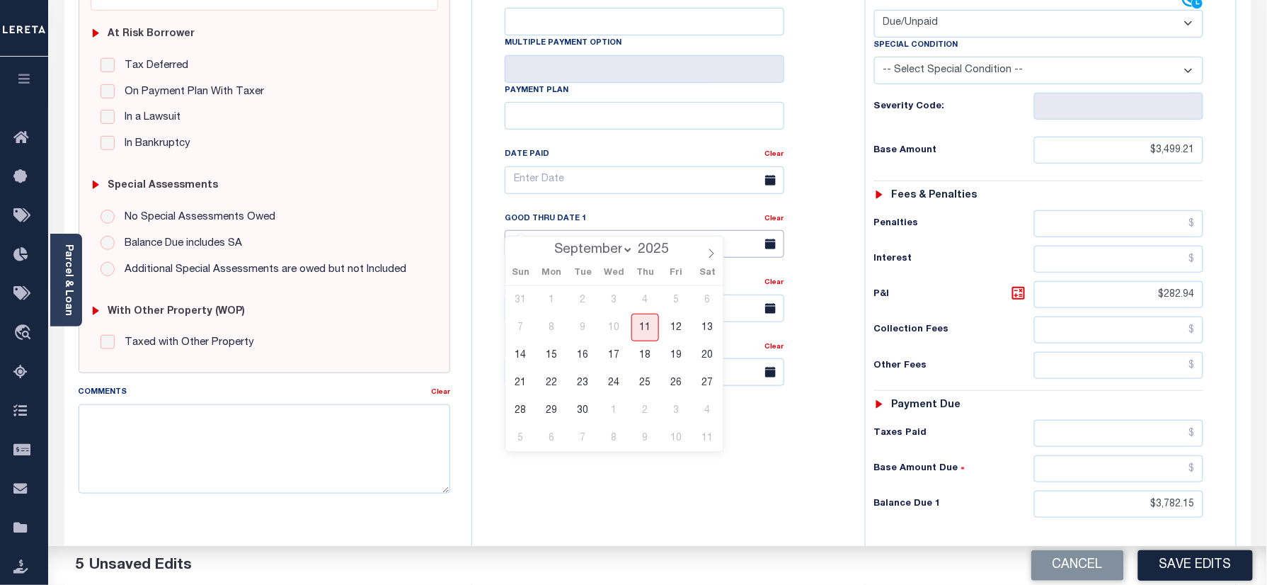
click at [575, 230] on input "text" at bounding box center [645, 244] width 280 height 28
click at [649, 320] on span "11" at bounding box center [645, 328] width 28 height 28
type input "09/11/2025"
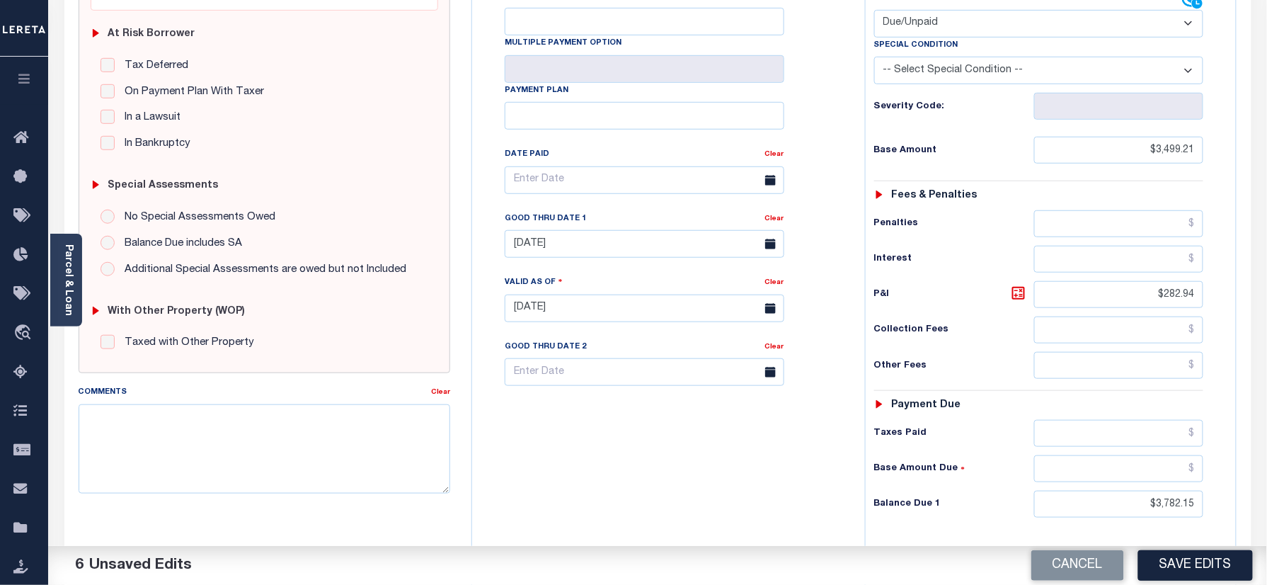
drag, startPoint x: 620, startPoint y: 417, endPoint x: 621, endPoint y: 432, distance: 14.9
click at [620, 418] on div "Tax Bill No Multiple Payment Option Payment Plan Clear" at bounding box center [665, 301] width 379 height 625
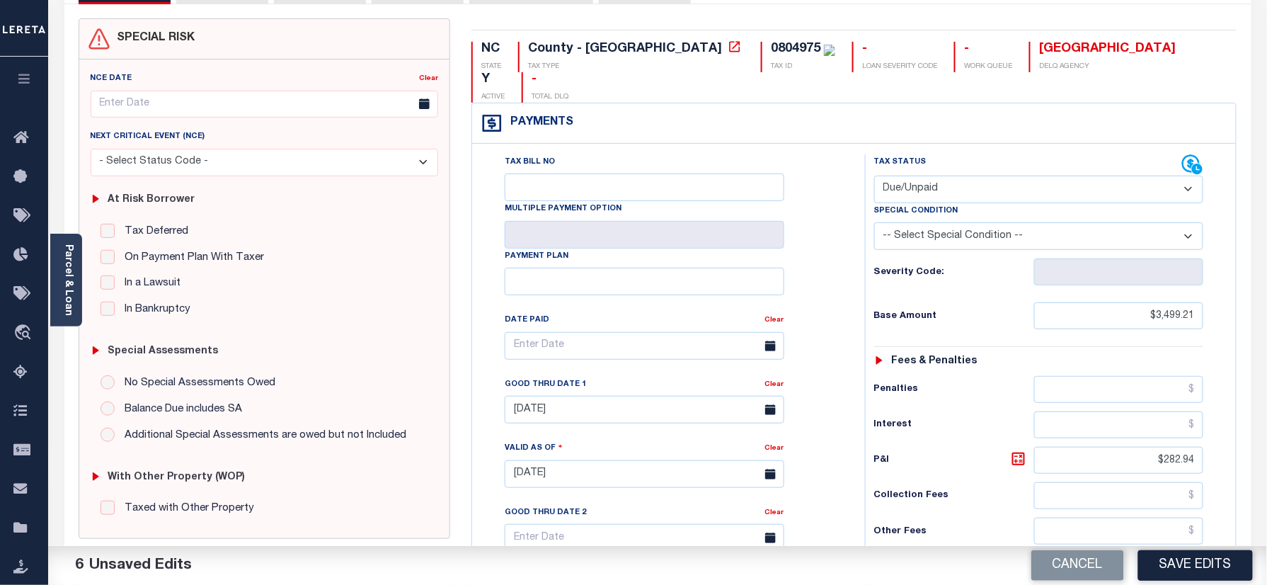
scroll to position [0, 0]
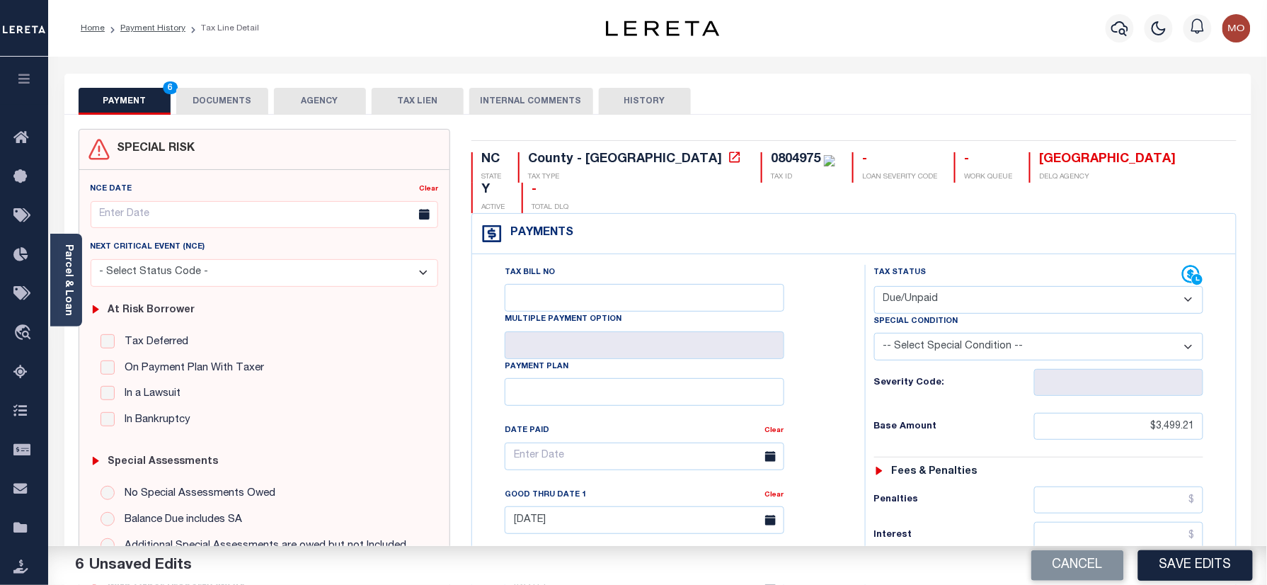
click at [771, 159] on div "0804975" at bounding box center [796, 159] width 50 height 13
copy div "0804975"
click at [205, 92] on button "DOCUMENTS" at bounding box center [222, 101] width 92 height 27
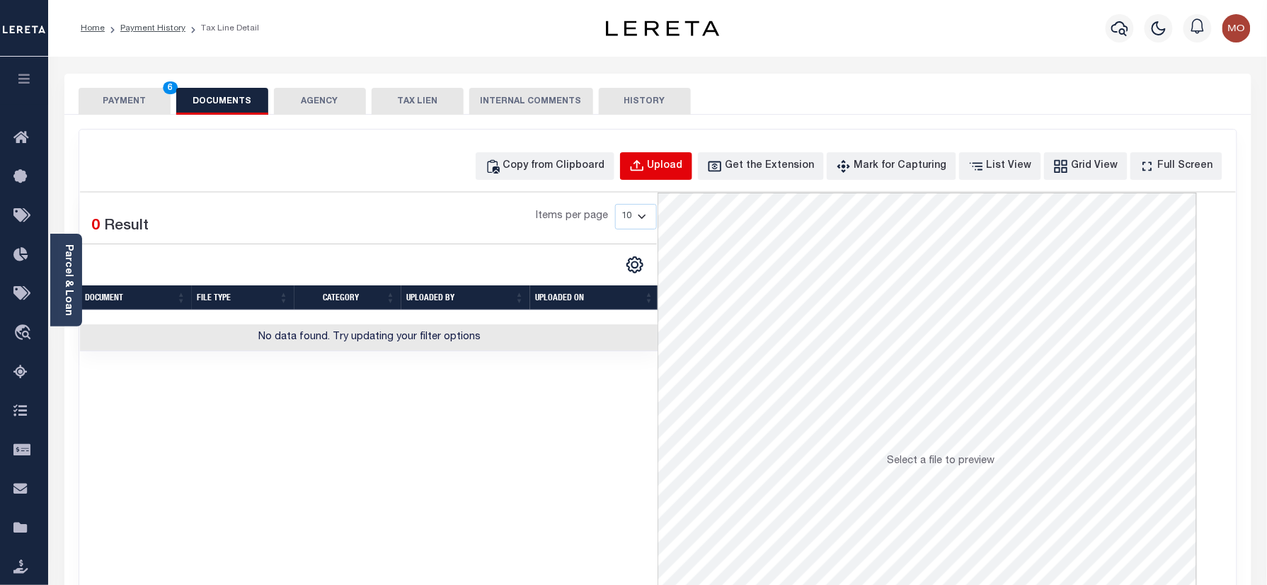
click at [683, 168] on div "Upload" at bounding box center [665, 167] width 35 height 16
select select "POP"
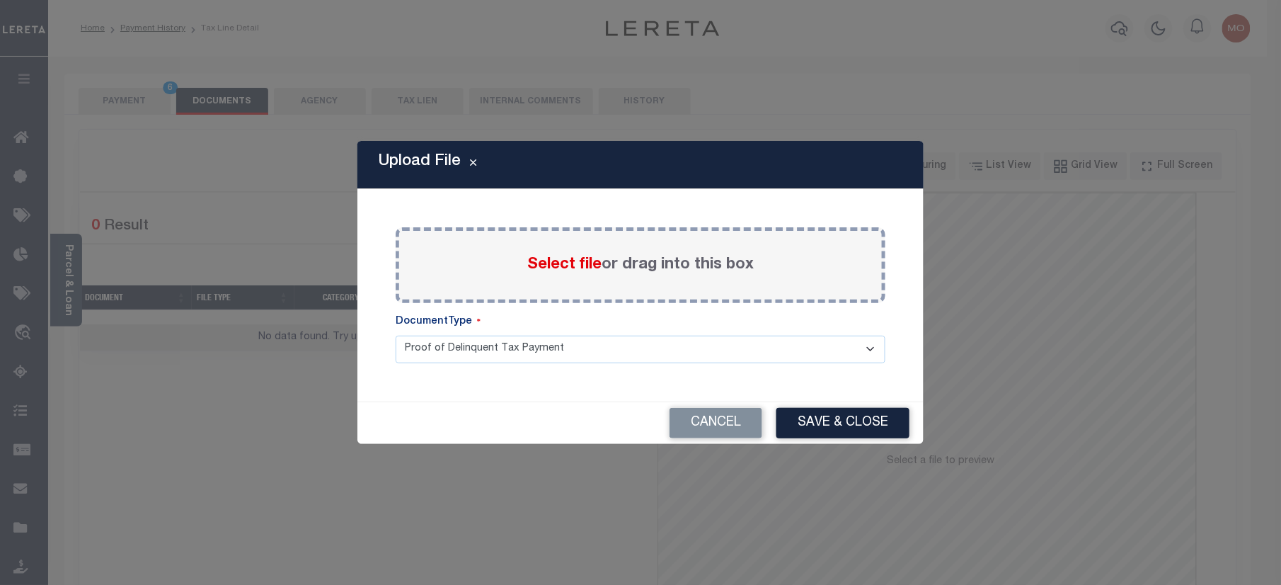
click at [564, 269] on span "Select file" at bounding box center [564, 265] width 74 height 16
click at [0, 0] on input "Select file or drag into this box" at bounding box center [0, 0] width 0 height 0
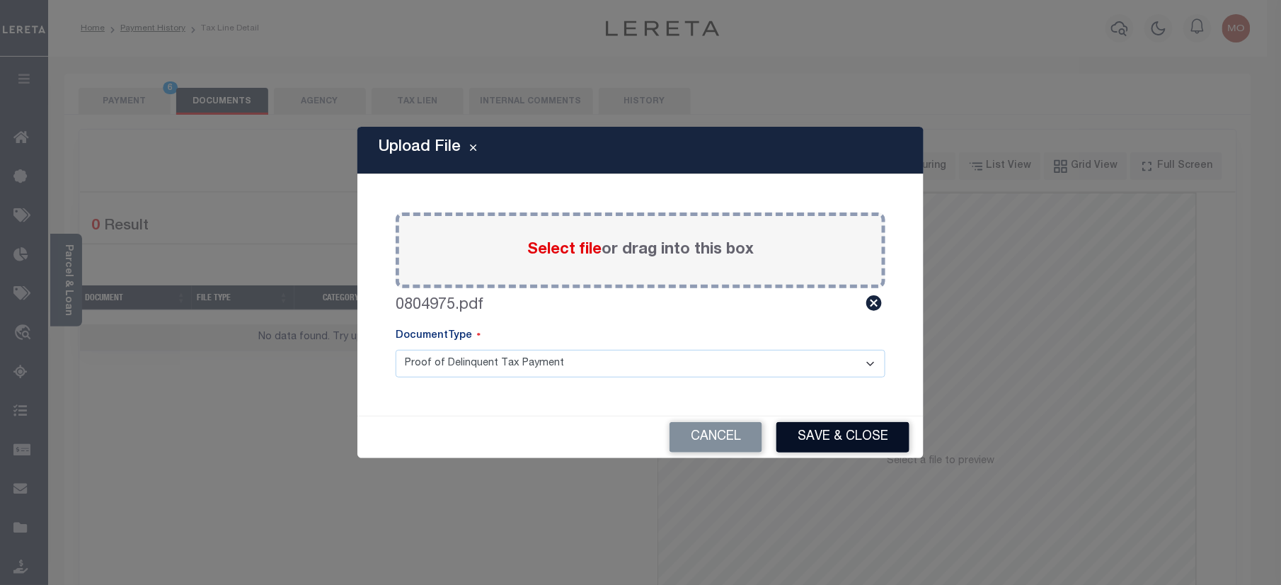
click at [835, 431] on button "Save & Close" at bounding box center [842, 437] width 133 height 30
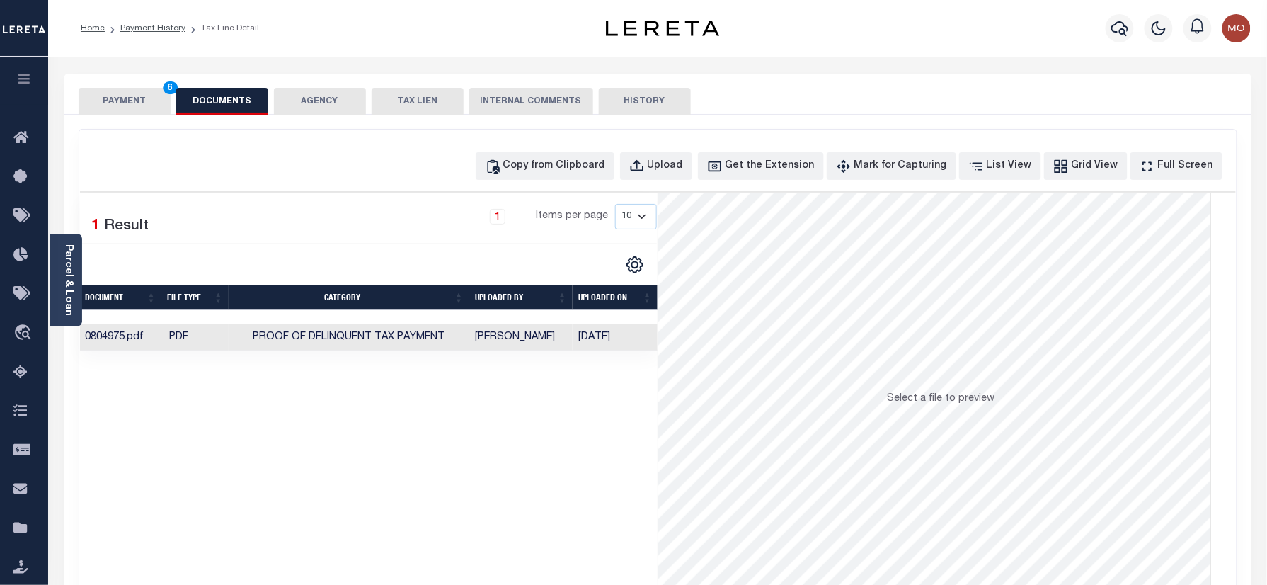
click at [112, 96] on button "PAYMENT 6" at bounding box center [125, 101] width 92 height 27
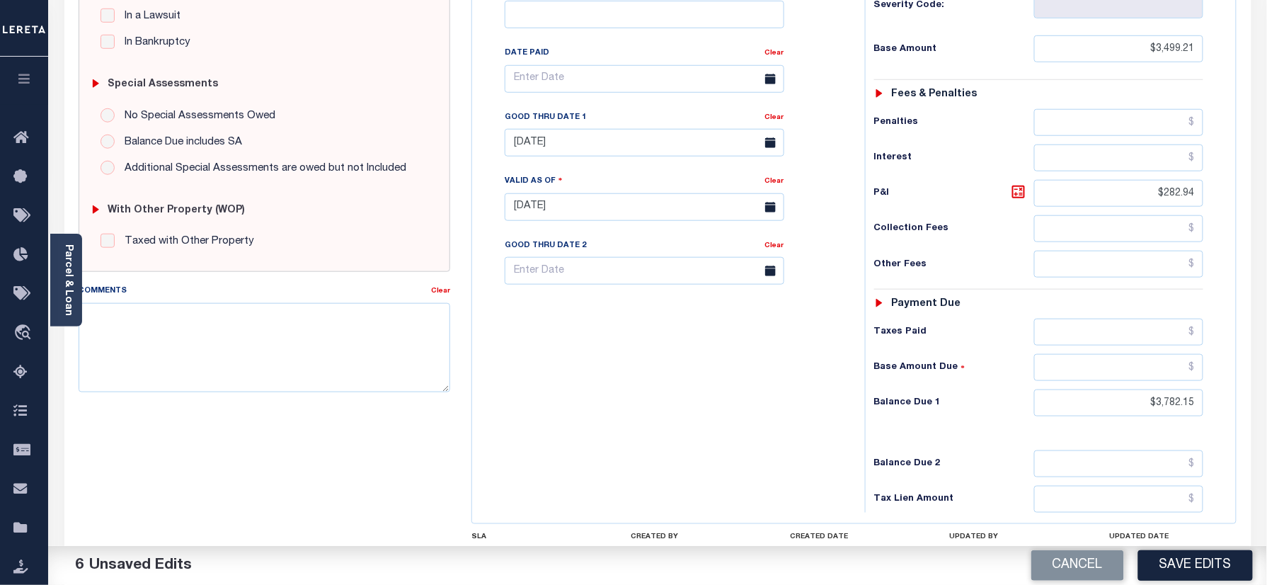
click at [1193, 570] on button "Save Edits" at bounding box center [1195, 565] width 115 height 30
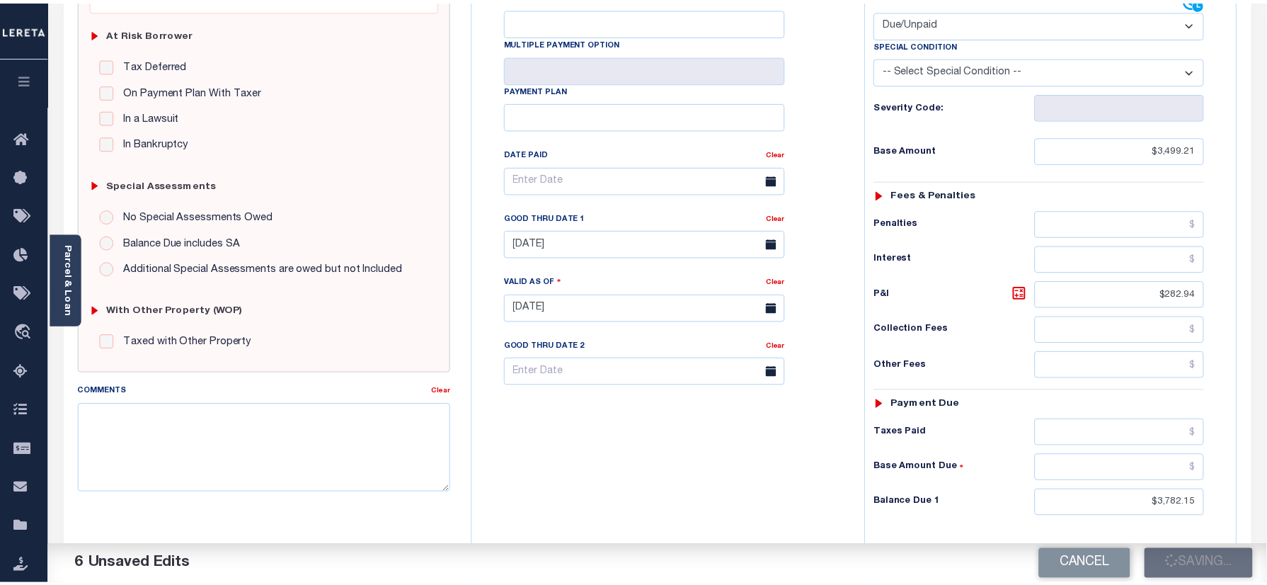
scroll to position [188, 0]
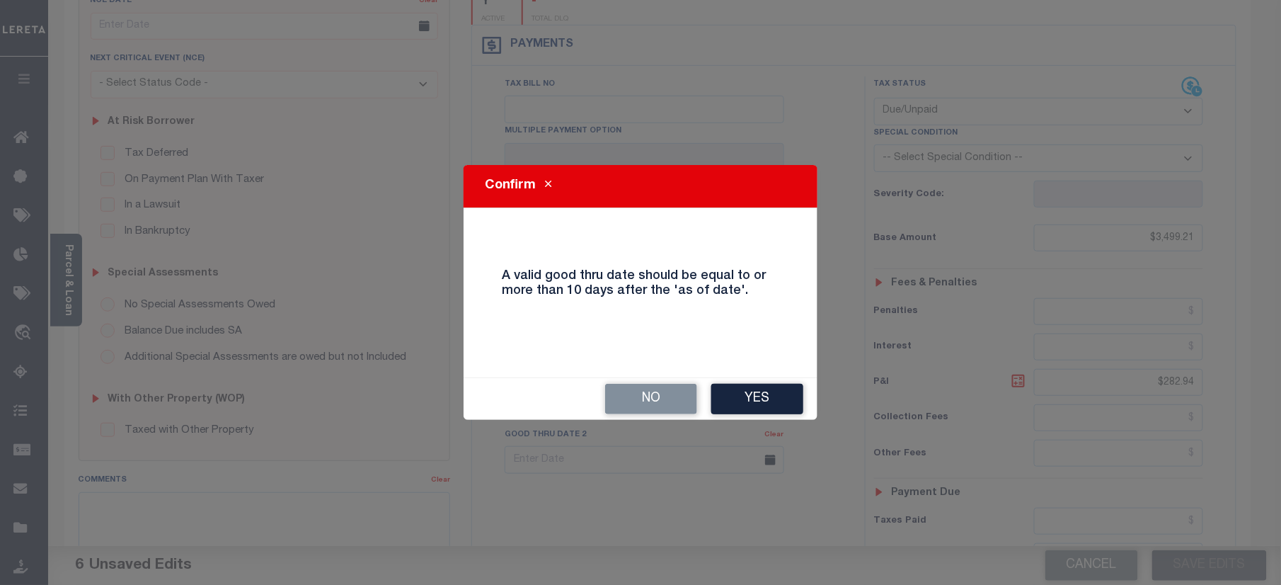
click at [773, 389] on button "Yes" at bounding box center [757, 399] width 92 height 30
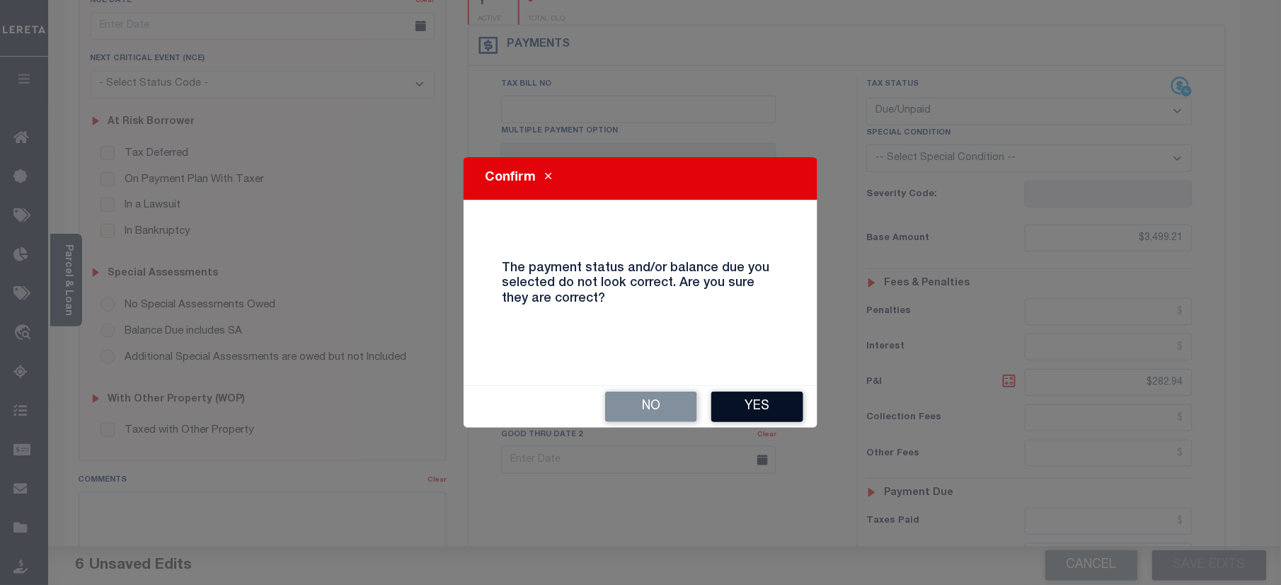
click at [752, 391] on button "Yes" at bounding box center [757, 406] width 92 height 30
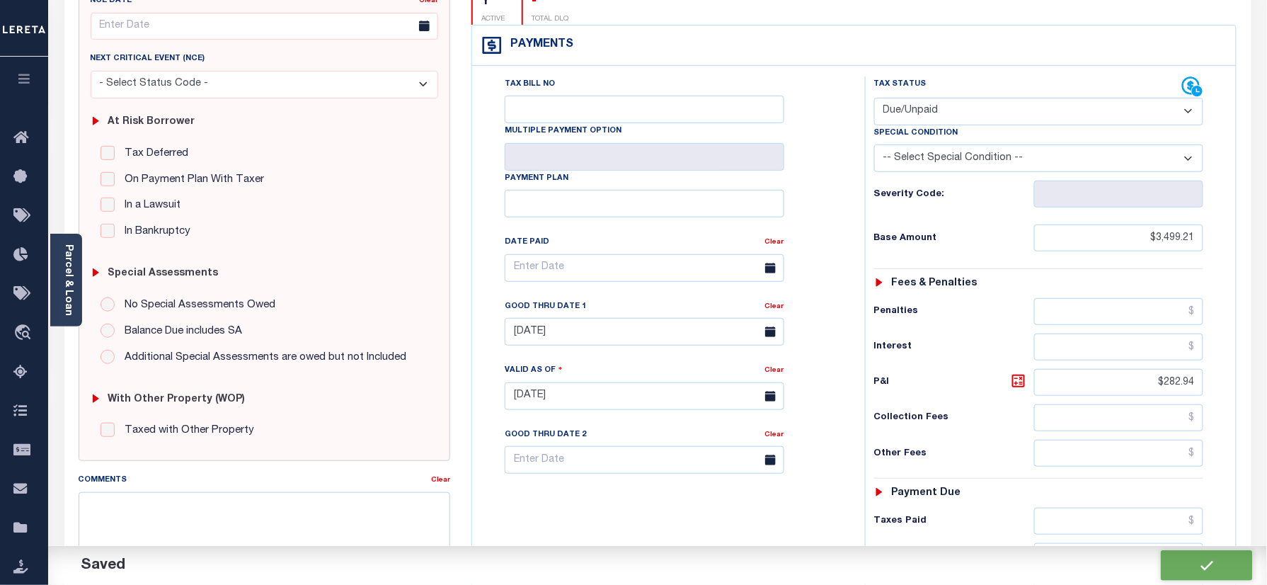
checkbox input "false"
type input "$3,499.21"
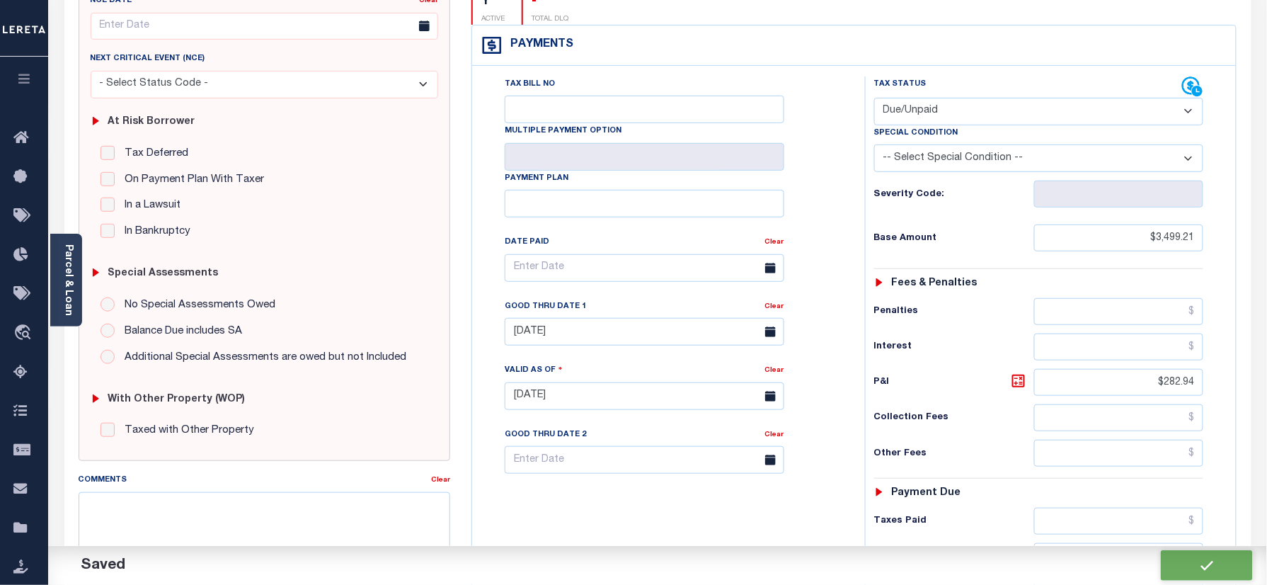
type input "$282.94"
type input "$3,782.15"
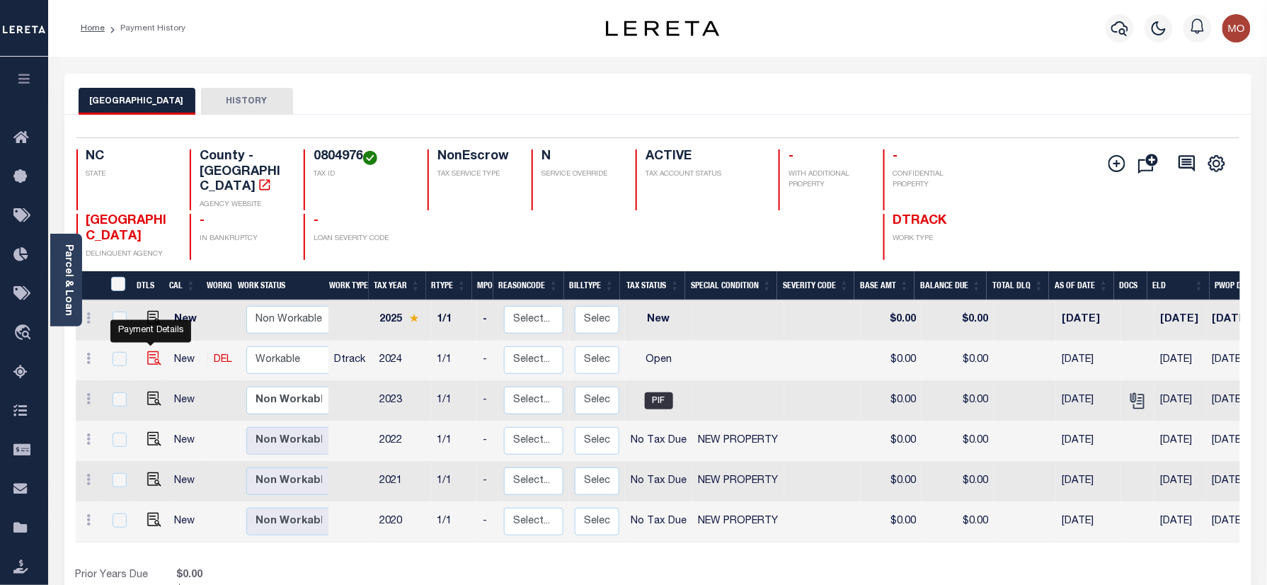
click at [154, 351] on img "" at bounding box center [154, 358] width 14 height 14
checkbox input "true"
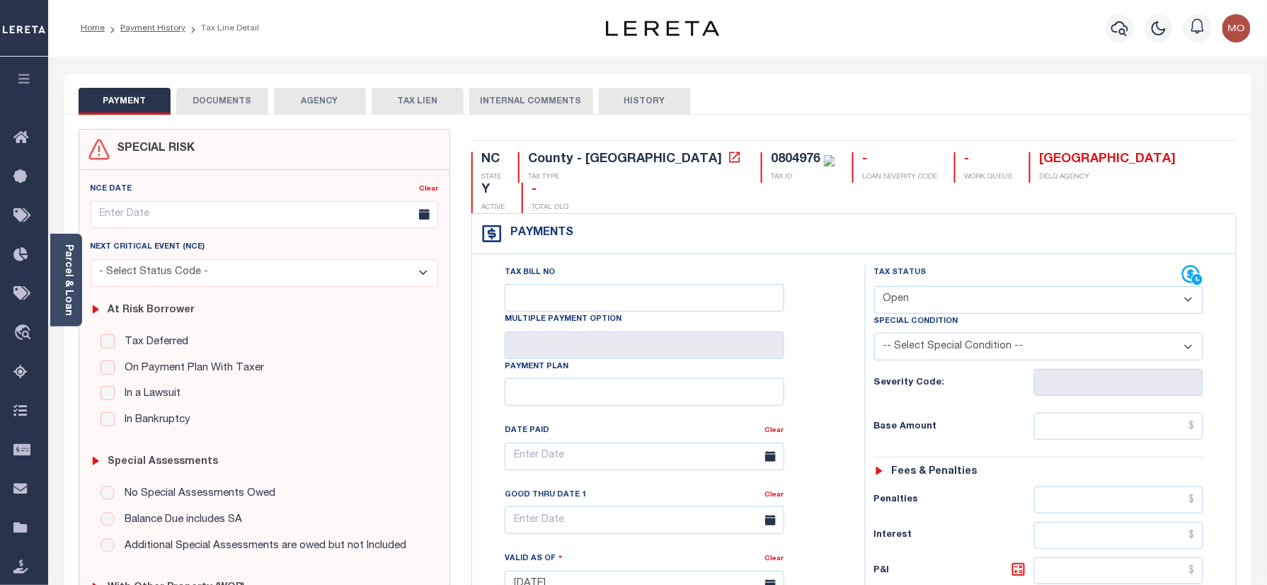
click at [771, 156] on div "0804976" at bounding box center [796, 159] width 50 height 13
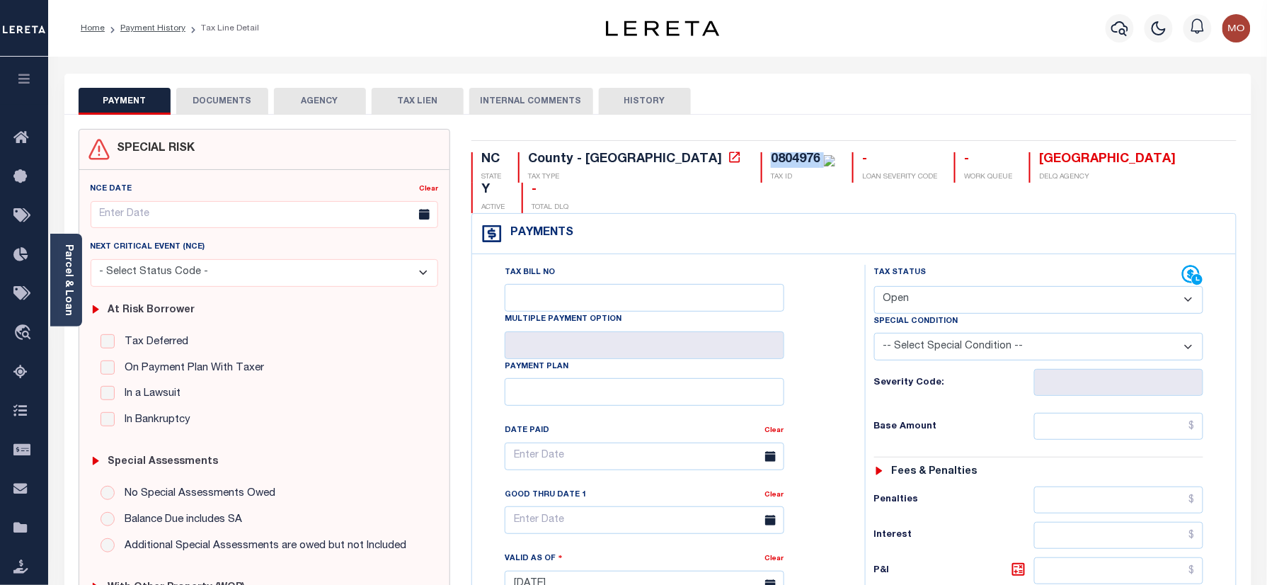
click at [771, 156] on div "0804976" at bounding box center [796, 159] width 50 height 13
copy div "0804976"
drag, startPoint x: 958, startPoint y: 268, endPoint x: 960, endPoint y: 289, distance: 21.4
click at [958, 286] on select "- Select Status Code - Open Due/Unpaid Paid Incomplete No Tax Due Internal Refu…" at bounding box center [1039, 300] width 330 height 28
select select "DUE"
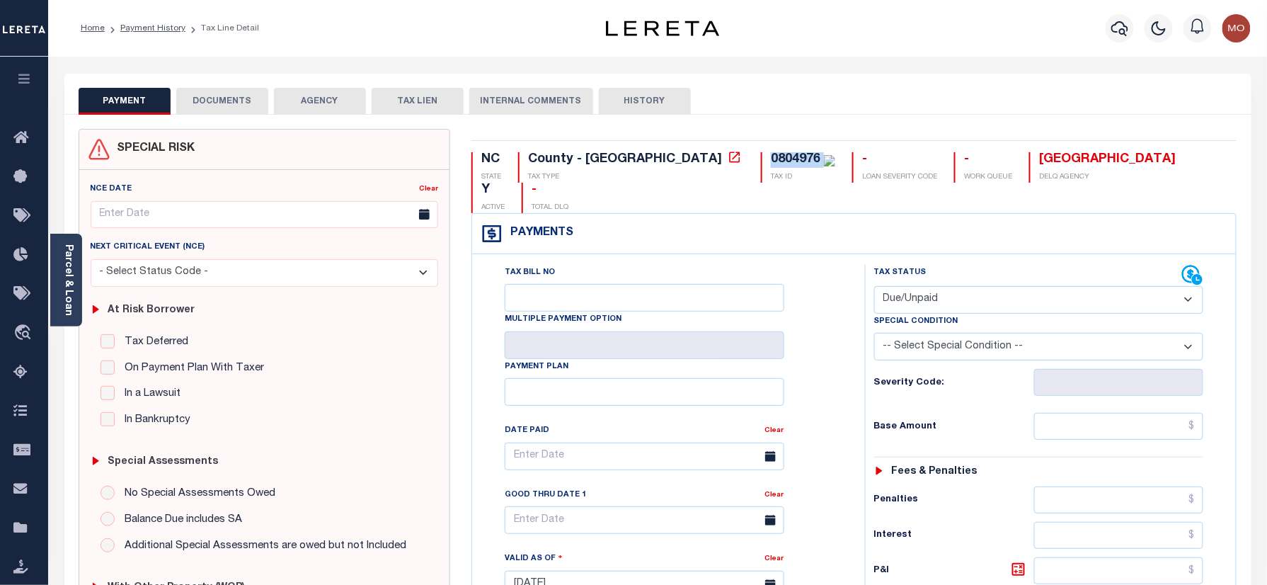
click at [874, 286] on select "- Select Status Code - Open Due/Unpaid Paid Incomplete No Tax Due Internal Refu…" at bounding box center [1039, 300] width 330 height 28
type input "[DATE]"
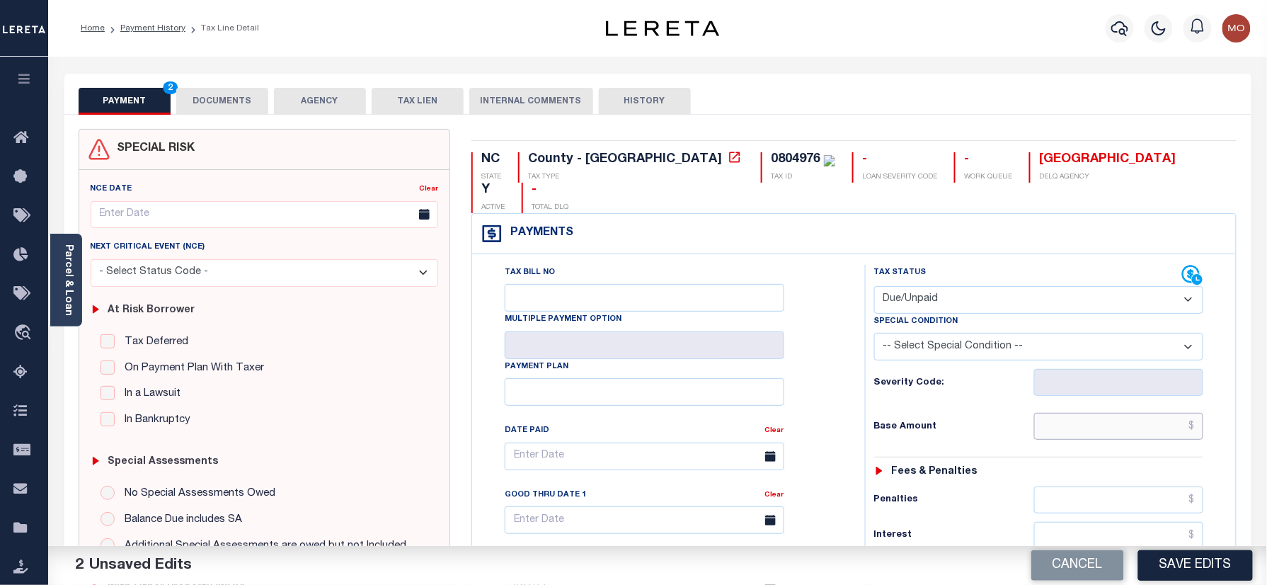
click at [1088, 413] on input "text" at bounding box center [1119, 426] width 170 height 27
paste input "3,753.34"
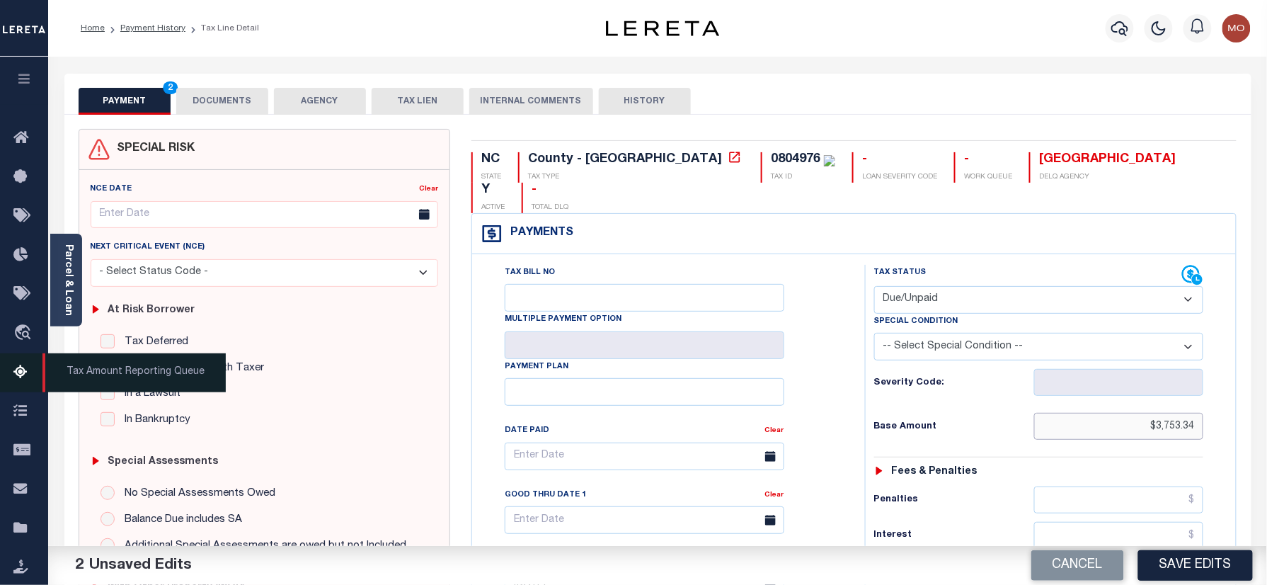
type input "$3,753.34"
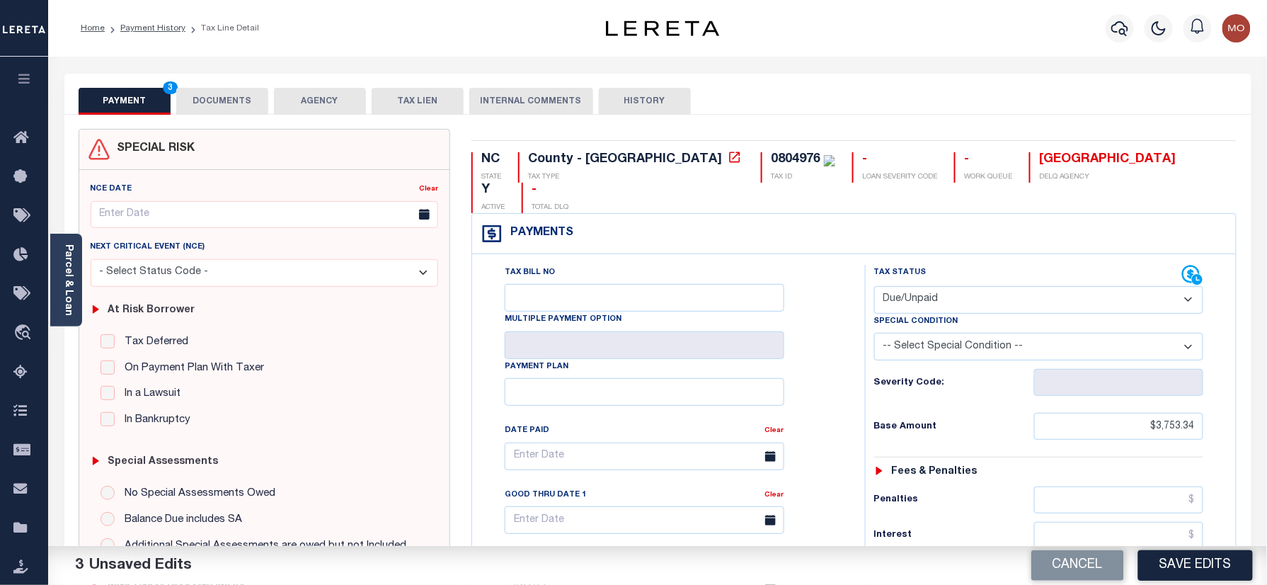
click at [821, 366] on div "Tax Bill No Multiple Payment Option Payment Plan Clear" at bounding box center [664, 463] width 357 height 397
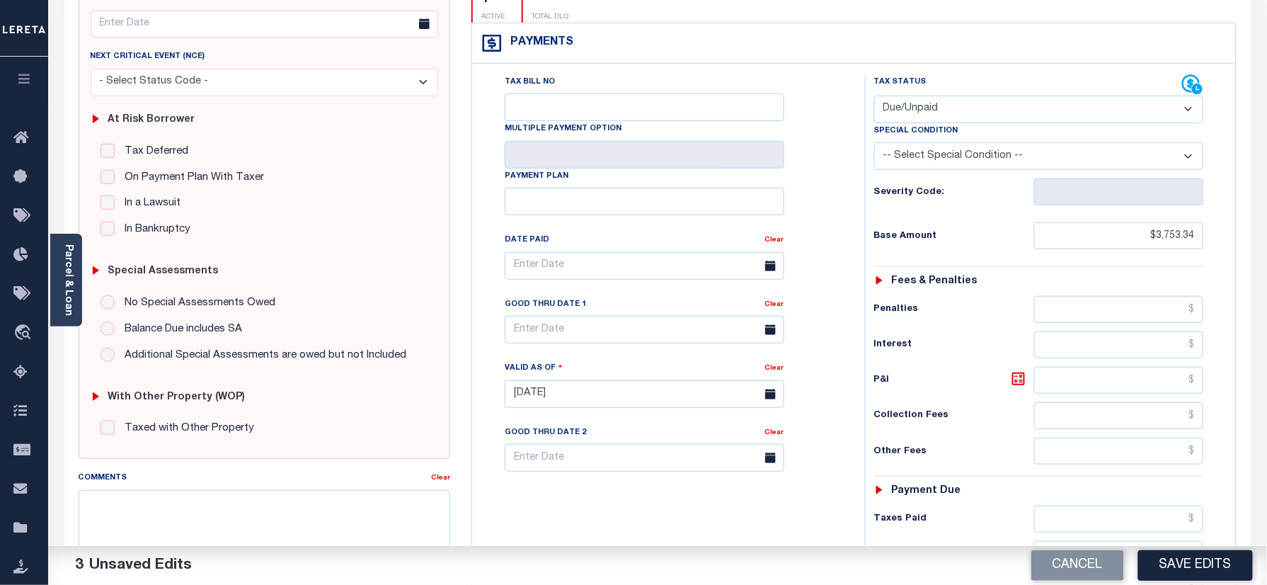
scroll to position [283, 0]
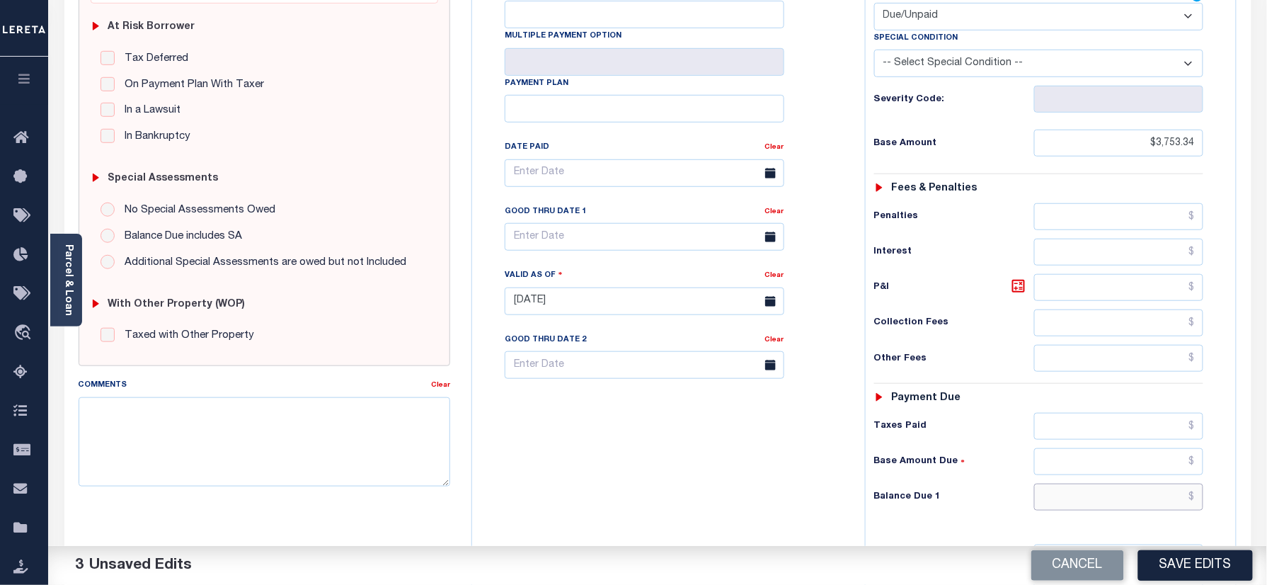
click at [1091, 483] on input "text" at bounding box center [1119, 496] width 170 height 27
paste input "4,056.61"
type input "$4,056.61"
click at [1016, 280] on icon at bounding box center [1018, 286] width 13 height 13
type input "$303.27"
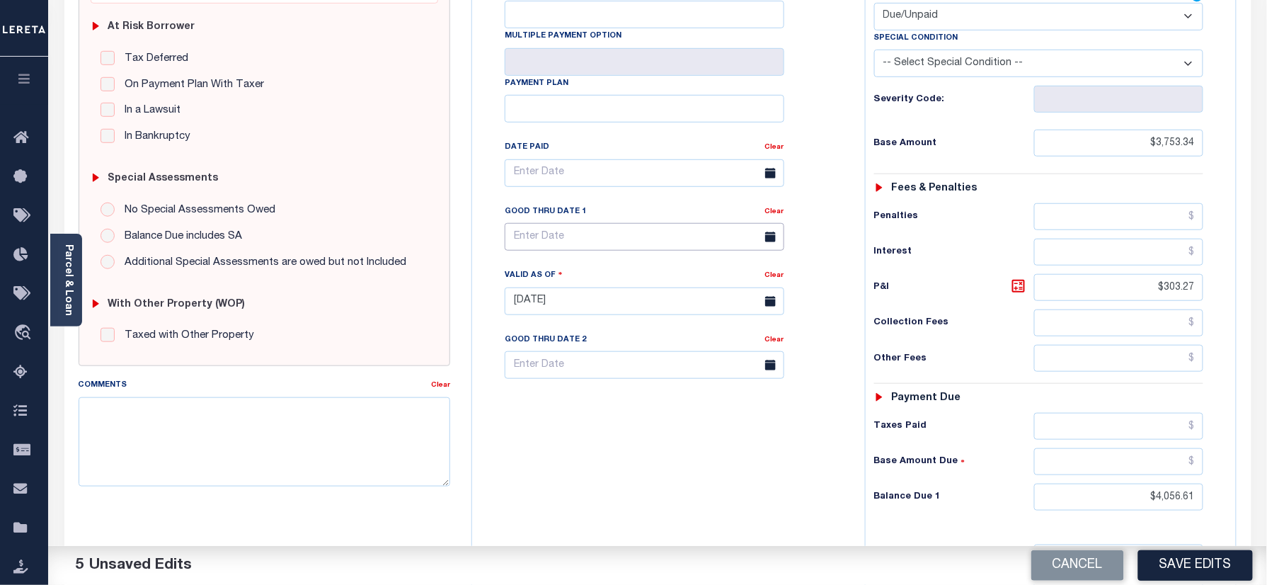
click at [529, 223] on input "text" at bounding box center [645, 237] width 280 height 28
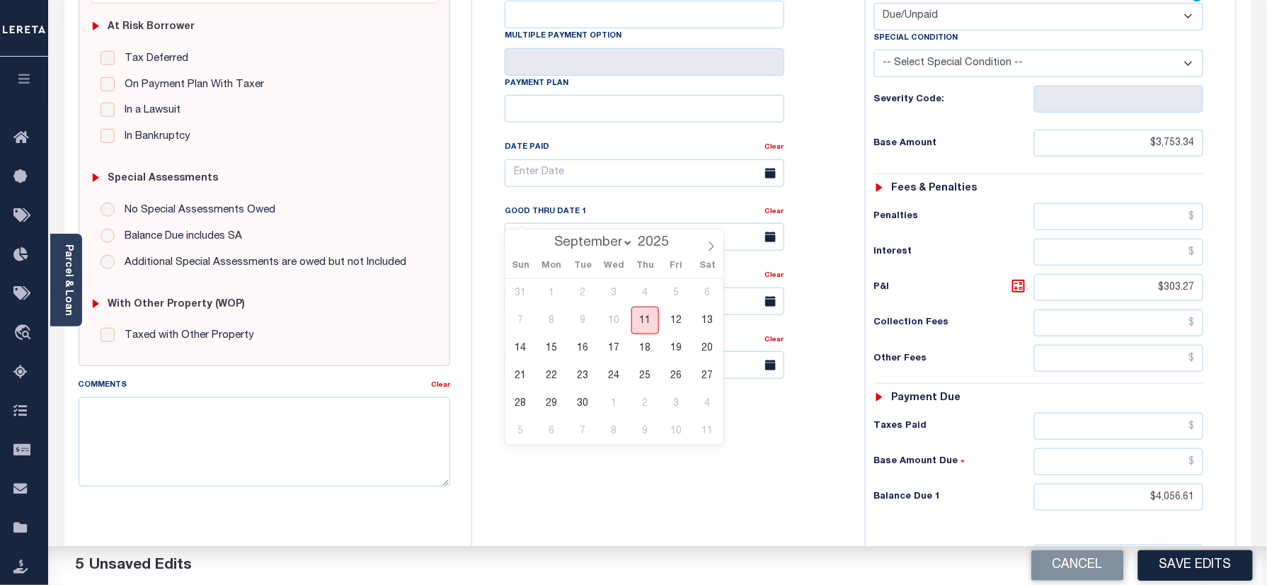
click at [646, 310] on span "11" at bounding box center [645, 320] width 28 height 28
type input "09/11/2025"
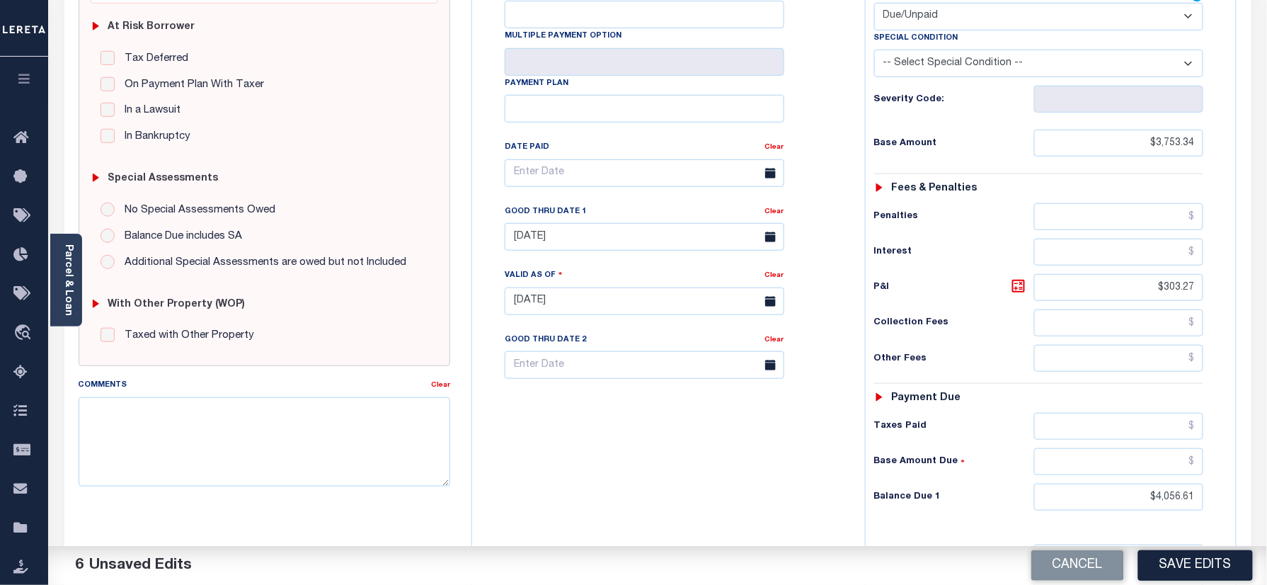
click at [636, 425] on div "Tax Bill No Multiple Payment Option Payment Plan Clear" at bounding box center [665, 294] width 379 height 625
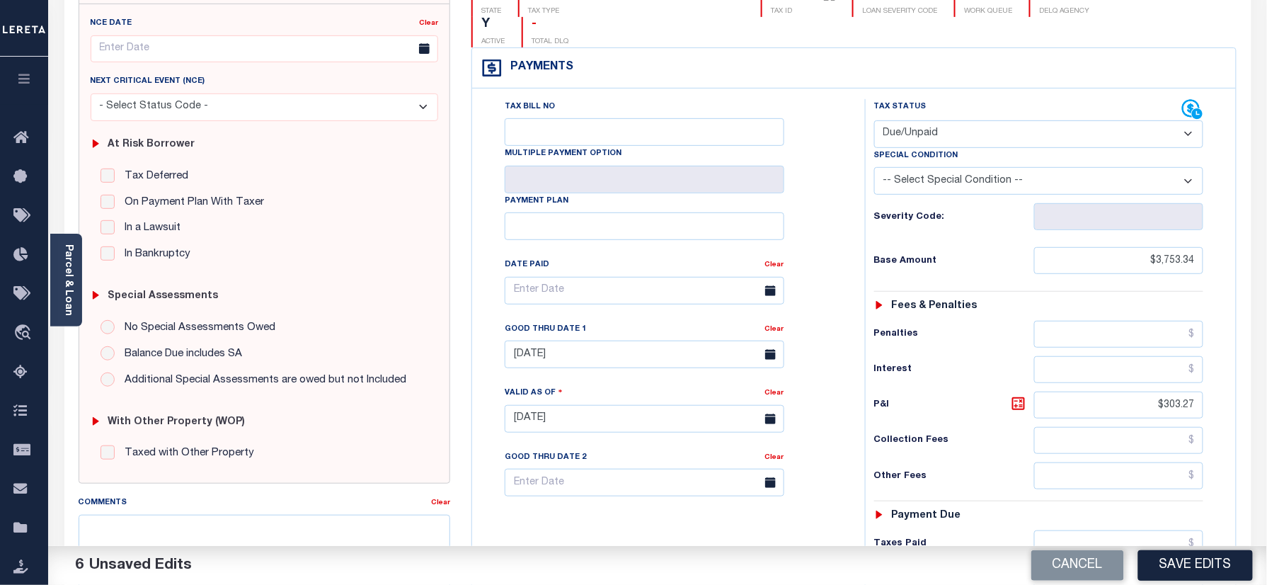
scroll to position [0, 0]
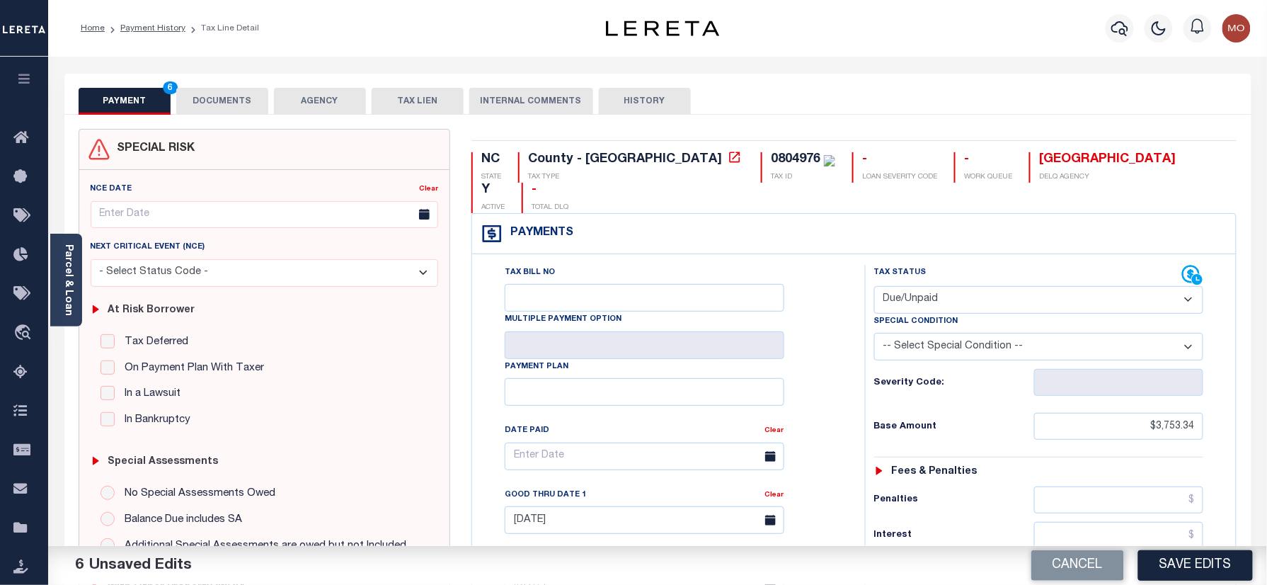
click at [771, 156] on div "0804976" at bounding box center [796, 159] width 50 height 13
copy div "0804976"
click at [177, 105] on button "DOCUMENTS" at bounding box center [222, 101] width 92 height 27
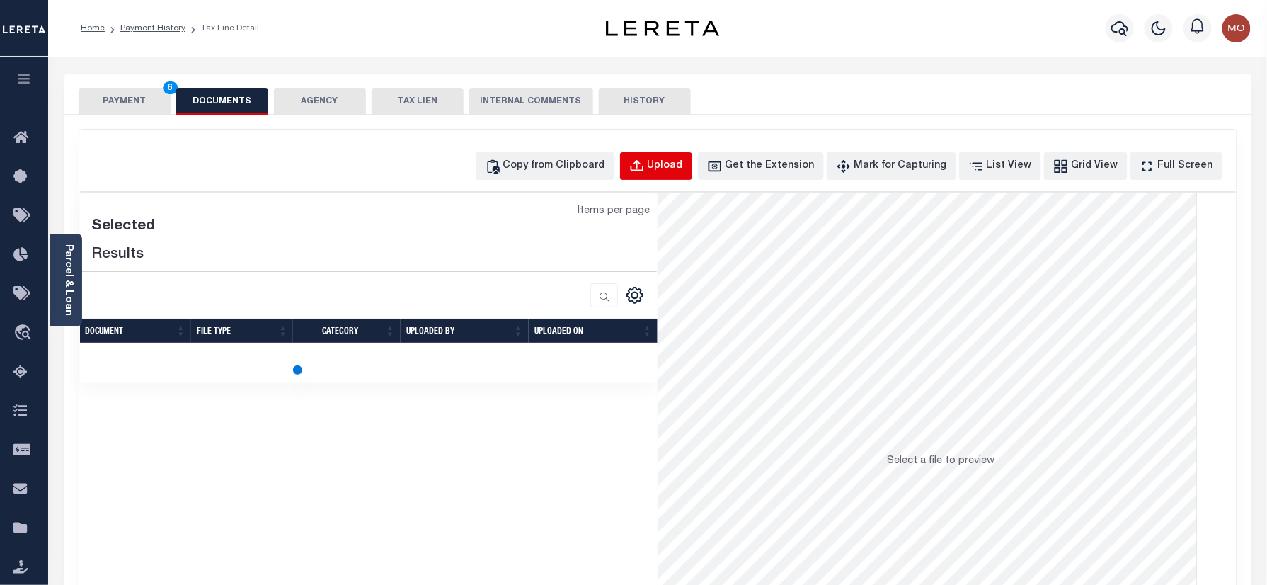
click at [683, 165] on div "Upload" at bounding box center [665, 167] width 35 height 16
select select "POP"
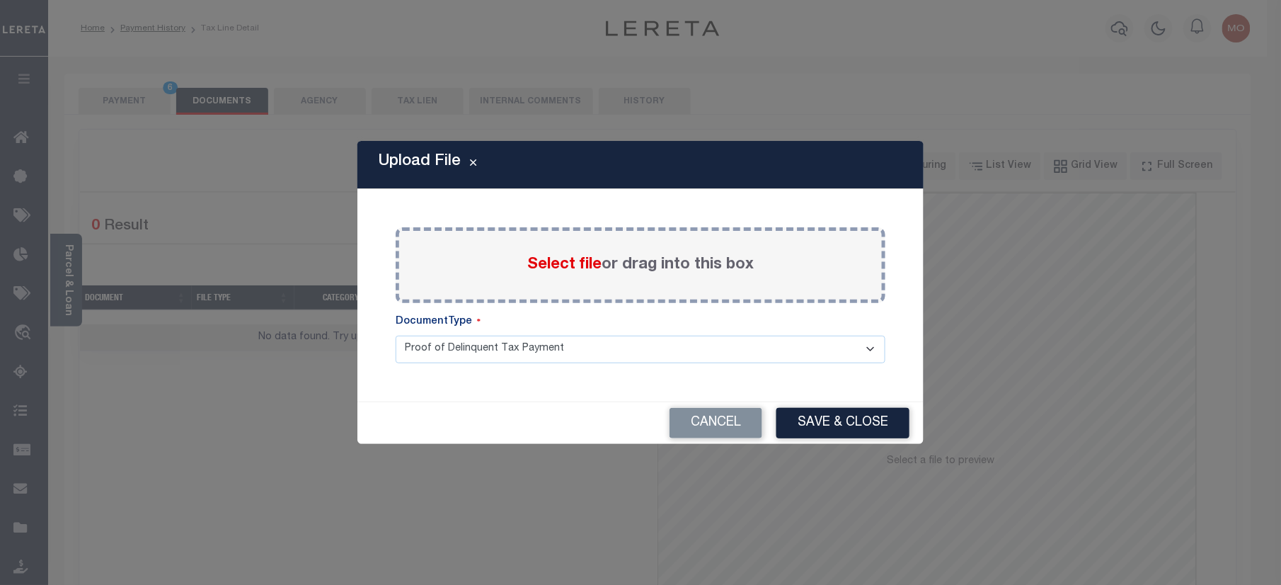
click at [575, 259] on span "Select file" at bounding box center [564, 265] width 74 height 16
click at [0, 0] on input "Select file or drag into this box" at bounding box center [0, 0] width 0 height 0
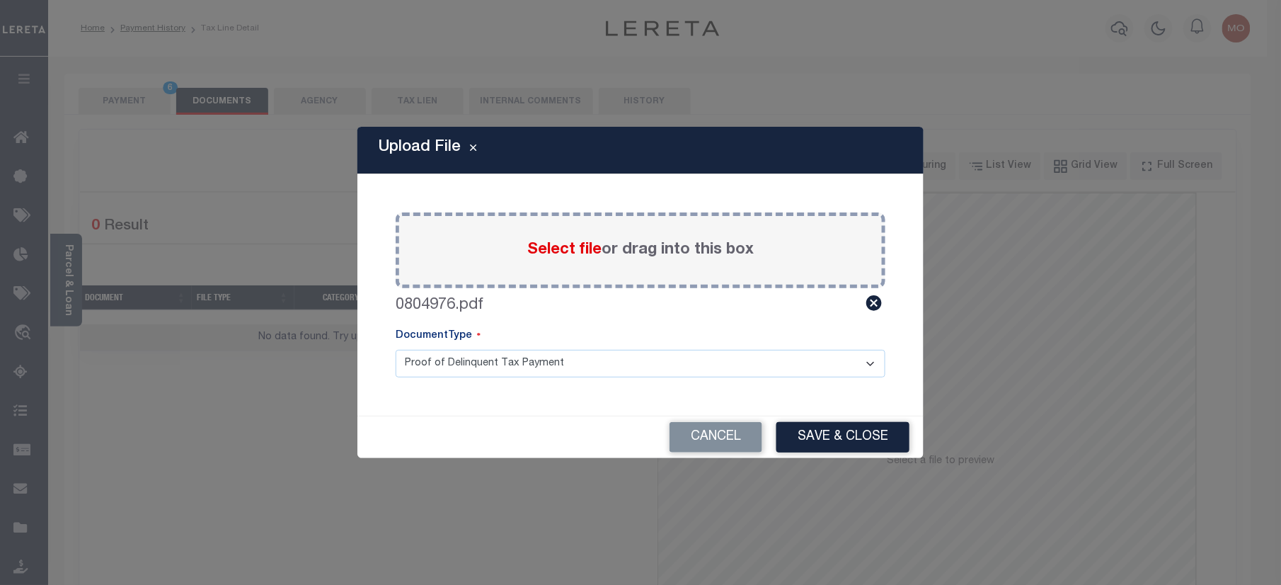
click at [831, 449] on button "Save & Close" at bounding box center [842, 437] width 133 height 30
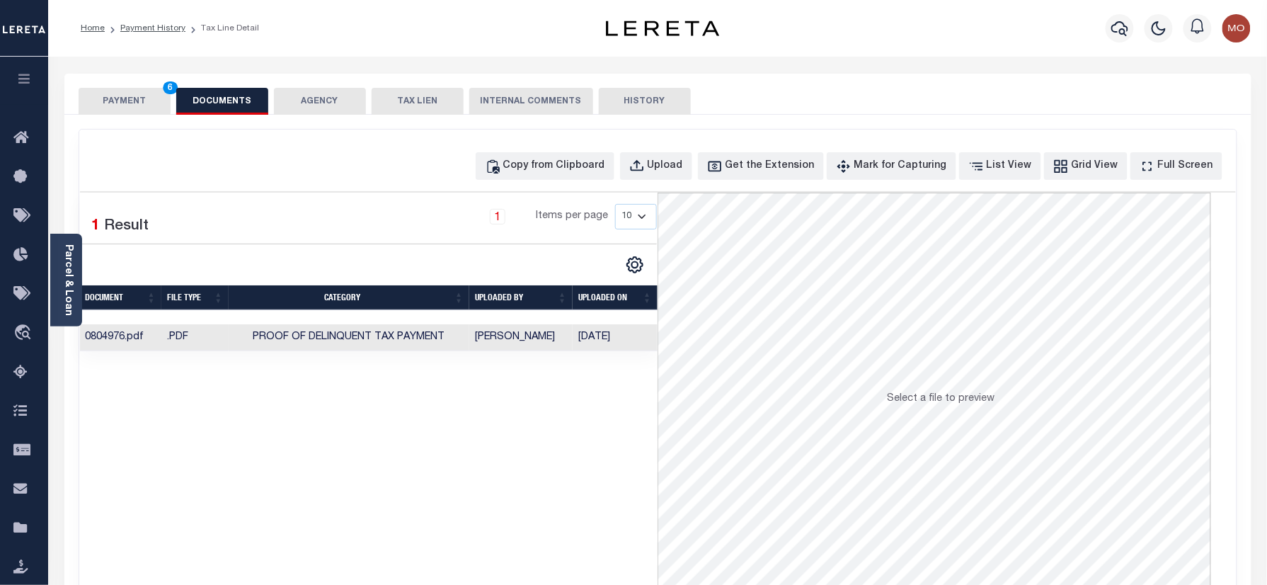
click at [120, 93] on button "PAYMENT 6" at bounding box center [125, 101] width 92 height 27
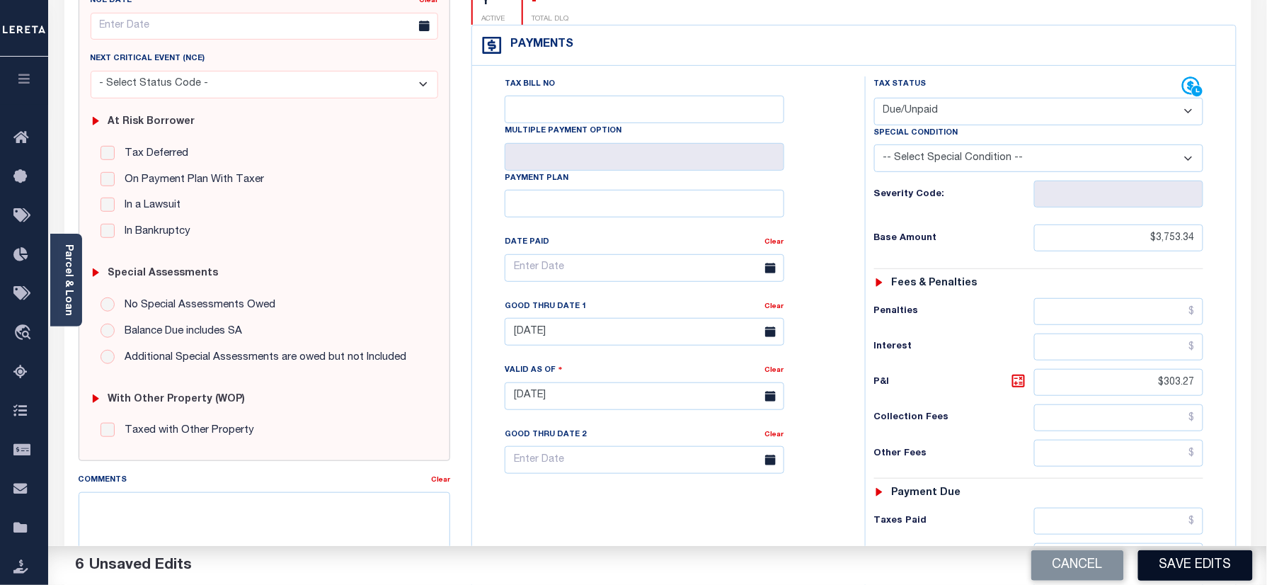
click at [1193, 570] on button "Save Edits" at bounding box center [1195, 565] width 115 height 30
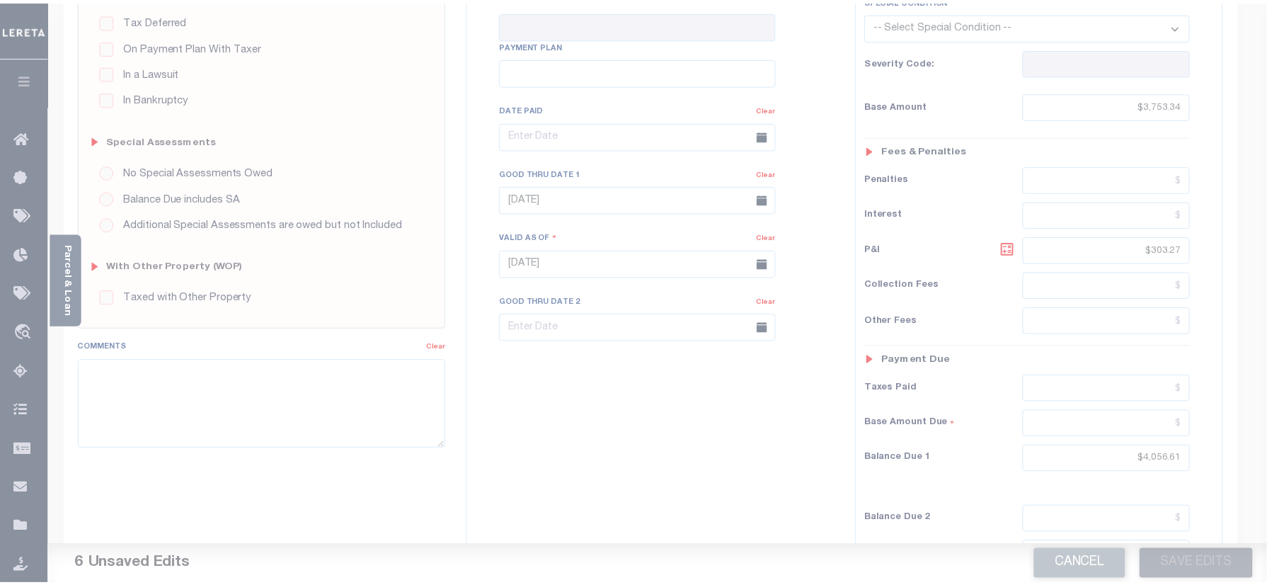
scroll to position [377, 0]
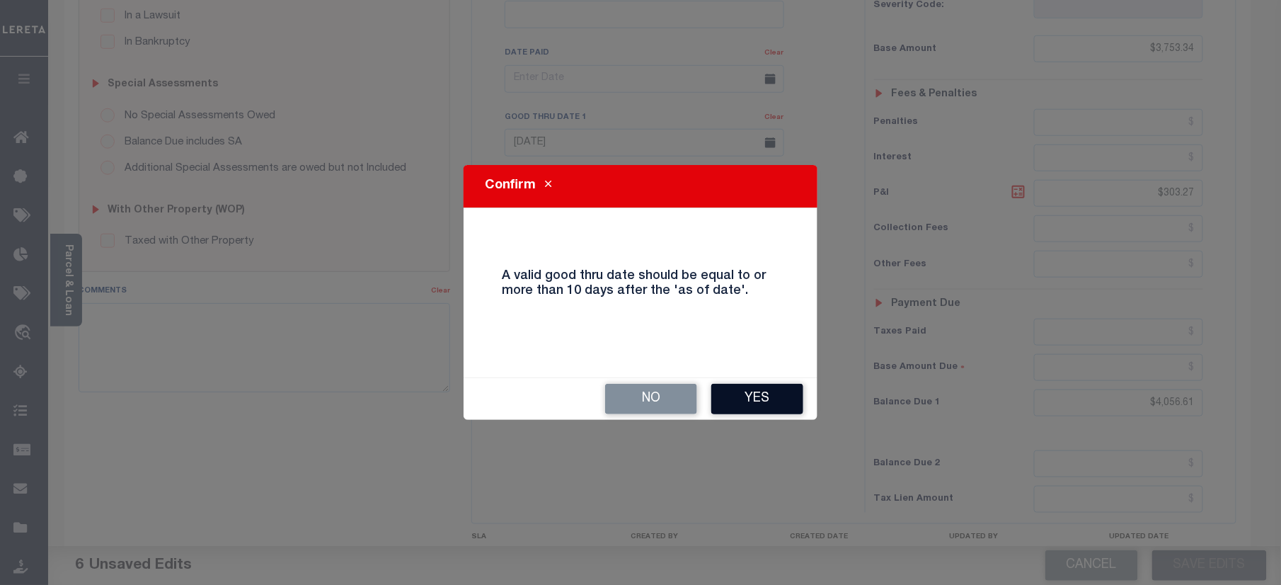
click at [748, 413] on button "Yes" at bounding box center [757, 399] width 92 height 30
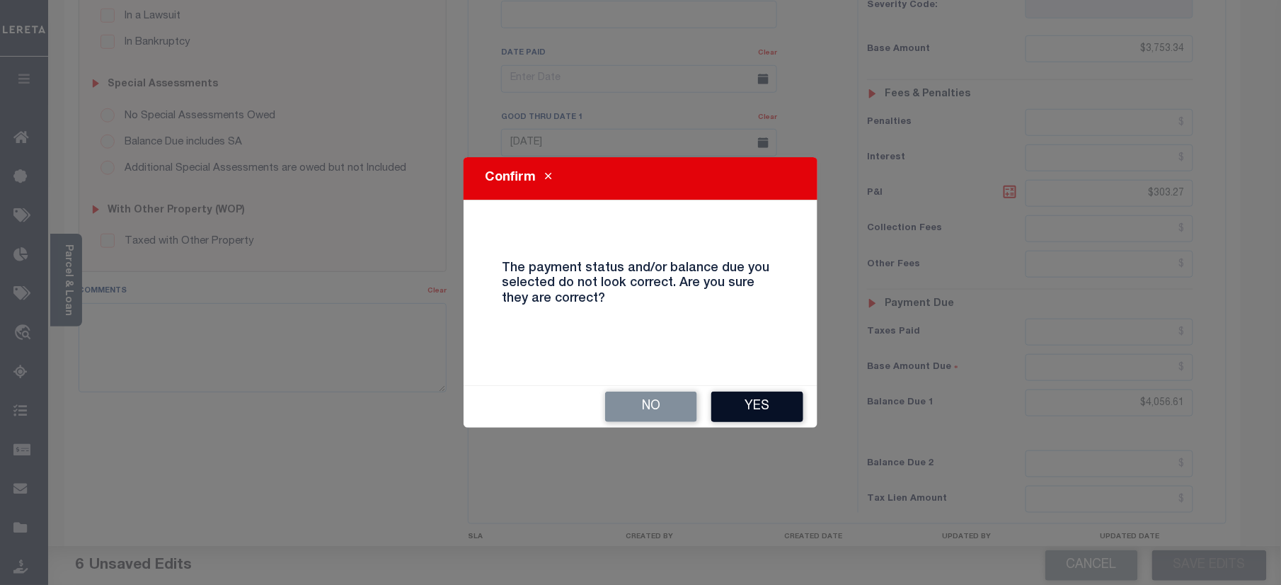
click at [746, 409] on button "Yes" at bounding box center [757, 406] width 92 height 30
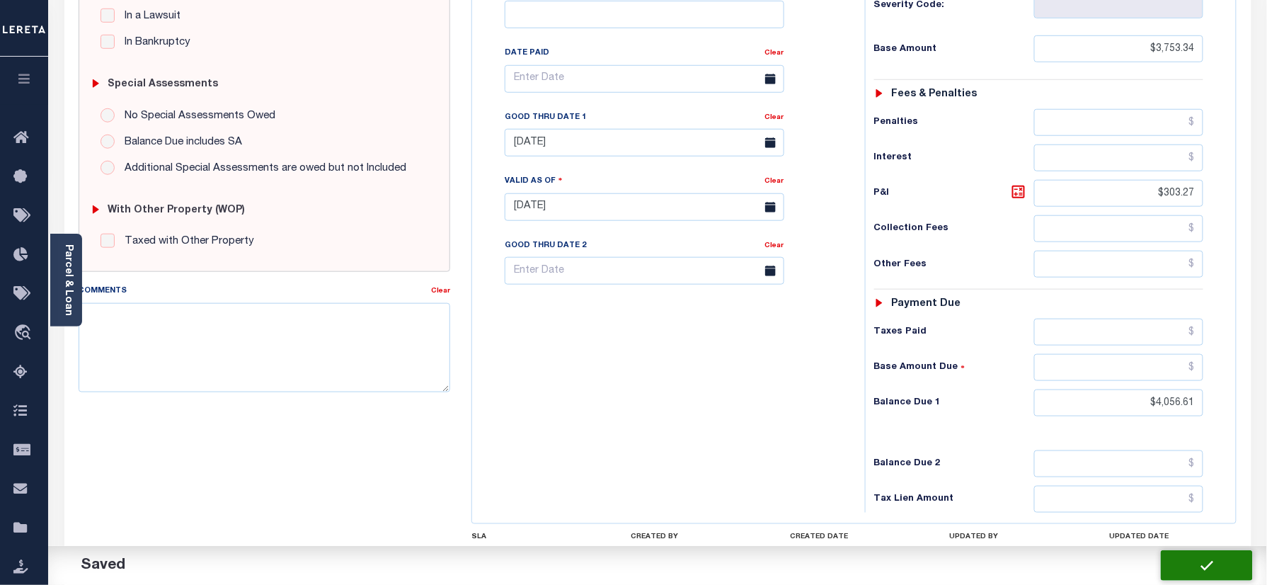
checkbox input "false"
type input "$3,753.34"
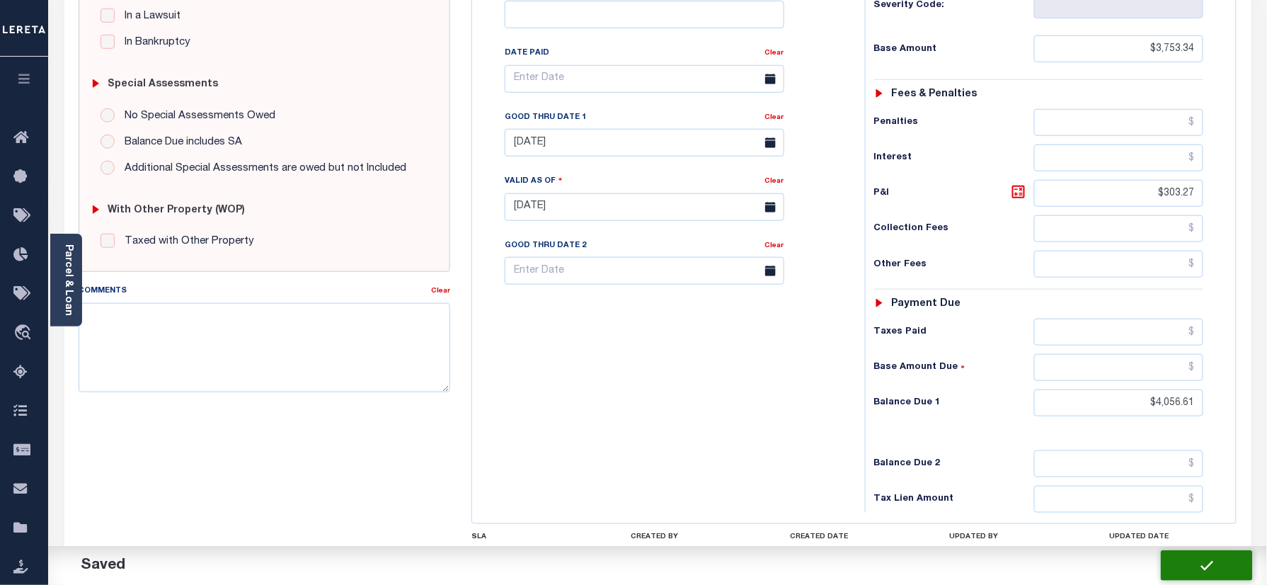
type input "$303.27"
type input "$4,056.61"
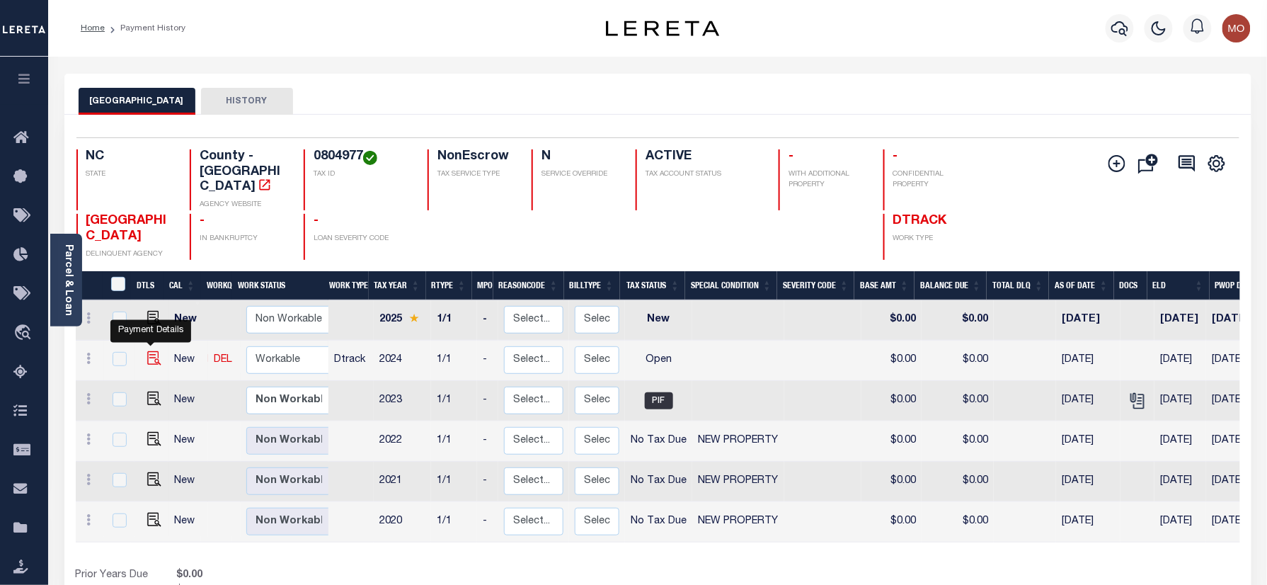
click at [149, 351] on img "" at bounding box center [154, 358] width 14 height 14
checkbox input "true"
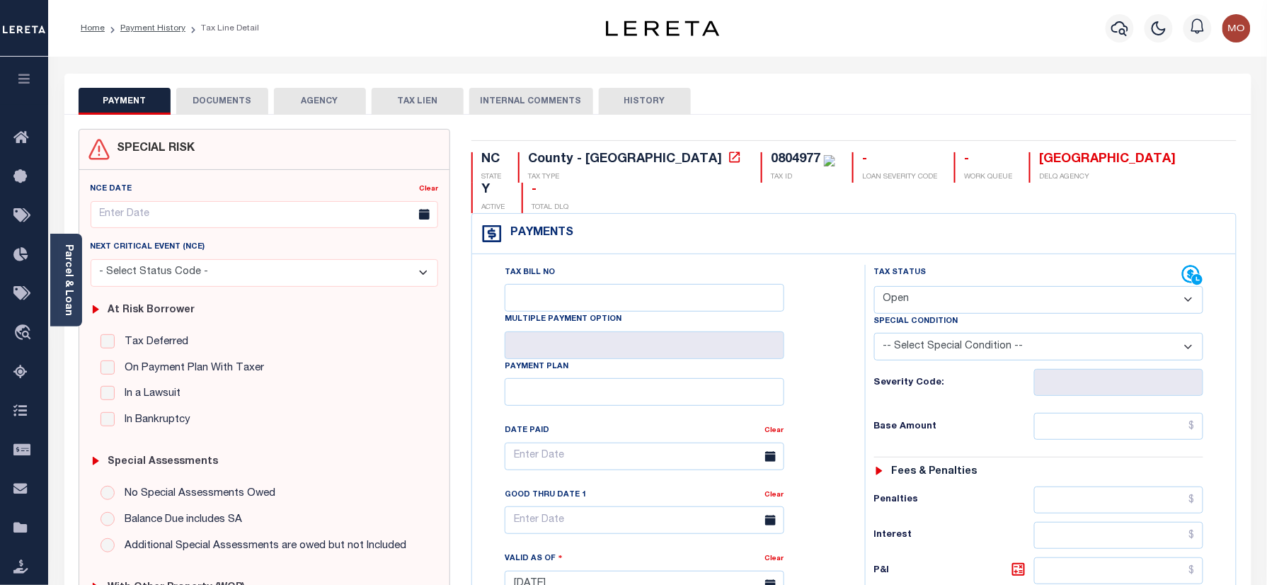
click at [771, 154] on div "0804977" at bounding box center [796, 159] width 50 height 13
copy div "0804977"
click at [983, 286] on select "- Select Status Code - Open Due/Unpaid Paid Incomplete No Tax Due Internal Refu…" at bounding box center [1039, 300] width 330 height 28
select select "DUE"
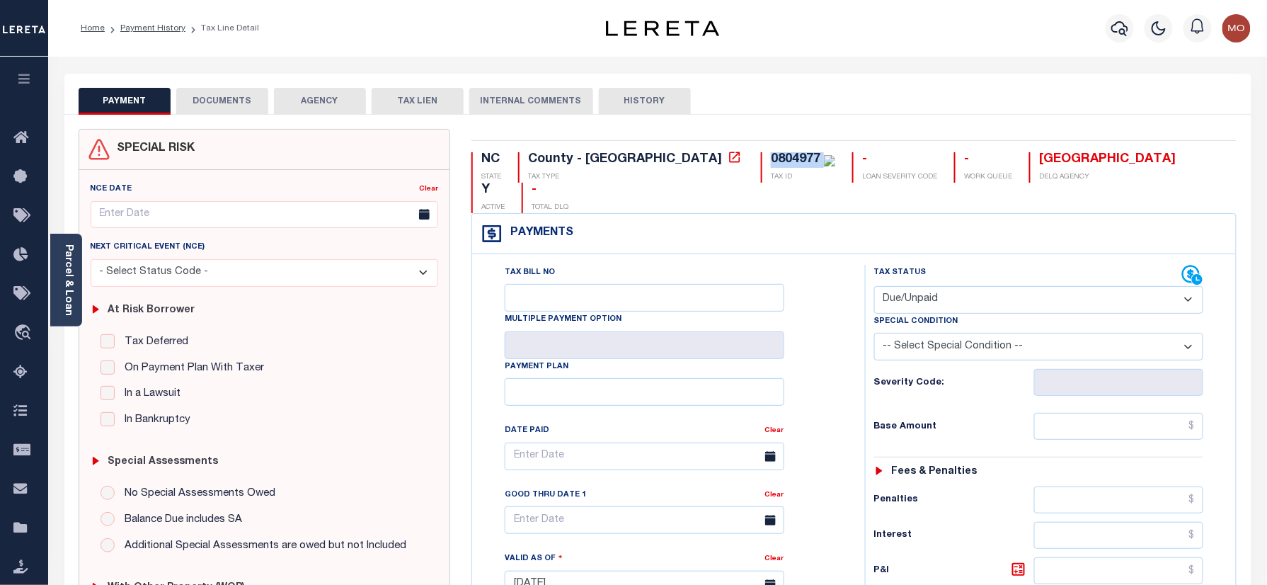
click at [874, 286] on select "- Select Status Code - Open Due/Unpaid Paid Incomplete No Tax Due Internal Refu…" at bounding box center [1039, 300] width 330 height 28
type input "[DATE]"
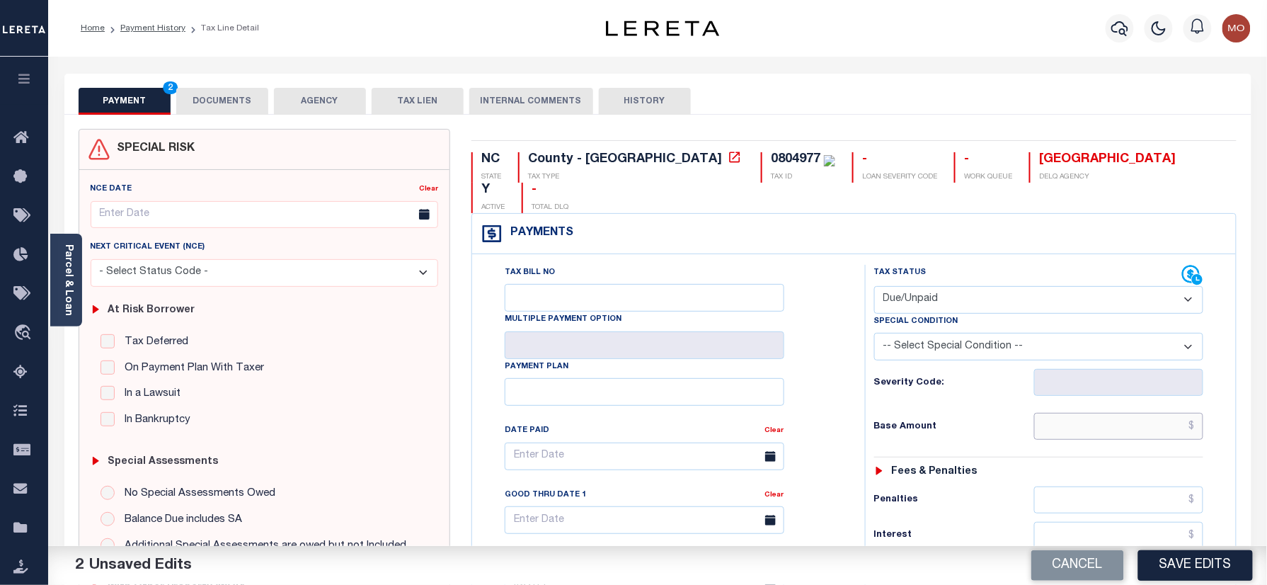
click at [1076, 413] on input "text" at bounding box center [1119, 426] width 170 height 27
paste input "3,547.97"
type input "$3,547.97"
click at [841, 386] on div "Tax Bill No Multiple Payment Option Payment Plan Clear" at bounding box center [664, 463] width 357 height 397
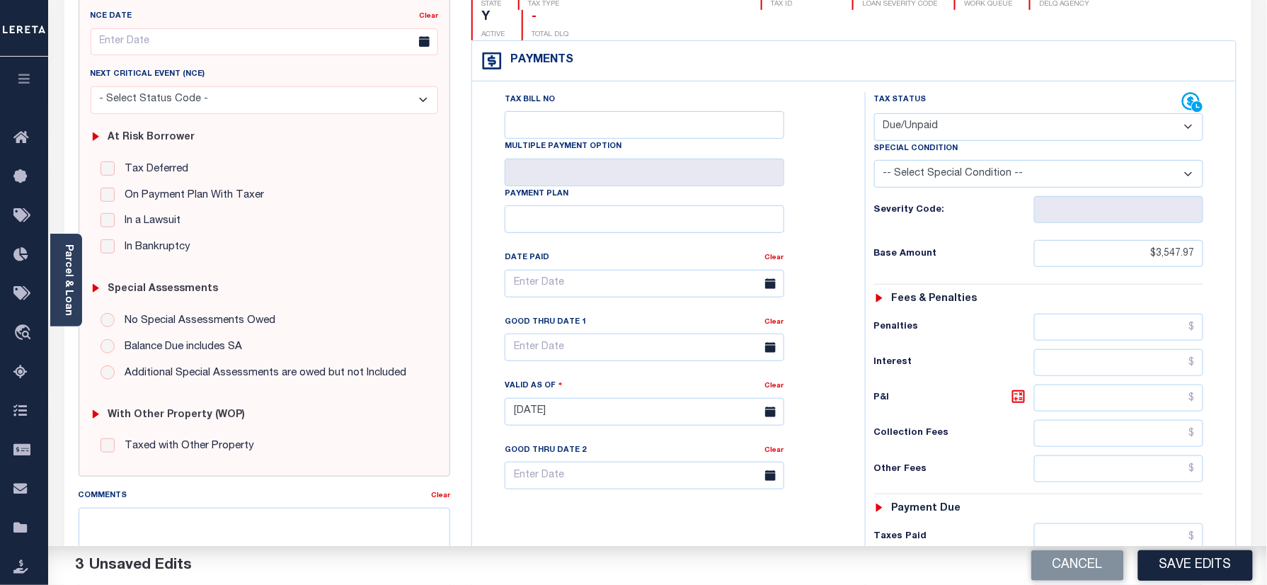
scroll to position [377, 0]
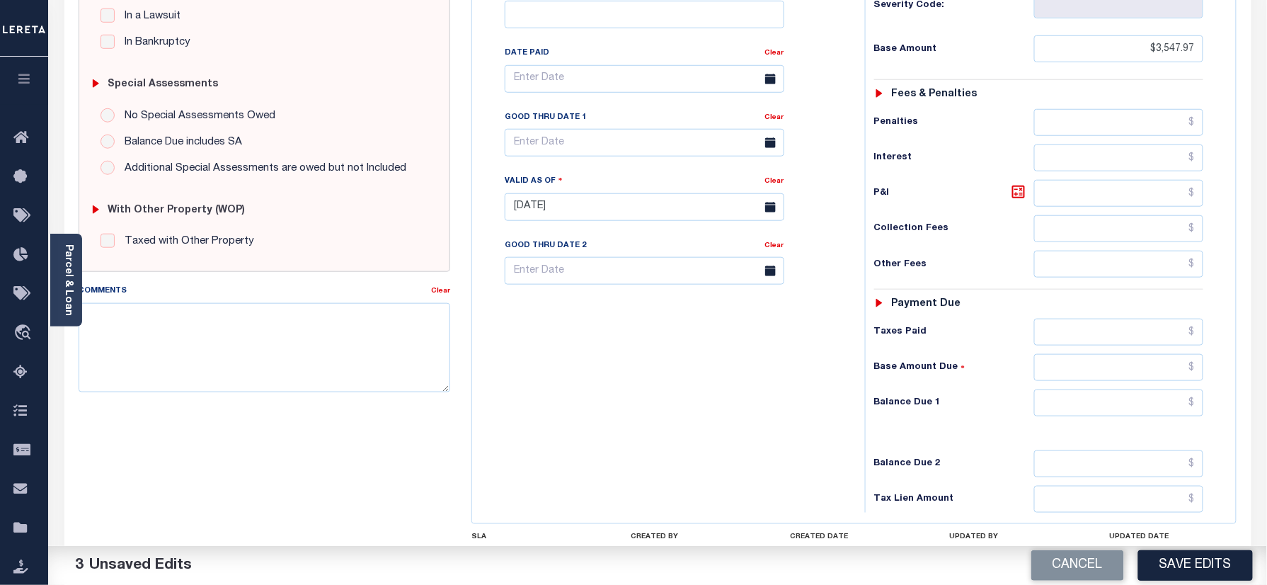
click at [1079, 396] on div "Tax Status Status - Select Status Code -" at bounding box center [1043, 199] width 357 height 625
click at [1079, 389] on input "text" at bounding box center [1119, 402] width 170 height 27
paste input "3,834.80"
type input "$3,834.80"
click at [1019, 183] on icon at bounding box center [1018, 191] width 17 height 17
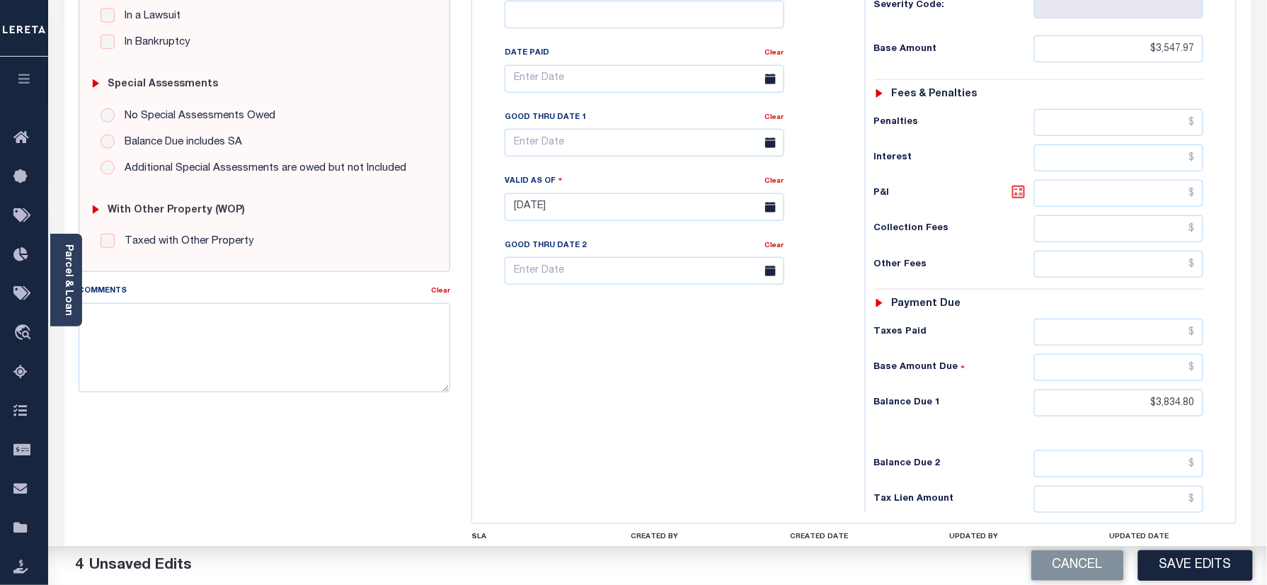
type input "$286.83"
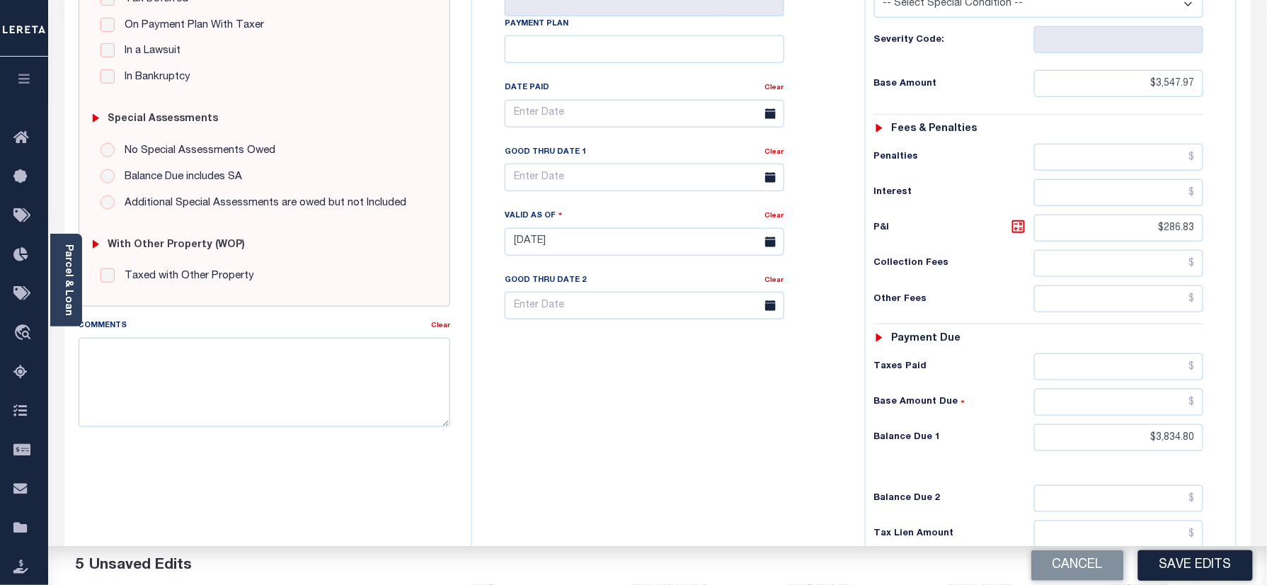
scroll to position [283, 0]
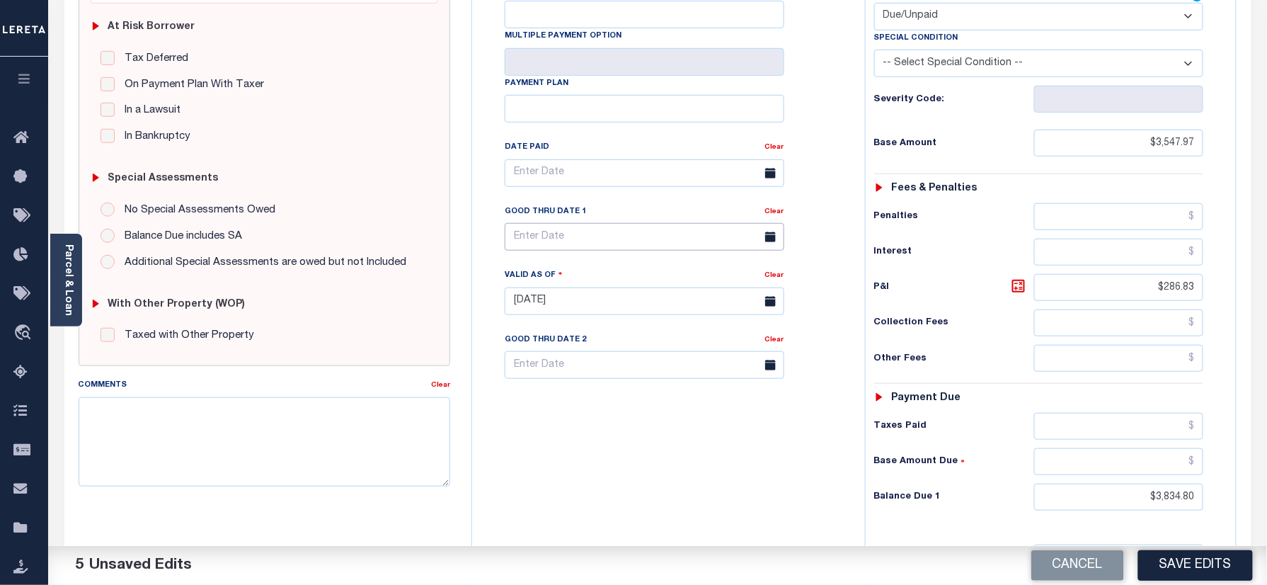
click at [558, 223] on input "text" at bounding box center [645, 237] width 280 height 28
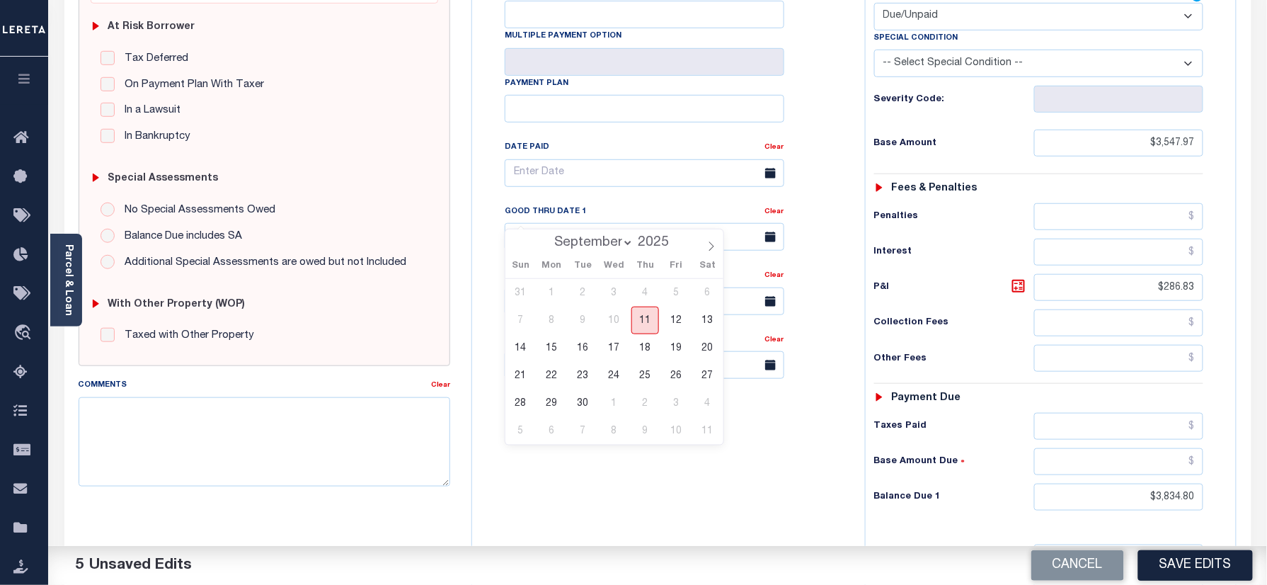
click at [643, 312] on span "11" at bounding box center [645, 320] width 28 height 28
type input "[DATE]"
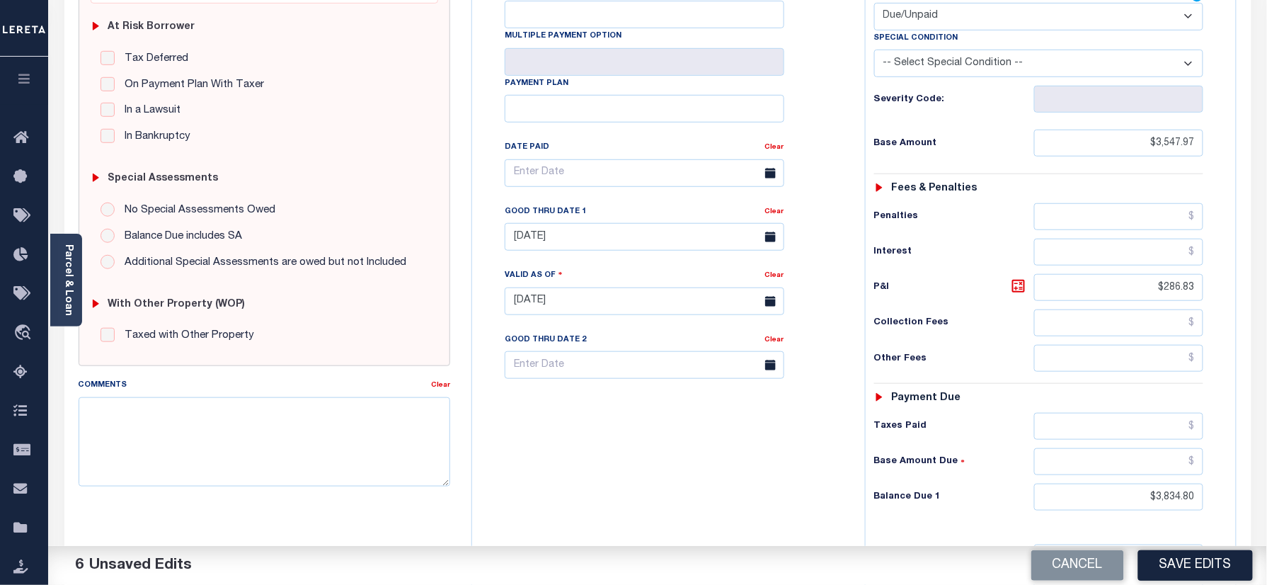
drag, startPoint x: 640, startPoint y: 412, endPoint x: 630, endPoint y: 454, distance: 43.8
click at [640, 413] on div "Tax Bill No Multiple Payment Option Payment Plan Clear" at bounding box center [665, 294] width 379 height 625
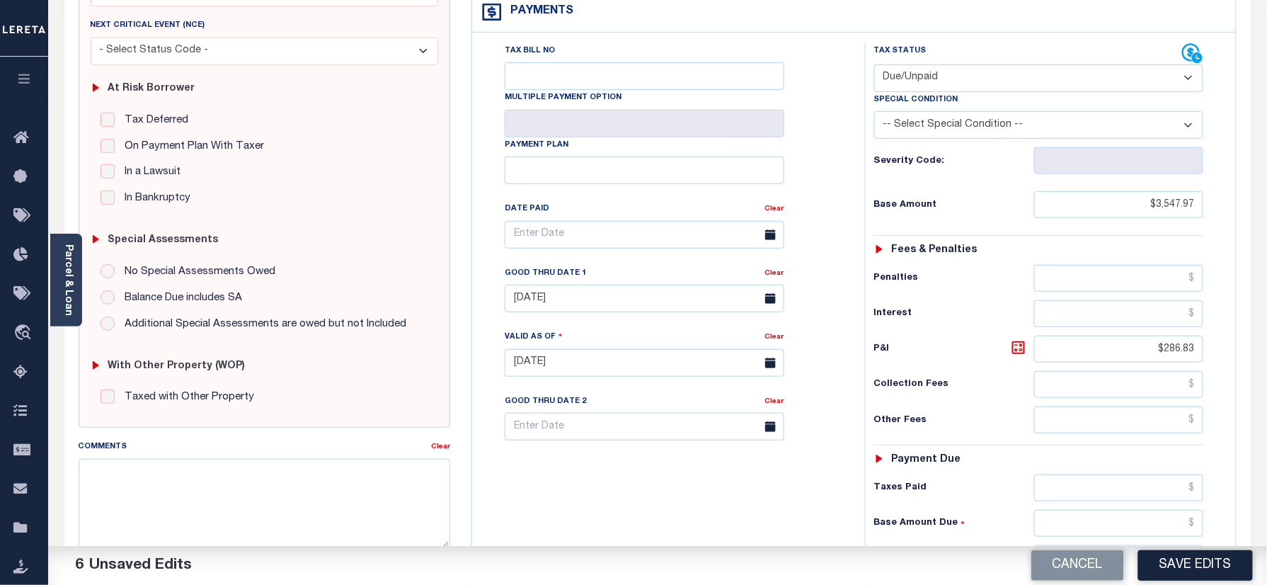
scroll to position [0, 0]
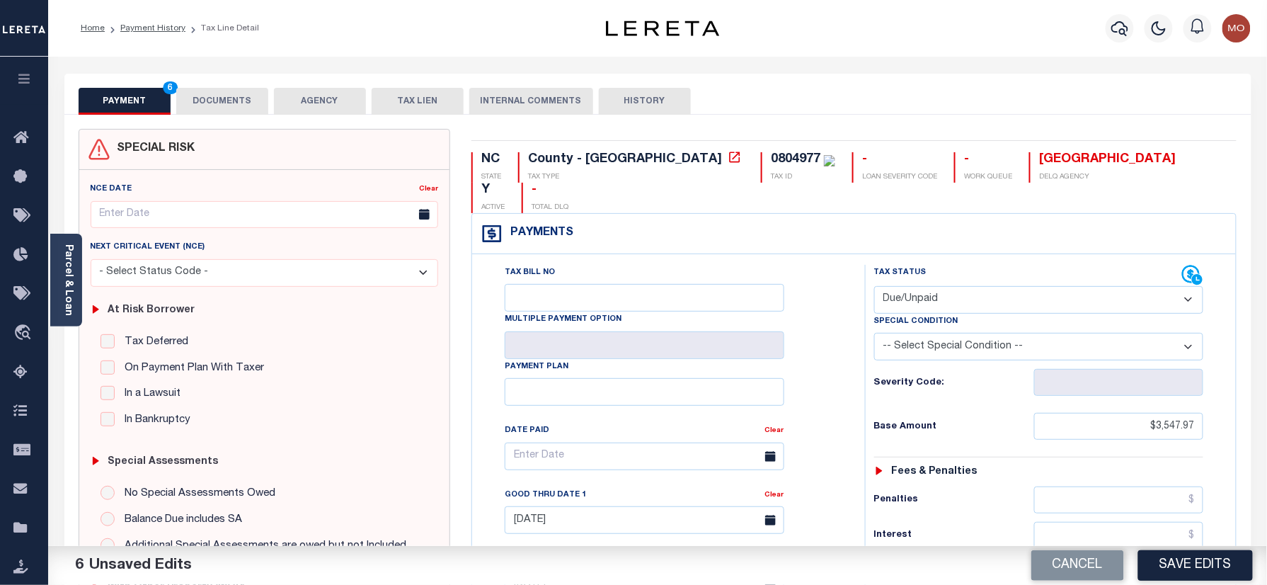
click at [771, 156] on div "0804977" at bounding box center [796, 159] width 50 height 13
copy div "0804977"
click at [226, 108] on button "DOCUMENTS" at bounding box center [222, 101] width 92 height 27
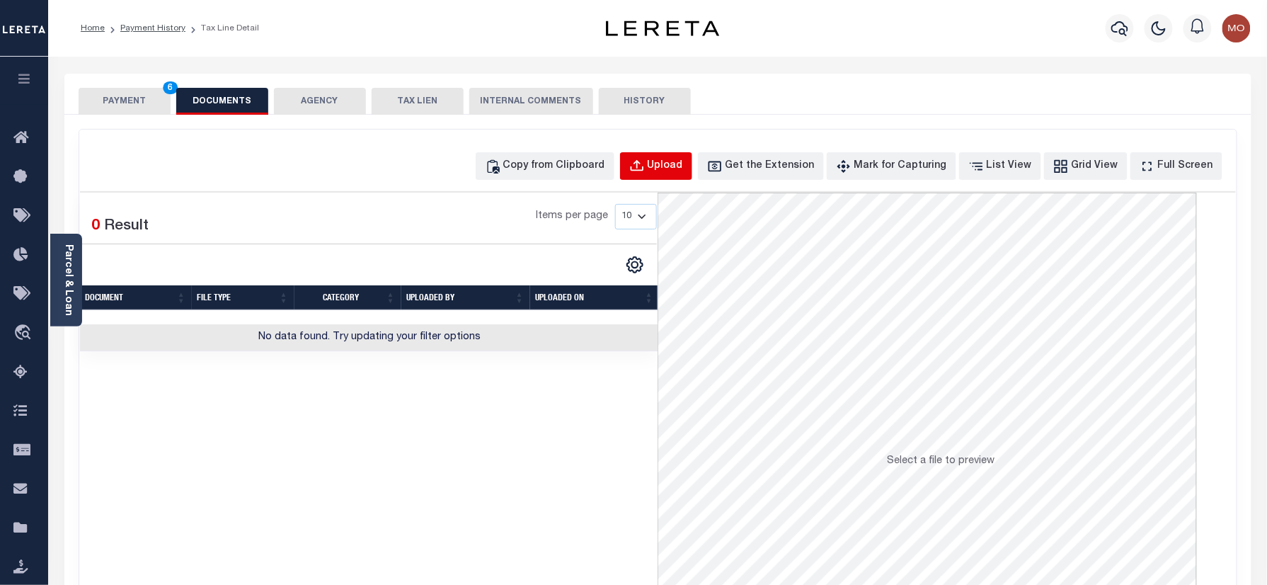
click at [683, 168] on div "Upload" at bounding box center [665, 167] width 35 height 16
select select "POP"
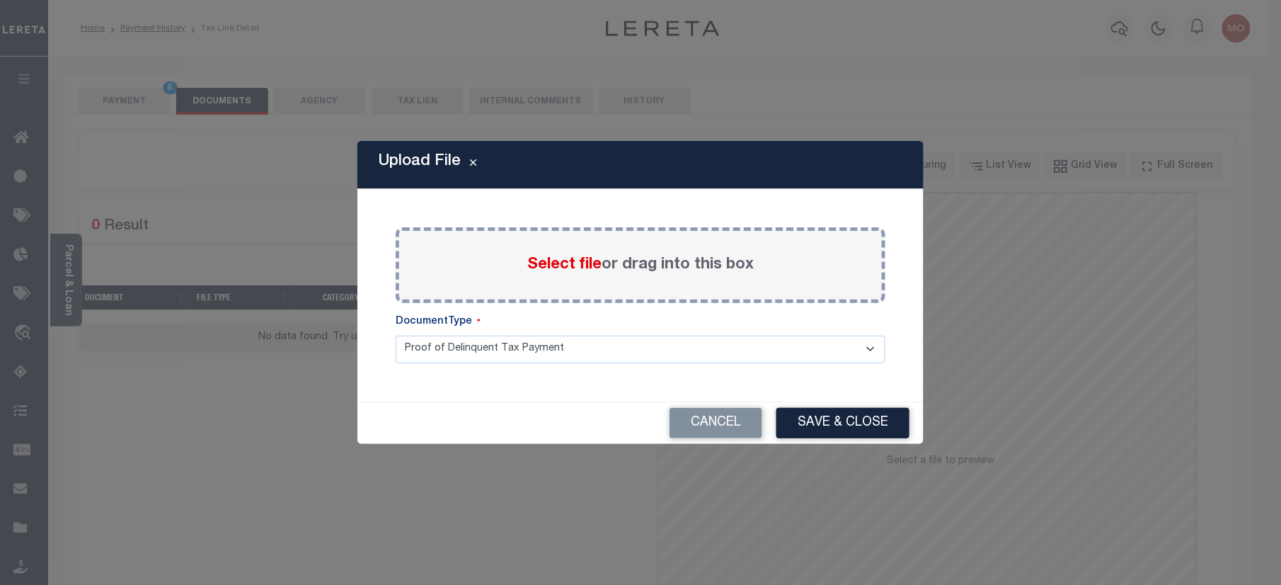
click at [570, 267] on span "Select file" at bounding box center [564, 265] width 74 height 16
click at [0, 0] on input "Select file or drag into this box" at bounding box center [0, 0] width 0 height 0
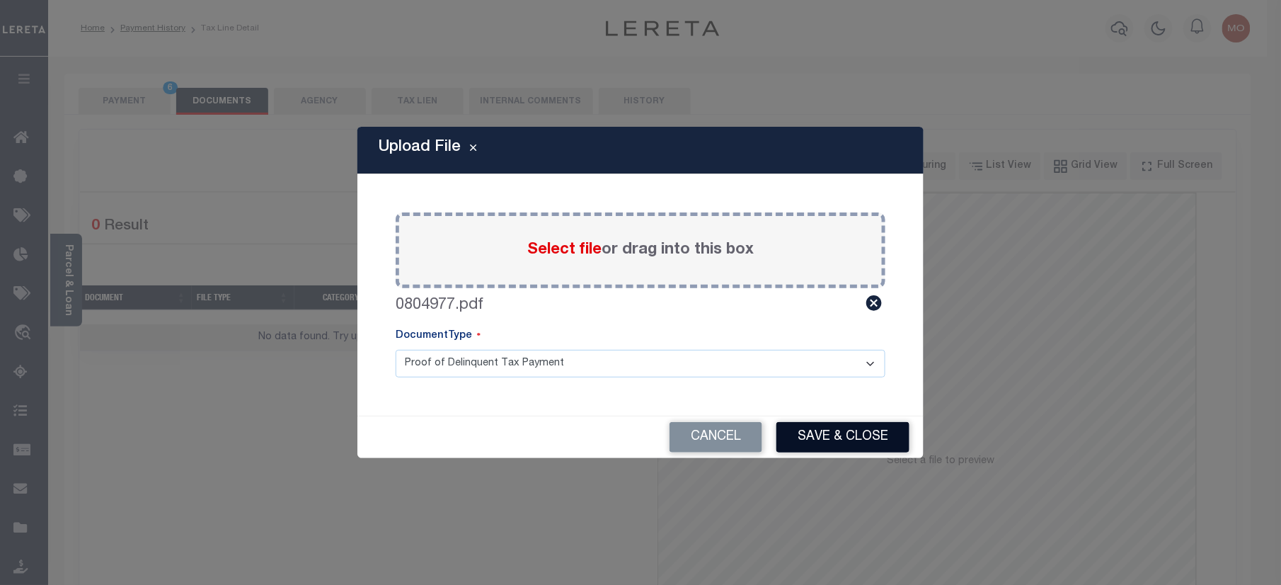
click at [824, 426] on button "Save & Close" at bounding box center [842, 437] width 133 height 30
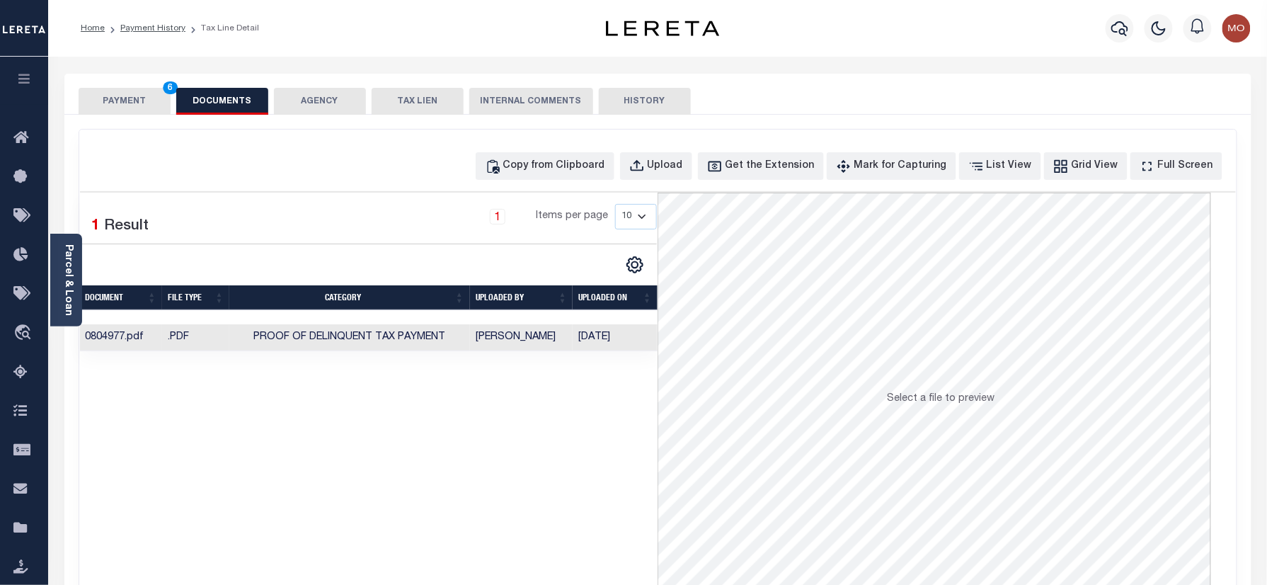
click at [133, 100] on button "PAYMENT 6" at bounding box center [125, 101] width 92 height 27
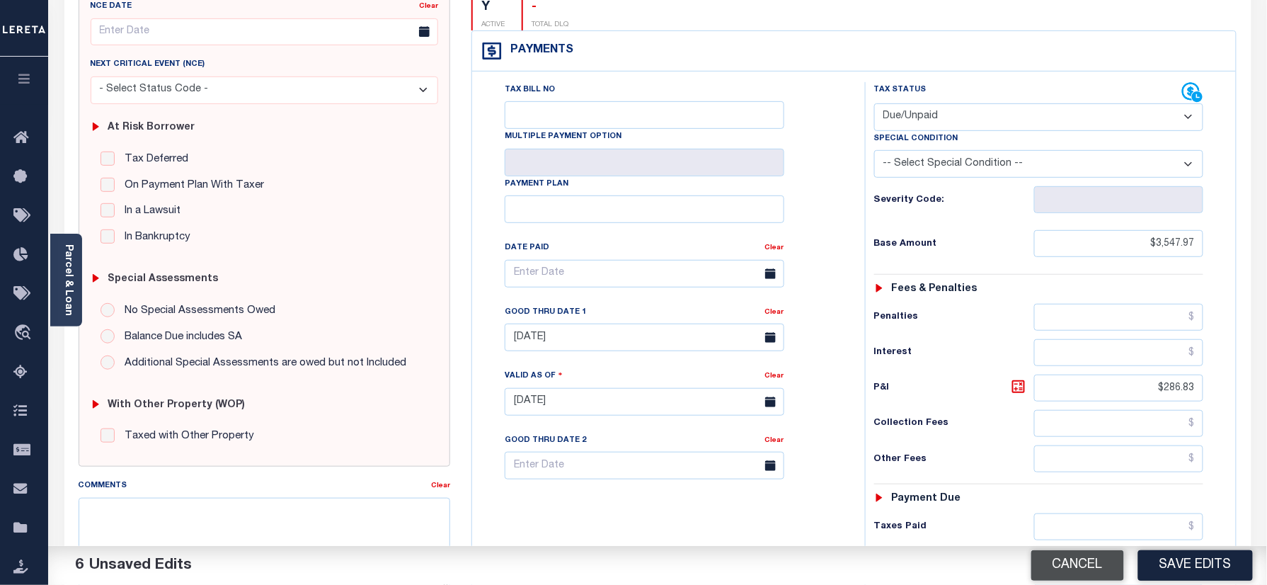
scroll to position [283, 0]
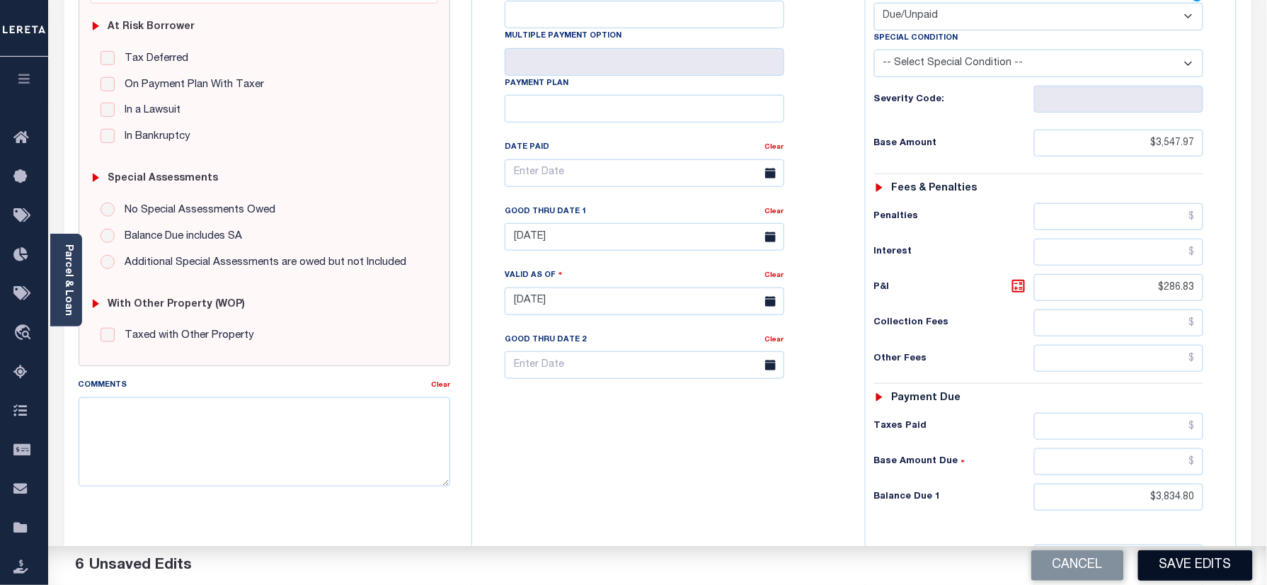
click at [1190, 558] on button "Save Edits" at bounding box center [1195, 565] width 115 height 30
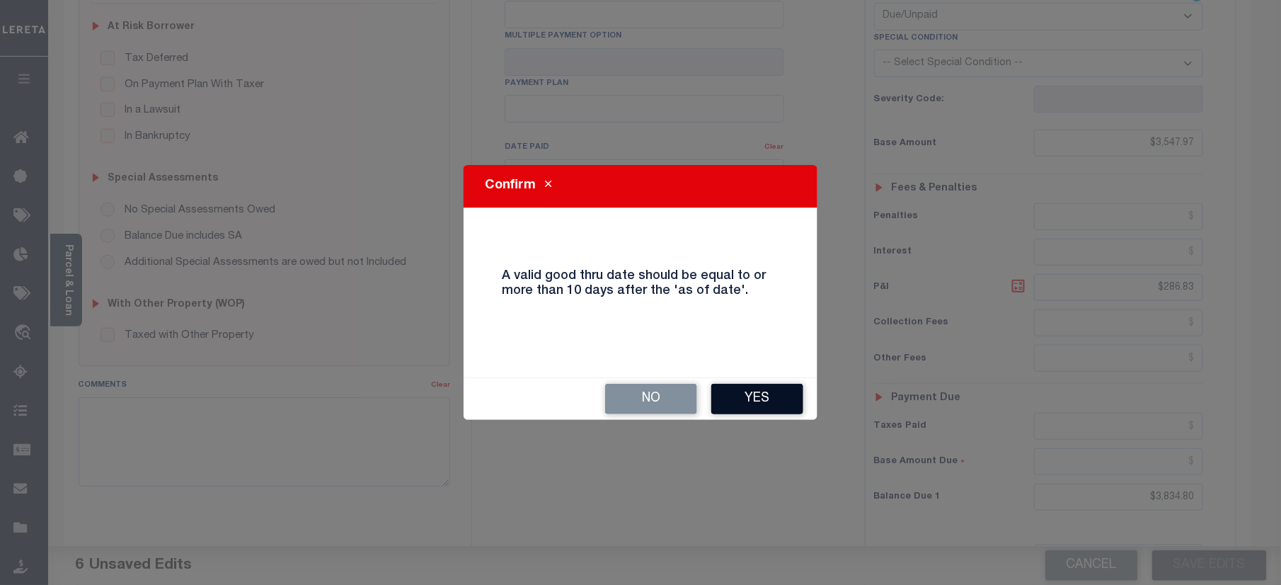
click at [779, 409] on button "Yes" at bounding box center [757, 399] width 92 height 30
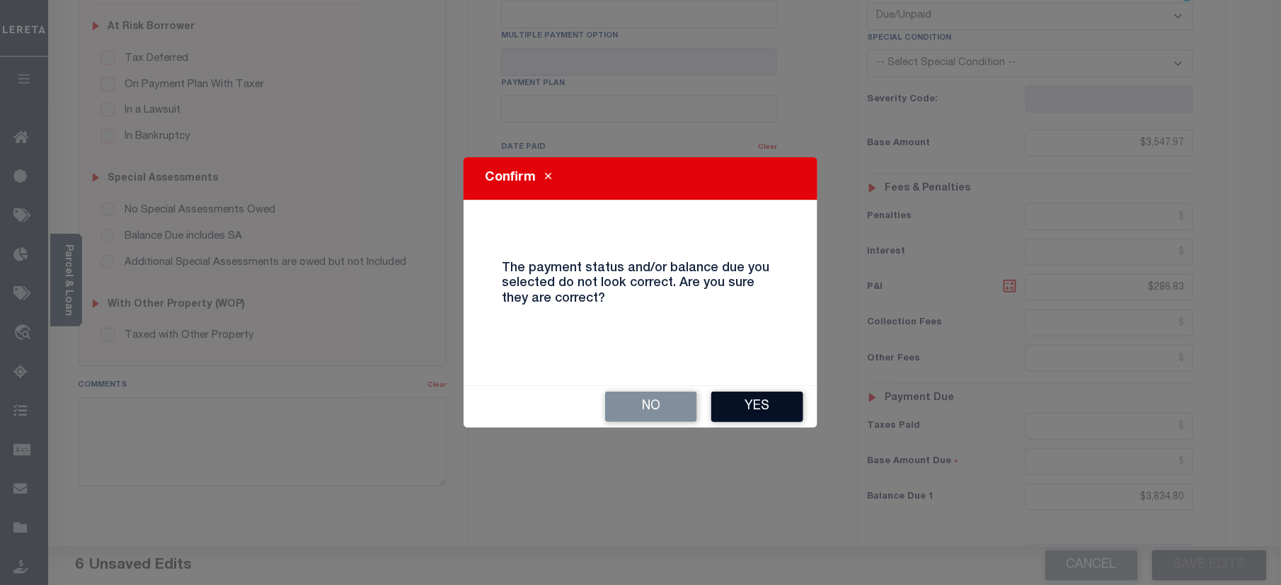
click at [760, 400] on button "Yes" at bounding box center [757, 406] width 92 height 30
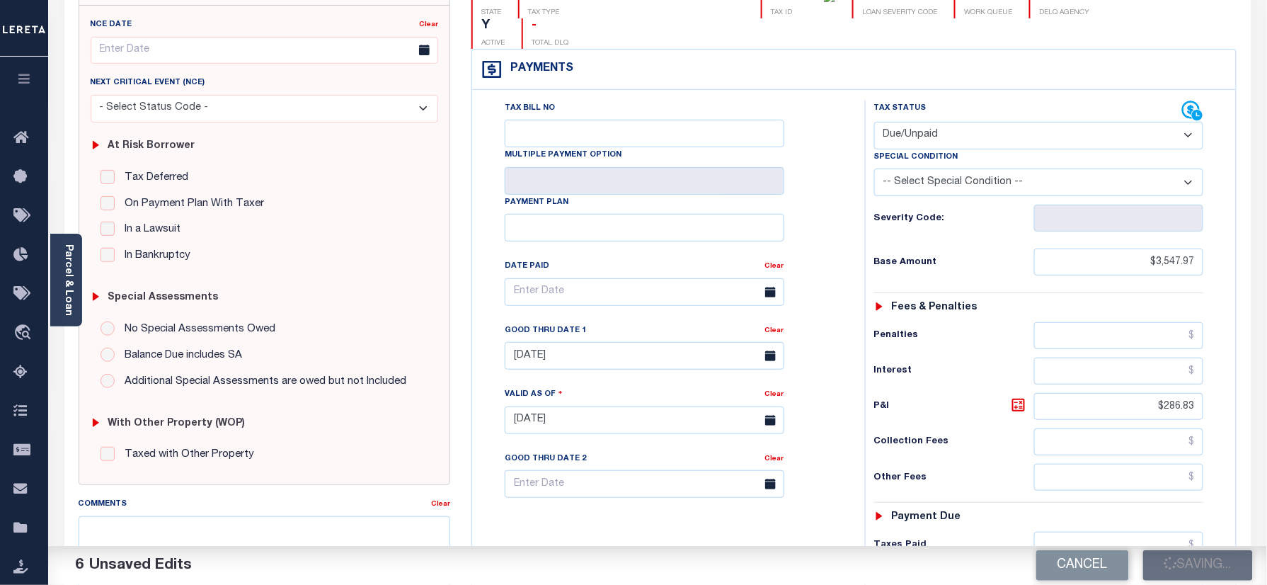
scroll to position [0, 0]
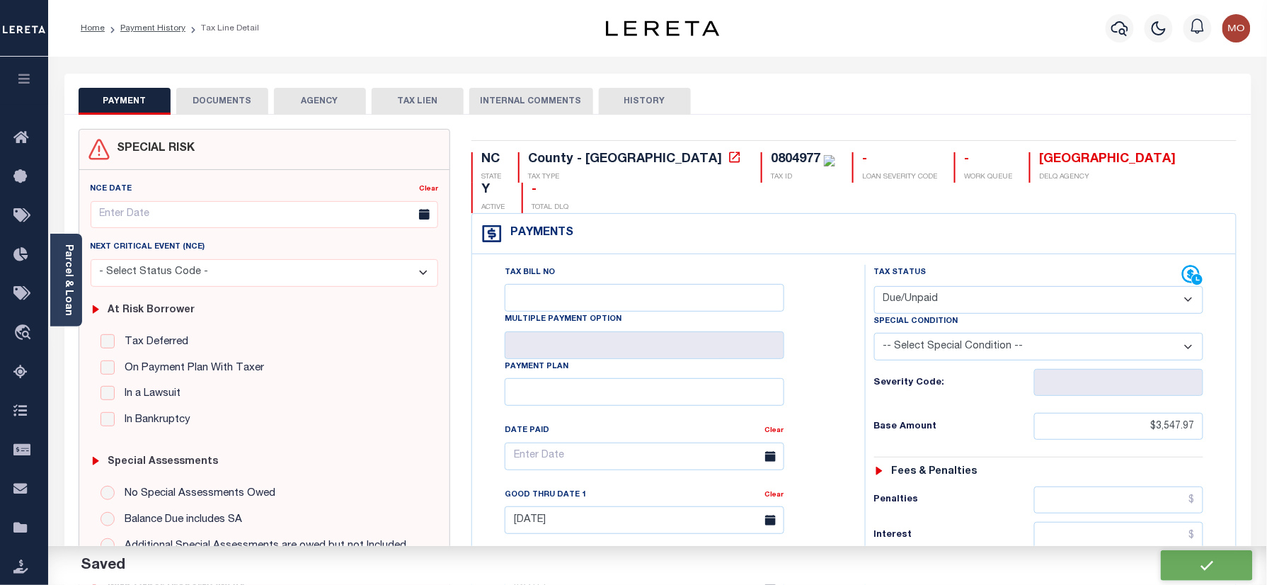
checkbox input "false"
type input "$3,547.97"
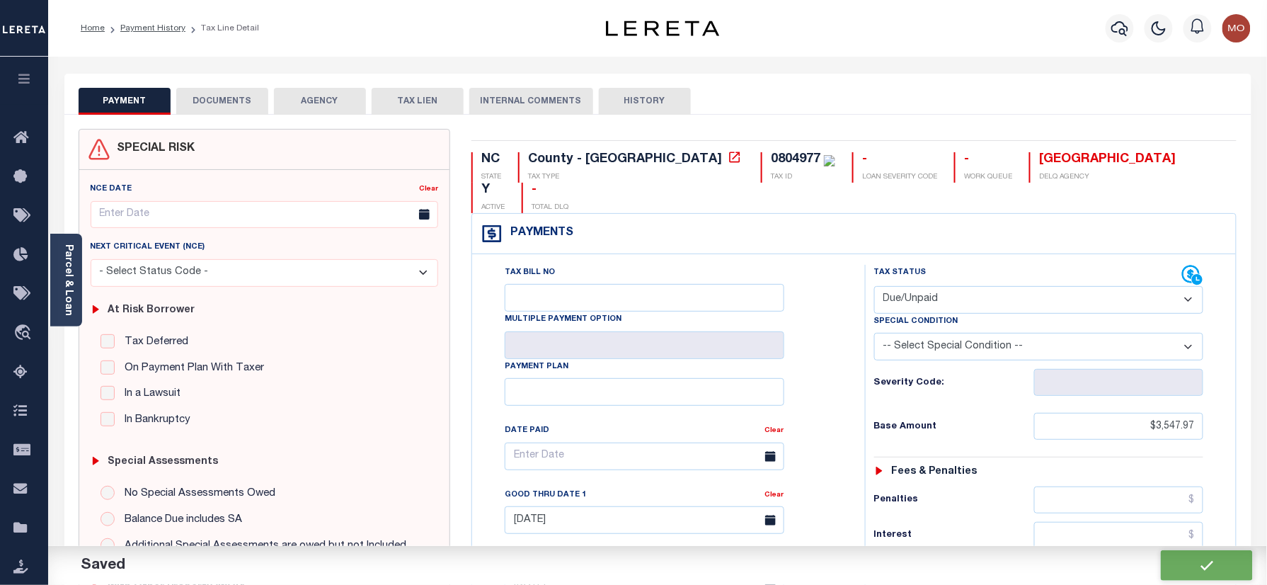
type input "$286.83"
type input "$3,834.8"
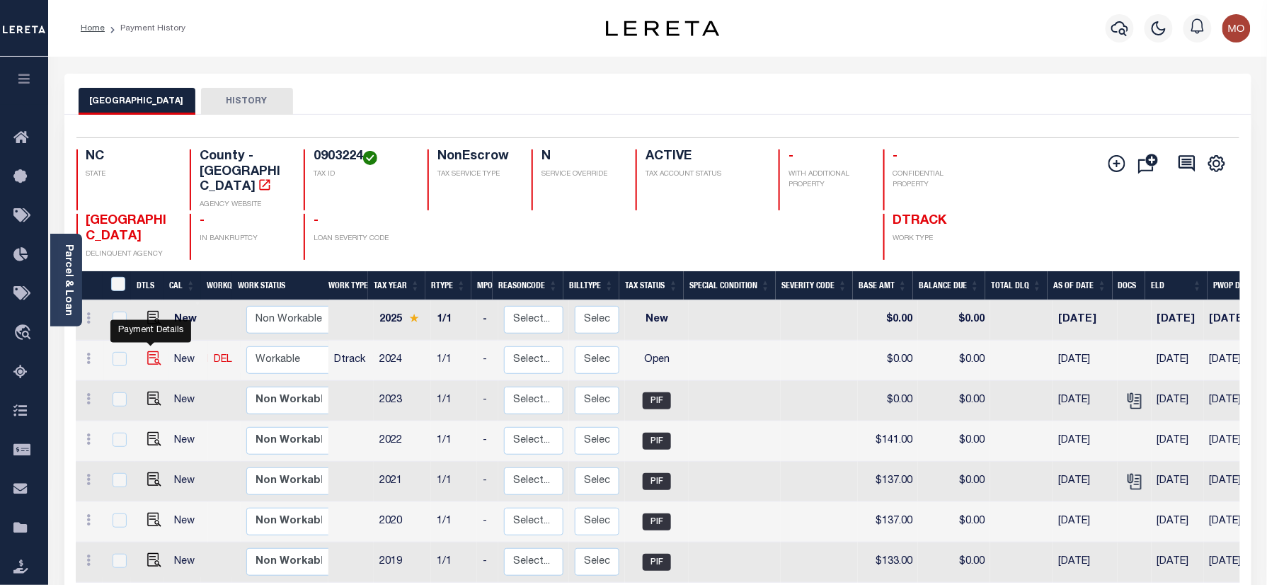
click at [151, 351] on img "" at bounding box center [154, 358] width 14 height 14
checkbox input "true"
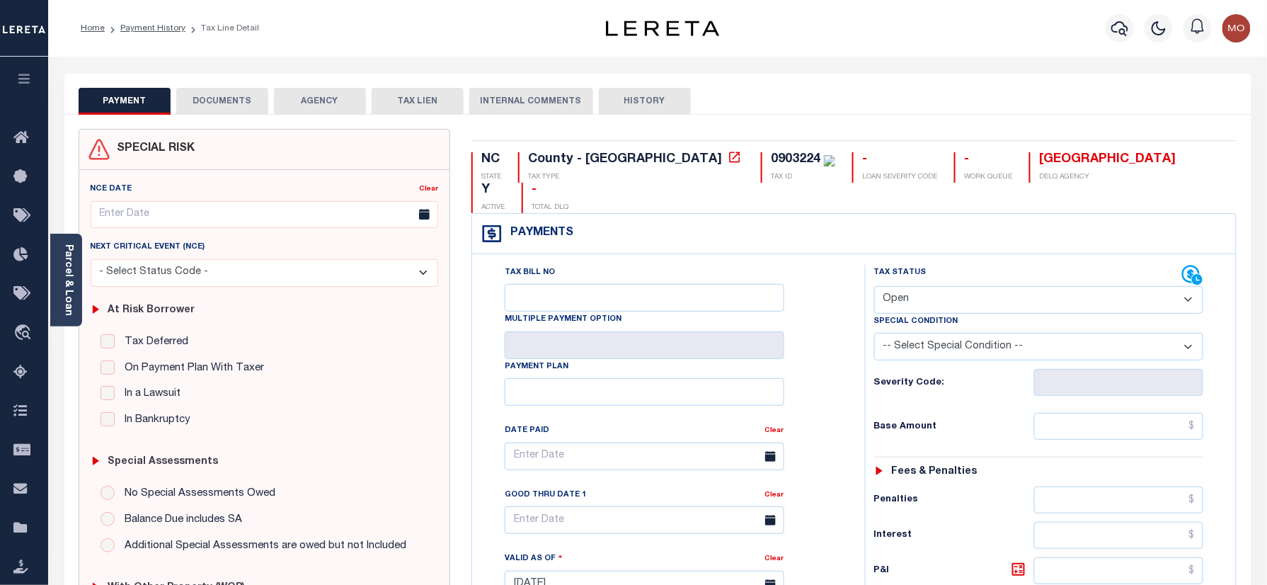
click at [771, 159] on div "0903224" at bounding box center [796, 159] width 50 height 13
copy div "0903224"
drag, startPoint x: 933, startPoint y: 266, endPoint x: 938, endPoint y: 287, distance: 21.3
click at [935, 286] on select "- Select Status Code - Open Due/Unpaid Paid Incomplete No Tax Due Internal Refu…" at bounding box center [1039, 300] width 330 height 28
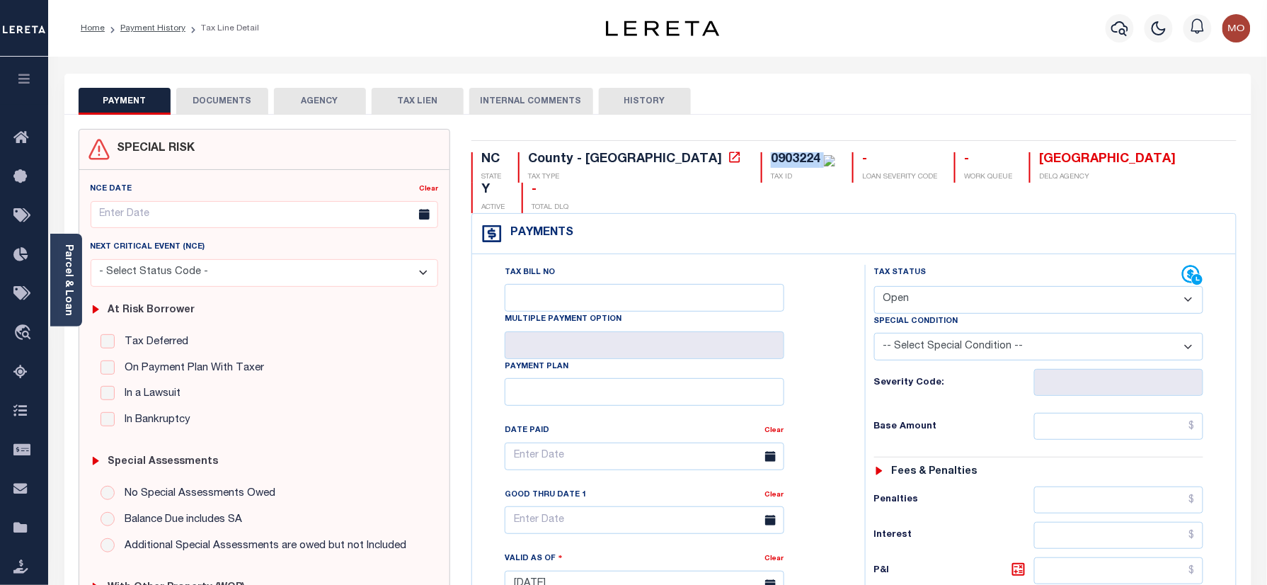
select select "PYD"
click at [874, 286] on select "- Select Status Code - Open Due/Unpaid Paid Incomplete No Tax Due Internal Refu…" at bounding box center [1039, 300] width 330 height 28
type input "[DATE]"
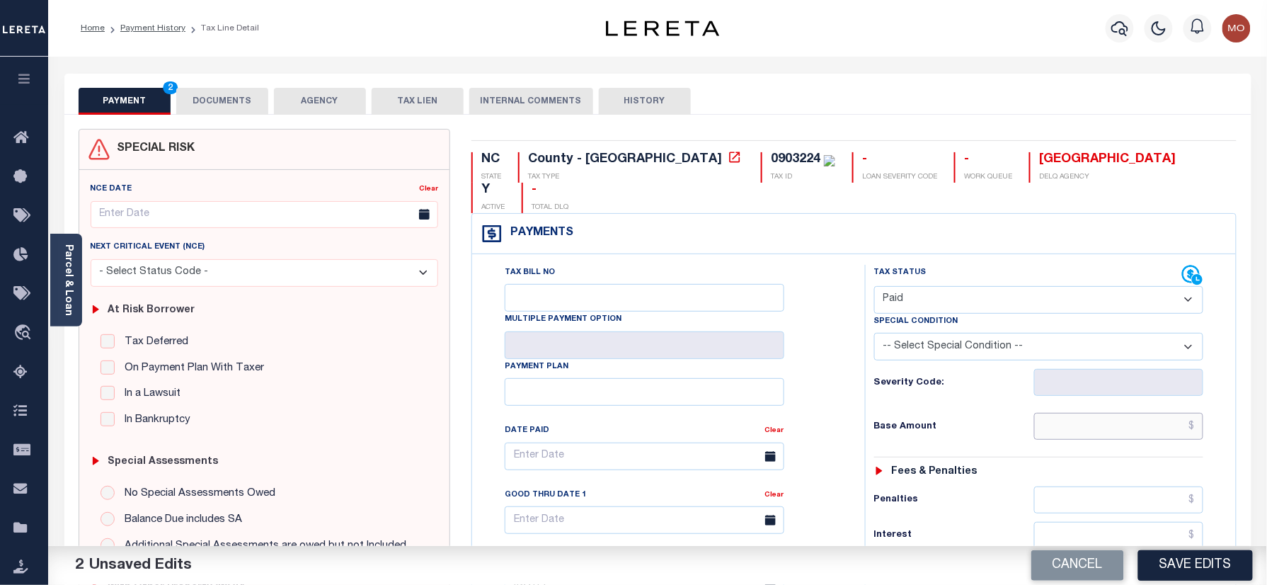
drag, startPoint x: 1097, startPoint y: 403, endPoint x: 989, endPoint y: 403, distance: 108.3
click at [1097, 413] on input "text" at bounding box center [1119, 426] width 170 height 27
paste input "2,057.61"
type input "$2,057.61"
click at [774, 423] on div "Clear" at bounding box center [774, 433] width 19 height 20
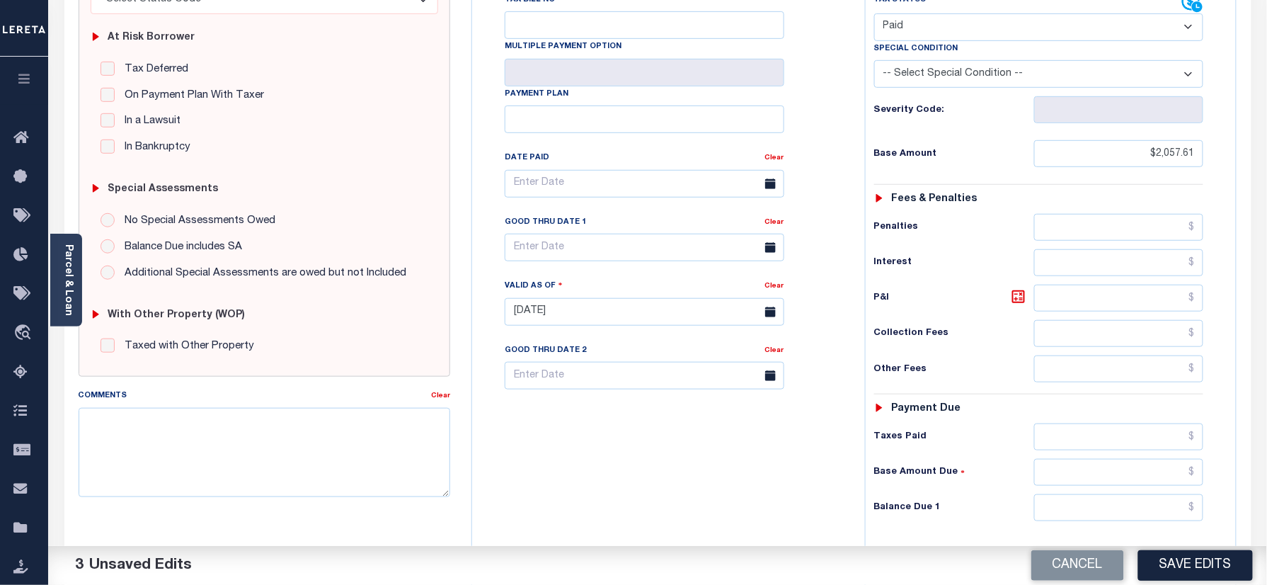
scroll to position [465, 0]
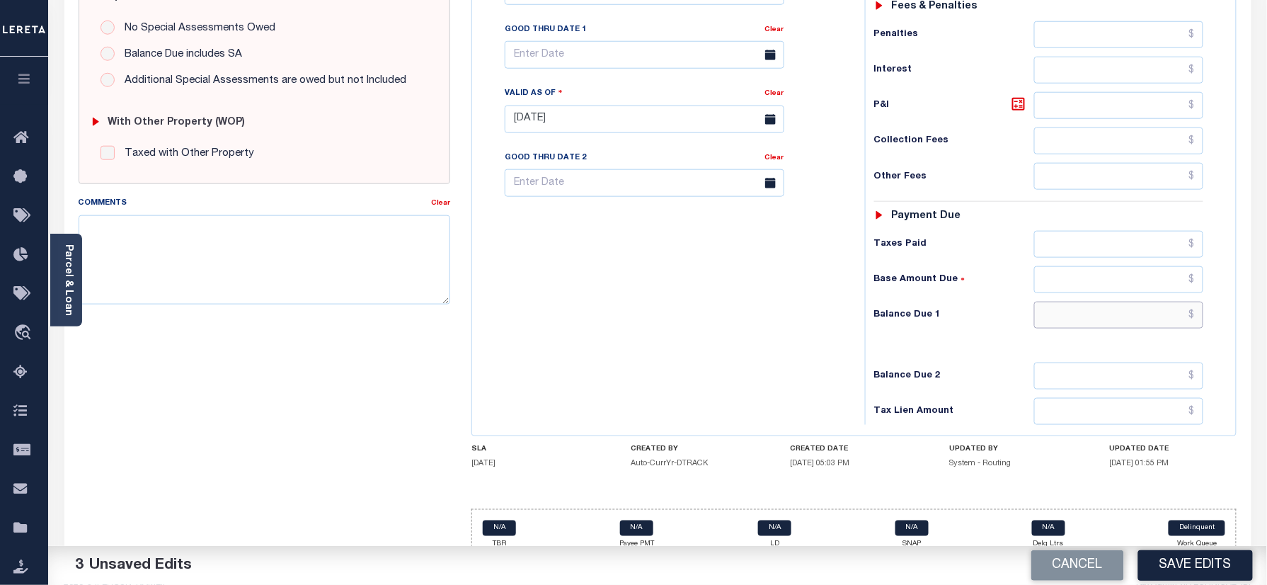
click at [1080, 301] on input "text" at bounding box center [1119, 314] width 170 height 27
type input "$0.00"
click at [703, 357] on div "Tax Bill No Multiple Payment Option Payment Plan Clear" at bounding box center [665, 112] width 379 height 625
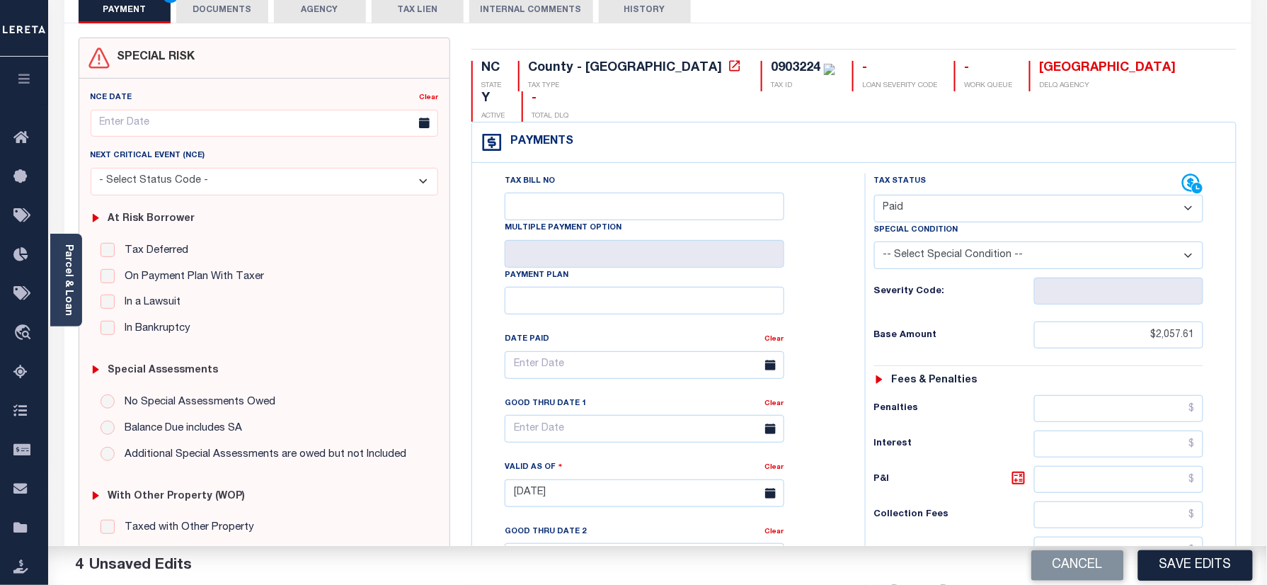
scroll to position [0, 0]
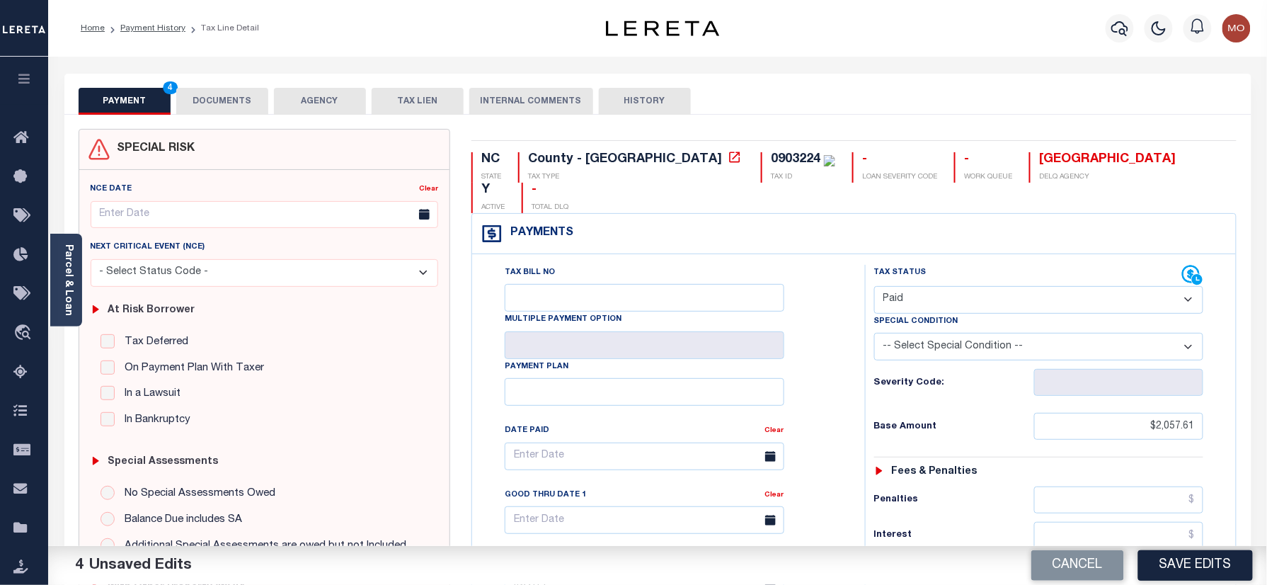
click at [771, 157] on div "0903224" at bounding box center [796, 159] width 50 height 13
copy div "0903224"
click at [222, 108] on button "DOCUMENTS" at bounding box center [222, 101] width 92 height 27
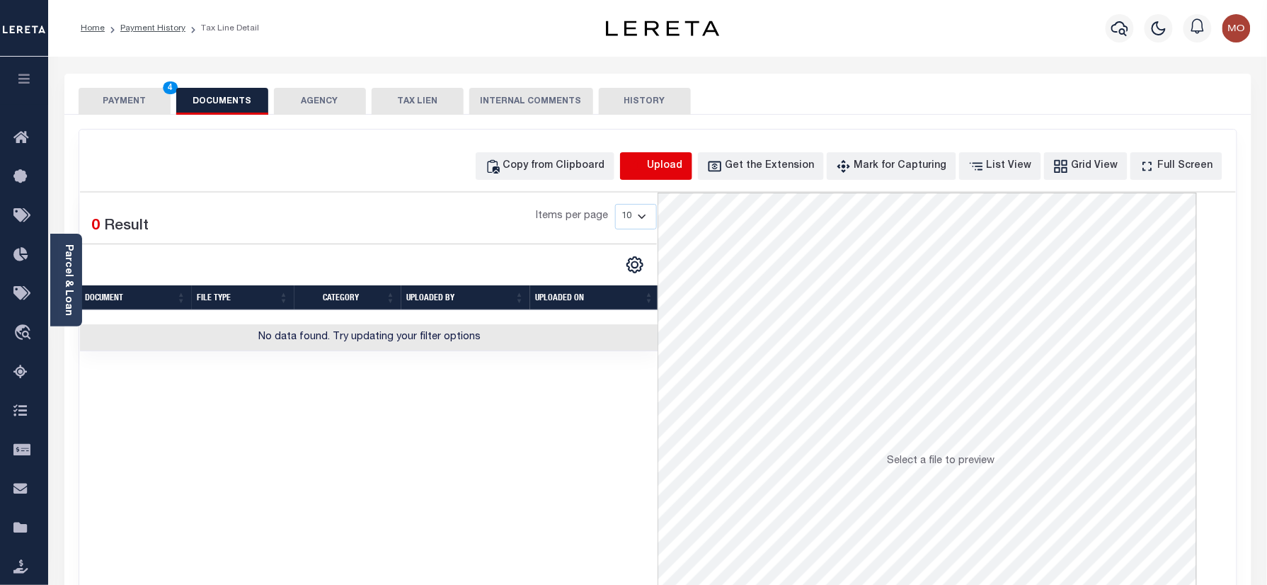
click at [645, 168] on icon "button" at bounding box center [637, 167] width 16 height 16
select select "POP"
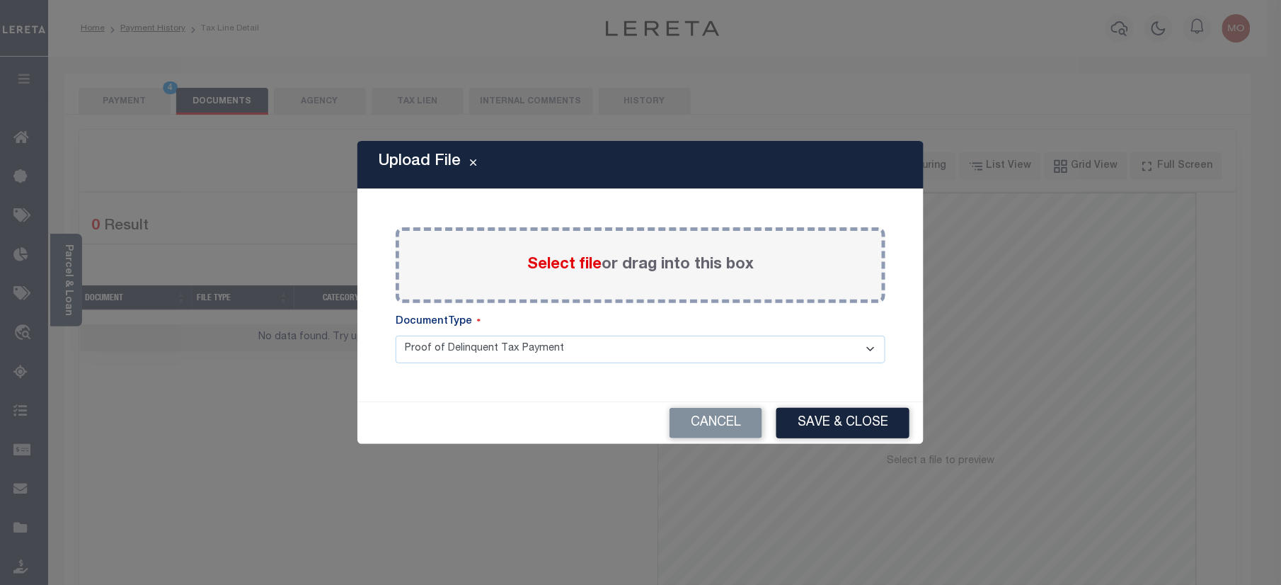
click at [556, 265] on span "Select file" at bounding box center [564, 265] width 74 height 16
click at [0, 0] on input "Select file or drag into this box" at bounding box center [0, 0] width 0 height 0
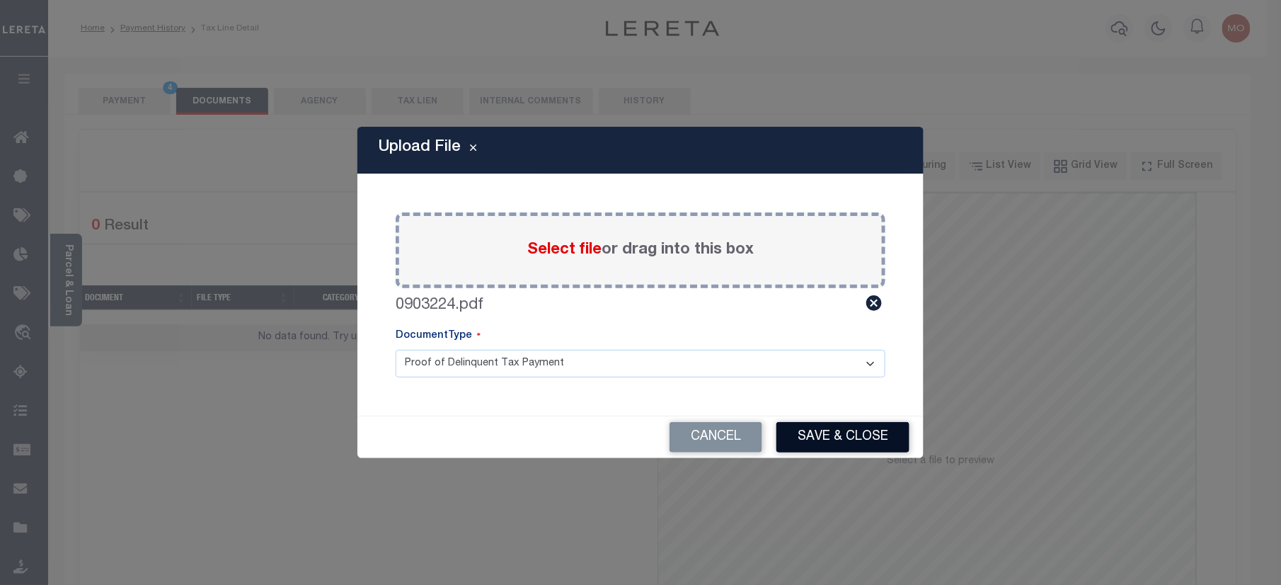
click at [842, 440] on button "Save & Close" at bounding box center [842, 437] width 133 height 30
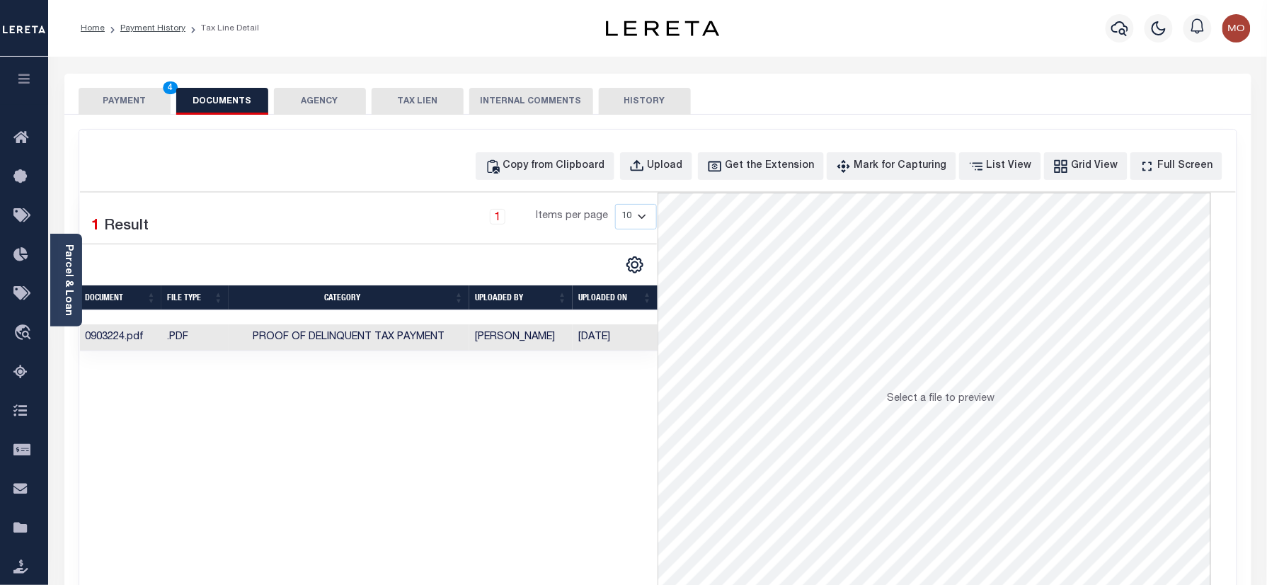
click at [131, 92] on button "PAYMENT 4" at bounding box center [125, 101] width 92 height 27
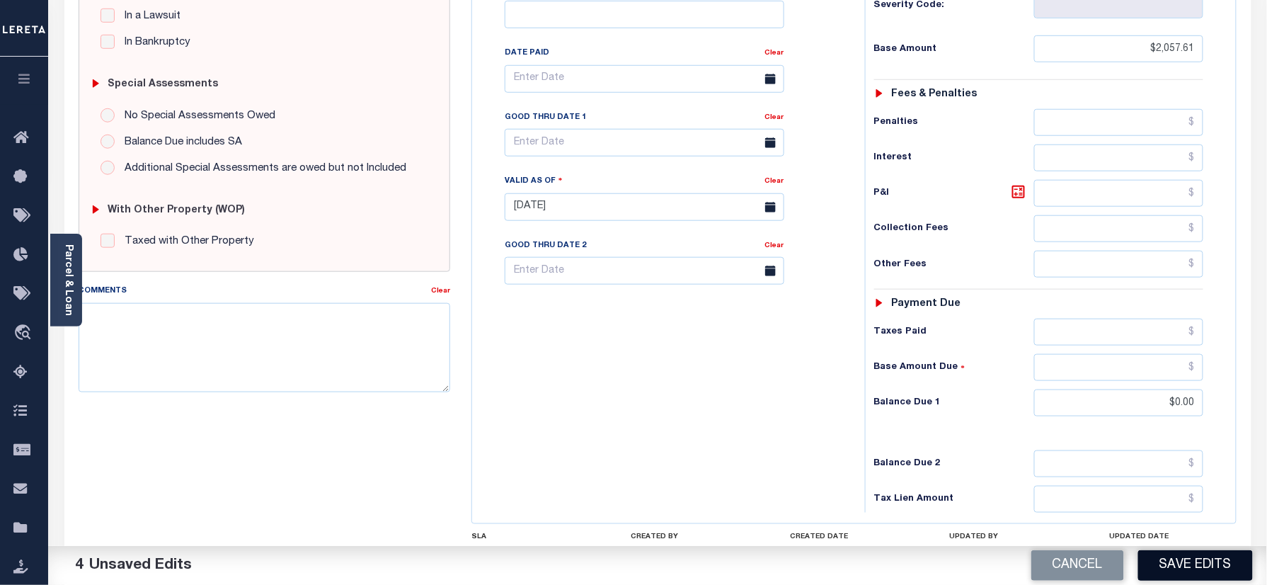
click at [1176, 572] on button "Save Edits" at bounding box center [1195, 565] width 115 height 30
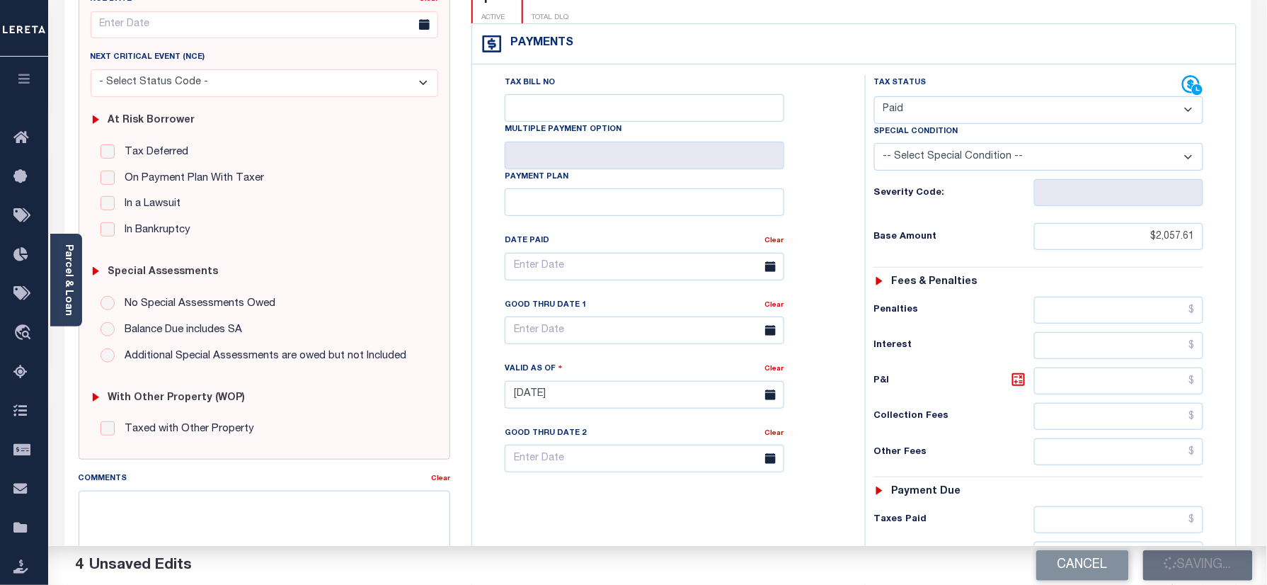
scroll to position [188, 0]
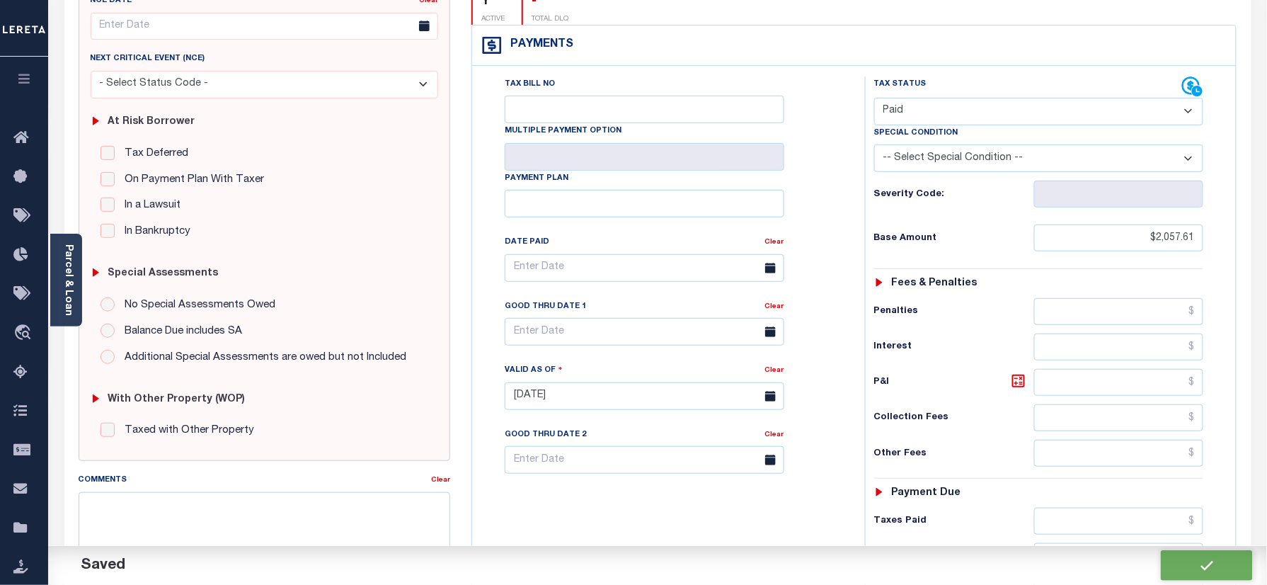
checkbox input "false"
type input "$2,057.61"
type input "$0"
